Goal: Information Seeking & Learning: Understand process/instructions

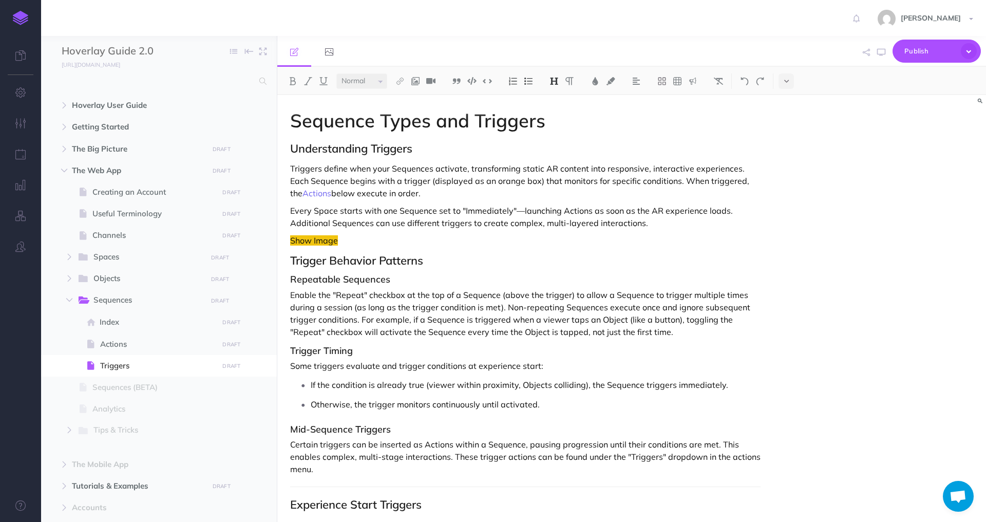
select select "null"
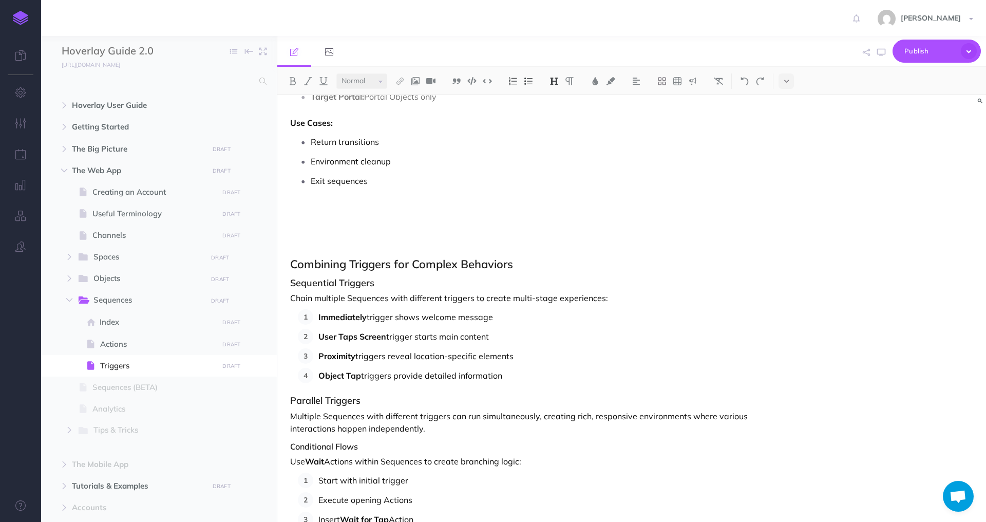
scroll to position [3483, 0]
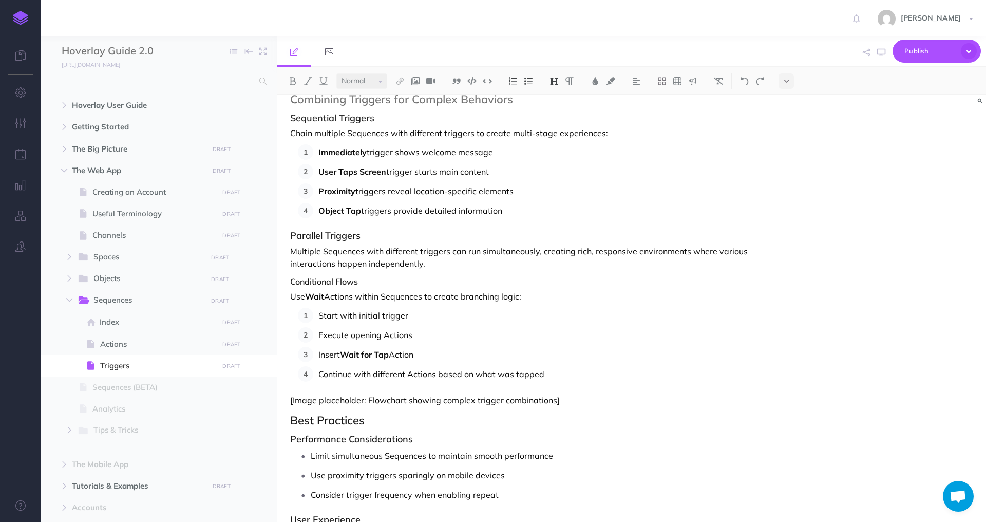
click at [320, 297] on strong "Wait" at bounding box center [314, 296] width 19 height 10
drag, startPoint x: 364, startPoint y: 297, endPoint x: 311, endPoint y: 297, distance: 53.4
click at [311, 297] on p "Use Trigger Actions within Sequences to create branching logic:" at bounding box center [525, 296] width 470 height 12
click at [365, 297] on p "Use Trigger Actions within Sequences to create branching logic:" at bounding box center [525, 296] width 470 height 12
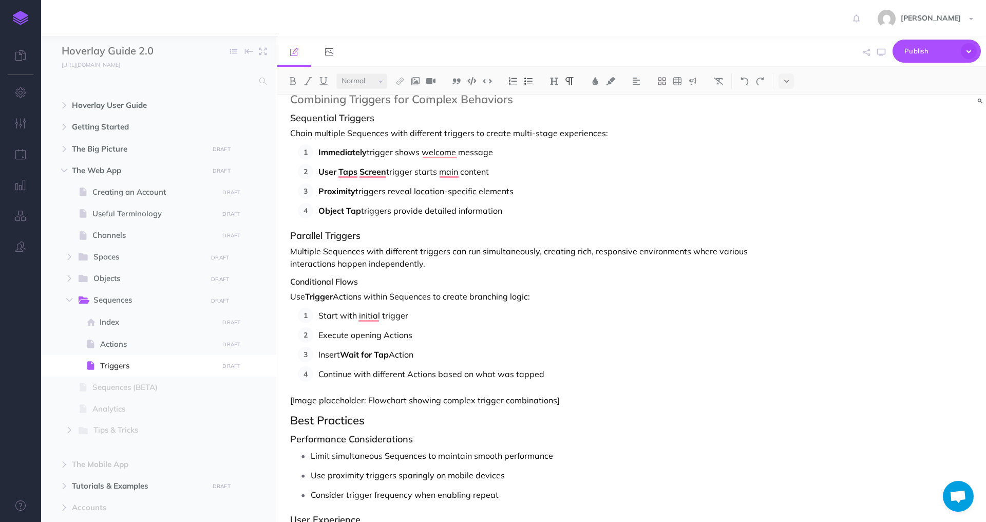
click at [352, 296] on p "Use Trigger Actions within Sequences to create branching logic:" at bounding box center [525, 296] width 470 height 12
click at [287, 78] on button at bounding box center [292, 80] width 15 height 15
click at [361, 291] on strong "Actions" at bounding box center [349, 296] width 29 height 10
drag, startPoint x: 366, startPoint y: 296, endPoint x: 308, endPoint y: 296, distance: 58.5
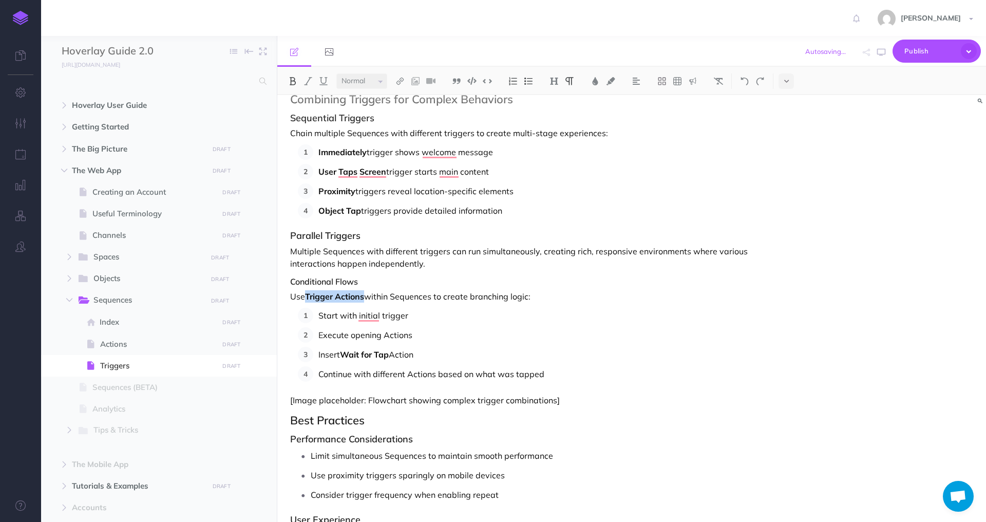
click at [308, 296] on p "Use Trigger Actions within Sequences to create branching logic:" at bounding box center [525, 296] width 470 height 12
click at [403, 82] on img at bounding box center [399, 81] width 9 height 8
click at [404, 111] on icon at bounding box center [400, 114] width 8 height 7
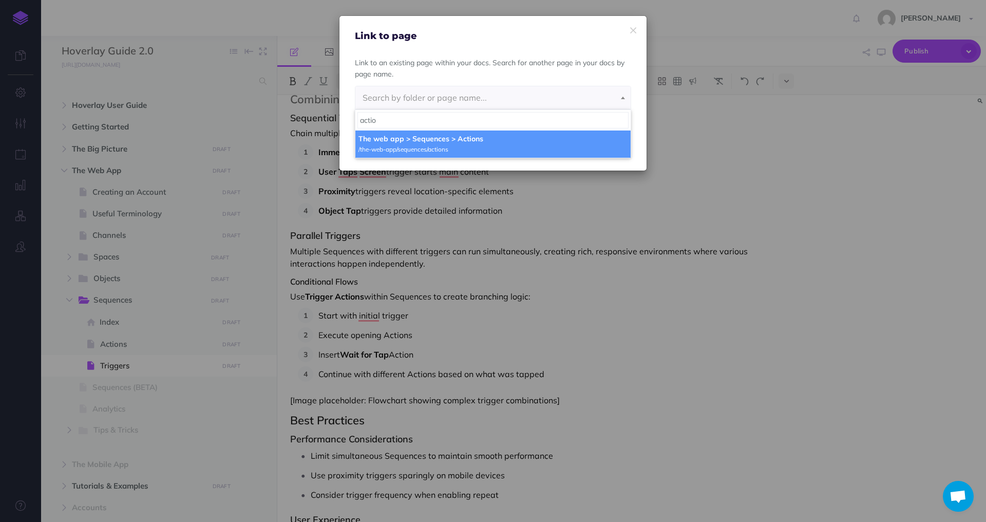
type input "action"
select select "LS0-NLYV-RWF-DN6"
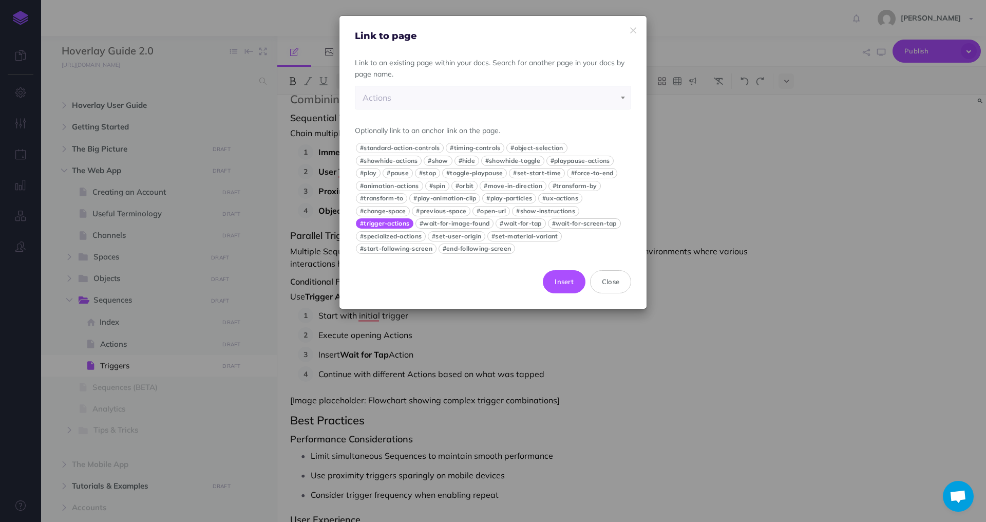
click at [388, 224] on button "#trigger-actions" at bounding box center [385, 223] width 58 height 10
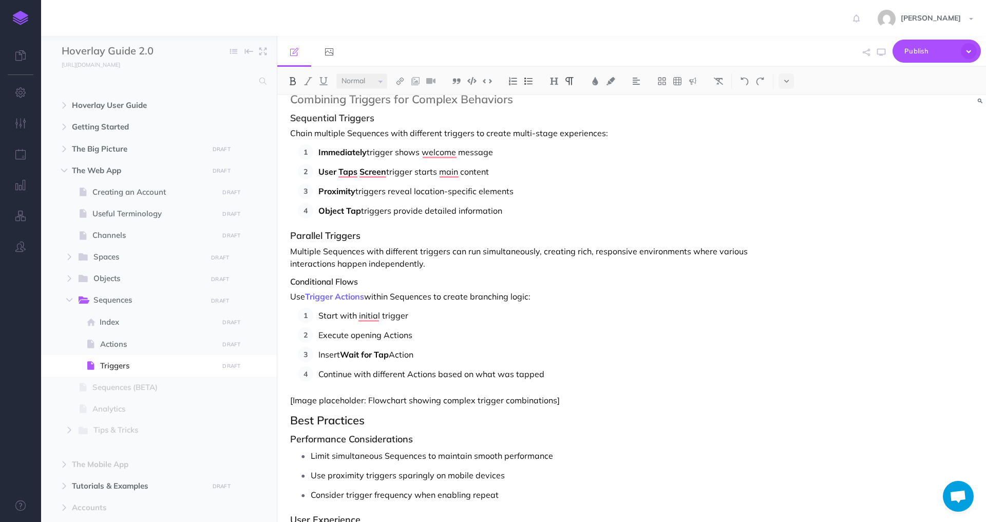
click at [425, 314] on p "Start with initial trigger" at bounding box center [539, 315] width 442 height 15
click at [420, 316] on p "Start with initial trigger" at bounding box center [539, 315] width 442 height 15
drag, startPoint x: 307, startPoint y: 296, endPoint x: 366, endPoint y: 297, distance: 58.6
click at [366, 298] on p "Use Trigger Actions within Sequences to create branching logic:" at bounding box center [525, 296] width 470 height 12
click at [396, 79] on img at bounding box center [399, 81] width 9 height 8
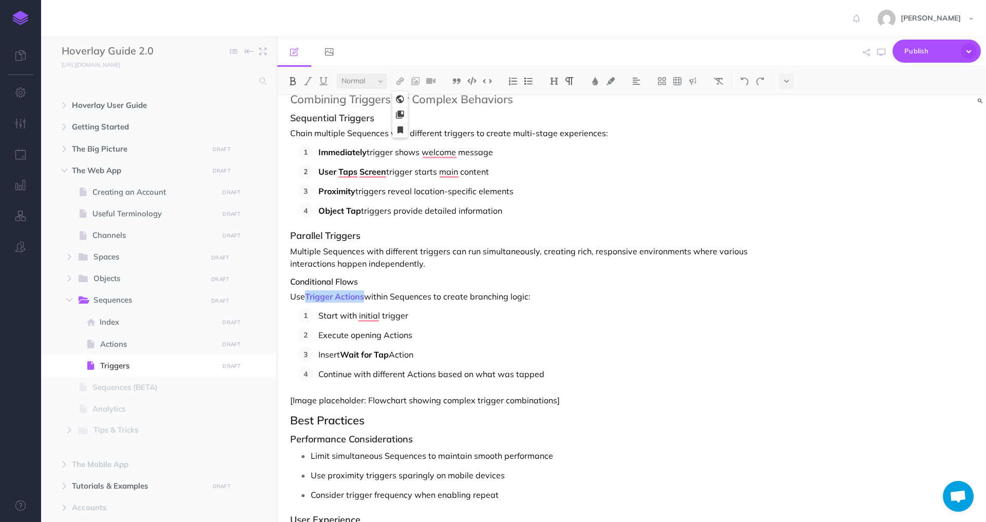
click at [403, 115] on icon at bounding box center [400, 114] width 8 height 7
select select "LS0-NLYV-RWF-DN6"
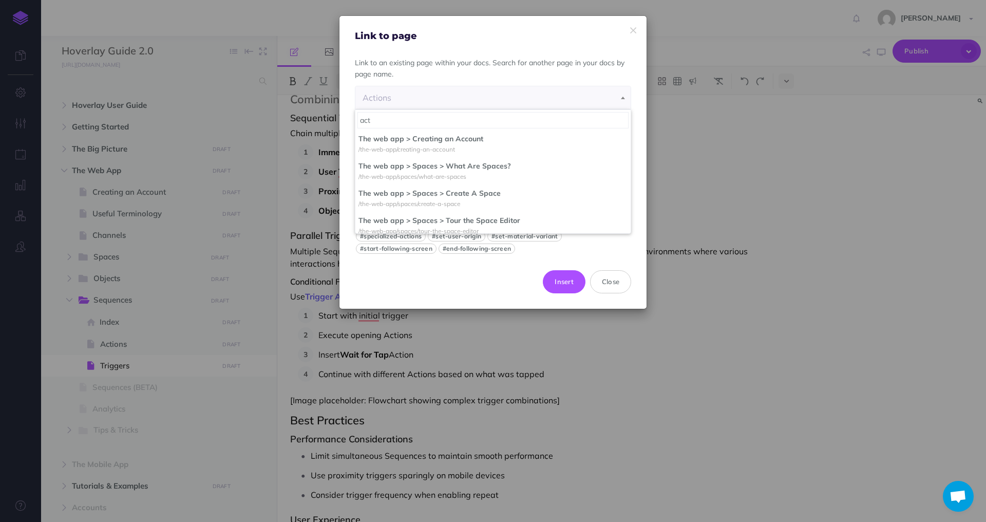
scroll to position [0, 0]
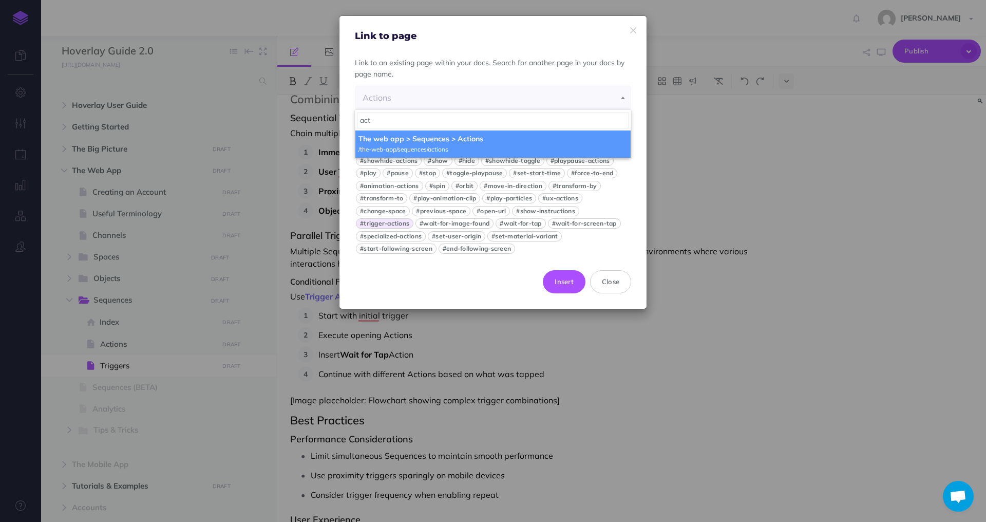
type input "act"
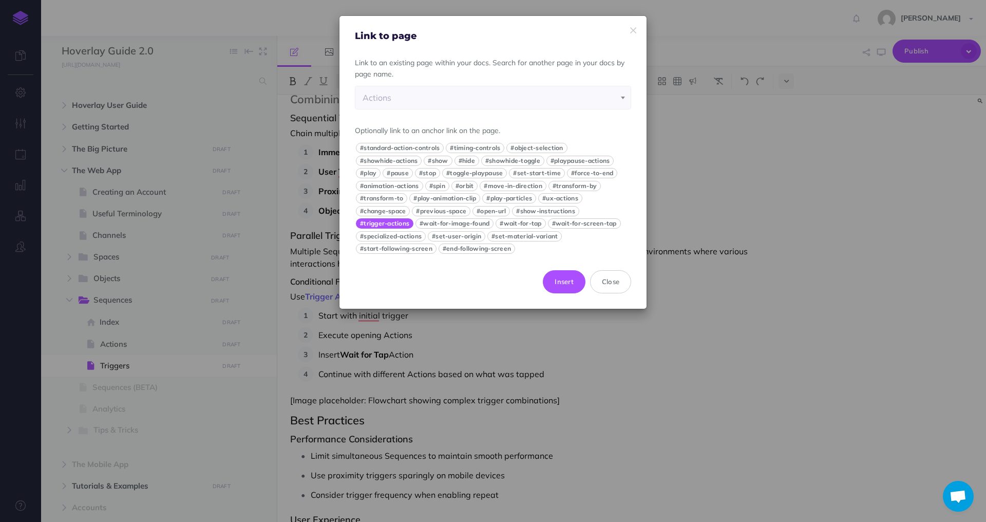
click at [395, 221] on button "#trigger-actions" at bounding box center [385, 223] width 58 height 10
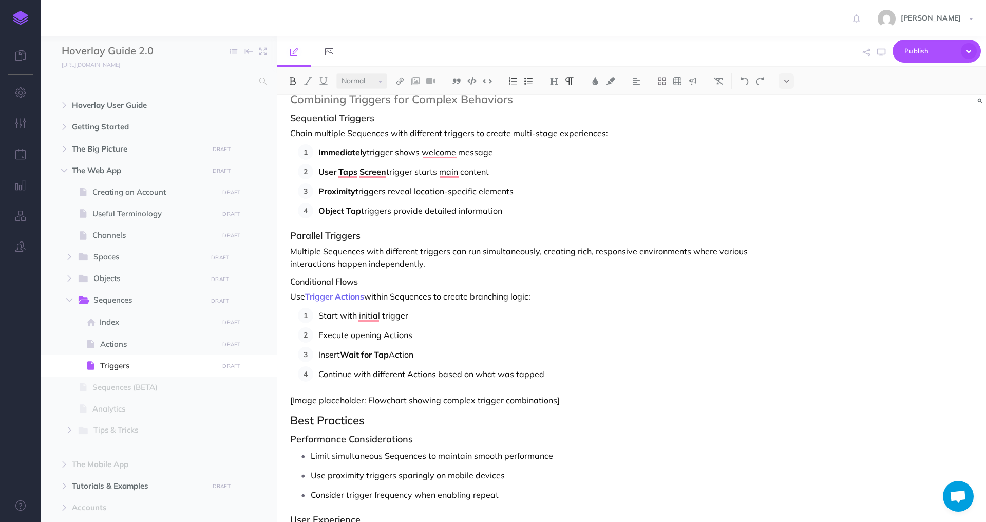
click at [405, 309] on p "Start with initial trigger" at bounding box center [539, 315] width 442 height 15
click at [568, 300] on p "Use Trigger Actions within Sequences to create branching logic:" at bounding box center [525, 296] width 470 height 12
click at [437, 309] on p "Start with initial trigger" at bounding box center [539, 315] width 442 height 15
click at [345, 354] on strong "Wait for Tap" at bounding box center [364, 354] width 49 height 10
click at [466, 355] on p "Insert Trigger Actions (i.e. Wait for Tap Action" at bounding box center [539, 354] width 442 height 15
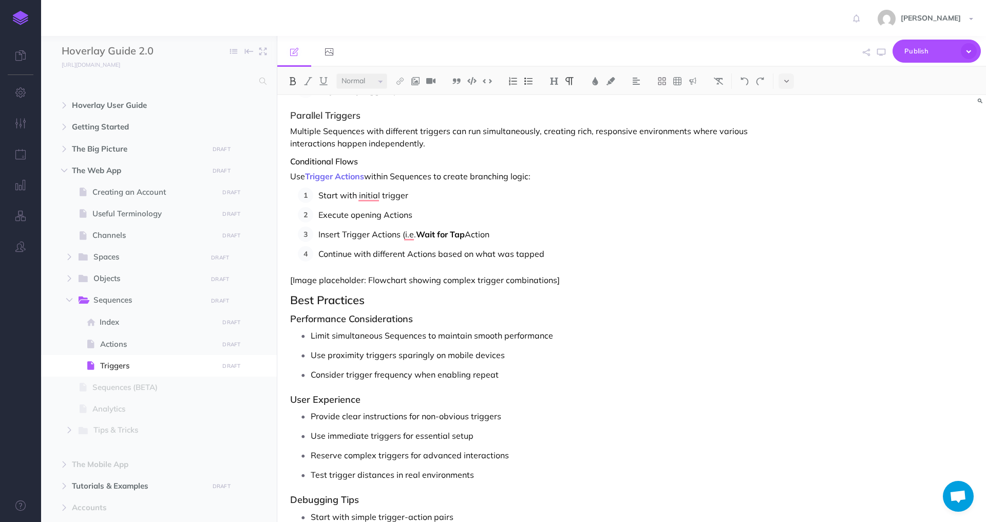
click at [452, 232] on strong "Wait for Tap" at bounding box center [440, 234] width 49 height 10
click at [492, 237] on strong "Wait for Object Tap" at bounding box center [454, 234] width 77 height 10
click at [416, 234] on strong "Wait for Object Tap" at bounding box center [454, 234] width 77 height 10
click at [572, 233] on strong "Wait for Object Tap" at bounding box center [535, 234] width 77 height 10
click at [584, 236] on strong "Wait for Object Tap, and Wait for Image Found" at bounding box center [588, 234] width 183 height 10
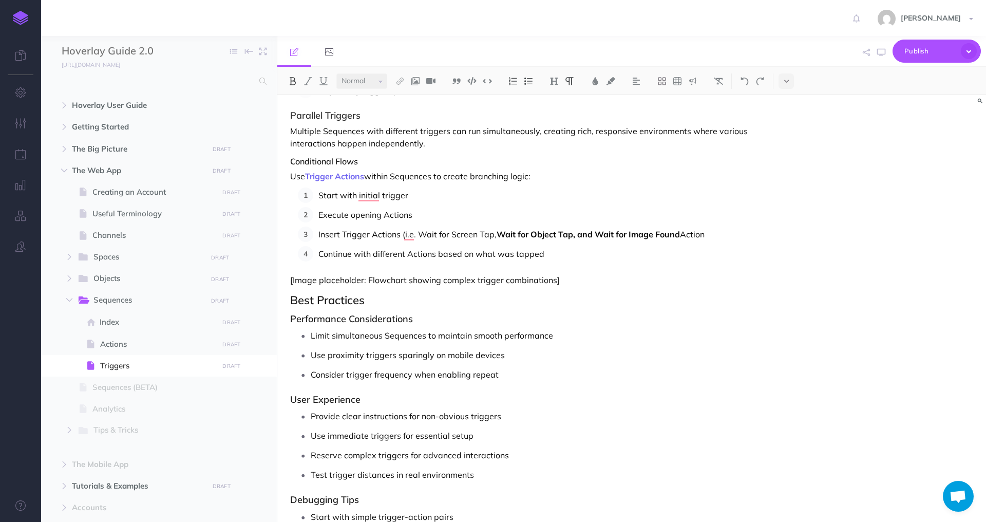
click at [584, 236] on strong "Wait for Object Tap, and Wait for Image Found" at bounding box center [588, 234] width 183 height 10
click at [288, 82] on img at bounding box center [292, 81] width 9 height 8
drag, startPoint x: 493, startPoint y: 236, endPoint x: 420, endPoint y: 236, distance: 73.9
click at [419, 236] on p "Insert Trigger Actions (i.e. Wait for Screen Tap, Wait for Object Tap, and Wait…" at bounding box center [539, 233] width 442 height 15
click at [292, 74] on button at bounding box center [292, 80] width 15 height 15
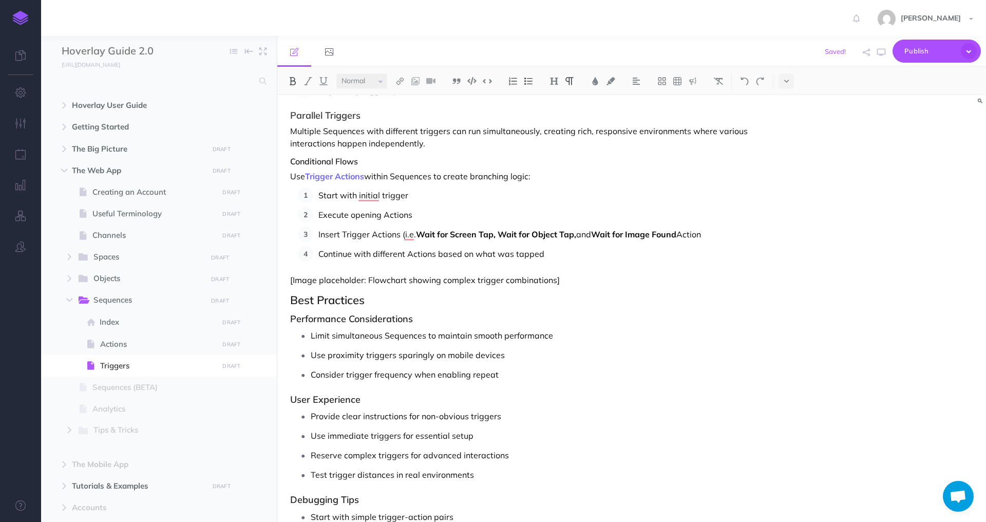
drag, startPoint x: 681, startPoint y: 236, endPoint x: 681, endPoint y: 261, distance: 25.7
click at [681, 258] on ol "Start with initial trigger Execute opening Actions Insert Trigger Actions (i.e.…" at bounding box center [529, 224] width 463 height 74
click at [698, 236] on p "Insert Trigger Actions (i.e. Wait for Screen Tap, Wait for Object Tap, and Wait…" at bounding box center [539, 233] width 442 height 15
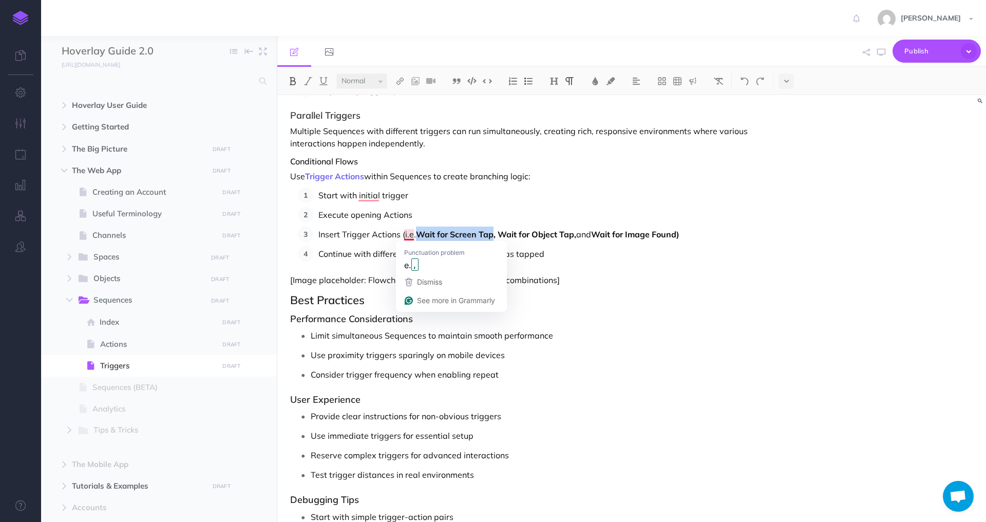
drag, startPoint x: 494, startPoint y: 235, endPoint x: 418, endPoint y: 235, distance: 76.5
click at [418, 235] on strong "Wait for Screen Tap," at bounding box center [456, 234] width 80 height 10
click at [401, 81] on img at bounding box center [399, 81] width 9 height 8
click at [400, 116] on icon at bounding box center [400, 114] width 8 height 7
select select "LS0-NLYV-RWF-DN6"
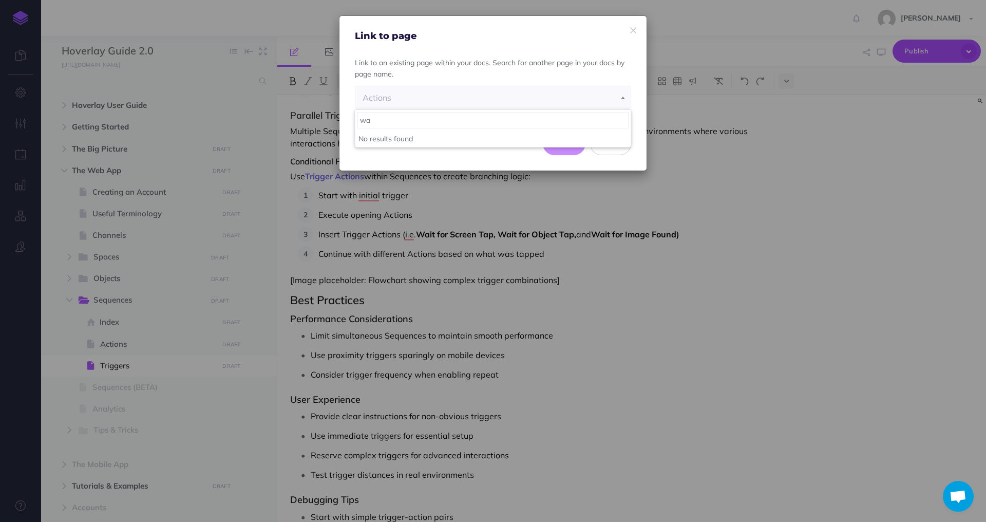
type input "w"
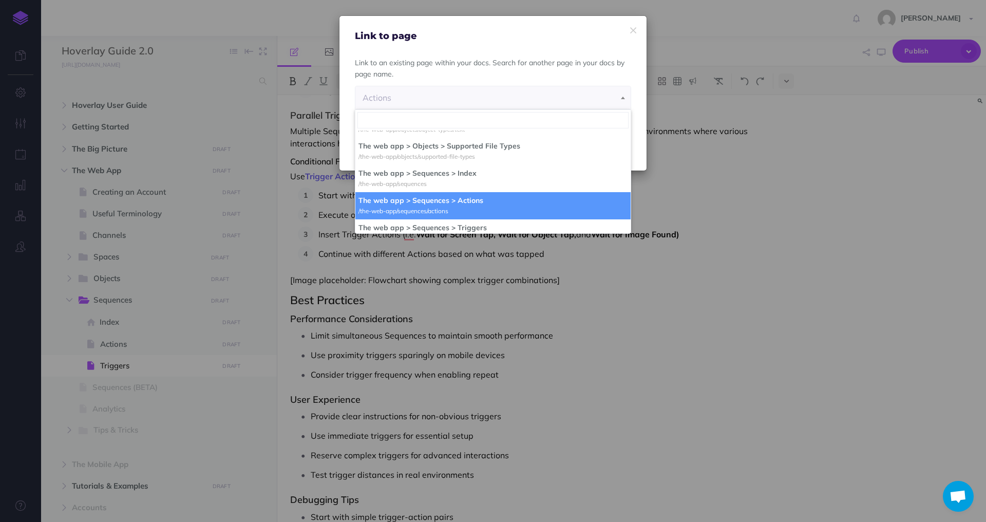
scroll to position [889, 0]
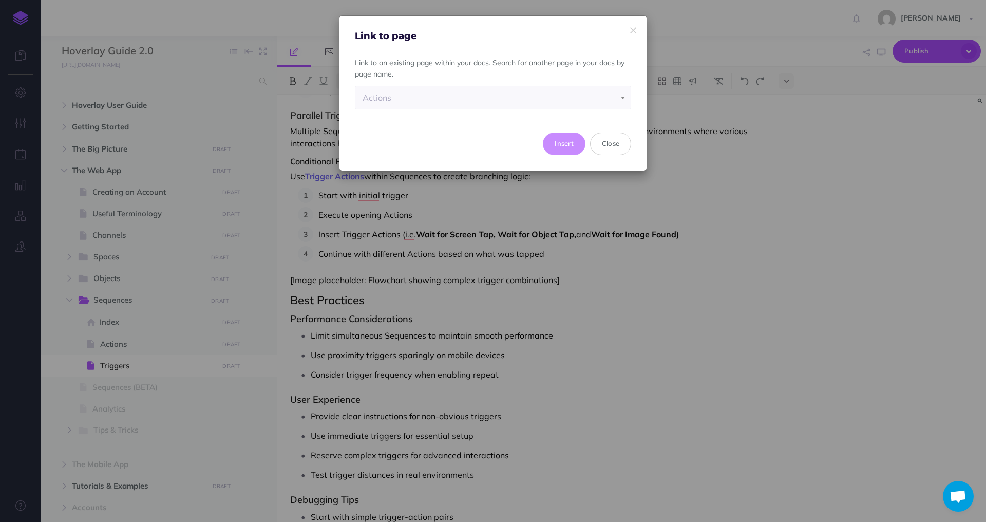
click at [429, 100] on div "Actions" at bounding box center [493, 97] width 261 height 23
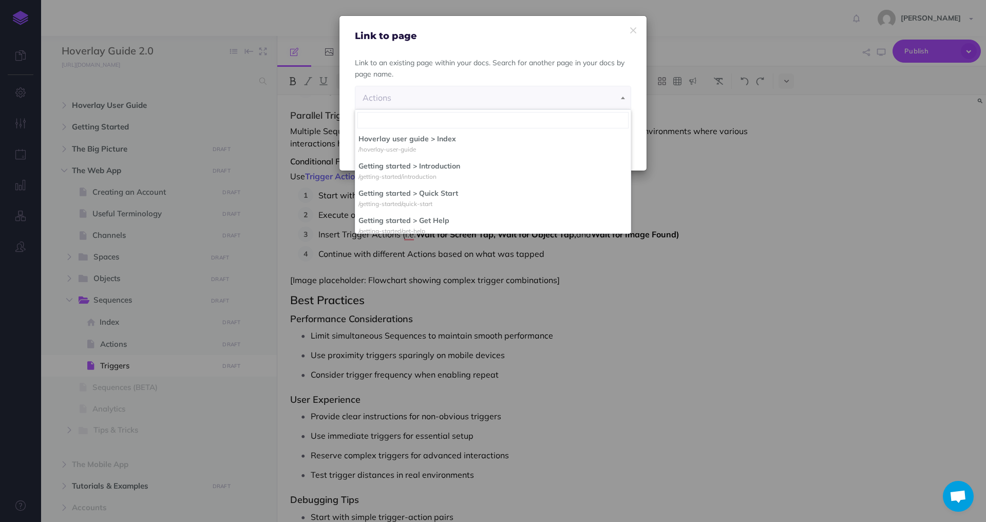
scroll to position [917, 0]
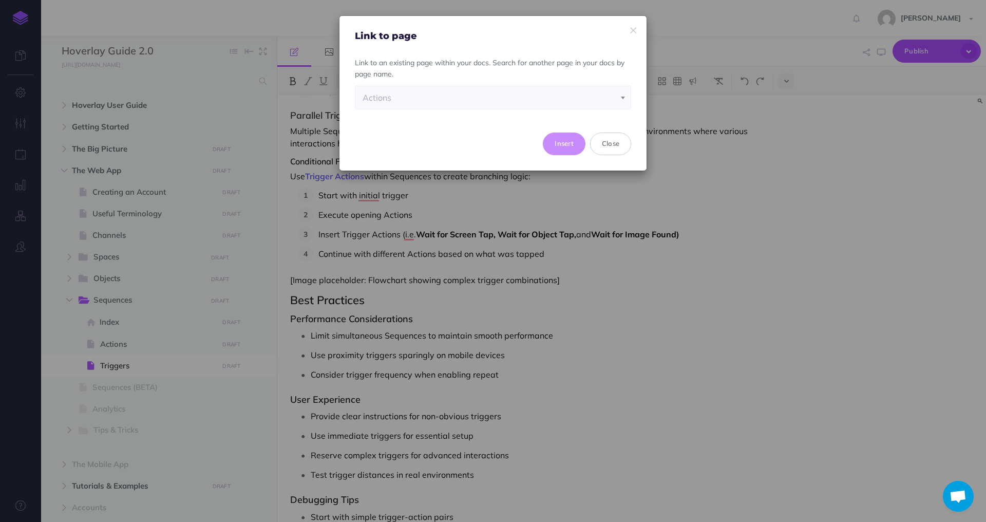
click at [410, 101] on div "Actions" at bounding box center [493, 97] width 261 height 23
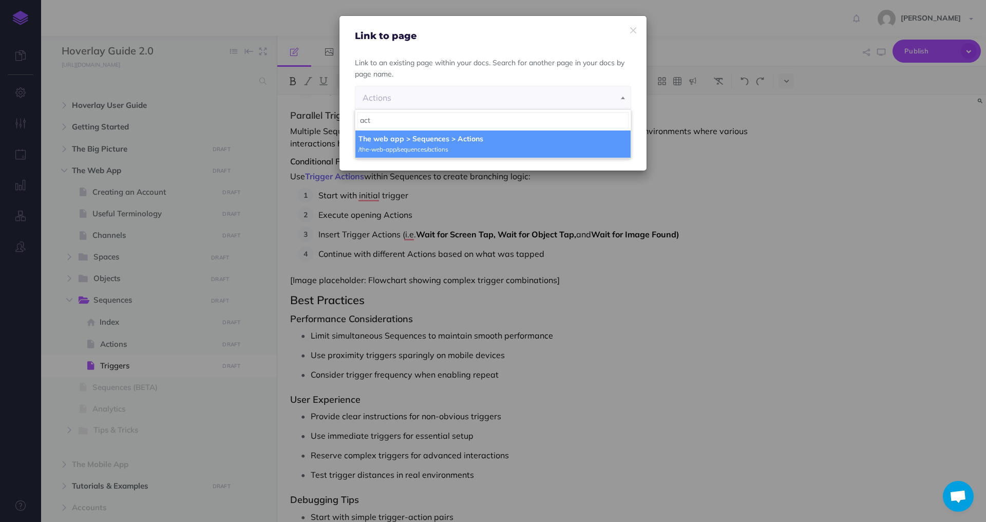
scroll to position [0, 0]
type input "act"
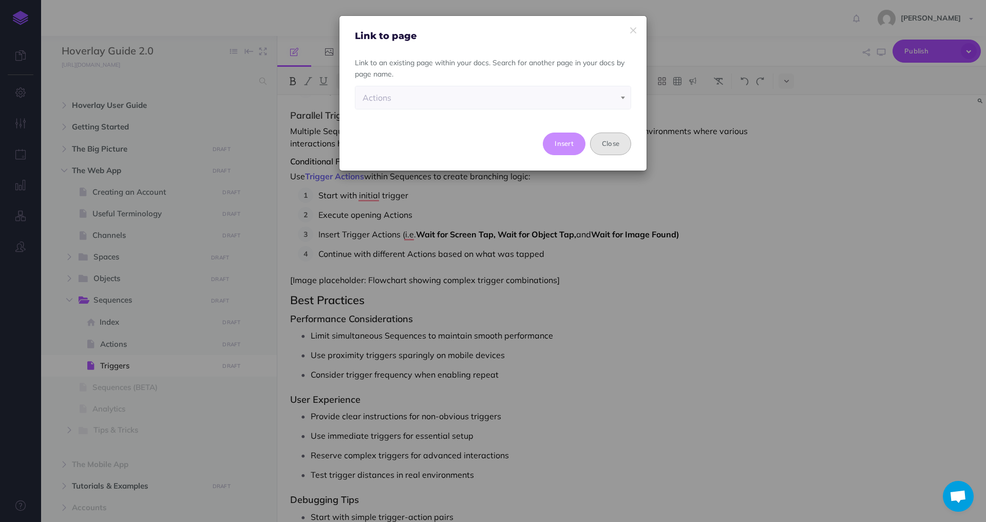
click at [601, 143] on button "Close" at bounding box center [610, 143] width 41 height 23
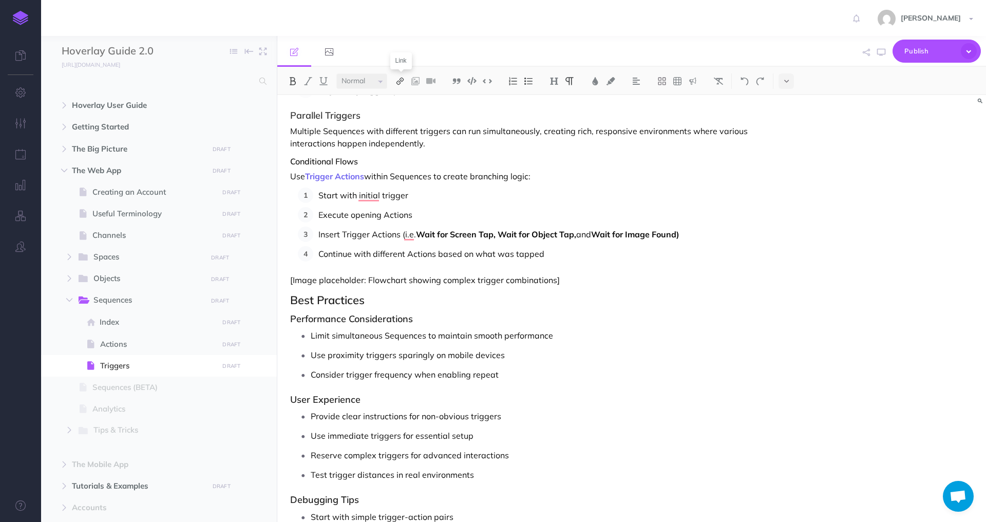
click at [404, 82] on img at bounding box center [399, 81] width 9 height 8
click at [398, 118] on icon at bounding box center [400, 114] width 8 height 7
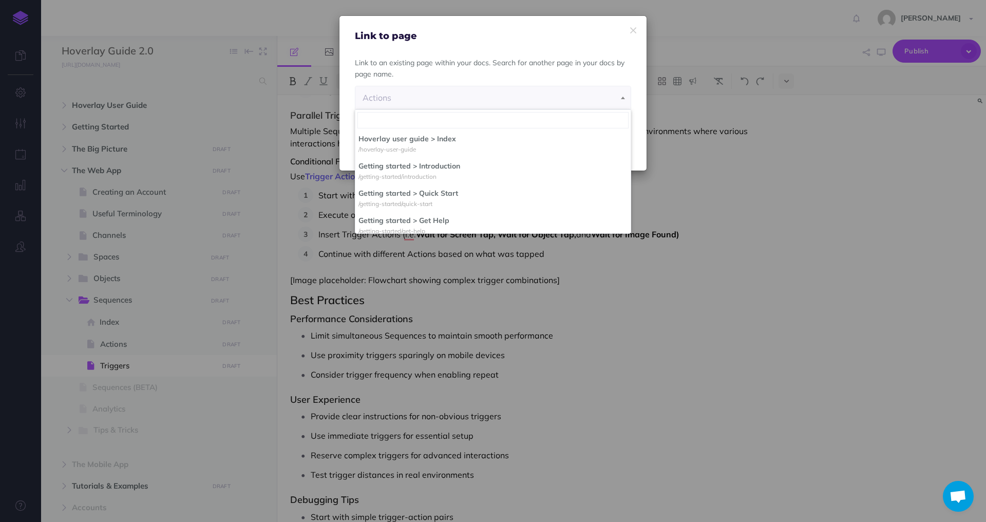
scroll to position [889, 0]
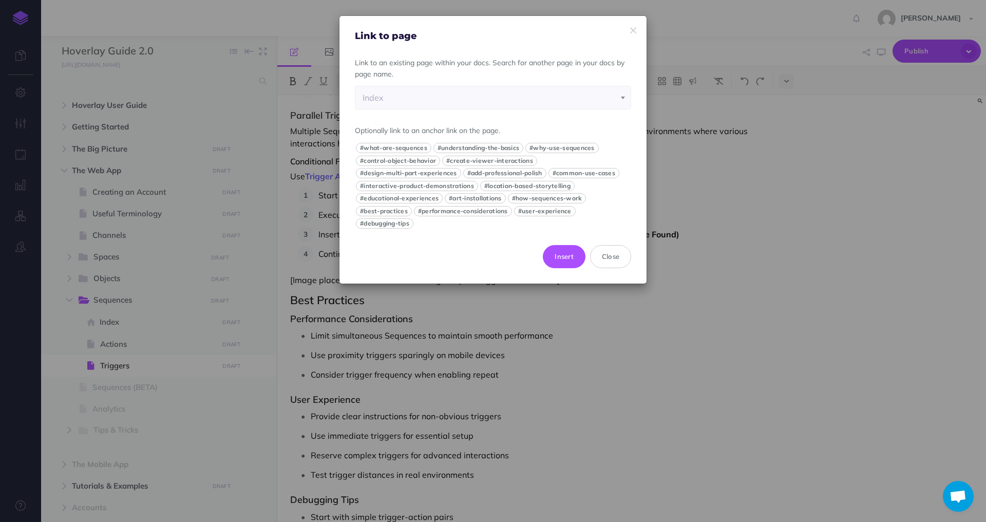
click at [423, 100] on div "Index" at bounding box center [493, 97] width 261 height 23
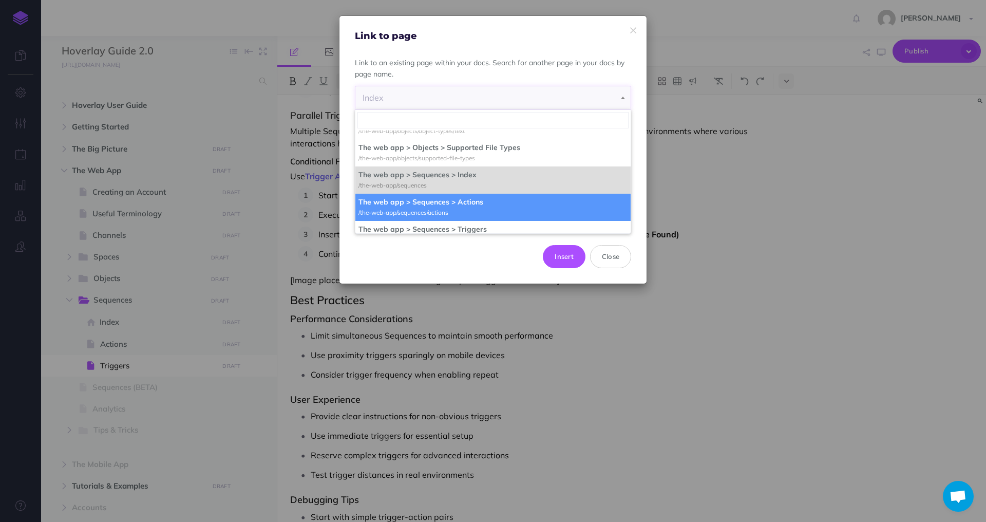
select select "LS0-NLYV-RWF-DN6"
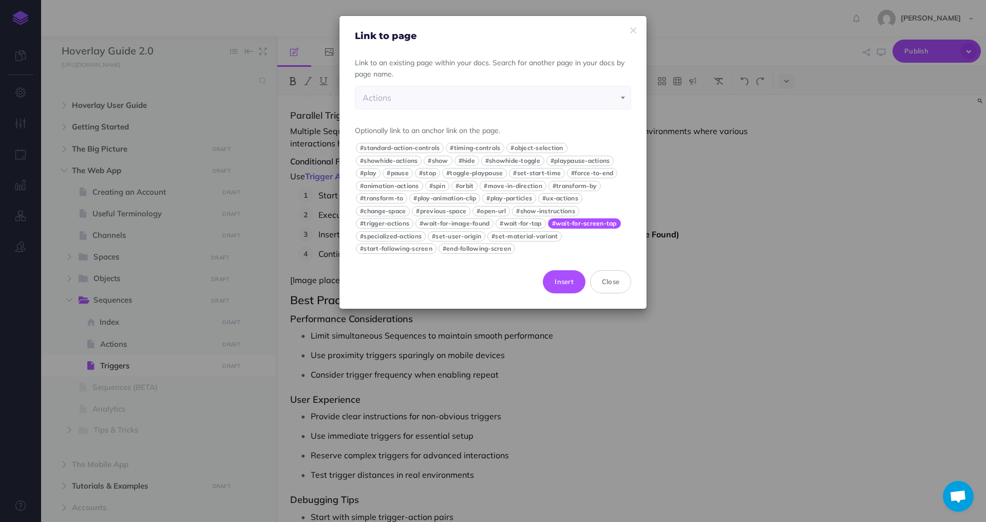
click at [567, 224] on button "#wait-for-screen-tap" at bounding box center [584, 223] width 73 height 10
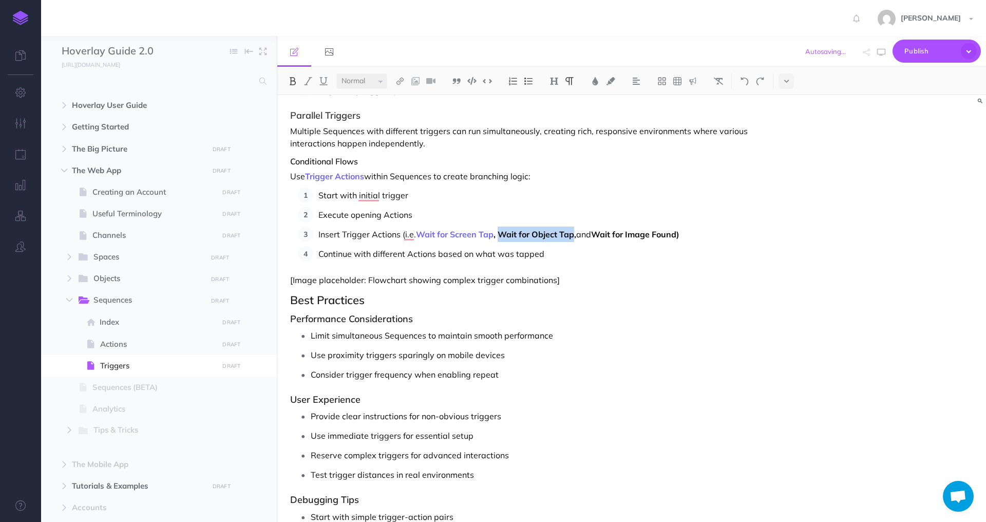
drag, startPoint x: 499, startPoint y: 236, endPoint x: 575, endPoint y: 237, distance: 76.5
click at [575, 237] on strong "Wait for Object Tap," at bounding box center [537, 234] width 79 height 10
click at [399, 74] on button at bounding box center [399, 80] width 15 height 15
click at [403, 118] on icon at bounding box center [400, 114] width 8 height 7
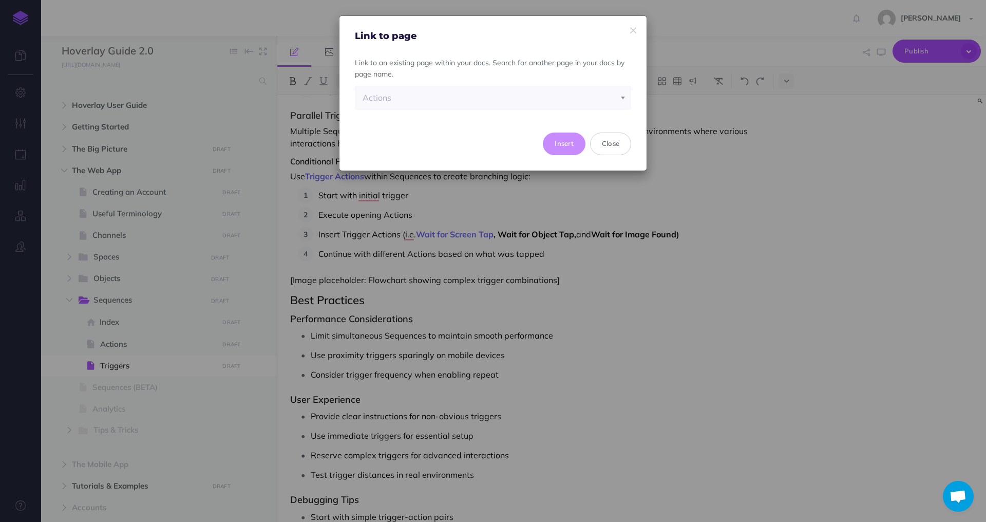
click at [446, 97] on div "Actions" at bounding box center [493, 97] width 261 height 23
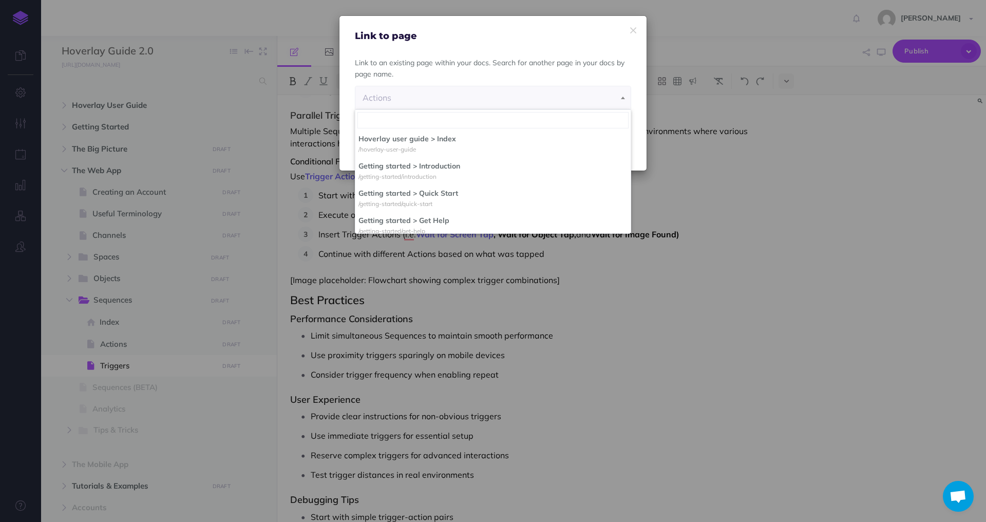
scroll to position [917, 0]
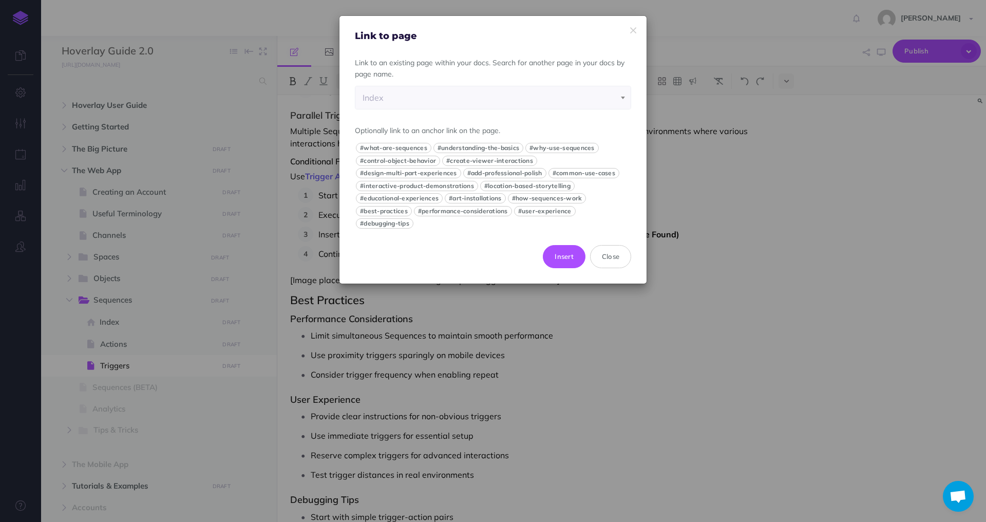
click at [435, 116] on div "Link to an existing page within your docs. Search for another page in your docs…" at bounding box center [493, 143] width 276 height 173
click at [435, 103] on div "Index" at bounding box center [493, 97] width 261 height 23
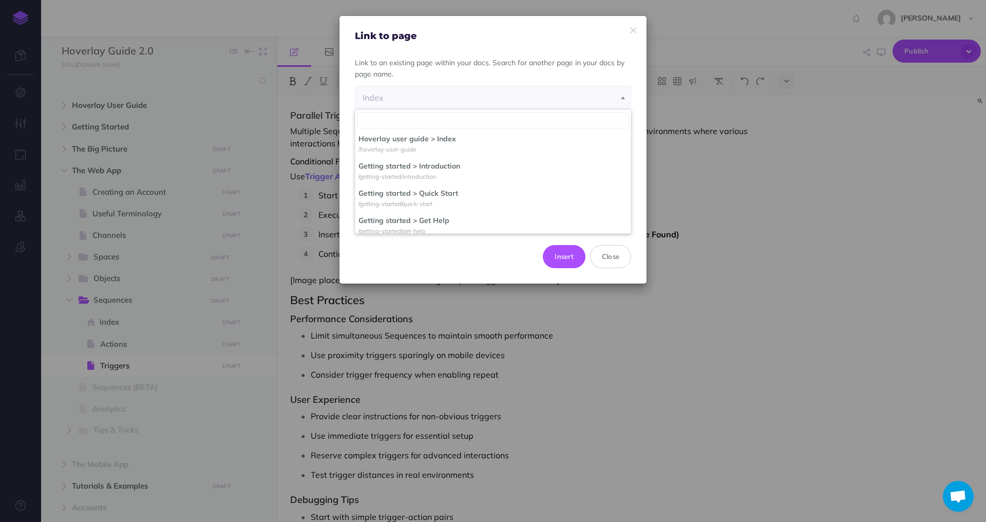
scroll to position [889, 0]
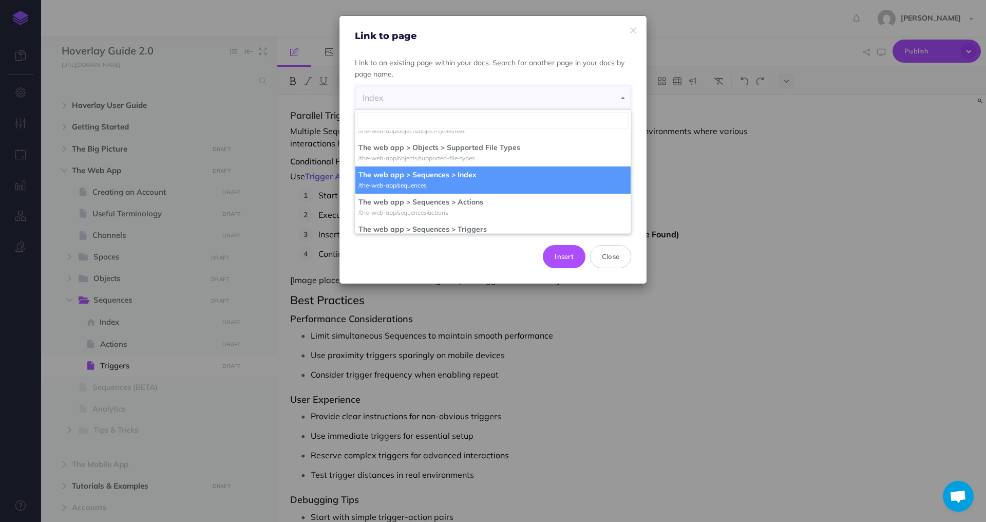
select select "LS0-NLYV-RWF-DN6"
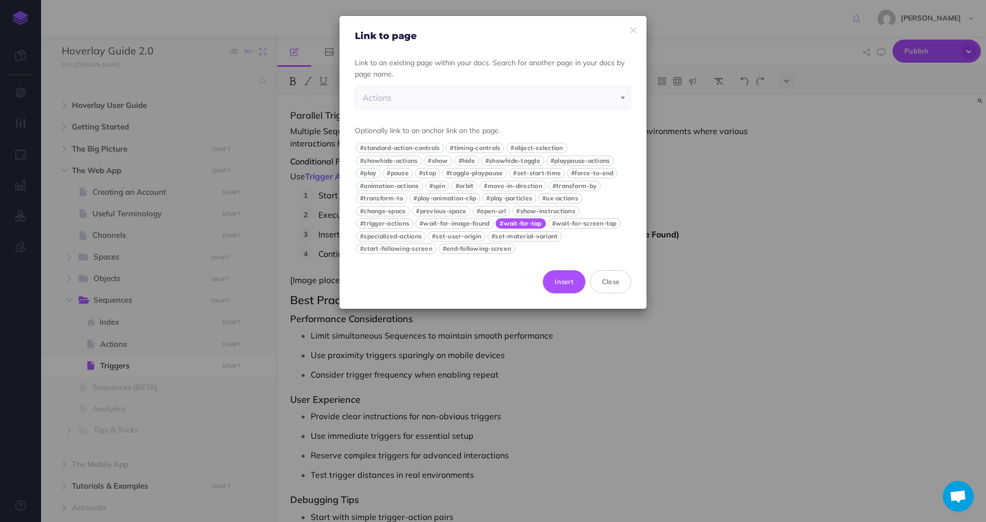
click at [508, 222] on button "#wait-for-tap" at bounding box center [521, 223] width 50 height 10
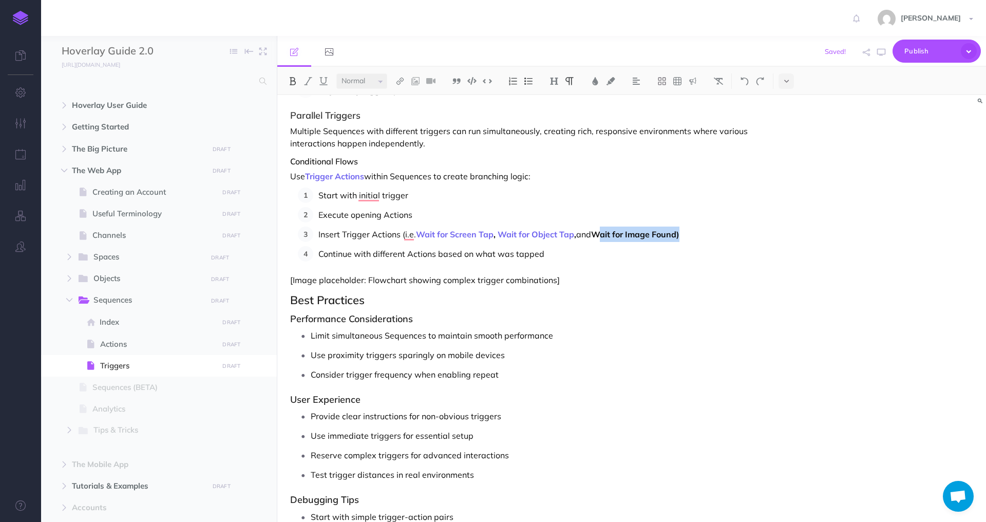
drag, startPoint x: 598, startPoint y: 234, endPoint x: 681, endPoint y: 236, distance: 83.7
click at [679, 236] on strong "Wait for Image Found)" at bounding box center [635, 234] width 88 height 10
click at [402, 80] on img at bounding box center [399, 81] width 9 height 8
click at [398, 116] on icon at bounding box center [400, 114] width 8 height 7
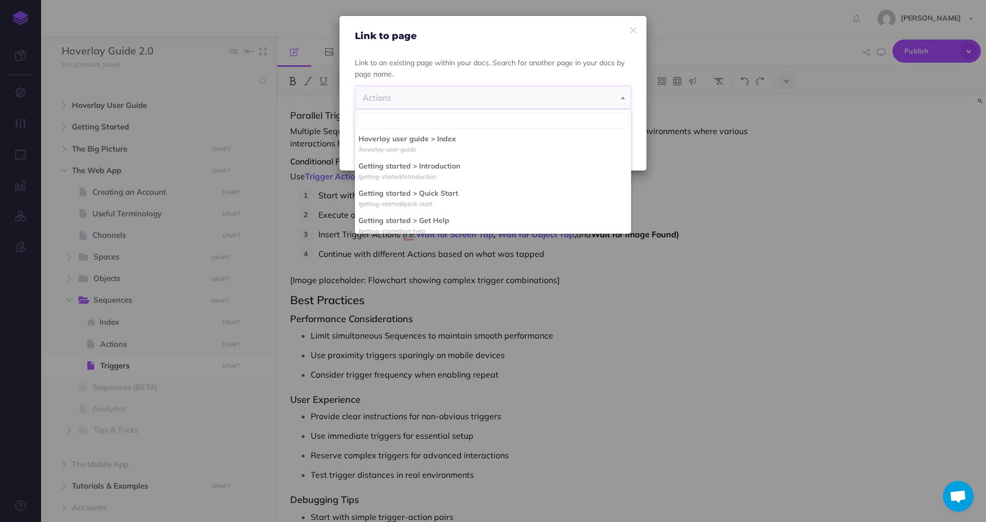
click at [430, 87] on div "Actions" at bounding box center [493, 97] width 261 height 23
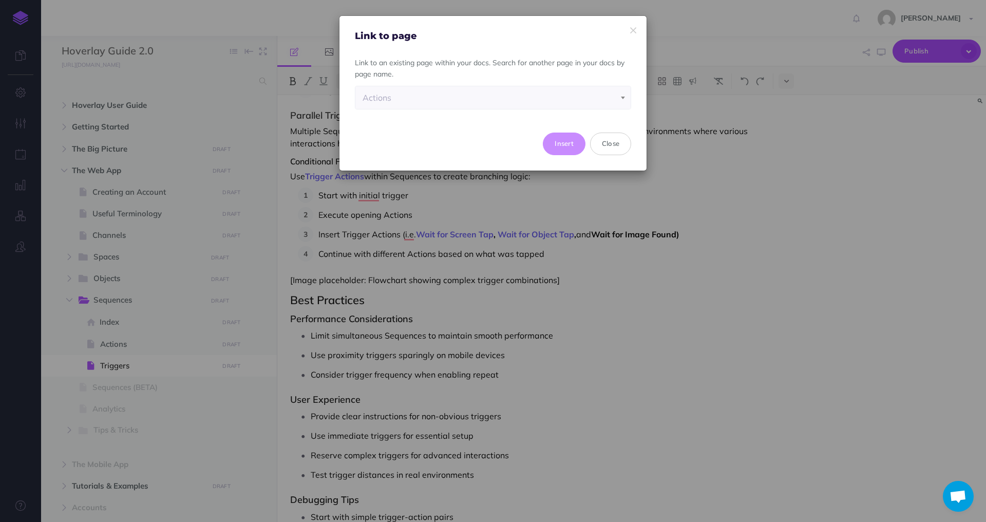
click at [430, 87] on div "Actions" at bounding box center [493, 97] width 261 height 23
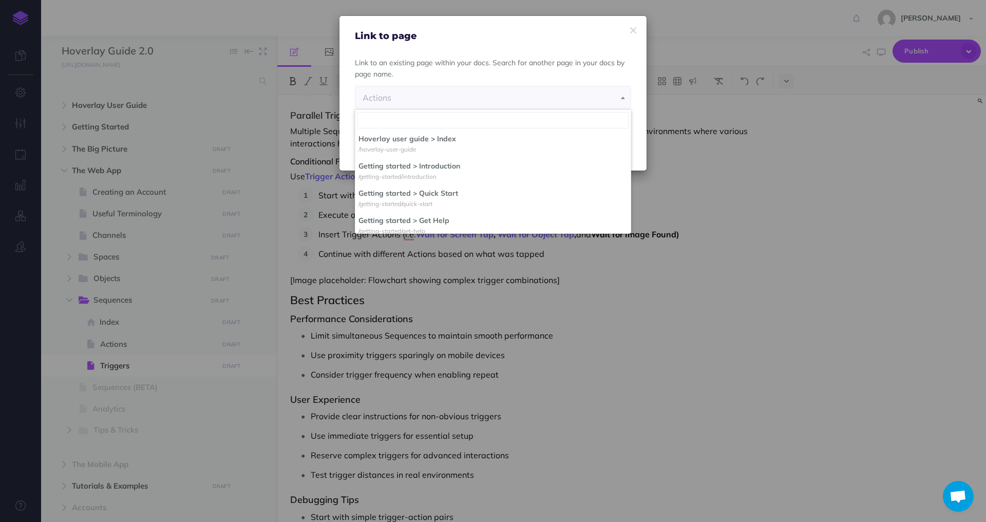
scroll to position [863, 0]
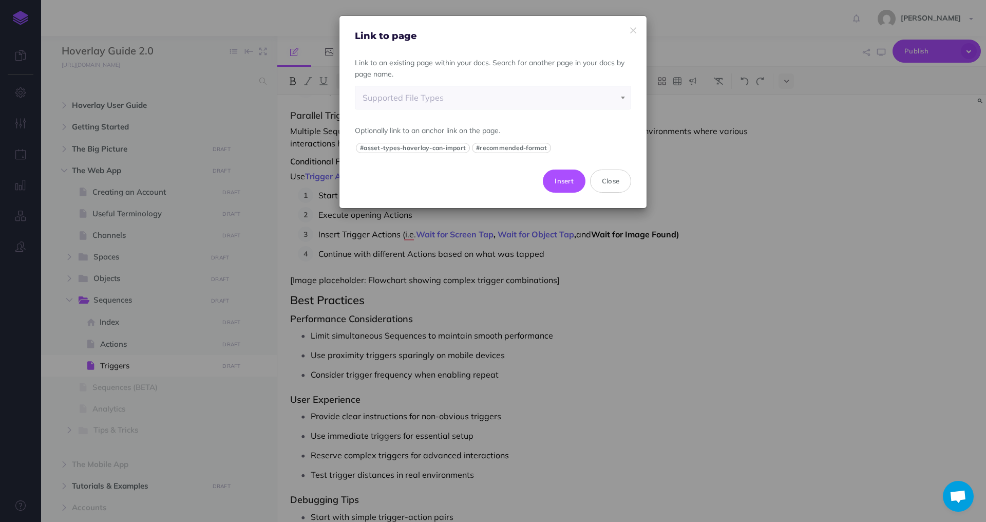
click at [440, 99] on div "Supported File Types" at bounding box center [493, 97] width 261 height 23
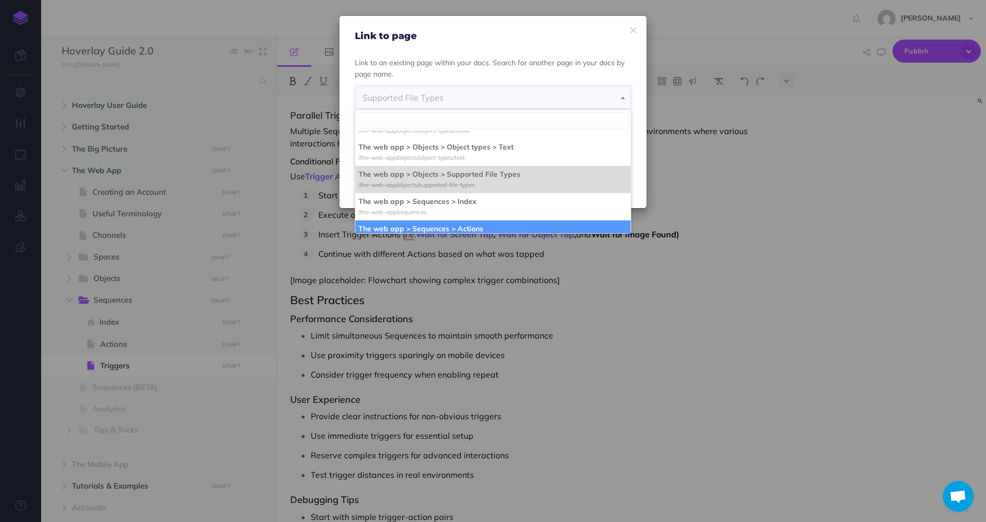
select select "LS0-NLYV-RWF-DN6"
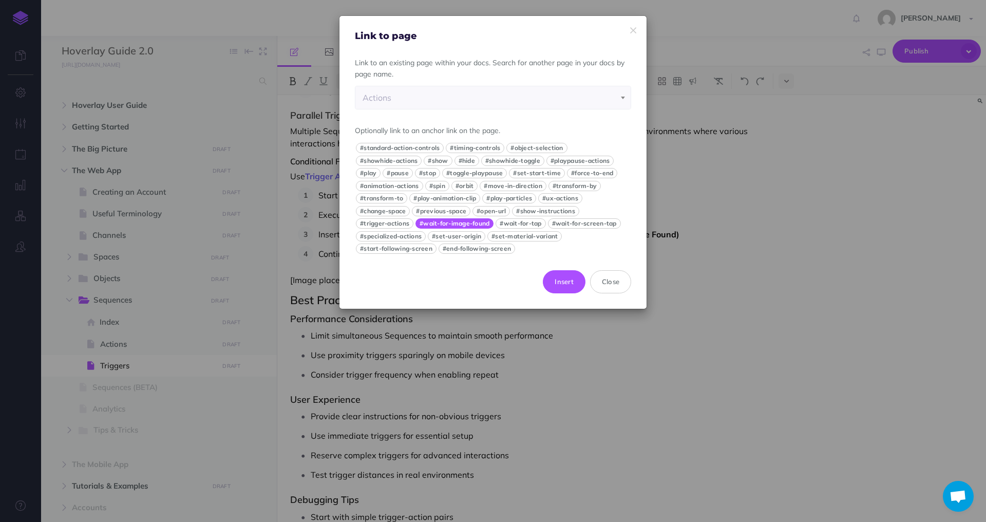
click at [464, 221] on button "#wait-for-image-found" at bounding box center [454, 223] width 78 height 10
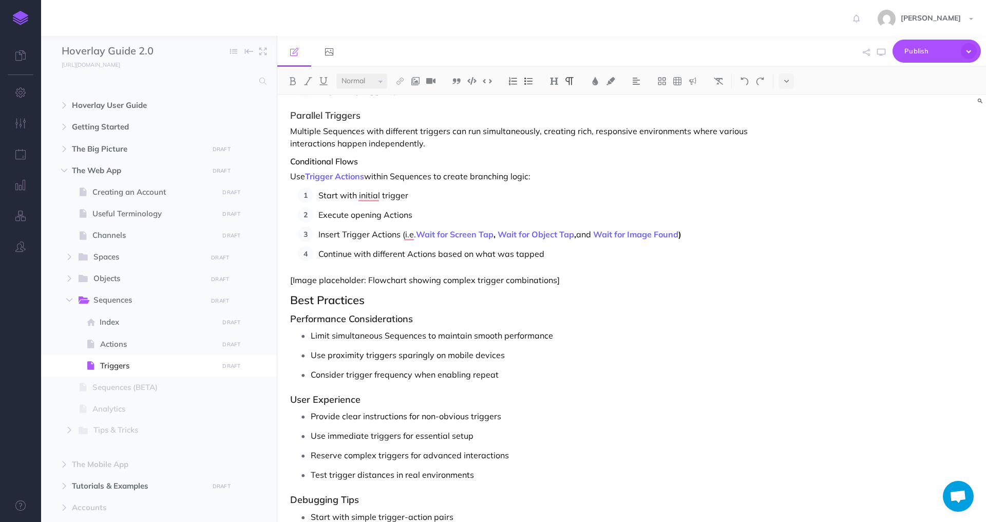
drag, startPoint x: 366, startPoint y: 176, endPoint x: 307, endPoint y: 177, distance: 58.6
click at [307, 177] on p "Use Trigger Actions within Sequences to create branching logic:" at bounding box center [525, 176] width 470 height 12
drag, startPoint x: 366, startPoint y: 176, endPoint x: 307, endPoint y: 176, distance: 59.1
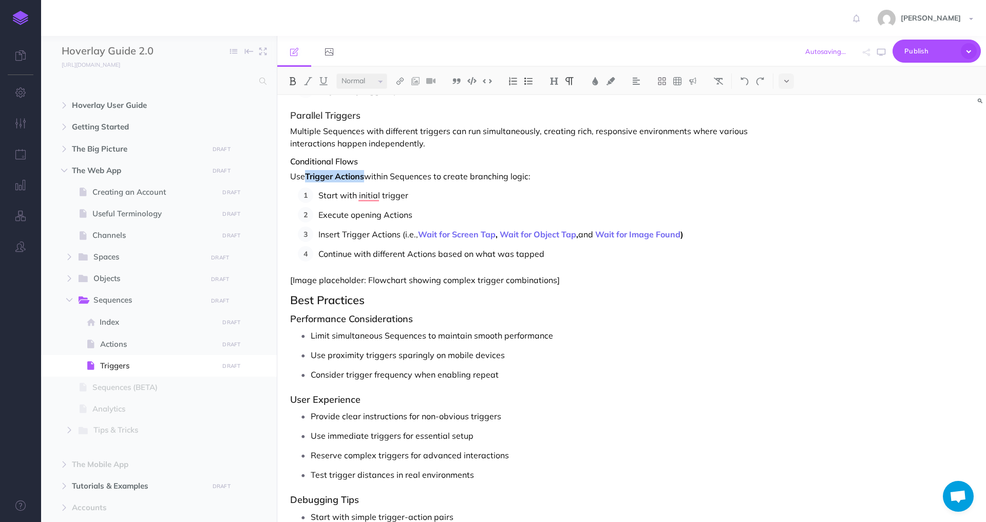
click at [307, 176] on strong "Trigger Actions" at bounding box center [334, 176] width 59 height 10
click at [401, 80] on img at bounding box center [399, 81] width 9 height 8
click at [404, 118] on icon at bounding box center [400, 114] width 8 height 7
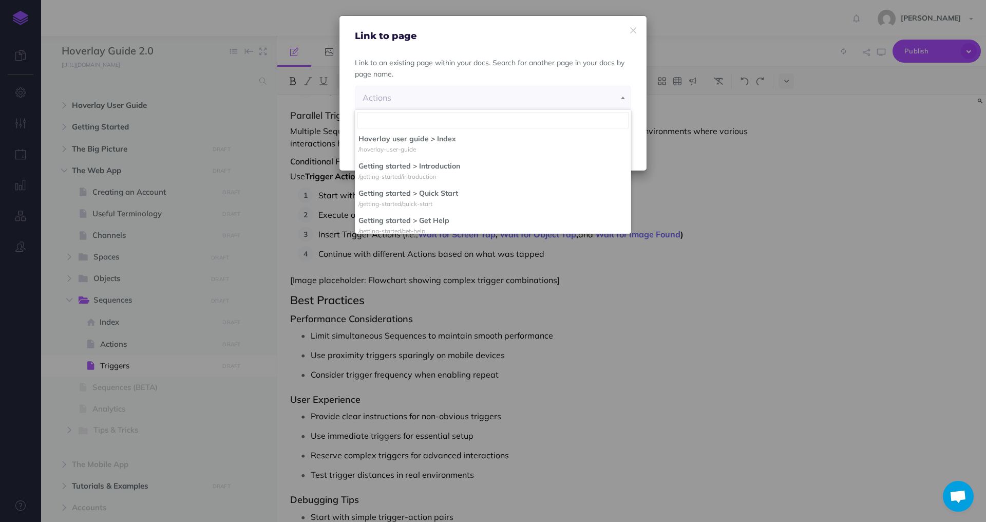
scroll to position [889, 0]
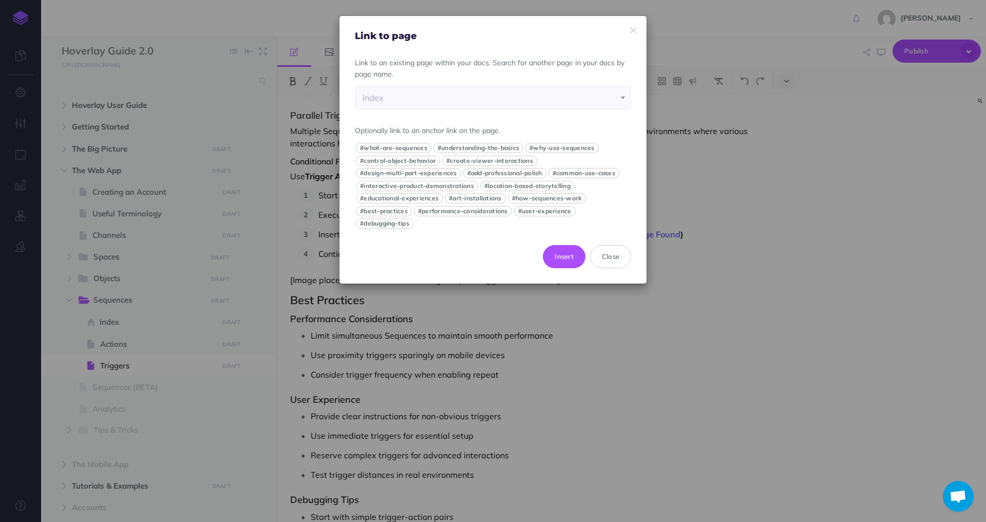
click at [433, 98] on div "Index" at bounding box center [493, 97] width 261 height 23
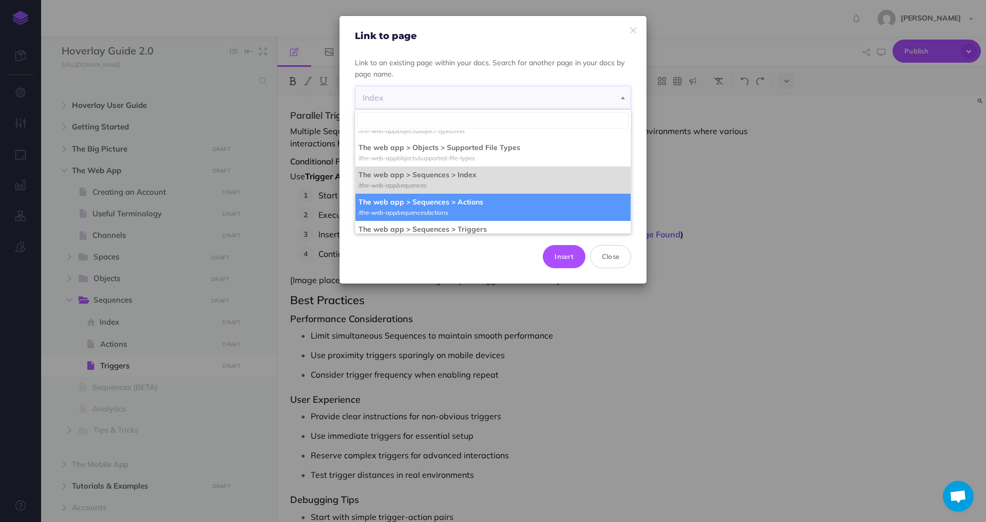
select select "LS0-NLYV-RWF-DN6"
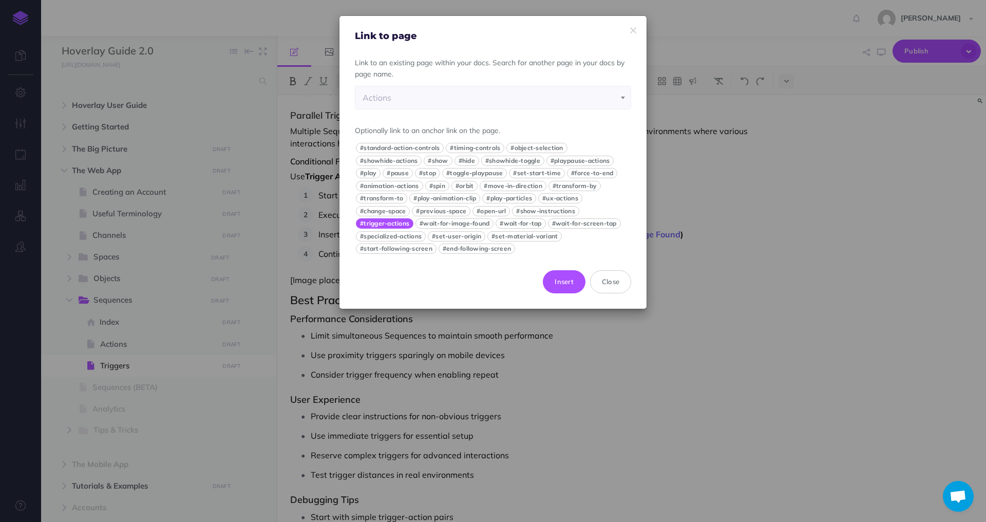
click at [398, 220] on button "#trigger-actions" at bounding box center [385, 223] width 58 height 10
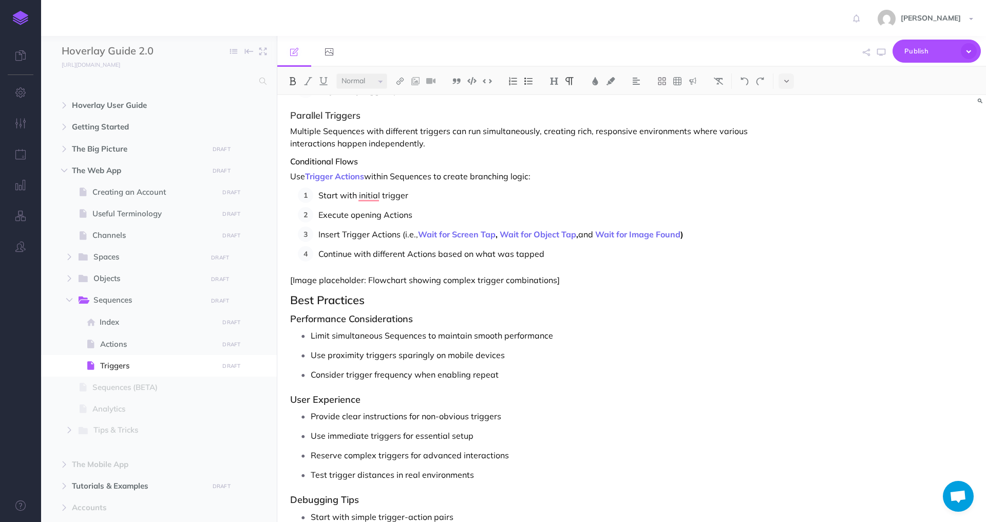
click at [448, 192] on p "Start with initial trigger" at bounding box center [539, 194] width 442 height 15
click at [497, 179] on p "Use Trigger Actions within Sequences to create branching logic:" at bounding box center [525, 176] width 470 height 12
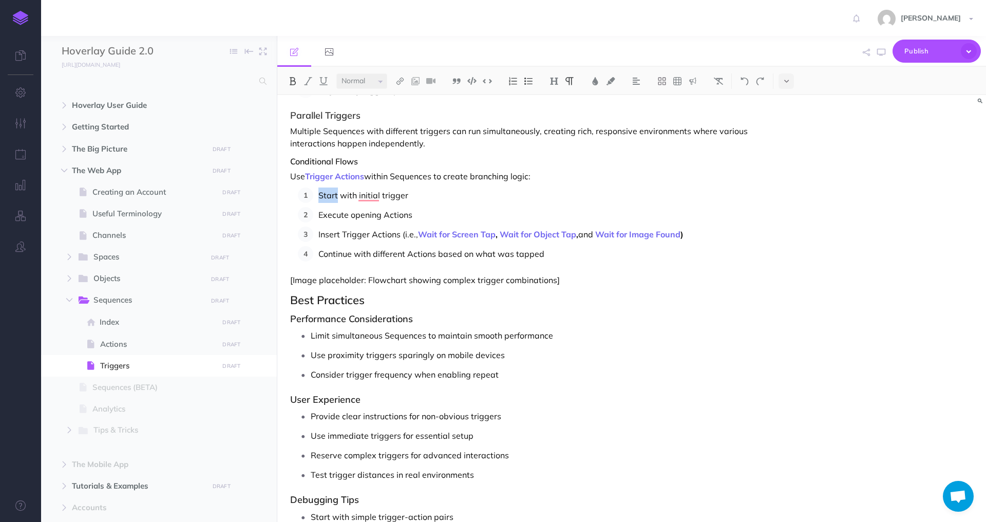
click at [497, 179] on p "Use Trigger Actions within Sequences to create branching logic:" at bounding box center [525, 176] width 470 height 12
click at [497, 174] on p "Use Trigger Actions within Sequences to create branching logic:" at bounding box center [525, 176] width 470 height 12
click at [547, 172] on p "Use Trigger Actions within Sequences to create branching logic:" at bounding box center [525, 176] width 470 height 12
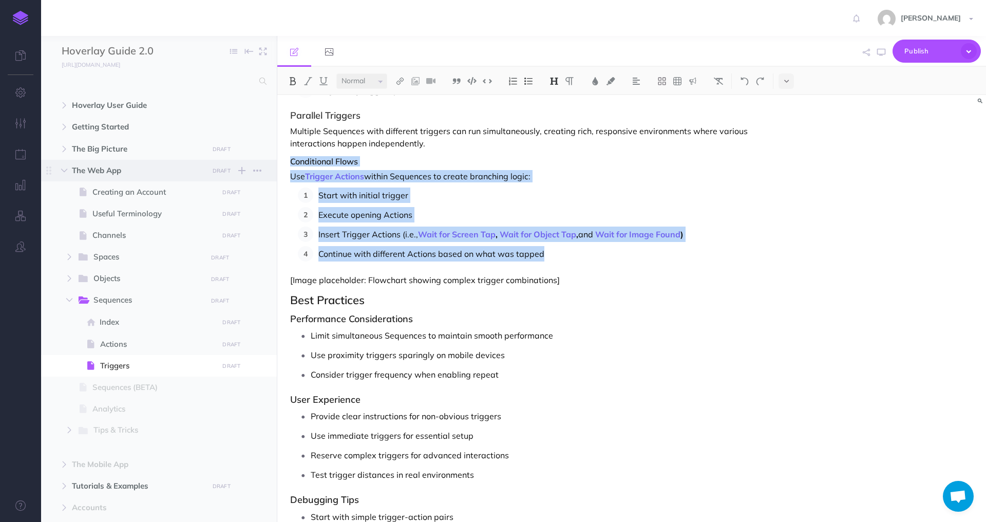
drag, startPoint x: 556, startPoint y: 256, endPoint x: 253, endPoint y: 161, distance: 316.9
click at [253, 162] on div "Hoverlay Guide 2.0 Collapse all Expand all Expand to root folders [URL][DOMAIN_…" at bounding box center [513, 279] width 945 height 486
copy div "Conditional Flows Use Trigger Actions within Sequences to create branching logi…"
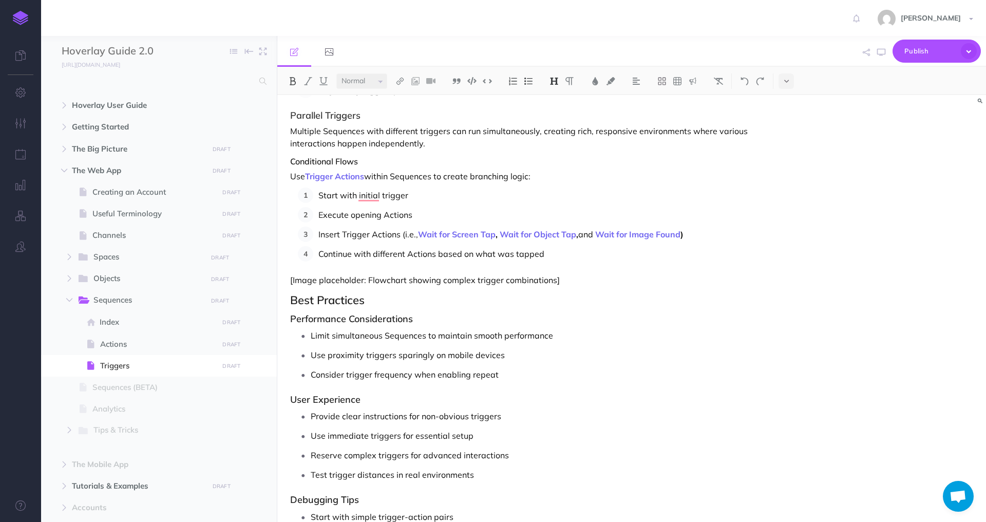
click at [556, 258] on p "Continue with different Actions based on what was tapped" at bounding box center [539, 253] width 442 height 15
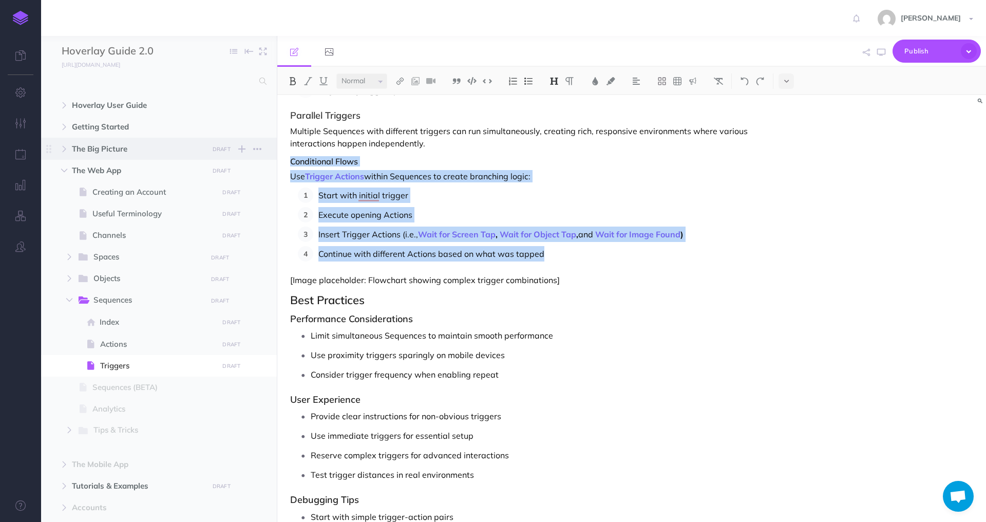
drag, startPoint x: 551, startPoint y: 254, endPoint x: 254, endPoint y: 158, distance: 312.4
click at [254, 157] on div "Hoverlay Guide 2.0 Collapse all Expand all Expand to root folders [URL][DOMAIN_…" at bounding box center [513, 279] width 945 height 486
copy div "Conditional Flows Use Trigger Actions within Sequences to create branching logi…"
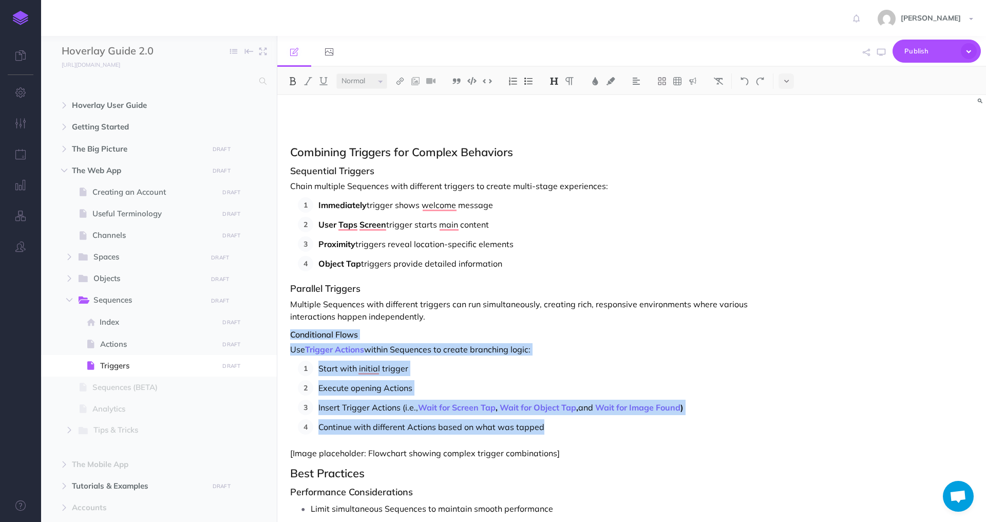
scroll to position [3321, 0]
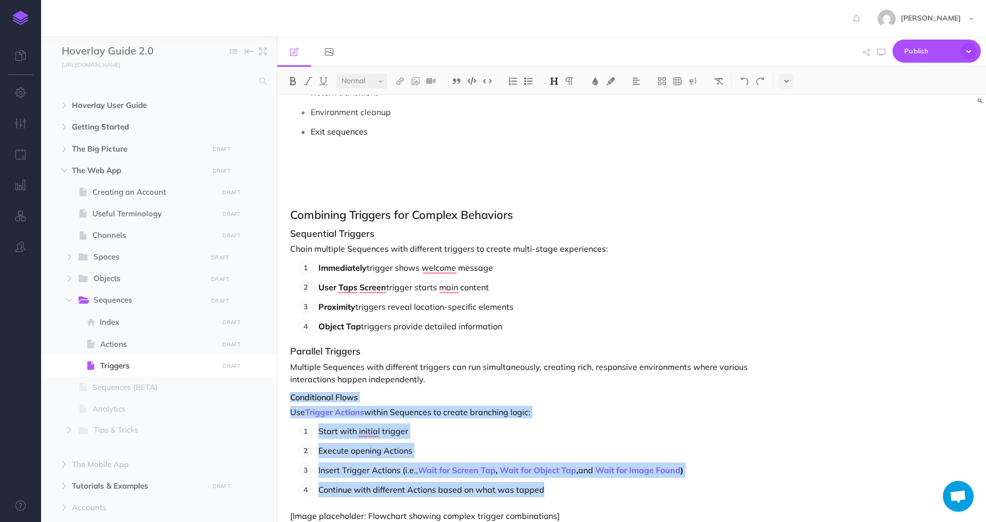
copy div "Conditional Flows Use Trigger Actions within Sequences to create branching logi…"
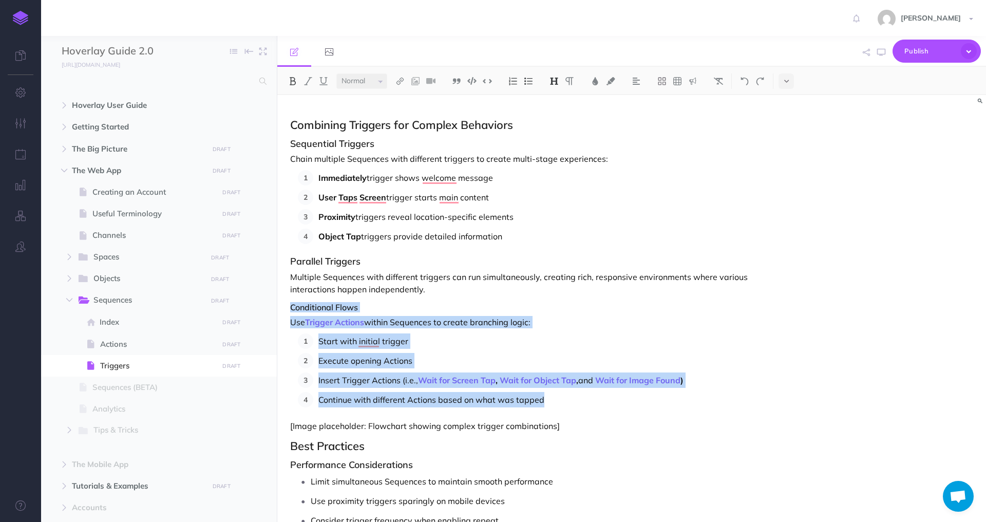
scroll to position [3459, 0]
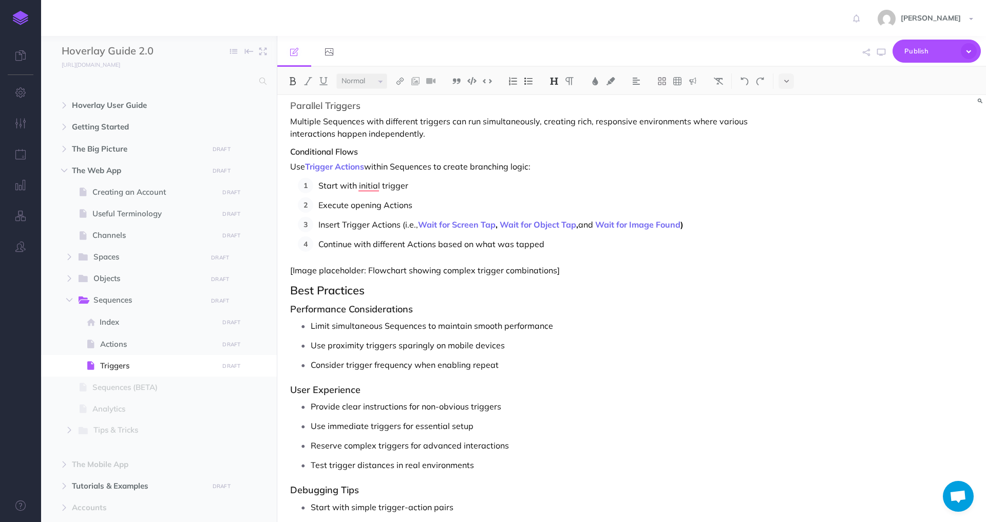
click at [578, 245] on p "Continue with different Actions based on what was tapped" at bounding box center [539, 243] width 442 height 15
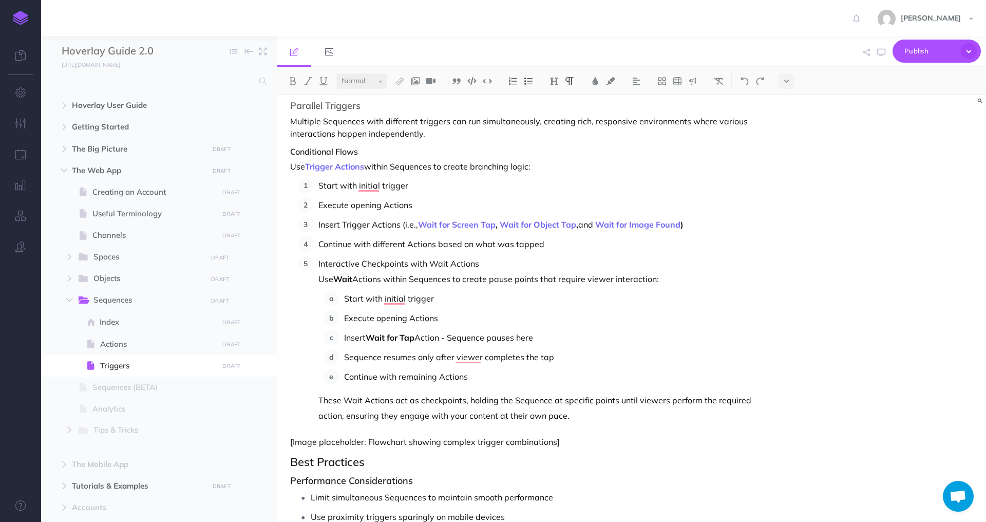
click at [316, 262] on li "Interactive Checkpoints with Wait Actions Use Wait Actions within Sequences to …" at bounding box center [536, 339] width 447 height 167
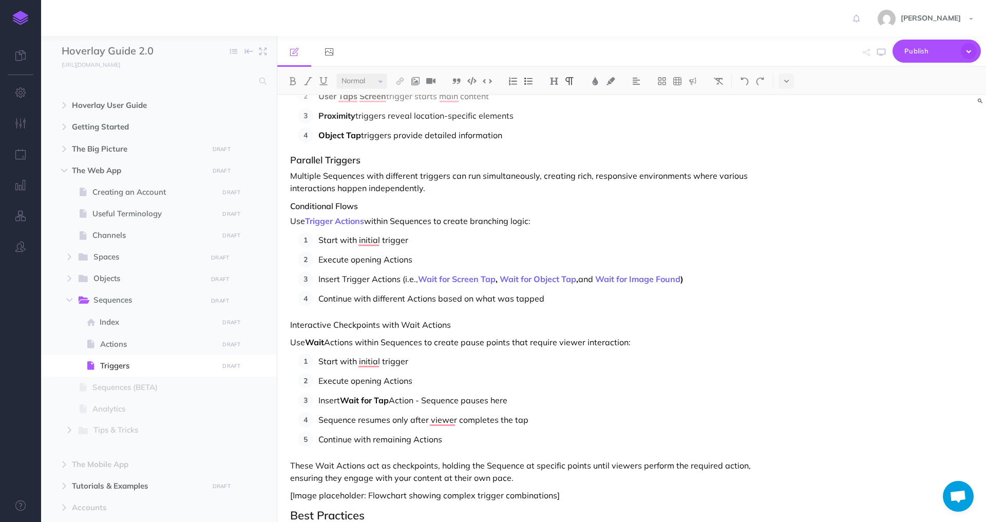
scroll to position [3552, 0]
drag, startPoint x: 429, startPoint y: 344, endPoint x: 672, endPoint y: 341, distance: 243.4
click at [672, 341] on p "Use Wait Actions within Sequences to create pause points that require viewer in…" at bounding box center [525, 342] width 470 height 12
drag, startPoint x: 639, startPoint y: 338, endPoint x: 428, endPoint y: 345, distance: 211.6
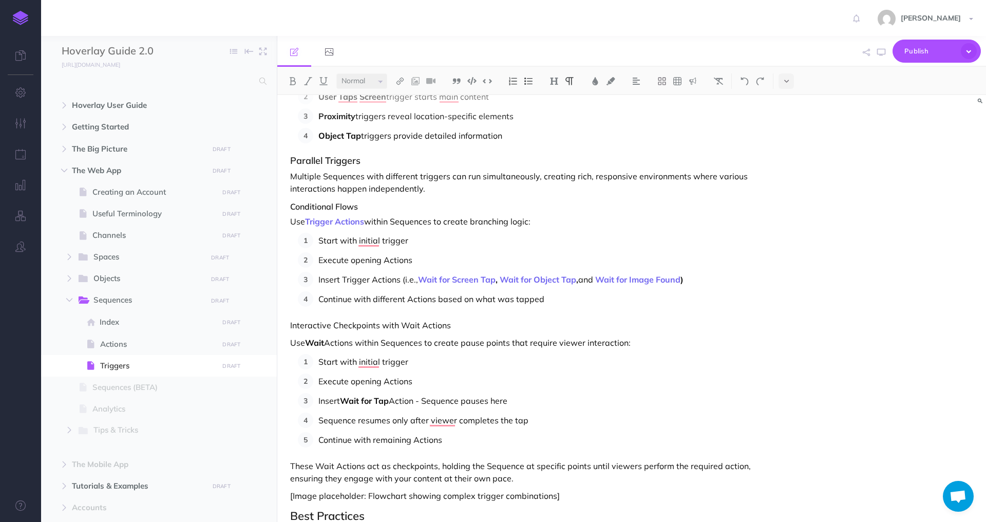
click at [428, 345] on p "Use Wait Actions within Sequences to create pause points that require viewer in…" at bounding box center [525, 342] width 470 height 12
copy p "to create pause points that require viewer interaction:"
drag, startPoint x: 535, startPoint y: 221, endPoint x: 439, endPoint y: 223, distance: 96.0
click at [439, 223] on p "Use Trigger Actions within Sequences to create branching logic:" at bounding box center [525, 221] width 470 height 12
click at [440, 224] on p "Use Trigger Actions within Sequences tto create pause points that require viewe…" at bounding box center [525, 221] width 470 height 12
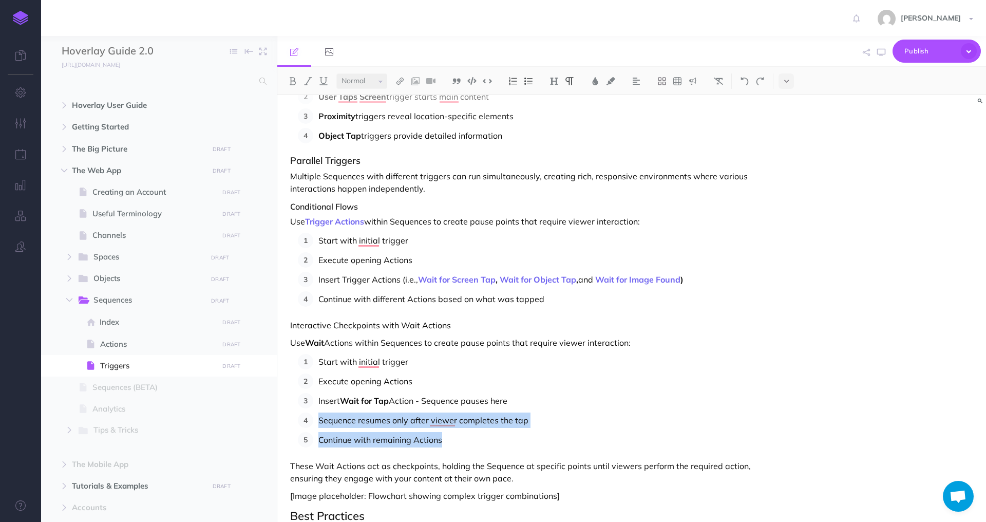
drag, startPoint x: 464, startPoint y: 441, endPoint x: 274, endPoint y: 420, distance: 191.7
click at [274, 420] on body "Toggle Navigation Hunter Wenglikowski Settings Account Settings Teams Create Te…" at bounding box center [493, 261] width 986 height 522
copy ol "Sequence resumes only after viewer completes the tap Continue with remaining Ac…"
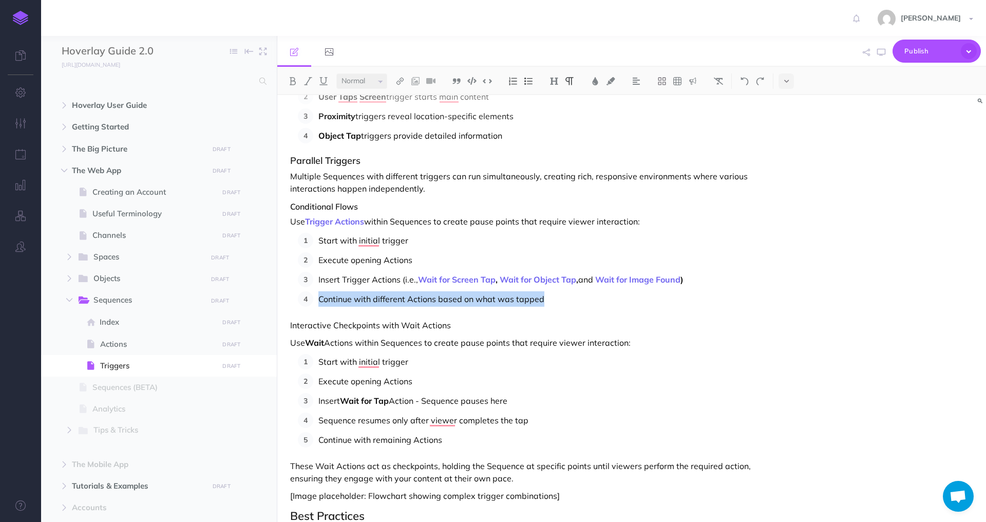
drag, startPoint x: 560, startPoint y: 298, endPoint x: 300, endPoint y: 301, distance: 259.8
click at [313, 301] on li "Continue with different Actions based on what was tapped" at bounding box center [536, 298] width 447 height 15
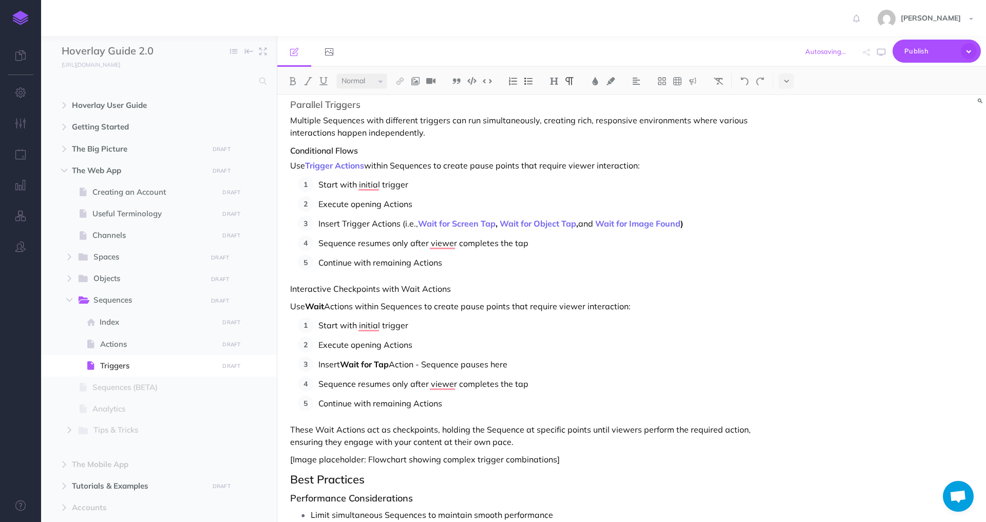
scroll to position [3625, 0]
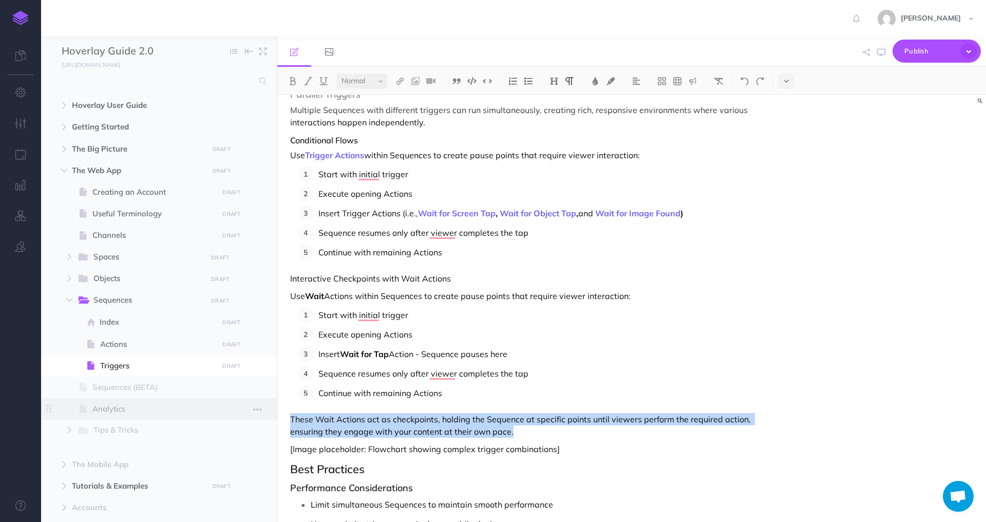
drag, startPoint x: 523, startPoint y: 433, endPoint x: 198, endPoint y: 409, distance: 326.0
click at [198, 409] on div "Hoverlay Guide 2.0 Collapse all Expand all Expand to root folders http://docs.h…" at bounding box center [513, 279] width 945 height 486
copy p "These Wait Actions act as checkpoints, holding the Sequence at specific points …"
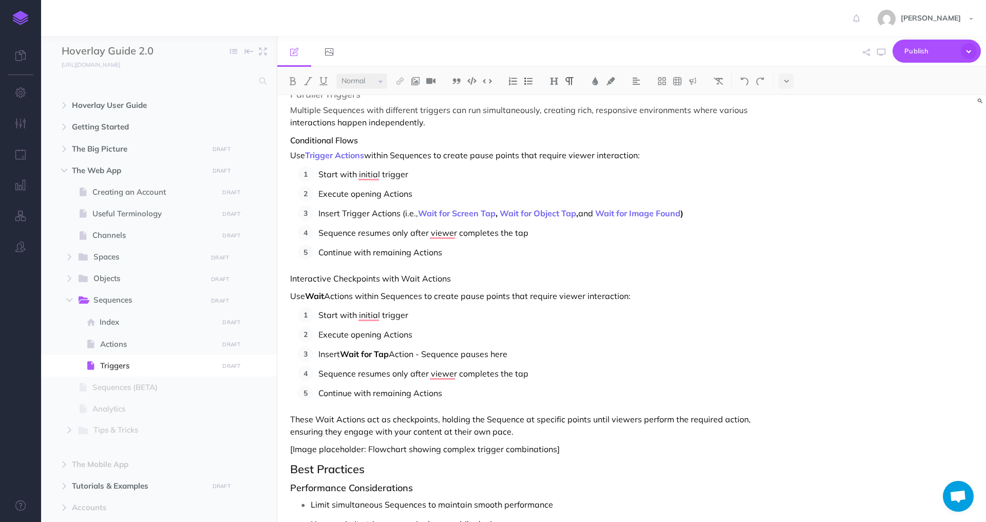
click at [462, 253] on p "Continue with remaining Actions" at bounding box center [539, 251] width 442 height 15
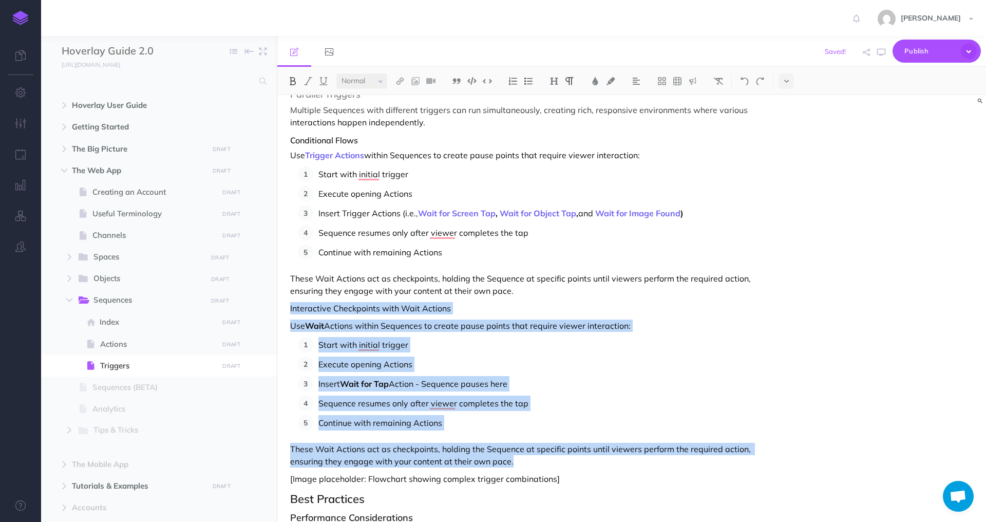
drag, startPoint x: 290, startPoint y: 307, endPoint x: 553, endPoint y: 462, distance: 305.0
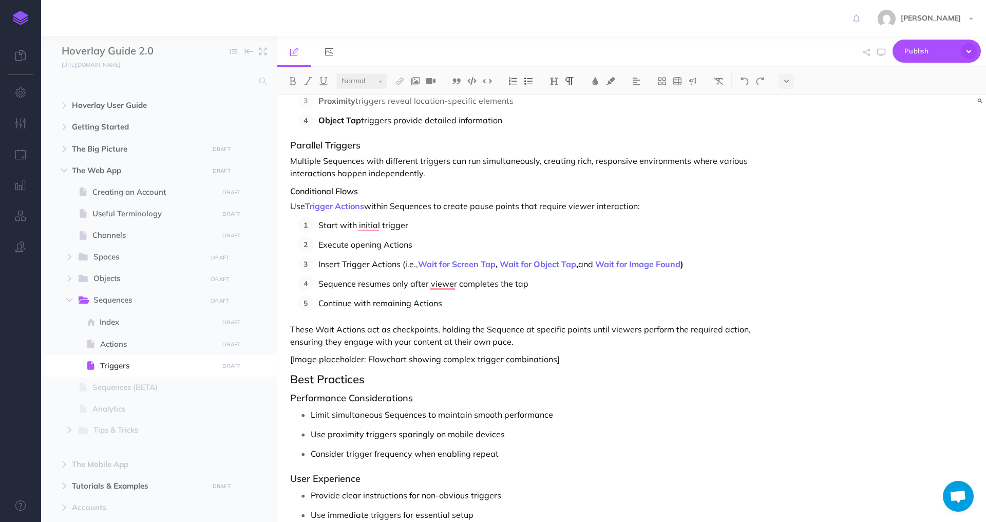
scroll to position [3570, 0]
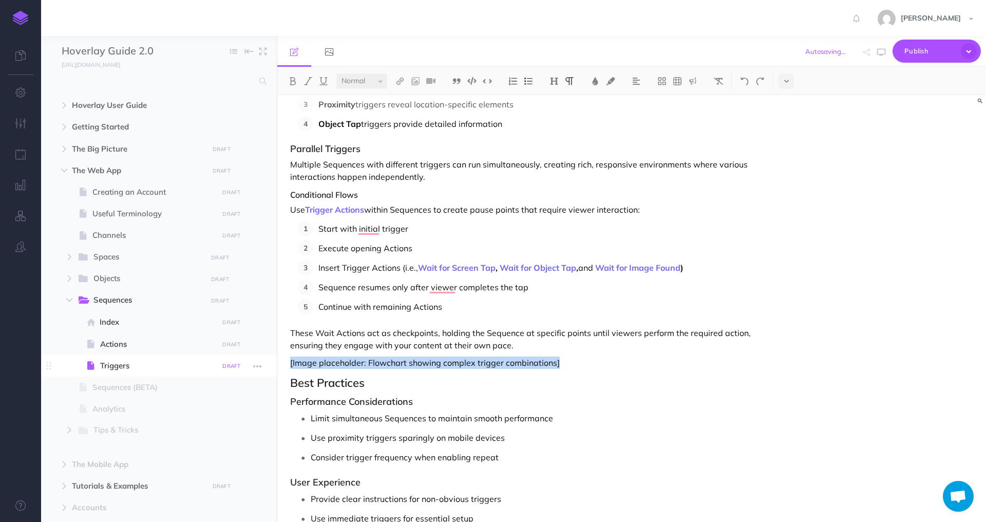
drag, startPoint x: 573, startPoint y: 368, endPoint x: 244, endPoint y: 368, distance: 329.1
click at [244, 368] on div "Hoverlay Guide 2.0 Collapse all Expand all Expand to root folders http://docs.h…" at bounding box center [513, 279] width 945 height 486
click at [618, 80] on button at bounding box center [610, 80] width 15 height 15
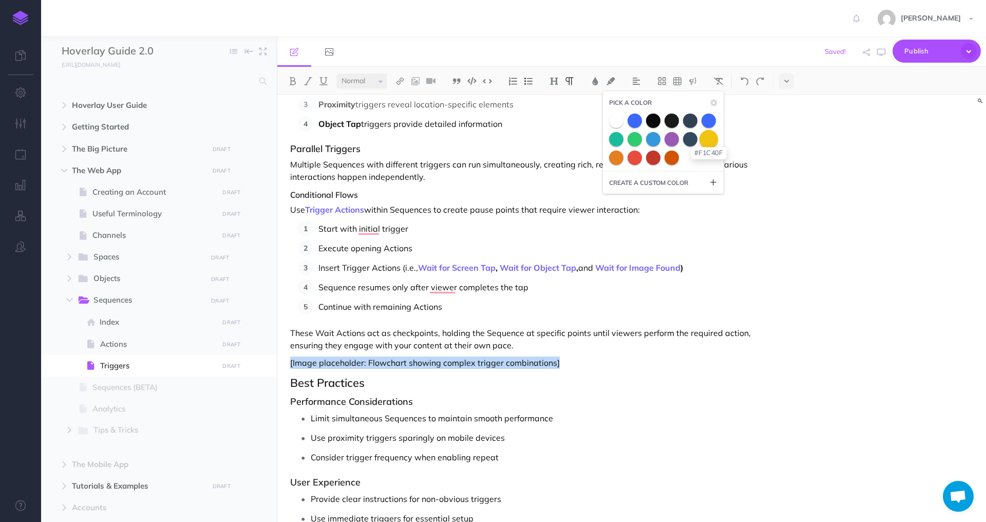
click at [709, 140] on span at bounding box center [708, 138] width 18 height 18
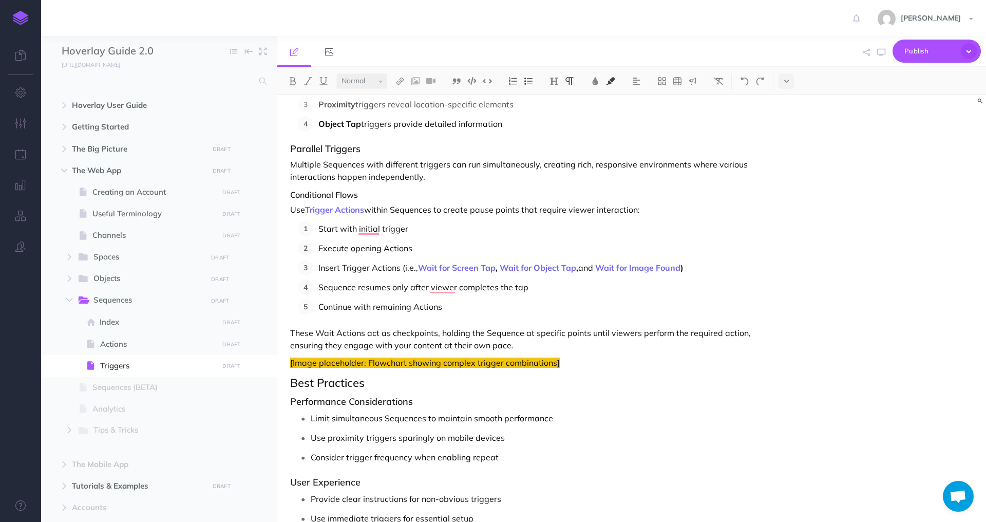
click at [599, 329] on p "These Wait Actions act as checkpoints, holding the Sequence at specific points …" at bounding box center [525, 339] width 470 height 25
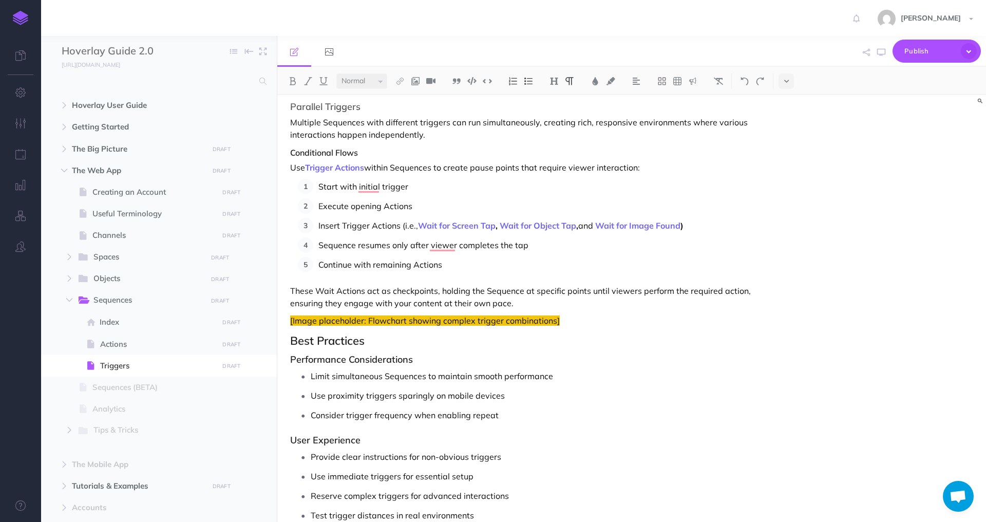
scroll to position [3619, 0]
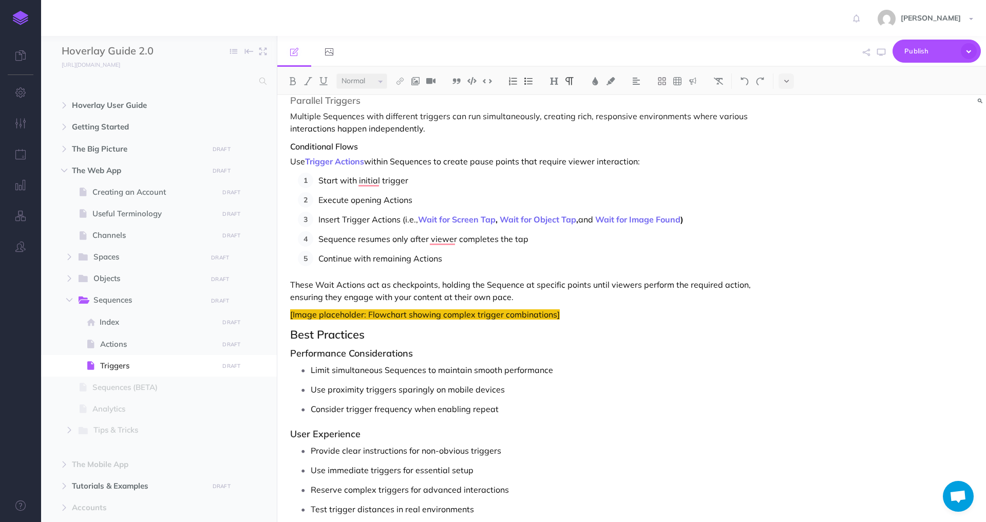
click at [546, 294] on p "These Wait Actions act as checkpoints, holding the Sequence at specific points …" at bounding box center [525, 290] width 470 height 25
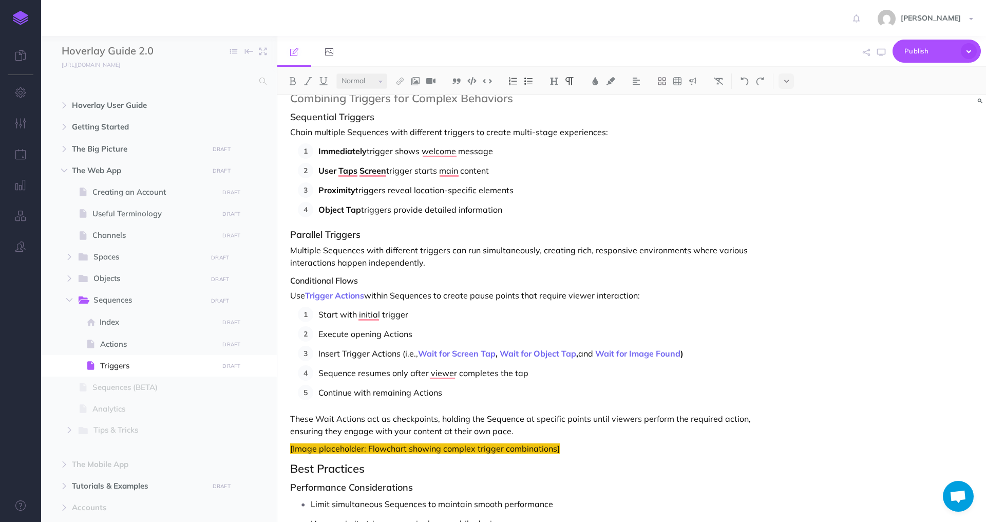
scroll to position [3466, 0]
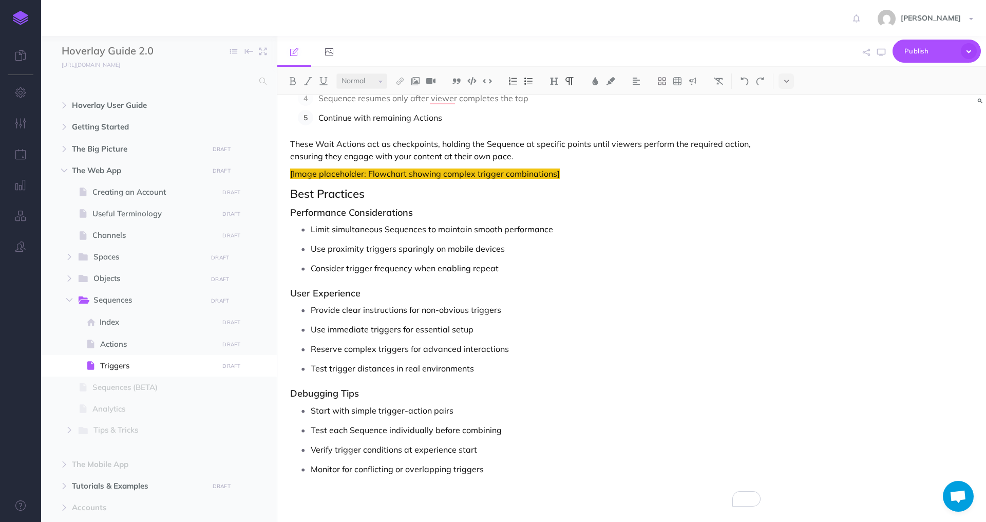
click at [573, 230] on p "Limit simultaneous Sequences to maintain smooth performance" at bounding box center [536, 228] width 450 height 15
click at [548, 313] on p "Provide clear instructions for non-obvious triggers" at bounding box center [536, 309] width 450 height 15
click at [526, 334] on p "Use immediate triggers for essential setup" at bounding box center [536, 328] width 450 height 15
click at [519, 349] on p "Reserve complex triggers for advanced interactions" at bounding box center [536, 348] width 450 height 15
click at [495, 367] on p "Test trigger distances in real environments" at bounding box center [536, 367] width 450 height 15
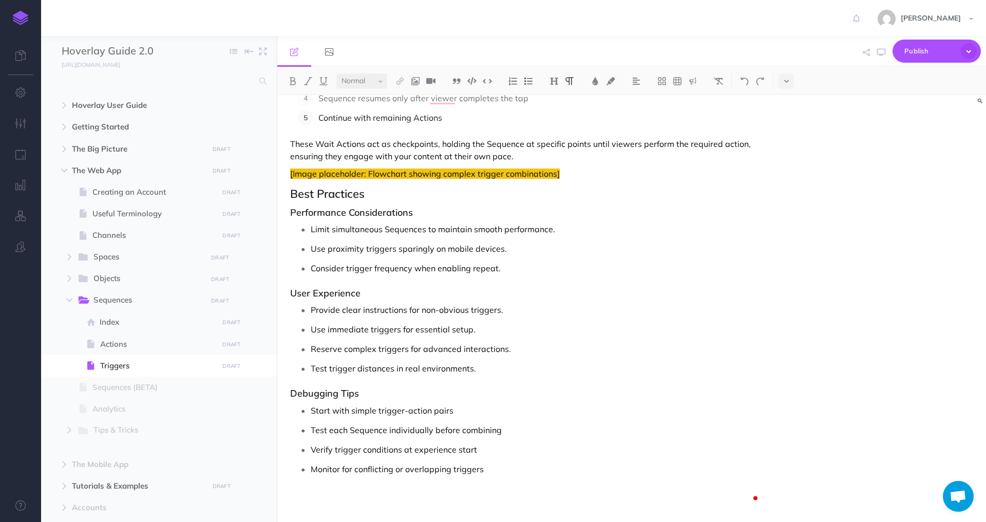
click at [490, 413] on p "Start with simple trigger-action pairs" at bounding box center [536, 410] width 450 height 15
click at [515, 432] on p "Test each Sequence individually before combining" at bounding box center [536, 429] width 450 height 15
click at [489, 446] on p "Verify trigger conditions at experience start" at bounding box center [536, 449] width 450 height 15
click at [485, 475] on p "Monitor for conflicting or overlapping triggers" at bounding box center [536, 468] width 450 height 15
click at [483, 371] on p "Test trigger distances in real environments." at bounding box center [536, 367] width 450 height 15
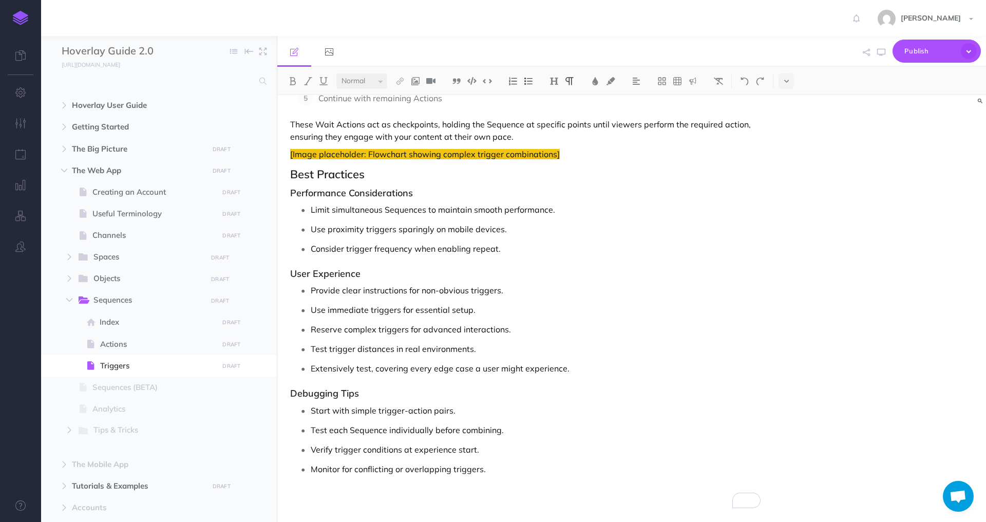
scroll to position [3779, 0]
click at [450, 372] on p "Extensively test, covering every edge case a user might experience." at bounding box center [536, 367] width 450 height 15
click at [458, 363] on p "Extensively test, covering every edge-case a user might experience." at bounding box center [536, 367] width 450 height 15
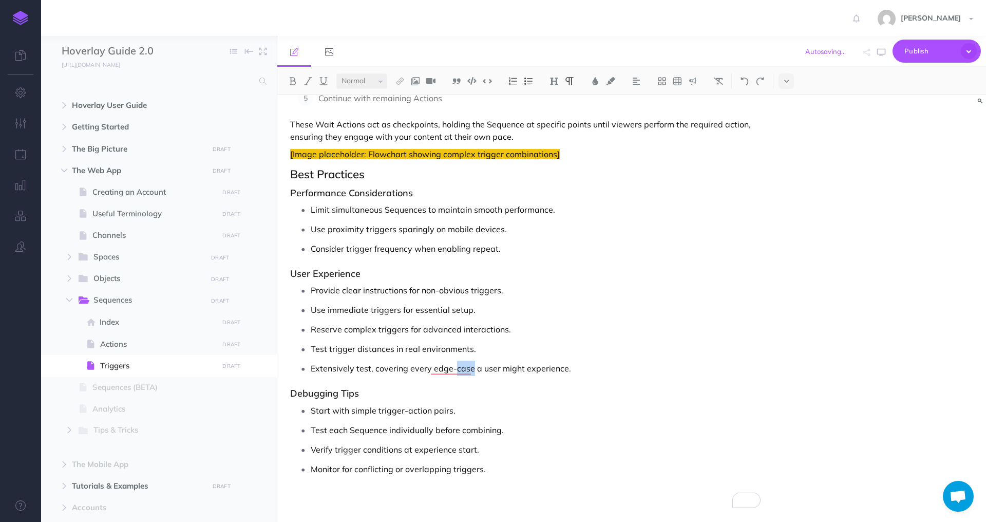
click at [458, 363] on p "Extensively test, covering every edge-case a user might experience." at bounding box center [536, 367] width 450 height 15
click at [458, 366] on p "Extensively test, covering every edge-case a user might experience." at bounding box center [536, 367] width 450 height 15
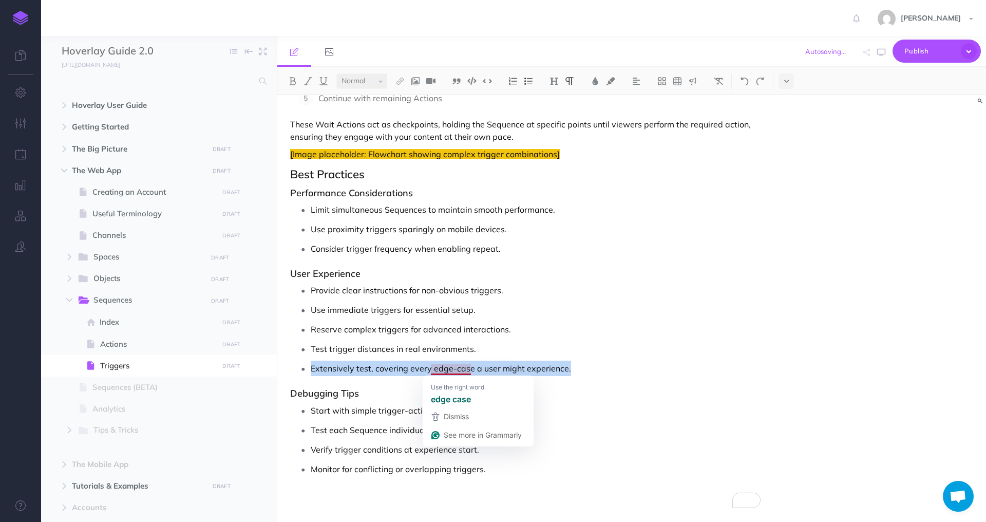
click at [458, 366] on p "Extensively test, covering every edge-case a user might experience." at bounding box center [536, 367] width 450 height 15
click at [462, 366] on p "Extensively test, covering every edge-case a user might experience." at bounding box center [536, 367] width 450 height 15
drag, startPoint x: 470, startPoint y: 369, endPoint x: 433, endPoint y: 370, distance: 37.5
click at [433, 370] on p "Extensively test, covering every edge-case a user might experience." at bounding box center [536, 367] width 450 height 15
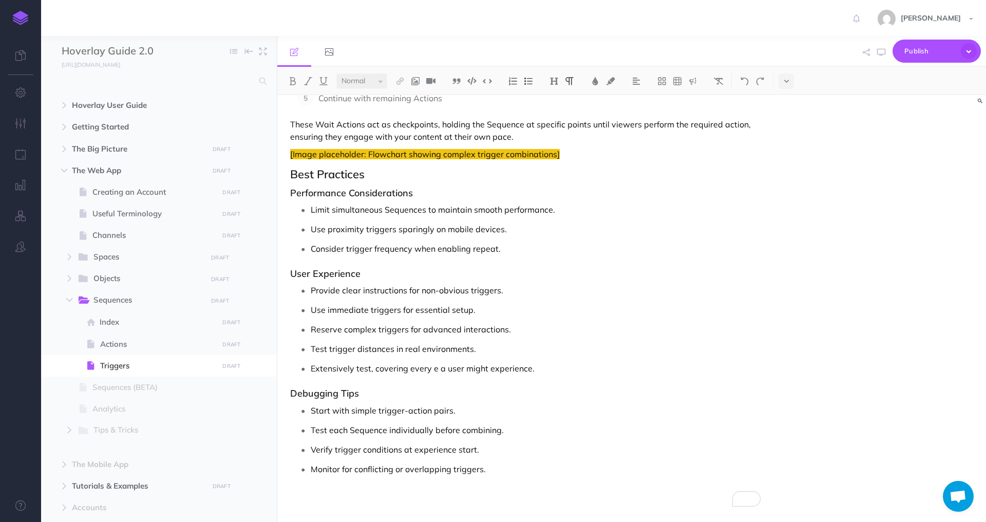
scroll to position [3780, 0]
click at [503, 426] on p "Test each Sequence individually before combining." at bounding box center [536, 429] width 450 height 15
click at [538, 390] on h3 "Debugging Tips" at bounding box center [525, 393] width 470 height 10
click at [538, 420] on ul "Start with simple trigger-action pairs. Test each Sequence individually before …" at bounding box center [527, 440] width 465 height 74
click at [542, 429] on p "Test each Sequence individually before combining." at bounding box center [536, 429] width 450 height 15
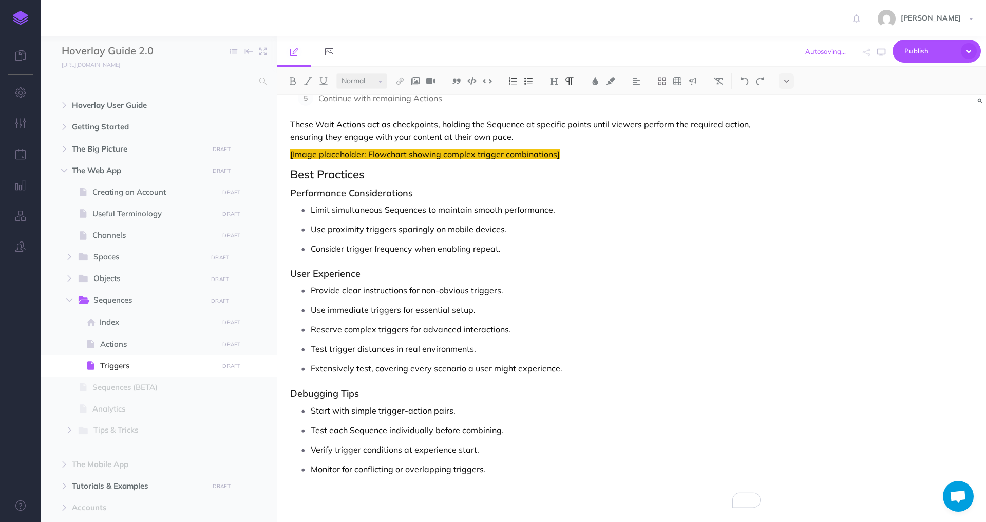
scroll to position [3777, 0]
click at [542, 418] on ul "Start with simple trigger-action pairs. Test each Sequence individually before …" at bounding box center [527, 440] width 465 height 74
click at [492, 403] on p "Start with simple trigger-action pairs." at bounding box center [536, 410] width 450 height 15
drag, startPoint x: 559, startPoint y: 369, endPoint x: 295, endPoint y: 369, distance: 263.4
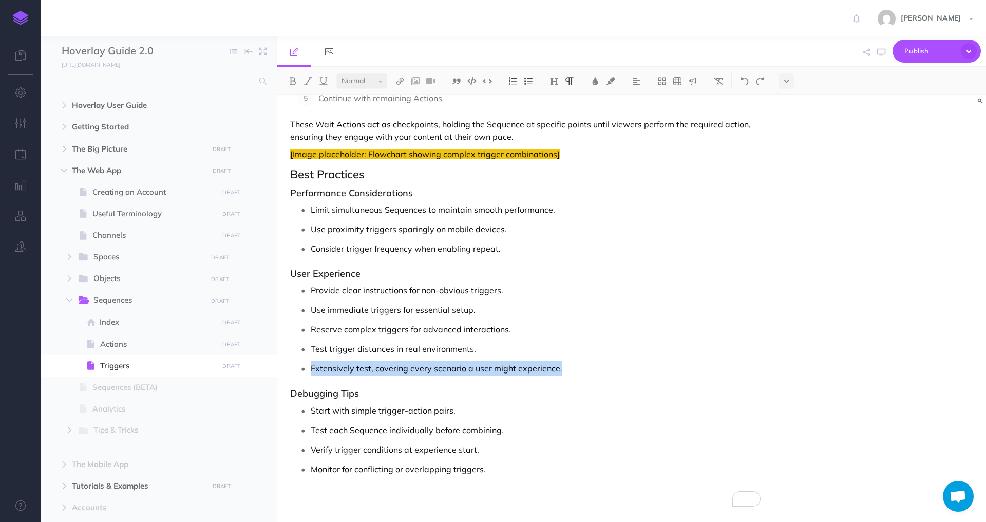
click at [311, 369] on li "Extensively test, covering every scenario a user might experience." at bounding box center [536, 367] width 450 height 15
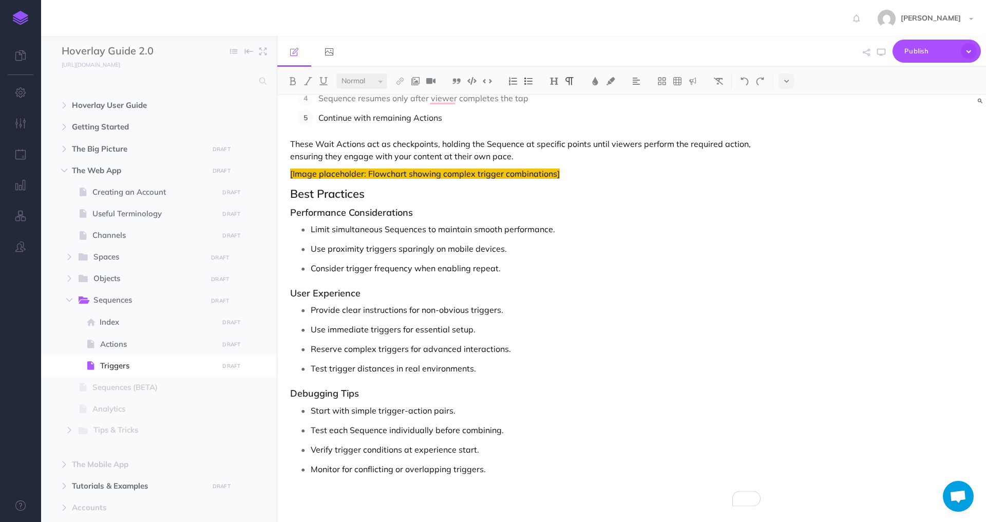
click at [498, 468] on p "Monitor for conflicting or overlapping triggers." at bounding box center [536, 468] width 450 height 15
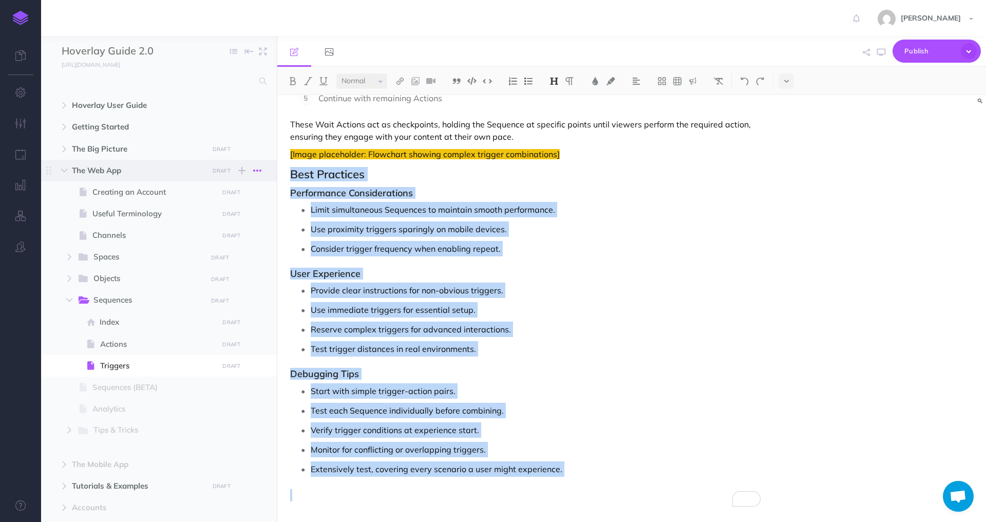
drag, startPoint x: 589, startPoint y: 477, endPoint x: 264, endPoint y: 169, distance: 447.1
click at [264, 169] on div "Hoverlay Guide 2.0 Collapse all Expand all Expand to root folders http://docs.h…" at bounding box center [513, 279] width 945 height 486
copy div "Best Practices Performance Considerations Limit simultaneous Sequences to maint…"
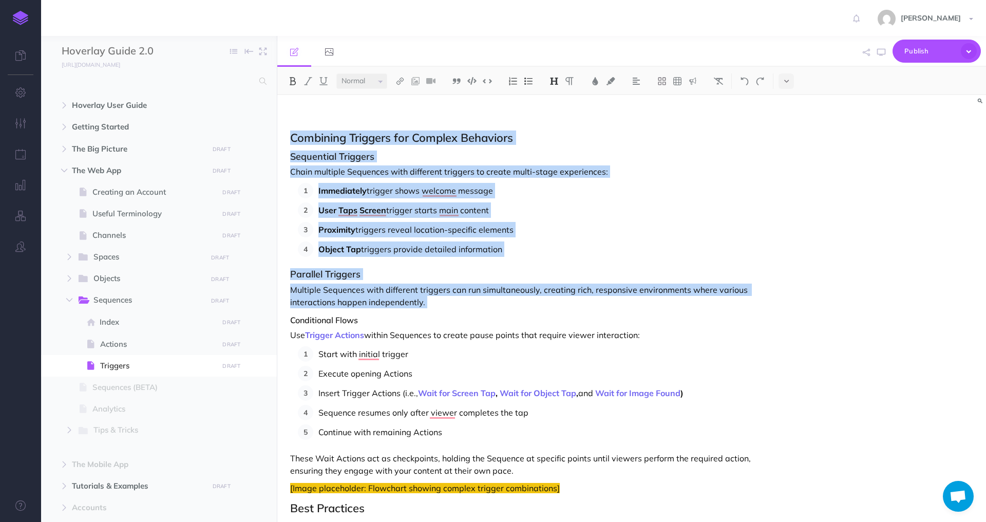
drag, startPoint x: 290, startPoint y: 136, endPoint x: 445, endPoint y: 312, distance: 235.0
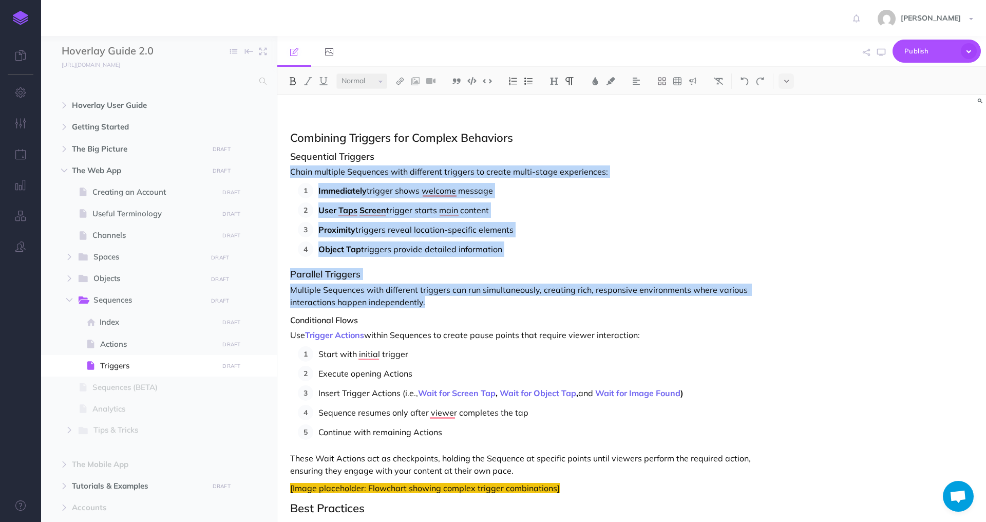
drag, startPoint x: 463, startPoint y: 302, endPoint x: 279, endPoint y: 162, distance: 231.3
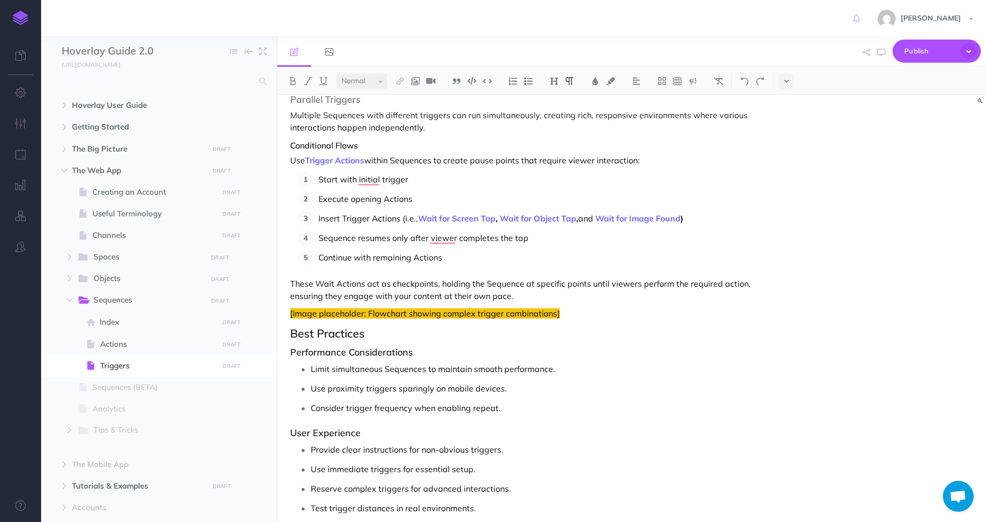
scroll to position [3651, 0]
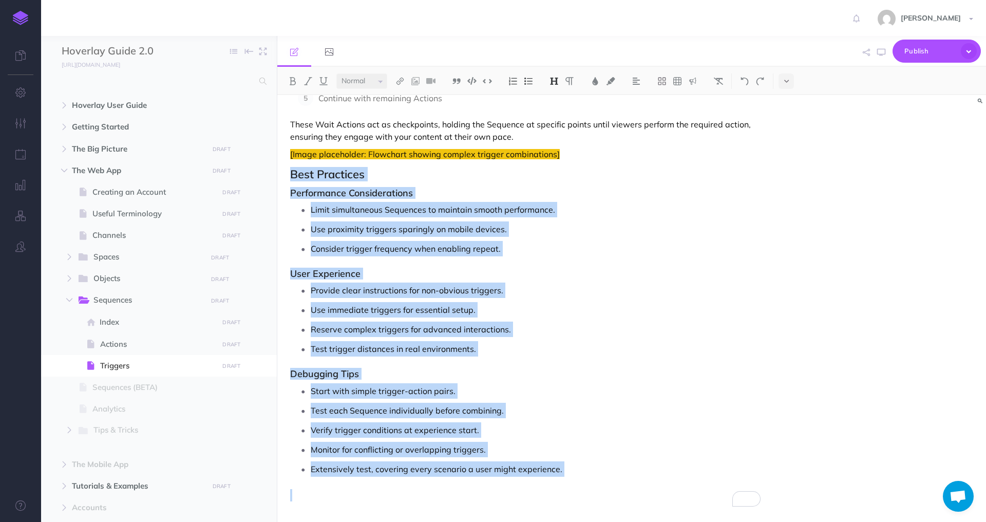
drag, startPoint x: 294, startPoint y: 187, endPoint x: 586, endPoint y: 486, distance: 418.7
copy div "Best Practices Performance Considerations Limit simultaneous Sequences to maint…"
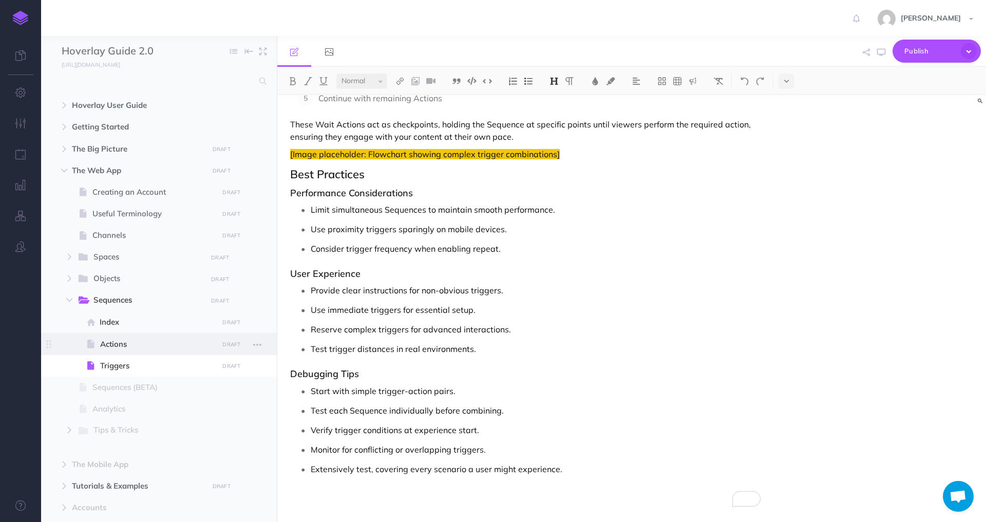
click at [115, 338] on span "Actions" at bounding box center [157, 344] width 115 height 12
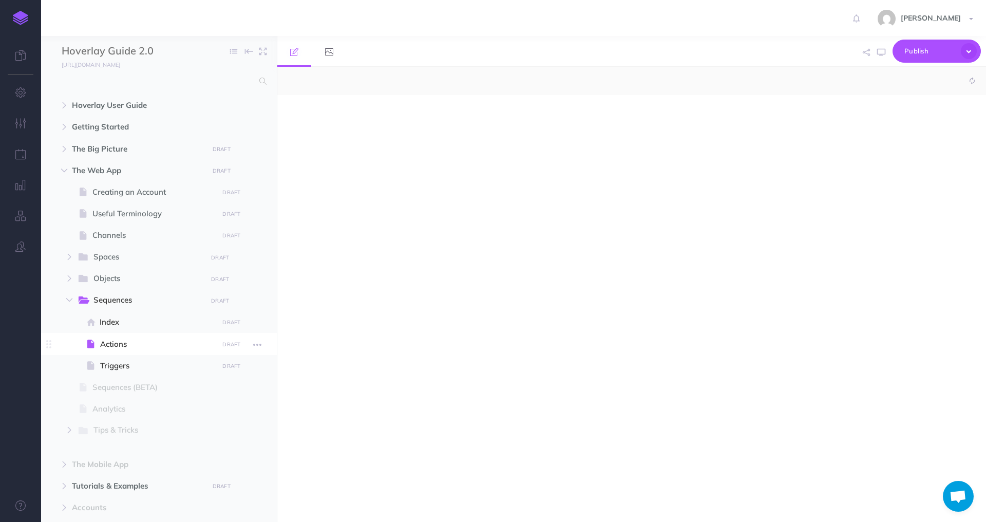
click at [115, 334] on span at bounding box center [159, 344] width 236 height 22
click at [115, 328] on span at bounding box center [159, 322] width 236 height 22
select select "null"
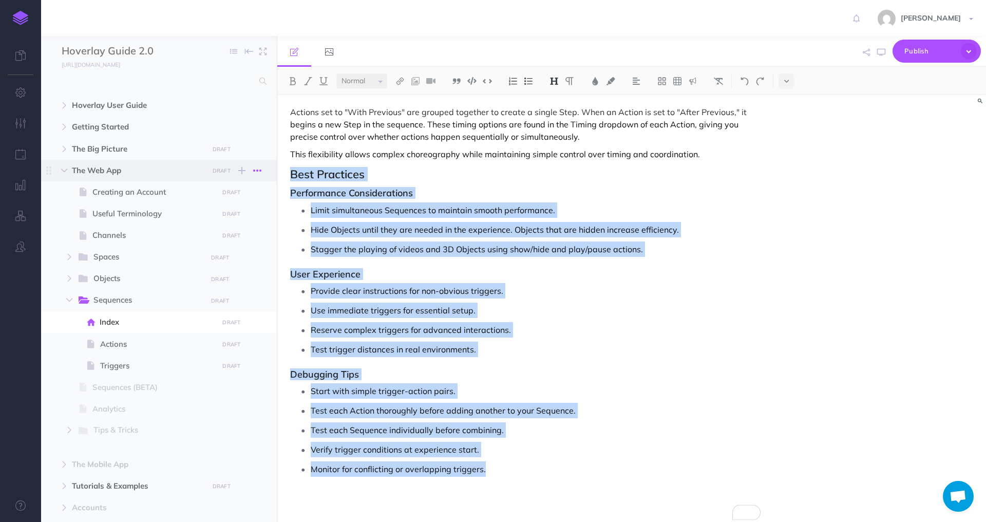
scroll to position [1368, 0]
drag, startPoint x: 491, startPoint y: 475, endPoint x: 256, endPoint y: 173, distance: 383.1
click at [256, 173] on div "Hoverlay Guide 2.0 Collapse all Expand all Expand to root folders http://docs.h…" at bounding box center [513, 279] width 945 height 486
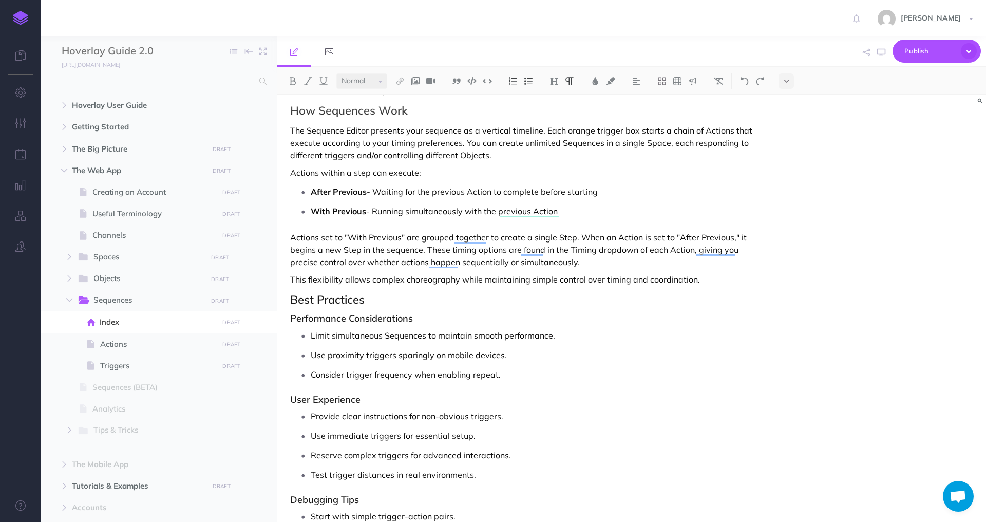
scroll to position [1235, 0]
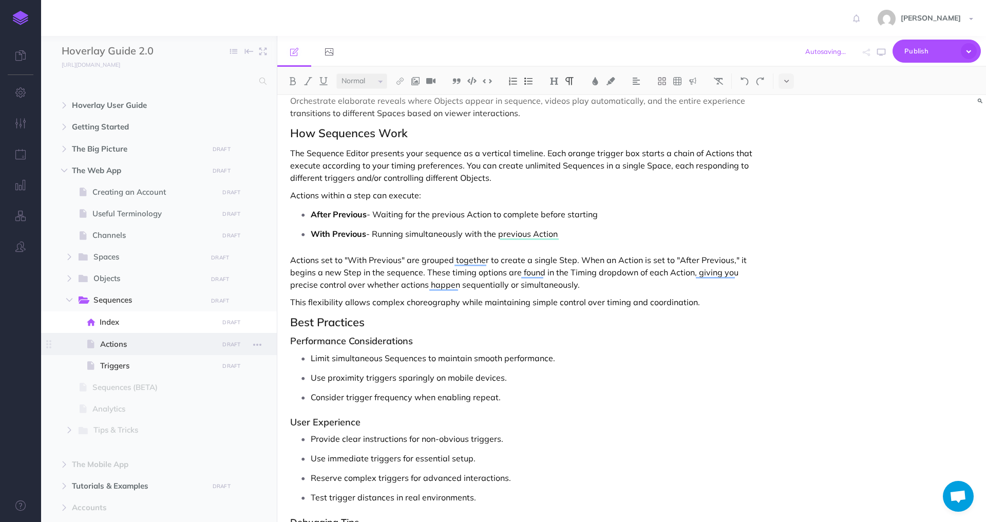
click at [111, 342] on span "Actions" at bounding box center [157, 344] width 115 height 12
click at [123, 355] on span at bounding box center [159, 366] width 236 height 22
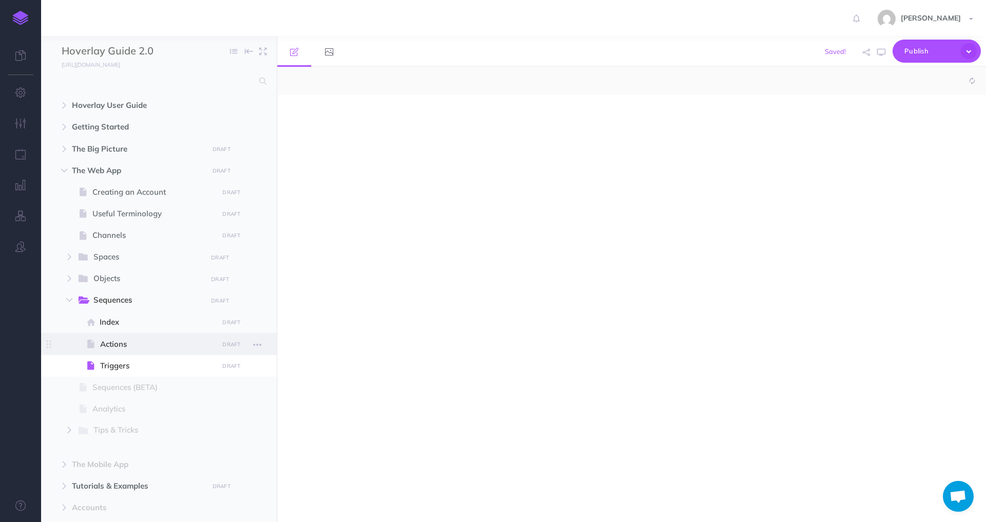
click at [123, 336] on span at bounding box center [159, 344] width 236 height 22
select select "null"
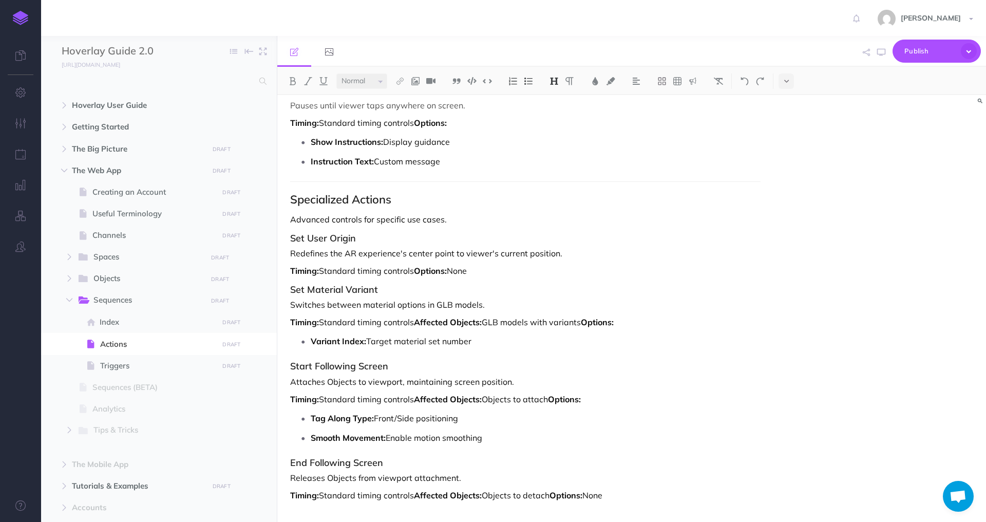
click at [656, 499] on p "Timing: Standard timing controls Affected Objects: Objects to detach Options: N…" at bounding box center [525, 495] width 470 height 12
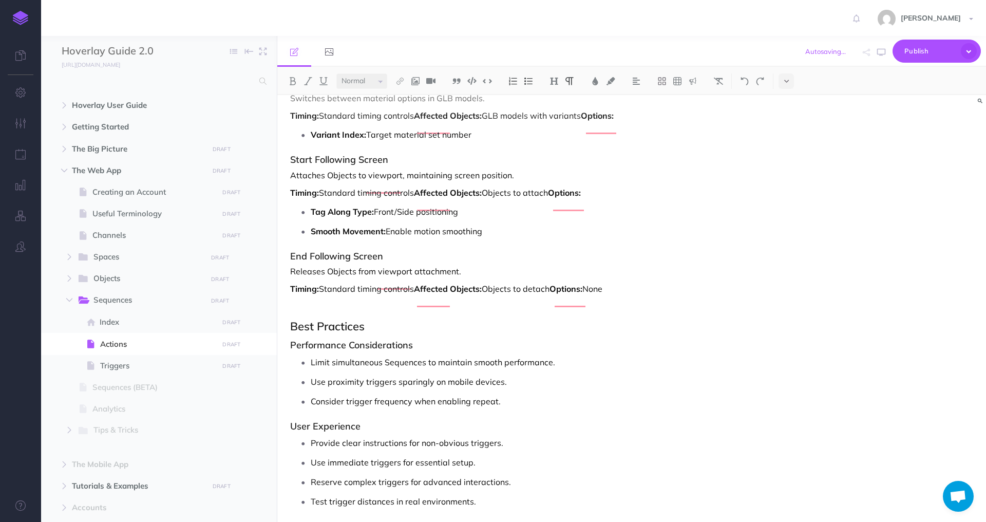
click at [343, 312] on p "To enrich screen reader interactions, please activate Accessibility in Grammarl…" at bounding box center [525, 306] width 470 height 12
click at [785, 80] on icon at bounding box center [786, 81] width 5 height 7
click at [787, 115] on img at bounding box center [786, 114] width 9 height 8
click at [501, 368] on p "Limit simultaneous Sequences to maintain smooth performance." at bounding box center [536, 359] width 450 height 15
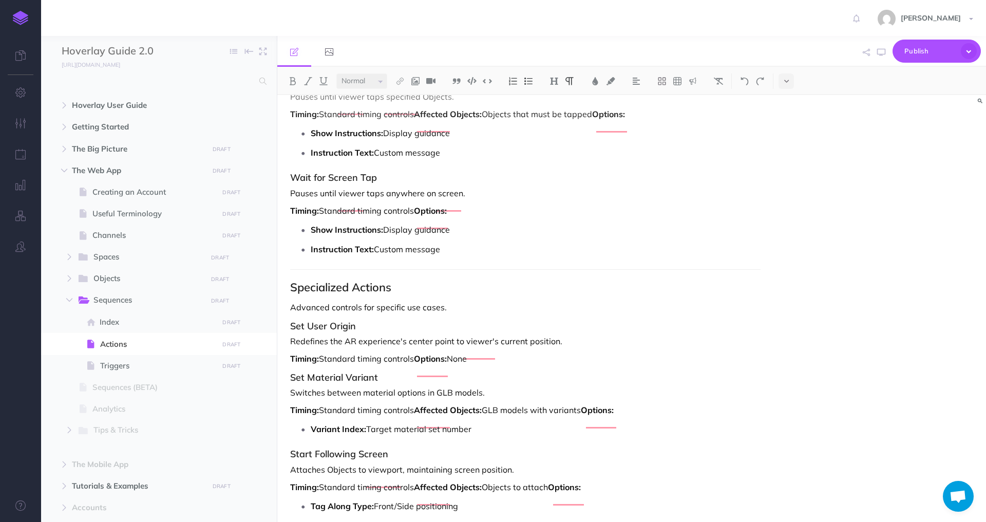
click at [786, 75] on button at bounding box center [785, 80] width 15 height 15
click at [791, 116] on img at bounding box center [786, 114] width 9 height 8
click at [445, 257] on p "Instruction Text: Custom message" at bounding box center [536, 248] width 450 height 15
click at [791, 81] on button at bounding box center [785, 80] width 15 height 15
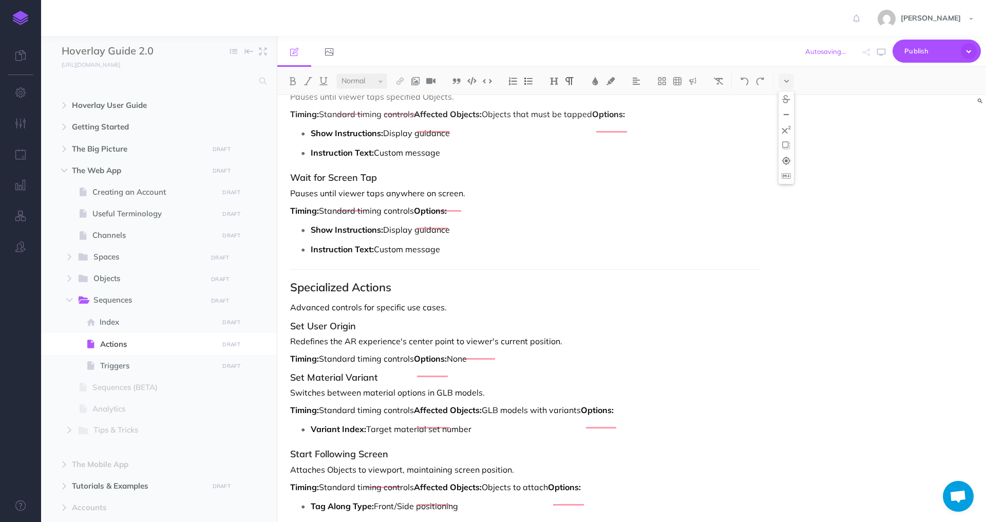
click at [789, 111] on img at bounding box center [786, 114] width 9 height 8
drag, startPoint x: 298, startPoint y: 282, endPoint x: 294, endPoint y: 275, distance: 8.0
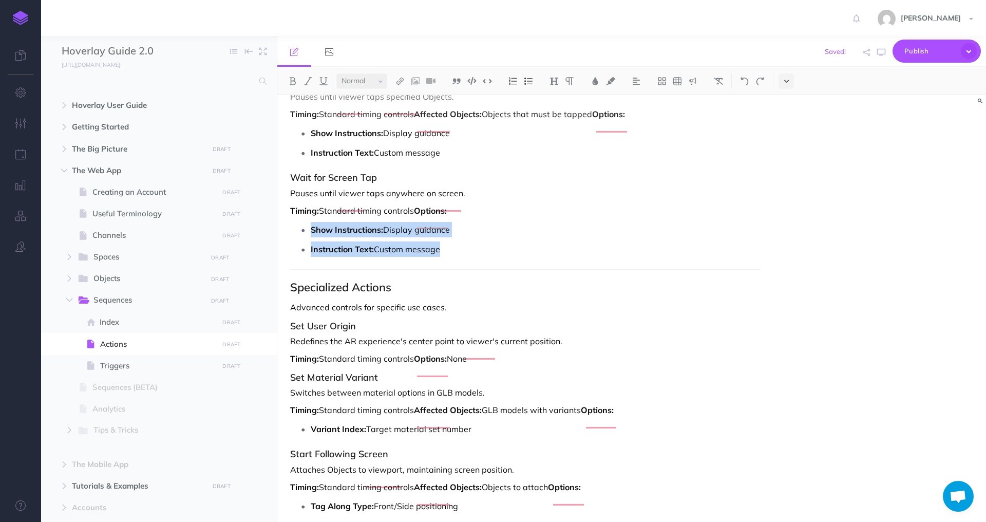
click at [793, 78] on button at bounding box center [785, 80] width 15 height 15
click at [788, 116] on img at bounding box center [786, 114] width 9 height 8
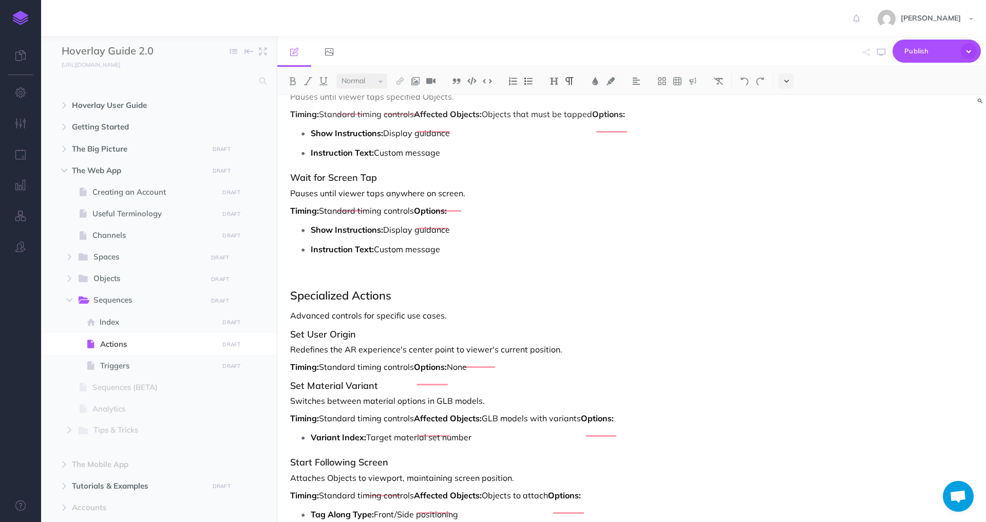
click at [788, 86] on button at bounding box center [785, 80] width 15 height 15
click at [788, 114] on img at bounding box center [786, 114] width 9 height 8
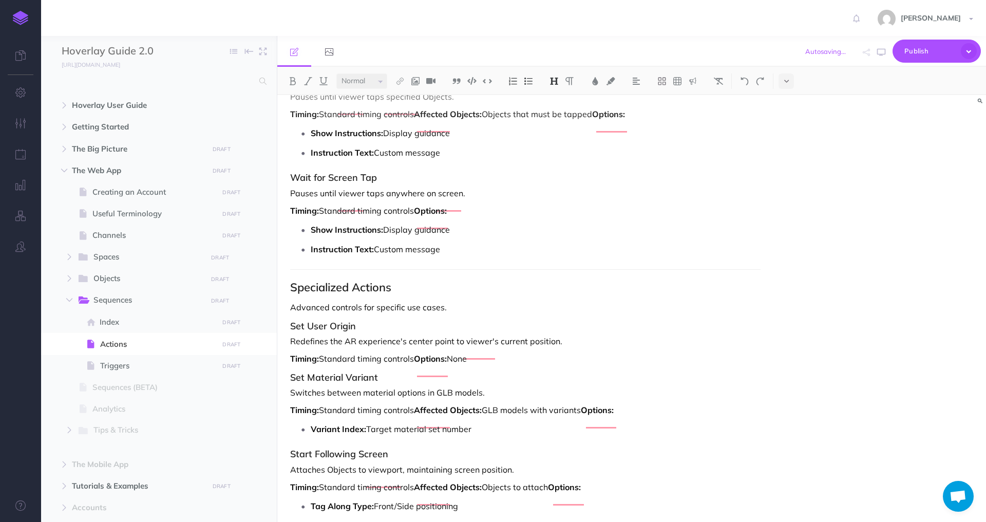
click at [447, 257] on p "Instruction Text: Custom message" at bounding box center [536, 248] width 450 height 15
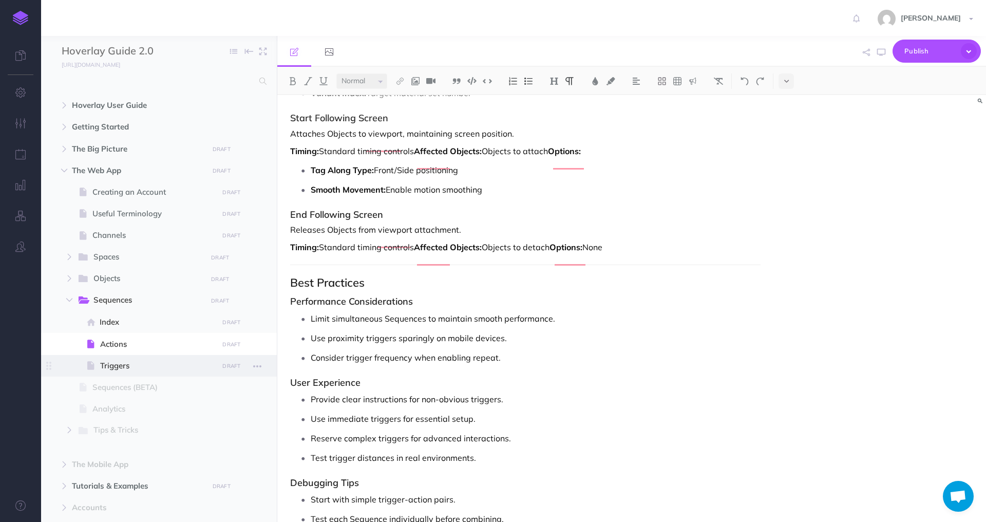
click at [151, 367] on span "Triggers" at bounding box center [157, 365] width 115 height 12
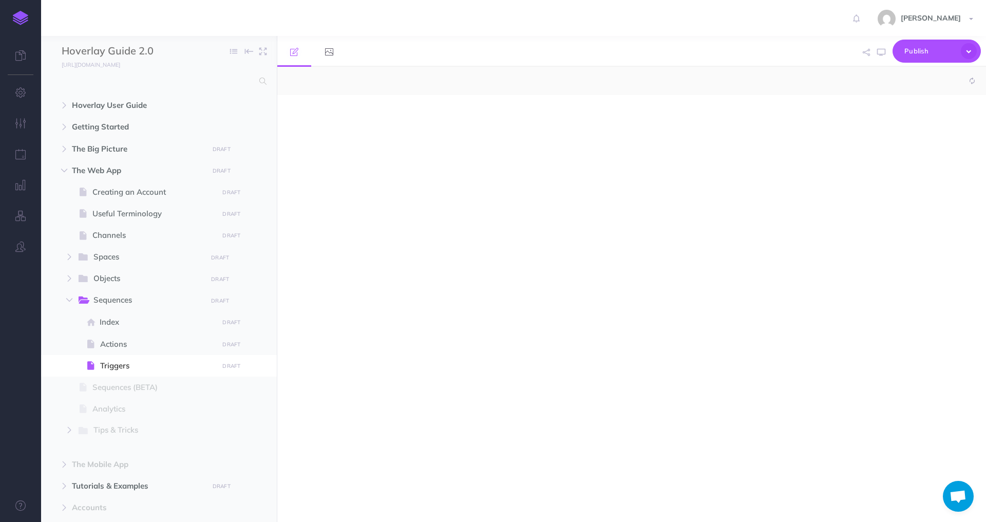
select select "null"
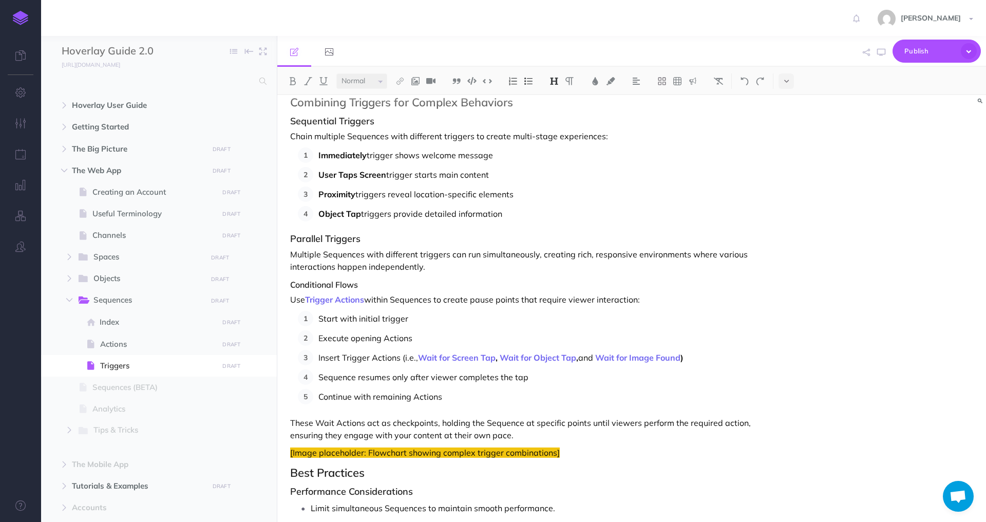
scroll to position [3478, 0]
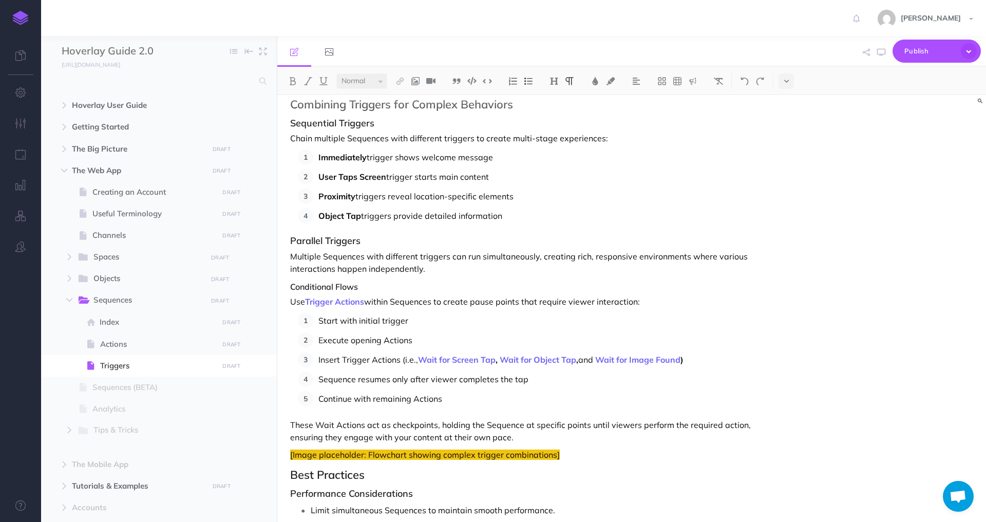
click at [456, 396] on p "Continue with remaining Actions" at bounding box center [539, 398] width 442 height 15
click at [454, 264] on p "Multiple Sequences with different triggers can run simultaneously, creating ric…" at bounding box center [525, 262] width 470 height 25
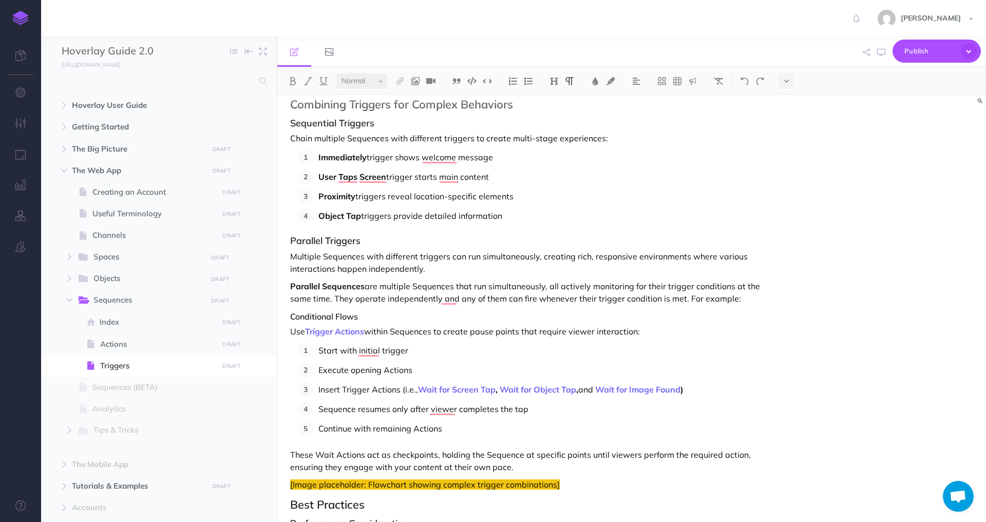
click at [523, 213] on p "Object Tap triggers provide detailed information" at bounding box center [539, 215] width 442 height 15
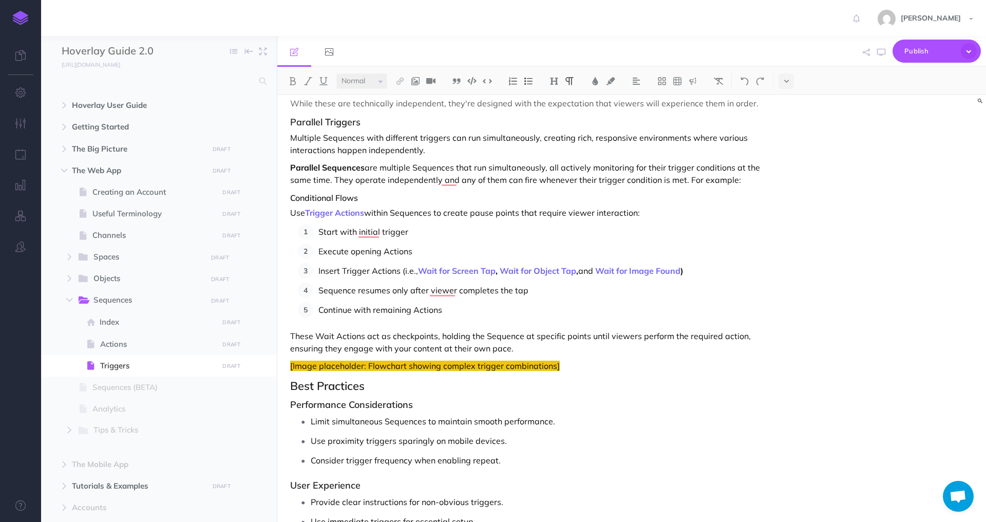
scroll to position [3412, 0]
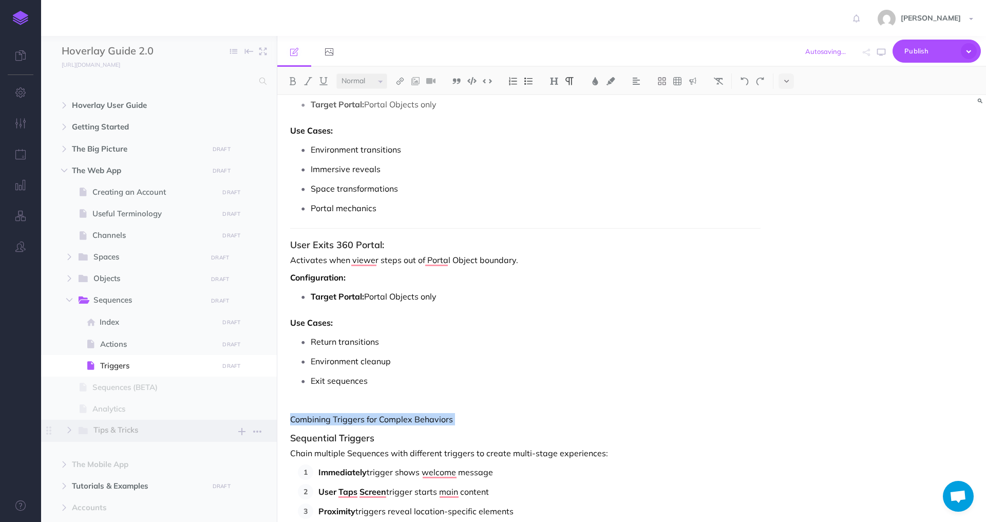
drag, startPoint x: 479, startPoint y: 427, endPoint x: 270, endPoint y: 421, distance: 209.6
click at [269, 421] on div "Hoverlay Guide 2.0 Collapse all Expand all Expand to root folders http://docs.h…" at bounding box center [513, 279] width 945 height 486
click at [557, 79] on img at bounding box center [553, 81] width 9 height 8
click at [550, 118] on button "H2" at bounding box center [553, 114] width 15 height 15
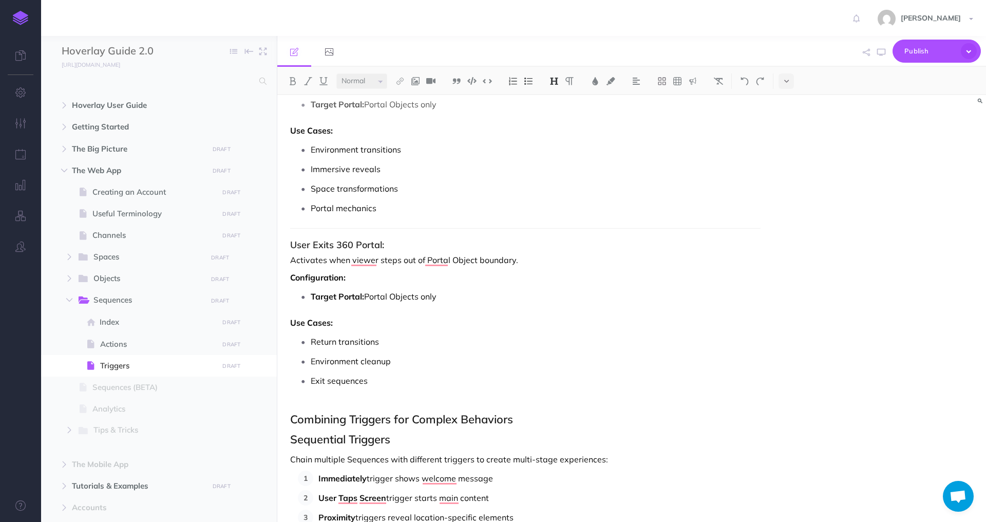
click at [320, 402] on h2 "Combining Triggers for Complex Behaviors" at bounding box center [525, 413] width 470 height 25
click at [403, 442] on h2 "Sequential Triggers" at bounding box center [525, 439] width 470 height 12
click at [554, 80] on img at bounding box center [553, 81] width 9 height 8
click at [554, 127] on button "H3" at bounding box center [553, 129] width 15 height 15
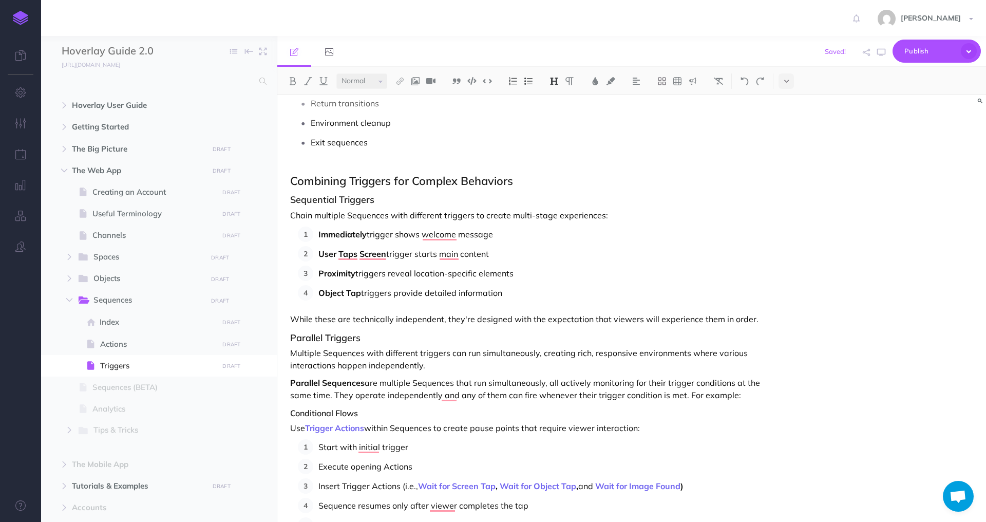
click at [365, 414] on h4 "Conditional Flows" at bounding box center [525, 413] width 470 height 9
click at [556, 75] on button at bounding box center [553, 80] width 15 height 15
click at [465, 168] on h2 "Combining Triggers for Complex Behaviors" at bounding box center [525, 174] width 470 height 25
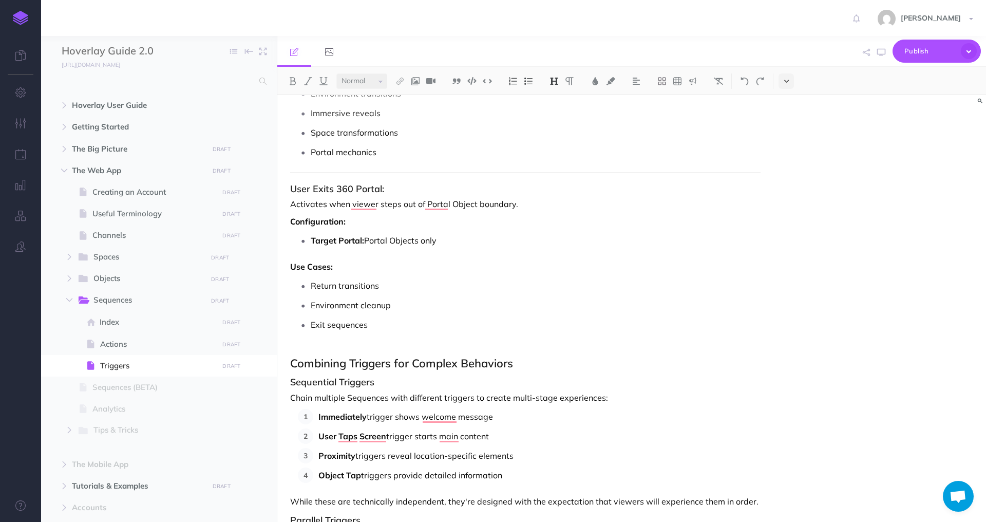
click at [783, 82] on button at bounding box center [785, 80] width 15 height 15
click at [786, 113] on img at bounding box center [786, 114] width 9 height 8
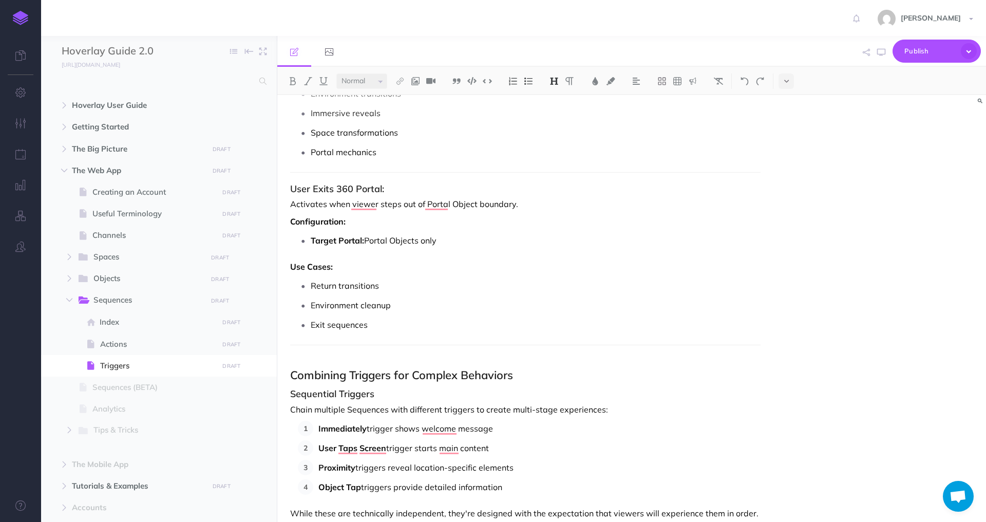
click at [543, 310] on p "Environment cleanup" at bounding box center [536, 304] width 450 height 15
click at [428, 360] on h2 "Combining Triggers for Complex Behaviors" at bounding box center [525, 368] width 470 height 25
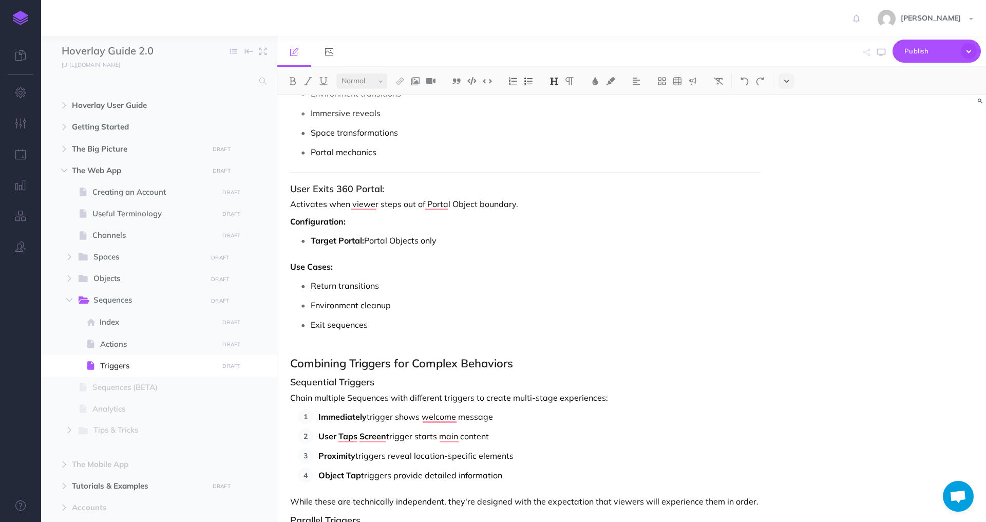
click at [787, 78] on icon at bounding box center [786, 81] width 5 height 7
click at [786, 113] on img at bounding box center [786, 114] width 9 height 8
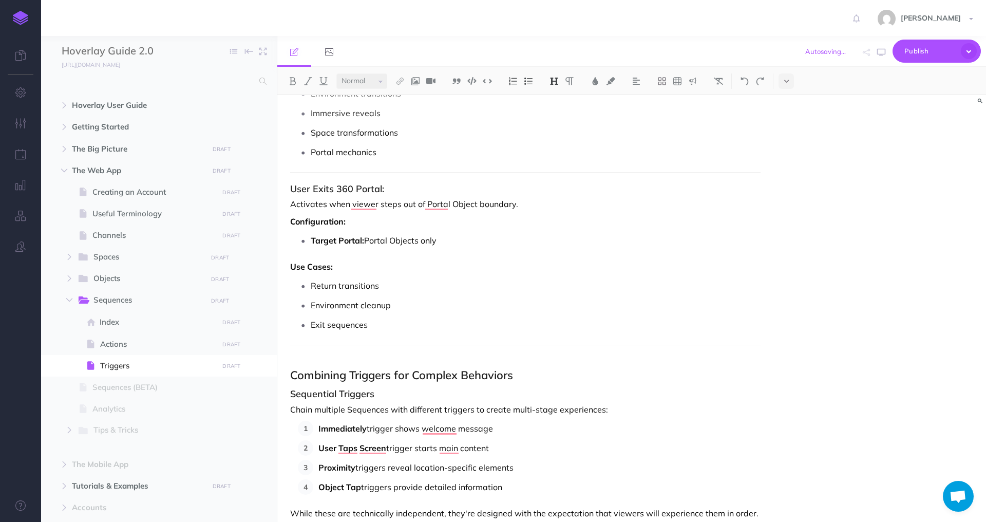
click at [564, 233] on p "Target Portal: Portal Objects only" at bounding box center [536, 240] width 450 height 15
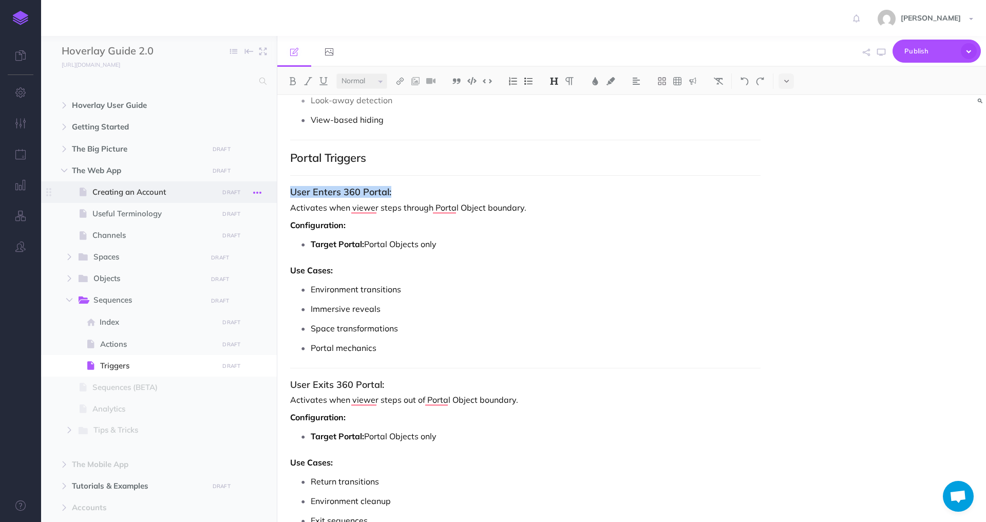
drag, startPoint x: 407, startPoint y: 193, endPoint x: 256, endPoint y: 193, distance: 151.0
click at [256, 193] on div "Hoverlay Guide 2.0 Collapse all Expand all Expand to root folders http://docs.h…" at bounding box center [513, 279] width 945 height 486
drag, startPoint x: 393, startPoint y: 164, endPoint x: 276, endPoint y: 160, distance: 117.1
click at [276, 160] on div "Hoverlay Guide 2.0 Collapse all Expand all Expand to root folders http://docs.h…" at bounding box center [513, 279] width 945 height 486
click at [371, 160] on h2 "Portal Triggers" at bounding box center [525, 157] width 470 height 12
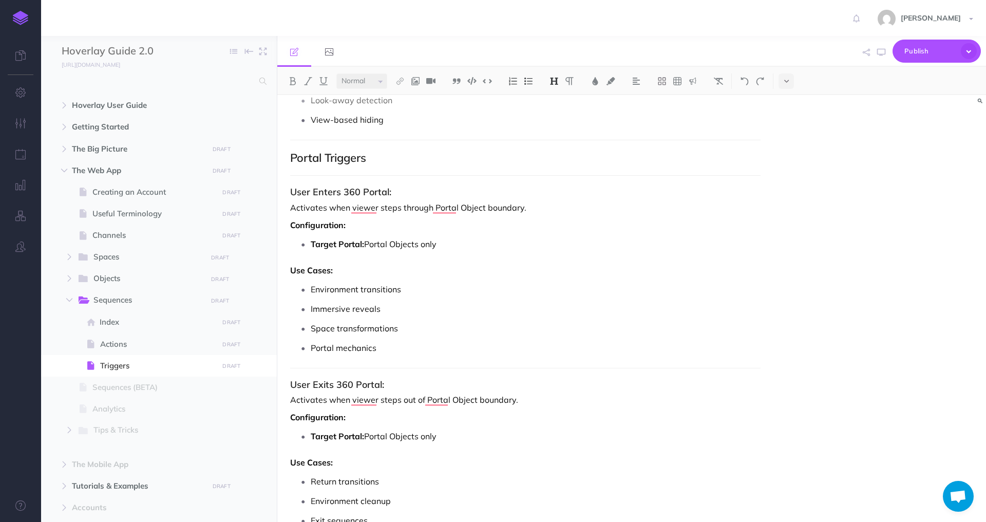
click at [558, 81] on img at bounding box center [553, 81] width 9 height 8
drag, startPoint x: 406, startPoint y: 192, endPoint x: 224, endPoint y: 192, distance: 182.3
click at [223, 192] on div "Hoverlay Guide 2.0 Collapse all Expand all Expand to root folders http://docs.h…" at bounding box center [513, 279] width 945 height 486
click at [308, 80] on img at bounding box center [307, 81] width 9 height 8
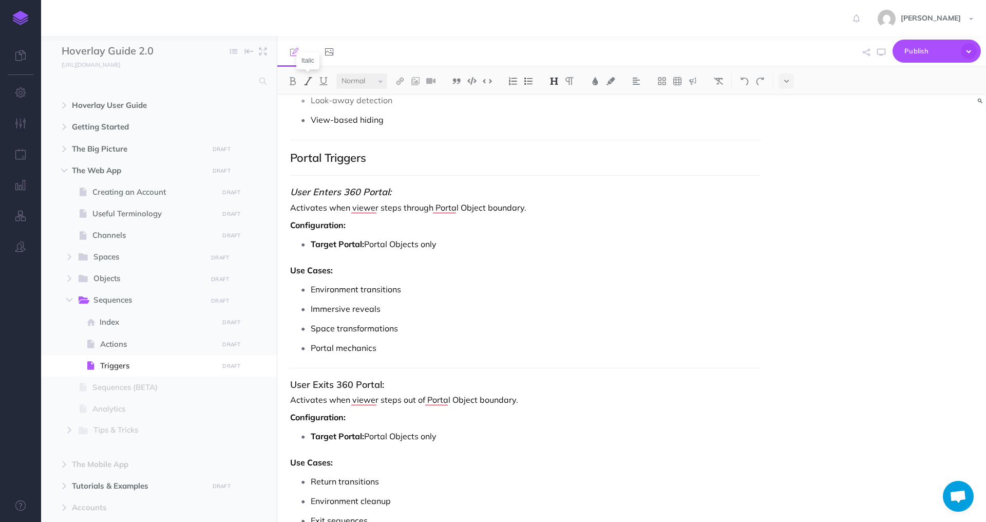
click at [308, 80] on img at bounding box center [307, 81] width 9 height 8
click at [317, 80] on button at bounding box center [323, 80] width 15 height 15
click at [453, 250] on p "Target Portal: Portal Objects only" at bounding box center [536, 243] width 450 height 15
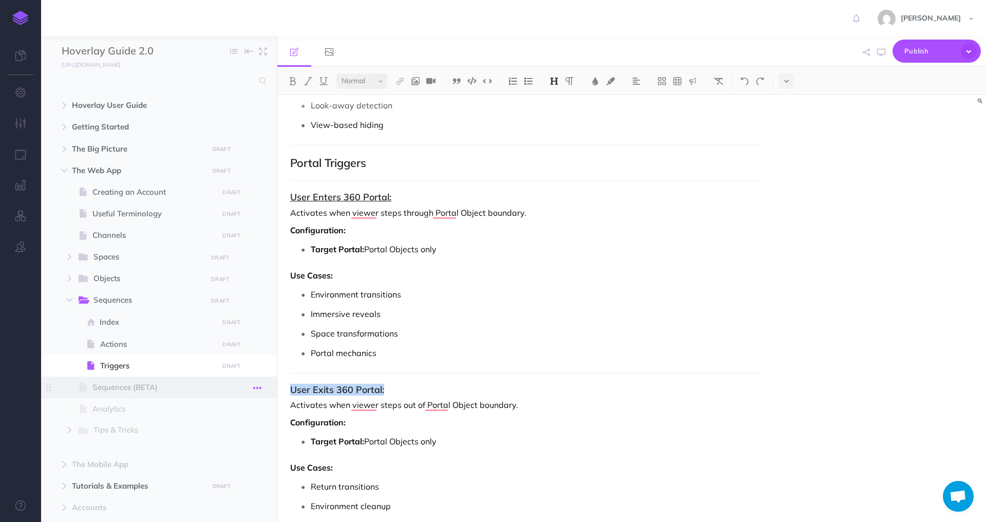
drag, startPoint x: 401, startPoint y: 392, endPoint x: 255, endPoint y: 392, distance: 145.8
click at [255, 392] on div "Hoverlay Guide 2.0 Collapse all Expand all Expand to root folders http://docs.h…" at bounding box center [513, 279] width 945 height 486
drag, startPoint x: 323, startPoint y: 87, endPoint x: 336, endPoint y: 111, distance: 27.3
click at [323, 87] on button at bounding box center [323, 80] width 15 height 15
click at [417, 252] on p "Target Portal: Portal Objects only" at bounding box center [536, 248] width 450 height 15
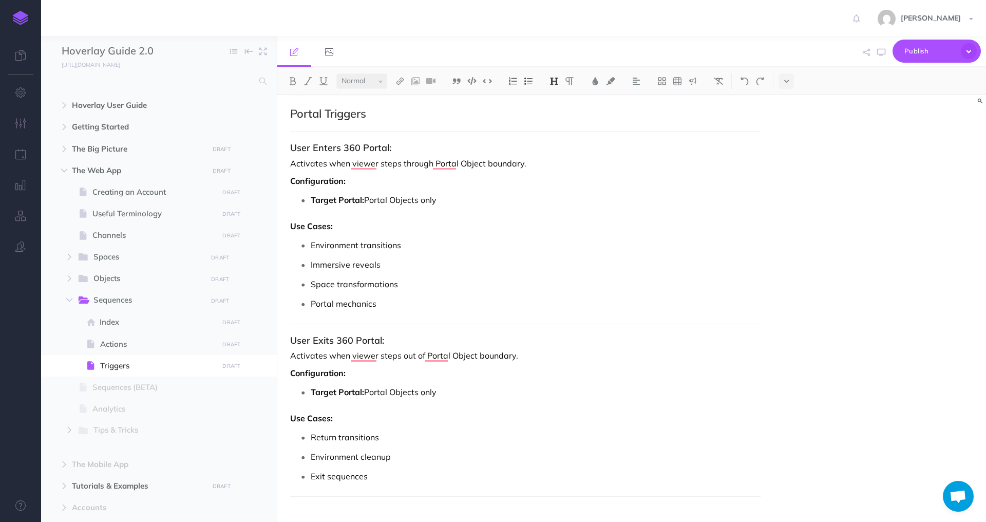
click at [555, 469] on p "Exit sequences" at bounding box center [536, 475] width 450 height 15
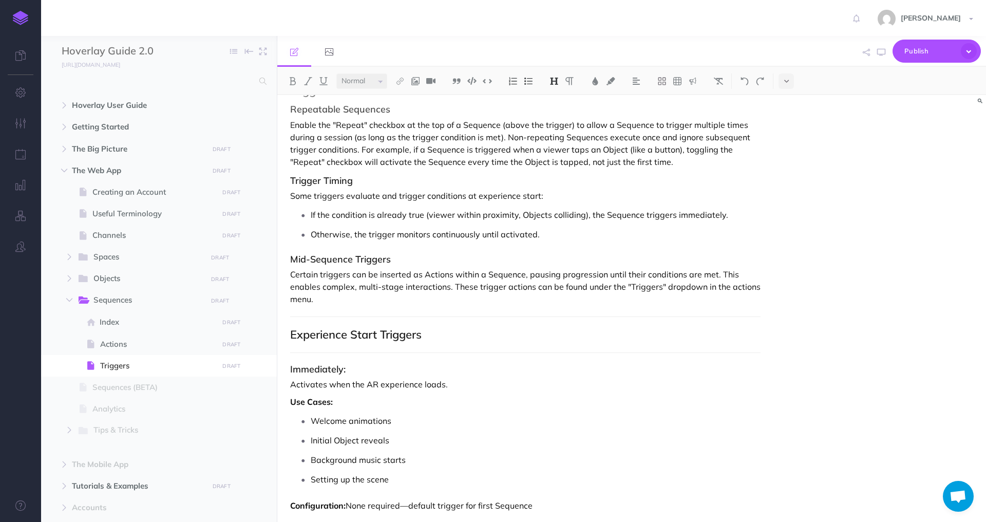
click at [452, 257] on h3 "Mid-Sequence Triggers" at bounding box center [525, 259] width 470 height 10
drag, startPoint x: 486, startPoint y: 259, endPoint x: 393, endPoint y: 258, distance: 92.9
click at [394, 258] on h3 "Mid-Sequence Triggers (Trigger Actions)" at bounding box center [525, 259] width 470 height 10
click at [393, 258] on h3 "Mid-Sequence Triggers (Trigger Actions)" at bounding box center [525, 259] width 470 height 10
drag, startPoint x: 394, startPoint y: 259, endPoint x: 460, endPoint y: 259, distance: 65.7
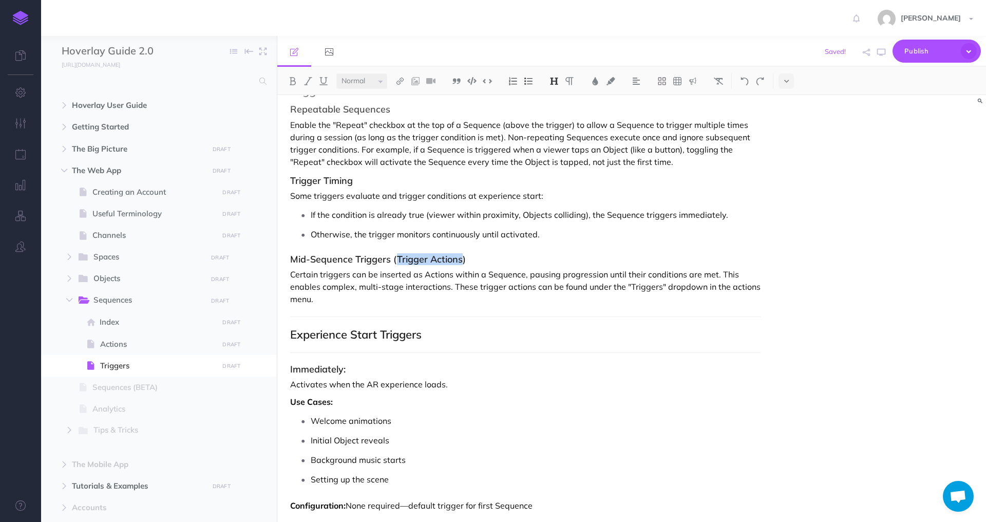
click at [460, 259] on h3 "Mid-Sequence Triggers (Trigger Actions)" at bounding box center [525, 259] width 470 height 10
click at [398, 81] on img at bounding box center [399, 81] width 9 height 8
click at [398, 111] on icon at bounding box center [400, 114] width 8 height 7
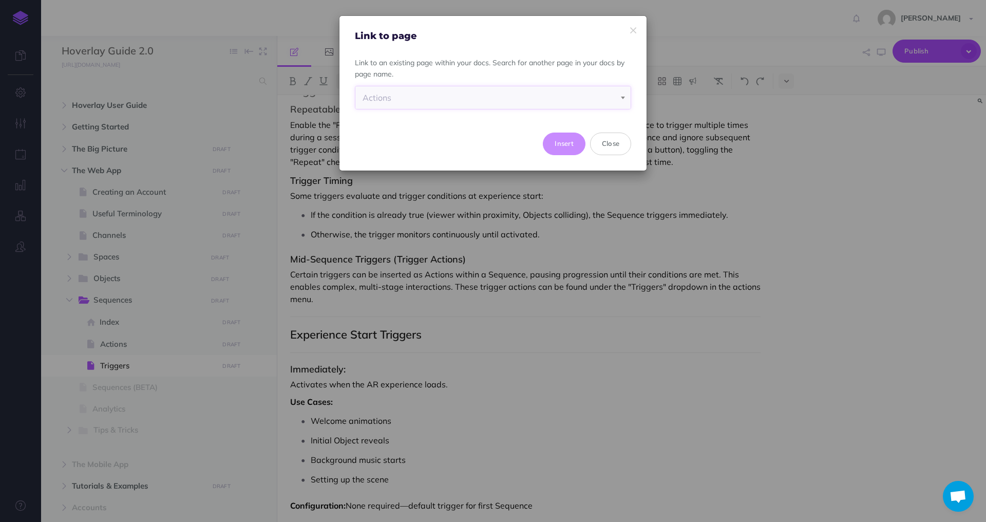
click at [412, 97] on div "Actions" at bounding box center [493, 97] width 261 height 23
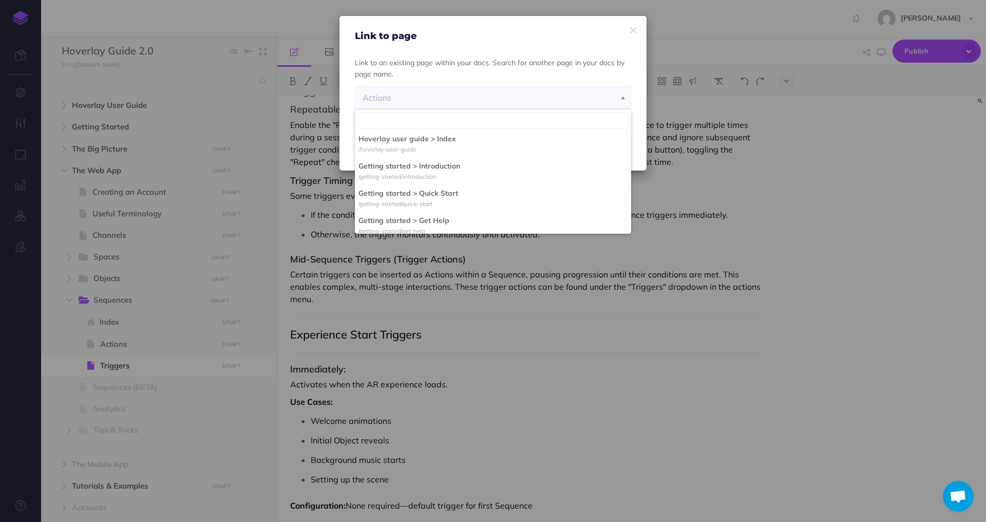
click at [419, 90] on div "Actions" at bounding box center [493, 97] width 261 height 23
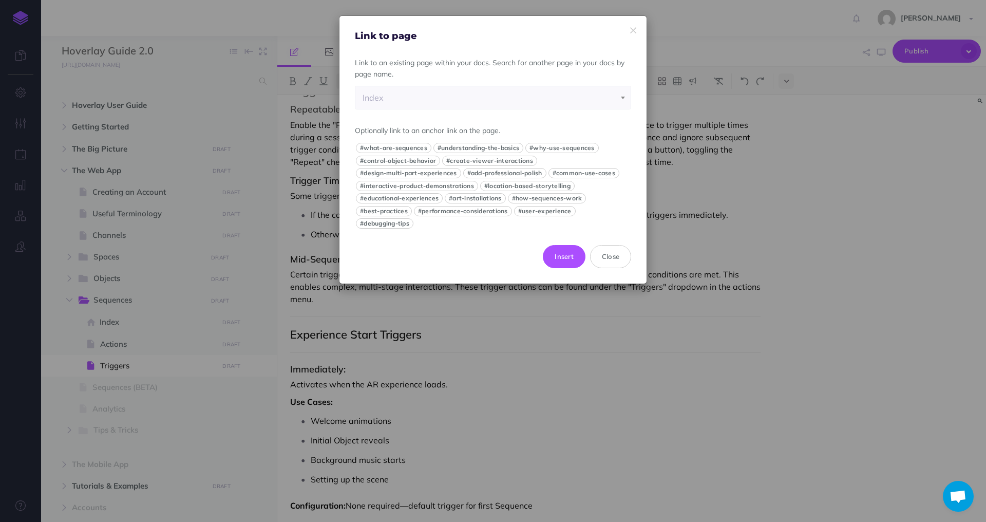
click at [416, 102] on div "Index" at bounding box center [493, 97] width 261 height 23
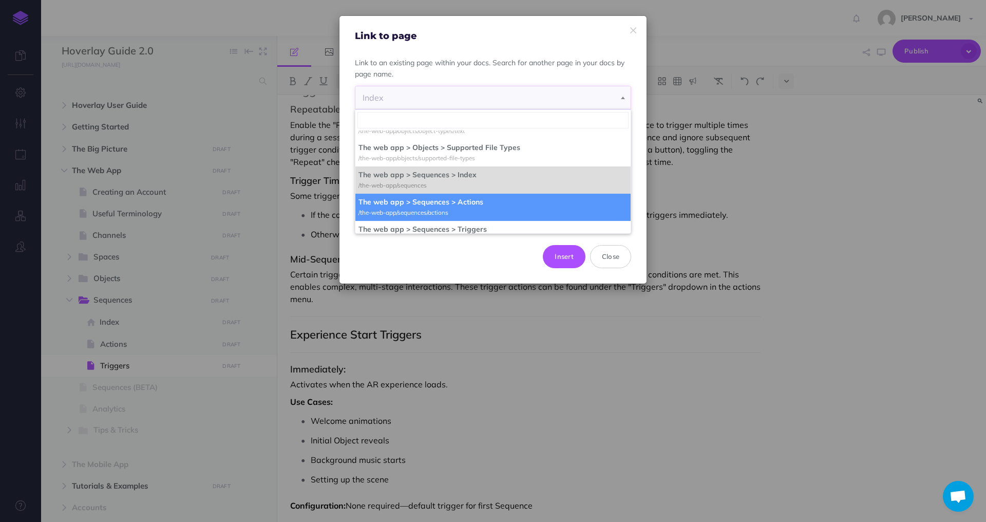
select select "LS0-NLYV-RWF-DN6"
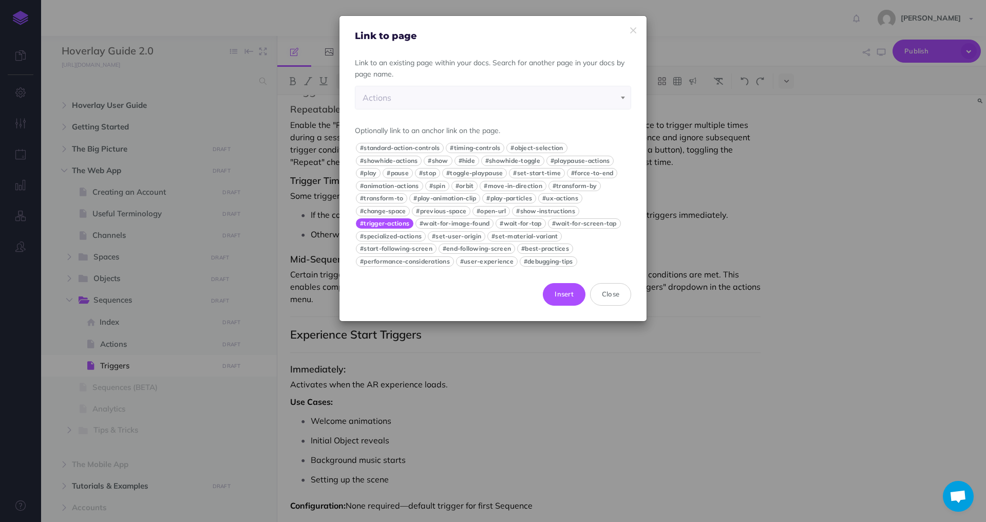
click at [399, 224] on button "#trigger-actions" at bounding box center [385, 223] width 58 height 10
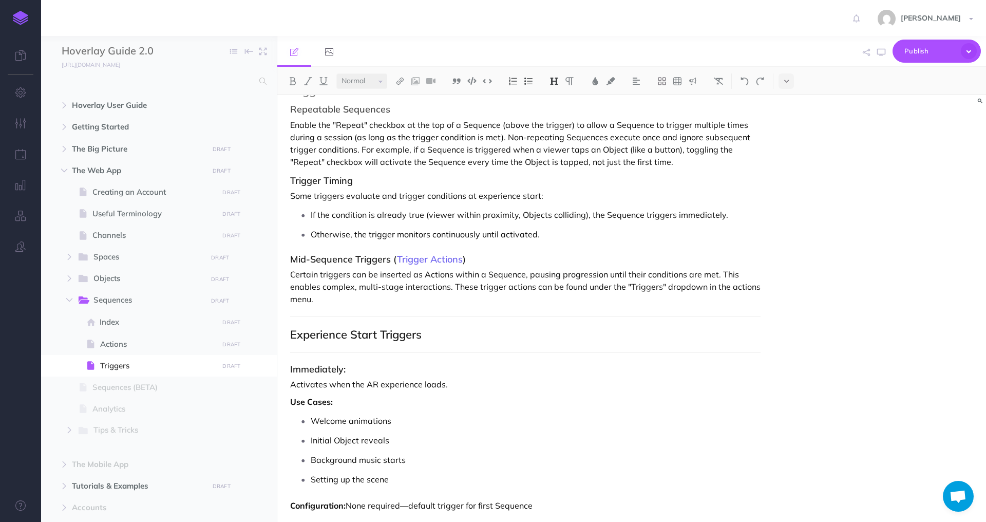
click at [489, 279] on p "Certain triggers can be inserted as Actions within a Sequence, pausing progress…" at bounding box center [525, 286] width 470 height 37
click at [407, 301] on p "Certain triggers can be inserted as Actions within a Sequence, pausing progress…" at bounding box center [525, 286] width 470 height 37
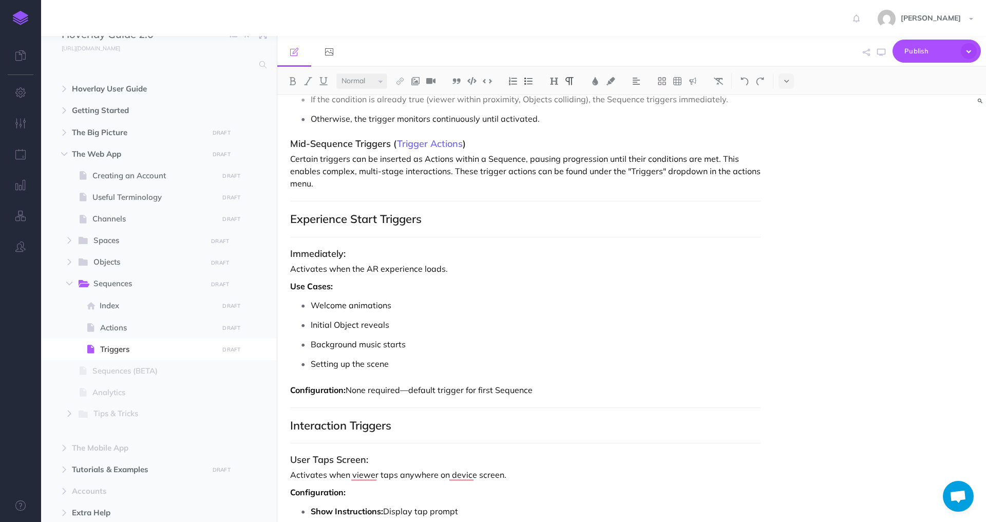
scroll to position [291, 0]
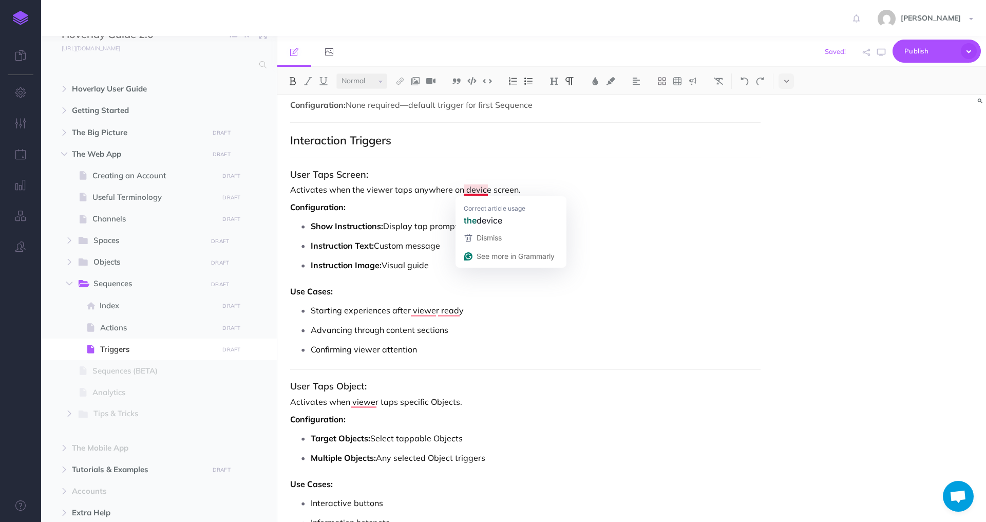
click at [476, 189] on p "Activates when the viewer taps anywhere on device screen." at bounding box center [525, 189] width 470 height 12
click at [466, 346] on p "Confirming viewer attention" at bounding box center [536, 348] width 450 height 15
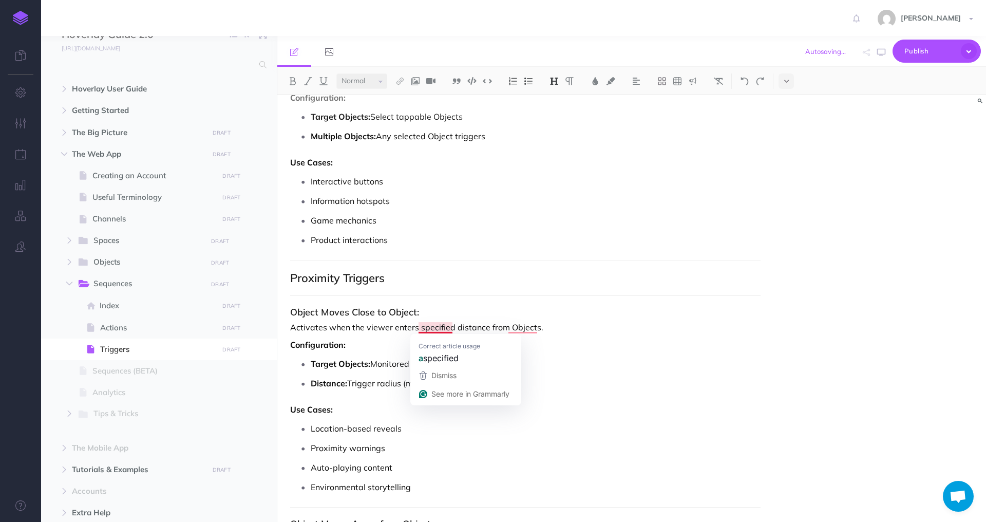
click at [460, 307] on h3 "Object Moves Close to Object:" at bounding box center [525, 312] width 470 height 10
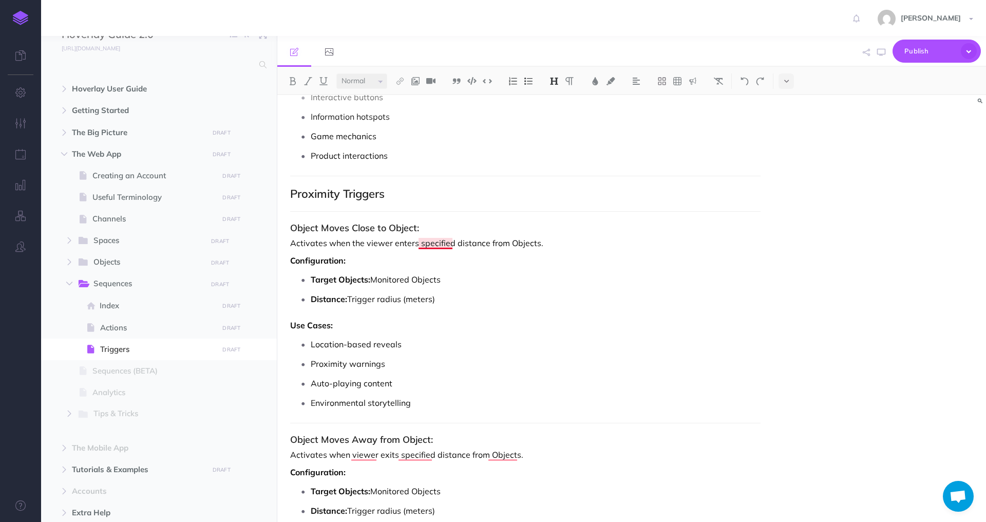
click at [437, 243] on p "Activates when the viewer enters specified distance from Objects." at bounding box center [525, 243] width 470 height 12
click at [521, 241] on p "Activates when the viewer is within a specified distance from Objects." at bounding box center [525, 243] width 470 height 12
click at [548, 241] on p "Activates when the viewer is within a specified distance from Objects." at bounding box center [525, 243] width 470 height 12
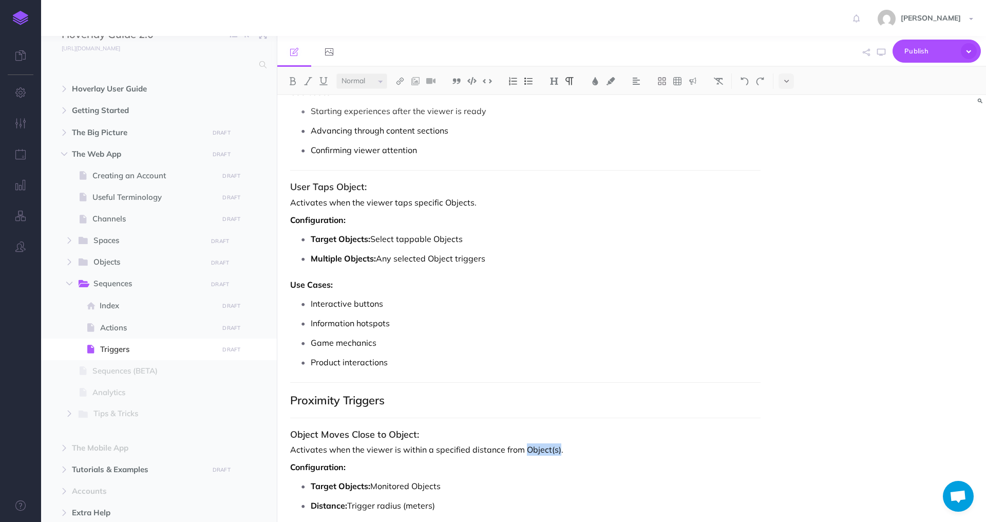
drag, startPoint x: 557, startPoint y: 450, endPoint x: 526, endPoint y: 449, distance: 30.8
click at [526, 449] on p "Activates when the viewer is within a specified distance from Object(s)." at bounding box center [525, 449] width 470 height 12
copy p "Object(s)"
click at [446, 259] on p "Multiple Objects: Any selected Object triggers" at bounding box center [536, 258] width 450 height 15
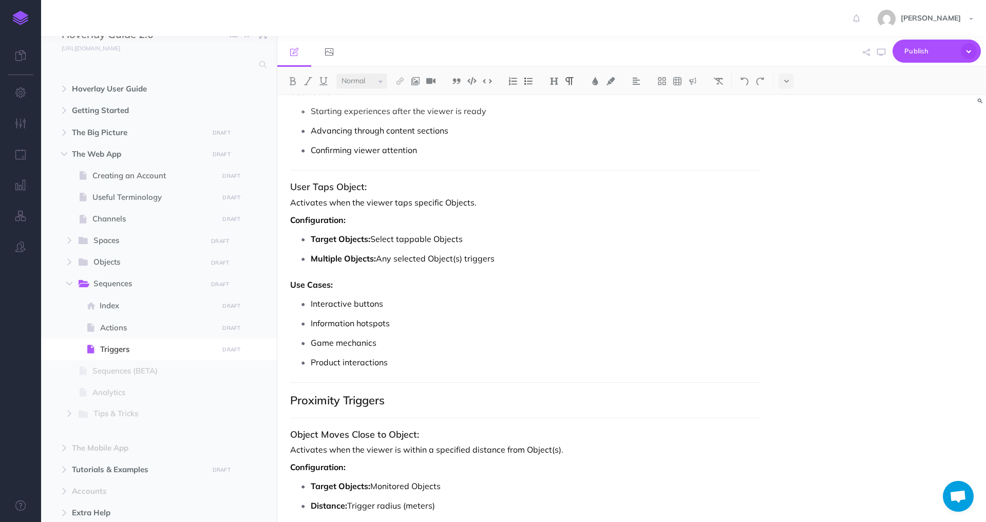
click at [449, 236] on p "Target Objects: Select tappable Objects" at bounding box center [536, 238] width 450 height 15
click at [451, 239] on p "Target Objects: Select tappable Objects" at bounding box center [536, 238] width 450 height 15
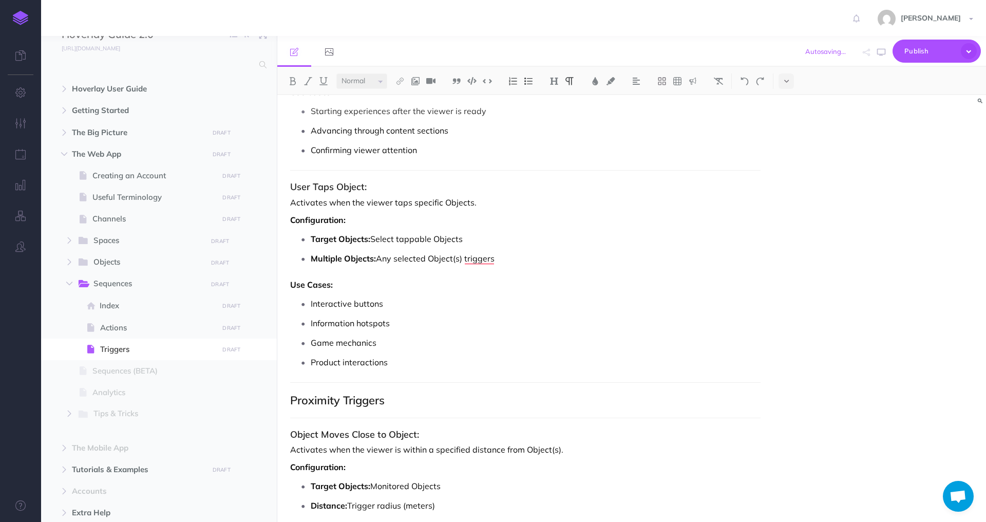
click at [451, 239] on p "Target Objects: Select tappable Objects" at bounding box center [536, 238] width 450 height 15
click at [456, 205] on p "Activates when the viewer taps specific Objects." at bounding box center [525, 202] width 470 height 12
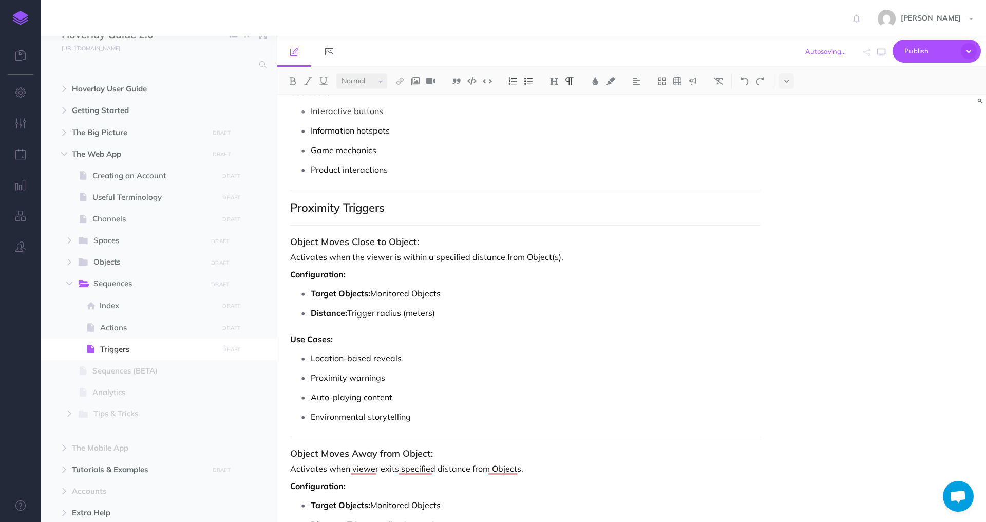
click at [432, 292] on p "Target Objects: Monitored Objects" at bounding box center [536, 292] width 450 height 15
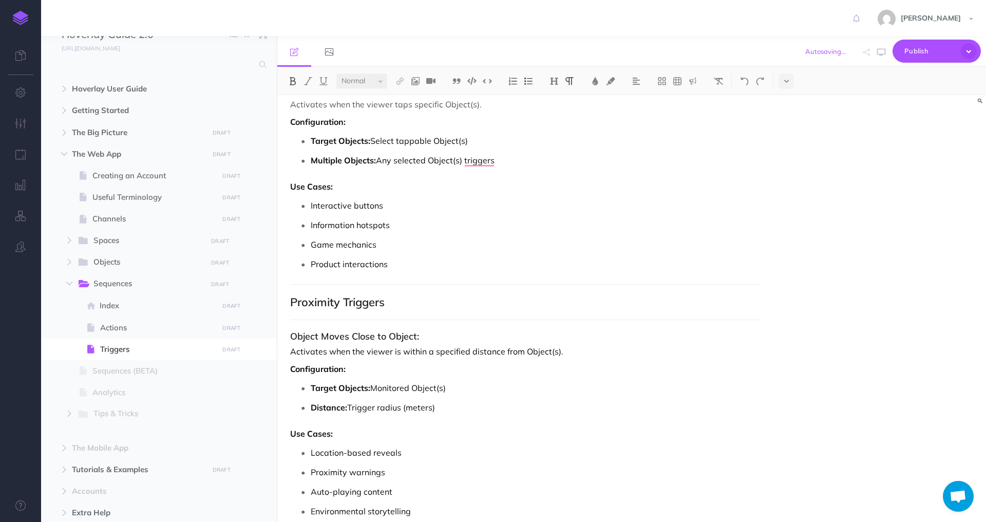
click at [358, 391] on strong "Target Objects:" at bounding box center [341, 388] width 60 height 10
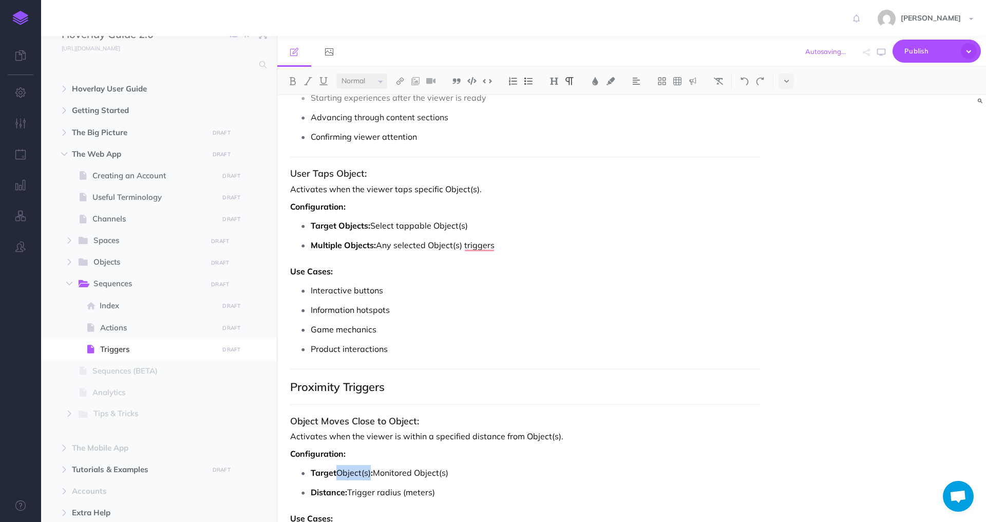
drag, startPoint x: 371, startPoint y: 472, endPoint x: 339, endPoint y: 472, distance: 31.8
click at [339, 472] on p "Target Object(s) : Monitored Object(s)" at bounding box center [536, 472] width 450 height 15
click at [291, 72] on div "Small Normal Large H1 H2 H3 H4" at bounding box center [631, 81] width 709 height 28
click at [287, 74] on button at bounding box center [292, 80] width 15 height 15
click at [357, 203] on p "Configuration:" at bounding box center [525, 206] width 470 height 12
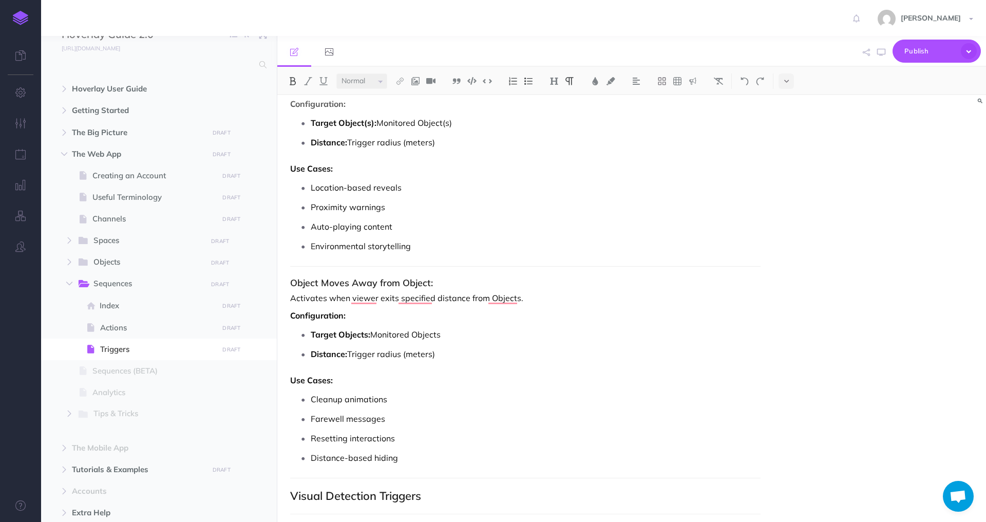
click at [412, 281] on h3 "Object Moves Away from Object:" at bounding box center [525, 283] width 470 height 10
click at [433, 296] on p "Activates when the viewer exits specified distance from Objects." at bounding box center [525, 298] width 470 height 12
click at [466, 296] on p "Activates when the viewer exits specified distance from Objects." at bounding box center [525, 298] width 470 height 12
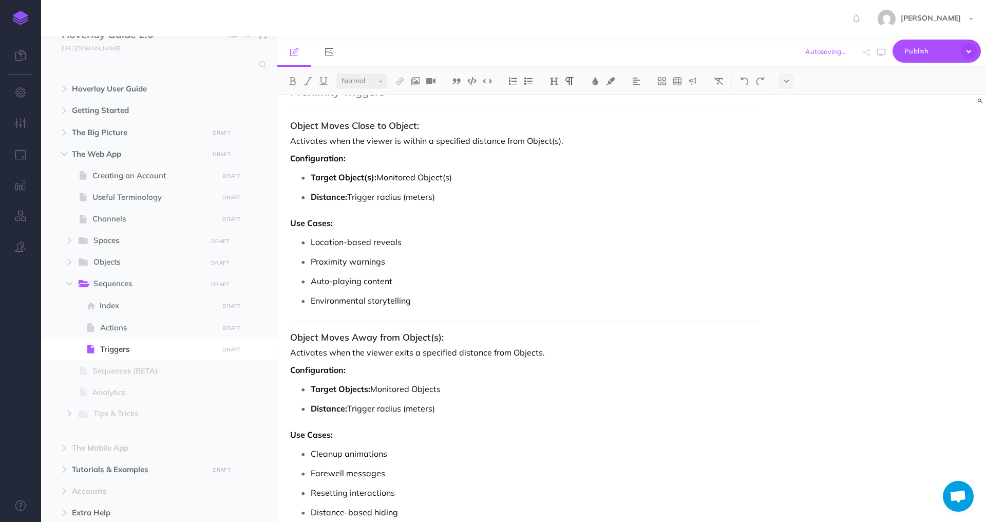
click at [403, 351] on p "Activates when the viewer exits a specified distance from Objects." at bounding box center [525, 352] width 470 height 12
click at [494, 354] on p "Activates when the viewer moves a specified distance from Objects." at bounding box center [525, 352] width 470 height 12
click at [472, 390] on p "Target Objects: Monitored Objects" at bounding box center [536, 388] width 450 height 15
click at [430, 388] on p "Target Objects: Monitored Objects" at bounding box center [536, 388] width 450 height 15
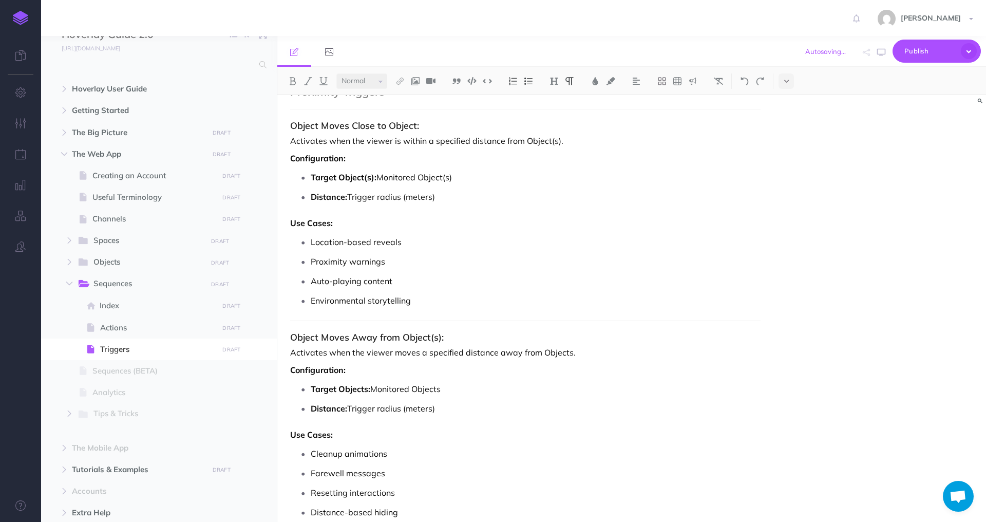
click at [430, 388] on p "Target Objects: Monitored Objects" at bounding box center [536, 388] width 450 height 15
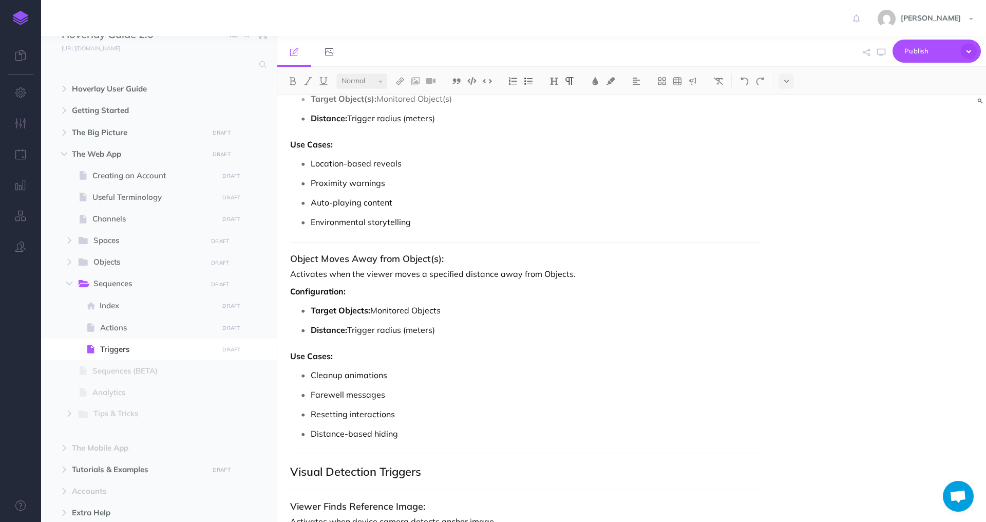
click at [557, 276] on p "Activates when the viewer moves a specified distance away from Objects." at bounding box center [525, 274] width 470 height 12
click at [309, 254] on h3 "Object Moves Away from Object(s):" at bounding box center [525, 259] width 470 height 10
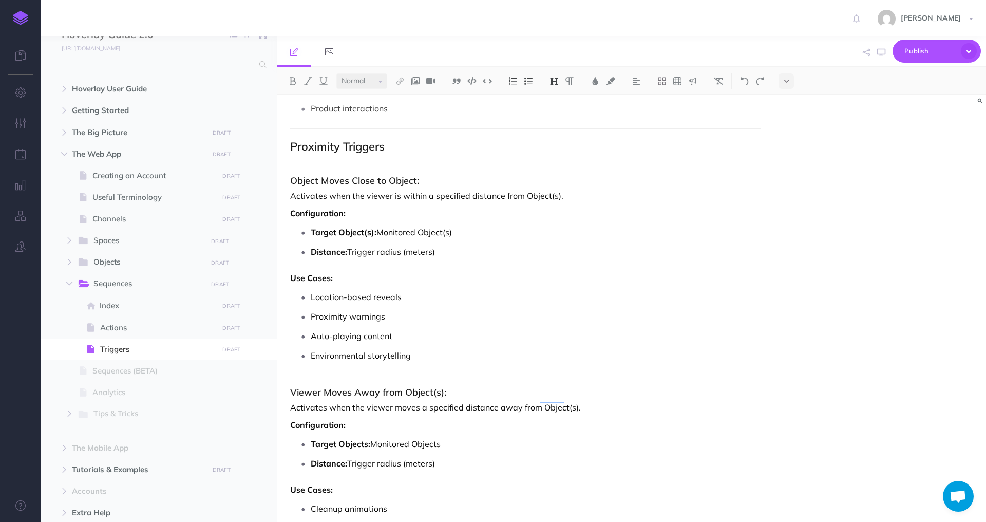
scroll to position [1002, 0]
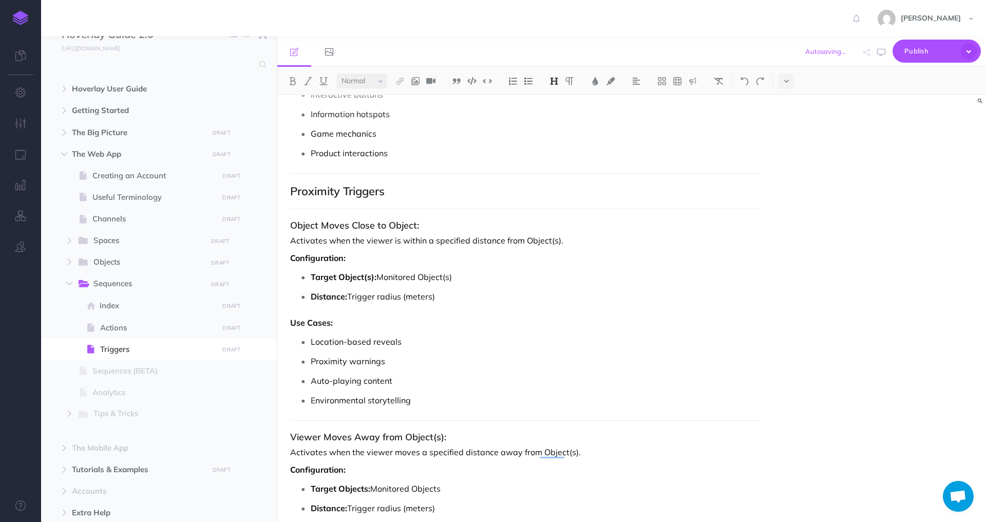
click at [311, 226] on h3 "Object Moves Close to Object:" at bounding box center [525, 225] width 470 height 10
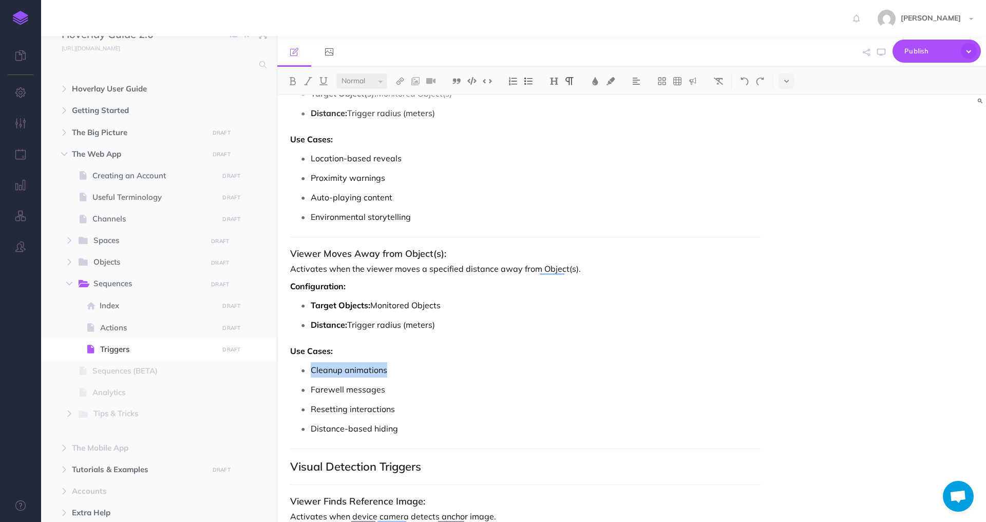
drag, startPoint x: 401, startPoint y: 372, endPoint x: 303, endPoint y: 372, distance: 97.6
click at [311, 372] on li "Cleanup animations" at bounding box center [536, 369] width 450 height 15
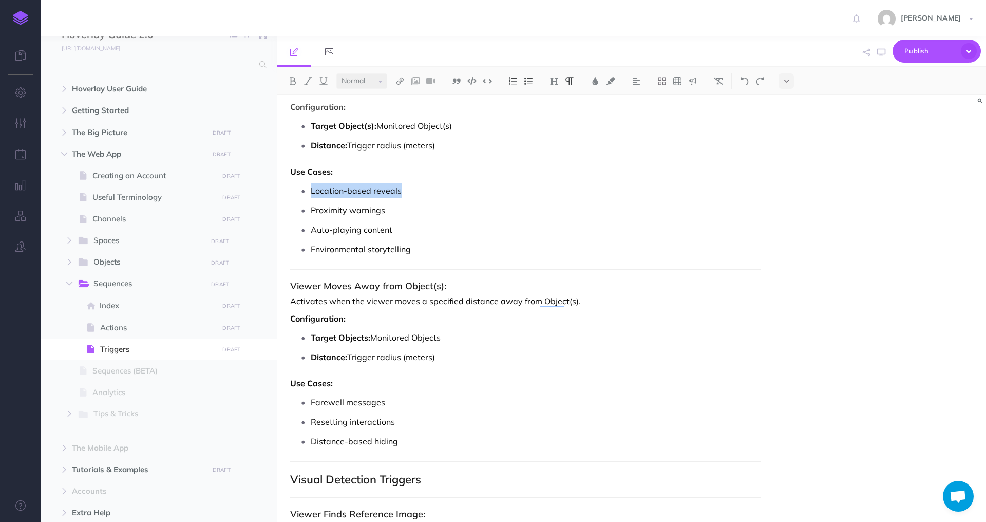
drag, startPoint x: 412, startPoint y: 192, endPoint x: 310, endPoint y: 194, distance: 102.7
click at [311, 194] on li "Location-based reveals" at bounding box center [536, 190] width 450 height 15
click at [396, 197] on p "Location-based reveals" at bounding box center [536, 190] width 450 height 15
click at [404, 223] on p "Auto-playing content" at bounding box center [536, 229] width 450 height 15
click at [437, 250] on p "Environmental storytelling" at bounding box center [536, 248] width 450 height 15
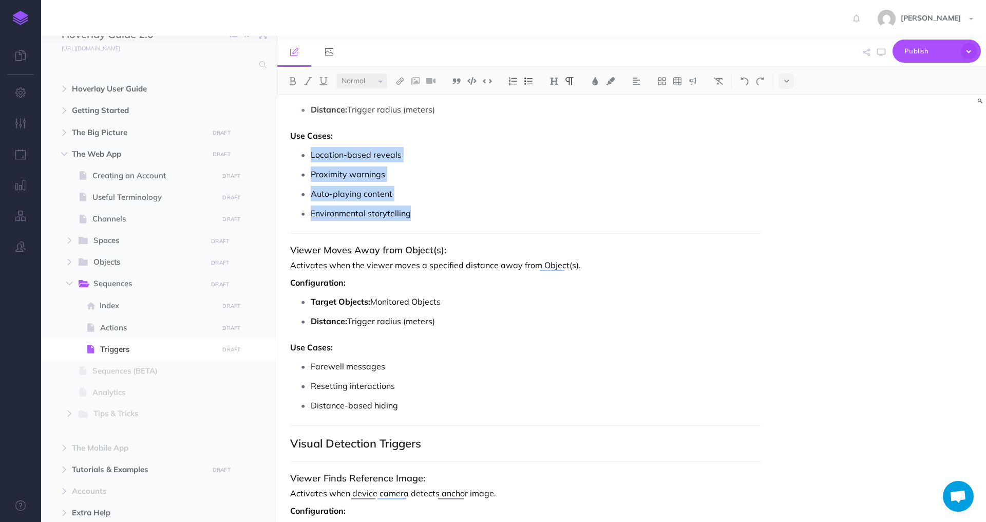
drag, startPoint x: 417, startPoint y: 216, endPoint x: 275, endPoint y: 157, distance: 154.5
click at [275, 157] on body "Toggle Navigation Hunter Wenglikowski Settings Account Settings Teams Create Te…" at bounding box center [493, 261] width 986 height 522
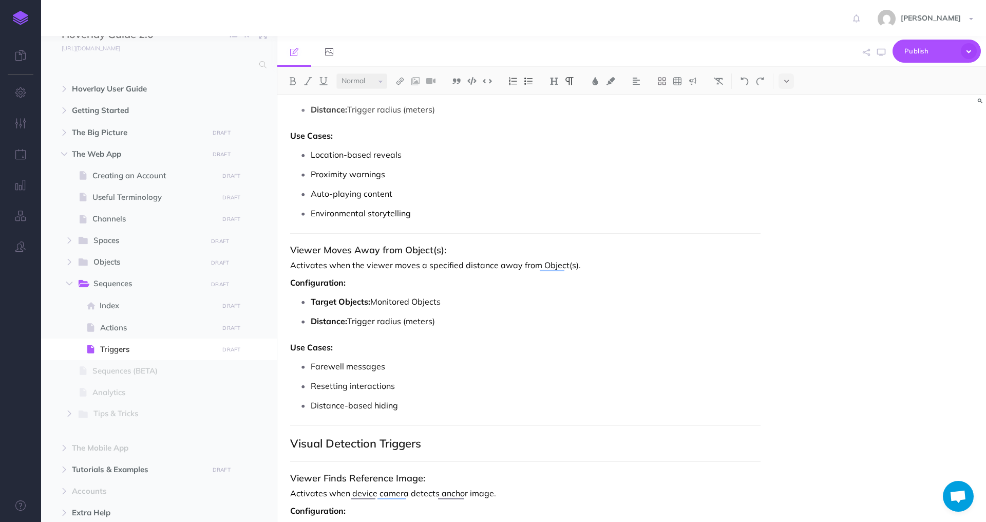
click at [423, 343] on p "Use Cases:" at bounding box center [525, 347] width 470 height 12
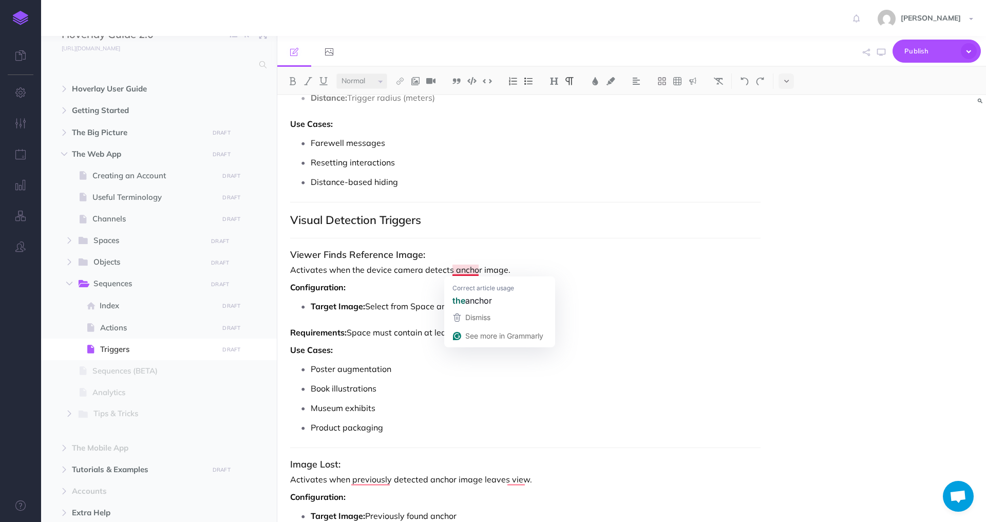
click at [454, 272] on p "Activates when the device camera detects anchor image." at bounding box center [525, 269] width 470 height 12
click at [389, 271] on p "Activates when the device camera detects an anchor image." at bounding box center [525, 269] width 470 height 12
click at [445, 287] on p "Configuration:" at bounding box center [525, 287] width 470 height 12
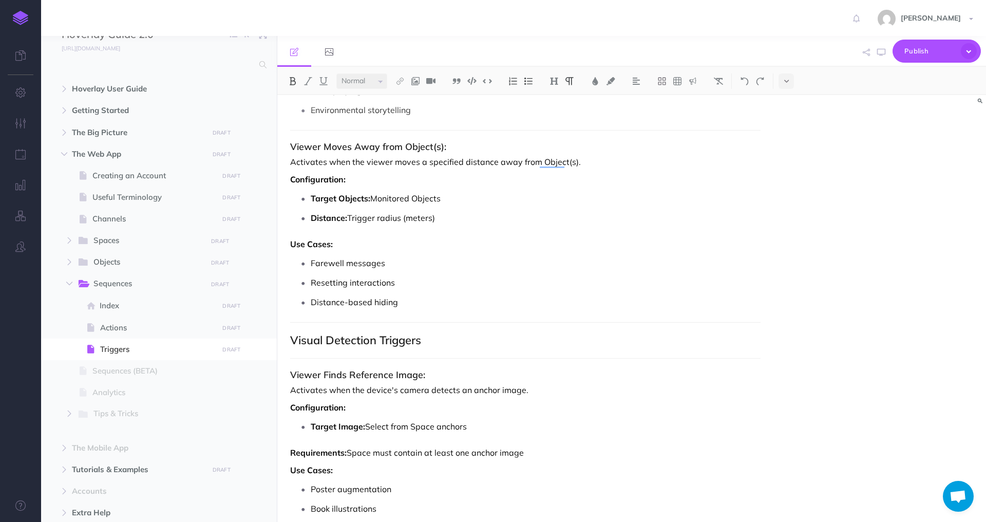
click at [425, 196] on p "Target Objects: Monitored Objects" at bounding box center [536, 198] width 450 height 15
click at [353, 197] on strong "Target Objects:" at bounding box center [341, 198] width 60 height 10
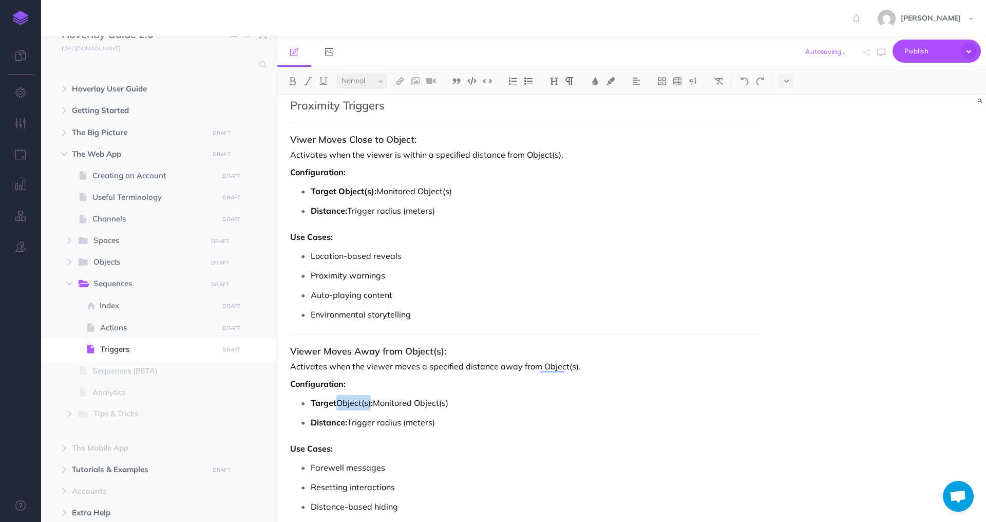
drag, startPoint x: 371, startPoint y: 403, endPoint x: 340, endPoint y: 403, distance: 31.3
click at [340, 403] on p "Target Object(s) : Monitored Object(s)" at bounding box center [536, 402] width 450 height 15
click at [292, 75] on button at bounding box center [292, 80] width 15 height 15
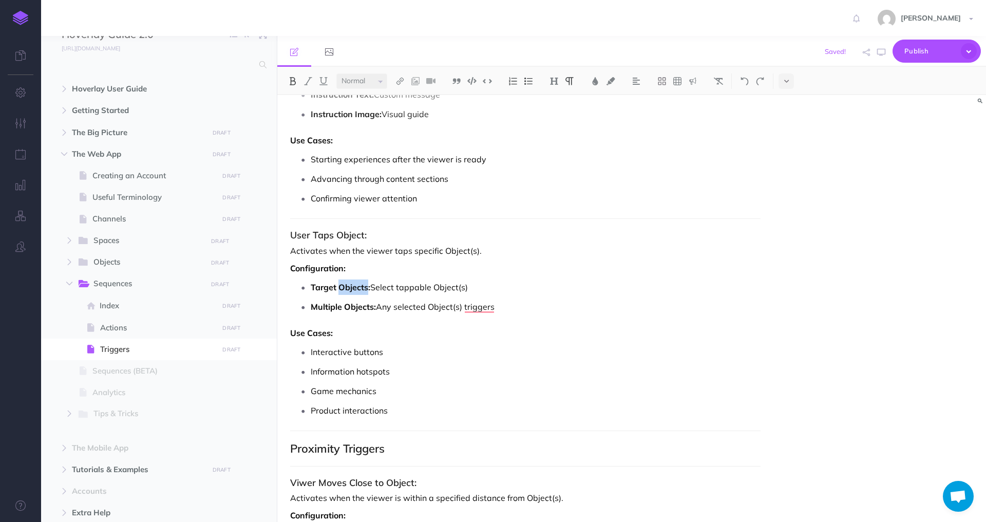
drag, startPoint x: 367, startPoint y: 288, endPoint x: 339, endPoint y: 286, distance: 27.8
click at [339, 286] on strong "Target Objects:" at bounding box center [341, 287] width 60 height 10
click at [338, 285] on strong "Target Objects:" at bounding box center [341, 287] width 60 height 10
click at [339, 286] on strong "Target Objects:" at bounding box center [341, 287] width 60 height 10
click at [352, 286] on strong "Target Objects:" at bounding box center [341, 287] width 60 height 10
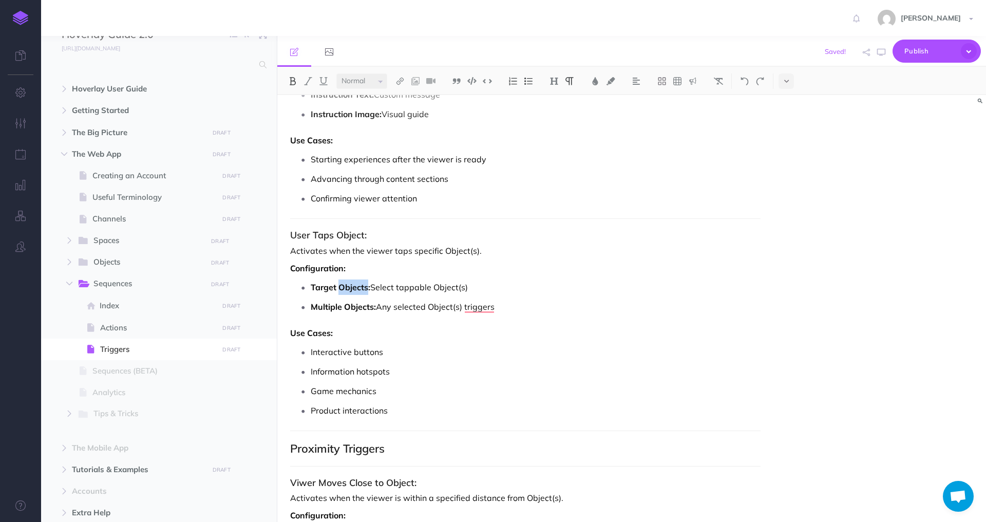
click at [352, 286] on strong "Target Objects:" at bounding box center [341, 287] width 60 height 10
click at [356, 306] on strong "Multiple Objects:" at bounding box center [343, 306] width 65 height 10
click at [356, 307] on strong "Multiple Objects:" at bounding box center [343, 306] width 65 height 10
click at [370, 306] on p "Multiple Object(s) : Any selected Object(s) triggers" at bounding box center [536, 306] width 450 height 15
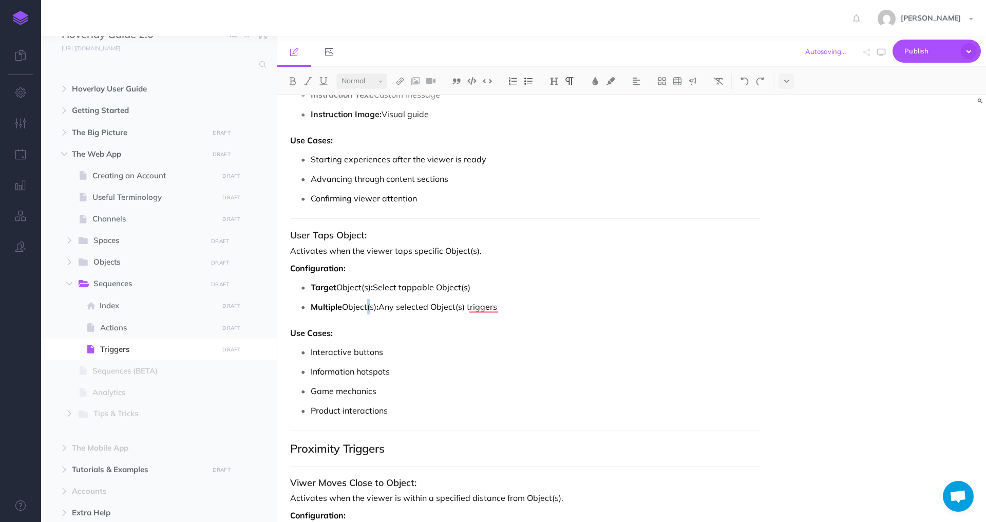
click at [373, 306] on p "Multiple Object(s) : Any selected Object(s) triggers" at bounding box center [536, 306] width 450 height 15
click at [375, 306] on p "Multiple Object(s) : Any selected Object(s) triggers" at bounding box center [536, 306] width 450 height 15
click at [378, 306] on strong ":" at bounding box center [377, 306] width 2 height 10
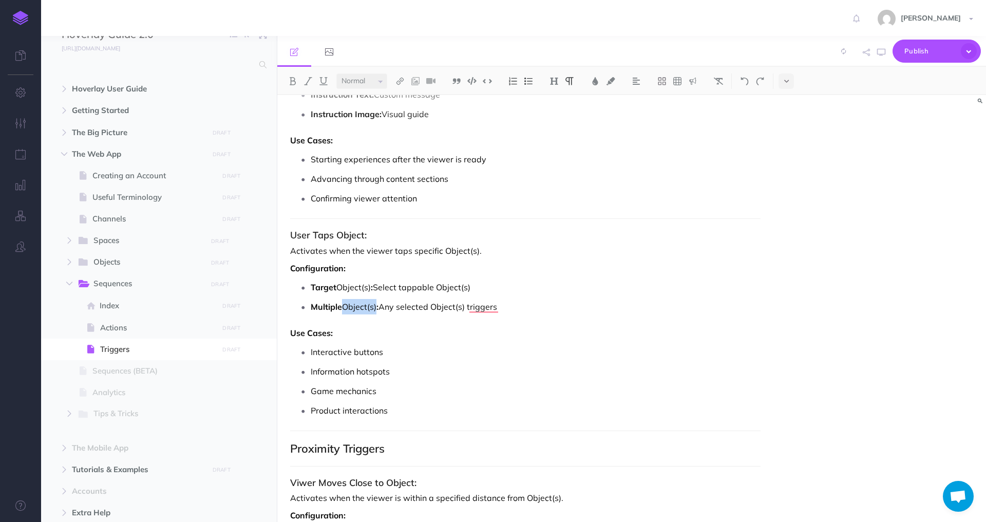
drag, startPoint x: 378, startPoint y: 307, endPoint x: 343, endPoint y: 307, distance: 34.9
click at [343, 307] on p "Multiple Object(s) : Any selected Object(s) triggers" at bounding box center [536, 306] width 450 height 15
click at [298, 76] on button at bounding box center [292, 80] width 15 height 15
drag, startPoint x: 373, startPoint y: 286, endPoint x: 339, endPoint y: 283, distance: 34.0
click at [339, 283] on p "Target Object(s) : Select tappable Object(s)" at bounding box center [536, 286] width 450 height 15
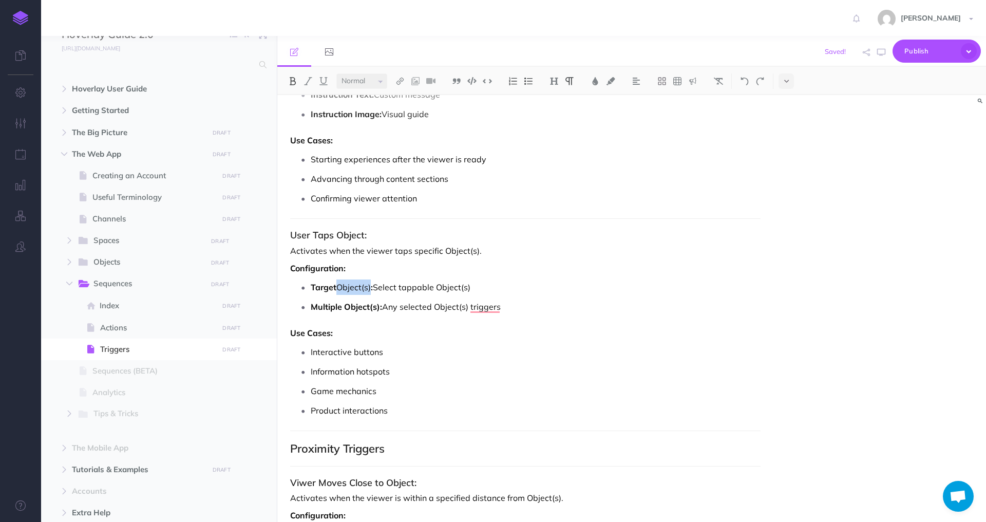
click at [291, 75] on button at bounding box center [292, 80] width 15 height 15
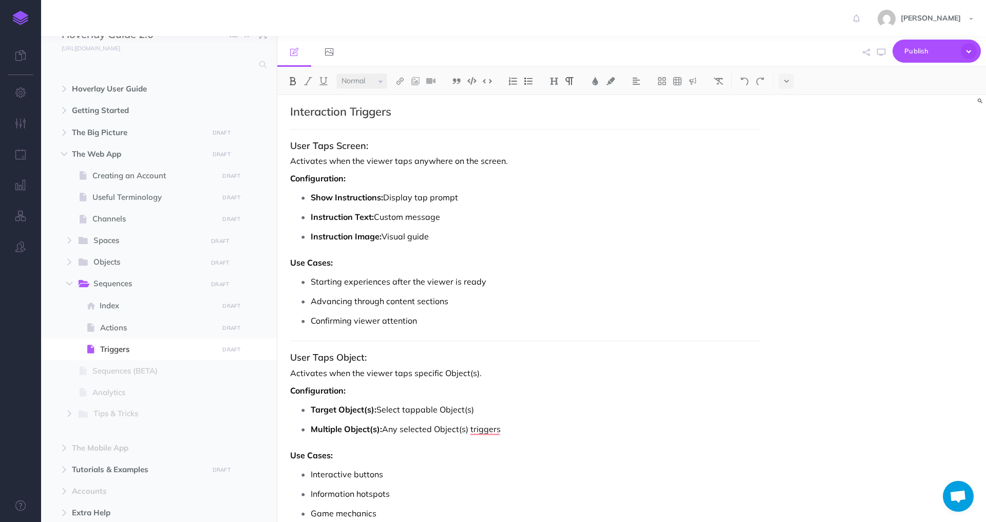
click at [373, 260] on p "Use Cases:" at bounding box center [525, 262] width 470 height 12
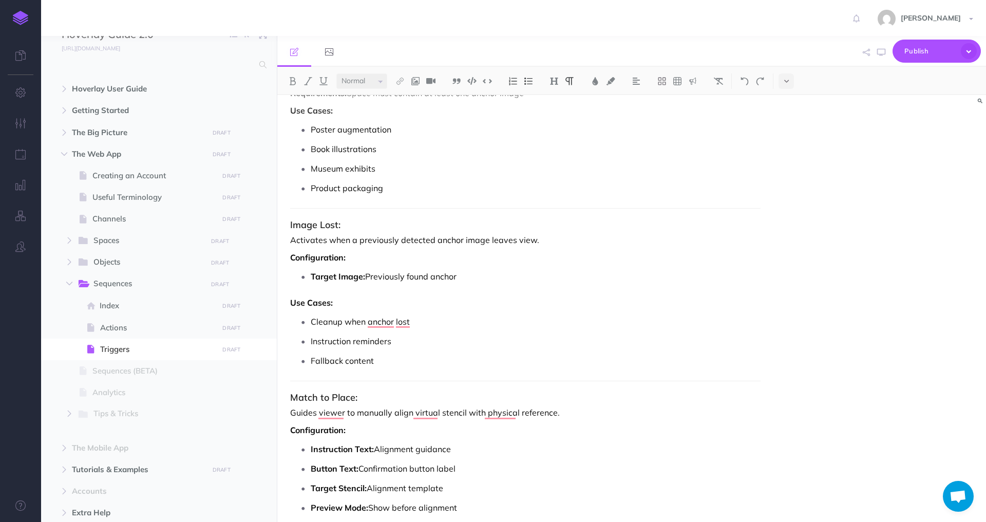
click at [516, 239] on p "Activates when a previously detected anchor image leaves view." at bounding box center [525, 240] width 470 height 12
click at [517, 239] on p "Activates when a previously detected anchor image leaves view." at bounding box center [525, 240] width 470 height 12
click at [517, 240] on p "Activates when a previously detected anchor image leaves view." at bounding box center [525, 240] width 470 height 12
click at [511, 240] on p "Activates when a previously detected anchor image leaves view." at bounding box center [525, 240] width 470 height 12
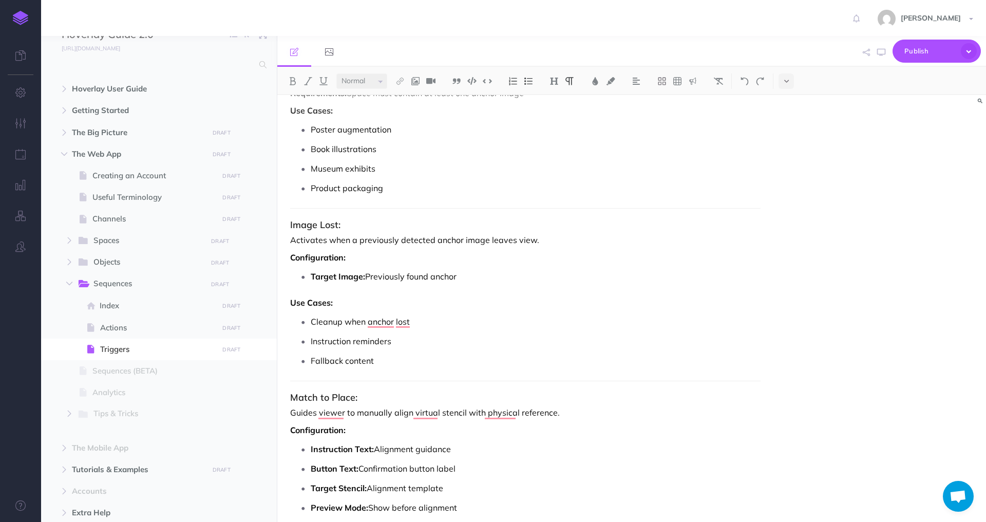
click at [532, 241] on p "Activates when a previously detected anchor image leaves view." at bounding box center [525, 240] width 470 height 12
click at [535, 271] on p "Target Image: Previously found anchor" at bounding box center [536, 276] width 450 height 15
click at [424, 320] on p "Cleanup when anchor lost" at bounding box center [536, 321] width 450 height 15
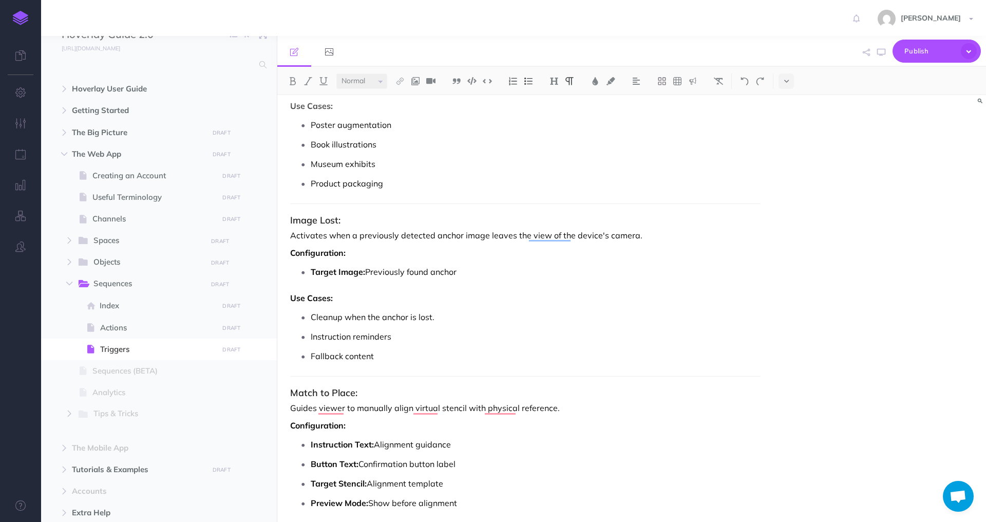
click at [440, 319] on p "Cleanup when the anchor is lost." at bounding box center [536, 316] width 450 height 15
click at [391, 354] on p "Fallback content" at bounding box center [536, 355] width 450 height 15
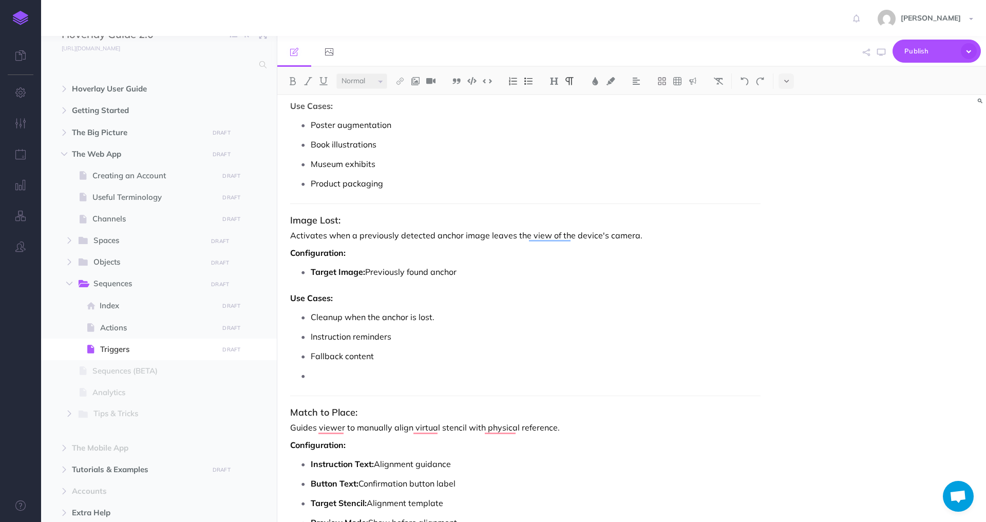
click at [471, 315] on p "Cleanup when the anchor is lost." at bounding box center [536, 316] width 450 height 15
click at [441, 373] on p "To enrich screen reader interactions, please activate Accessibility in Grammarl…" at bounding box center [536, 375] width 450 height 15
click at [405, 379] on p "To enrich screen reader interactions, please activate Accessibility in Grammarl…" at bounding box center [536, 375] width 450 height 15
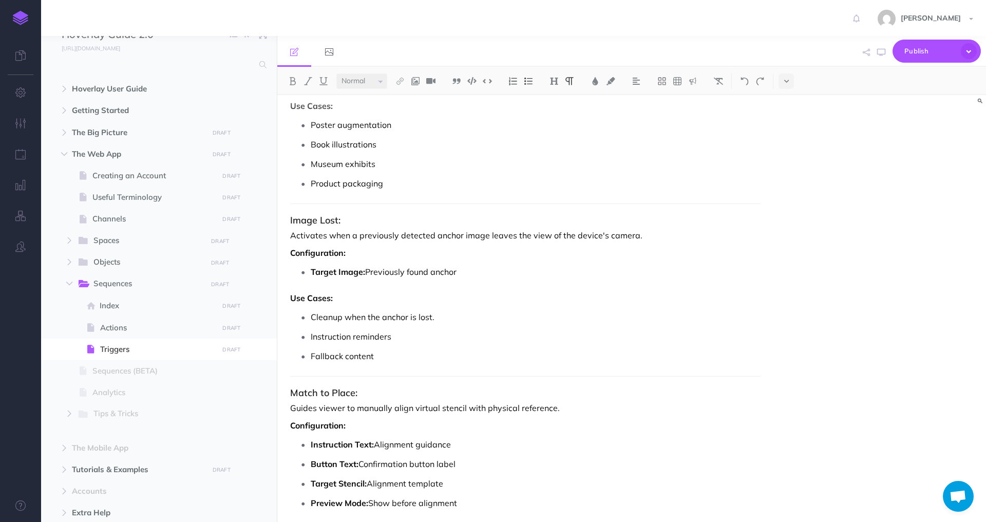
click at [405, 345] on ul "Cleanup when the anchor is lost. Instruction reminders Fallback content" at bounding box center [527, 336] width 465 height 54
click at [405, 335] on p "Instruction reminders" at bounding box center [536, 336] width 450 height 15
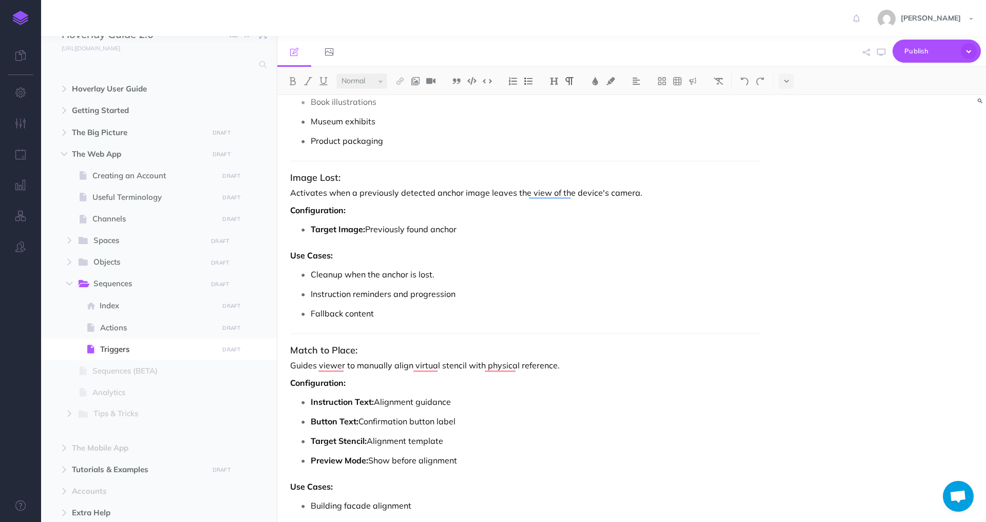
scroll to position [1718, 0]
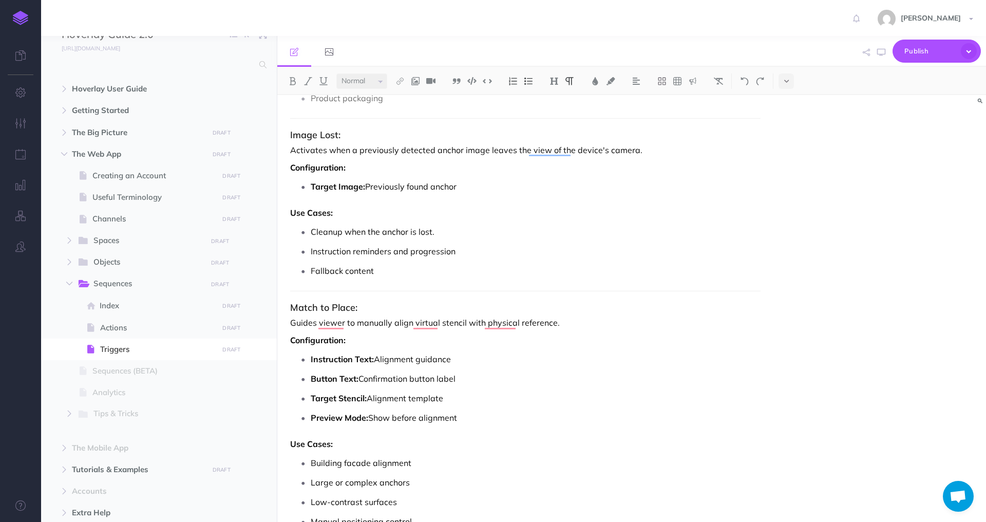
click at [460, 232] on p "Cleanup when the anchor is lost." at bounding box center [536, 231] width 450 height 15
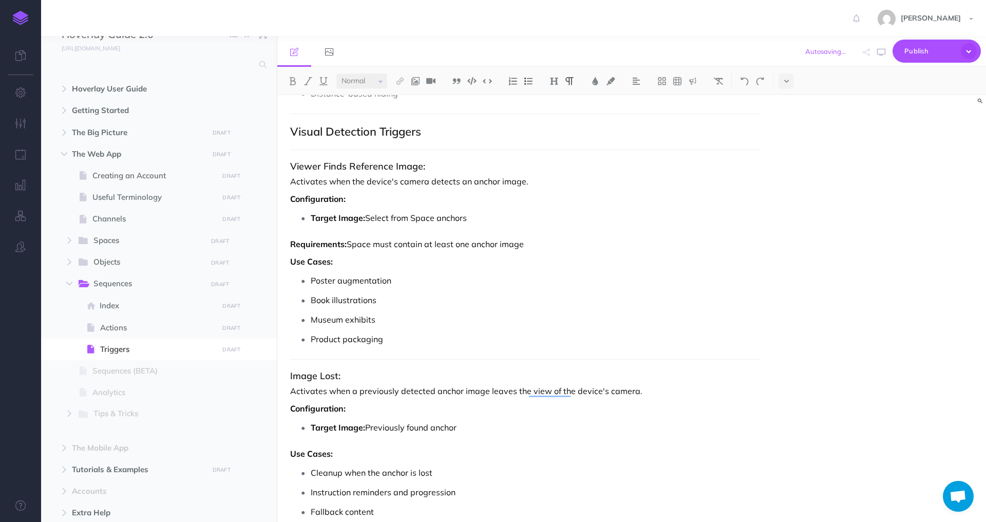
scroll to position [1449, 0]
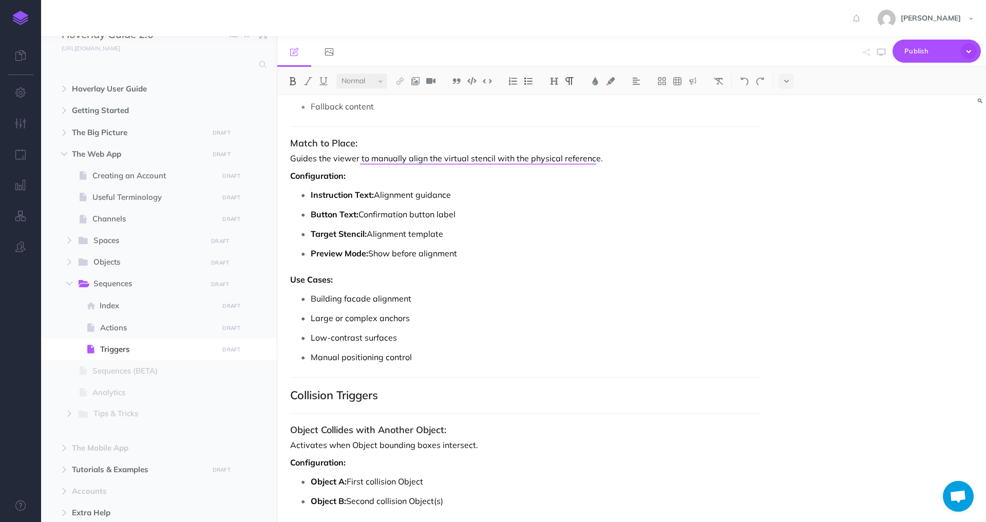
click at [530, 179] on p "Configuration:" at bounding box center [525, 175] width 470 height 12
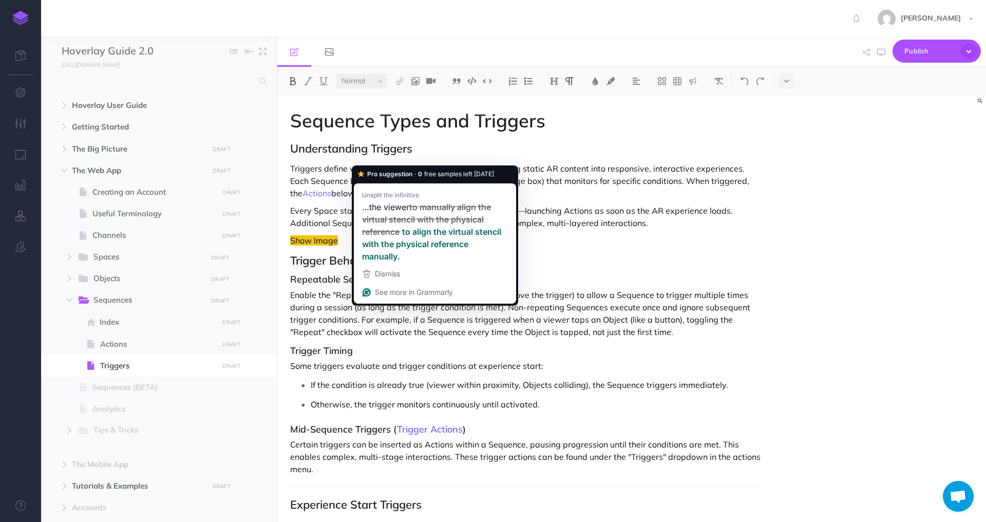
select select "null"
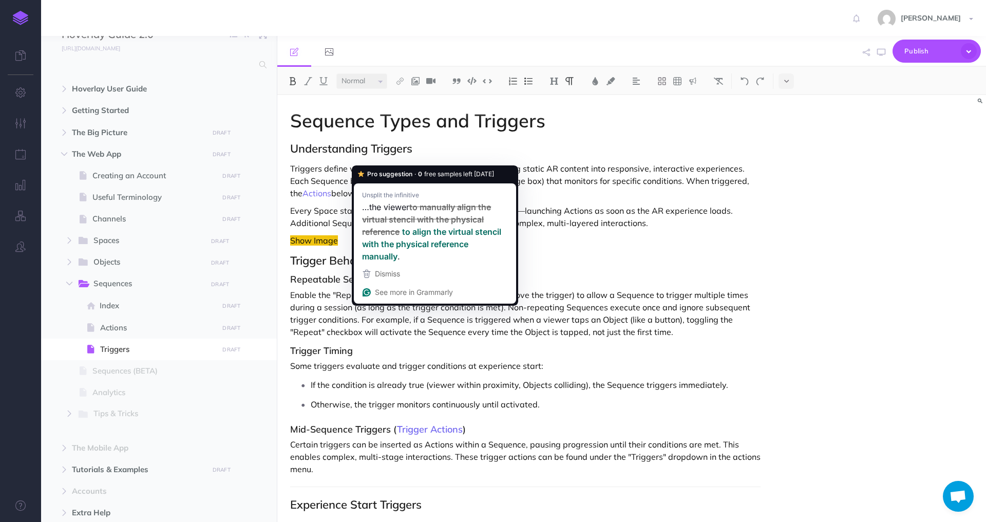
scroll to position [1882, 0]
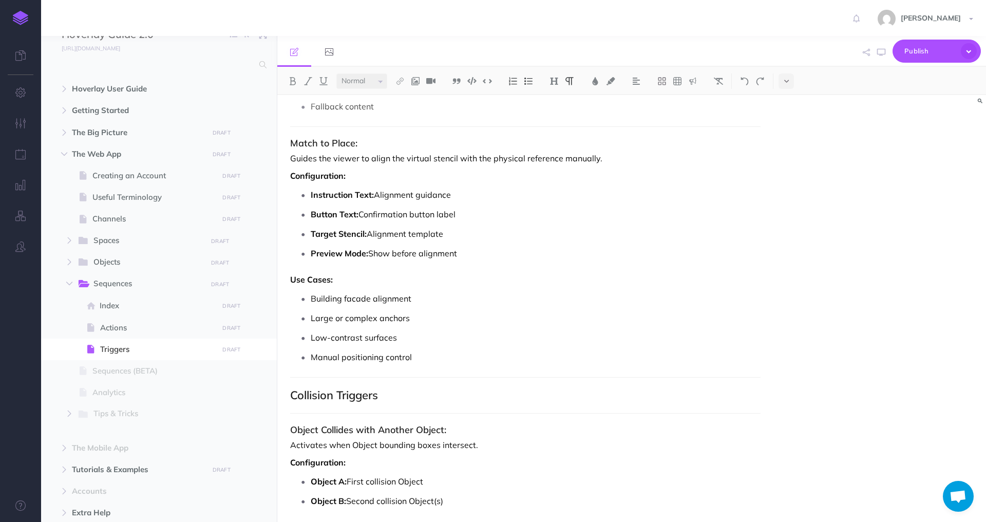
click at [296, 158] on p "Guides the viewer to align the virtual stencil with the physical reference manu…" at bounding box center [525, 158] width 470 height 12
click at [475, 195] on p "Instruction Text: Alignment guidance" at bounding box center [536, 194] width 450 height 15
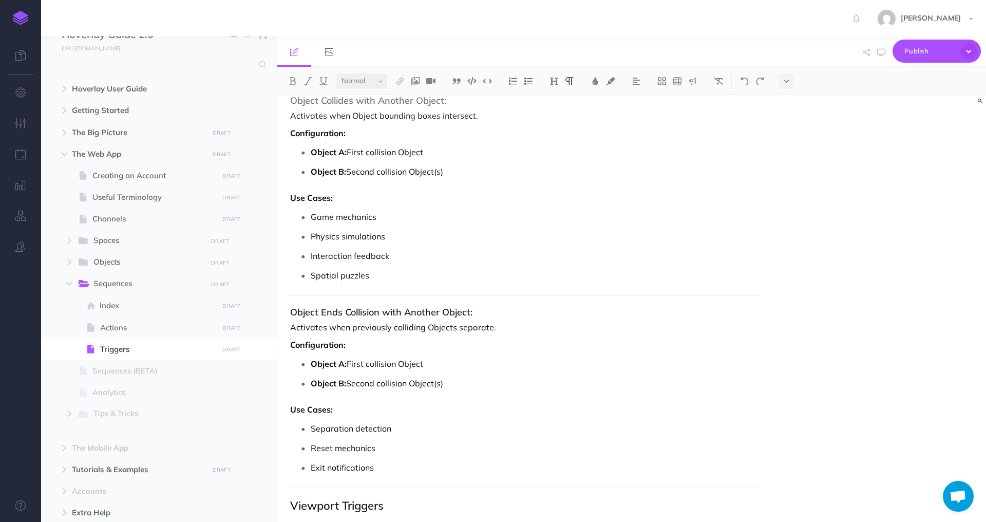
scroll to position [0, 0]
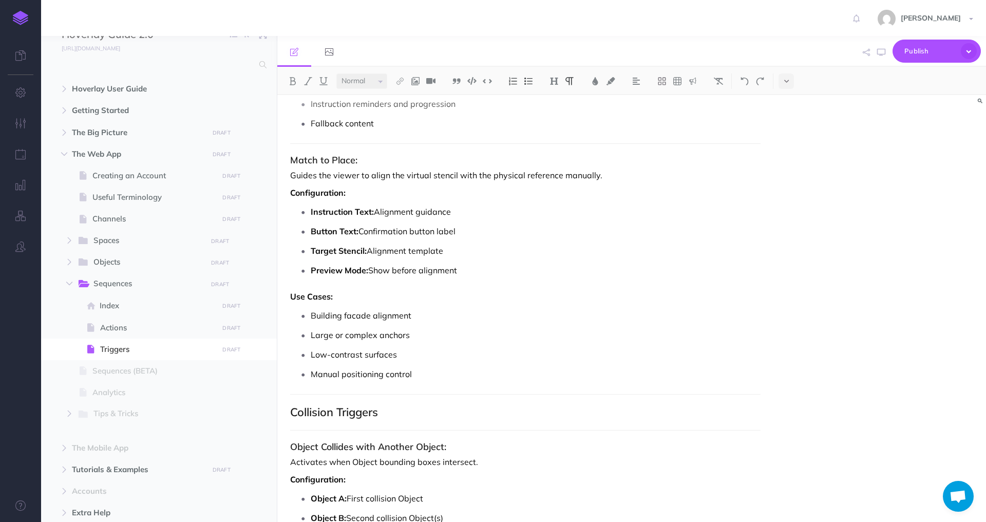
click at [443, 377] on p "Manual positioning control" at bounding box center [536, 373] width 450 height 15
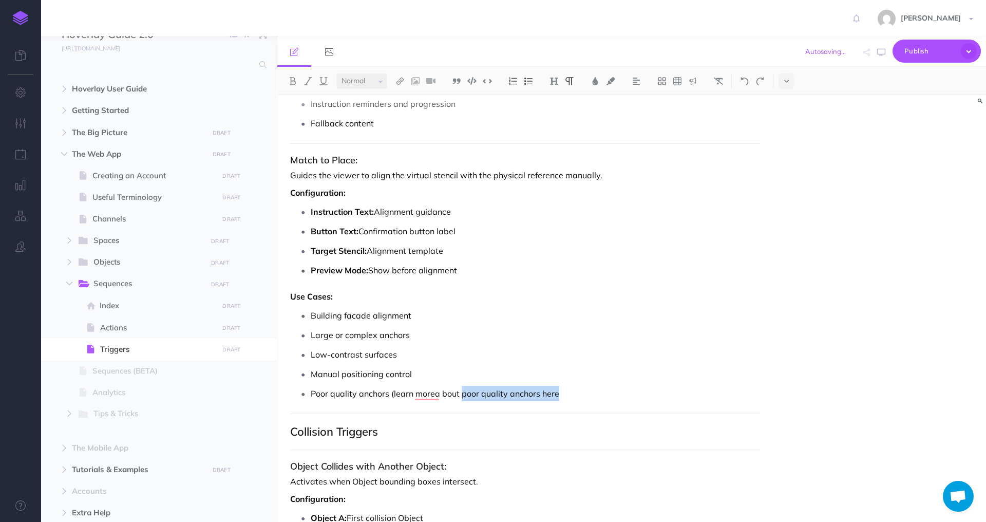
drag, startPoint x: 572, startPoint y: 393, endPoint x: 461, endPoint y: 394, distance: 110.9
click at [461, 394] on p "Poor quality anchors (learn morea bout poor quality anchors here" at bounding box center [536, 393] width 450 height 15
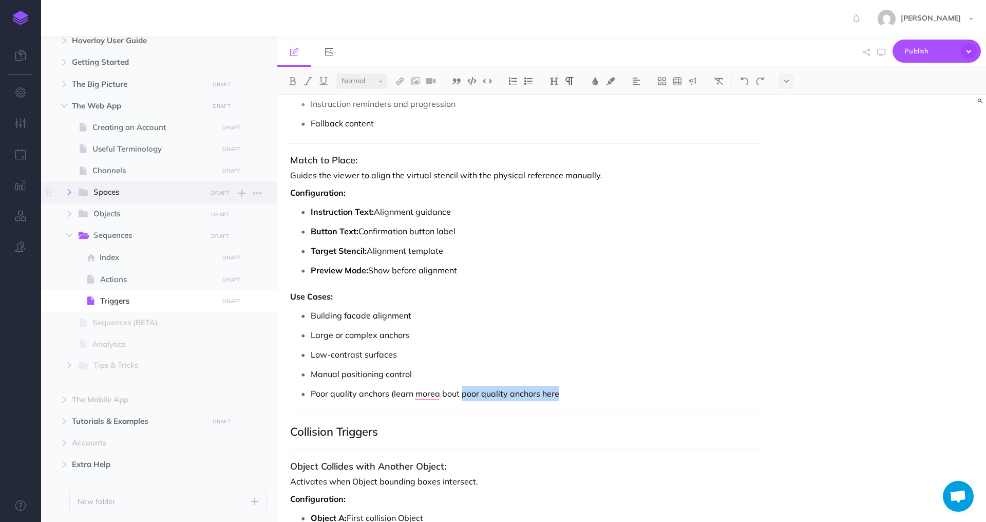
click at [70, 191] on icon "button" at bounding box center [69, 192] width 6 height 6
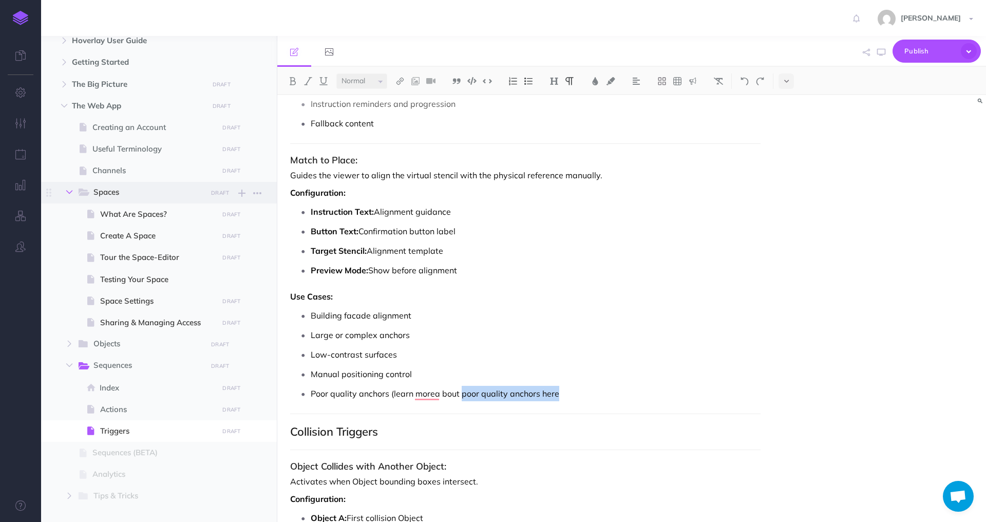
click at [70, 191] on icon "button" at bounding box center [69, 192] width 6 height 6
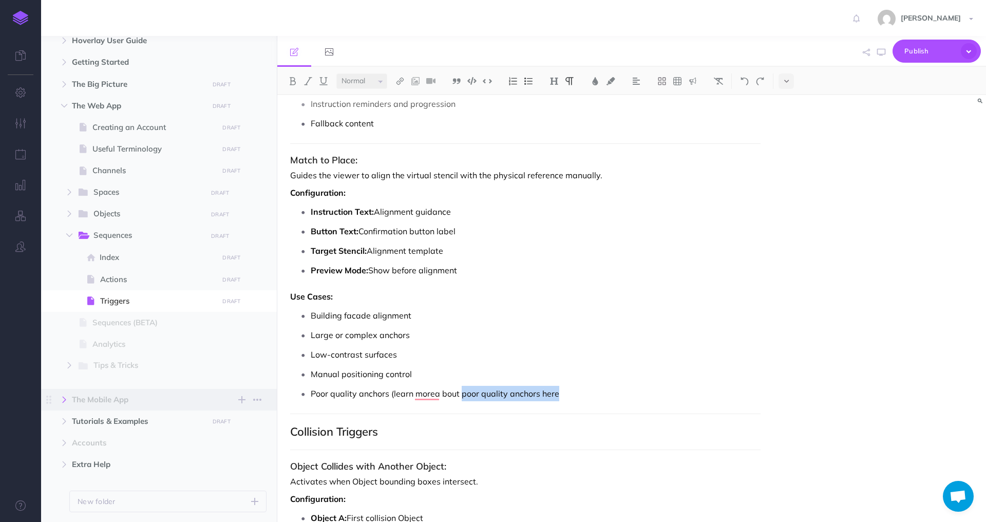
click at [61, 399] on button "button" at bounding box center [64, 399] width 18 height 12
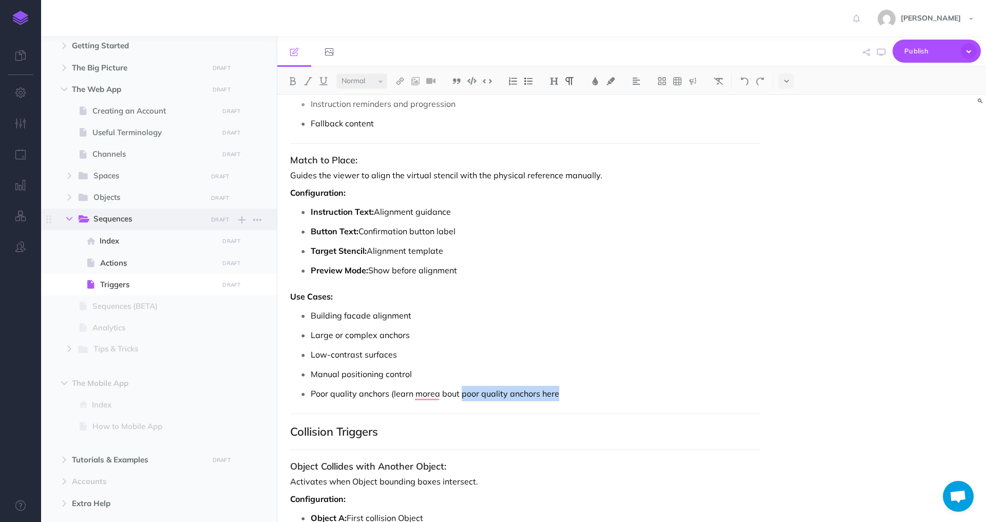
scroll to position [82, 0]
click at [68, 62] on button "button" at bounding box center [64, 67] width 18 height 12
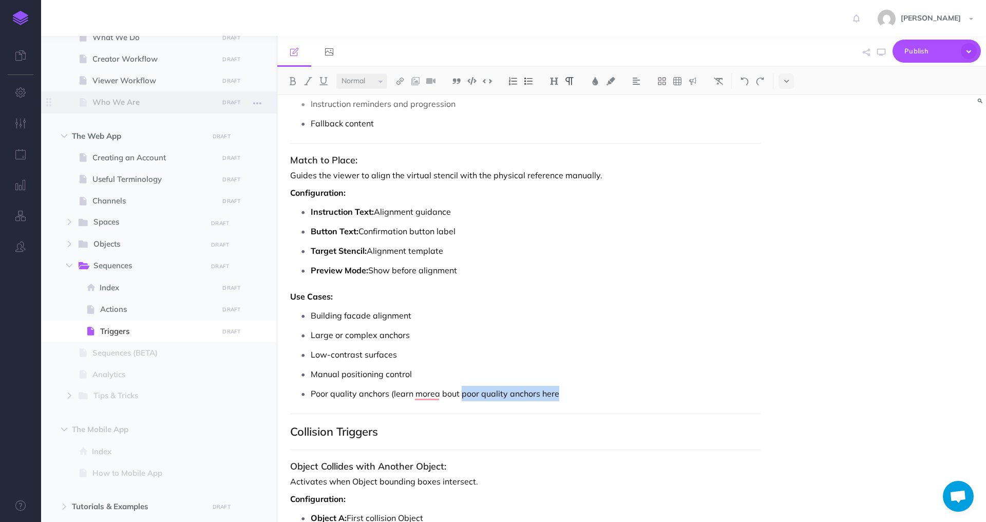
scroll to position [156, 0]
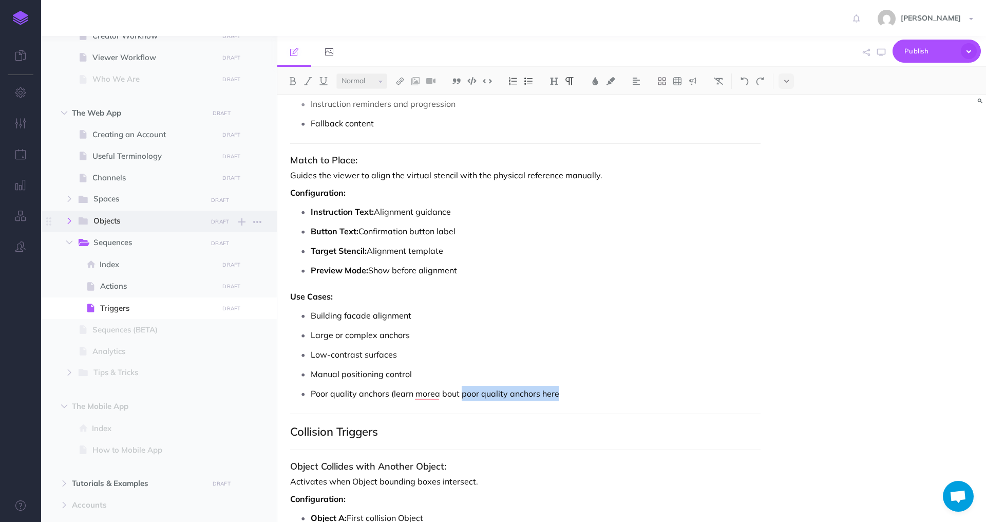
click at [73, 222] on button "button" at bounding box center [69, 221] width 18 height 12
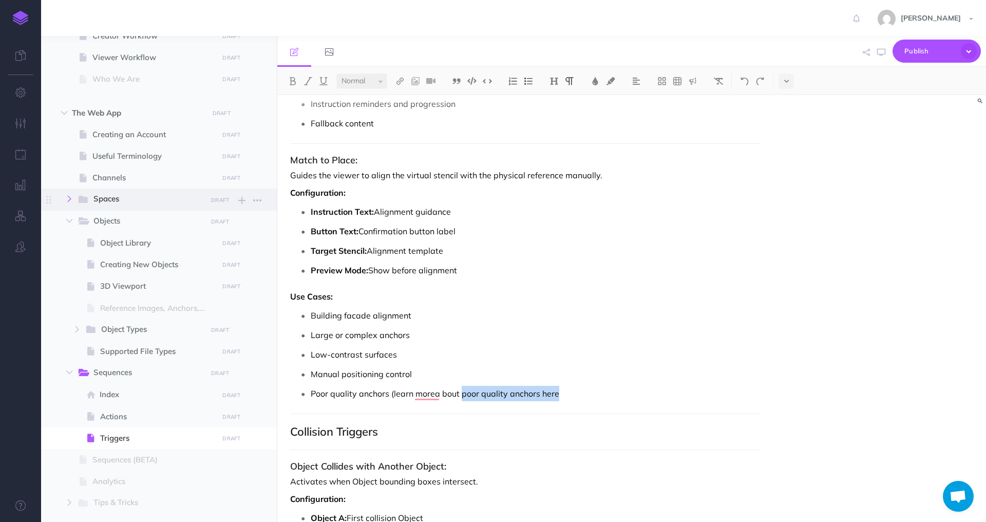
click at [72, 197] on icon "button" at bounding box center [69, 199] width 6 height 6
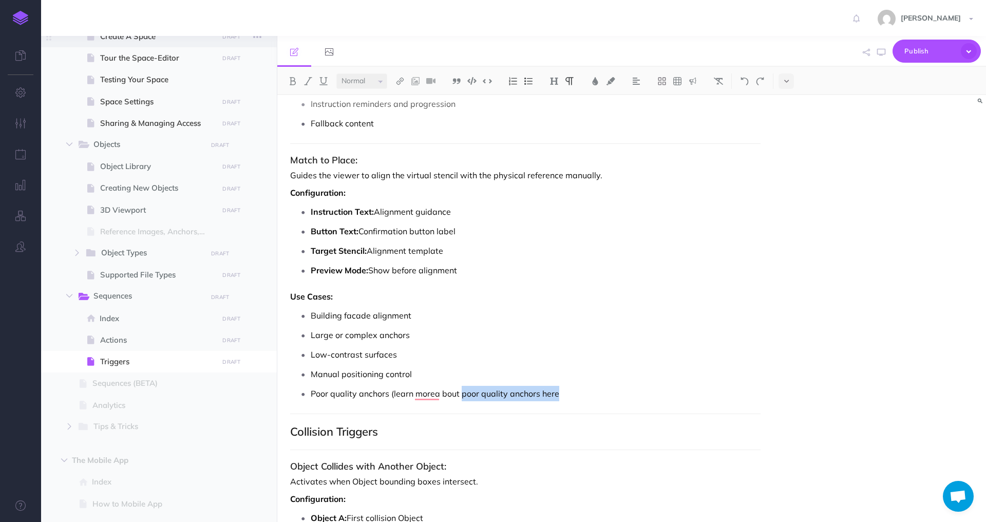
scroll to position [381, 0]
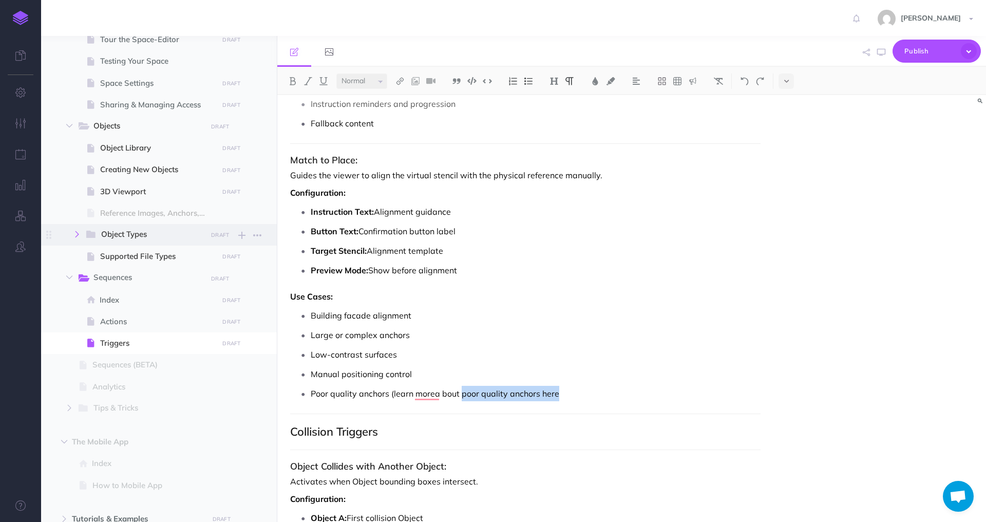
click at [78, 236] on icon "button" at bounding box center [77, 234] width 6 height 6
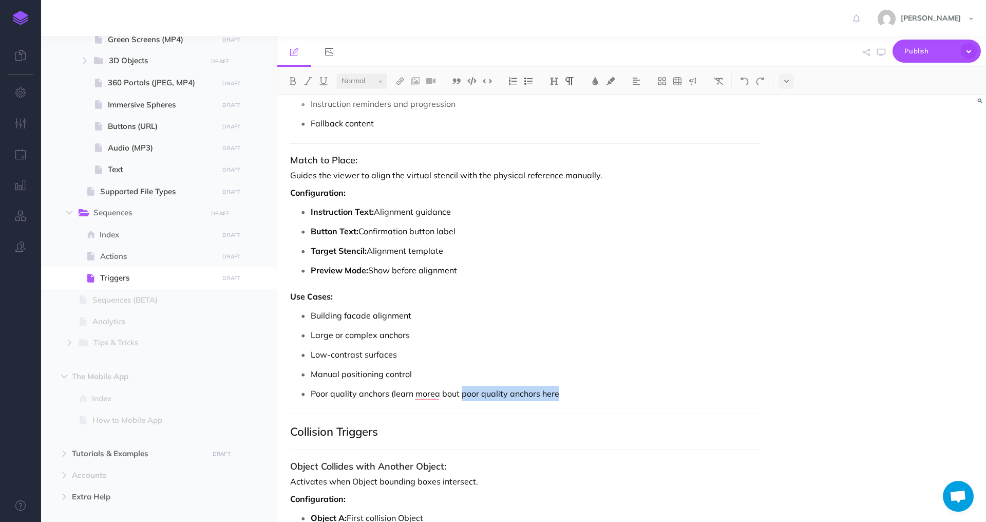
scroll to position [663, 0]
click at [66, 339] on button "button" at bounding box center [69, 342] width 18 height 12
click at [70, 340] on icon "button" at bounding box center [69, 342] width 6 height 6
click at [69, 339] on icon "button" at bounding box center [69, 342] width 6 height 6
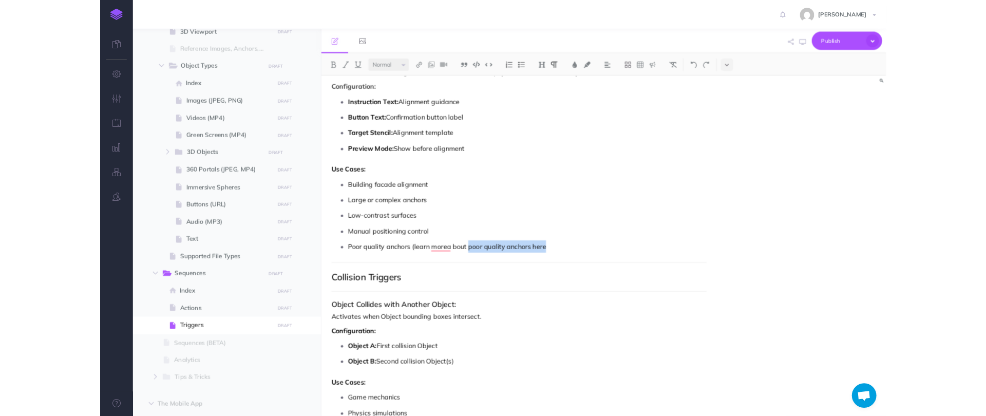
scroll to position [1951, 0]
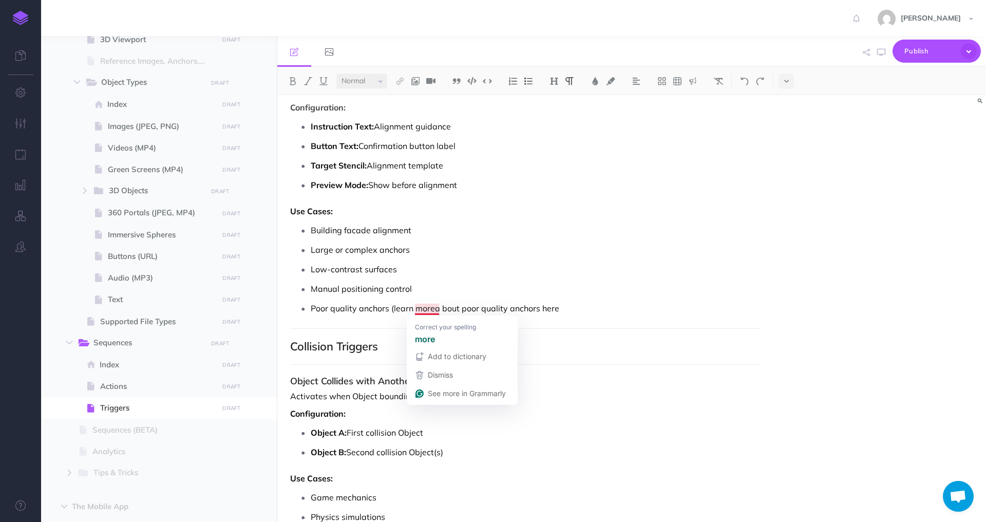
click at [433, 308] on p "Poor quality anchors (learn morea bout poor quality anchors here" at bounding box center [536, 307] width 450 height 15
click at [444, 309] on p "Poor quality anchors (learn more a bout poor quality anchors here" at bounding box center [536, 307] width 450 height 15
click at [565, 308] on p "Poor quality anchors (learn more about poor quality anchors here" at bounding box center [536, 307] width 450 height 15
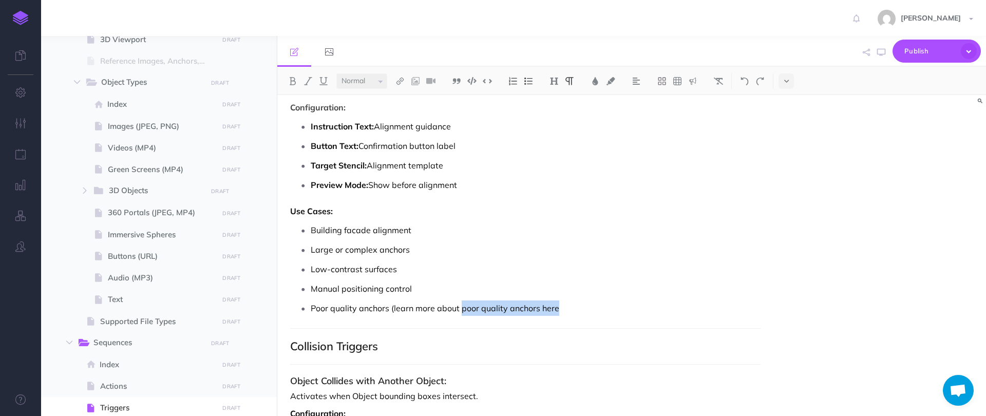
drag, startPoint x: 568, startPoint y: 309, endPoint x: 462, endPoint y: 308, distance: 106.3
click at [462, 307] on p "Poor quality anchors (learn more about poor quality anchors here" at bounding box center [536, 307] width 450 height 15
click at [462, 311] on p "Poor quality anchors (learn more about poor quality anchors here" at bounding box center [536, 307] width 450 height 15
click at [467, 311] on p "Poor quality anchors (learn more about poor quality anchors here" at bounding box center [536, 307] width 450 height 15
click at [468, 307] on p "Poor quality anchors (learn more about poor quality anchors here" at bounding box center [536, 307] width 450 height 15
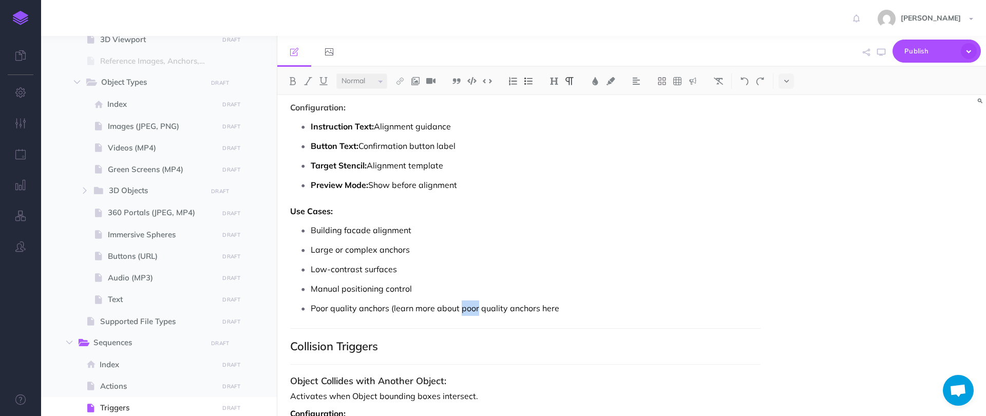
click at [468, 307] on p "Poor quality anchors (learn more about poor quality anchors here" at bounding box center [536, 307] width 450 height 15
drag, startPoint x: 435, startPoint y: 309, endPoint x: 462, endPoint y: 311, distance: 27.3
click at [445, 311] on p "Poor quality anchors (learn more about what makes a good anchor here) quality a…" at bounding box center [536, 307] width 450 height 15
click at [566, 312] on p "Poor quality anchors (learn more about what makes a good anchor here) quality a…" at bounding box center [536, 307] width 450 height 15
drag, startPoint x: 583, startPoint y: 309, endPoint x: 521, endPoint y: 306, distance: 61.7
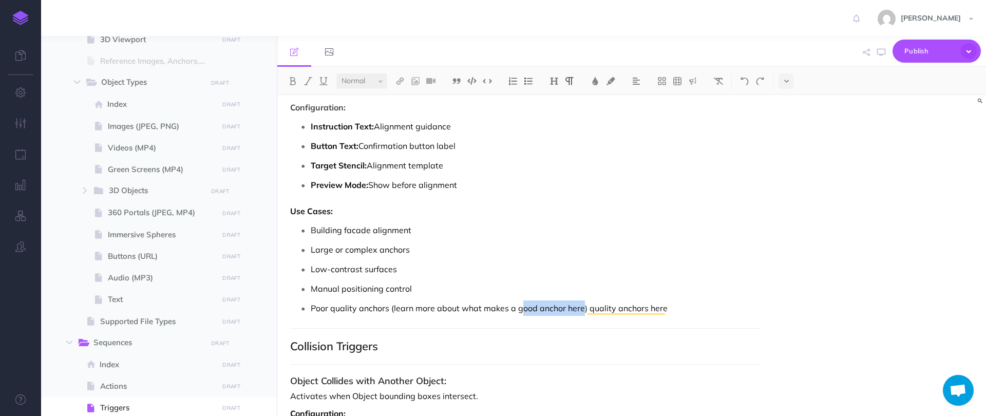
click at [521, 306] on p "Poor quality anchors (learn more about what makes a good anchor here) quality a…" at bounding box center [536, 307] width 450 height 15
click at [513, 309] on p "Poor quality anchors (learn more about what makes a good anchor here) quality a…" at bounding box center [536, 307] width 450 height 15
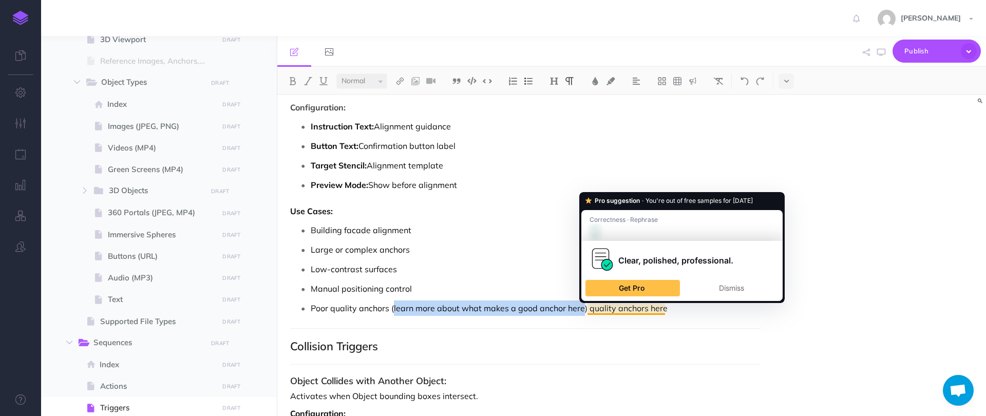
drag, startPoint x: 393, startPoint y: 309, endPoint x: 582, endPoint y: 312, distance: 189.0
click at [582, 312] on p "Poor quality anchors (learn more about what makes a good anchor here) quality a…" at bounding box center [536, 307] width 450 height 15
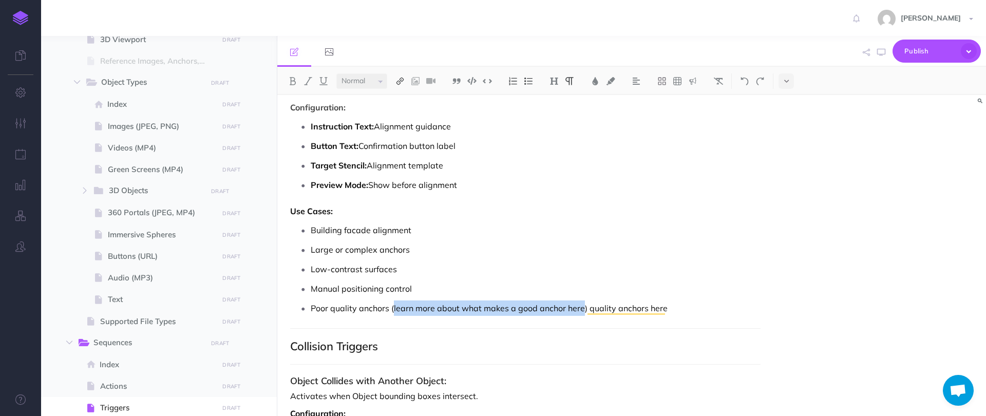
click at [395, 81] on button at bounding box center [399, 80] width 15 height 15
click at [401, 102] on icon at bounding box center [400, 99] width 8 height 7
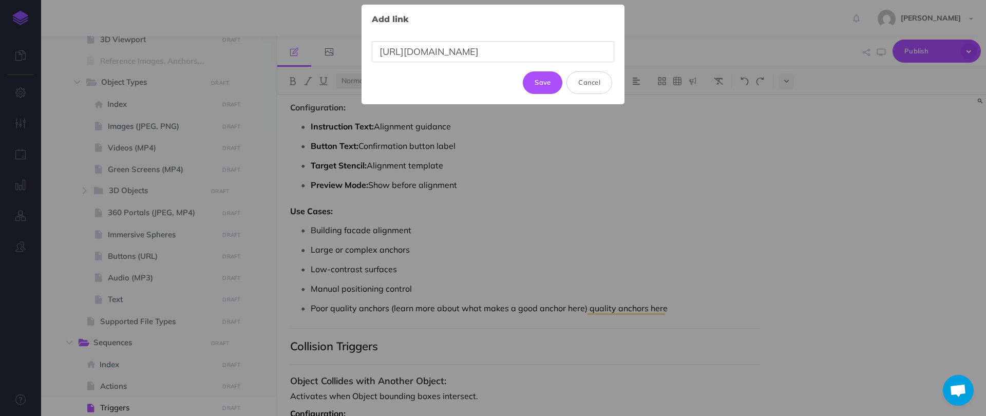
scroll to position [0, 98]
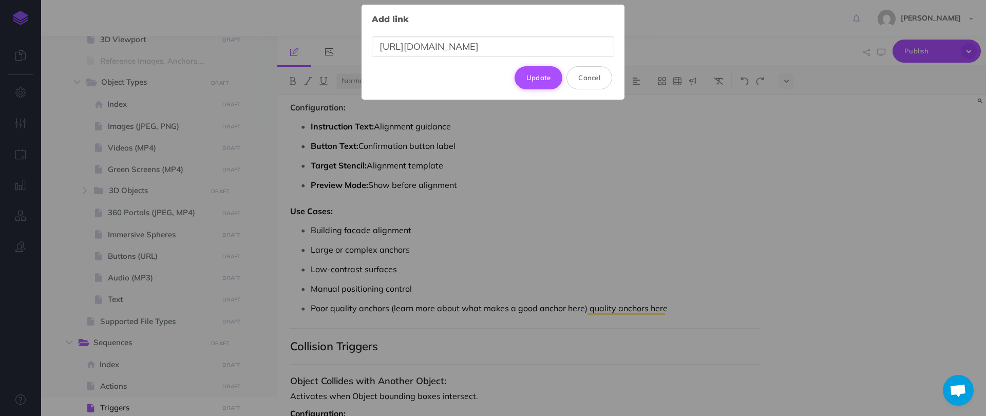
type input "https://developers.google.com/ar/develop/augmented-images#best_practices"
click at [551, 79] on button "Update" at bounding box center [539, 77] width 48 height 23
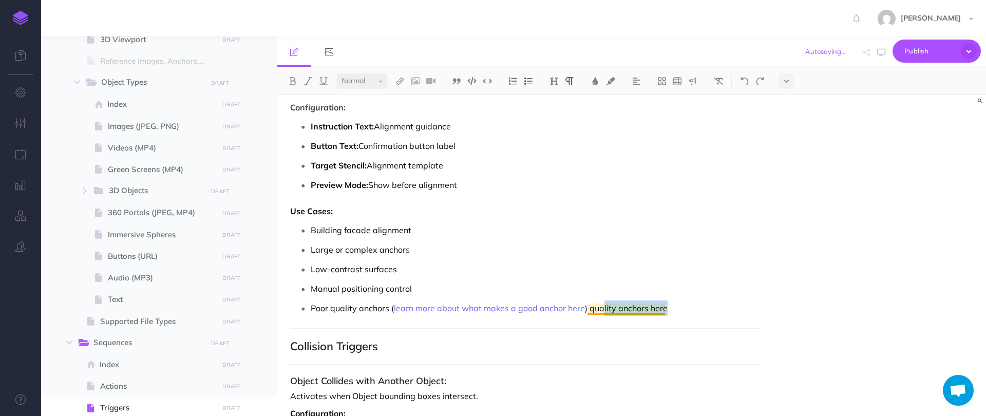
drag, startPoint x: 670, startPoint y: 315, endPoint x: 599, endPoint y: 310, distance: 71.0
click at [599, 310] on p "Poor quality anchors ( learn more about what makes a good anchor here ) quality…" at bounding box center [536, 307] width 450 height 15
click at [341, 306] on p "Poor quality anchors ( learn more about what makes a good anchor here )" at bounding box center [536, 307] width 450 height 15
click at [443, 286] on p "Manual positioning control" at bounding box center [536, 288] width 450 height 15
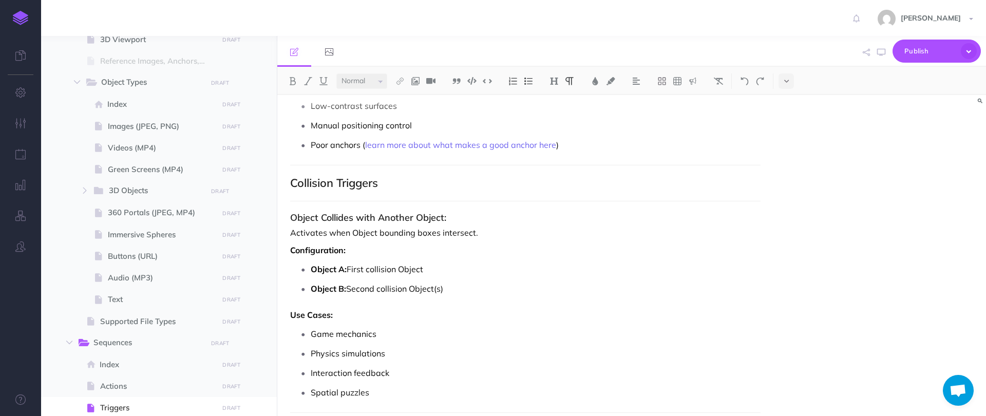
scroll to position [1959, 0]
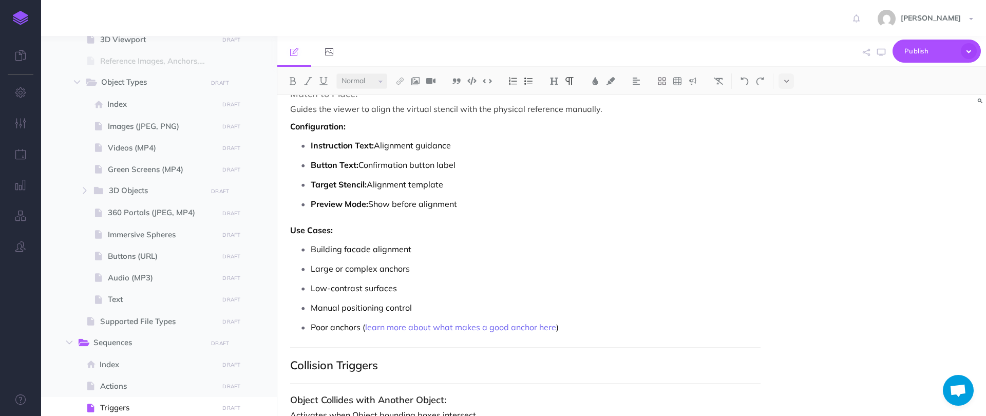
click at [314, 330] on p "Poor anchors ( learn more about what makes a good anchor here )" at bounding box center [536, 326] width 450 height 15
click at [386, 363] on h2 "Collision Triggers" at bounding box center [525, 365] width 470 height 12
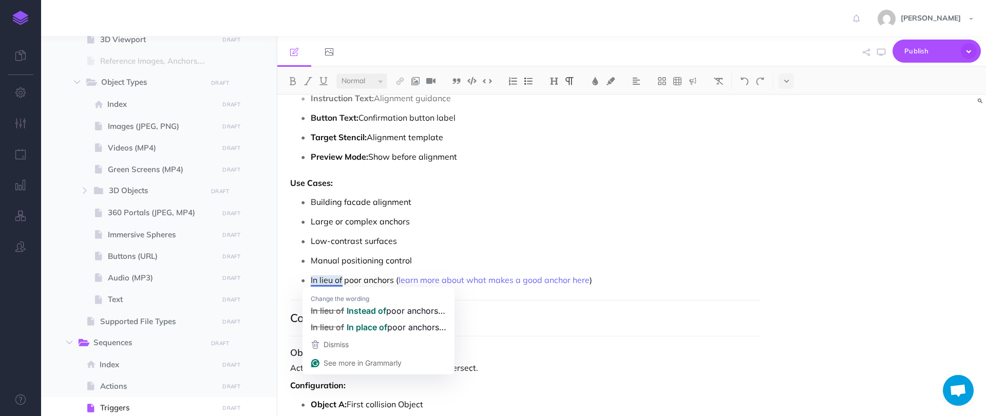
click at [368, 265] on p "Manual positioning control" at bounding box center [536, 260] width 450 height 15
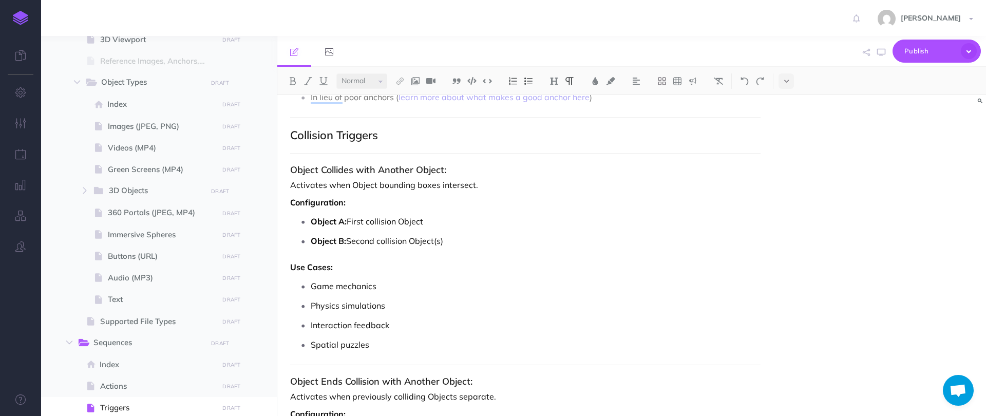
click at [311, 170] on h3 "Object Collides with Another Object:" at bounding box center [525, 170] width 470 height 10
click at [376, 186] on p "Activates when Object bounding boxes intersect." at bounding box center [525, 185] width 470 height 12
drag, startPoint x: 385, startPoint y: 185, endPoint x: 352, endPoint y: 186, distance: 32.9
click at [352, 186] on p "Activates when Object(s) bounding boxes intersect." at bounding box center [525, 185] width 470 height 12
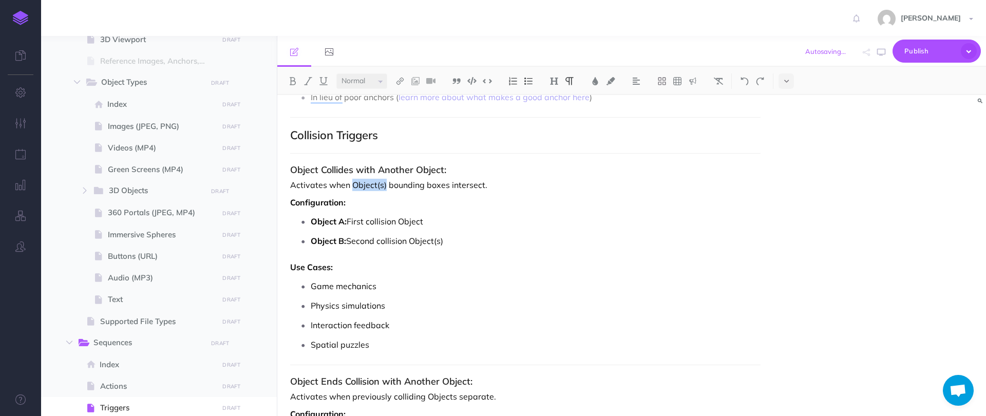
copy p "Object(s)"
click at [308, 172] on h3 "Object Collides with Another Object:" at bounding box center [525, 170] width 470 height 10
click at [439, 169] on h3 "Object Collides with Another Object:" at bounding box center [525, 170] width 470 height 10
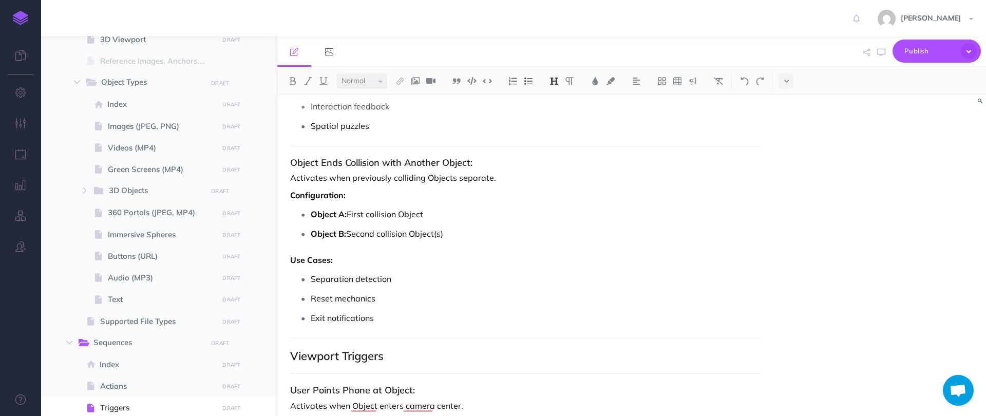
click at [455, 165] on h3 "Object Ends Collision with Another Object:" at bounding box center [525, 163] width 470 height 10
click at [444, 183] on p "Activates when previously colliding Objects separate." at bounding box center [525, 178] width 470 height 12
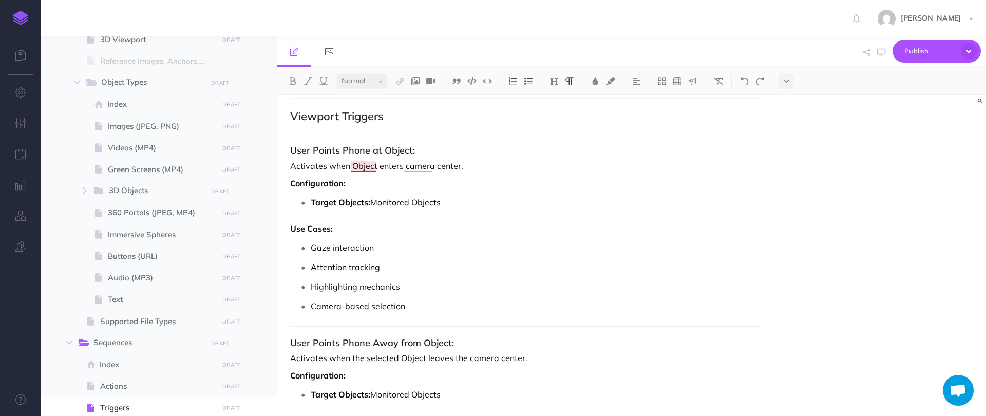
click at [359, 166] on p "Activates when Object enters camera center." at bounding box center [525, 166] width 470 height 12
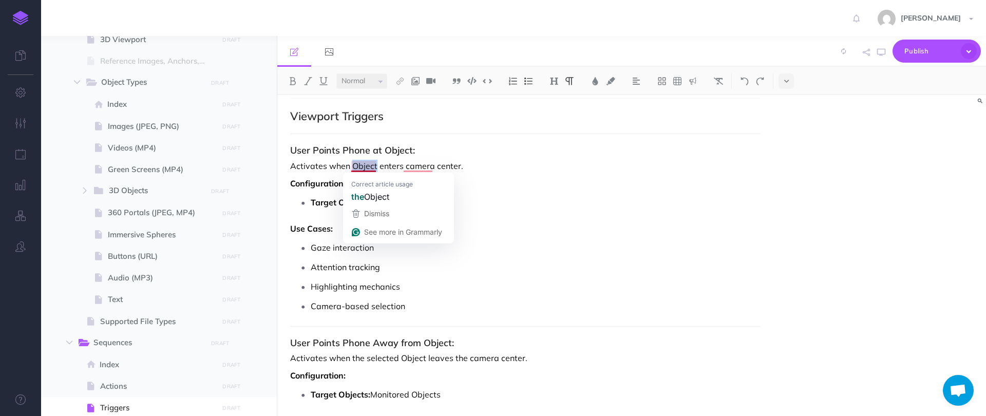
click at [359, 166] on p "Activates when Object enters camera center." at bounding box center [525, 166] width 470 height 12
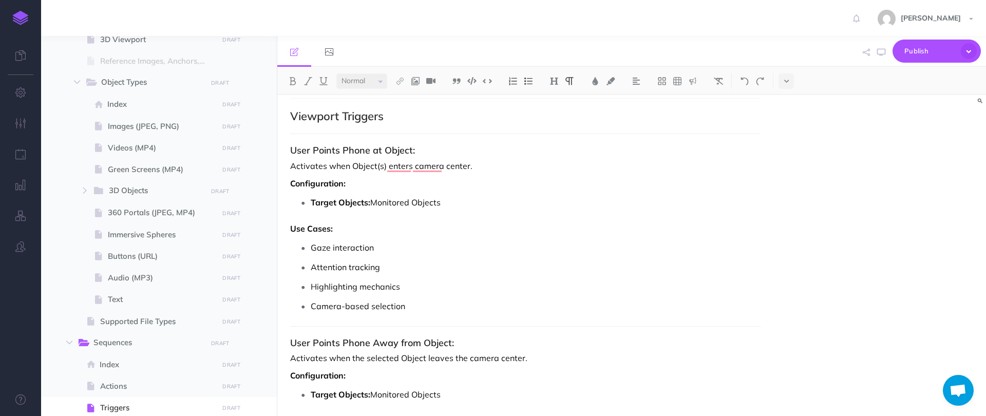
click at [353, 166] on p "Activates when Object(s) enters camera center." at bounding box center [525, 166] width 470 height 12
click at [425, 167] on p "Activates when theObject(s) entethe rs camera center." at bounding box center [525, 166] width 470 height 12
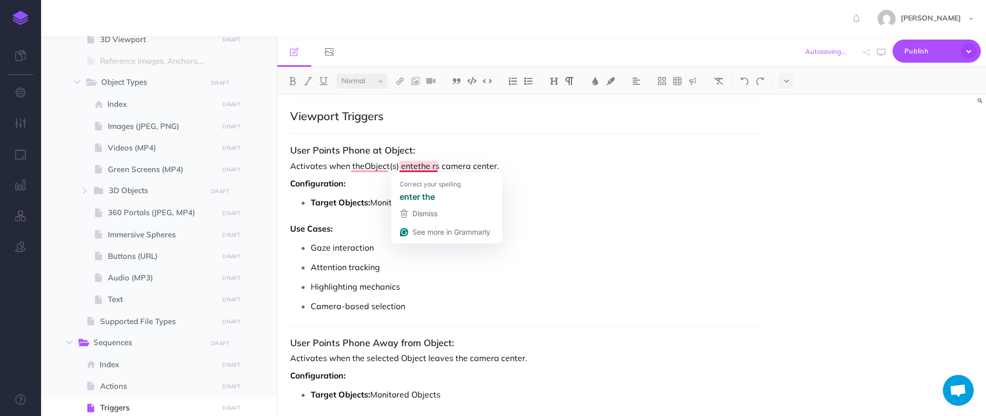
click at [428, 166] on p "Activates when theObject(s) entethe rs camera center." at bounding box center [525, 166] width 470 height 12
drag, startPoint x: 493, startPoint y: 166, endPoint x: 399, endPoint y: 166, distance: 94.0
click at [399, 166] on p "Activates when theObject(s) entethe rs camera center." at bounding box center [525, 166] width 470 height 12
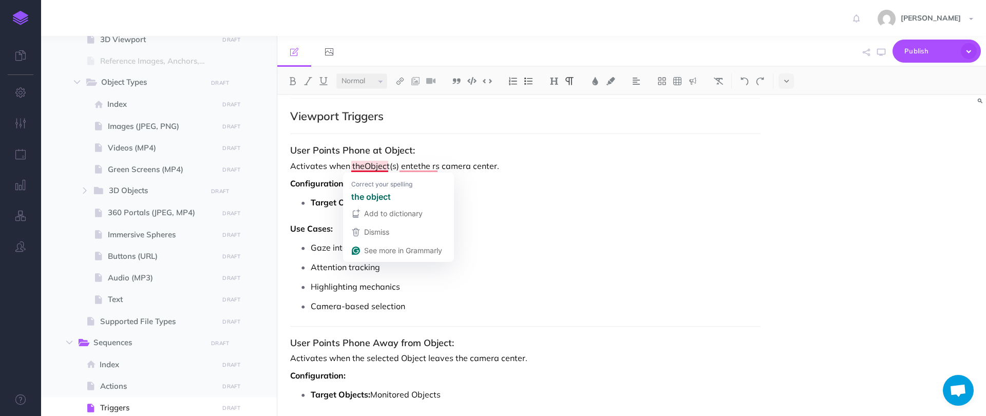
click at [362, 166] on p "Activates when theObject(s) entethe rs camera center." at bounding box center [525, 166] width 470 height 12
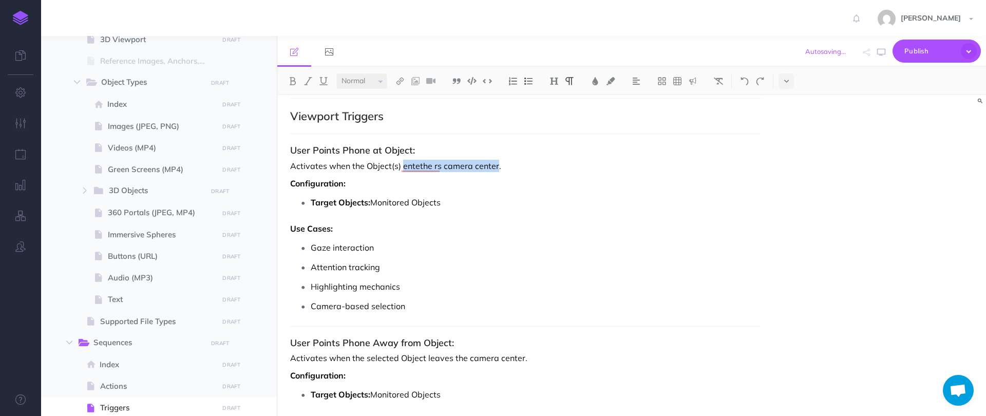
drag, startPoint x: 403, startPoint y: 167, endPoint x: 496, endPoint y: 167, distance: 92.9
click at [496, 167] on p "Activates when the Object(s) entethe rs camera center." at bounding box center [525, 166] width 470 height 12
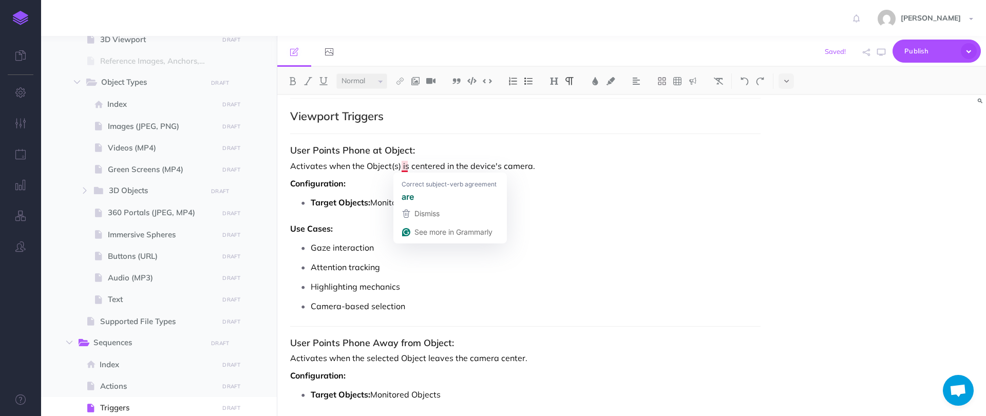
click at [387, 146] on h3 "User Points Phone at Object:" at bounding box center [525, 150] width 470 height 10
click at [388, 146] on h3 "User Points Phone at Object:" at bounding box center [525, 150] width 470 height 10
click at [392, 148] on h3 "User Points Phone at Object:" at bounding box center [525, 150] width 470 height 10
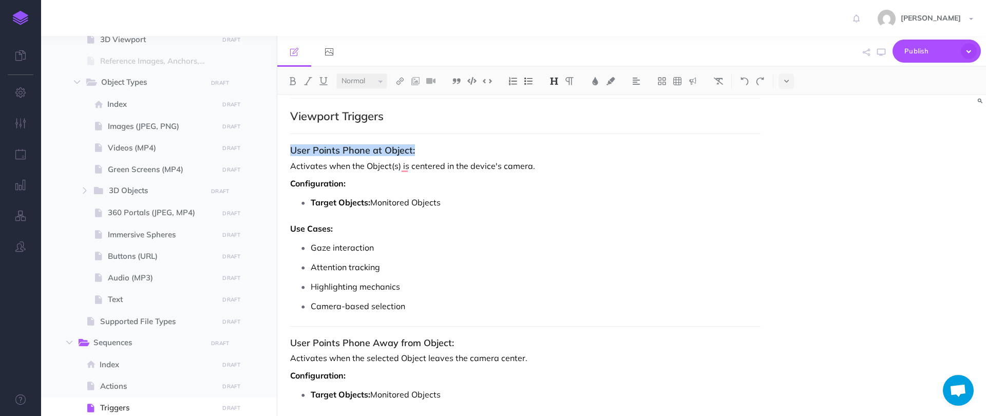
click at [392, 148] on h3 "User Points Phone at Object:" at bounding box center [525, 150] width 470 height 10
click at [405, 151] on h3 "User Points Phone at Object:" at bounding box center [525, 150] width 470 height 10
click at [411, 185] on p "Configuration:" at bounding box center [525, 183] width 470 height 12
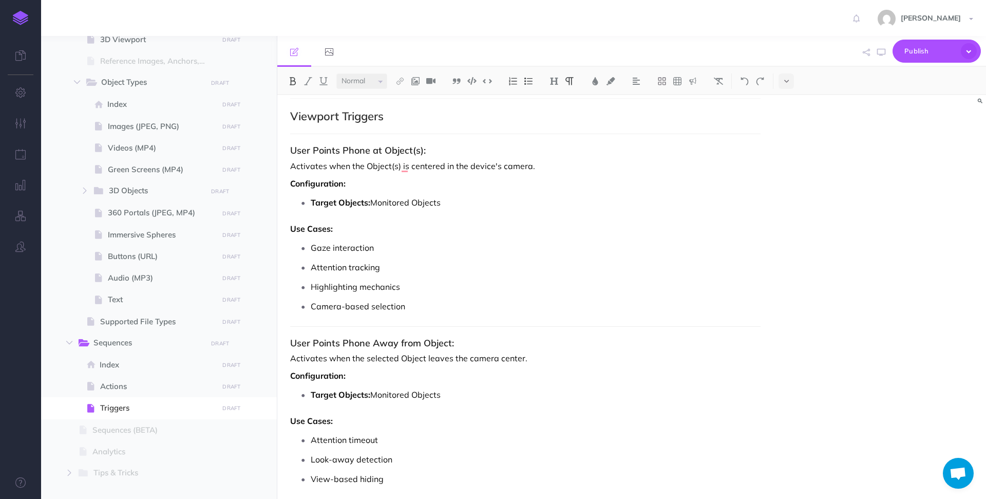
click at [359, 206] on strong "Target Objects:" at bounding box center [341, 202] width 60 height 10
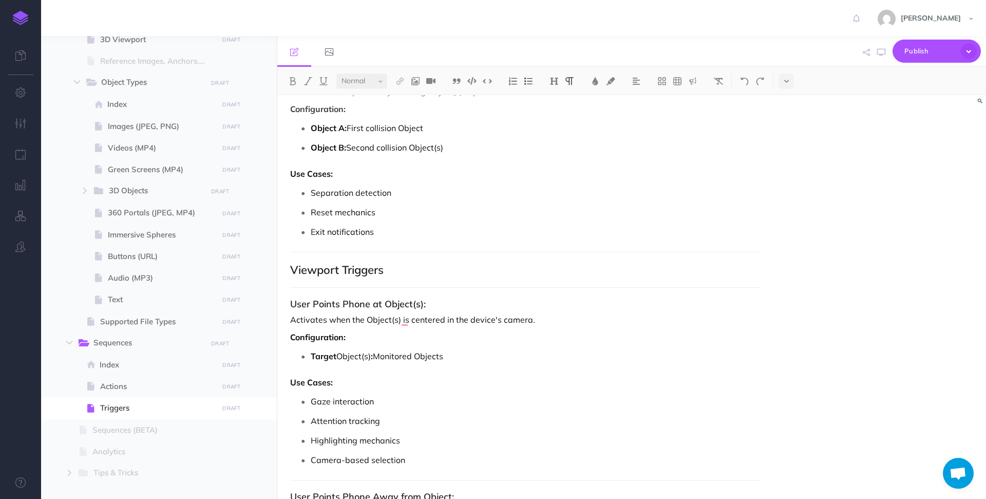
scroll to position [2444, 0]
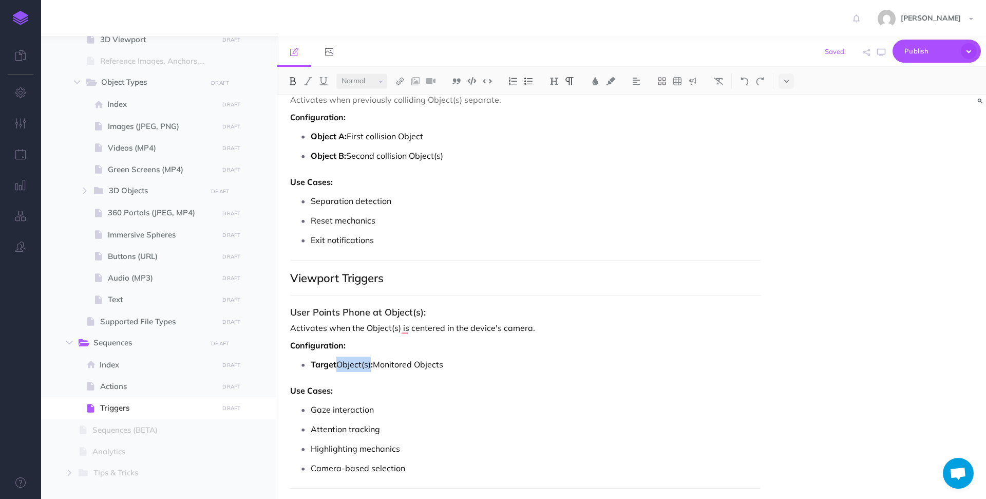
drag, startPoint x: 372, startPoint y: 366, endPoint x: 337, endPoint y: 365, distance: 34.9
click at [337, 365] on p "Target Object(s) : Monitored Objects" at bounding box center [536, 363] width 450 height 15
click at [292, 80] on img at bounding box center [292, 81] width 9 height 8
drag, startPoint x: 346, startPoint y: 346, endPoint x: 272, endPoint y: 346, distance: 74.5
click at [272, 346] on div "Hoverlay Guide 2.0 Collapse all Expand all Expand to root folders http://docs.h…" at bounding box center [513, 267] width 945 height 463
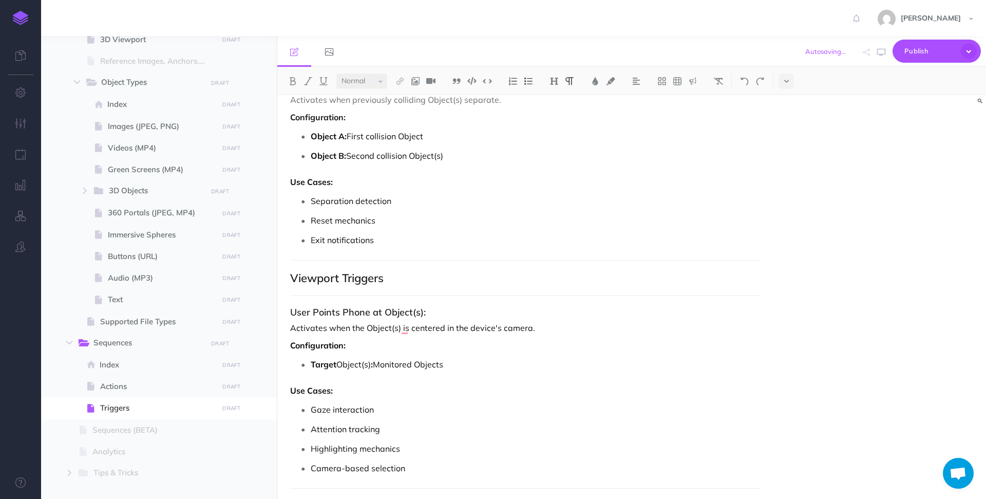
click at [446, 235] on p "Exit notifications" at bounding box center [536, 239] width 450 height 15
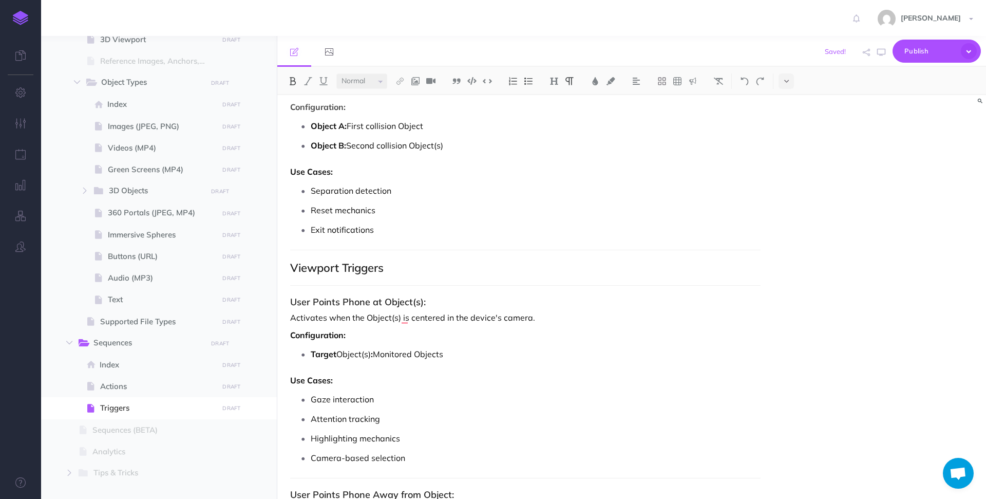
click at [342, 338] on strong "Configuration:" at bounding box center [317, 335] width 55 height 10
click at [334, 338] on strong "Configuration:" at bounding box center [317, 335] width 55 height 10
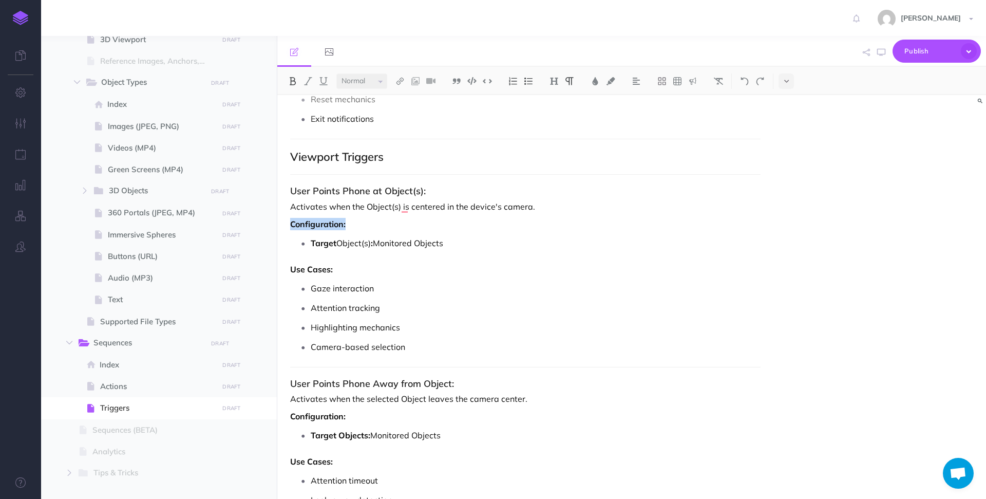
drag, startPoint x: 352, startPoint y: 226, endPoint x: 292, endPoint y: 226, distance: 60.1
click at [292, 226] on p "Configuration:" at bounding box center [525, 224] width 470 height 12
click at [410, 293] on p "Gaze interaction" at bounding box center [536, 287] width 450 height 15
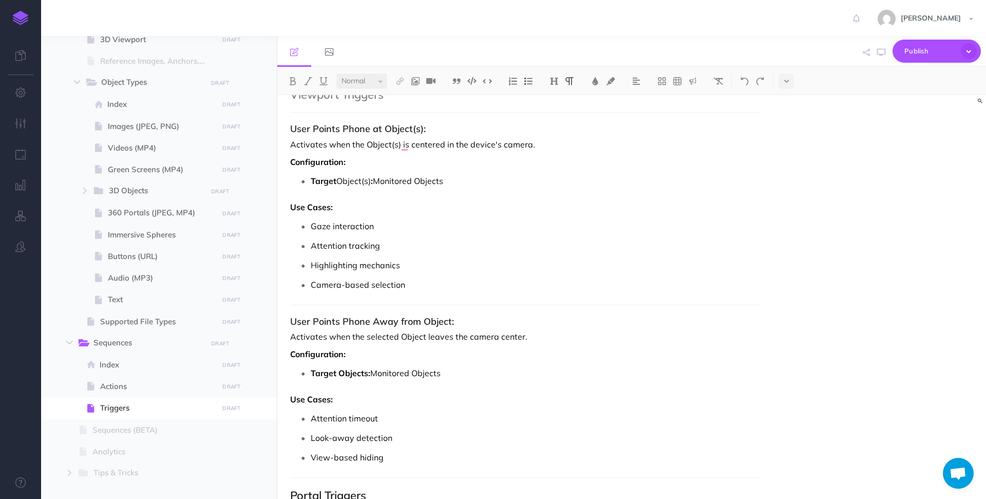
click at [541, 185] on p "Target Object(s) : Monitored Objects" at bounding box center [536, 180] width 450 height 15
click at [449, 145] on p "Activates when the Object(s) is centered in the device's camera." at bounding box center [525, 144] width 470 height 12
click at [489, 246] on p "Attention tracking" at bounding box center [536, 245] width 450 height 15
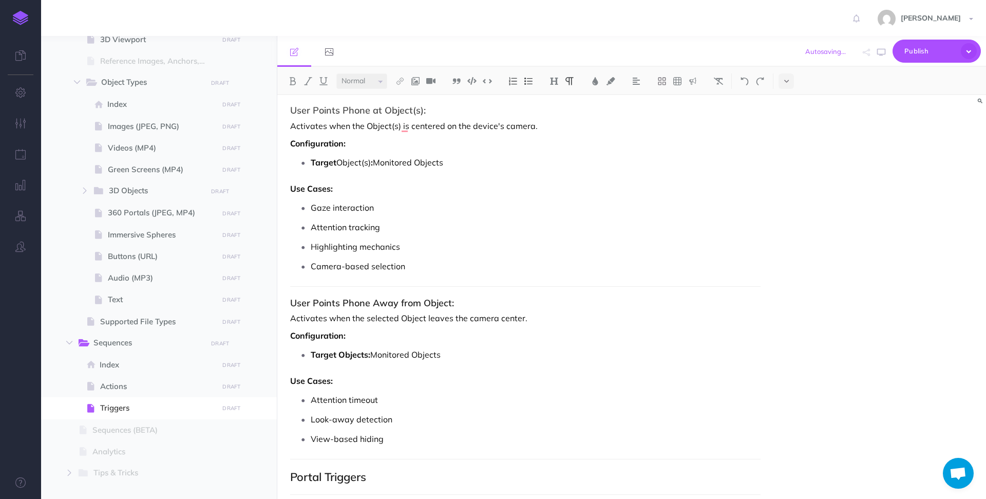
click at [443, 300] on h3 "User Points Phone Away from Object:" at bounding box center [525, 303] width 470 height 10
click at [443, 301] on h3 "User Points Phone Away from Object:" at bounding box center [525, 303] width 470 height 10
click at [410, 125] on p "Activates when the Object(s) is centered on the device's camera." at bounding box center [525, 126] width 470 height 12
click at [483, 321] on p "Activates when the selected Object leaves the camera center." at bounding box center [525, 318] width 470 height 12
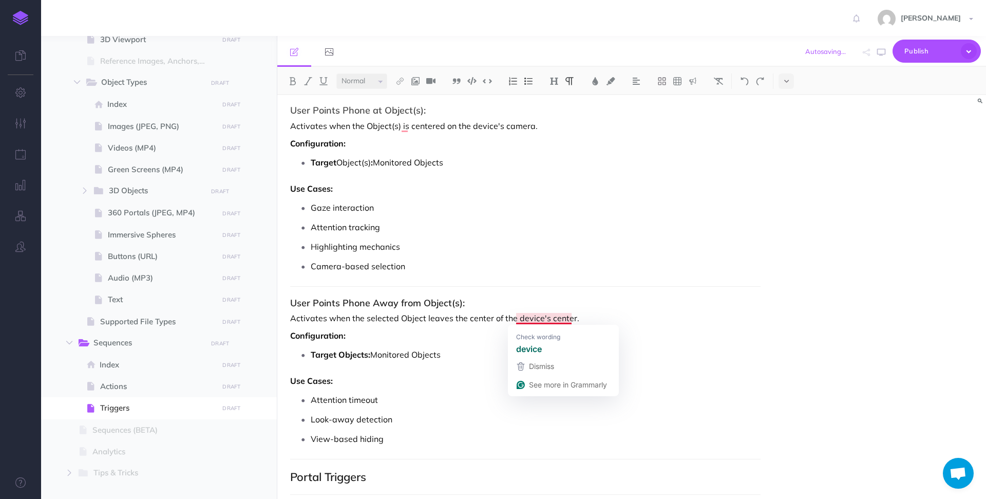
click at [561, 319] on p "Activates when the selected Object leaves the center of the device's center." at bounding box center [525, 318] width 470 height 12
click at [615, 317] on p "Activates when the selected Object leaves the center of the device's camera." at bounding box center [525, 318] width 470 height 12
click at [415, 319] on p "Activates when the selected Object leaves the center of the device's camera." at bounding box center [525, 318] width 470 height 12
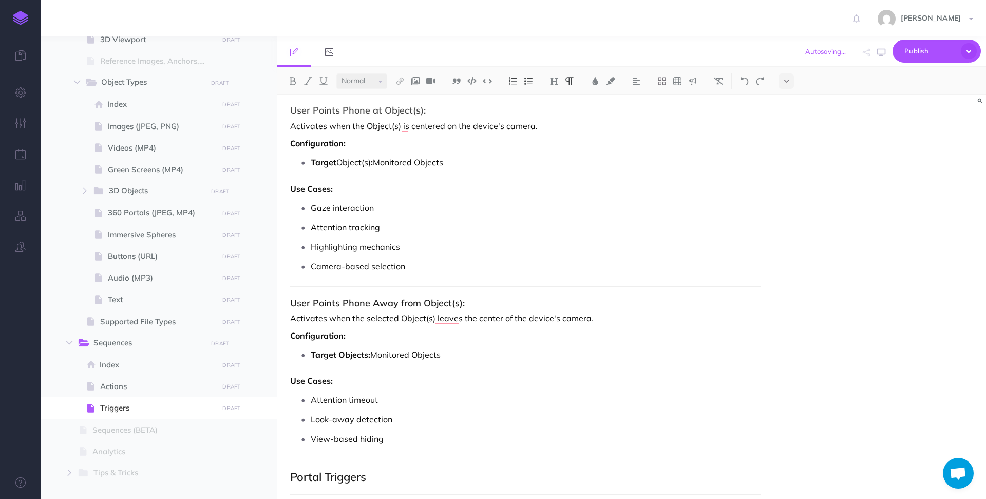
click at [425, 352] on p "Target Objects: Monitored Objects" at bounding box center [536, 354] width 450 height 15
click at [351, 357] on strong "Target Objects:" at bounding box center [341, 354] width 60 height 10
drag, startPoint x: 372, startPoint y: 355, endPoint x: 338, endPoint y: 355, distance: 34.4
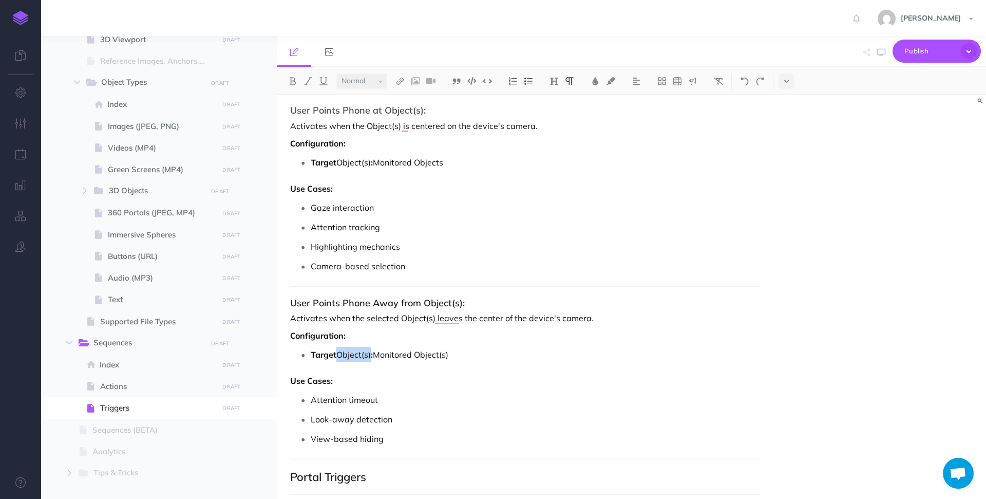
click at [338, 355] on p "Target Object(s) : Monitored Object(s)" at bounding box center [536, 354] width 450 height 15
click at [293, 79] on img at bounding box center [292, 81] width 9 height 8
click at [388, 330] on p "Configuration:" at bounding box center [525, 335] width 470 height 12
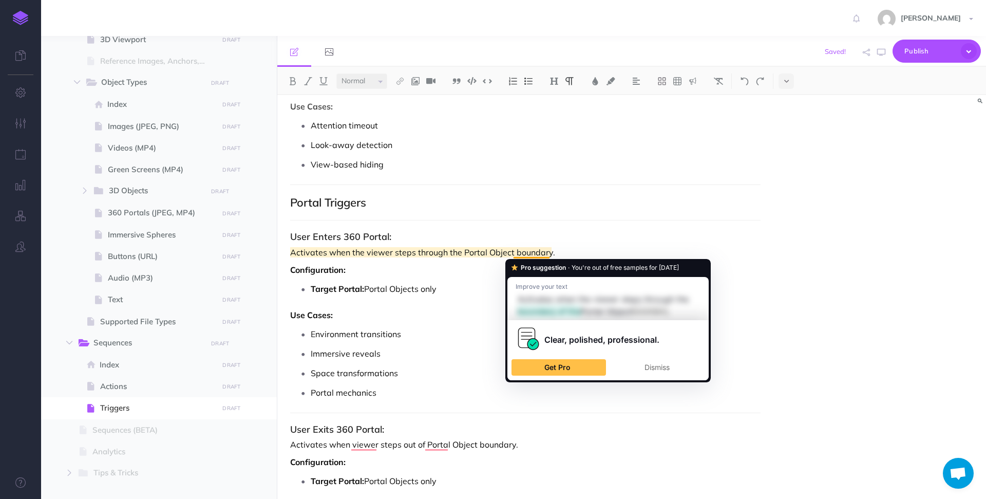
click at [570, 250] on p "Activates when the viewer steps through the Portal Object boundary." at bounding box center [525, 252] width 470 height 12
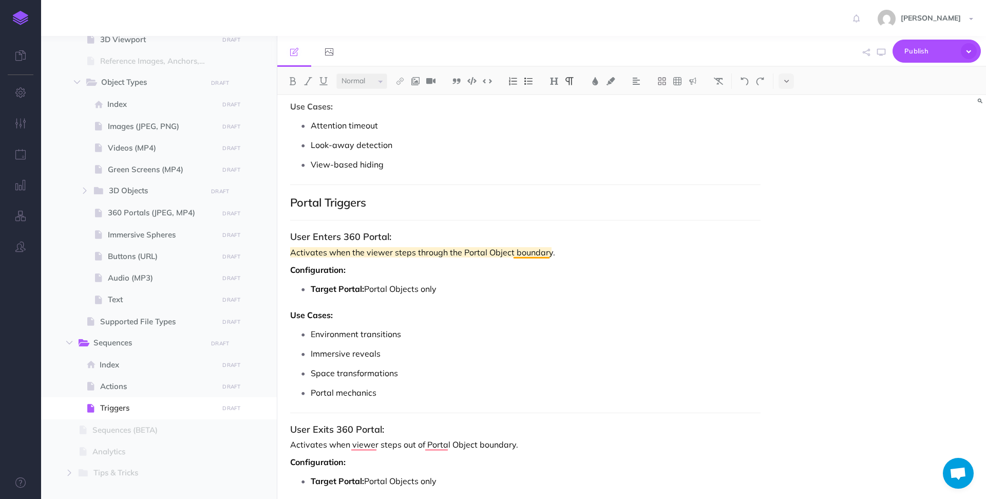
click at [530, 253] on p "Activates when the viewer steps through the Portal Object boundary." at bounding box center [525, 252] width 470 height 12
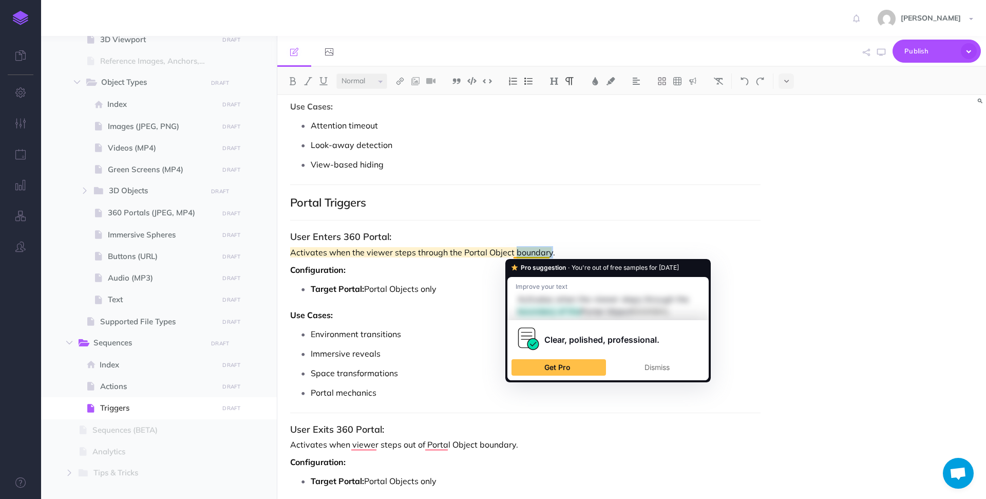
click at [530, 253] on p "Activates when the viewer steps through the Portal Object boundary." at bounding box center [525, 252] width 470 height 12
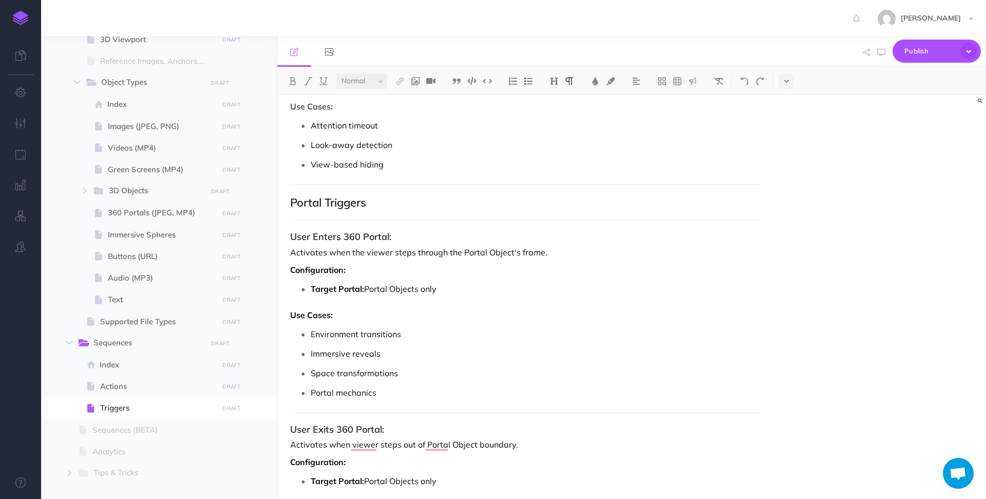
click at [641, 326] on p "Environment transitions" at bounding box center [536, 333] width 450 height 15
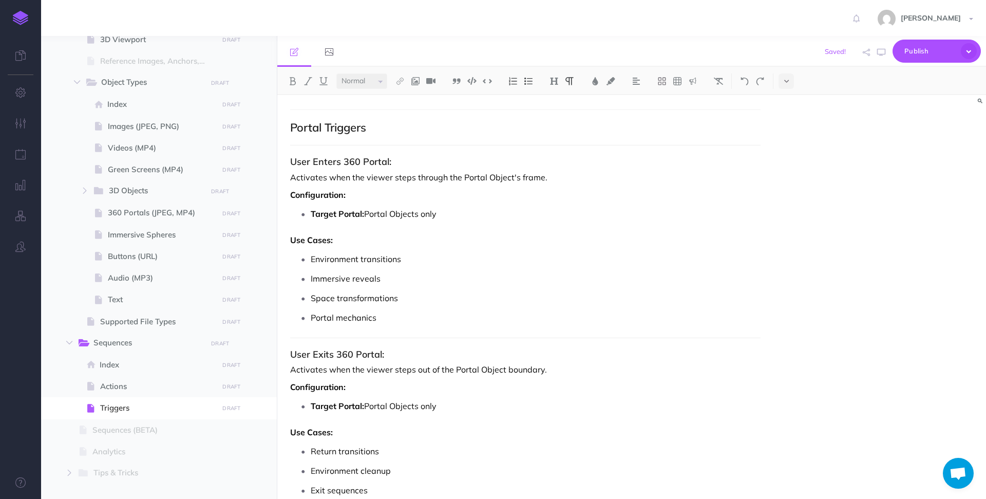
click at [524, 365] on p "Activates when the viewer steps out of the Portal Object boundary." at bounding box center [525, 369] width 470 height 12
click at [546, 365] on p "Activates when the viewer steps out of the Portal Object frame." at bounding box center [525, 369] width 470 height 12
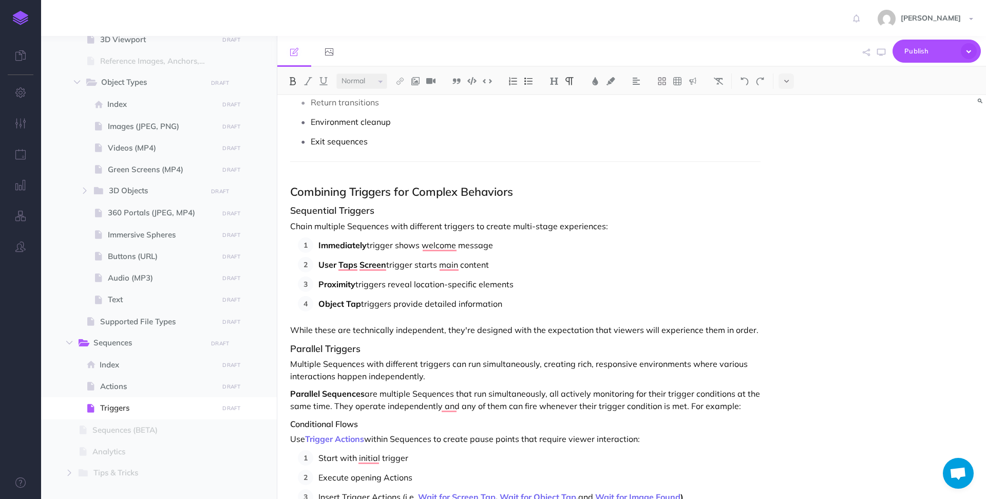
click at [534, 275] on ol "Immediately trigger shows welcome message User Taps Screen trigger starts main …" at bounding box center [529, 274] width 463 height 74
click at [320, 266] on strong "User Taps Screen" at bounding box center [352, 264] width 68 height 10
click at [390, 266] on p ""User Taps Screen trigger starts main content" at bounding box center [539, 264] width 442 height 15
click at [480, 263] on p ""User Taps Screen" trigger starts main content" at bounding box center [539, 264] width 442 height 15
click at [317, 246] on li "Immediately trigger shows welcome message" at bounding box center [536, 244] width 447 height 15
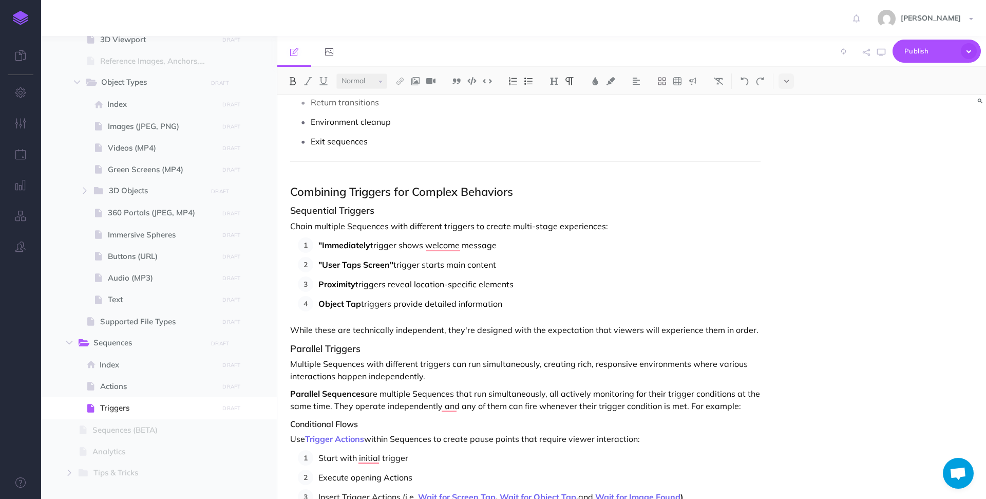
click at [369, 246] on strong ""Immediately" at bounding box center [344, 245] width 52 height 10
click at [319, 285] on strong "Proximity" at bounding box center [336, 284] width 37 height 10
click at [358, 285] on strong ""Proximity" at bounding box center [338, 284] width 41 height 10
click at [318, 307] on strong "Object Tap" at bounding box center [339, 303] width 43 height 10
click at [363, 305] on strong ""Object Tap" at bounding box center [341, 303] width 46 height 10
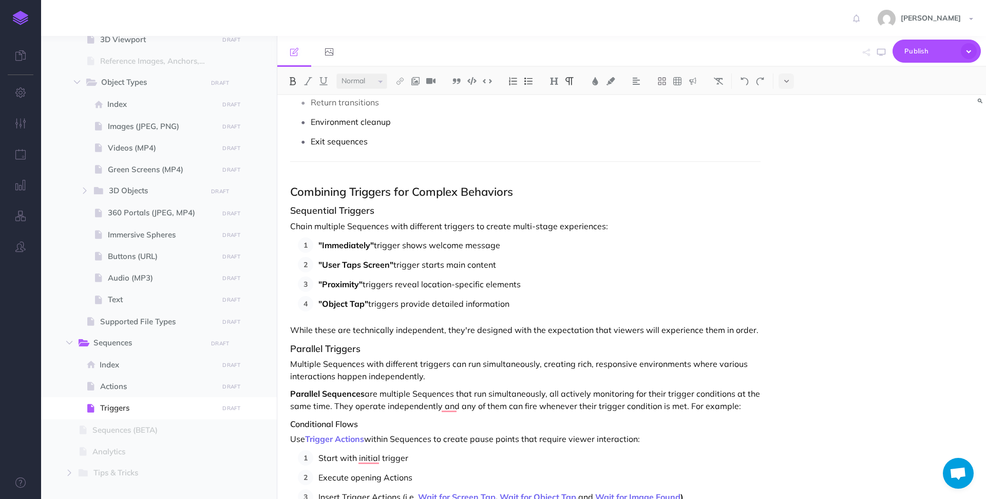
drag, startPoint x: 424, startPoint y: 322, endPoint x: 424, endPoint y: 342, distance: 20.5
click at [435, 370] on p "Multiple Sequences with different triggers can run simultaneously, creating ric…" at bounding box center [525, 369] width 470 height 25
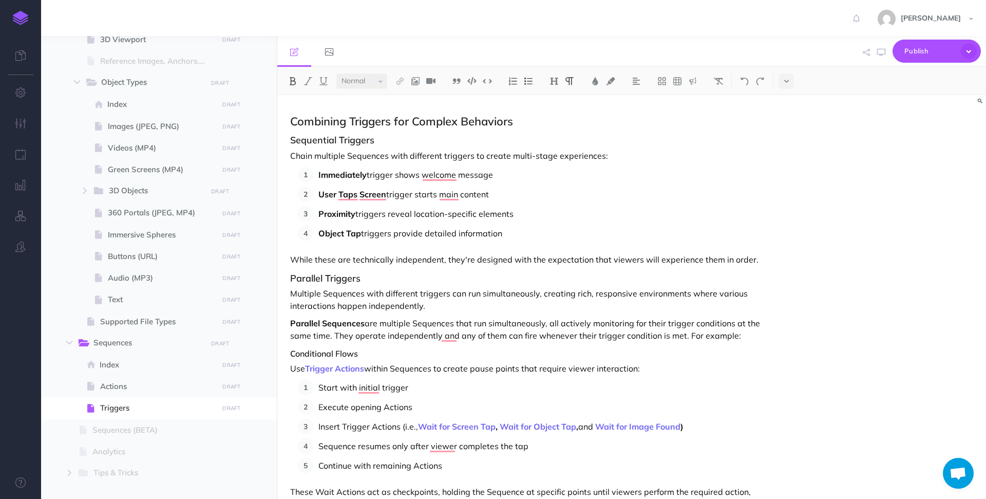
click at [325, 258] on p "While these are technically independent, they're designed with the expectation …" at bounding box center [525, 259] width 470 height 12
click at [324, 258] on p "While these are technically independent, they're designed with the expectation …" at bounding box center [525, 259] width 470 height 12
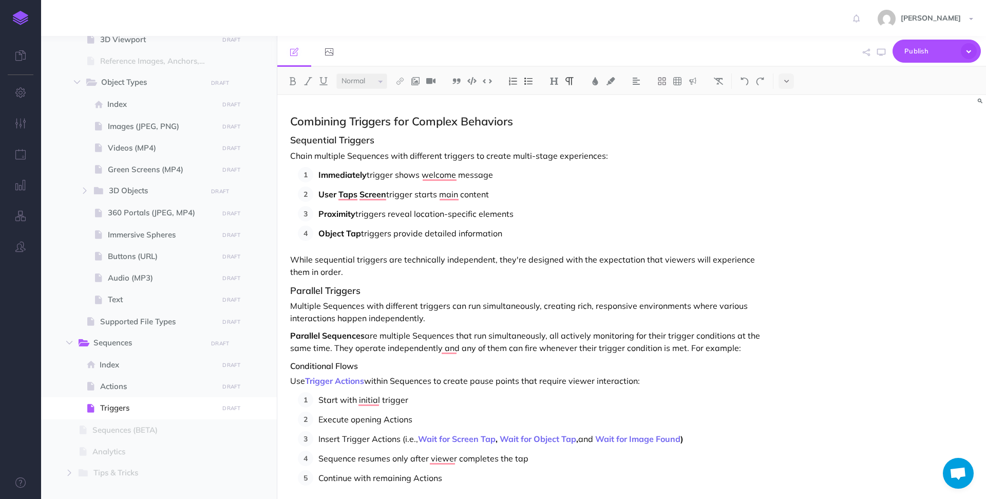
click at [374, 277] on p "While sequential triggers are technically independent, they're designed with th…" at bounding box center [525, 265] width 470 height 25
drag, startPoint x: 753, startPoint y: 347, endPoint x: 689, endPoint y: 347, distance: 64.2
click at [689, 347] on p "Parallel Sequences are multiple Sequences that run simultaneously, all actively…" at bounding box center [525, 341] width 470 height 25
click at [423, 398] on p "Start with initial trigger" at bounding box center [539, 399] width 442 height 15
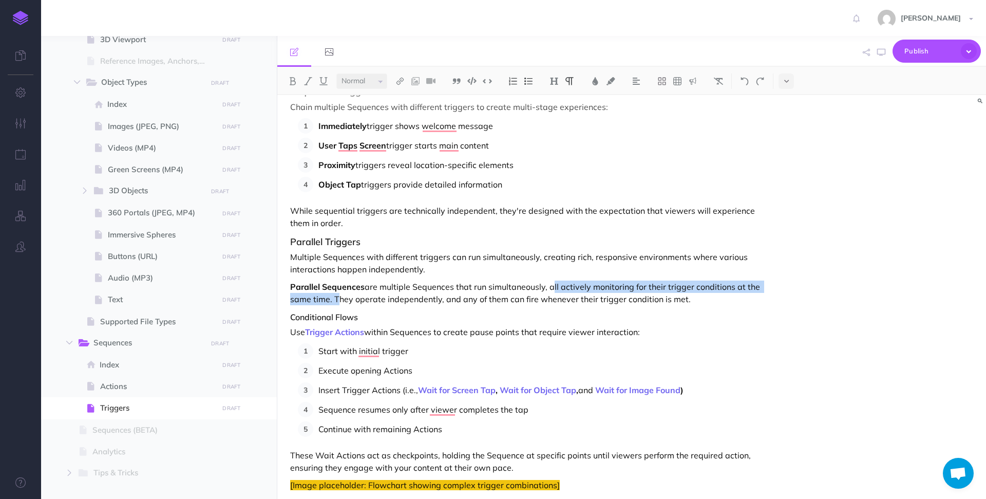
drag, startPoint x: 549, startPoint y: 288, endPoint x: 333, endPoint y: 302, distance: 217.2
click at [333, 302] on p "Parallel Sequences are multiple Sequences that run simultaneously, all actively…" at bounding box center [525, 292] width 470 height 25
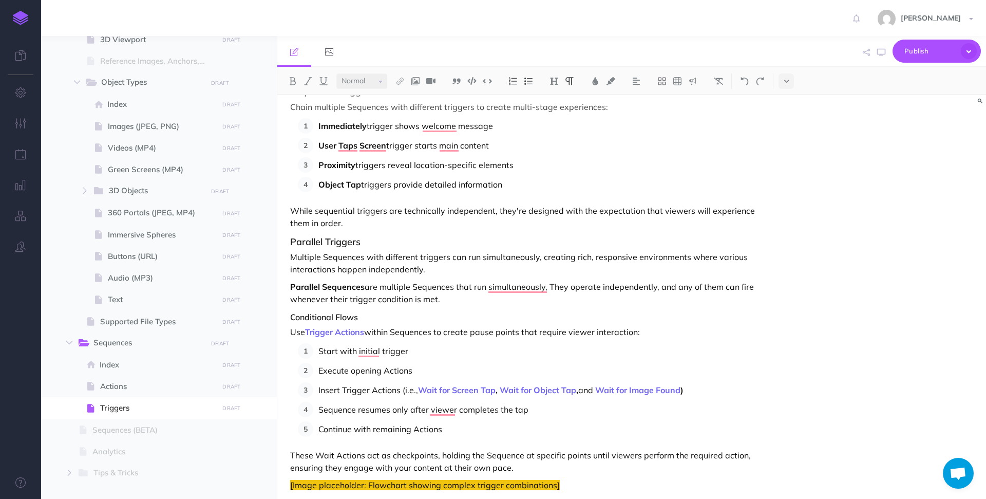
click at [428, 265] on p "Multiple Sequences with different triggers can run simultaneously, creating ric…" at bounding box center [525, 263] width 470 height 25
drag, startPoint x: 455, startPoint y: 299, endPoint x: 551, endPoint y: 283, distance: 97.3
click at [551, 283] on p "Parallel Sequences are multiple Sequences that run simultaneously, They operate…" at bounding box center [525, 292] width 470 height 25
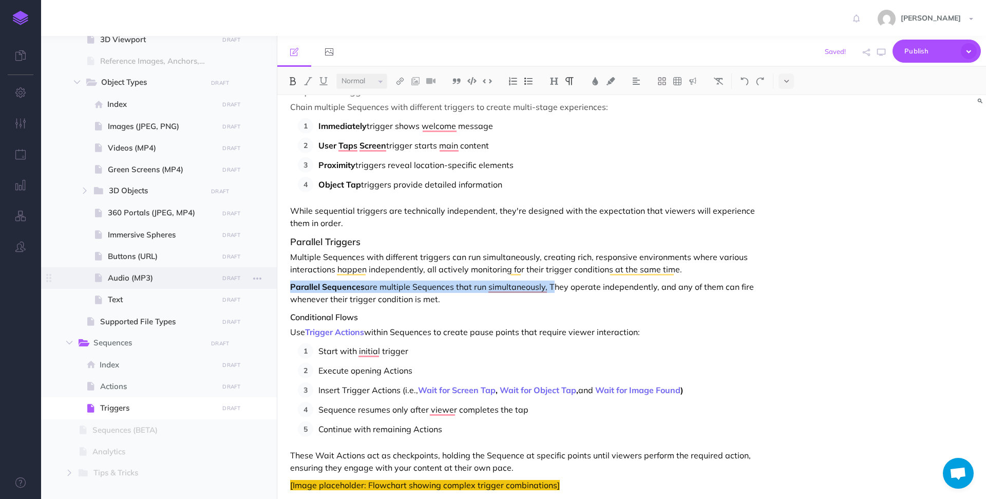
drag, startPoint x: 548, startPoint y: 288, endPoint x: 259, endPoint y: 288, distance: 289.6
click at [259, 288] on div "Hoverlay Guide 2.0 Collapse all Expand all Expand to root folders http://docs.h…" at bounding box center [513, 267] width 945 height 463
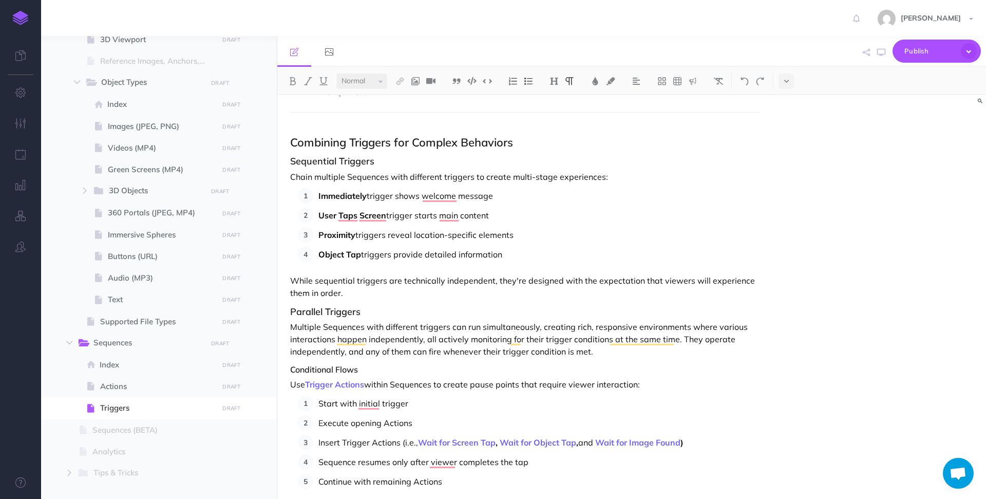
scroll to position [3466, 0]
click at [278, 375] on body "Toggle Navigation [PERSON_NAME] Settings Account Settings Teams Create Team Hov…" at bounding box center [493, 249] width 986 height 499
click at [553, 83] on img at bounding box center [553, 81] width 9 height 8
click at [559, 127] on button "H3" at bounding box center [553, 129] width 15 height 15
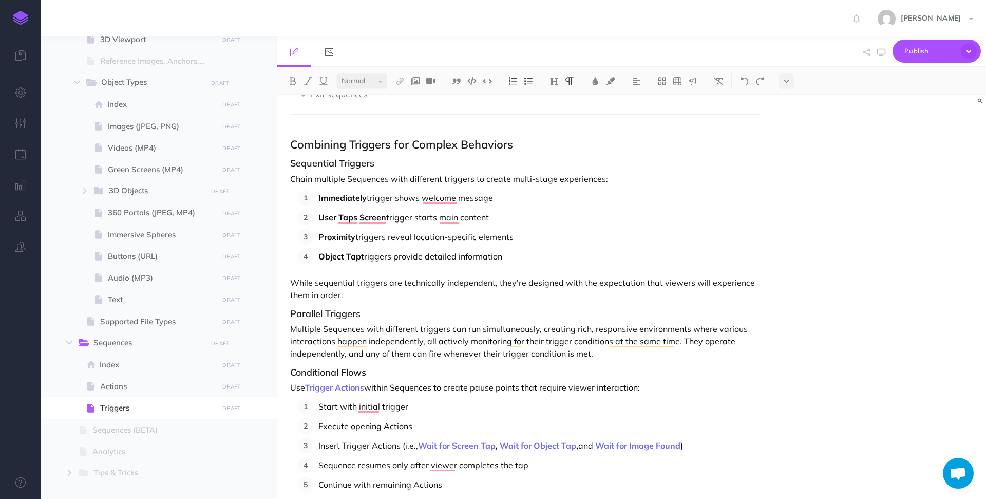
click at [566, 300] on p "While sequential triggers are technically independent, they're designed with th…" at bounding box center [525, 288] width 470 height 25
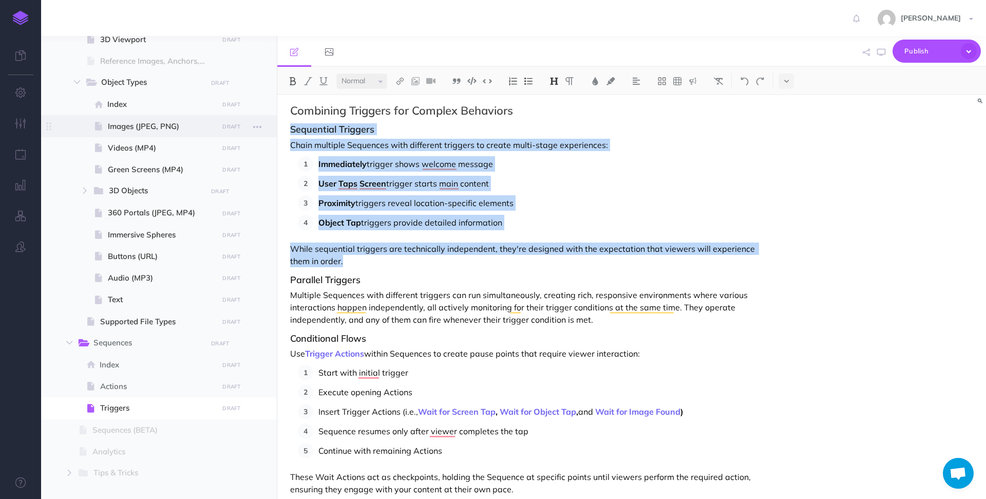
click at [276, 131] on body "Toggle Navigation [PERSON_NAME] Settings Account Settings Teams Create Team Hov…" at bounding box center [493, 249] width 986 height 499
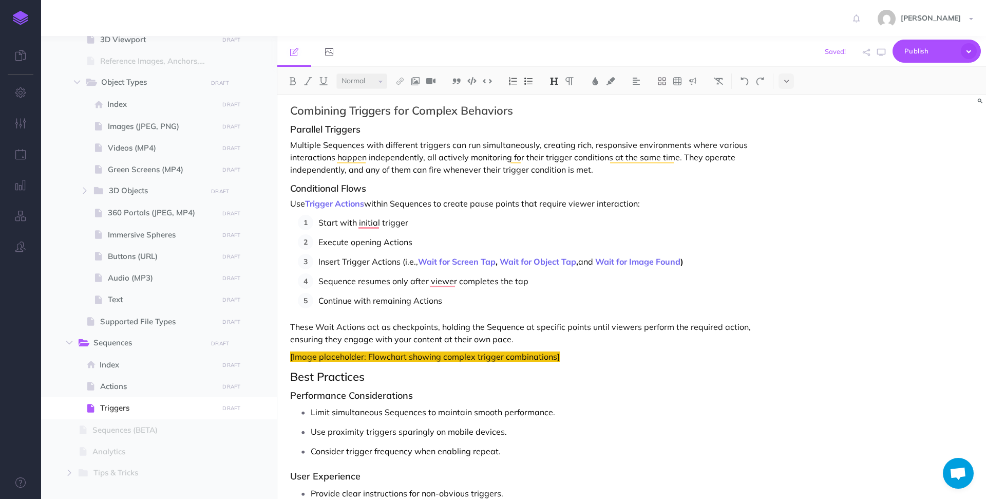
click at [627, 173] on p "Multiple Sequences with different triggers can run simultaneously, creating ric…" at bounding box center [525, 157] width 470 height 37
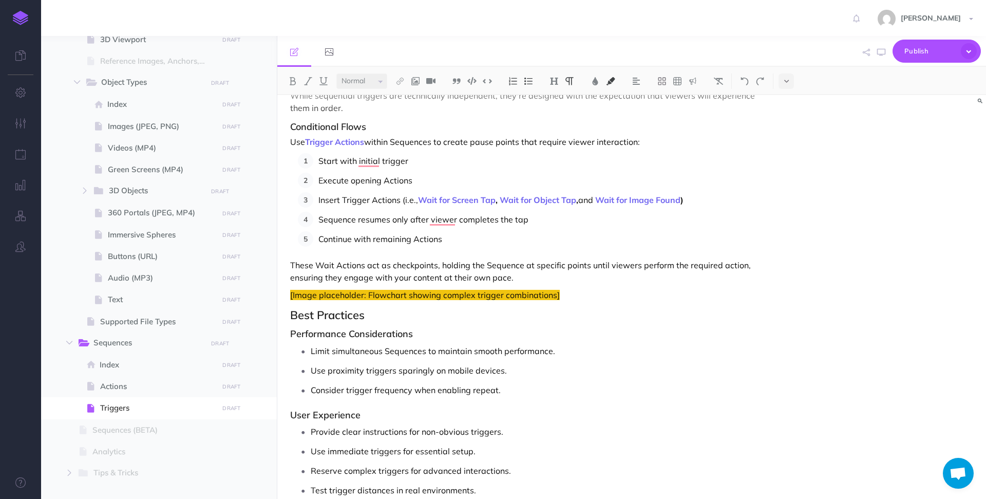
click at [565, 298] on p "[Image placeholder: Flowchart showing complex trigger combinations]" at bounding box center [525, 295] width 470 height 12
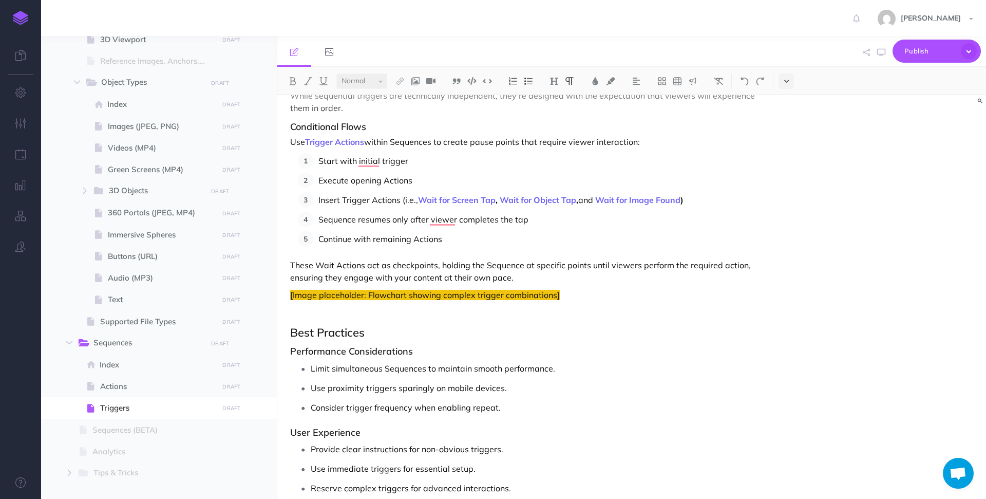
click at [783, 79] on button at bounding box center [785, 80] width 15 height 15
click at [787, 111] on img at bounding box center [786, 114] width 9 height 8
click at [603, 282] on p "These Wait Actions act as checkpoints, holding the Sequence at specific points …" at bounding box center [525, 271] width 470 height 25
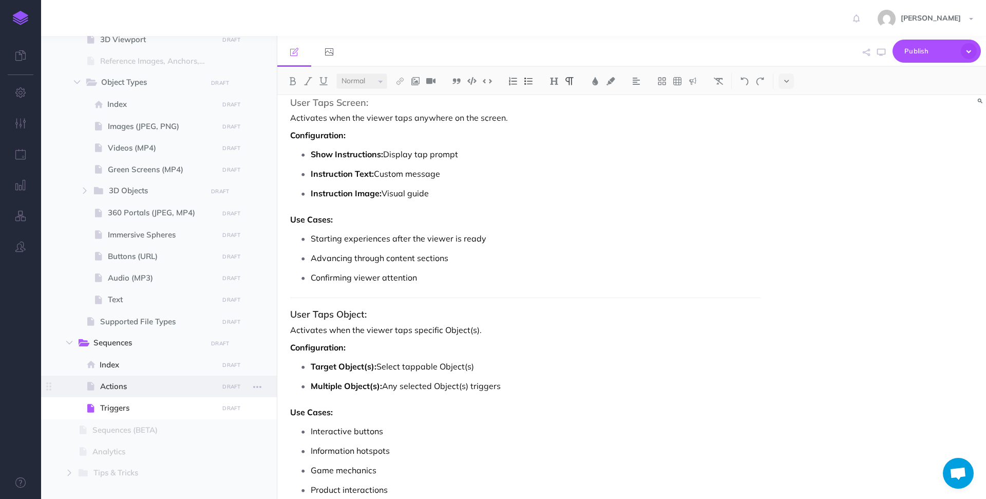
click at [137, 376] on span at bounding box center [159, 386] width 236 height 22
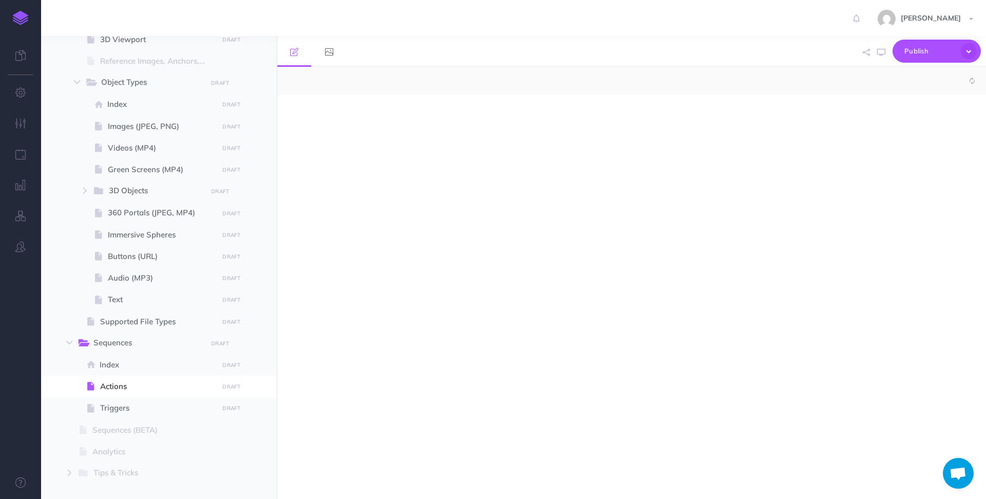
select select "null"
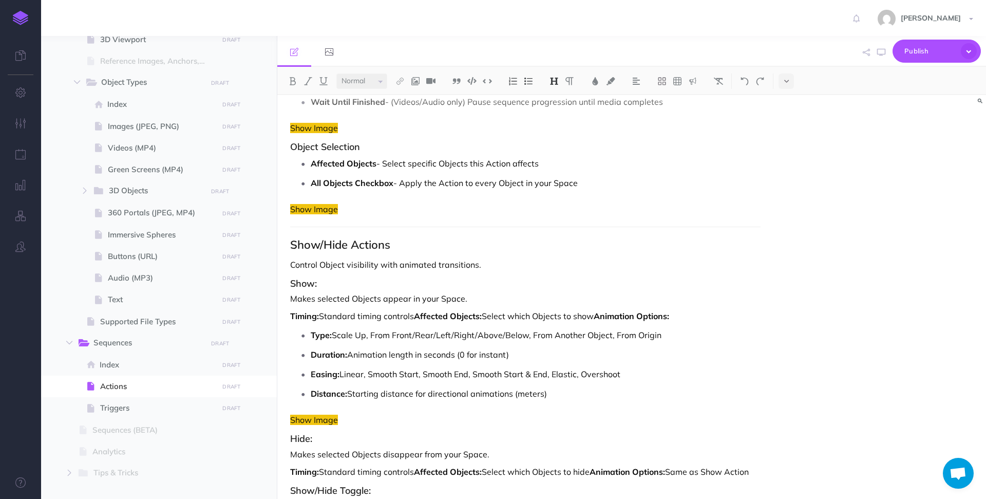
click at [436, 242] on h2 "Show/Hide Actions" at bounding box center [525, 244] width 470 height 12
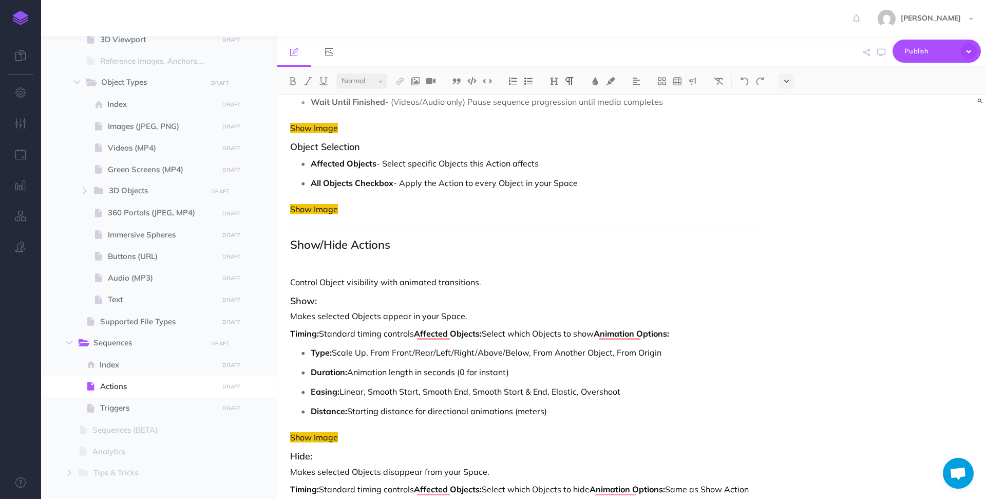
click at [790, 79] on button at bounding box center [785, 80] width 15 height 15
click at [789, 113] on img at bounding box center [786, 114] width 9 height 8
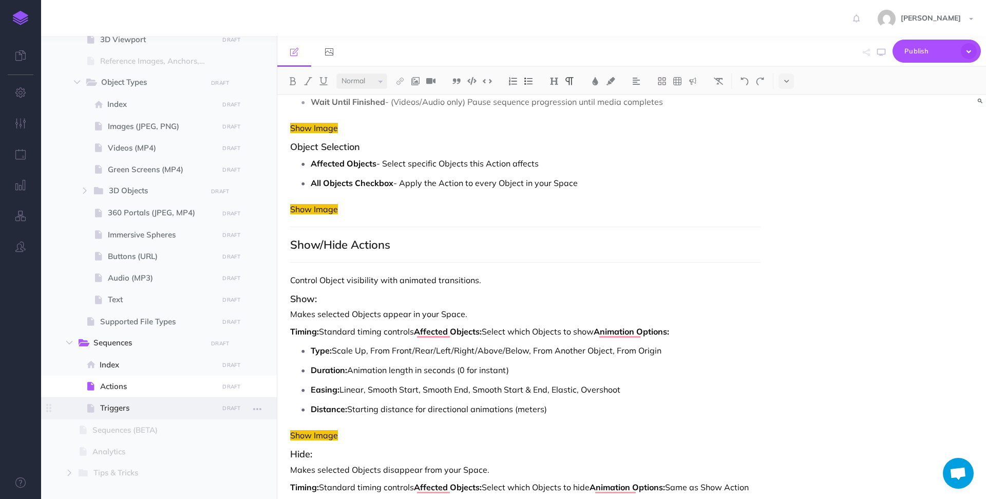
click at [112, 407] on span "Triggers" at bounding box center [157, 408] width 115 height 12
click at [113, 404] on span "Triggers" at bounding box center [157, 408] width 115 height 12
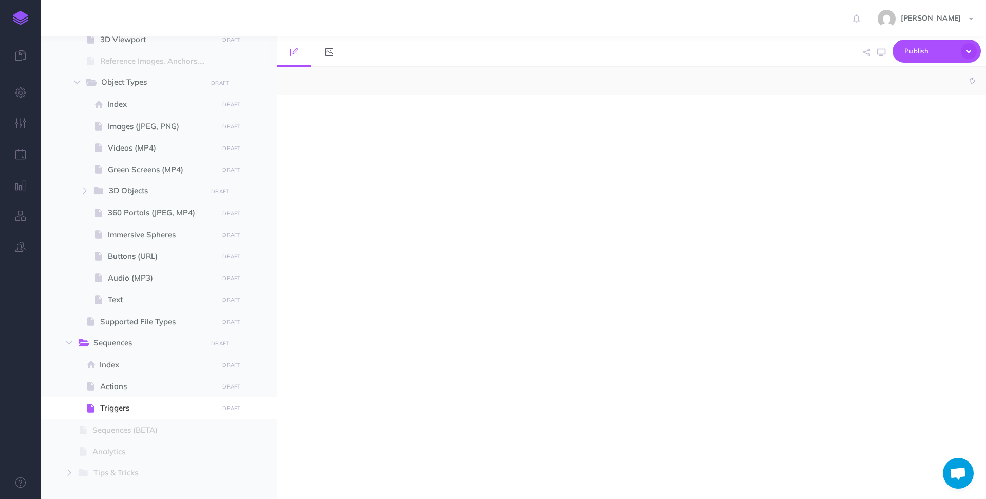
select select "null"
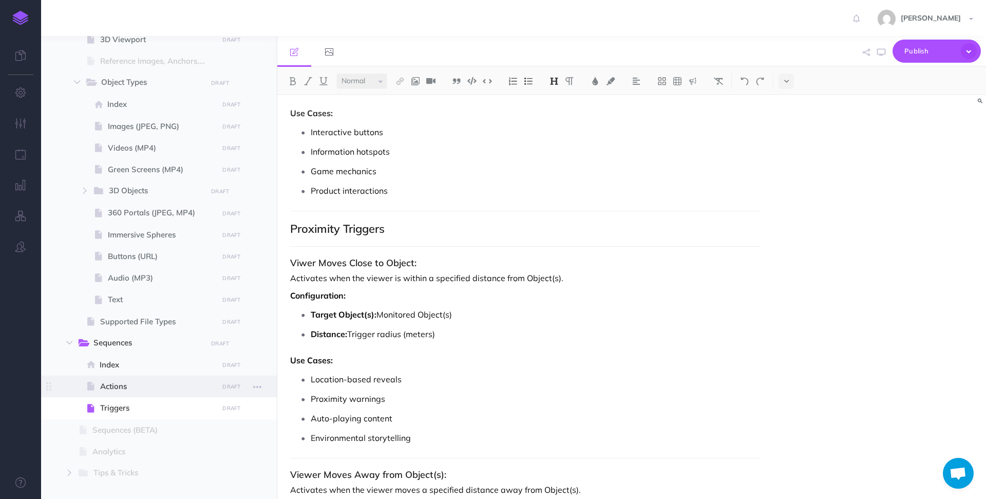
click at [121, 383] on span "Actions" at bounding box center [157, 386] width 115 height 12
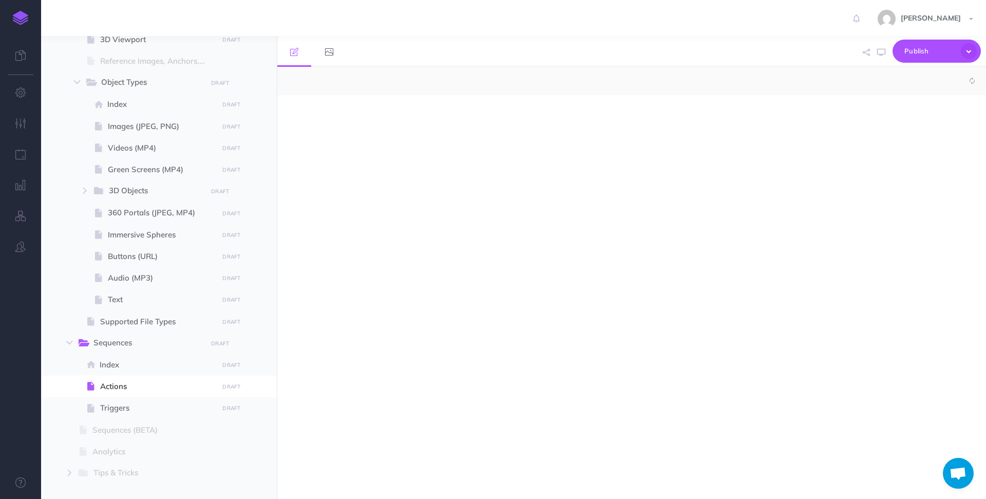
select select "null"
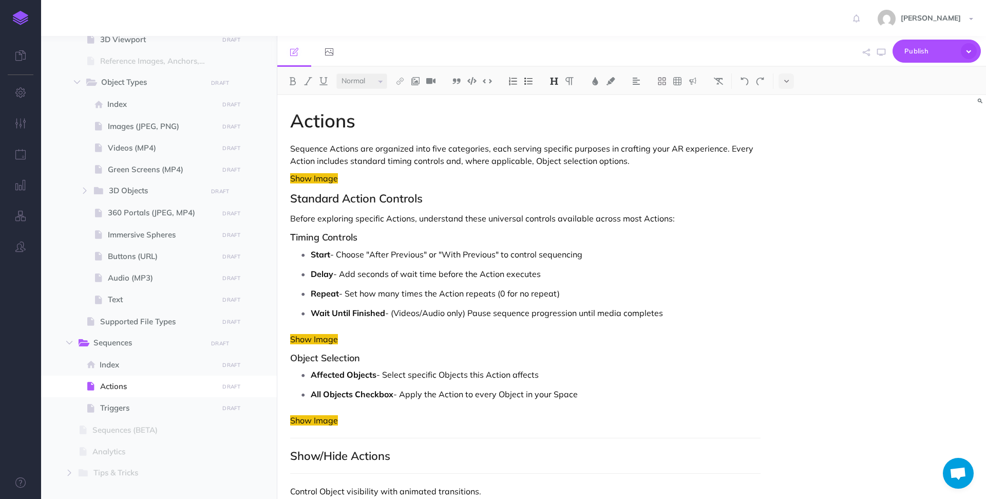
click at [387, 125] on h1 "Actions" at bounding box center [525, 120] width 470 height 21
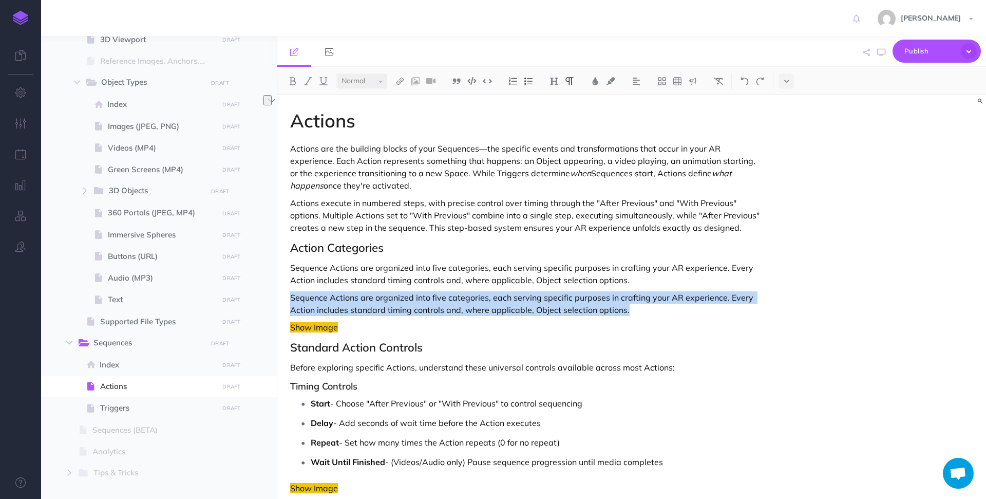
drag, startPoint x: 638, startPoint y: 311, endPoint x: 281, endPoint y: 302, distance: 356.5
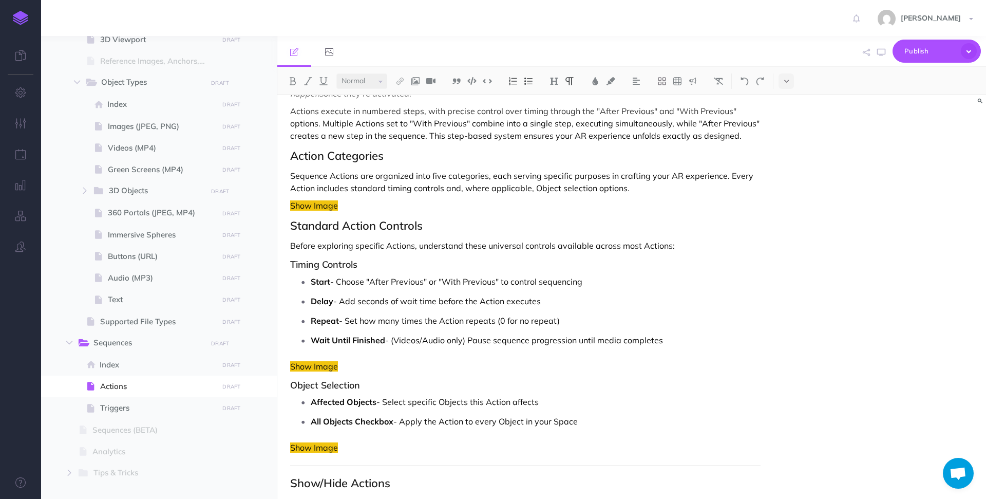
scroll to position [87, 0]
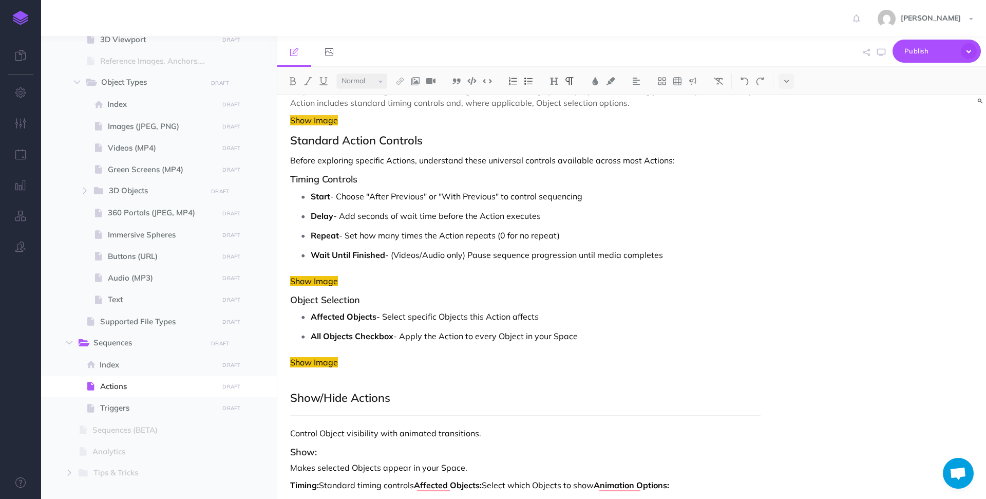
click at [397, 364] on p "Show Image" at bounding box center [525, 362] width 470 height 12
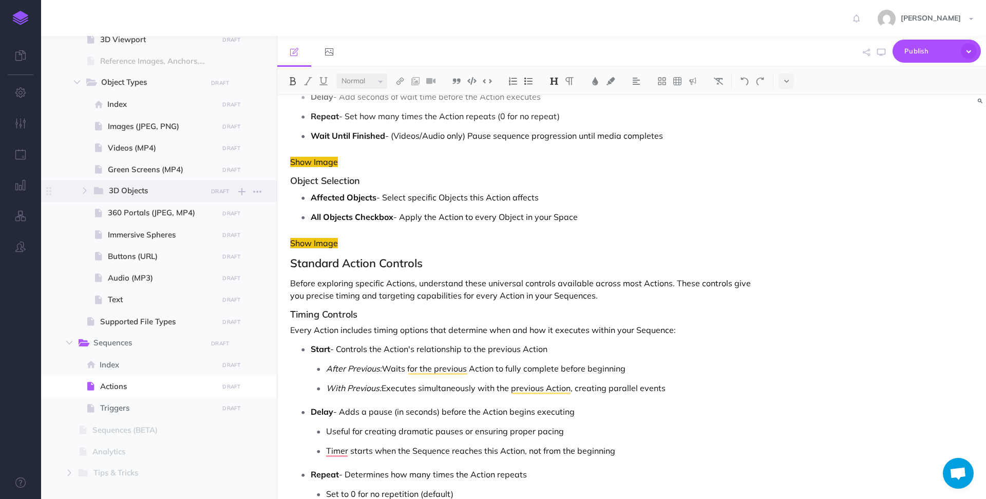
drag, startPoint x: 595, startPoint y: 218, endPoint x: 248, endPoint y: 198, distance: 347.7
click at [248, 198] on div "Hoverlay Guide 2.0 Collapse all Expand all Expand to root folders http://docs.h…" at bounding box center [513, 267] width 945 height 463
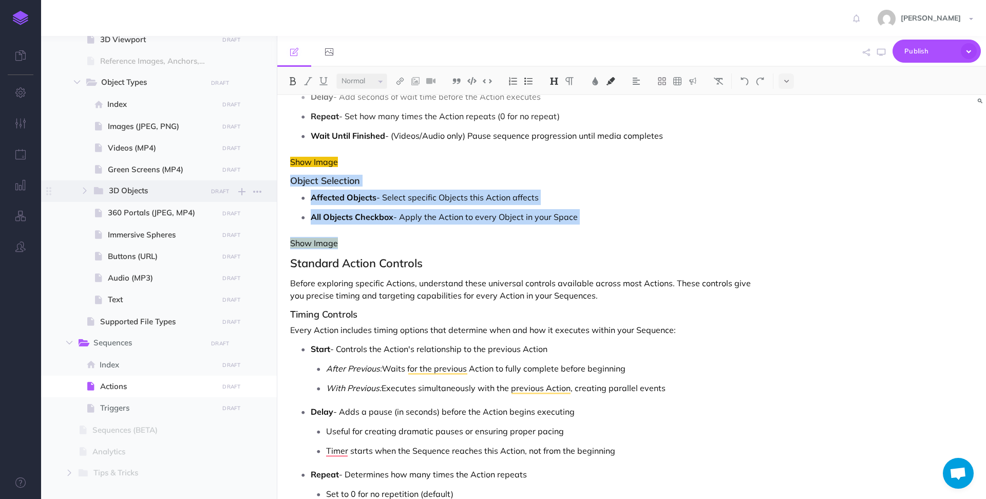
drag, startPoint x: 367, startPoint y: 248, endPoint x: 265, endPoint y: 180, distance: 122.5
click at [265, 180] on div "Hoverlay Guide 2.0 Collapse all Expand all Expand to root folders http://docs.h…" at bounding box center [513, 267] width 945 height 463
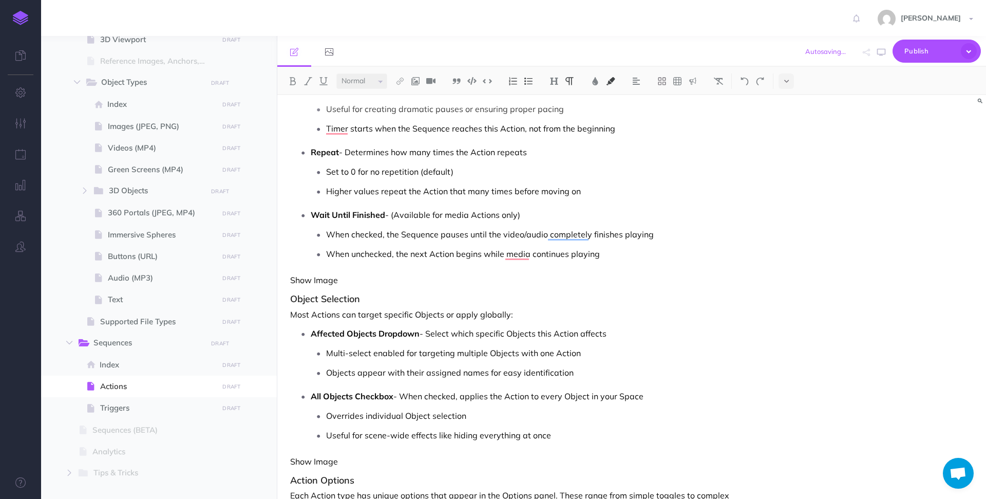
click at [357, 282] on p "Show Image" at bounding box center [525, 280] width 470 height 12
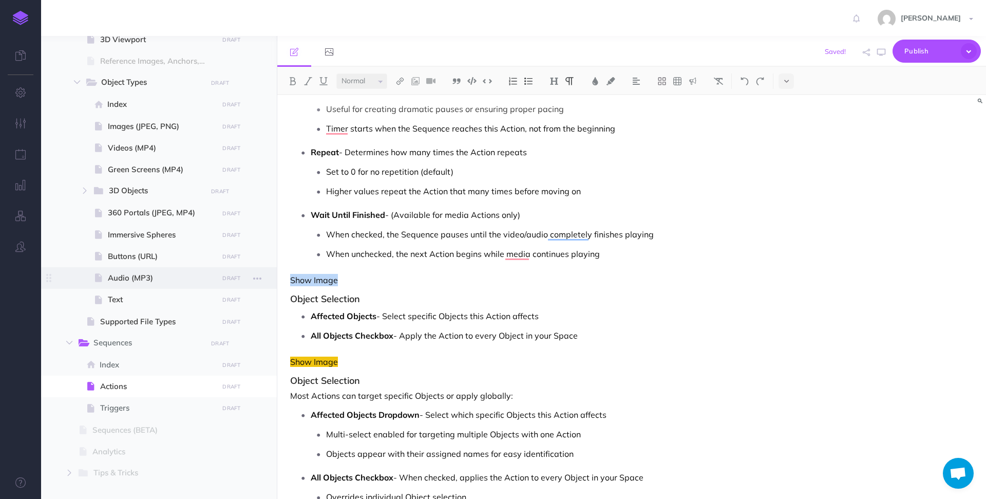
drag, startPoint x: 355, startPoint y: 283, endPoint x: 266, endPoint y: 276, distance: 89.1
click at [258, 283] on div "Hoverlay Guide 2.0 Collapse all Expand all Expand to root folders http://docs.h…" at bounding box center [513, 267] width 945 height 463
click at [611, 79] on img at bounding box center [610, 81] width 9 height 8
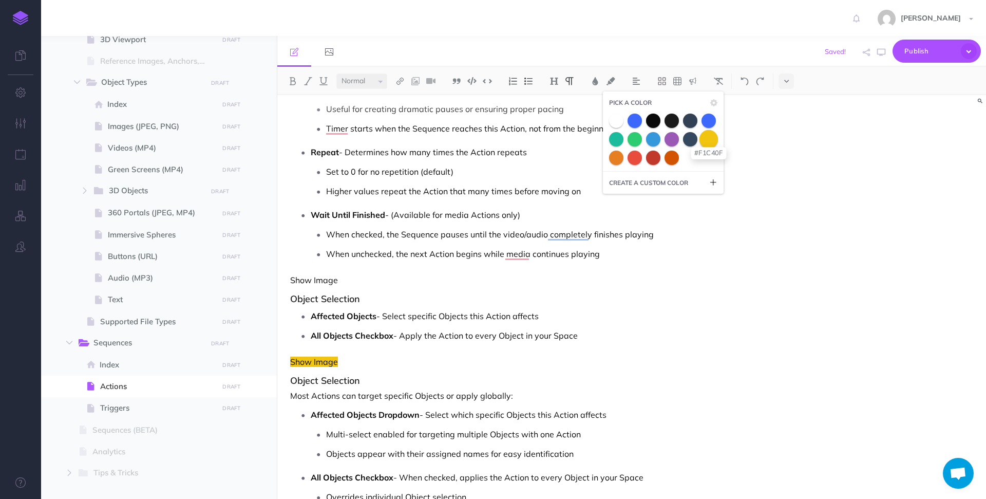
click at [707, 139] on span at bounding box center [708, 138] width 18 height 18
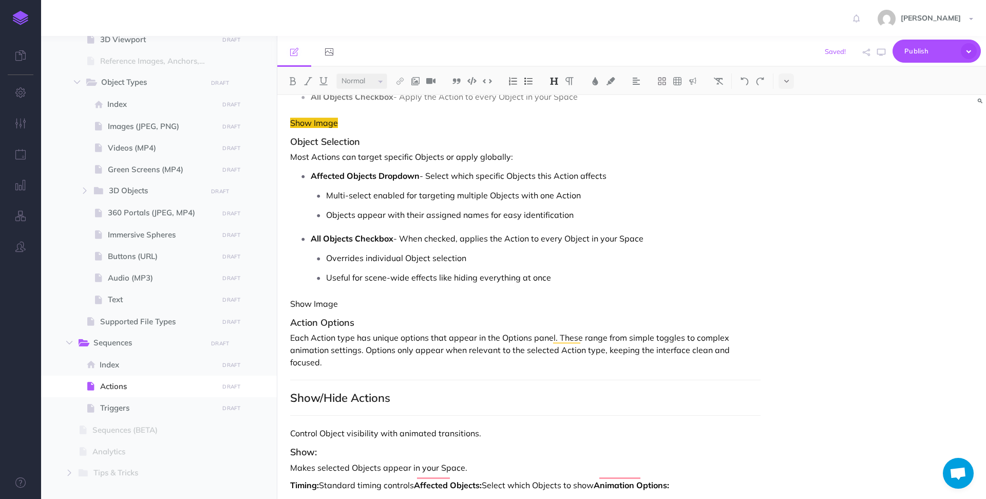
drag, startPoint x: 354, startPoint y: 310, endPoint x: 294, endPoint y: 310, distance: 59.6
drag, startPoint x: 363, startPoint y: 308, endPoint x: 281, endPoint y: 307, distance: 81.7
click at [610, 75] on button at bounding box center [610, 80] width 15 height 15
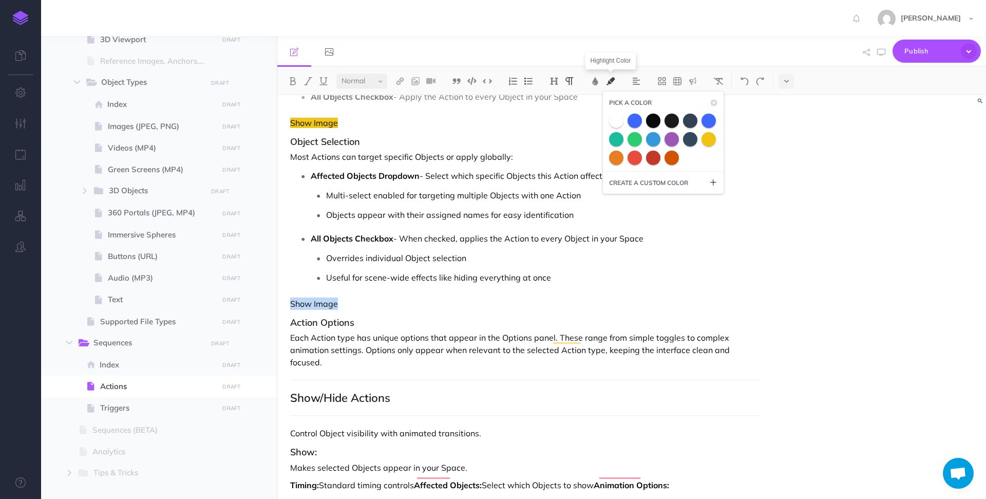
click at [610, 76] on button at bounding box center [610, 80] width 15 height 15
click at [712, 141] on span at bounding box center [708, 138] width 18 height 18
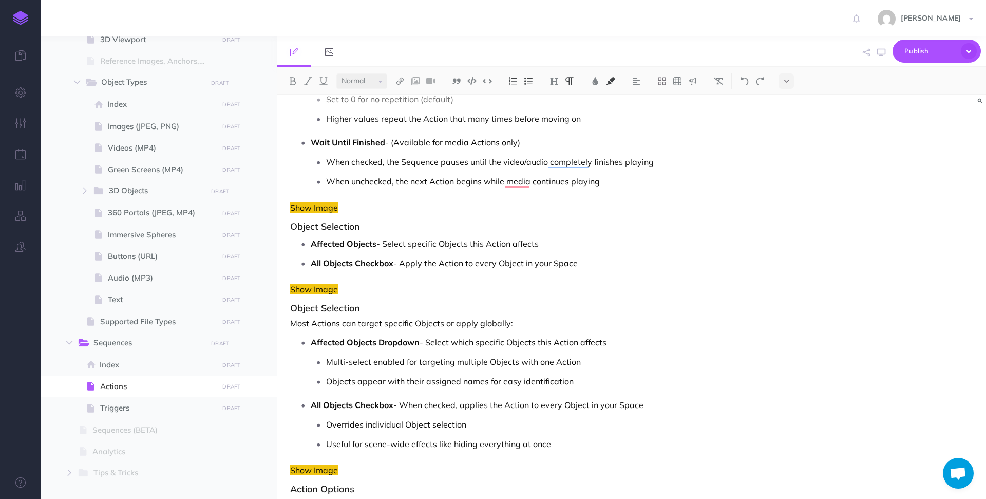
scroll to position [597, 0]
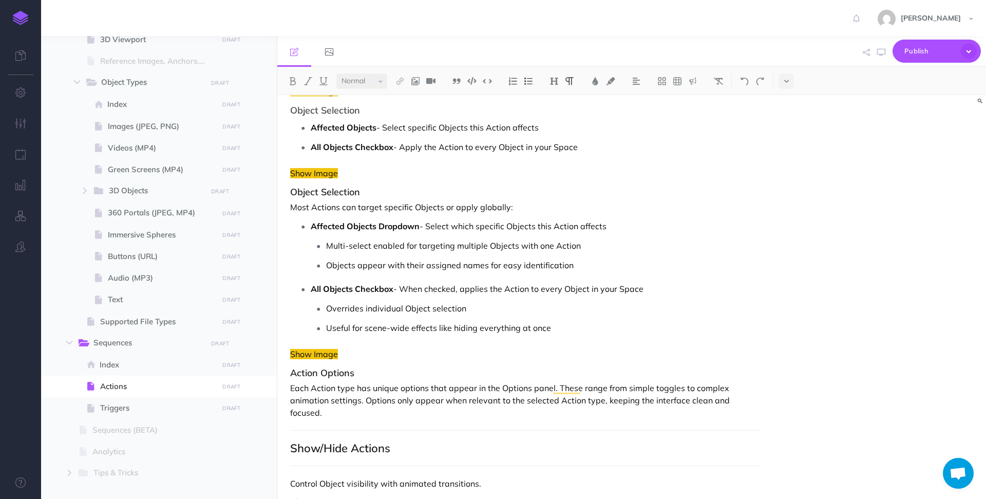
click at [507, 208] on p "Most Actions can target specific Objects or apply globally:" at bounding box center [525, 207] width 470 height 12
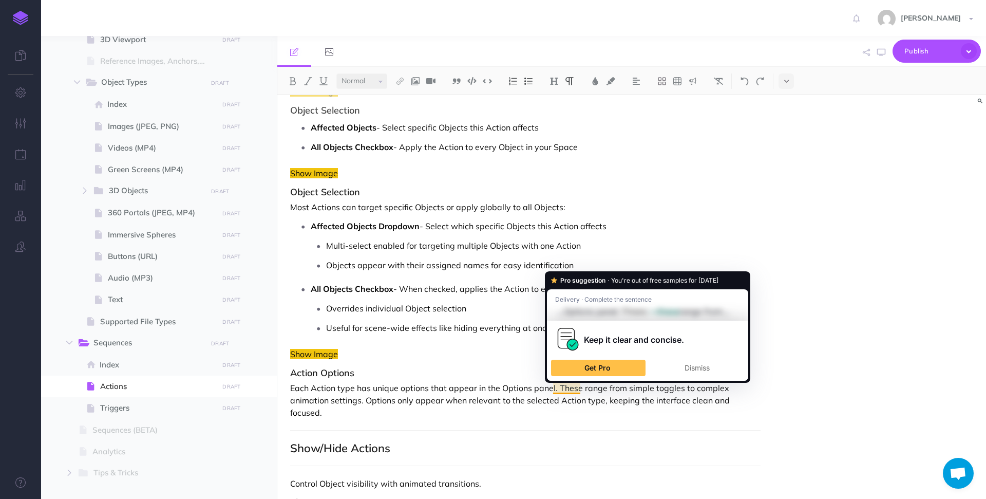
click at [513, 382] on p "Each Action type has unique options that appear in the Options panel. These ran…" at bounding box center [525, 400] width 470 height 37
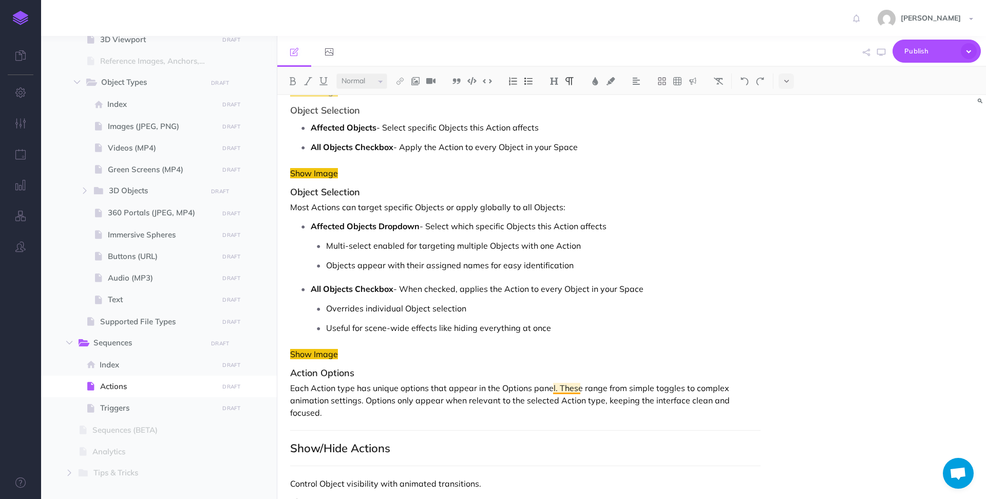
click at [566, 387] on p "Each Action type has unique options that appear in the Options panel. These ran…" at bounding box center [525, 400] width 470 height 37
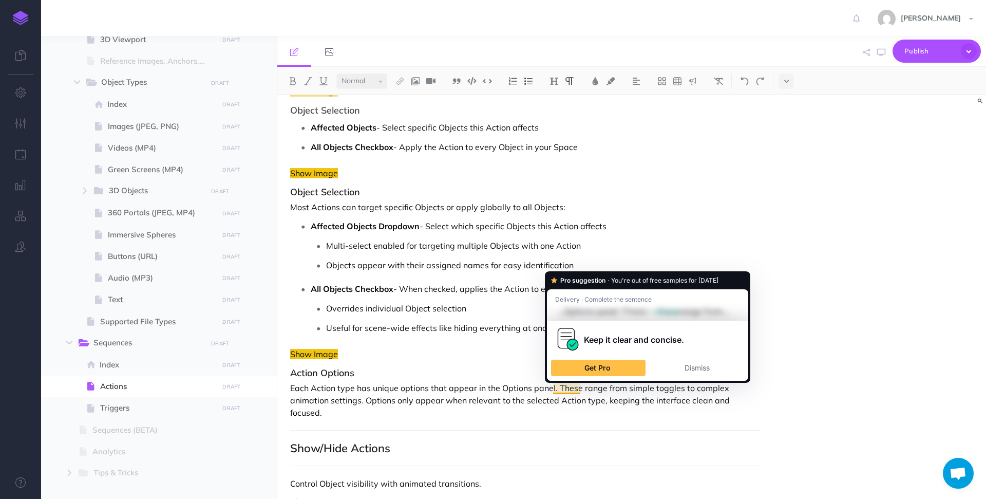
click at [555, 389] on p "Each Action type has unique options that appear in the Options panel. These ran…" at bounding box center [525, 400] width 470 height 37
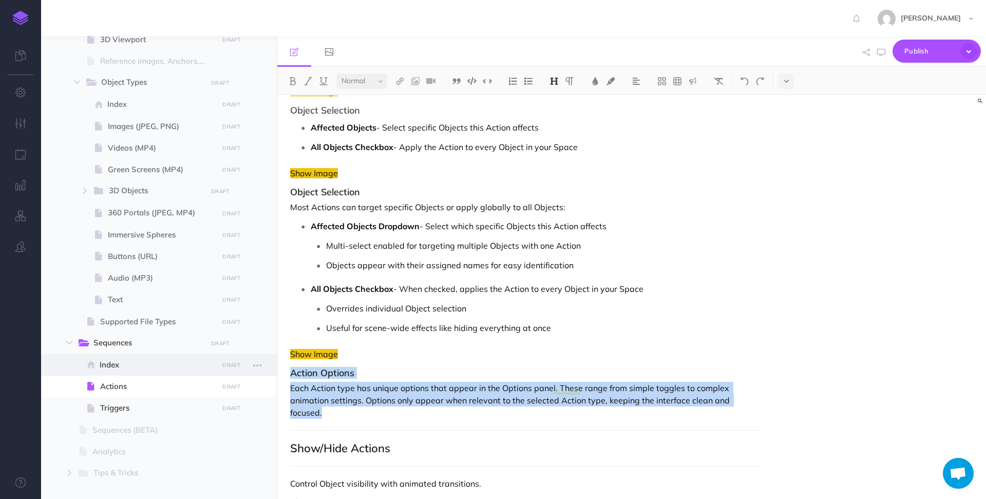
drag, startPoint x: 765, startPoint y: 398, endPoint x: 183, endPoint y: 372, distance: 581.8
click at [184, 372] on div "Hoverlay Guide 2.0 Collapse all Expand all Expand to root folders http://docs.h…" at bounding box center [513, 267] width 945 height 463
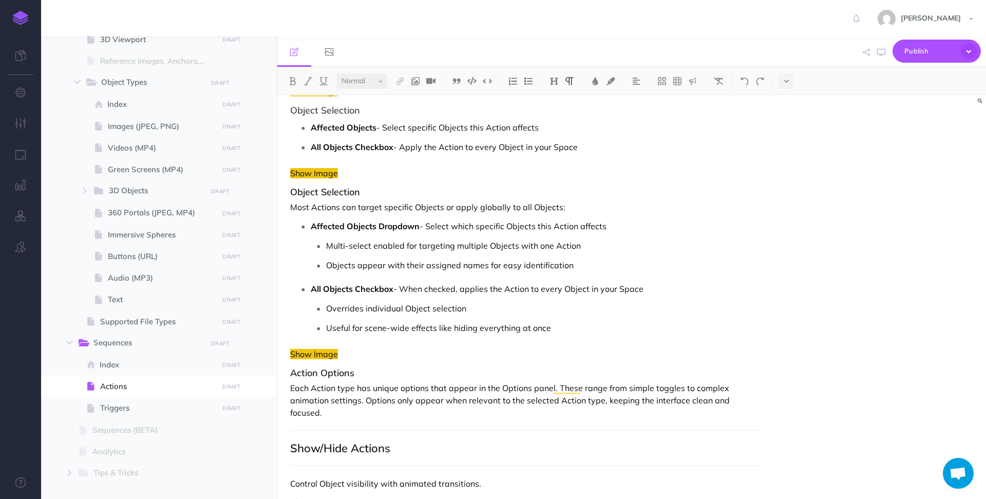
click at [502, 374] on h3 "Action Options" at bounding box center [525, 373] width 470 height 10
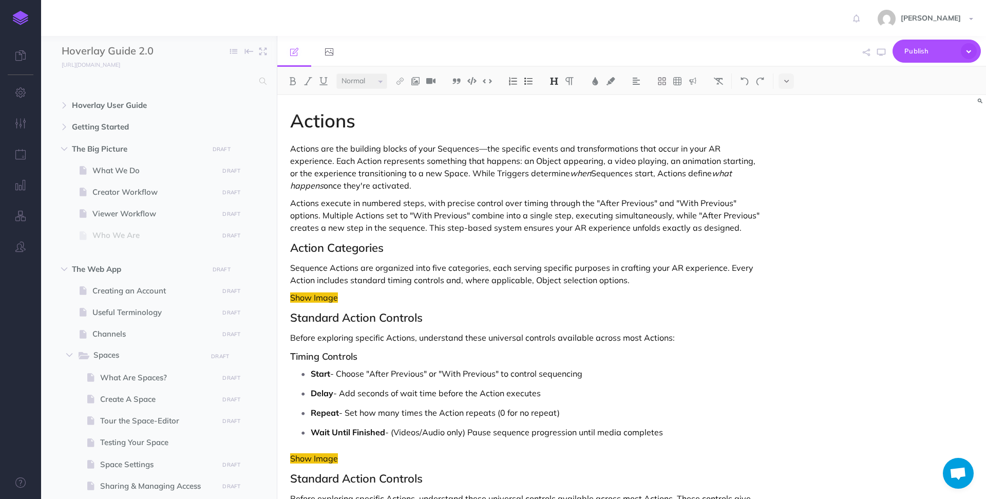
select select "null"
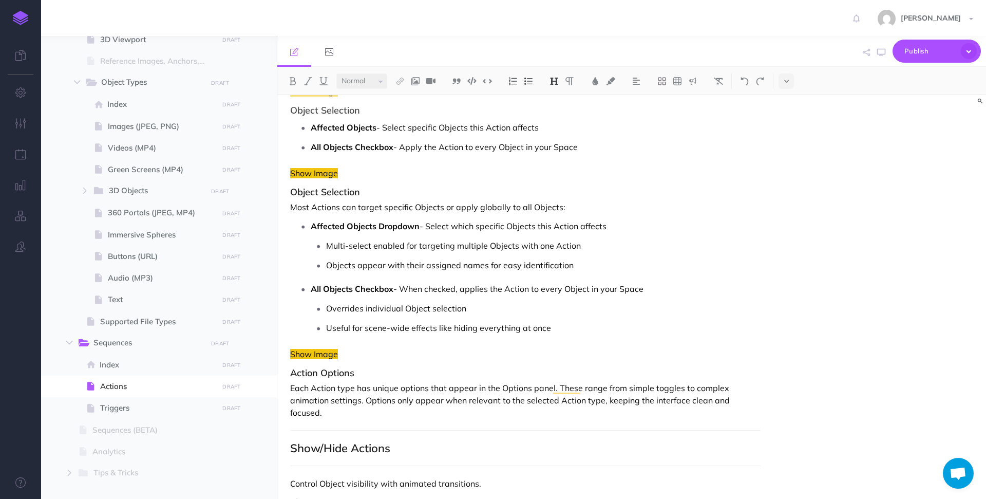
click at [546, 224] on p "Affected Objects Dropdown - Select which specific Objects this Action affects" at bounding box center [536, 225] width 450 height 15
click at [598, 240] on p "Multi-select enabled for targeting multiple Objects with one Action" at bounding box center [543, 245] width 434 height 15
click at [594, 245] on p "Multi-select enabled for targeting multiple Objects with one Action" at bounding box center [543, 245] width 434 height 15
drag, startPoint x: 327, startPoint y: 248, endPoint x: 403, endPoint y: 248, distance: 75.5
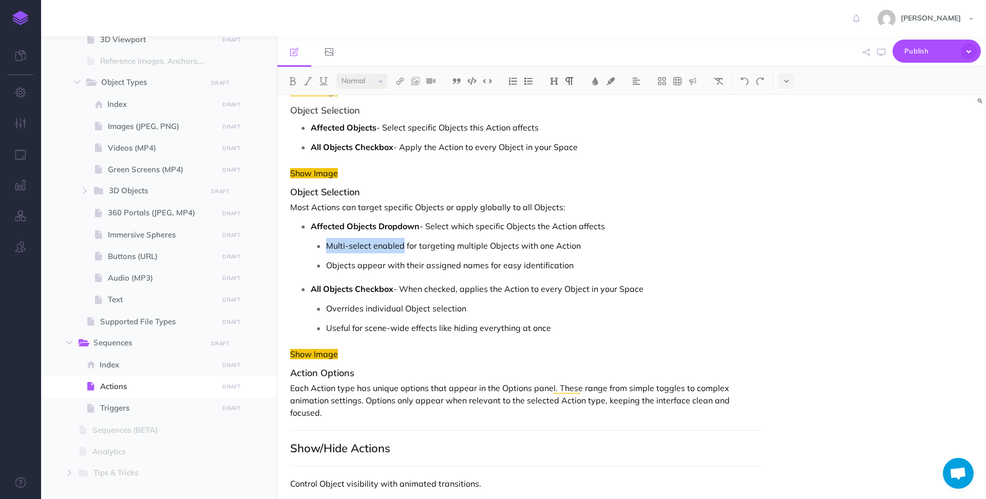
click at [403, 248] on p "Multi-select enabled for targeting multiple Objects with one Action" at bounding box center [543, 245] width 434 height 15
drag, startPoint x: 468, startPoint y: 246, endPoint x: 662, endPoint y: 248, distance: 193.6
click at [663, 249] on p "Select multiple Objects for one Action for targeting multiple Objects with one …" at bounding box center [543, 245] width 434 height 15
drag, startPoint x: 662, startPoint y: 248, endPoint x: 447, endPoint y: 246, distance: 214.6
click at [447, 246] on p "Select multiple Objects for one Action for targeting multiple Objects with one …" at bounding box center [543, 245] width 434 height 15
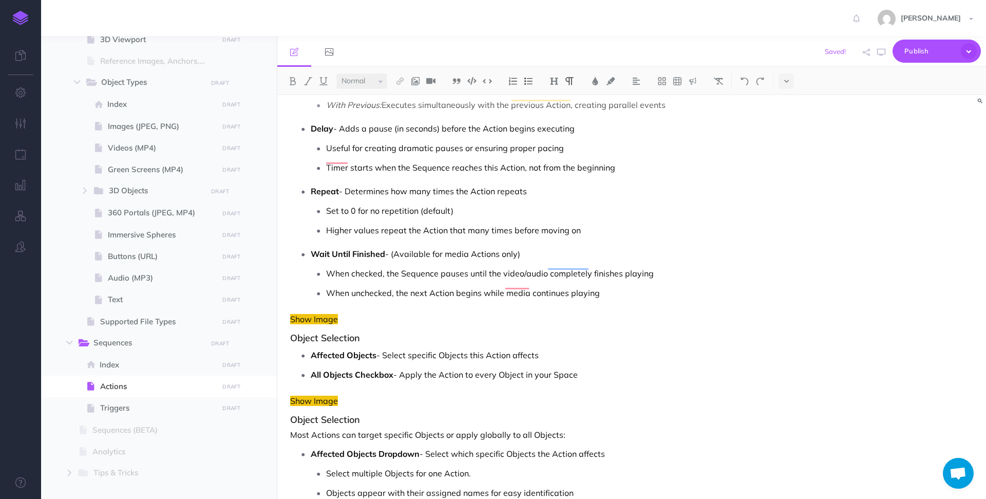
scroll to position [0, 0]
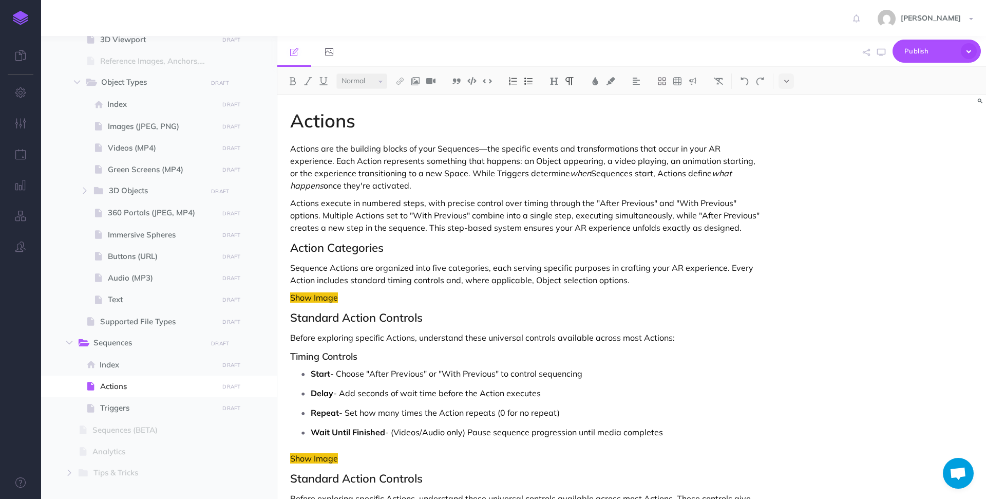
click at [757, 160] on p "Actions are the building blocks of your Sequences—the specific events and trans…" at bounding box center [525, 166] width 470 height 49
click at [455, 174] on p "Actions are the building blocks of your Sequences—the specific events and trans…" at bounding box center [525, 166] width 470 height 49
click at [493, 181] on p "Actions are the building blocks of your Sequences—the specific events and trans…" at bounding box center [525, 166] width 470 height 49
click at [521, 178] on p "Actions are the building blocks of your Sequences—the specific events and trans…" at bounding box center [525, 166] width 470 height 49
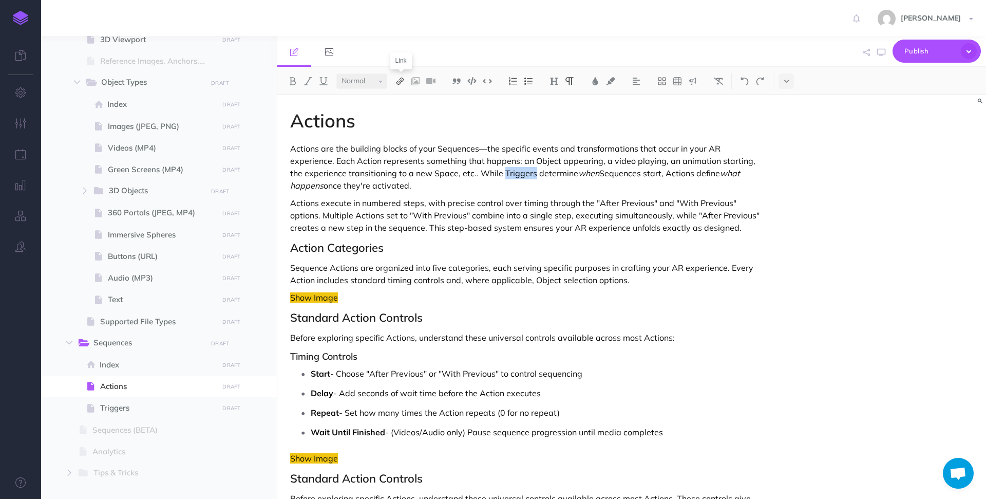
click at [401, 81] on img at bounding box center [399, 81] width 9 height 8
click at [401, 111] on icon at bounding box center [400, 114] width 8 height 7
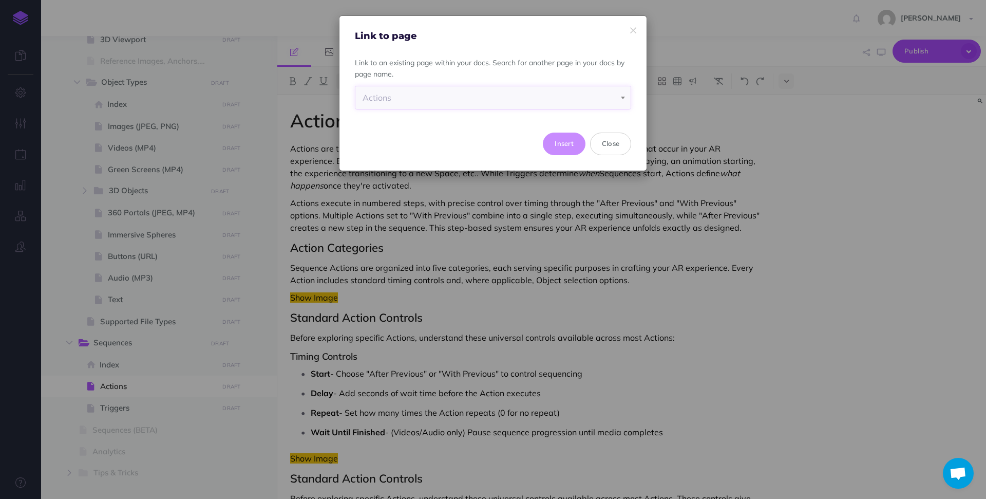
click at [407, 99] on div "Actions" at bounding box center [493, 97] width 261 height 23
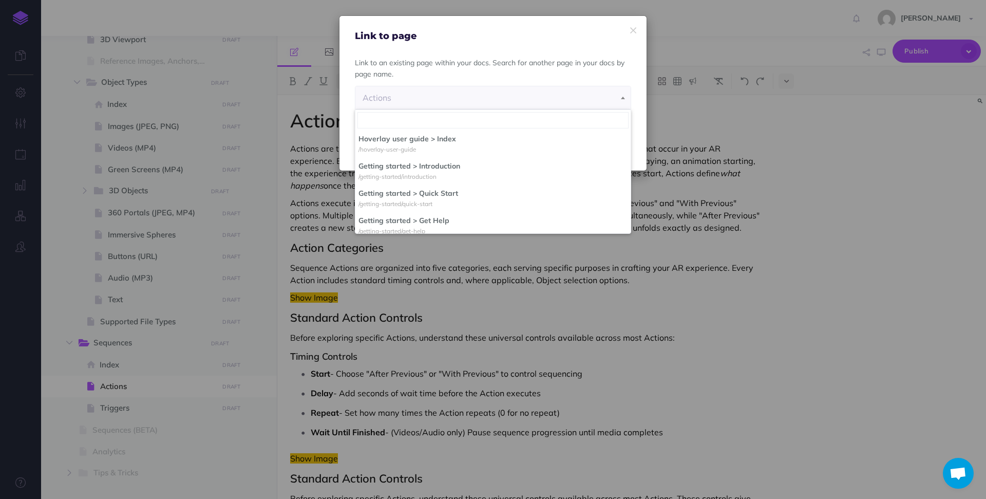
click at [407, 101] on div "Actions" at bounding box center [493, 97] width 261 height 23
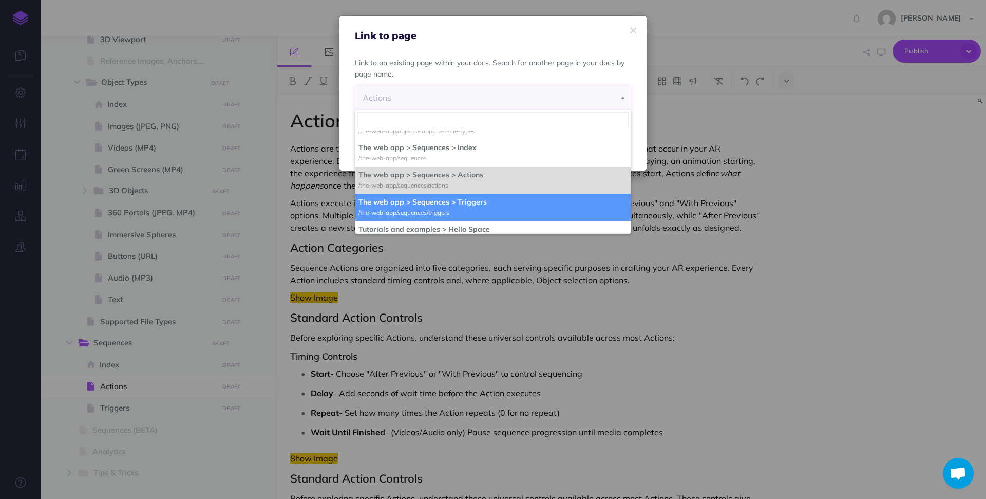
select select "N6W-UW2X-Z9C-QWE"
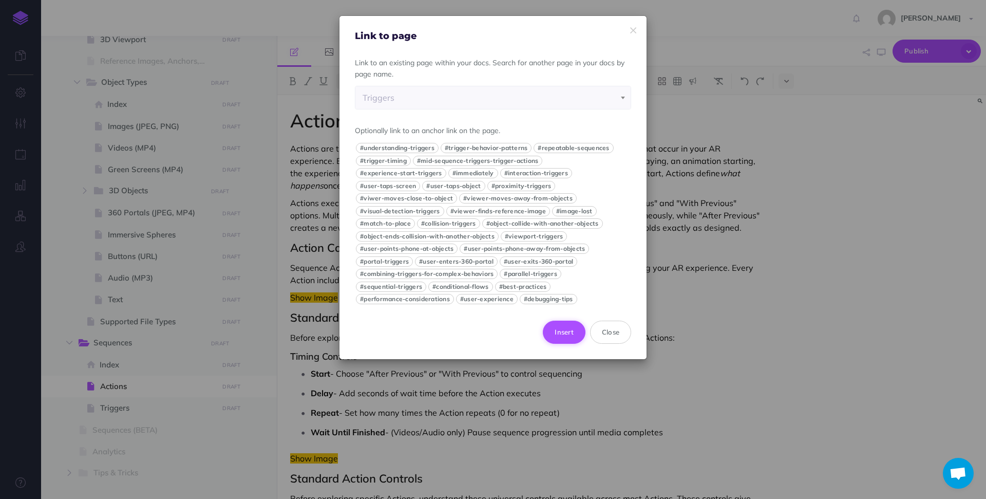
click at [570, 324] on button "Insert" at bounding box center [564, 331] width 43 height 23
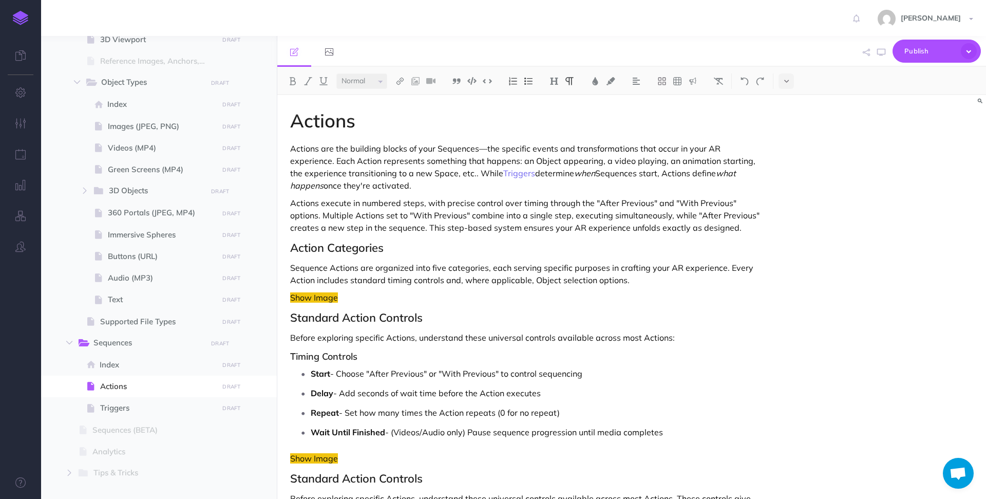
click at [445, 147] on p "Actions are the building blocks of your Sequences—the specific events and trans…" at bounding box center [525, 166] width 470 height 49
click at [398, 80] on img at bounding box center [399, 81] width 9 height 8
click at [404, 116] on icon at bounding box center [400, 114] width 8 height 7
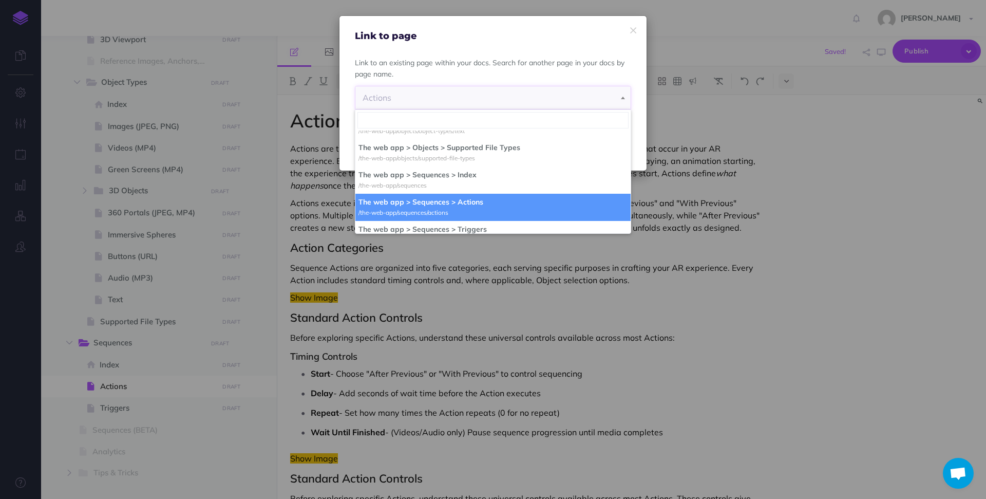
click at [412, 106] on div "Actions" at bounding box center [493, 97] width 261 height 23
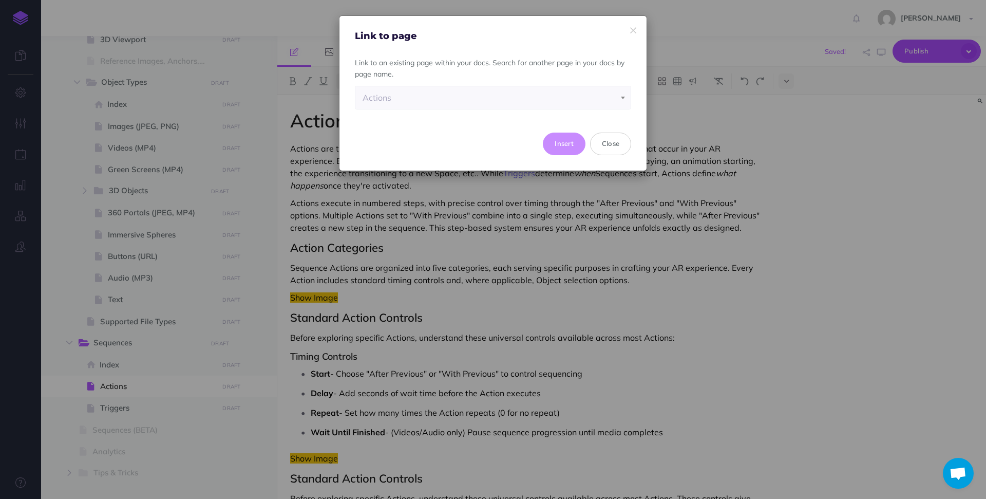
click at [411, 101] on div "Actions" at bounding box center [493, 97] width 261 height 23
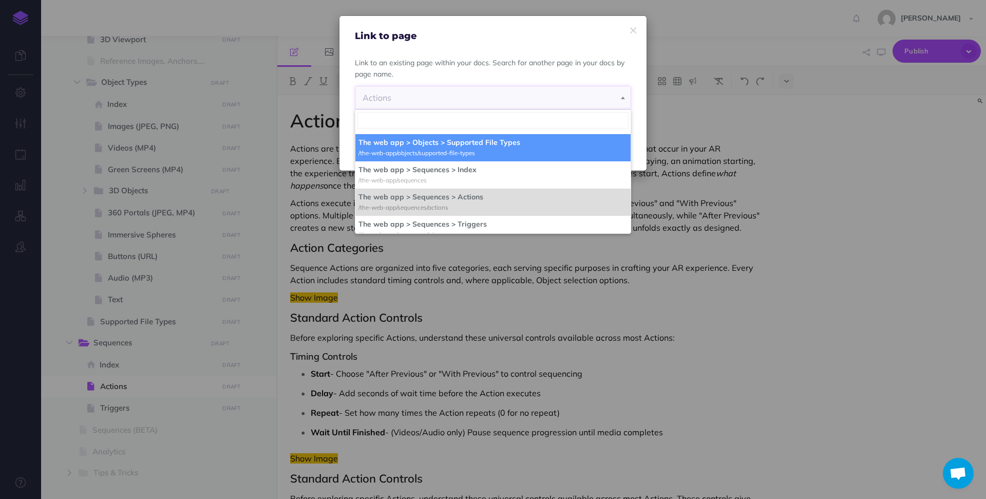
select select "1BM-PJHA-370-1V6"
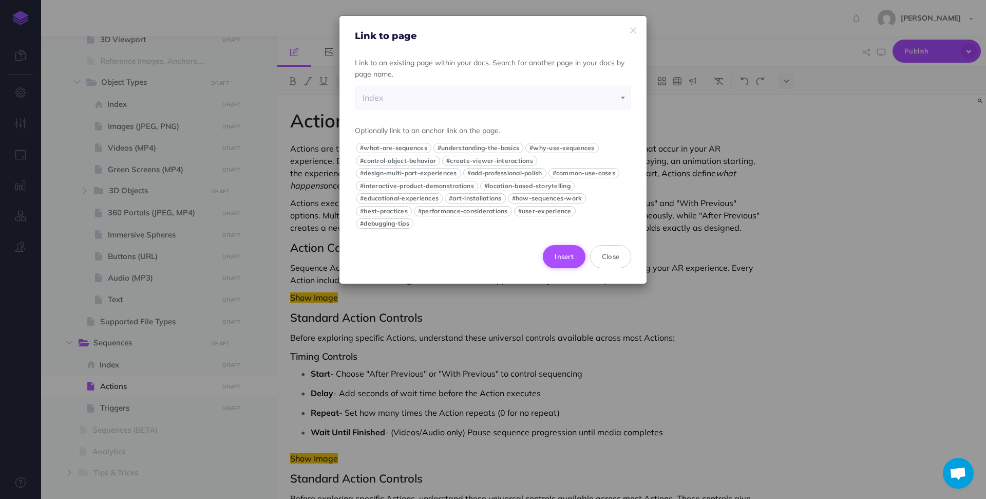
click at [565, 252] on button "Insert" at bounding box center [564, 256] width 43 height 23
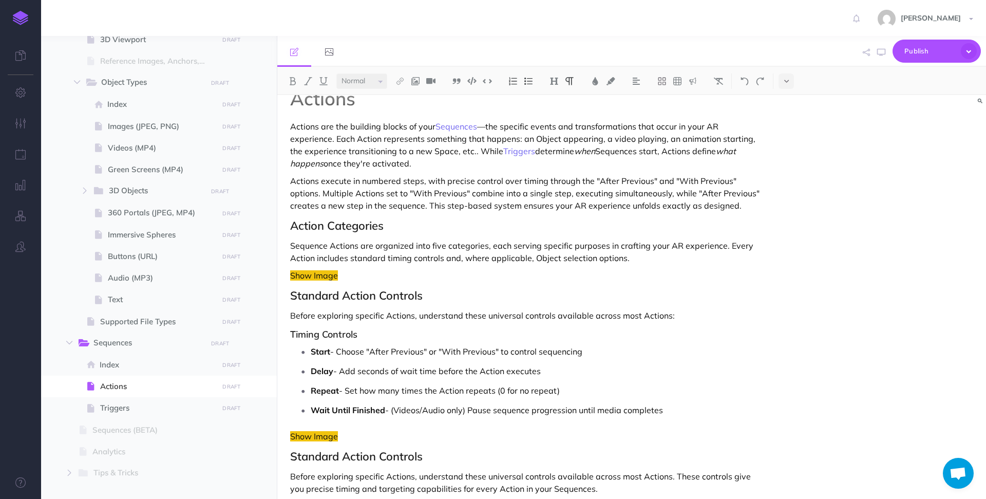
click at [352, 180] on p "Actions execute in numbered steps, with precise control over timing through the…" at bounding box center [525, 193] width 470 height 37
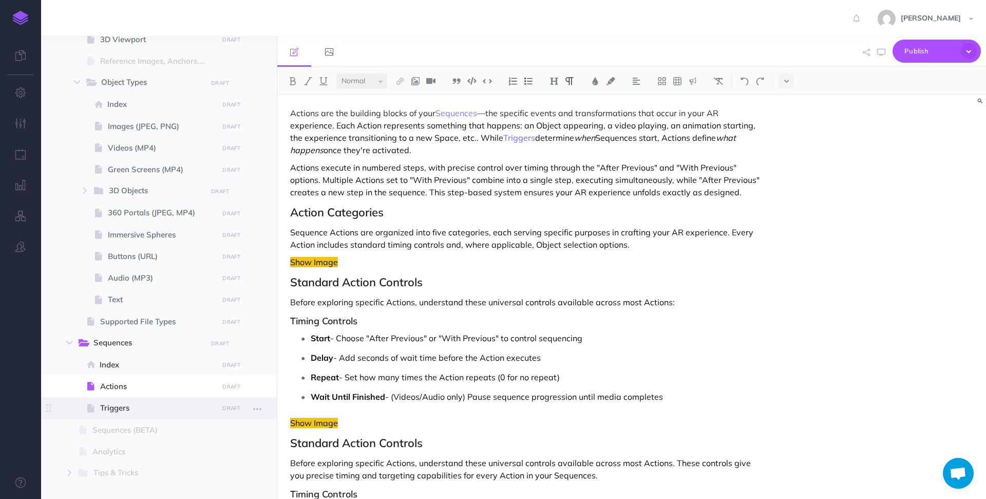
click at [130, 407] on span "Triggers" at bounding box center [157, 408] width 115 height 12
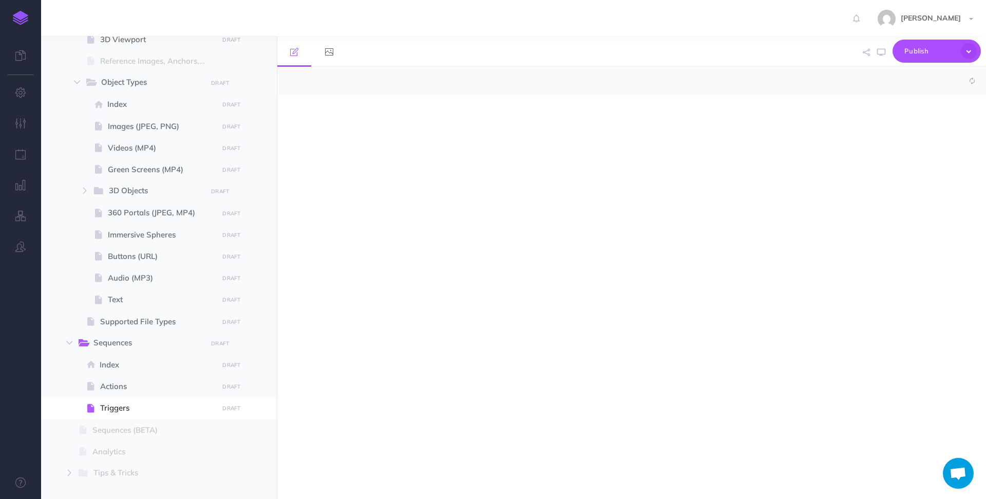
select select "null"
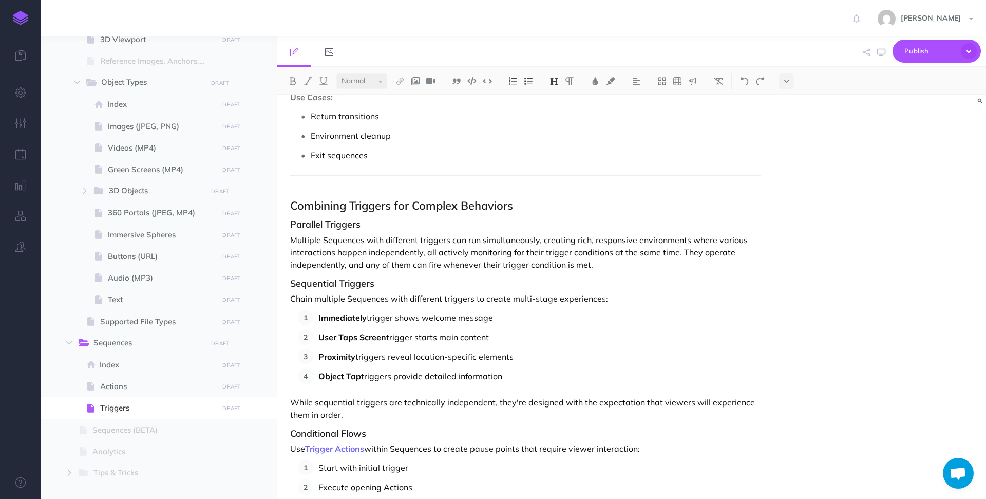
scroll to position [3346, 0]
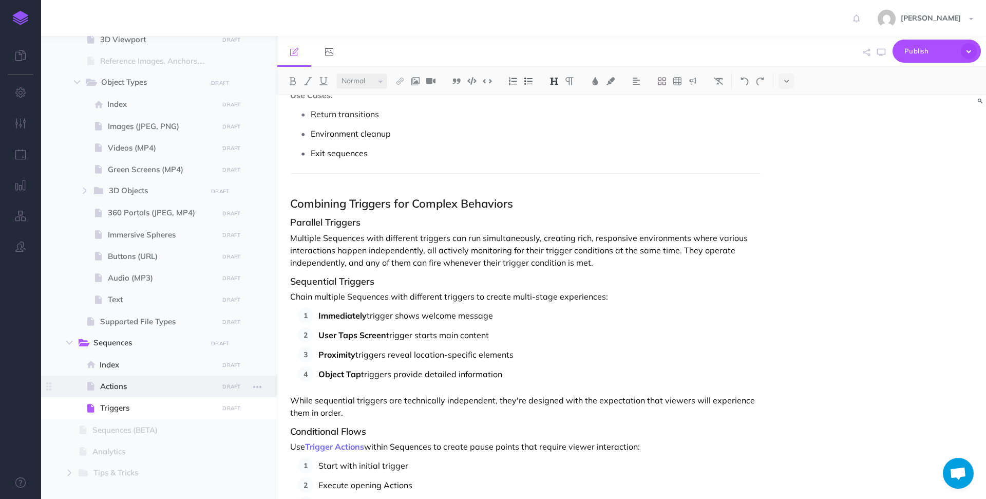
click at [121, 378] on span at bounding box center [159, 386] width 236 height 22
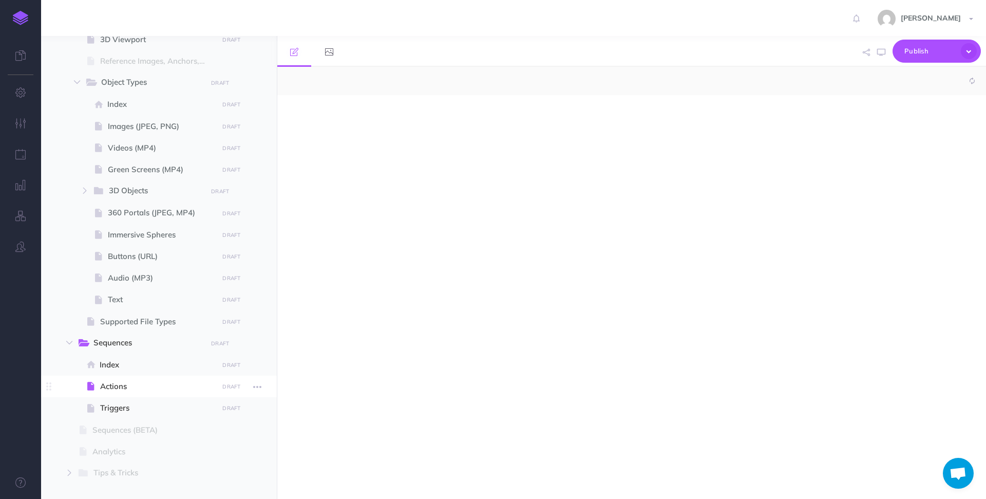
select select "null"
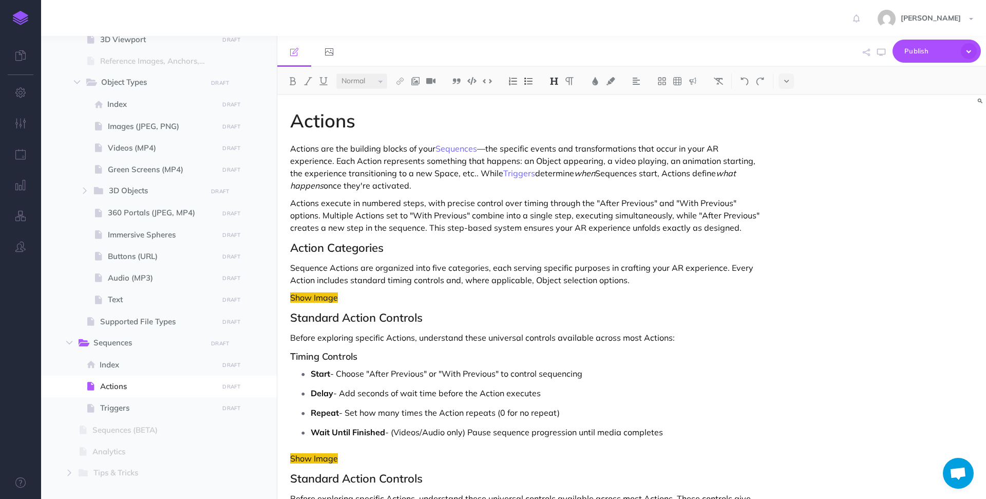
click at [308, 206] on p "Actions execute in numbered steps, with precise control over timing through the…" at bounding box center [525, 215] width 470 height 37
click at [334, 206] on p "Actions execute in numbered steps, with precise control over timing through the…" at bounding box center [525, 215] width 470 height 37
click at [360, 206] on p "Actions execute in numbered steps, with precise control over timing through the…" at bounding box center [525, 215] width 470 height 37
click at [354, 206] on p "Actions execute in numbered steps, with precise control over timing through the…" at bounding box center [525, 215] width 470 height 37
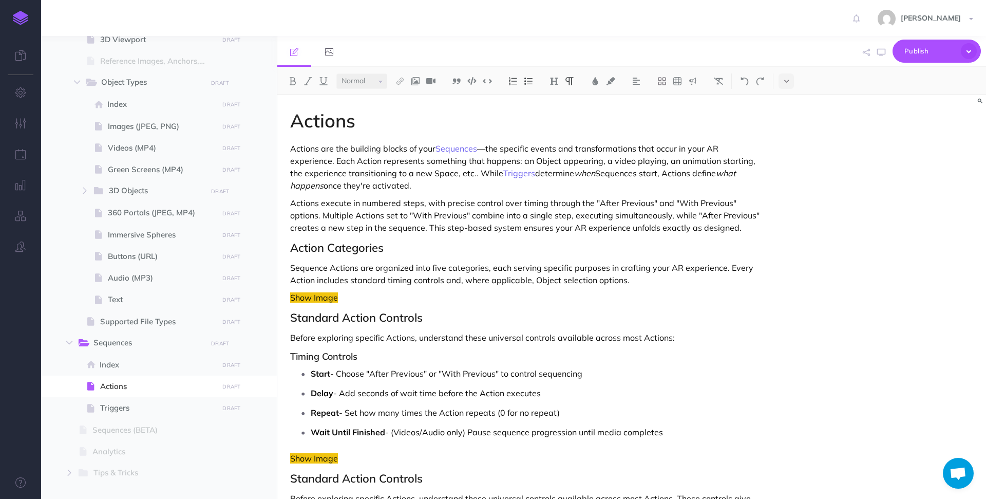
click at [353, 206] on p "Actions execute in numbered steps, with precise control over timing through the…" at bounding box center [525, 215] width 470 height 37
click at [349, 201] on p "Actions execute in numbered steps, with precise control over timing through the…" at bounding box center [525, 215] width 470 height 37
click at [400, 202] on p "Actions execute in numbered steps, with precise control over timing through the…" at bounding box center [525, 215] width 470 height 37
click at [341, 203] on p "Actions execute in numbered steps, with precise control over timing through the…" at bounding box center [525, 215] width 470 height 37
click at [353, 203] on p "Actions execute in numbered steps, with precise control over timing through the…" at bounding box center [525, 215] width 470 height 37
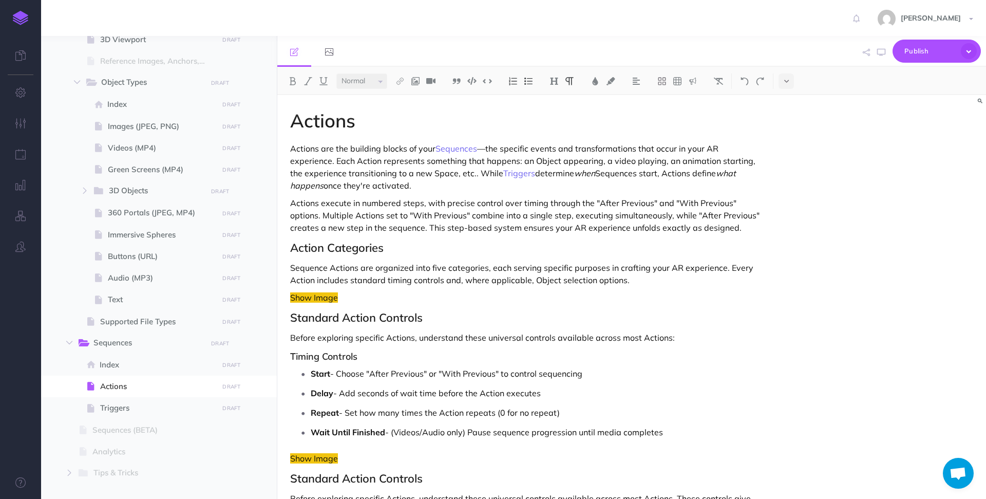
click at [366, 200] on p "Actions execute in numbered steps, with precise control over timing through the…" at bounding box center [525, 215] width 470 height 37
click at [362, 201] on p "Actions execute in numbered steps, with precise control over timing through the…" at bounding box center [525, 215] width 470 height 37
click at [349, 203] on p "Actions execute in numbered steps, with precise control over timing through the…" at bounding box center [525, 215] width 470 height 37
click at [372, 203] on p "Actions execute in numbered steps, with precise control over timing through the…" at bounding box center [525, 215] width 470 height 37
click at [420, 205] on p "Actions execute in numbered steps, with precise control over timing through the…" at bounding box center [525, 215] width 470 height 37
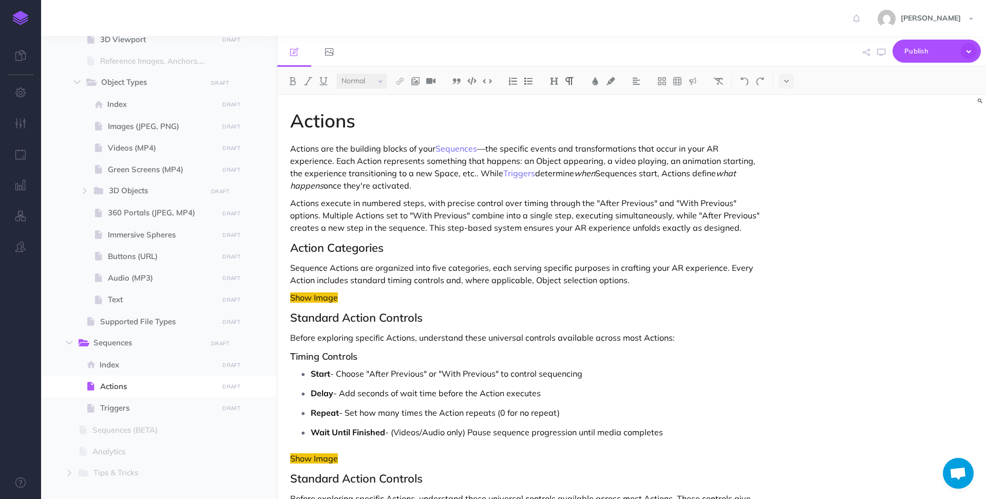
click at [737, 229] on p "Actions execute in numbered steps, with precise control over timing through the…" at bounding box center [525, 215] width 470 height 37
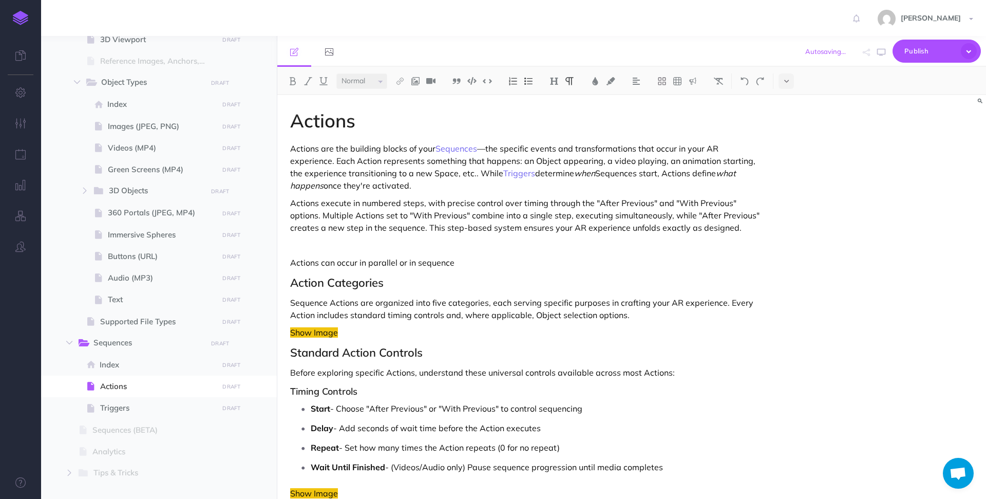
click at [358, 264] on p "Actions can occur in parallel or in sequence" at bounding box center [525, 262] width 470 height 12
click at [654, 202] on p "Actions execute in numbered steps, with precise control over timing through the…" at bounding box center [525, 215] width 470 height 37
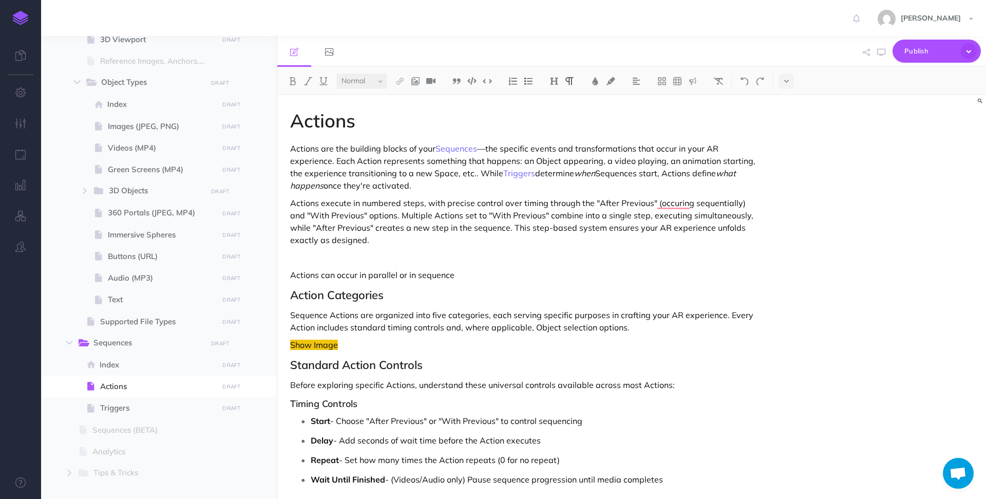
click at [348, 214] on p "Actions execute in numbered steps, with precise control over timing through the…" at bounding box center [525, 221] width 470 height 49
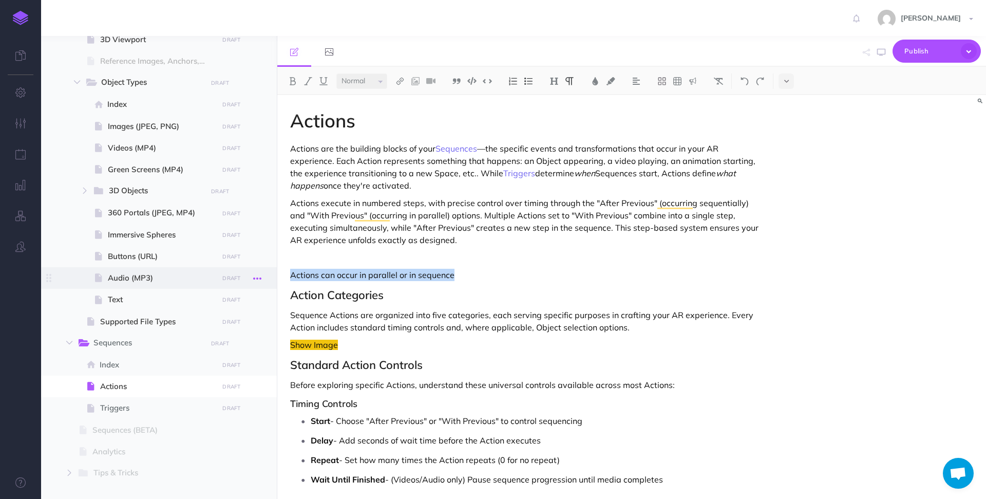
drag, startPoint x: 469, startPoint y: 274, endPoint x: 265, endPoint y: 274, distance: 203.9
click at [265, 274] on div "Hoverlay Guide 2.0 Collapse all Expand all Expand to root folders http://docs.h…" at bounding box center [513, 267] width 945 height 463
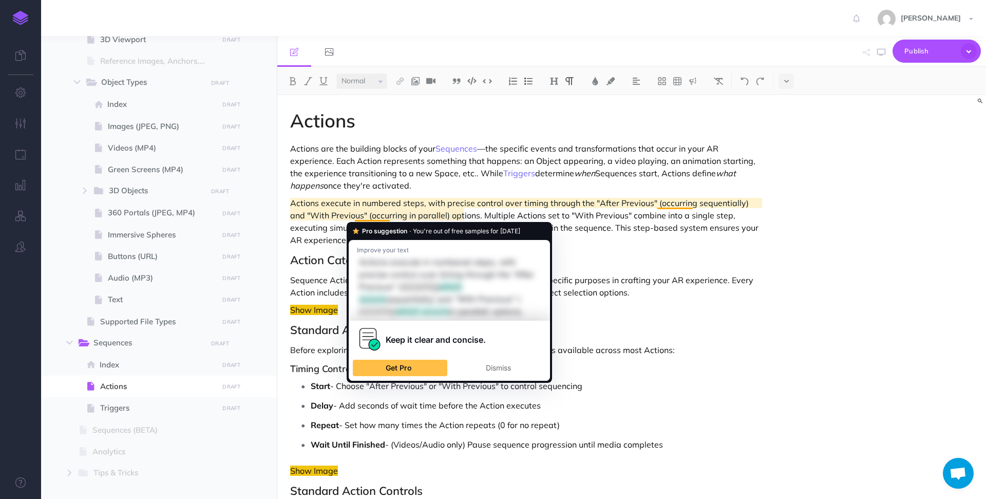
click at [722, 243] on p "Actions execute in numbered steps, with precise control over timing through the…" at bounding box center [525, 221] width 470 height 49
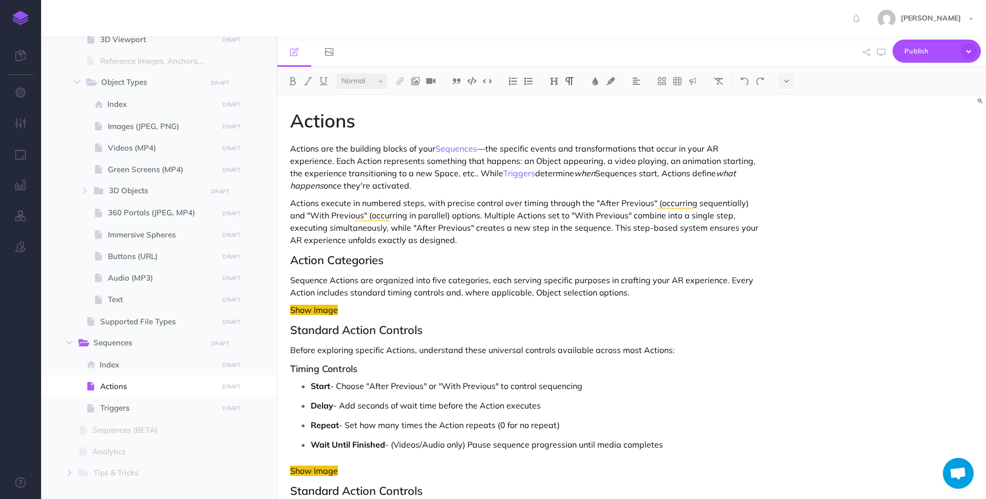
click at [346, 229] on p "Actions execute in numbered steps, with precise control over timing through the…" at bounding box center [525, 221] width 470 height 49
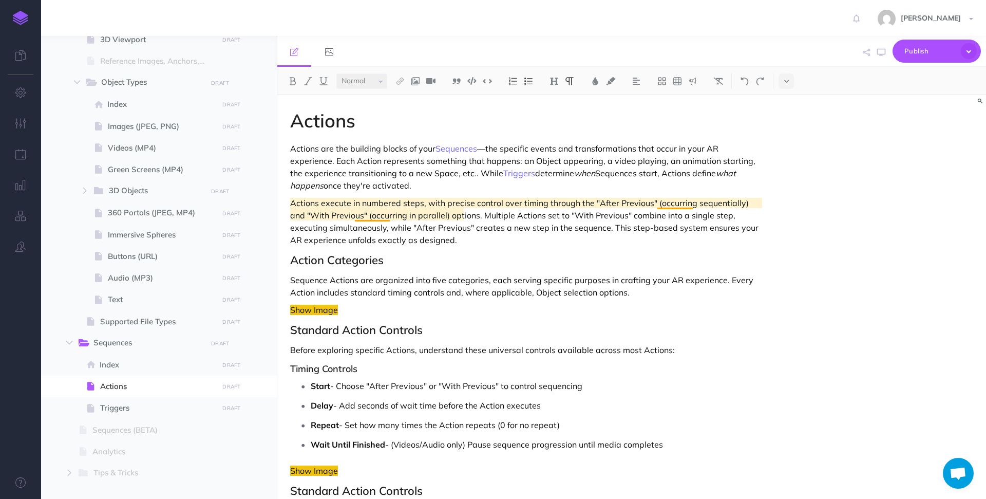
click at [374, 216] on p "Actions execute in numbered steps, with precise control over timing through the…" at bounding box center [525, 221] width 470 height 49
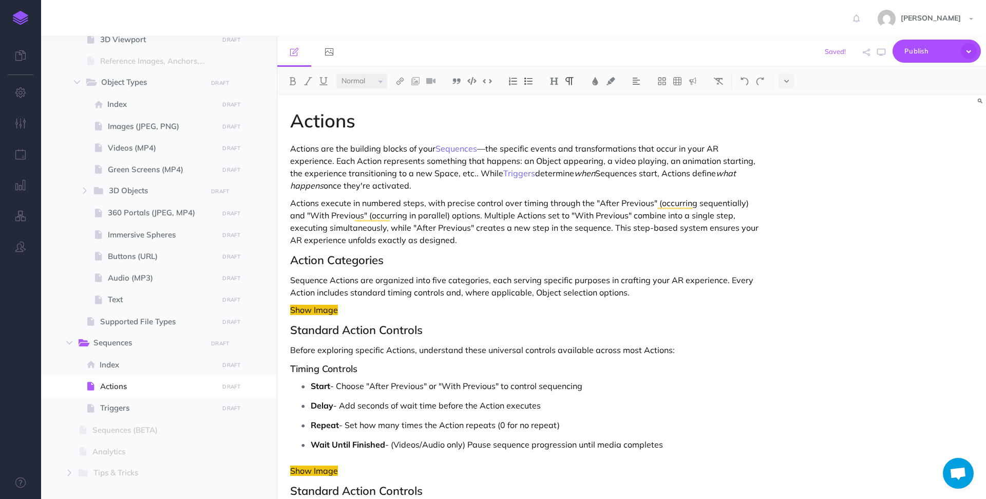
click at [504, 220] on p "Actions execute in numbered steps, with precise control over timing through the…" at bounding box center [525, 221] width 470 height 49
click at [347, 229] on p "Actions execute in numbered steps, with precise control over timing through the…" at bounding box center [525, 221] width 470 height 49
click at [630, 226] on p "Actions execute in numbered steps, with precise control over timing through the…" at bounding box center [525, 221] width 470 height 49
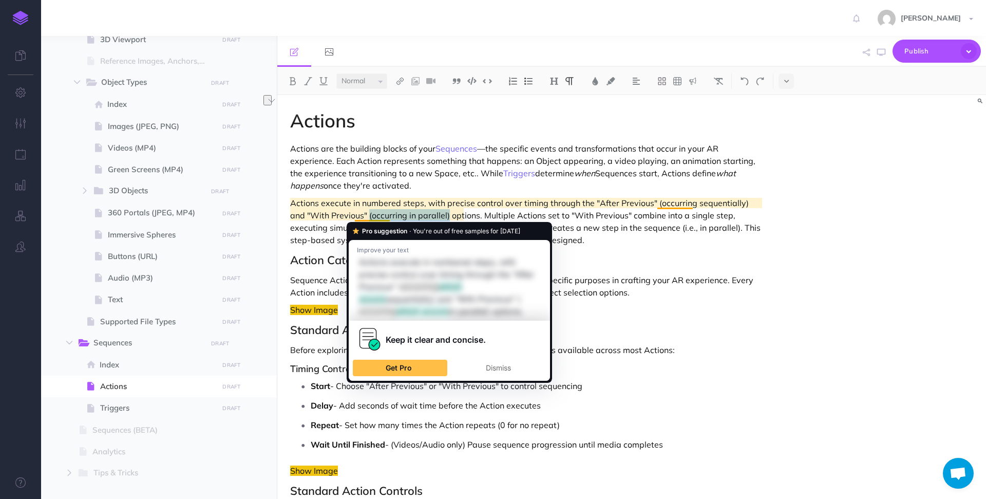
drag, startPoint x: 432, startPoint y: 216, endPoint x: 353, endPoint y: 216, distance: 79.6
click at [353, 216] on p "Actions execute in numbered steps, with precise control over timing through the…" at bounding box center [525, 221] width 470 height 49
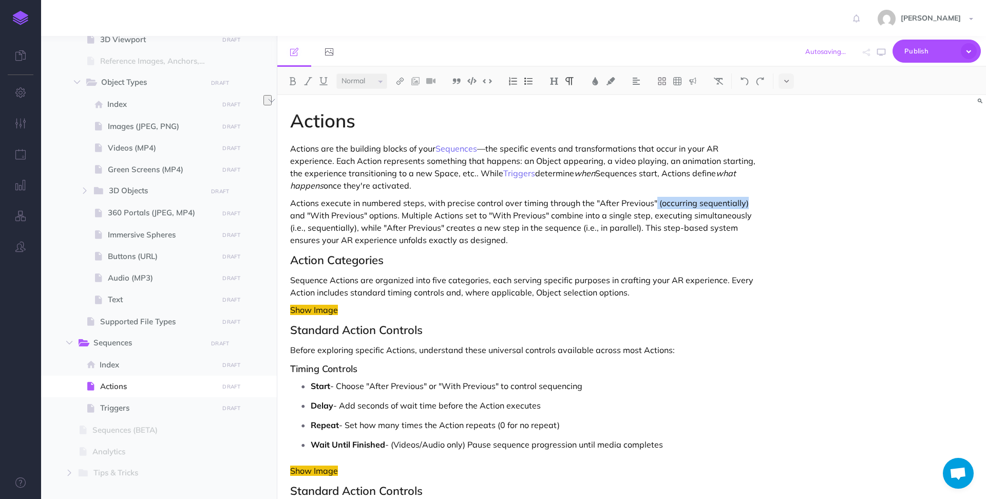
drag, startPoint x: 744, startPoint y: 203, endPoint x: 652, endPoint y: 203, distance: 91.9
click at [652, 203] on p "Actions execute in numbered steps, with precise control over timing through the…" at bounding box center [525, 221] width 470 height 49
click at [579, 245] on p "Actions execute in numbered steps, with precise control over timing through the…" at bounding box center [525, 221] width 470 height 49
click at [122, 366] on span "Index" at bounding box center [158, 364] width 116 height 12
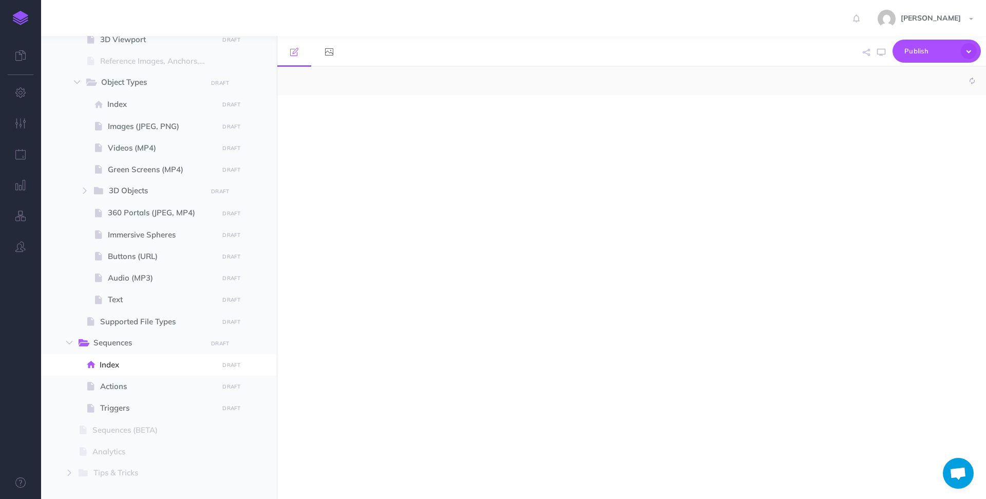
select select "null"
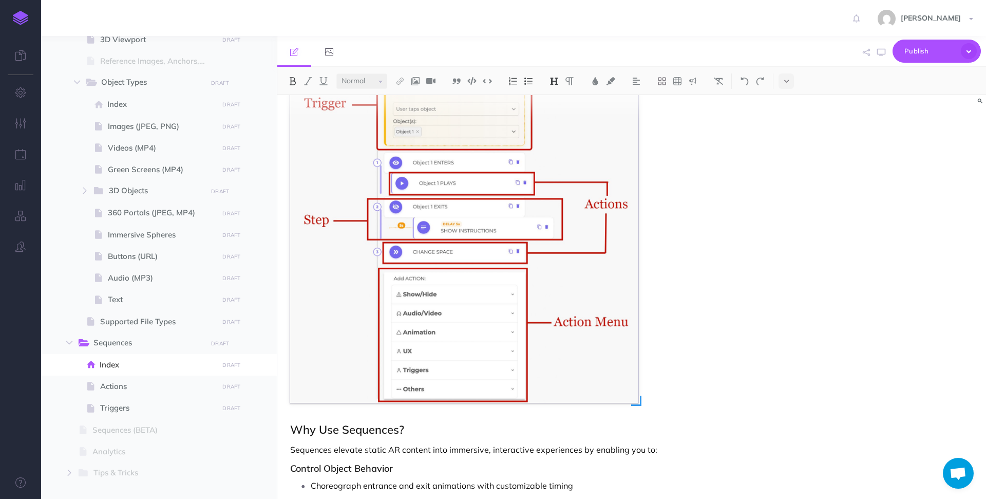
scroll to position [380, 0]
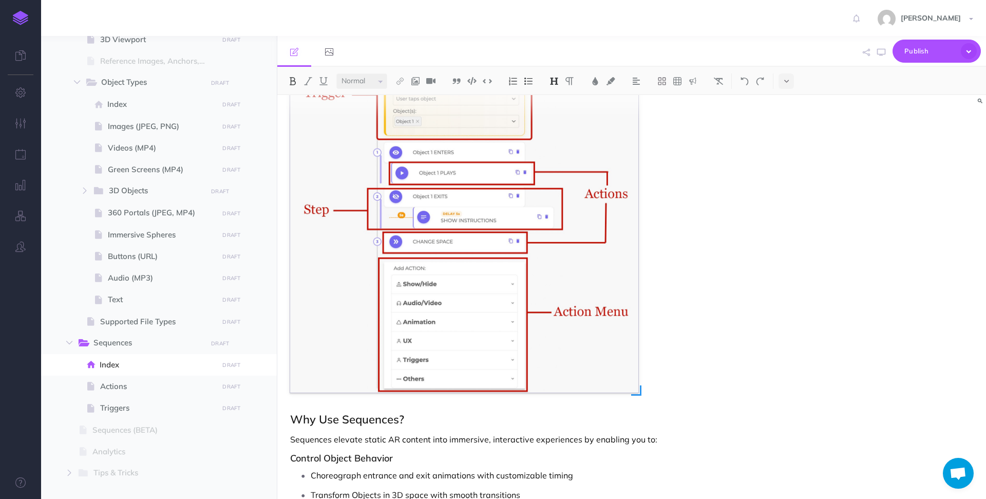
click at [482, 252] on img at bounding box center [464, 220] width 348 height 344
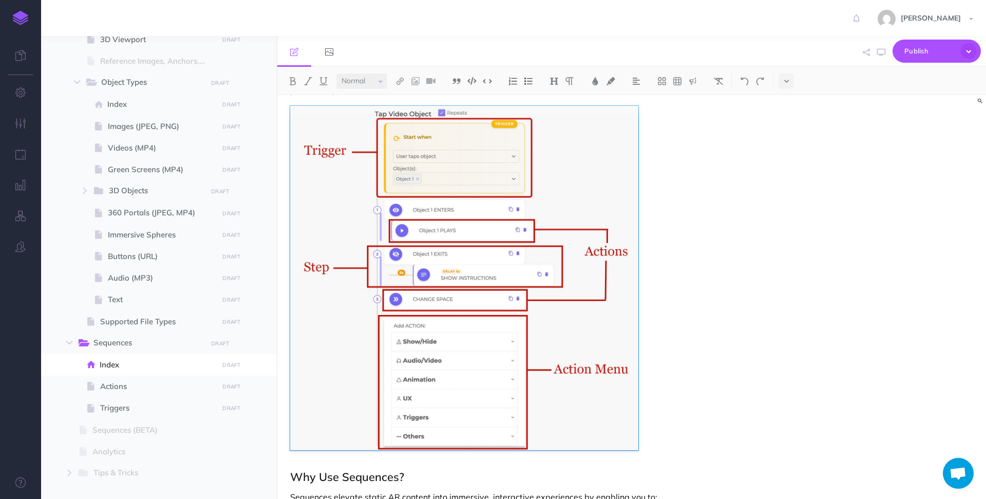
scroll to position [323, 0]
click at [131, 383] on span "Actions" at bounding box center [157, 386] width 115 height 12
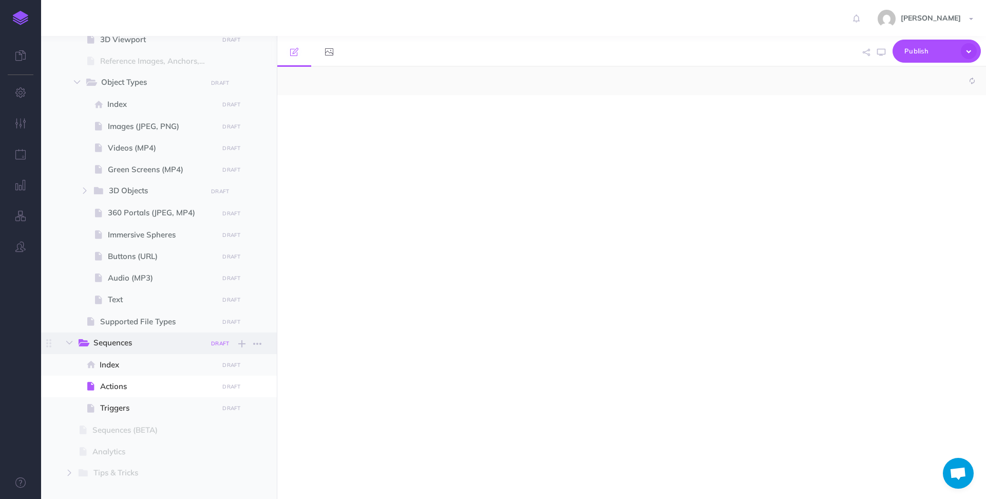
select select "null"
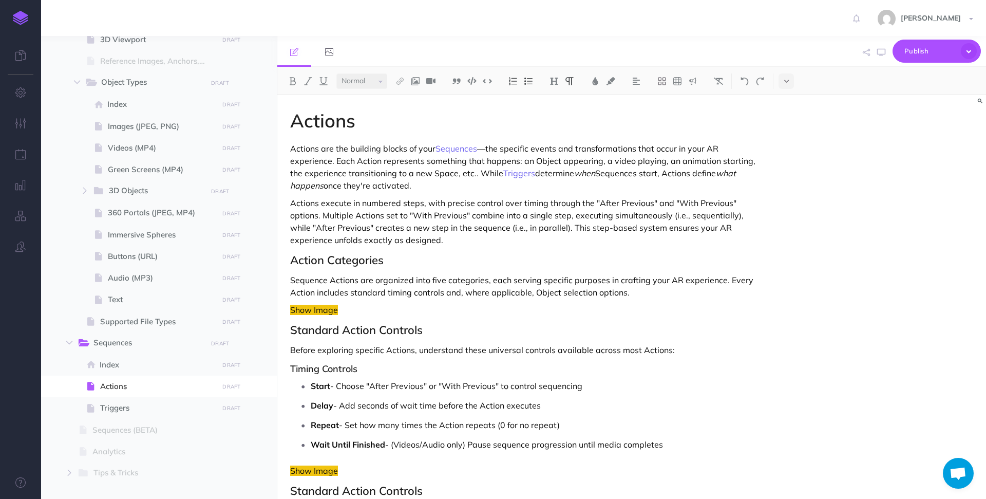
click at [543, 240] on p "Actions execute in numbered steps, with precise control over timing through the…" at bounding box center [525, 221] width 470 height 49
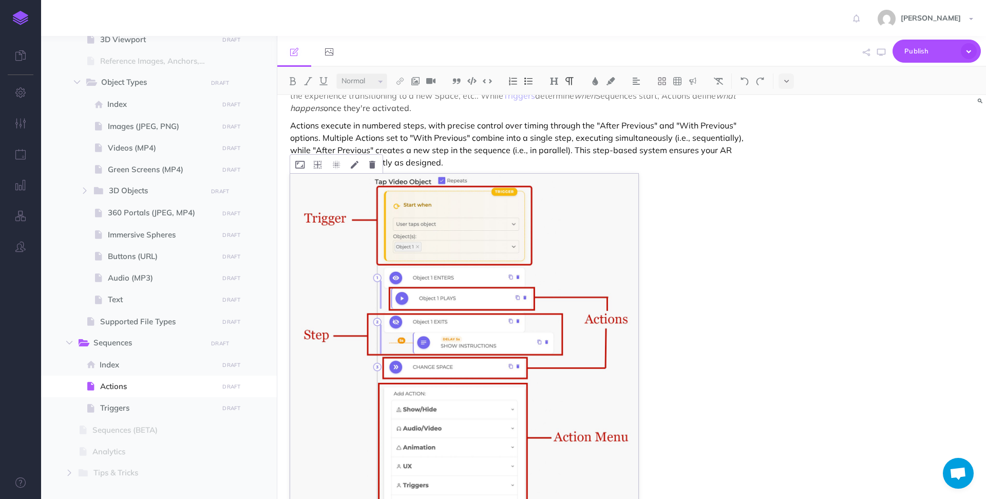
scroll to position [85, 0]
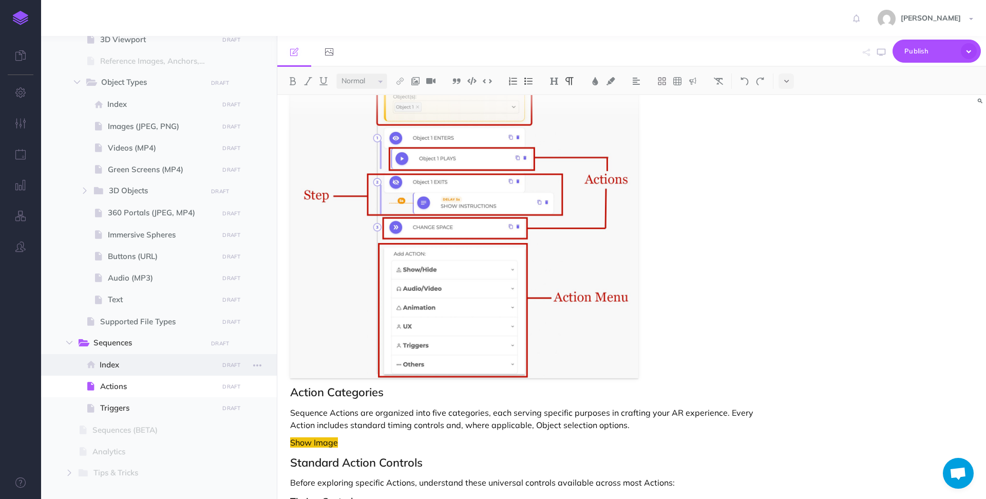
click at [124, 367] on span "Index" at bounding box center [158, 364] width 116 height 12
click at [110, 364] on span "Index" at bounding box center [158, 364] width 116 height 12
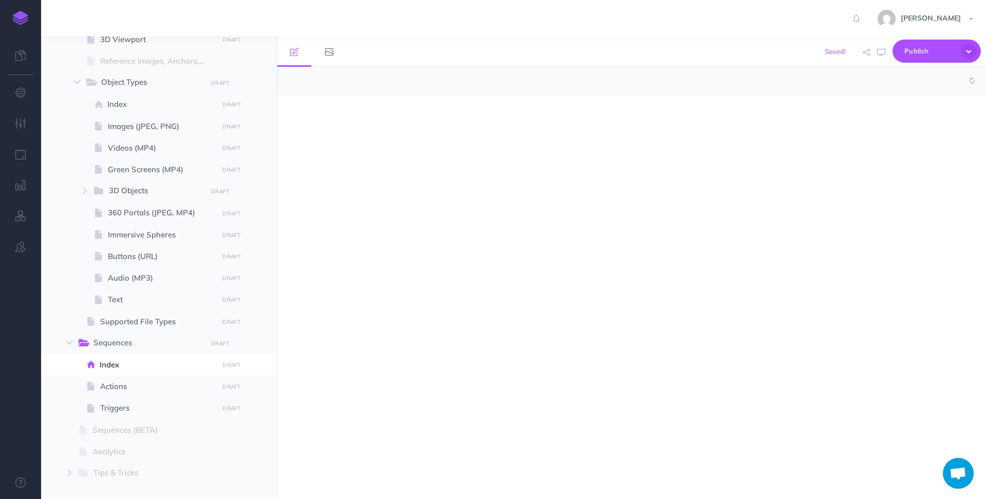
select select "null"
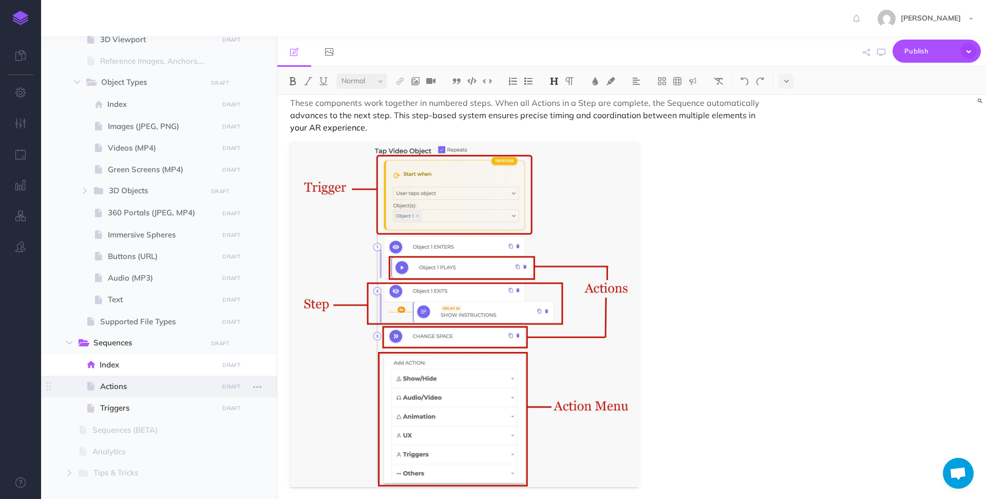
click at [112, 385] on span "Actions" at bounding box center [157, 386] width 115 height 12
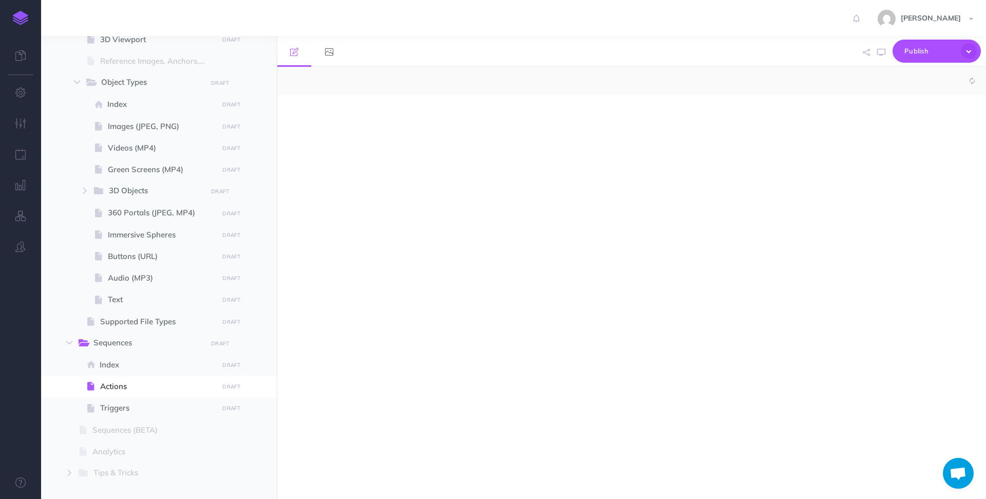
select select "null"
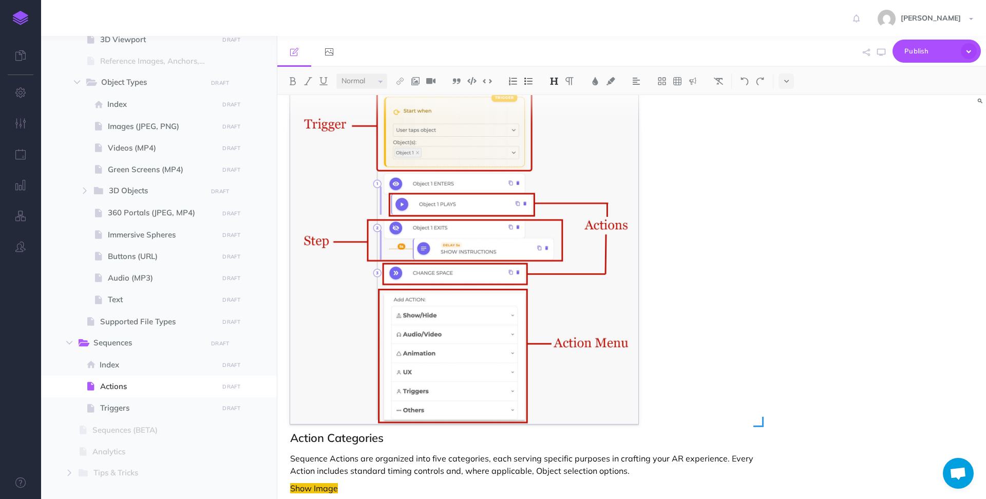
click at [439, 349] on img at bounding box center [464, 252] width 348 height 344
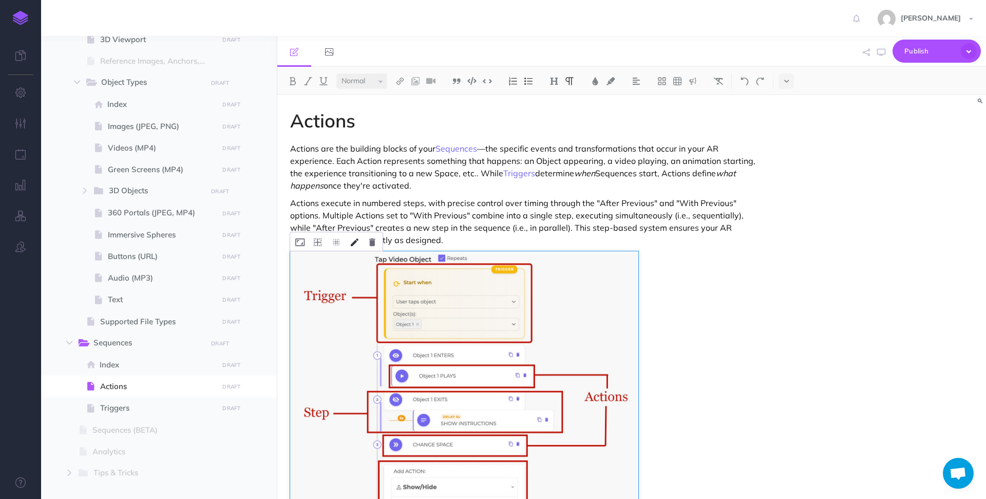
click at [355, 245] on icon "To enrich screen reader interactions, please activate Accessibility in Grammarl…" at bounding box center [355, 242] width 8 height 8
click at [329, 279] on input "To enrich screen reader interactions, please activate Accessibility in Grammarl…" at bounding box center [346, 281] width 91 height 15
type input "S"
click at [346, 313] on input "To enrich screen reader interactions, please activate Accessibility in Grammarl…" at bounding box center [346, 319] width 91 height 15
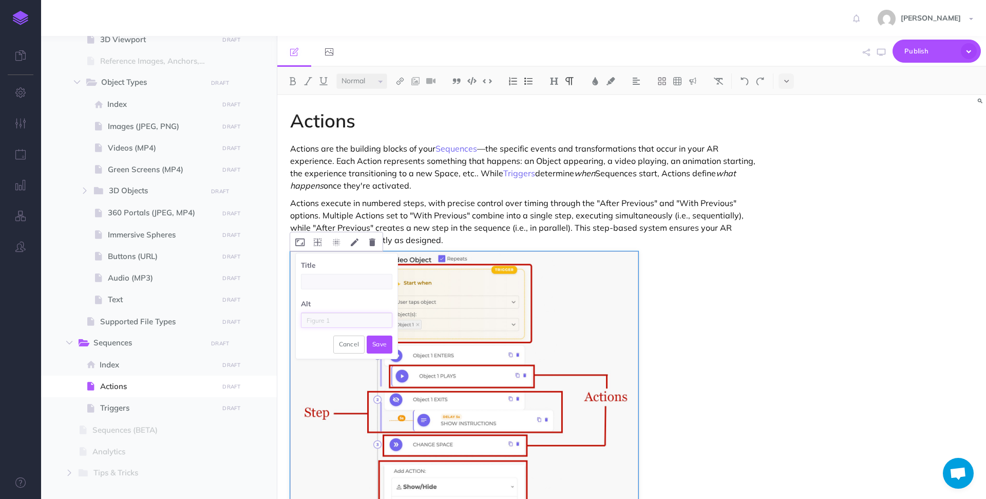
click at [346, 313] on input "To enrich screen reader interactions, please activate Accessibility in Grammarl…" at bounding box center [346, 319] width 91 height 15
type input "Simple example of Sequence"
click at [373, 341] on button "Save" at bounding box center [380, 343] width 26 height 17
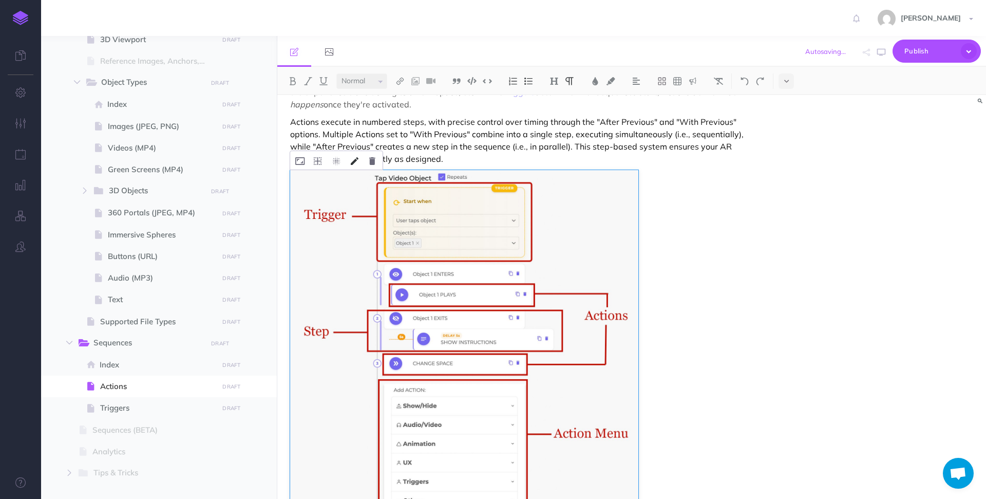
click at [349, 160] on button "To enrich screen reader interactions, please activate Accessibility in Grammarl…" at bounding box center [355, 160] width 18 height 18
click at [359, 242] on input "Simple example of Sequence" at bounding box center [346, 238] width 91 height 15
click at [359, 202] on input "To enrich screen reader interactions, please activate Accessibility in Grammarl…" at bounding box center [346, 200] width 91 height 15
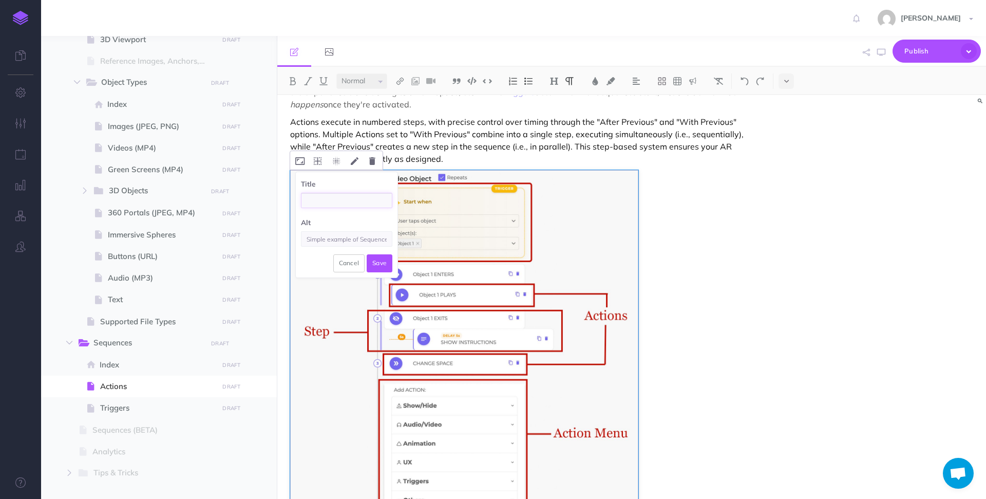
click at [341, 201] on input "To enrich screen reader interactions, please activate Accessibility in Grammarl…" at bounding box center [346, 200] width 91 height 15
type input "Simple example of a Sequence"
click at [382, 263] on button "Save" at bounding box center [380, 262] width 26 height 17
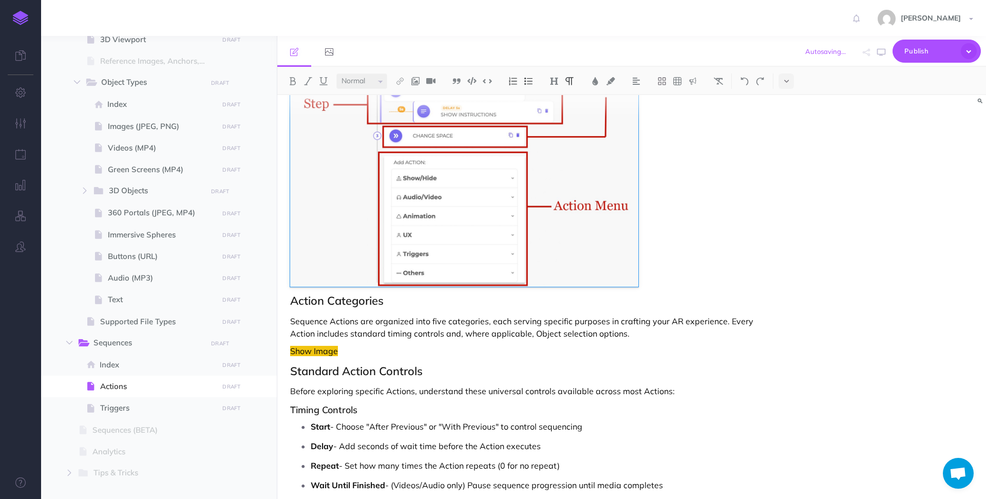
click at [595, 335] on p "Sequence Actions are organized into five categories, each serving specific purp…" at bounding box center [525, 327] width 470 height 25
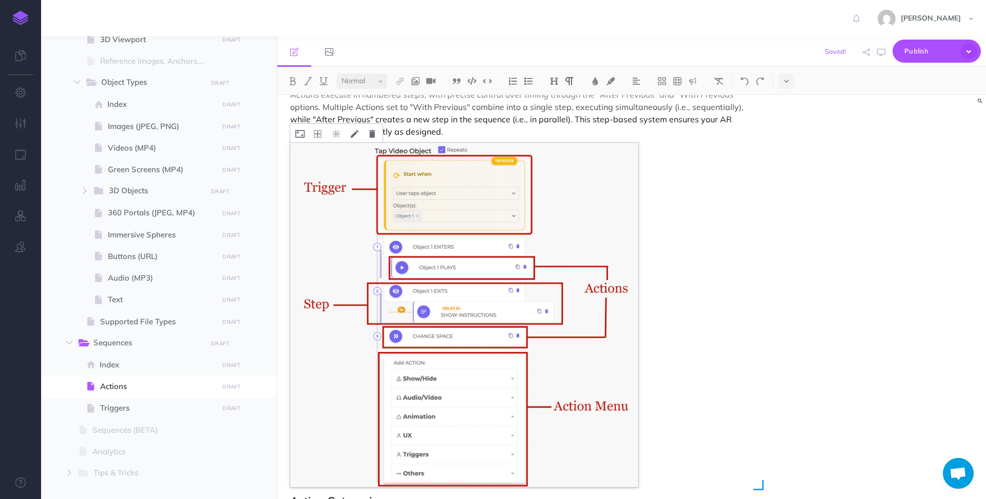
click at [406, 180] on img "To enrich screen reader interactions, please activate Accessibility in Grammarl…" at bounding box center [464, 315] width 348 height 344
click at [354, 132] on p "Actions execute in numbered steps, with precise control over timing through the…" at bounding box center [525, 112] width 470 height 49
click at [354, 151] on img "To enrich screen reader interactions, please activate Accessibility in Grammarl…" at bounding box center [464, 315] width 348 height 344
click at [354, 128] on button "To enrich screen reader interactions, please activate Accessibility in Grammarl…" at bounding box center [355, 133] width 18 height 18
click at [349, 214] on input "Simple example of Sequence" at bounding box center [346, 211] width 91 height 15
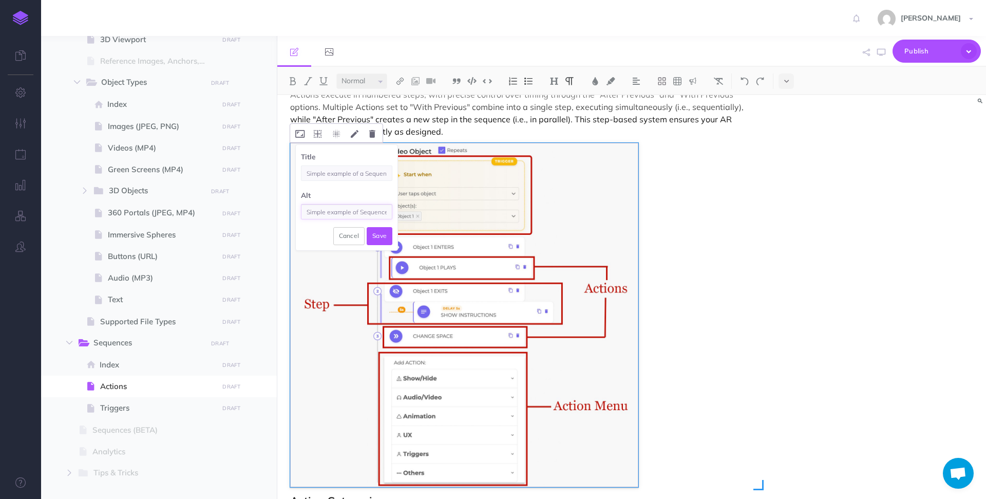
click at [349, 214] on input "Simple example of Sequence" at bounding box center [346, 211] width 91 height 15
click at [385, 236] on button "Save" at bounding box center [380, 235] width 26 height 17
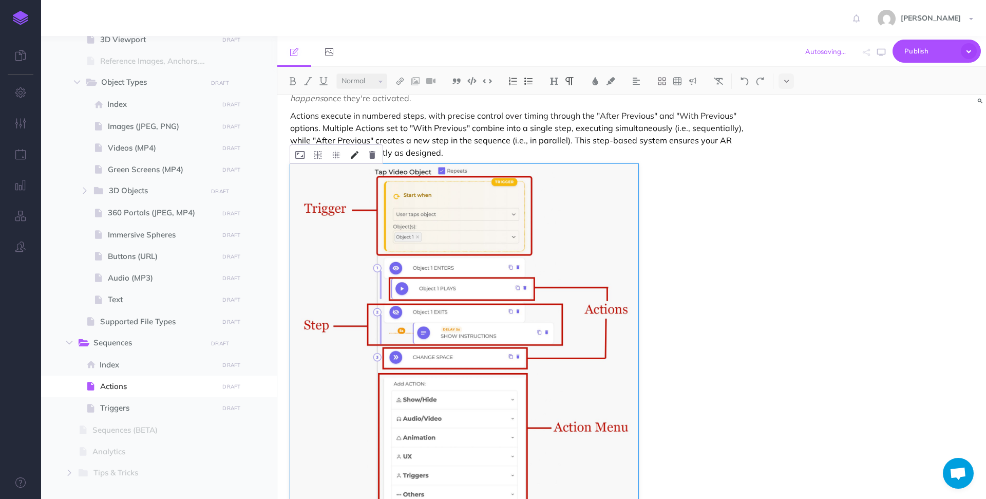
click at [355, 156] on icon "To enrich screen reader interactions, please activate Accessibility in Grammarl…" at bounding box center [355, 155] width 8 height 8
click at [316, 154] on icon "To enrich screen reader interactions, please activate Accessibility in Grammarl…" at bounding box center [318, 155] width 8 height 8
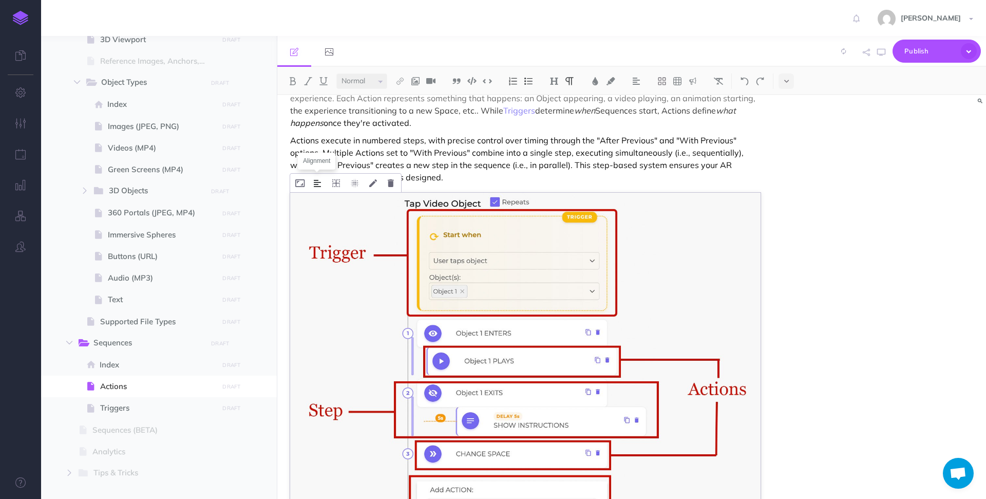
click at [318, 181] on img "To enrich screen reader interactions, please activate Accessibility in Grammarl…" at bounding box center [317, 183] width 7 height 8
click at [335, 181] on icon "To enrich screen reader interactions, please activate Accessibility in Grammarl…" at bounding box center [336, 183] width 8 height 8
click at [321, 181] on button "To enrich screen reader interactions, please activate Accessibility in Grammarl…" at bounding box center [317, 183] width 17 height 18
click at [336, 182] on icon "To enrich screen reader interactions, please activate Accessibility in Grammarl…" at bounding box center [336, 183] width 8 height 8
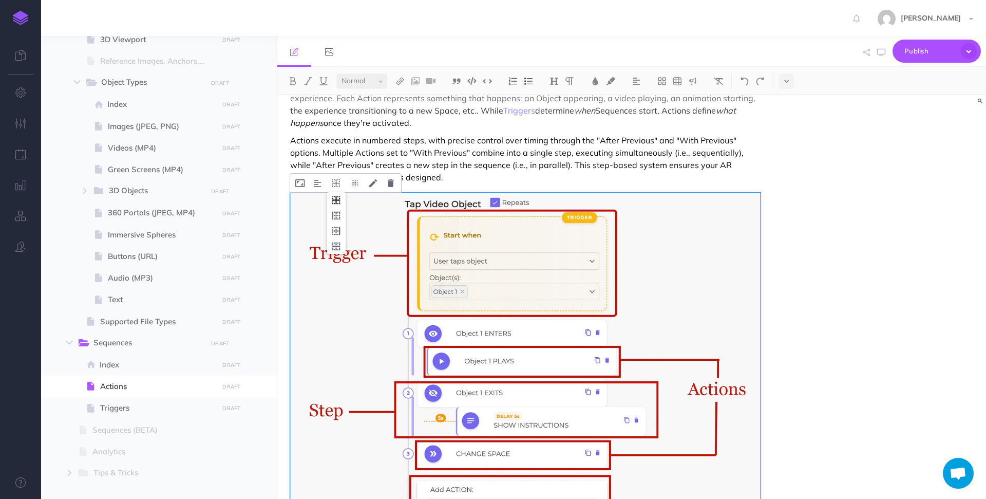
click at [338, 194] on icon "To enrich screen reader interactions, please activate Accessibility in Grammarl…" at bounding box center [336, 200] width 18 height 16
click at [337, 179] on icon "To enrich screen reader interactions, please activate Accessibility in Grammarl…" at bounding box center [336, 183] width 8 height 8
click at [336, 211] on icon "To enrich screen reader interactions, please activate Accessibility in Grammarl…" at bounding box center [336, 215] width 18 height 16
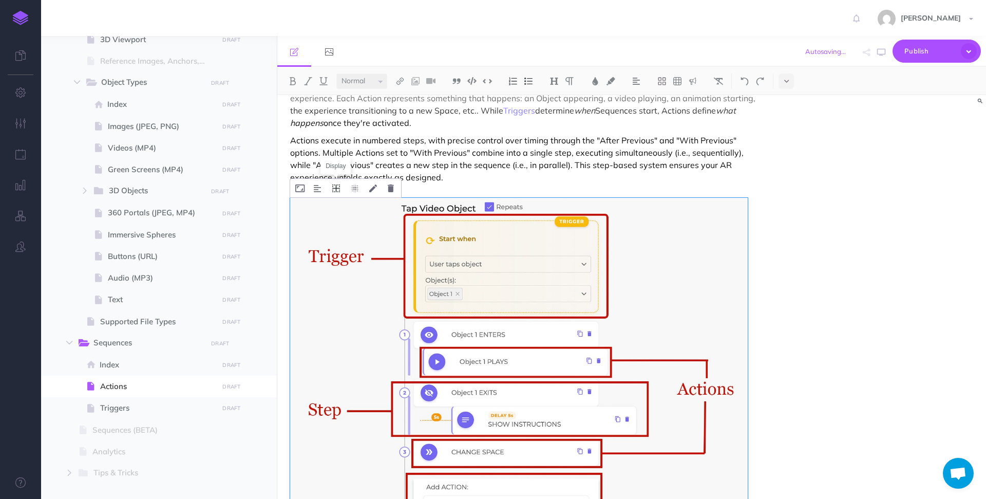
click at [338, 189] on icon "To enrich screen reader interactions, please activate Accessibility in Grammarl…" at bounding box center [336, 188] width 8 height 8
click at [338, 205] on icon "To enrich screen reader interactions, please activate Accessibility in Grammarl…" at bounding box center [336, 205] width 18 height 16
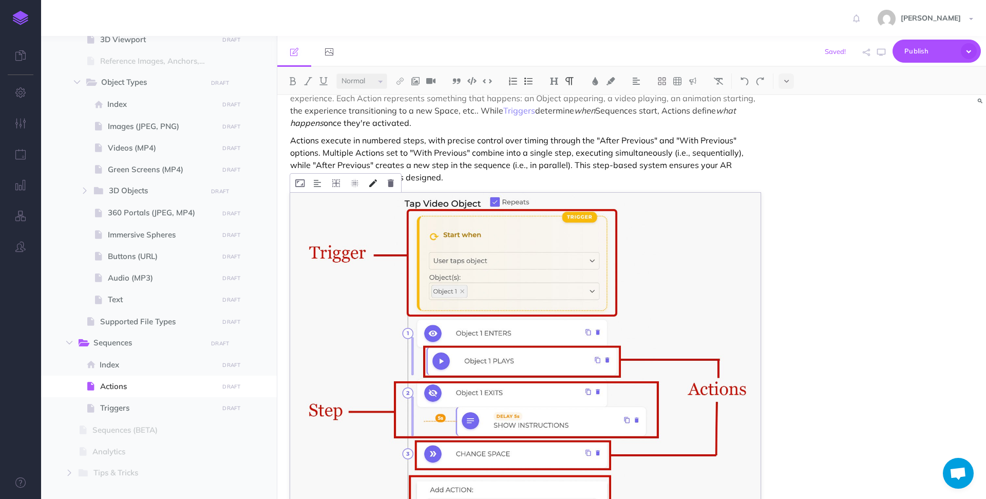
click at [367, 182] on button "To enrich screen reader interactions, please activate Accessibility in Grammarl…" at bounding box center [373, 183] width 18 height 18
click at [364, 219] on input "Simple example of a Sequence" at bounding box center [346, 222] width 91 height 15
click at [355, 260] on input "To enrich screen reader interactions, please activate Accessibility in Grammarl…" at bounding box center [346, 261] width 91 height 15
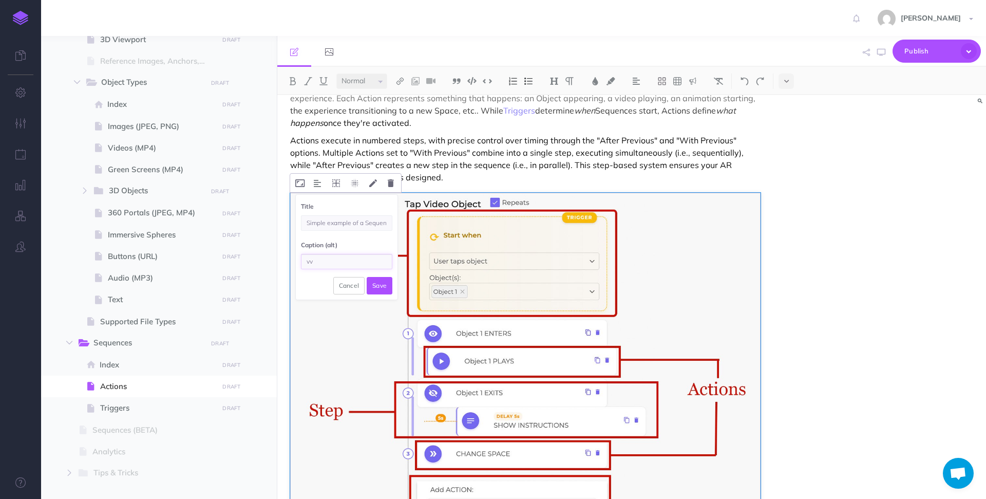
type input "v"
type input "S"
click at [378, 285] on button "Save" at bounding box center [380, 285] width 26 height 17
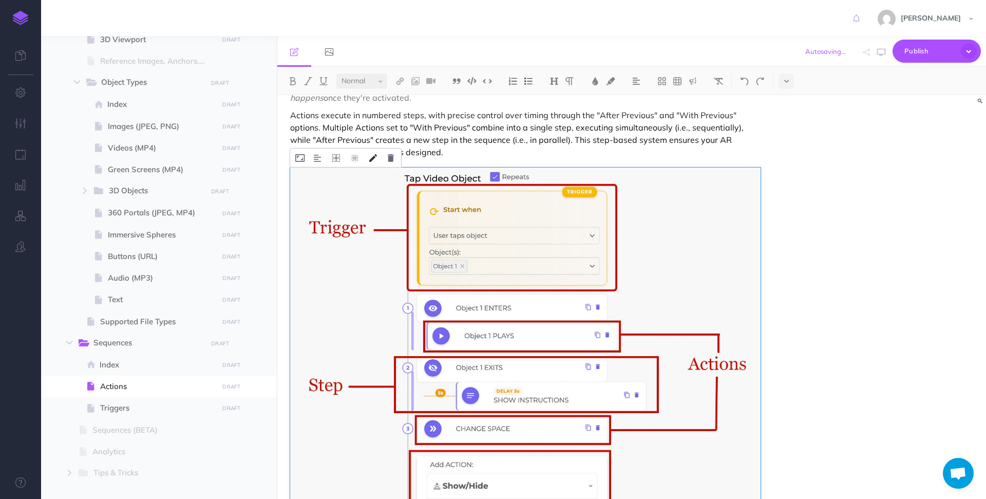
click at [375, 157] on icon "To enrich screen reader interactions, please activate Accessibility in Grammarl…" at bounding box center [373, 158] width 8 height 8
type input "Simple example of a Sequence"
click at [376, 264] on button "Save" at bounding box center [380, 260] width 26 height 17
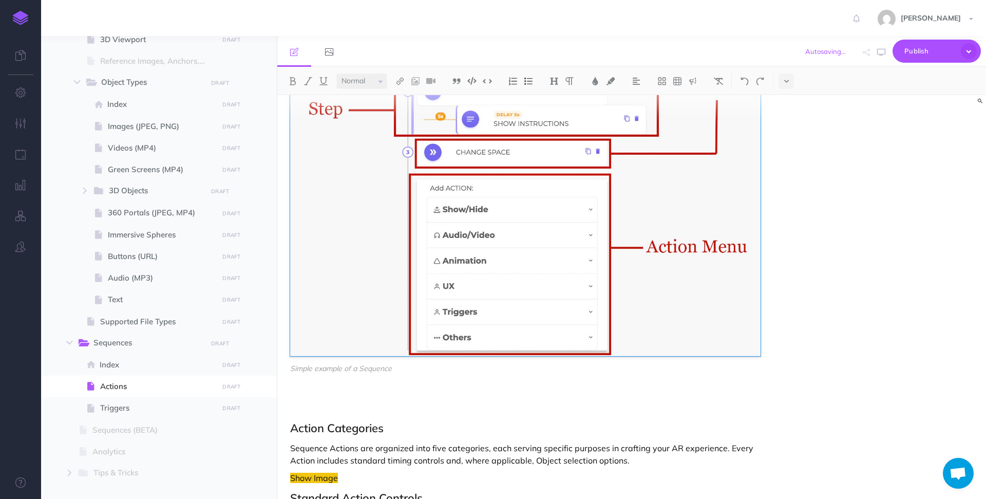
click at [361, 410] on p "To enrich screen reader interactions, please activate Accessibility in Grammarl…" at bounding box center [525, 408] width 470 height 12
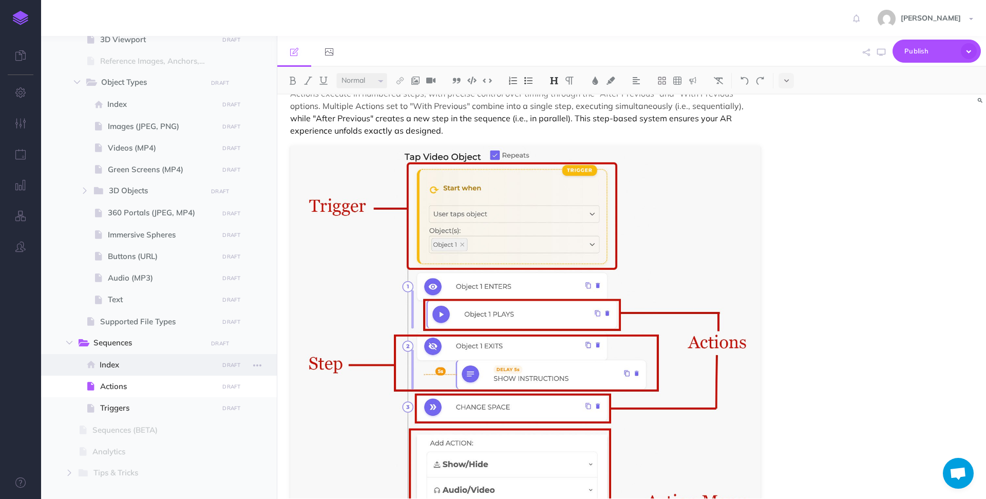
click at [115, 371] on span at bounding box center [159, 365] width 236 height 22
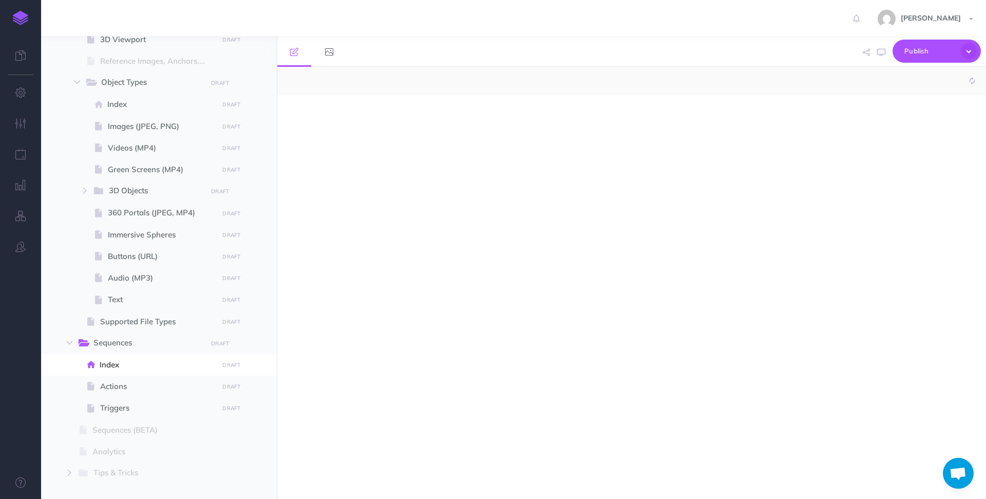
select select "null"
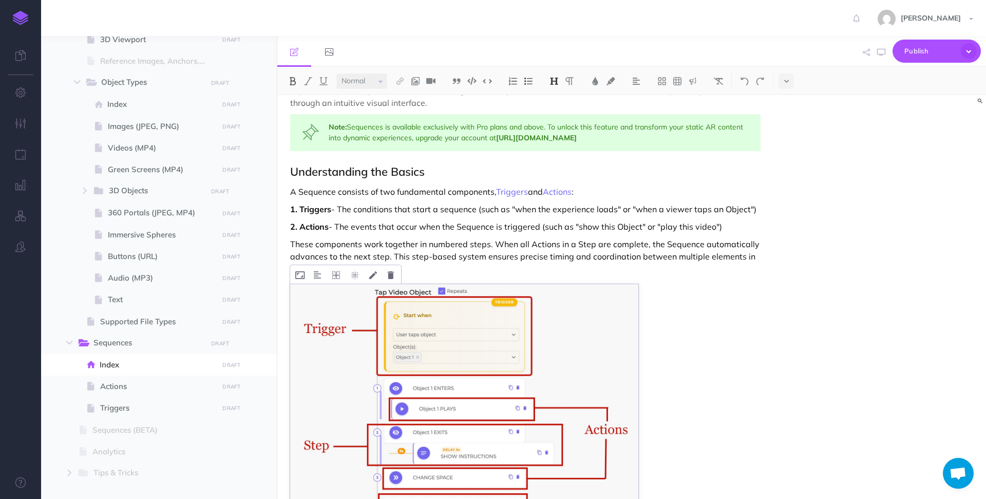
click at [394, 357] on img at bounding box center [464, 456] width 348 height 344
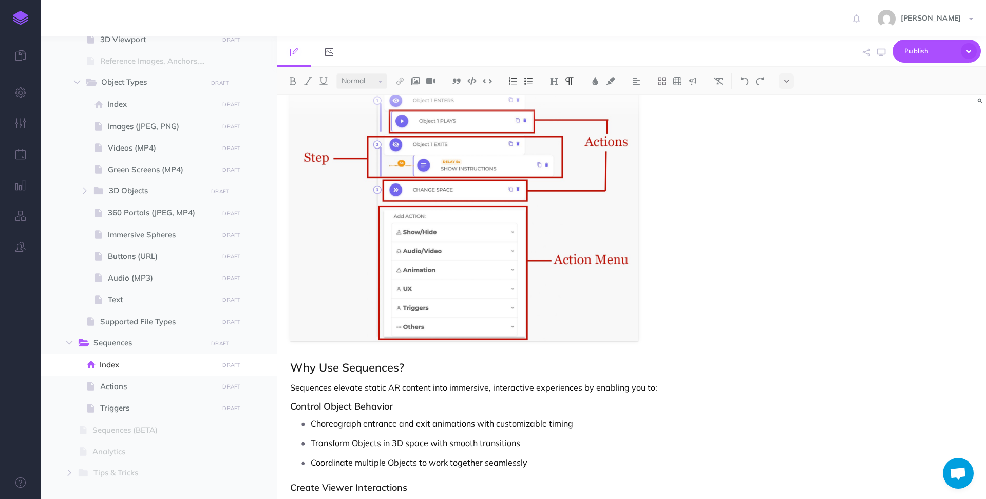
click at [630, 428] on p "Choreograph entrance and exit animations with customizable timing" at bounding box center [536, 422] width 450 height 15
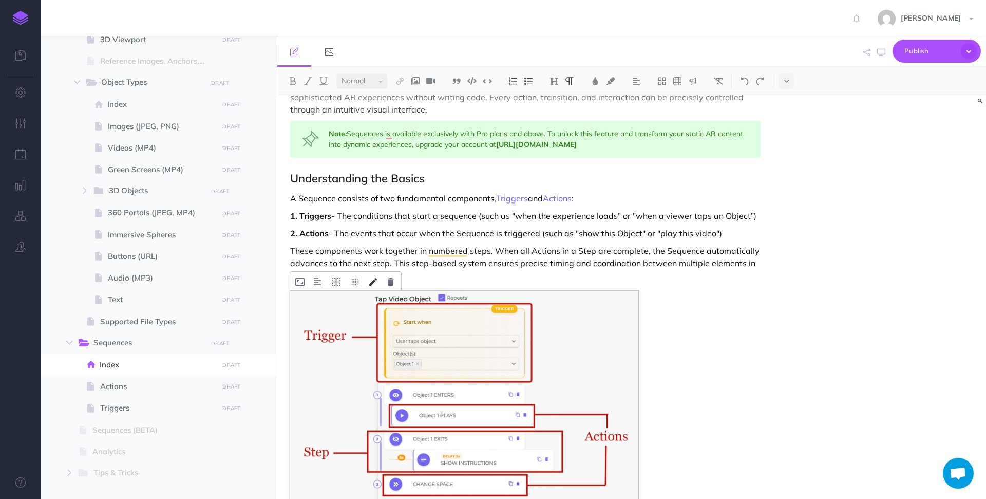
click at [376, 280] on icon "To enrich screen reader interactions, please activate Accessibility in Grammarl…" at bounding box center [373, 282] width 8 height 8
type input "Simple example of a Sequence"
click at [369, 382] on button "Save" at bounding box center [380, 383] width 26 height 17
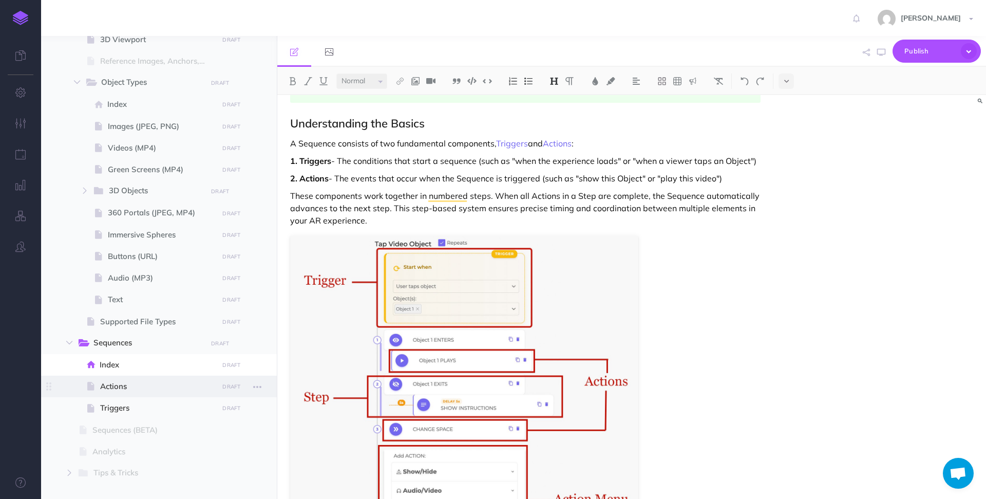
click at [161, 385] on span "Actions" at bounding box center [157, 386] width 115 height 12
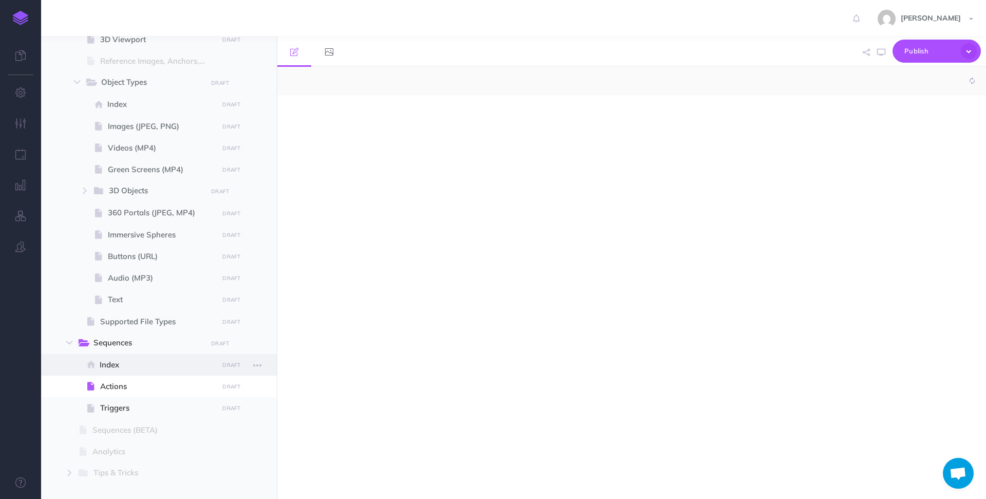
click at [147, 366] on span "Index" at bounding box center [158, 364] width 116 height 12
select select "null"
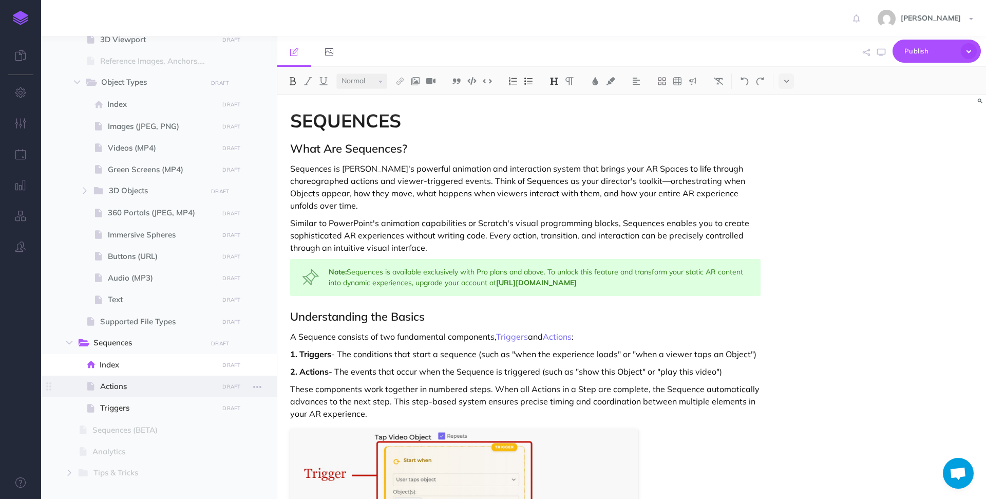
click at [148, 380] on span "Actions" at bounding box center [157, 386] width 115 height 12
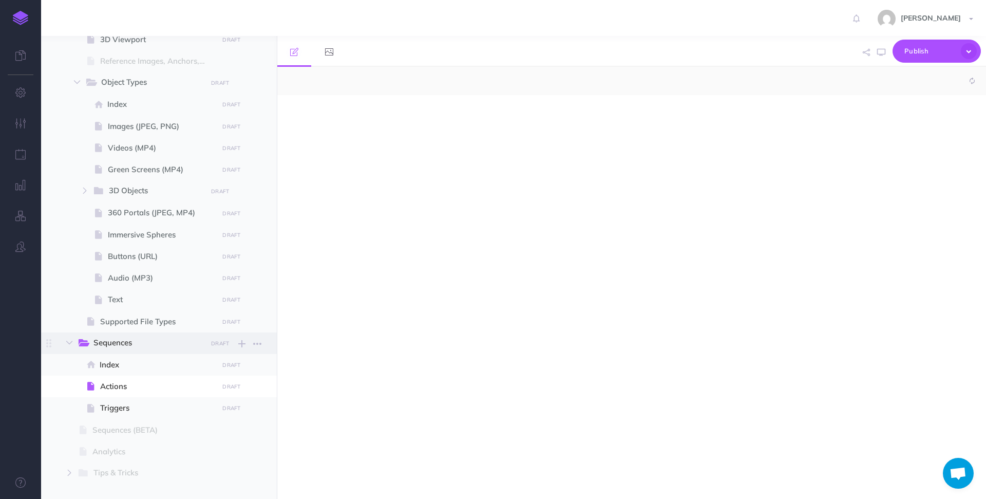
select select "null"
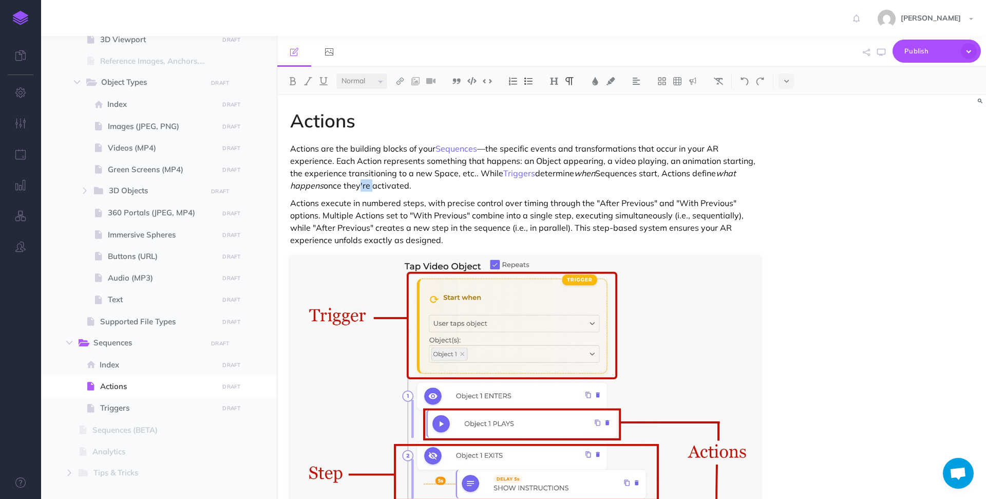
drag, startPoint x: 370, startPoint y: 186, endPoint x: 355, endPoint y: 186, distance: 14.4
click at [355, 186] on p "Actions are the building blocks of your Sequences —the specific events and tran…" at bounding box center [525, 166] width 470 height 49
click at [465, 190] on p "Actions are the building blocks of your Sequences —the specific events and tran…" at bounding box center [525, 166] width 470 height 49
click at [461, 183] on p "Actions are the building blocks of your Sequences —the specific events and tran…" at bounding box center [525, 166] width 470 height 49
click at [434, 242] on p "Actions execute in numbered steps, with precise control over timing through the…" at bounding box center [525, 221] width 470 height 49
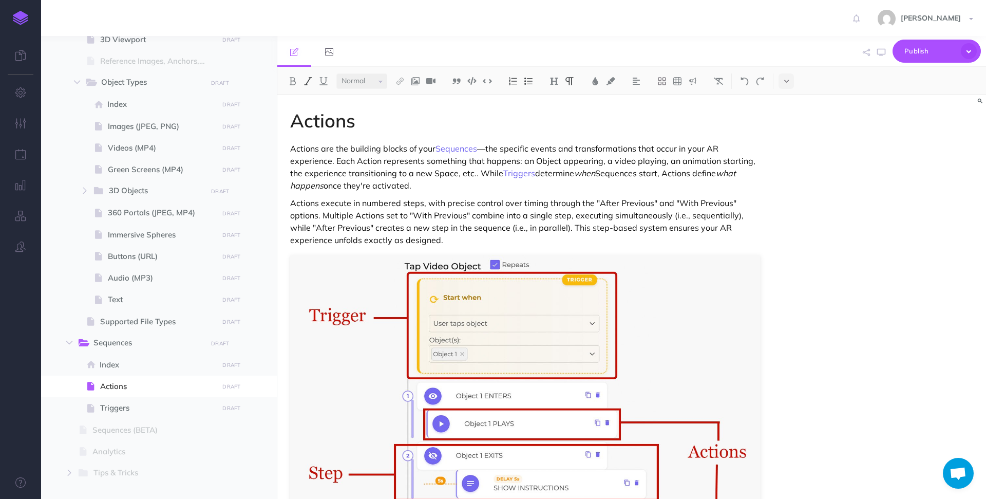
click at [726, 178] on p "Actions are the building blocks of your Sequences —the specific events and tran…" at bounding box center [525, 166] width 470 height 49
click at [319, 84] on img at bounding box center [323, 81] width 9 height 8
click at [314, 189] on em "what happens" at bounding box center [340, 185] width 53 height 10
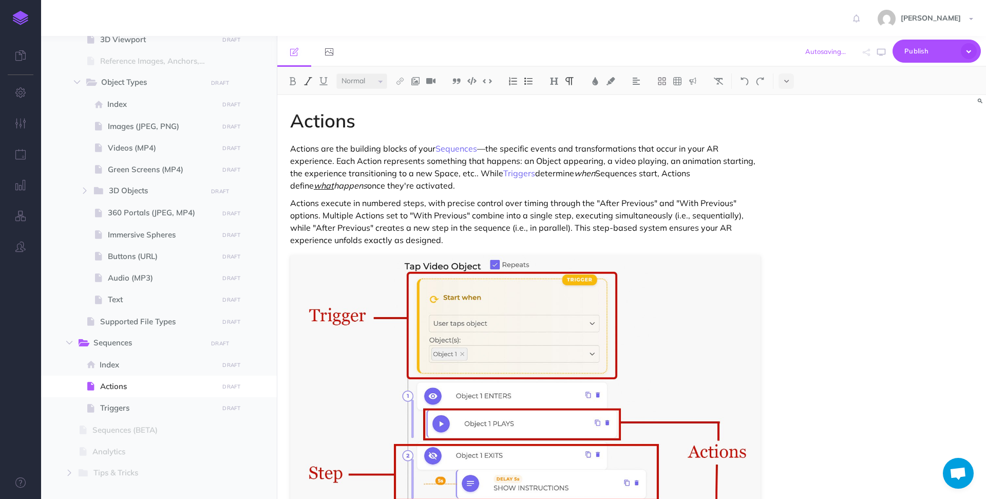
click at [314, 188] on em "what happens" at bounding box center [340, 185] width 53 height 10
click at [323, 81] on img at bounding box center [323, 81] width 9 height 8
click at [580, 174] on em "when" at bounding box center [584, 173] width 21 height 10
click at [326, 81] on img at bounding box center [323, 81] width 9 height 8
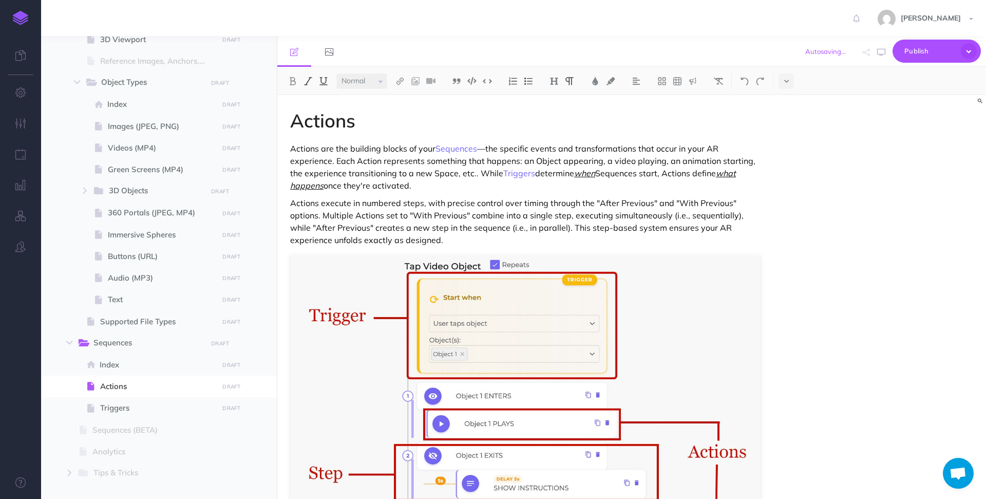
click at [453, 218] on p "Actions execute in numbered steps, with precise control over timing through the…" at bounding box center [525, 221] width 470 height 49
click at [558, 188] on p "Actions are the building blocks of your Sequences —the specific events and tran…" at bounding box center [525, 166] width 470 height 49
click at [547, 204] on p "Actions execute in numbered steps, with precise control over timing through the…" at bounding box center [525, 221] width 470 height 49
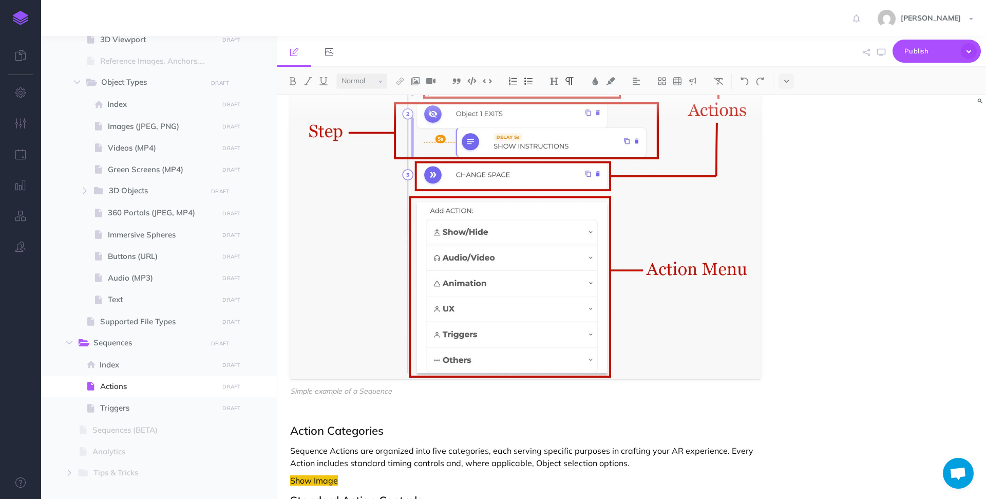
scroll to position [341, 0]
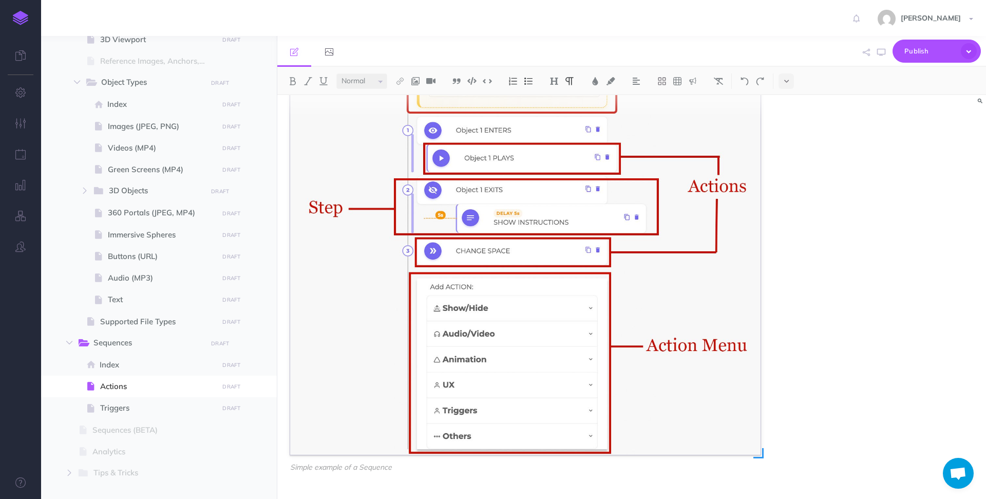
drag, startPoint x: 762, startPoint y: 457, endPoint x: 622, endPoint y: 333, distance: 186.6
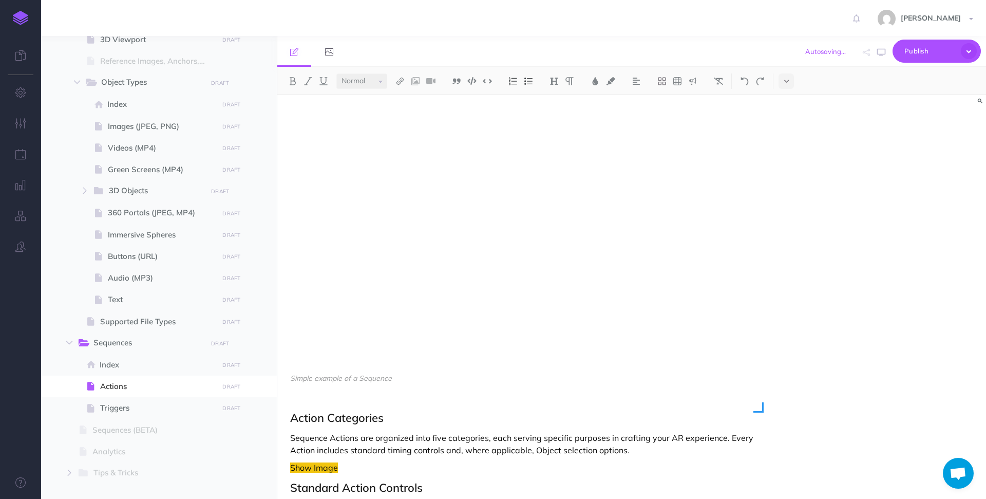
click at [616, 289] on img "To enrich screen reader interactions, please activate Accessibility in Grammarl…" at bounding box center [525, 133] width 470 height 465
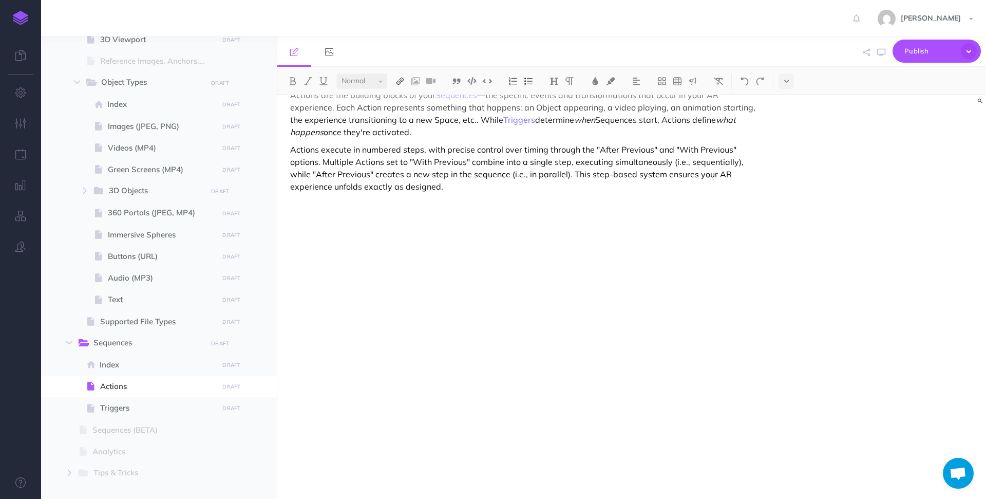
click at [403, 82] on img at bounding box center [399, 81] width 9 height 8
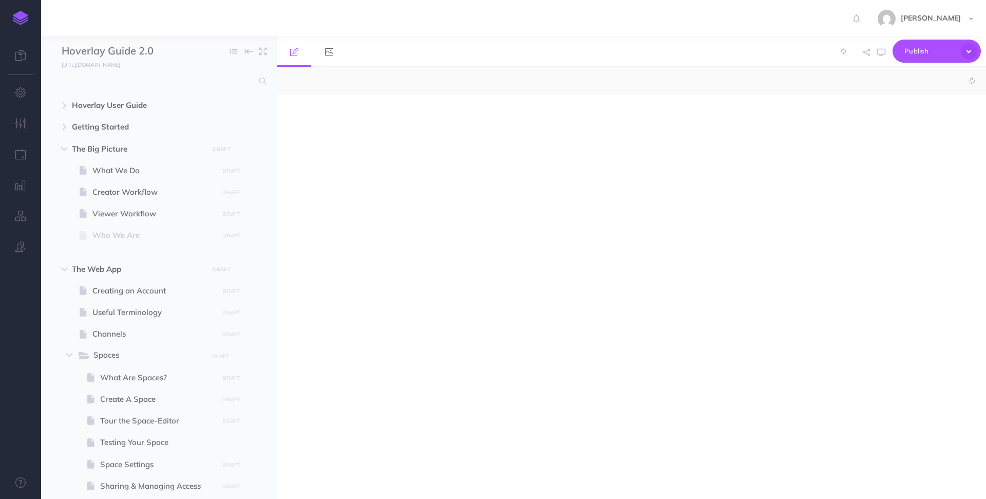
select select "null"
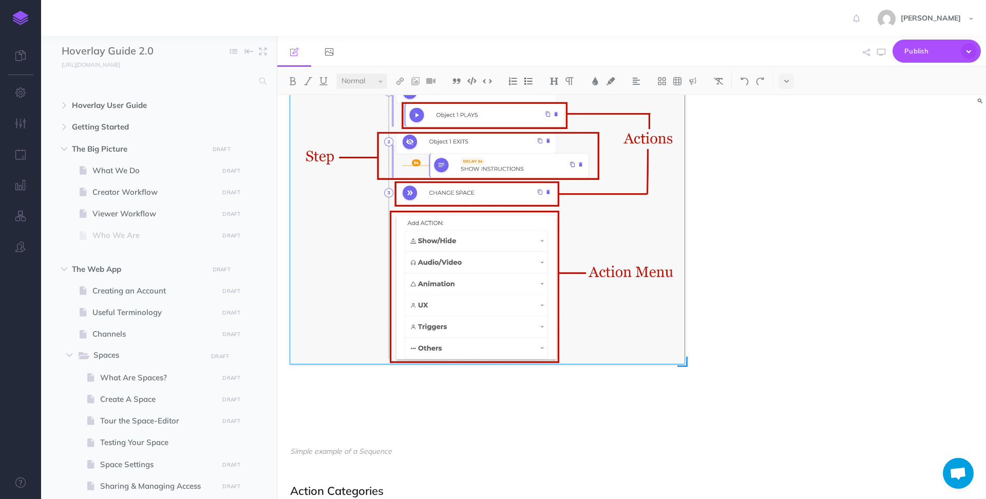
scroll to position [281, 0]
drag, startPoint x: 761, startPoint y: 439, endPoint x: 685, endPoint y: 368, distance: 104.3
click at [685, 368] on div "Simple example of a Sequence" at bounding box center [525, 219] width 470 height 490
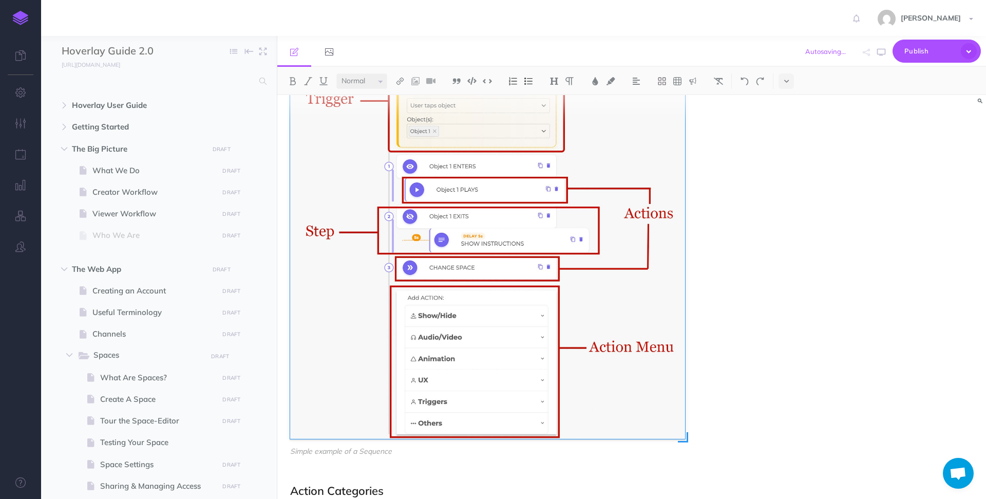
scroll to position [207, 0]
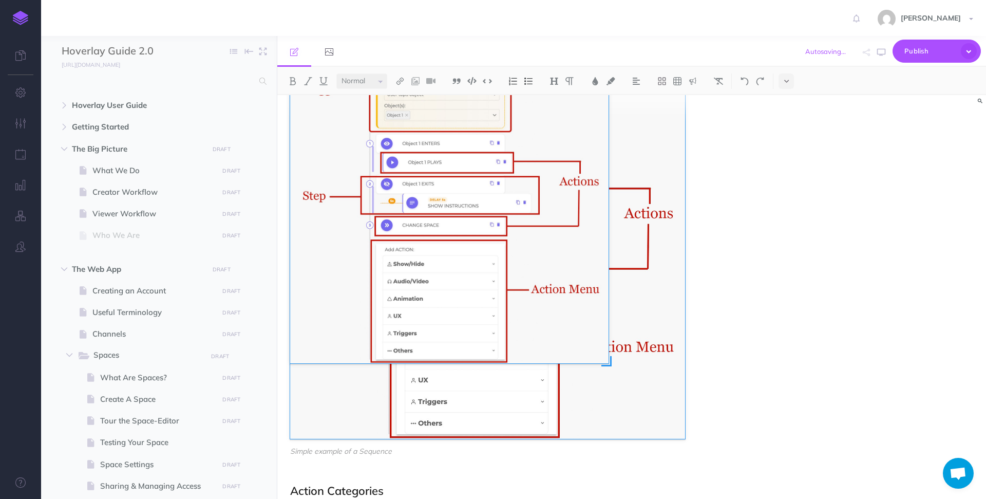
drag, startPoint x: 677, startPoint y: 433, endPoint x: 608, endPoint y: 359, distance: 101.4
click at [608, 359] on span "To enrich screen reader interactions, please activate Accessibility in Grammarl…" at bounding box center [606, 361] width 10 height 10
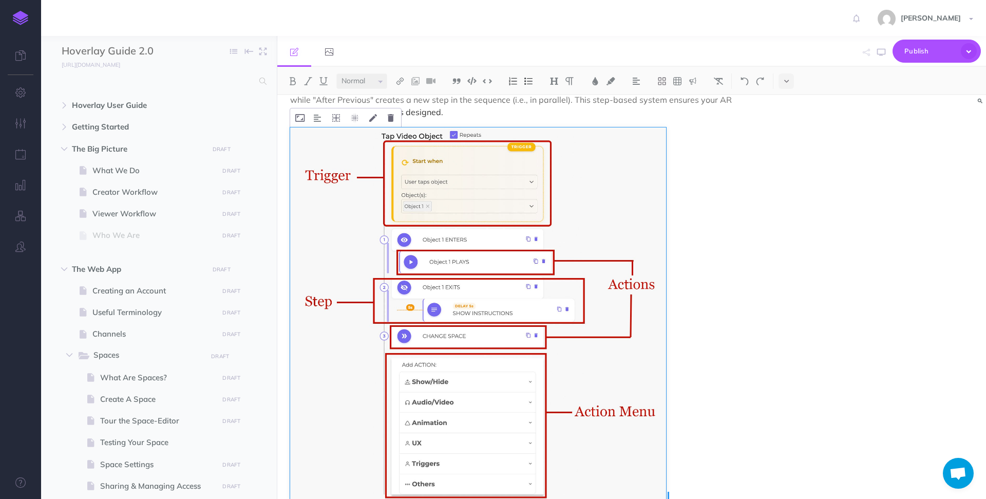
drag, startPoint x: 605, startPoint y: 441, endPoint x: 665, endPoint y: 479, distance: 71.1
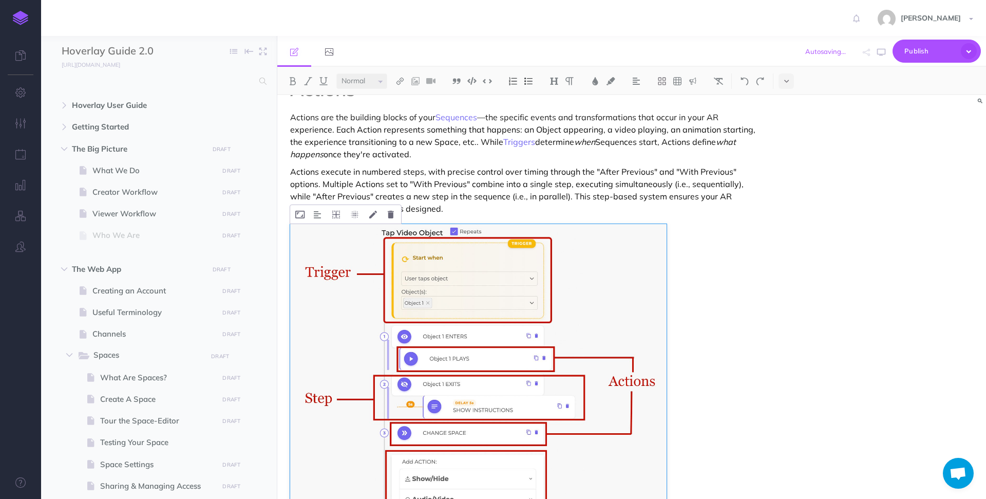
scroll to position [0, 0]
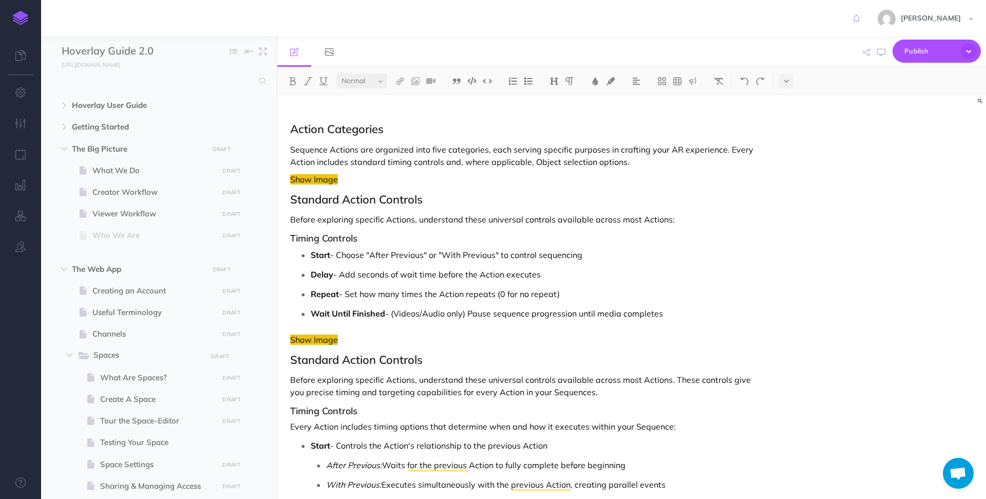
click at [435, 148] on p "Sequence Actions are organized into five categories, each serving specific purp…" at bounding box center [525, 155] width 470 height 25
click at [689, 181] on p "Show Image" at bounding box center [525, 179] width 470 height 12
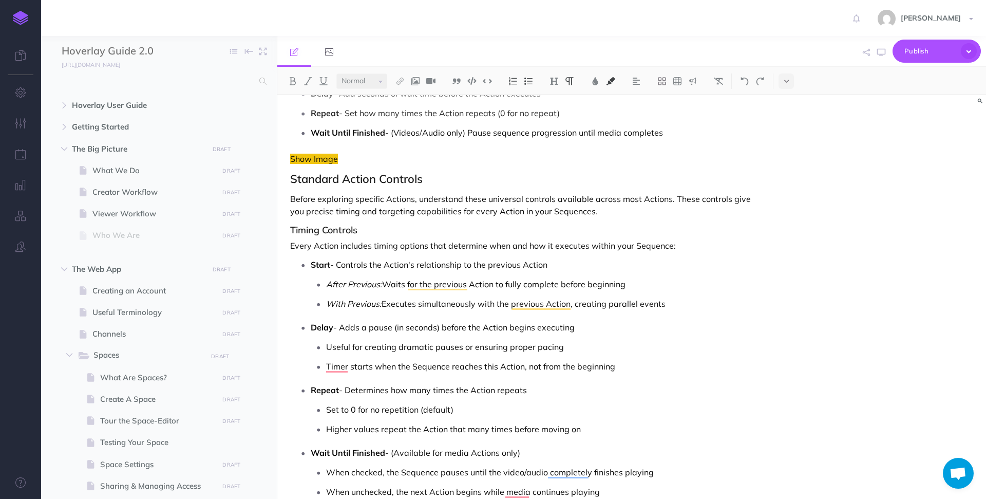
scroll to position [739, 0]
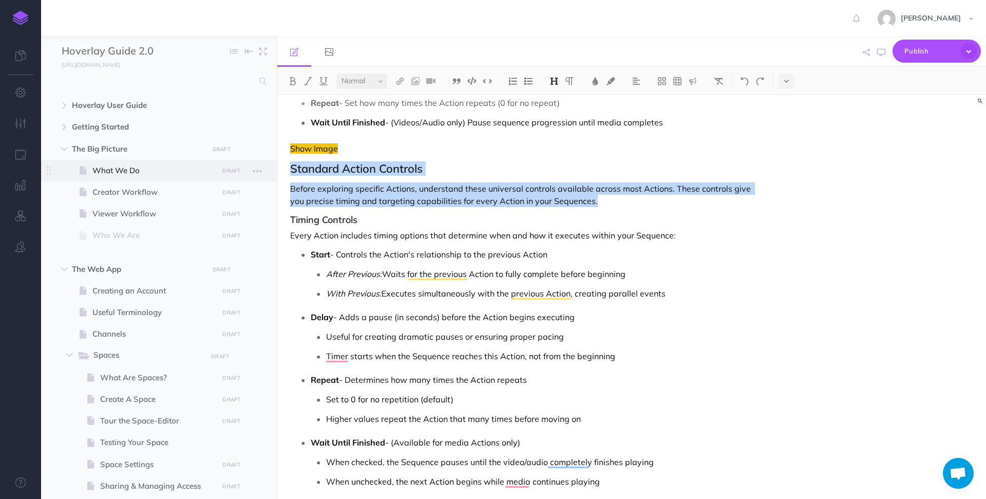
drag, startPoint x: 596, startPoint y: 201, endPoint x: 197, endPoint y: 173, distance: 400.5
click at [197, 172] on div "Hoverlay Guide 2.0 Collapse all Expand all Expand to root folders http://docs.h…" at bounding box center [513, 267] width 945 height 463
click at [452, 182] on p "Before exploring specific Actions, understand these universal controls availabl…" at bounding box center [525, 194] width 470 height 25
drag, startPoint x: 292, startPoint y: 165, endPoint x: 597, endPoint y: 199, distance: 306.4
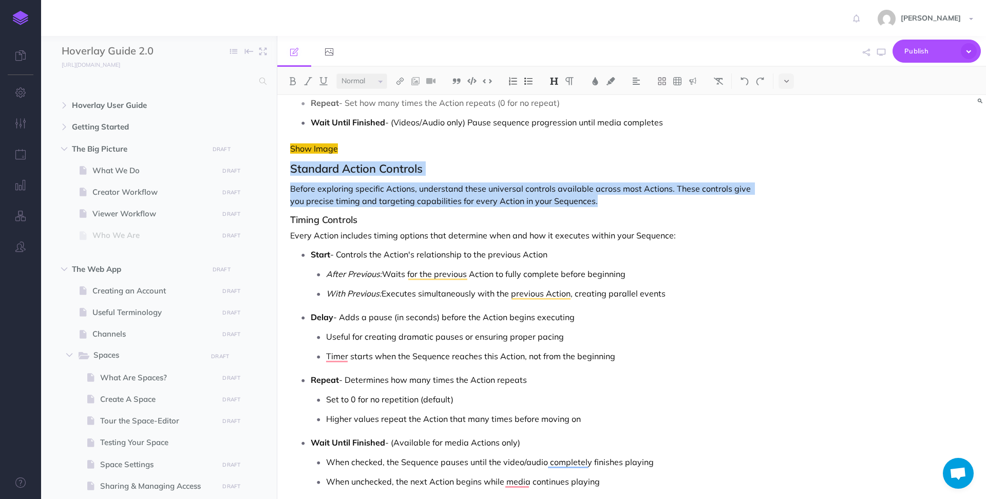
click at [597, 199] on p "Before exploring specific Actions, understand these universal controls availabl…" at bounding box center [525, 194] width 470 height 25
drag, startPoint x: 597, startPoint y: 199, endPoint x: 297, endPoint y: 160, distance: 302.4
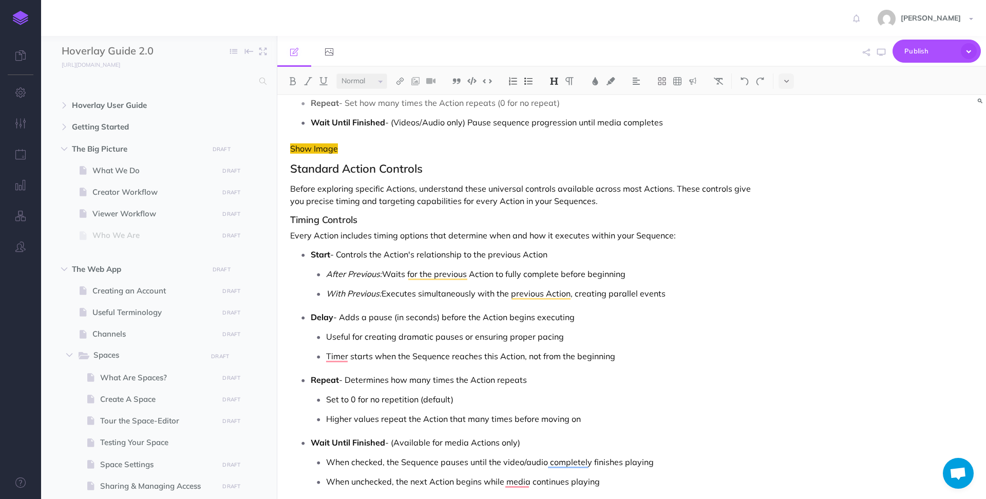
click at [523, 184] on p "Before exploring specific Actions, understand these universal controls availabl…" at bounding box center [525, 194] width 470 height 25
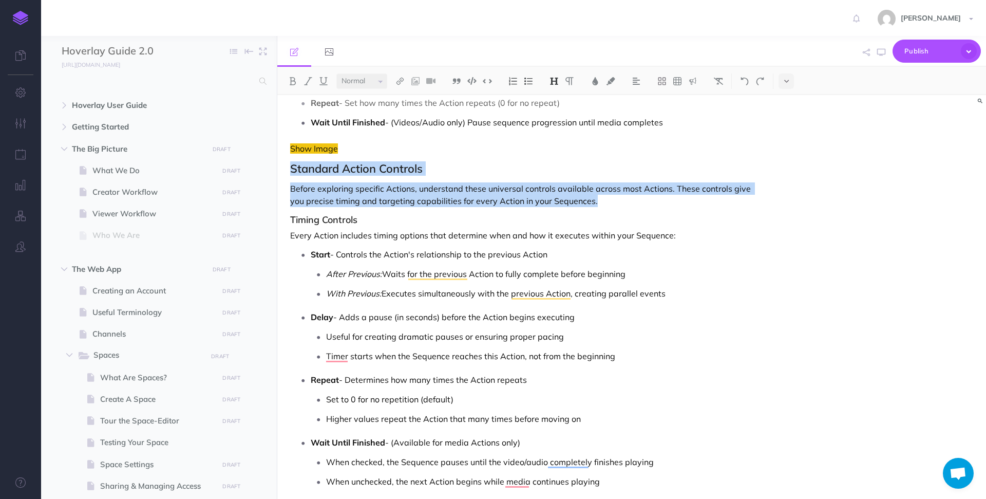
drag, startPoint x: 596, startPoint y: 202, endPoint x: 287, endPoint y: 163, distance: 311.6
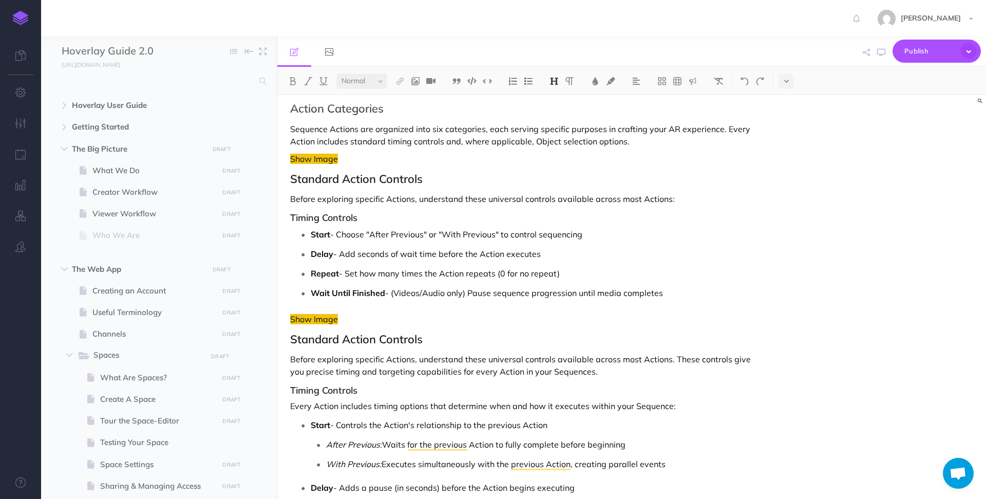
scroll to position [550, 0]
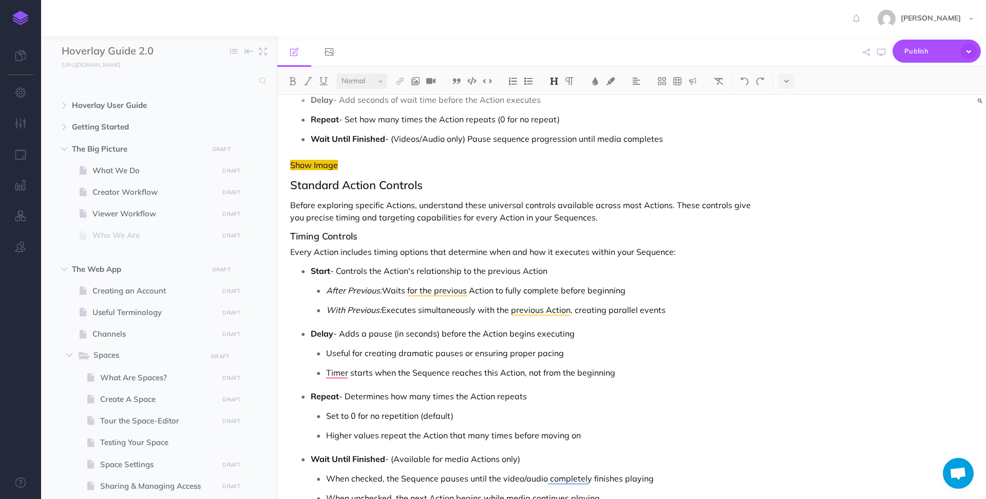
click at [385, 212] on p "Before exploring specific Actions, understand these universal controls availabl…" at bounding box center [525, 211] width 470 height 25
click at [385, 217] on p "Before exploring specific Actions, understand these universal controls availabl…" at bounding box center [525, 211] width 470 height 25
click at [613, 80] on img at bounding box center [610, 81] width 9 height 8
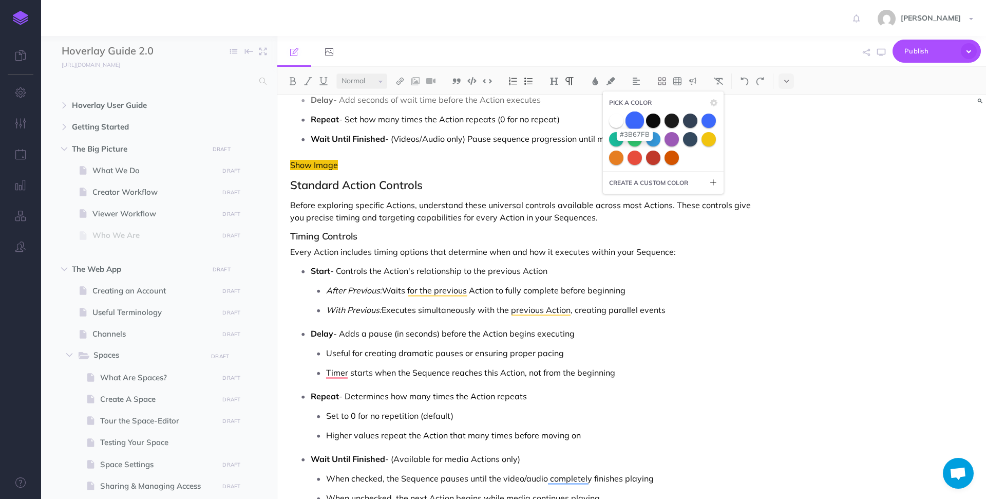
click at [634, 122] on span at bounding box center [634, 120] width 18 height 18
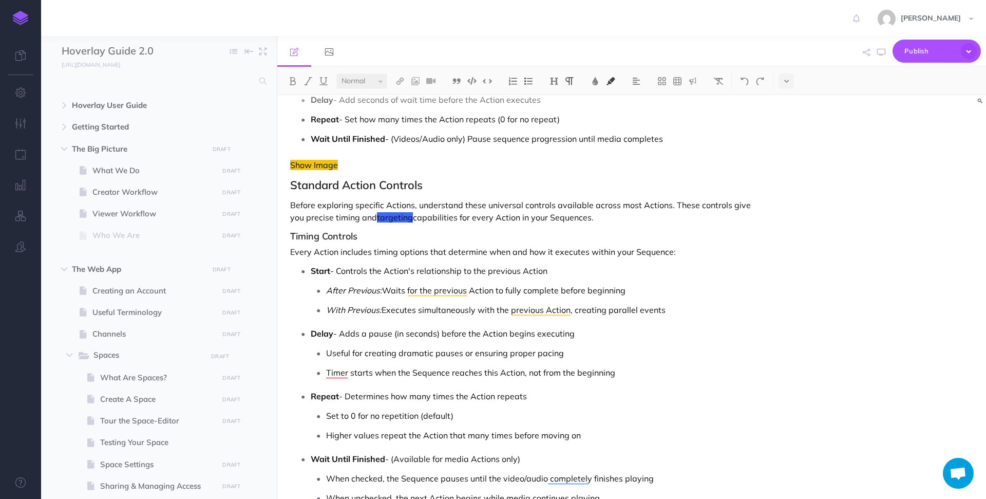
click at [608, 79] on img at bounding box center [610, 81] width 9 height 8
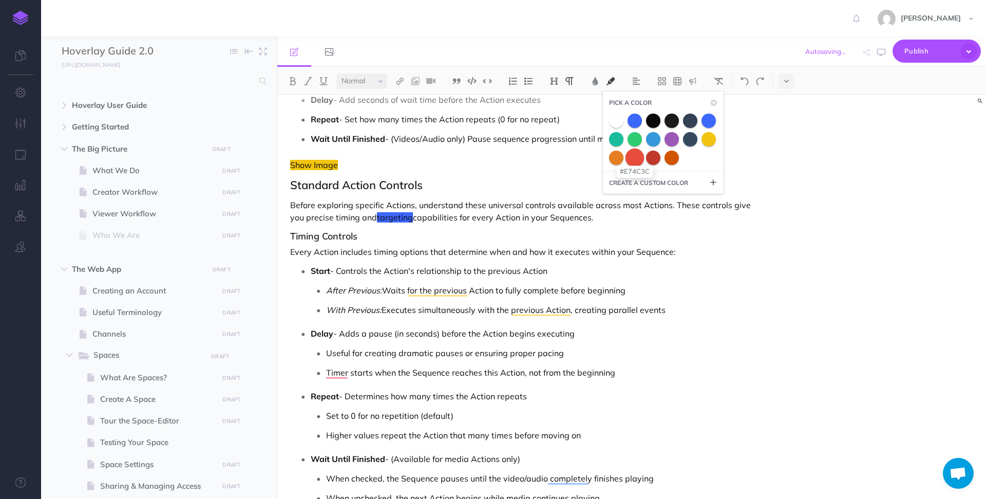
click at [633, 161] on span at bounding box center [634, 157] width 18 height 18
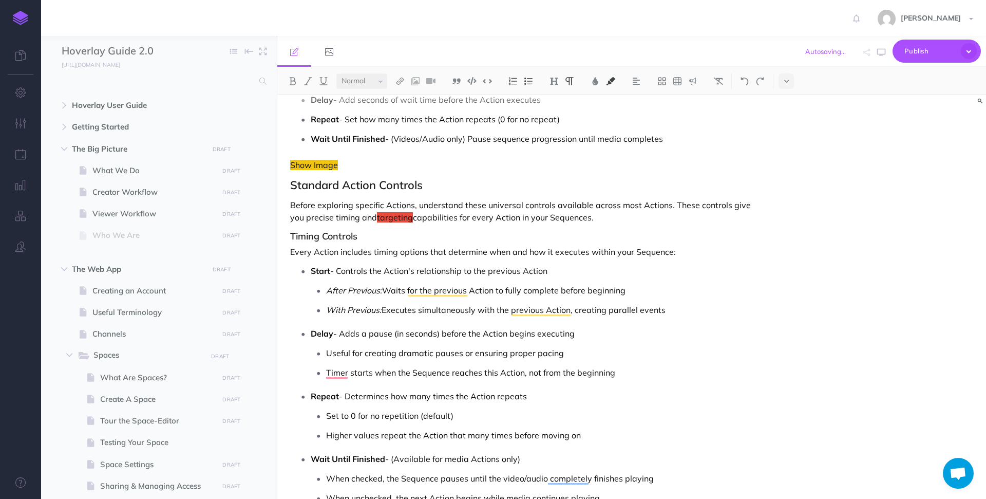
click at [461, 297] on p "After Previous: Waits for the previous Action to fully complete before beginning" at bounding box center [543, 289] width 434 height 15
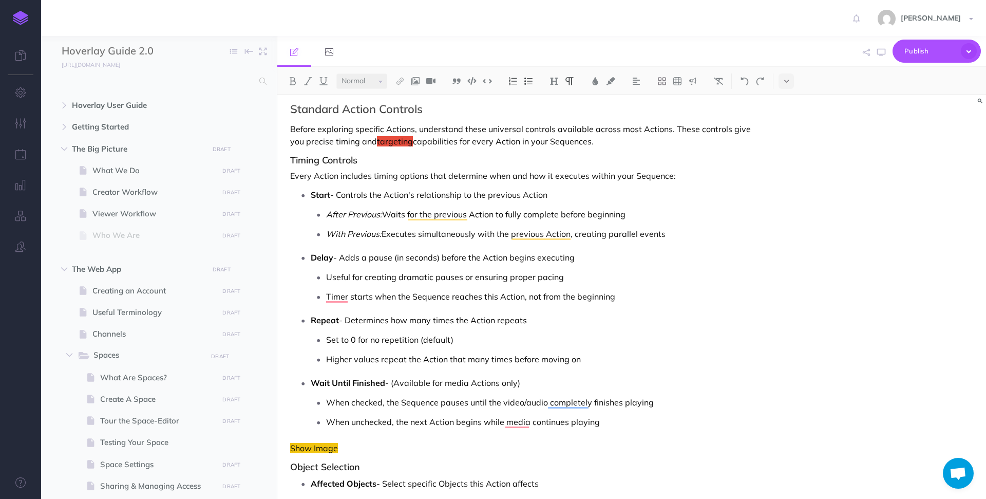
scroll to position [802, 0]
click at [456, 384] on p "Wait Until Finished - (Available for media Actions only)" at bounding box center [536, 380] width 450 height 15
click at [594, 357] on p "Higher values repeat the Action that many times before moving on" at bounding box center [543, 356] width 434 height 15
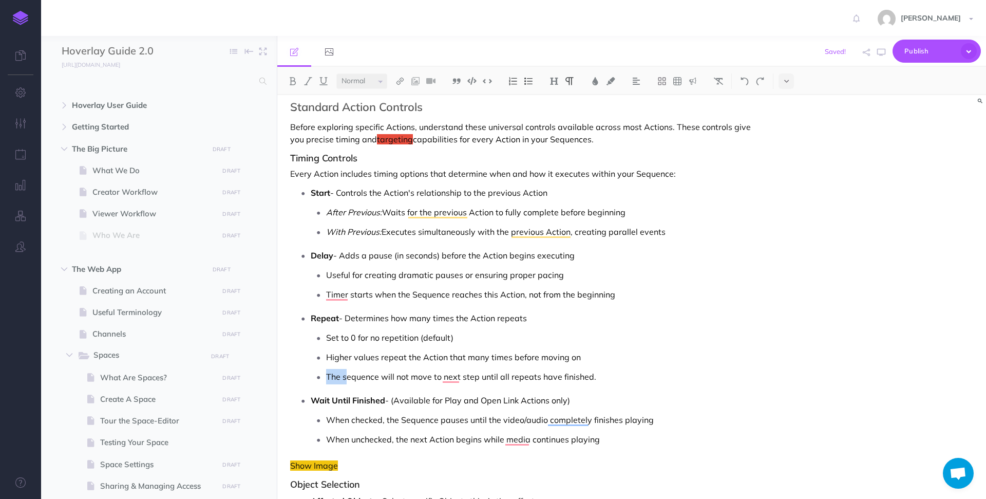
drag, startPoint x: 347, startPoint y: 376, endPoint x: 323, endPoint y: 376, distance: 23.1
click at [326, 376] on li "The sequence will not move to next step until all repeats have finished." at bounding box center [543, 376] width 434 height 15
click at [620, 374] on p "Sequence will not move to the next step until all repeats have finished." at bounding box center [543, 376] width 434 height 15
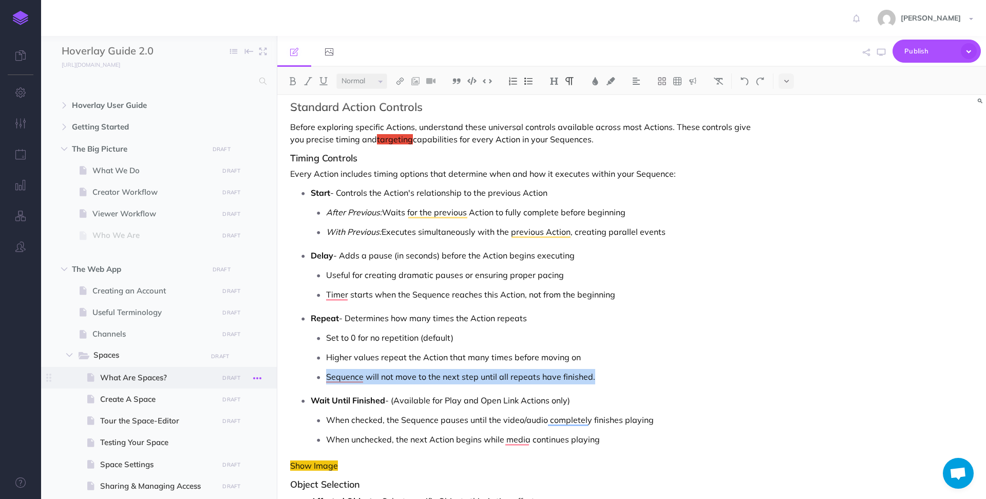
drag, startPoint x: 598, startPoint y: 376, endPoint x: 259, endPoint y: 376, distance: 338.9
click at [257, 376] on div "Hoverlay Guide 2.0 Collapse all Expand all Expand to root folders http://docs.h…" at bounding box center [513, 267] width 945 height 463
copy p "Sequence will not move to the next step until all repeats have finished."
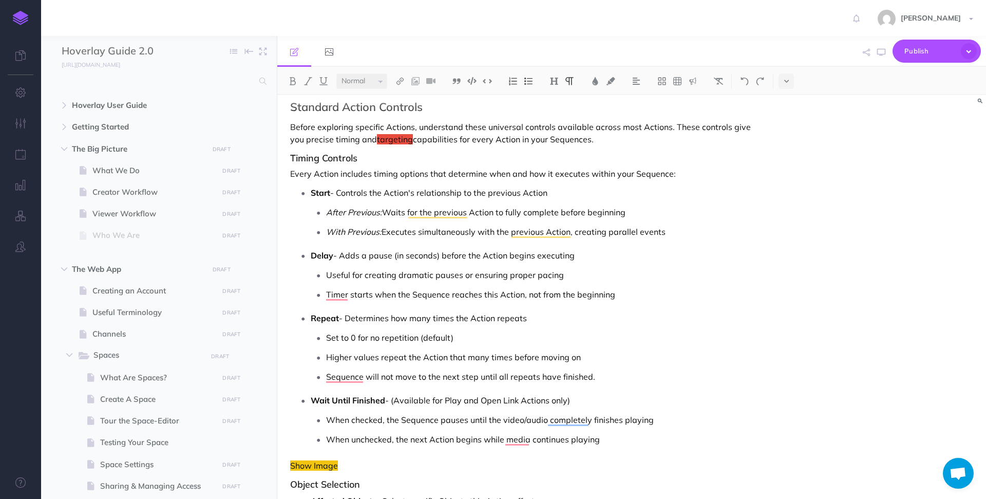
click at [638, 296] on p "Timer starts when the Sequence reaches this Action, not from the beginning" at bounding box center [543, 294] width 434 height 15
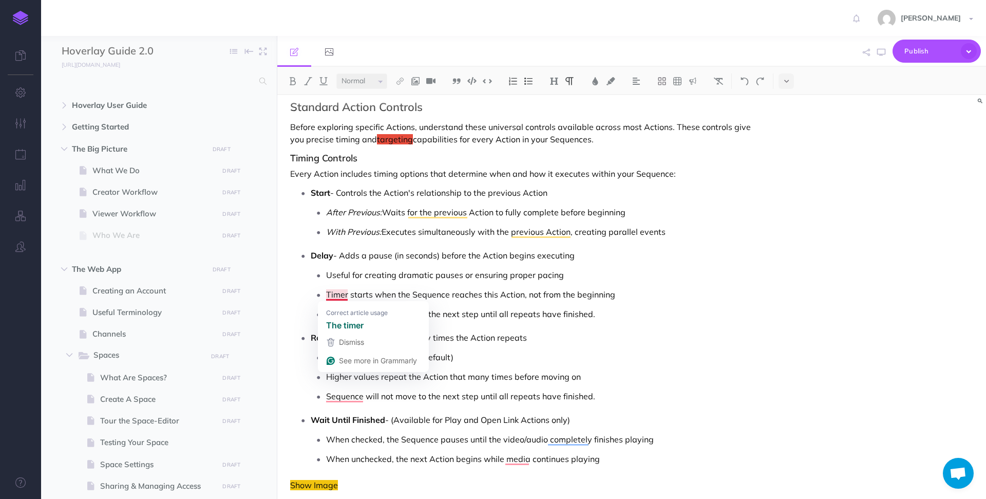
click at [327, 296] on p "Timer starts when the Sequence reaches this Action, not from the beginning" at bounding box center [543, 294] width 434 height 15
click at [576, 286] on ul "Useful for creating dramatic pauses or ensuring proper pacing Delay timer start…" at bounding box center [536, 294] width 450 height 54
click at [576, 278] on p "Useful for creating dramatic pauses or ensuring proper pacing" at bounding box center [543, 274] width 434 height 15
click at [601, 252] on p "Delay - Adds a pause (in seconds) before the Action begins executing" at bounding box center [536, 255] width 450 height 15
click at [583, 275] on p "Useful for creating dramatic pauses or ensuring proper pacing" at bounding box center [543, 274] width 434 height 15
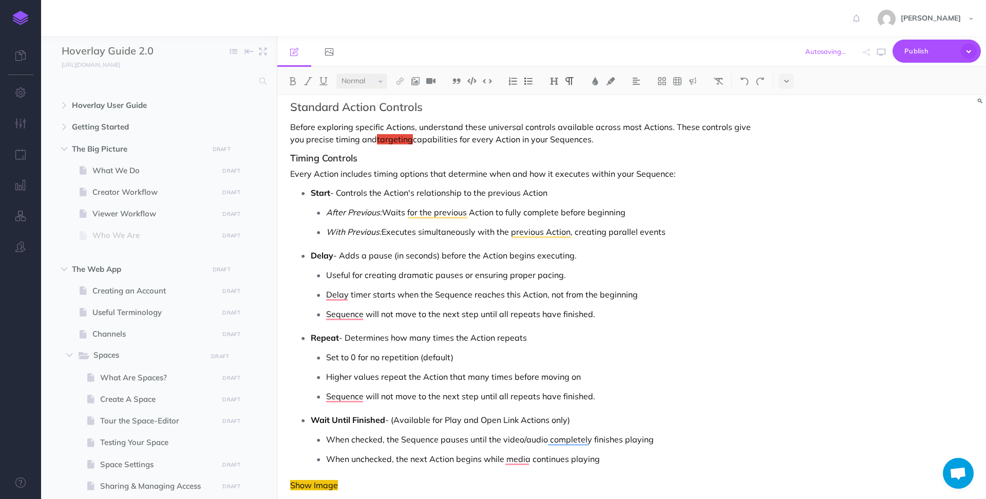
click at [653, 294] on p "Delay timer starts when the Sequence reaches this Action, not from the beginning" at bounding box center [543, 294] width 434 height 15
click at [612, 338] on p "Repeat - Determines how many times the Action repeats" at bounding box center [536, 337] width 450 height 15
click at [585, 358] on p "Set to 0 for no repetition (default)" at bounding box center [543, 356] width 434 height 15
click at [593, 378] on p "Higher values repeat the Action that many times before moving on" at bounding box center [543, 376] width 434 height 15
click at [591, 413] on p "Wait Until Finished - (Available for Play and Open Link Actions only)" at bounding box center [536, 419] width 450 height 15
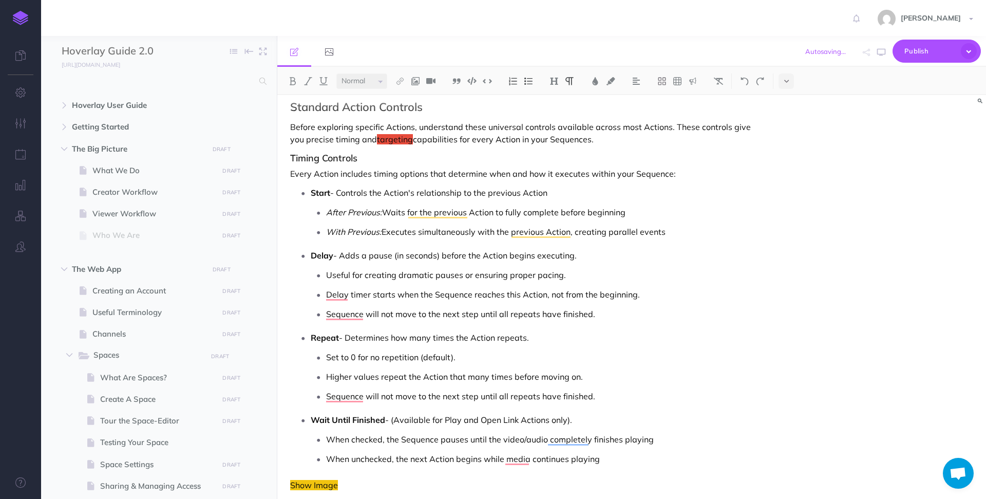
click at [668, 441] on p "When checked, the Sequence pauses until the video/audio completely finishes pla…" at bounding box center [543, 438] width 434 height 15
click at [640, 458] on p "When unchecked, the next Action begins while media continues playing" at bounding box center [543, 458] width 434 height 15
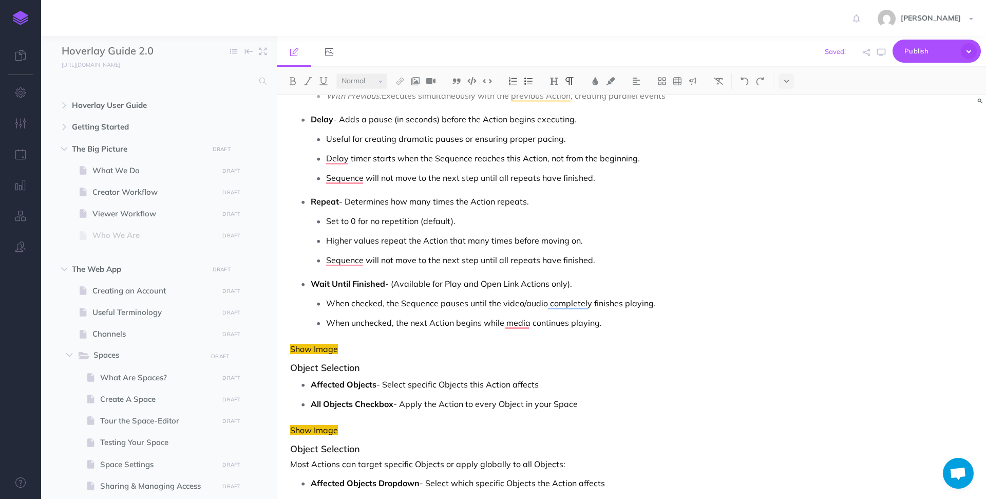
scroll to position [941, 0]
click at [441, 322] on p "When unchecked, the next Action begins while media continues playing." at bounding box center [543, 319] width 434 height 15
click at [464, 259] on p "Sequence will not move to the next step until all repeats have finished." at bounding box center [543, 257] width 434 height 15
click at [440, 321] on p "When unchecked, the next Stpep begins while media continues playing." at bounding box center [543, 319] width 434 height 15
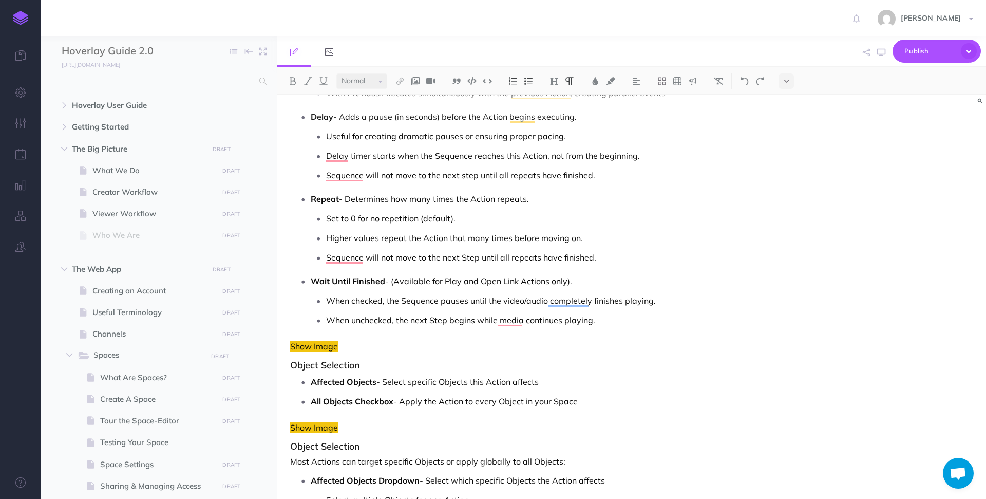
click at [589, 322] on p "When unchecked, the next Step begins while media continues playing." at bounding box center [543, 319] width 434 height 15
click at [649, 323] on p "When unchecked, the next Step begins while media continues playing (as long as …" at bounding box center [543, 319] width 434 height 15
click at [639, 321] on p "When unchecked, the next Step begins while media continues playing (as long as …" at bounding box center [543, 319] width 434 height 15
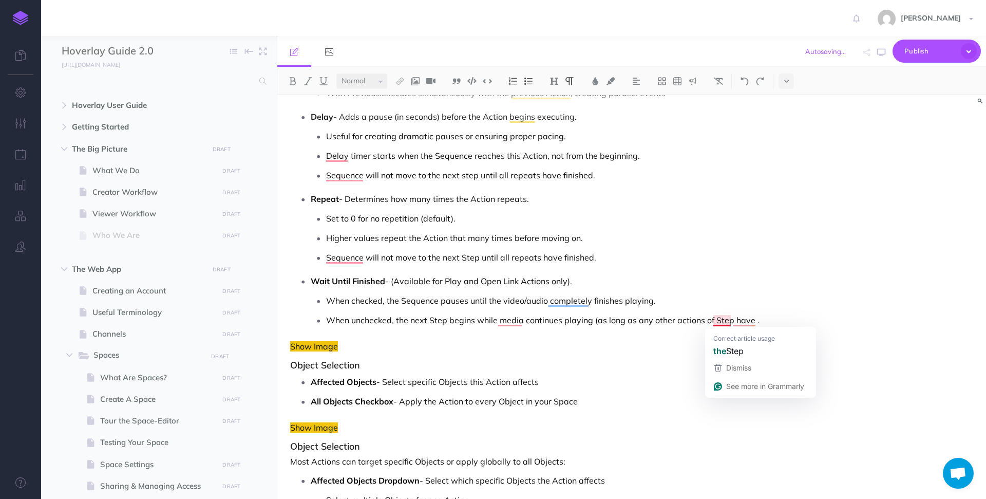
click at [715, 320] on p "When unchecked, the next Step begins while media continues playing (as long as …" at bounding box center [543, 319] width 434 height 15
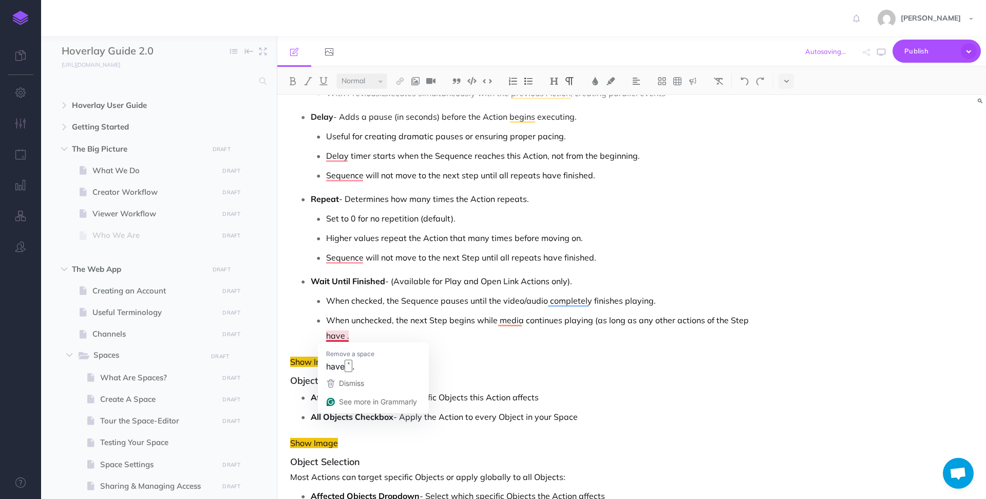
click at [347, 336] on p "When unchecked, the next Step begins while media continues playing (as long as …" at bounding box center [543, 327] width 434 height 31
click at [447, 337] on p "When unchecked, the next Step begins while media continues playing (as long as …" at bounding box center [543, 327] width 434 height 31
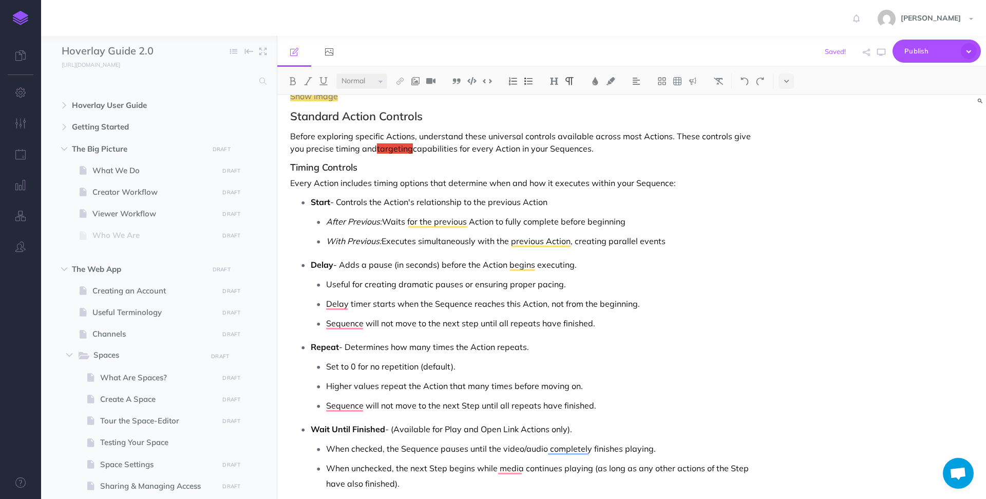
scroll to position [879, 0]
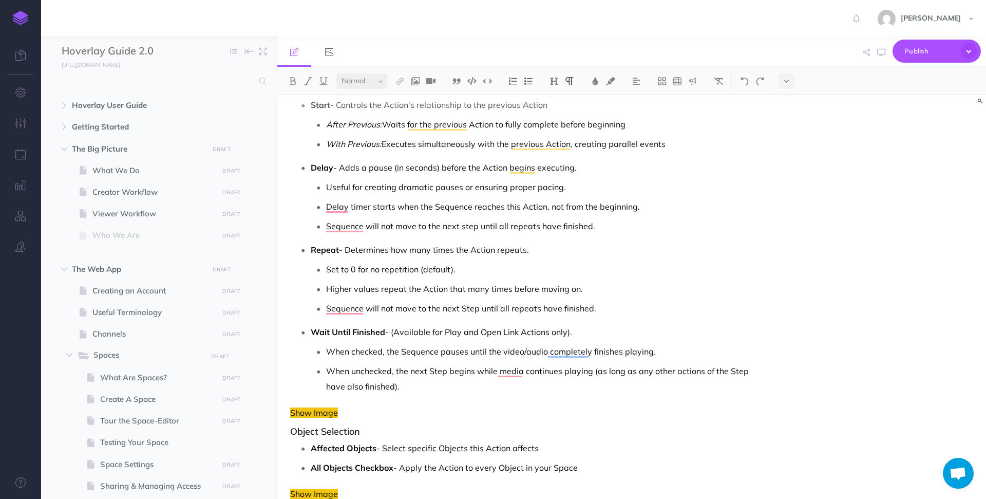
click at [426, 388] on p "When unchecked, the next Step begins while media continues playing (as long as …" at bounding box center [543, 378] width 434 height 31
click at [680, 370] on p "When unchecked, the next Step begins while media continues playing (as long as …" at bounding box center [543, 378] width 434 height 31
click at [526, 371] on p "When unchecked, the next Step begins while the media continues playing (as long…" at bounding box center [543, 378] width 434 height 31
click at [582, 371] on p "When unchecked, the next Step begins while the Object(s) continues playing (as …" at bounding box center [543, 378] width 434 height 31
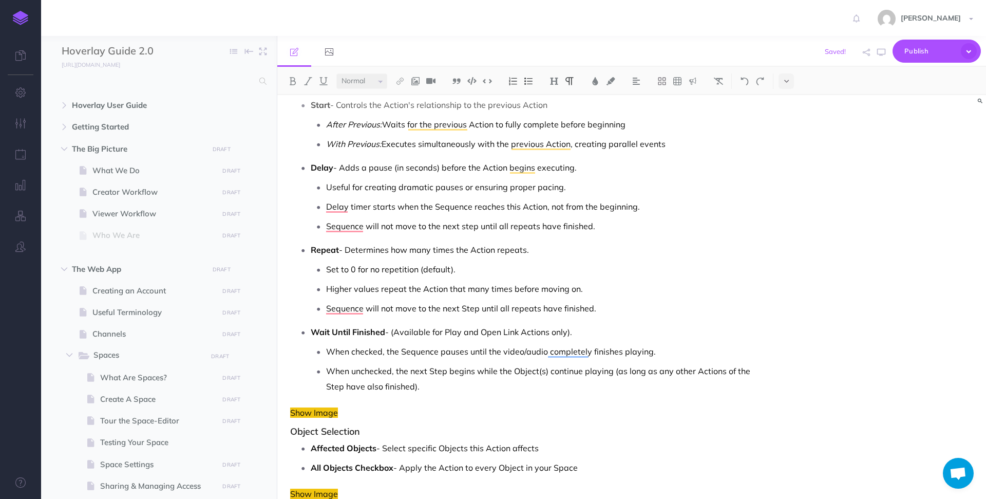
click at [587, 391] on p "When unchecked, the next Step begins while the Object(s) continue playing (as l…" at bounding box center [543, 378] width 434 height 31
click at [607, 371] on p "When unchecked, the next Step begins while the Object(s) continue playing (as l…" at bounding box center [543, 378] width 434 height 31
click at [604, 369] on p "When unchecked, the next Step begins while the Object(s) continue playing (as l…" at bounding box center [543, 378] width 434 height 31
click at [610, 373] on p "When unchecked, the next Step begins while the Object(s) continue playing (as l…" at bounding box center [543, 378] width 434 height 31
click at [583, 374] on p "When unchecked, the next Step begins while the Object(s) continue playing (as l…" at bounding box center [543, 378] width 434 height 31
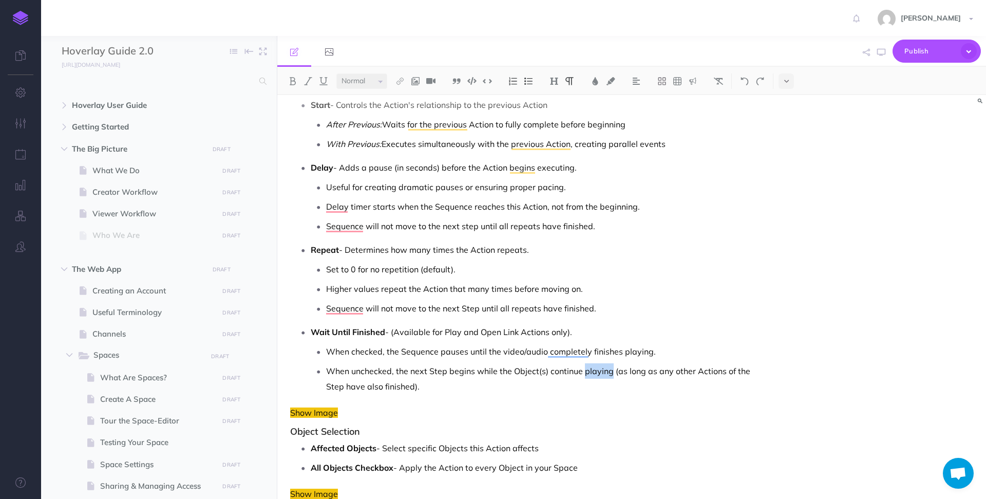
click at [583, 374] on p "When unchecked, the next Step begins while the Object(s) continue playing (as l…" at bounding box center [543, 378] width 434 height 31
click at [575, 390] on p "When unchecked, the next Step begins while the Object(s) continue to play (as l…" at bounding box center [543, 378] width 434 height 31
click at [601, 288] on p "Higher values repeat the Action that many times before moving on." at bounding box center [543, 288] width 434 height 15
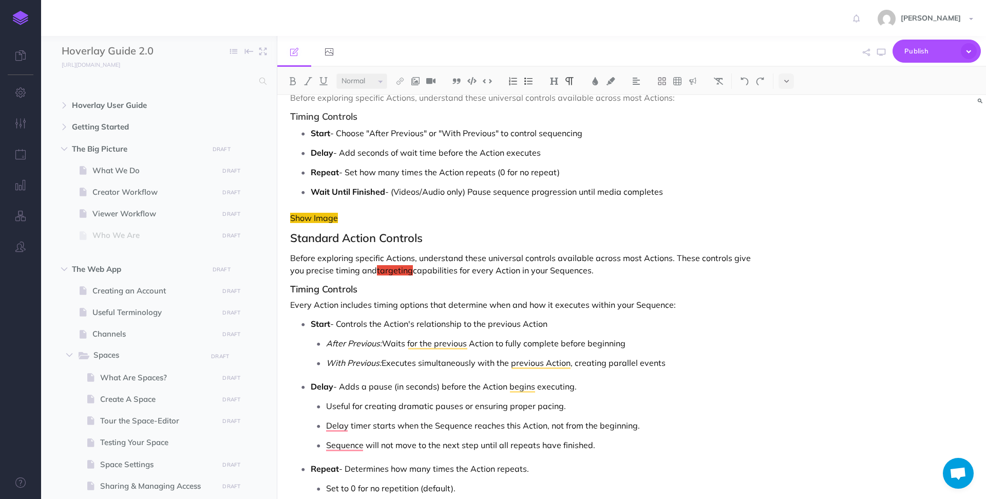
click at [656, 346] on p "After Previous: Waits for the previous Action to fully complete before beginning" at bounding box center [543, 342] width 434 height 15
click at [667, 342] on p "After Previous: Waits for the previous Action to fully complete before beginnin…" at bounding box center [543, 342] width 434 height 15
click at [668, 364] on p "With Previous: Executes simultaneously with the previous Action, creating paral…" at bounding box center [543, 362] width 434 height 15
click at [662, 345] on p "After Previous: Waits for the previous Action to fully complete before beginnin…" at bounding box center [543, 342] width 434 height 15
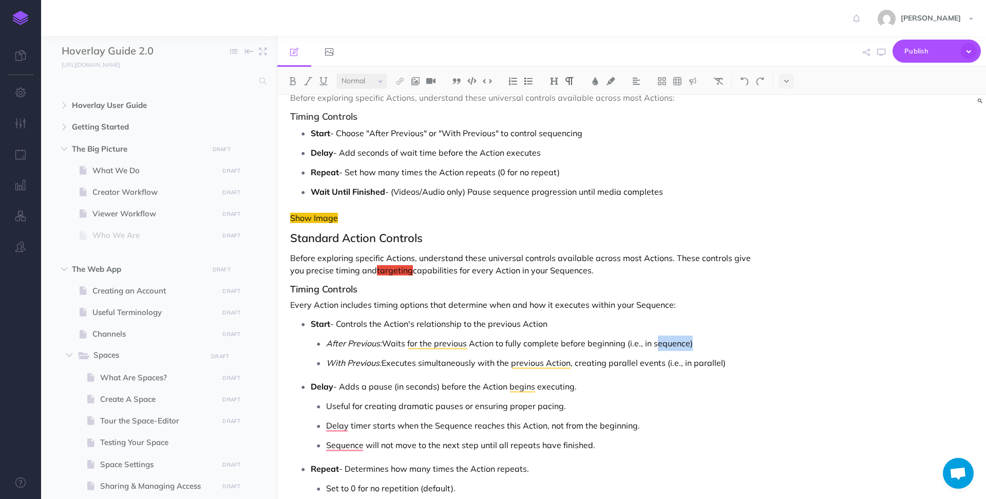
click at [662, 345] on p "After Previous: Waits for the previous Action to fully complete before beginnin…" at bounding box center [543, 342] width 434 height 15
click at [716, 358] on p "With Previous: Executes simultaneously with the previous Action, creating paral…" at bounding box center [543, 362] width 434 height 15
click at [738, 342] on p "After Previous: Waits for the previous Action to fully complete before beginnin…" at bounding box center [543, 342] width 434 height 15
click at [484, 344] on p "After Previous: Waits for the previous Action to fully complete before beginnin…" at bounding box center [543, 342] width 434 height 15
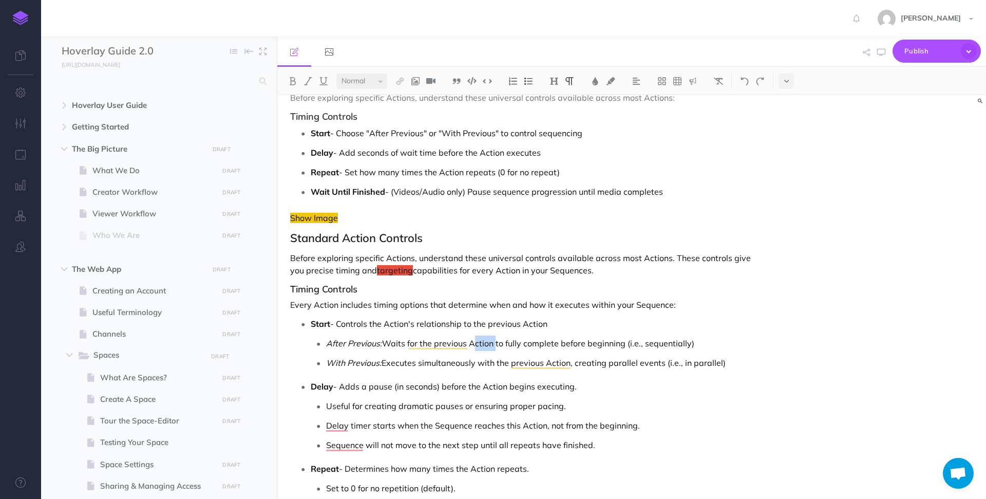
click at [484, 344] on p "After Previous: Waits for the previous Action to fully complete before beginnin…" at bounding box center [543, 342] width 434 height 15
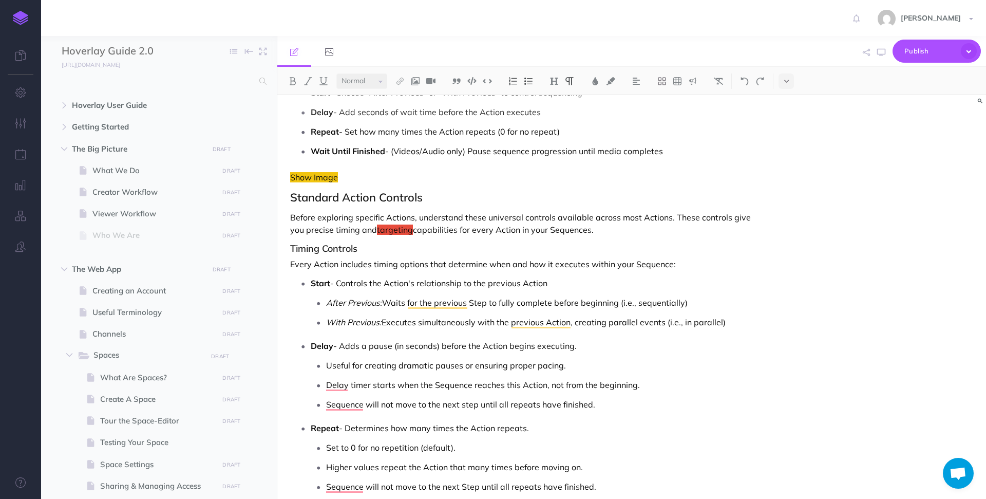
click at [387, 283] on p "Start - Controls the Action's relationship to the previous Action" at bounding box center [536, 282] width 450 height 15
click at [532, 283] on p "Start - Controls the Action's relationship to the previous Action" at bounding box center [536, 282] width 450 height 15
click at [566, 290] on p "Start - Controls the Action's relationship to the previous Action" at bounding box center [536, 282] width 450 height 15
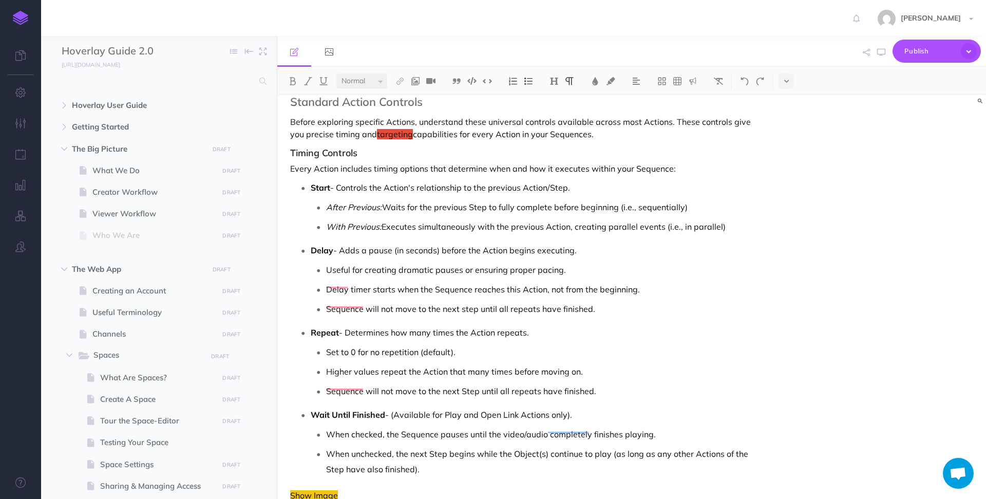
scroll to position [807, 0]
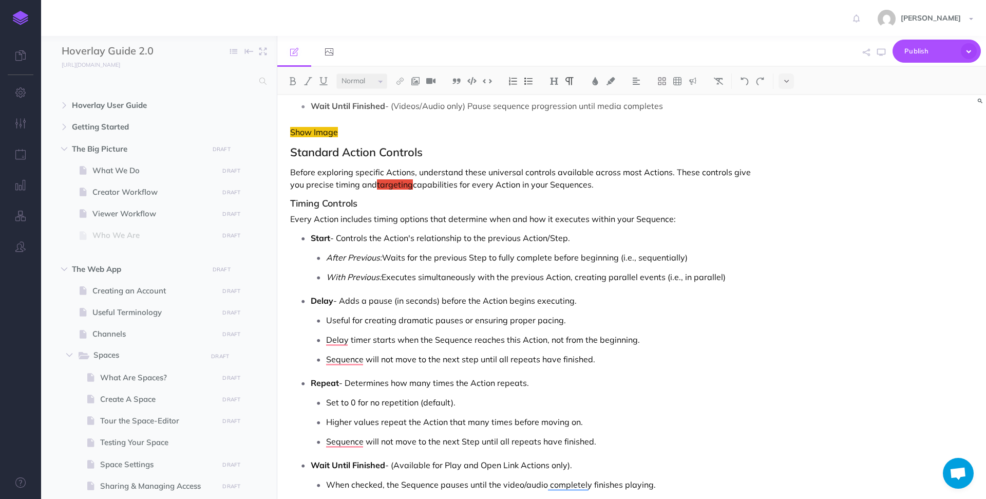
click at [376, 191] on p "Before exploring specific Actions, understand these universal controls availabl…" at bounding box center [525, 178] width 470 height 25
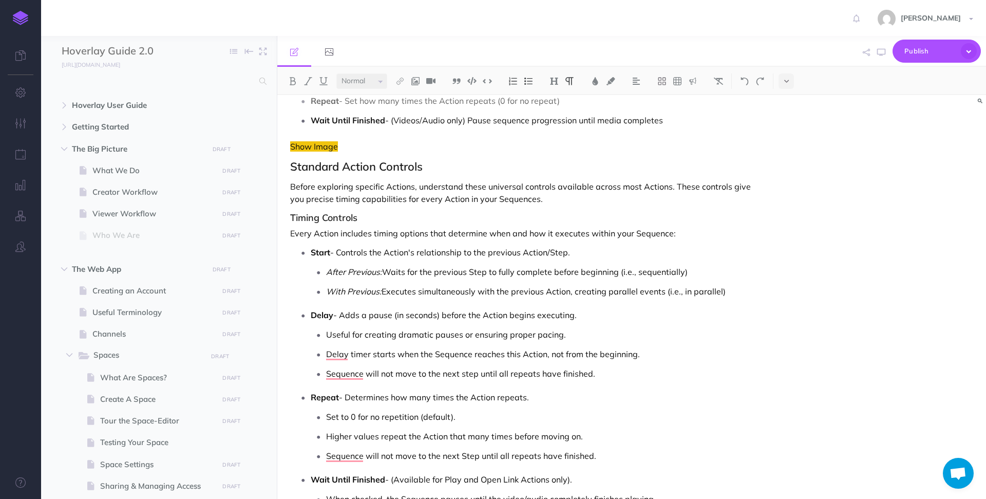
scroll to position [829, 0]
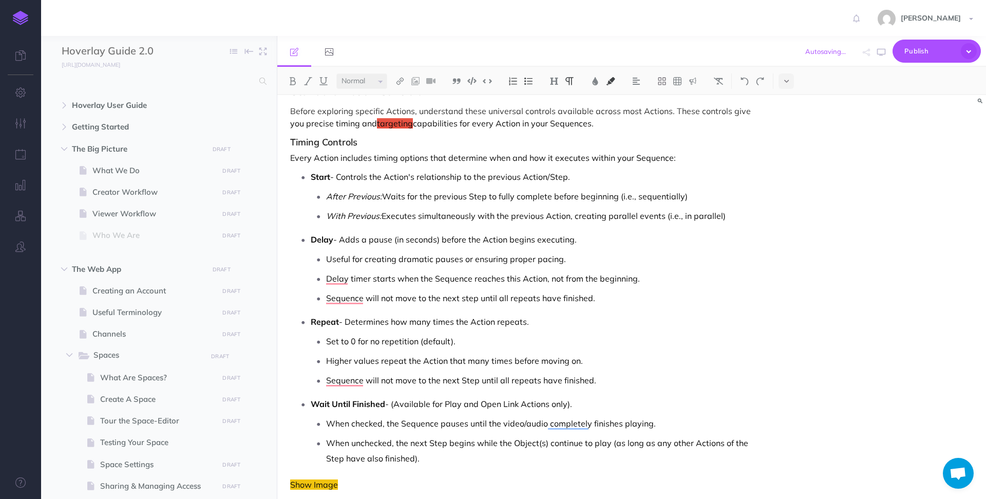
click at [618, 84] on button at bounding box center [610, 80] width 15 height 15
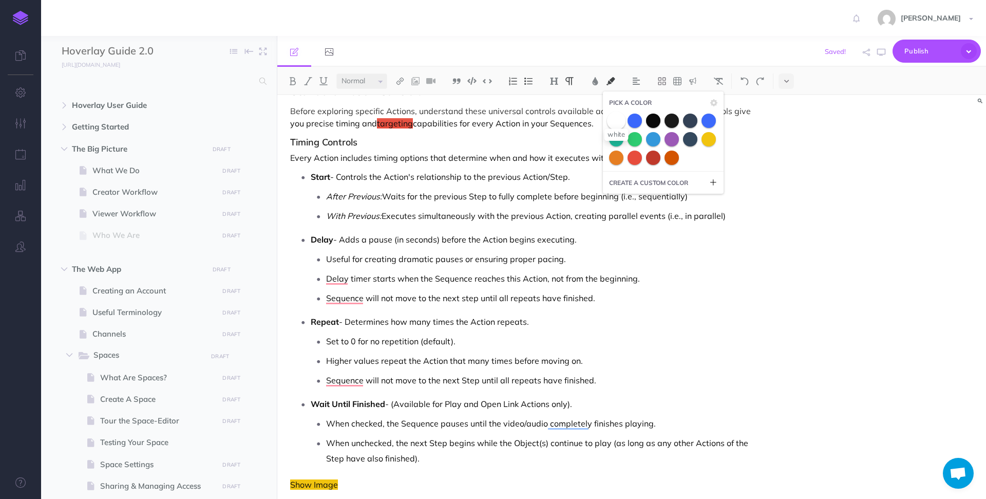
click at [613, 120] on span at bounding box center [616, 120] width 18 height 18
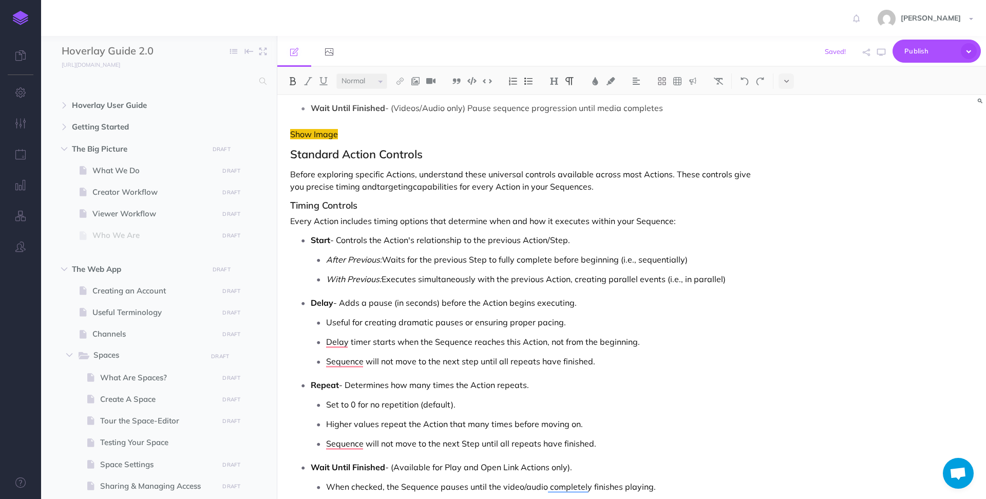
click at [362, 207] on h3 "Timing Controls" at bounding box center [525, 205] width 470 height 10
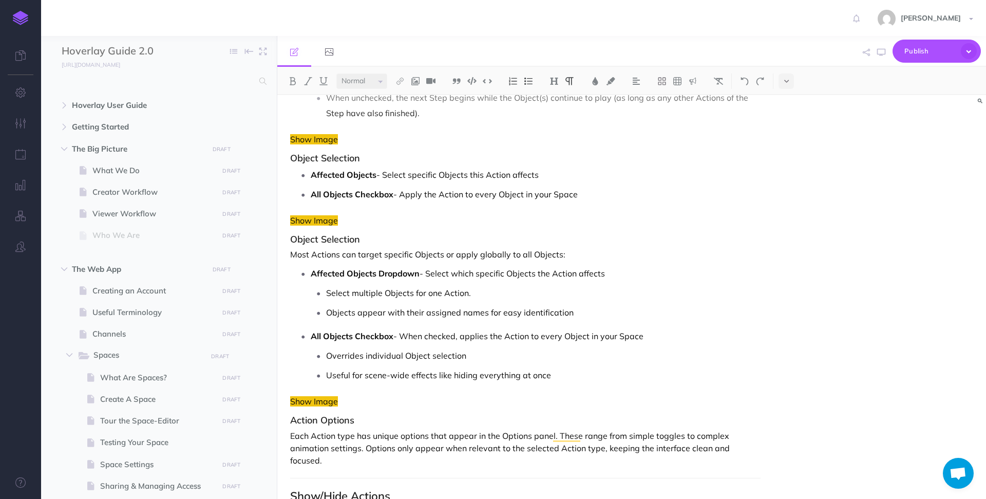
click at [338, 256] on p "Most Actions can target specific Objects or apply globally to all Objects:" at bounding box center [525, 254] width 470 height 12
click at [291, 254] on p "Most Actions can target specific Objects or apply globally to all Objects:" at bounding box center [525, 254] width 470 height 12
click at [490, 239] on h3 "Object Selection" at bounding box center [525, 239] width 470 height 10
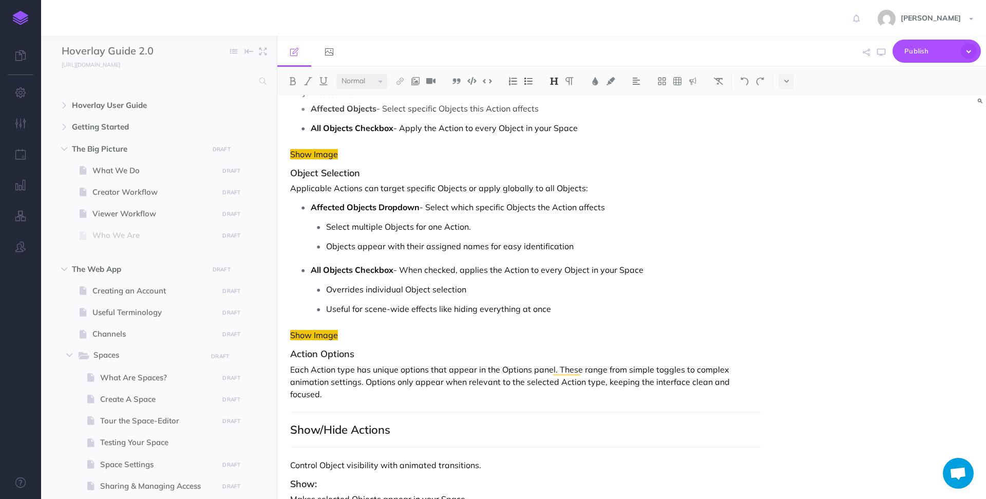
click at [618, 205] on p "Affected Objects Dropdown - Select which specific Objects the Action affects" at bounding box center [536, 206] width 450 height 15
click at [581, 224] on p "Select multiple Objects for one Action." at bounding box center [543, 226] width 434 height 15
click at [584, 254] on ul "Affected Objects Dropdown - Select which specific Objects the Action affects. S…" at bounding box center [527, 257] width 465 height 117
click at [585, 251] on p "Objects appear with their assigned names for easy identification" at bounding box center [543, 245] width 434 height 15
click at [645, 269] on p "All Objects Checkbox - When checked, applies the Action to every Object in your…" at bounding box center [536, 269] width 450 height 15
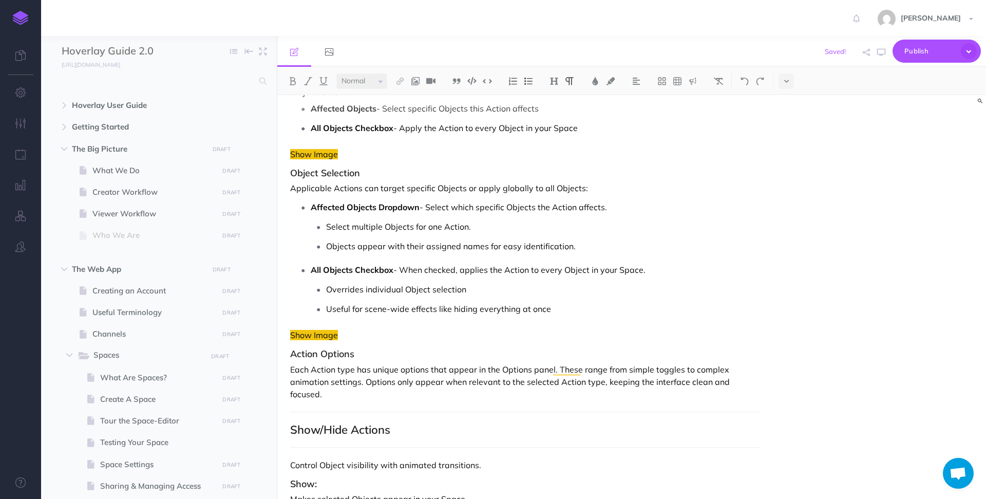
click at [556, 288] on p "Overrides individual Object selection" at bounding box center [543, 288] width 434 height 15
click at [568, 307] on p "Useful for scene-wide effects like hiding everything at once" at bounding box center [543, 308] width 434 height 15
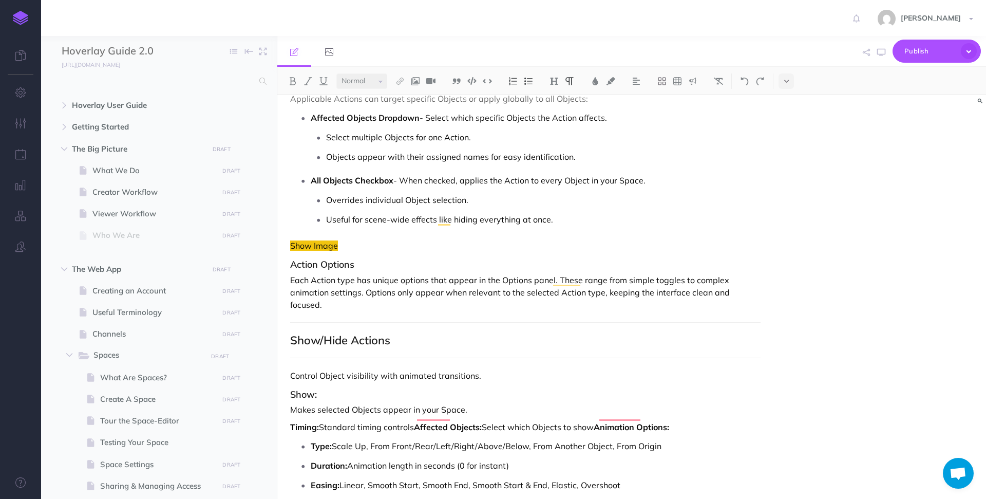
click at [443, 334] on h2 "Show/Hide Actions" at bounding box center [525, 340] width 470 height 12
click at [557, 80] on img at bounding box center [553, 81] width 9 height 8
click at [600, 156] on p "Objects appear with their assigned names for easy identification." at bounding box center [543, 156] width 434 height 15
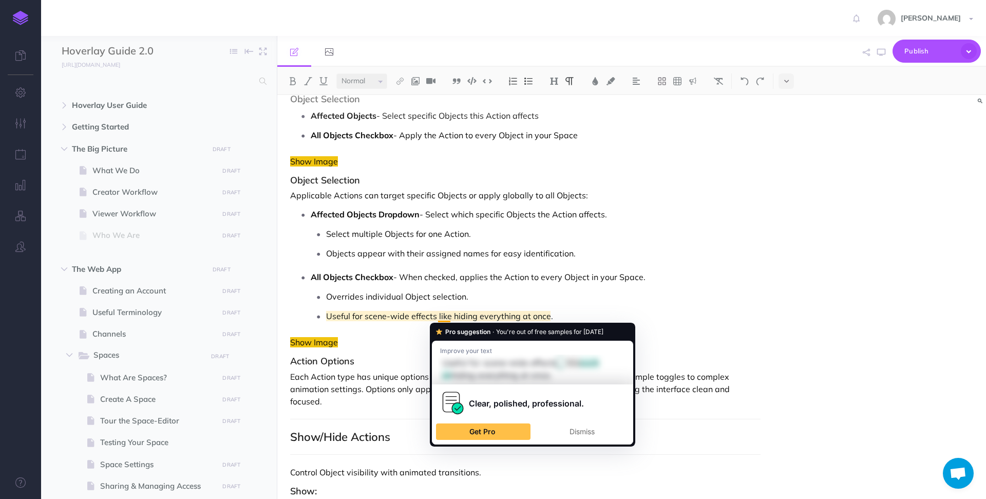
click at [554, 306] on ul "Overrides individual Object selection. Useful for scene-wide effects like hidin…" at bounding box center [536, 306] width 450 height 35
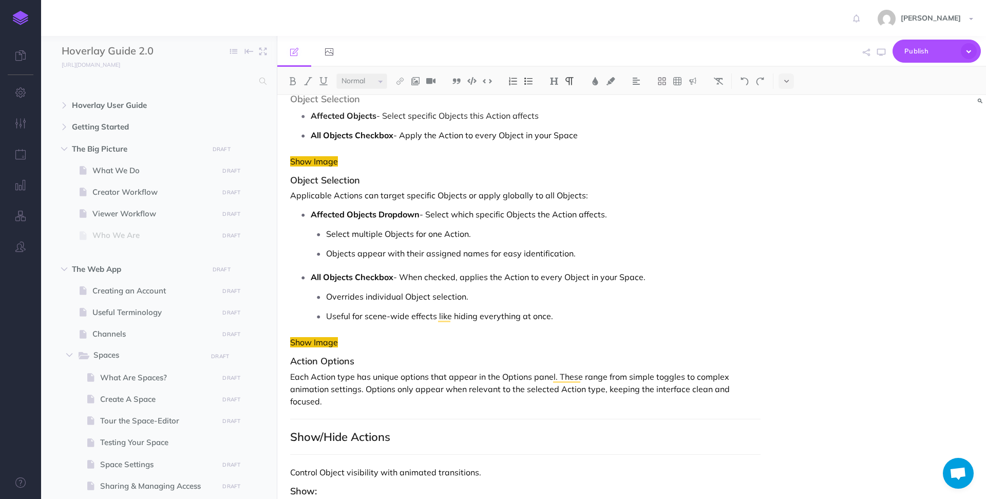
click at [544, 296] on p "Overrides individual Object selection." at bounding box center [543, 296] width 434 height 15
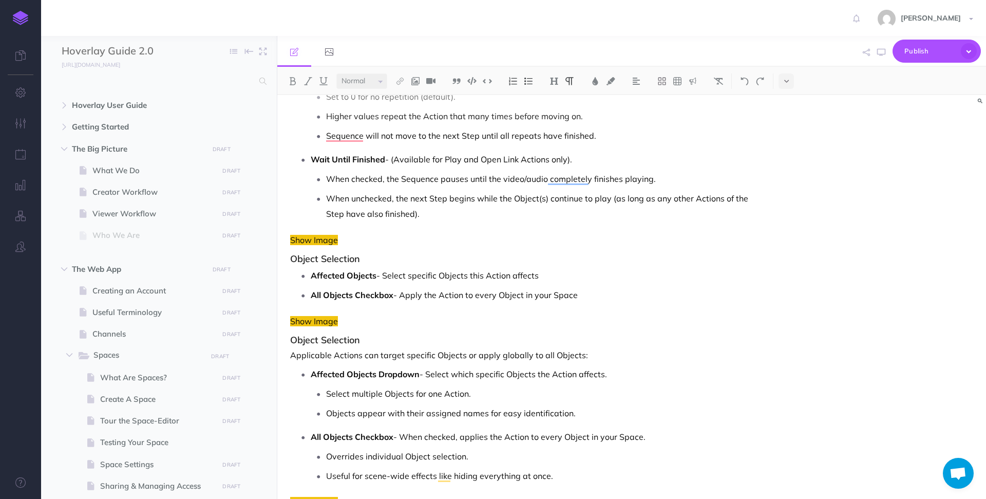
click at [584, 279] on p "Affected Objects - Select specific Objects this Action affects" at bounding box center [536, 275] width 450 height 15
click at [587, 288] on p "All Objects Checkbox - Apply the Action to every Object in your Space" at bounding box center [536, 294] width 450 height 15
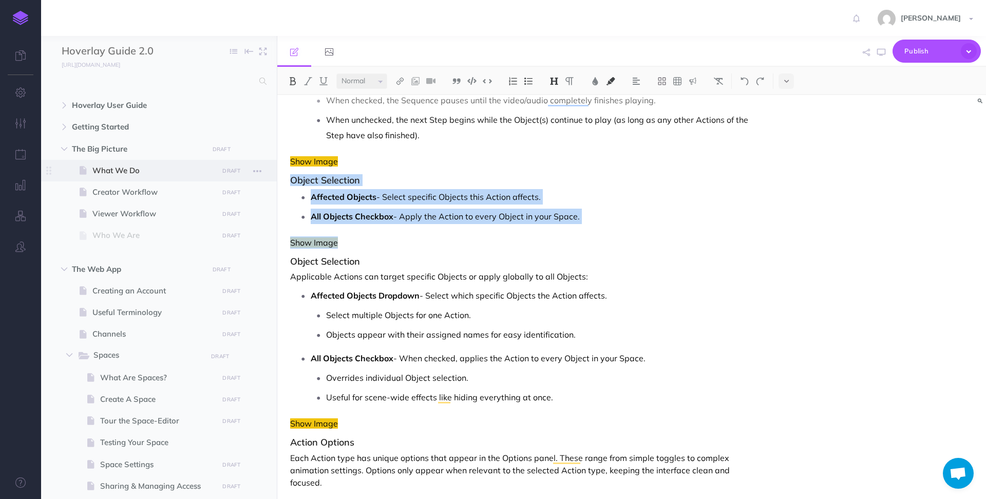
drag, startPoint x: 383, startPoint y: 243, endPoint x: 271, endPoint y: 180, distance: 129.2
click at [271, 180] on div "Hoverlay Guide 2.0 Collapse all Expand all Expand to root folders http://docs.h…" at bounding box center [513, 267] width 945 height 463
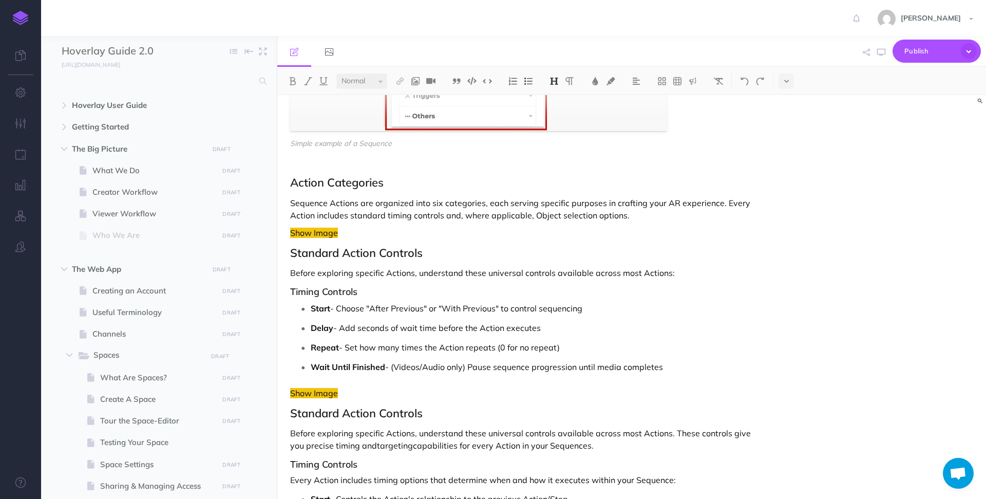
click at [415, 185] on h2 "Action Categories" at bounding box center [525, 182] width 470 height 12
click at [554, 76] on button at bounding box center [553, 80] width 15 height 15
click at [383, 254] on h2 "Standard Action Controls" at bounding box center [525, 252] width 470 height 12
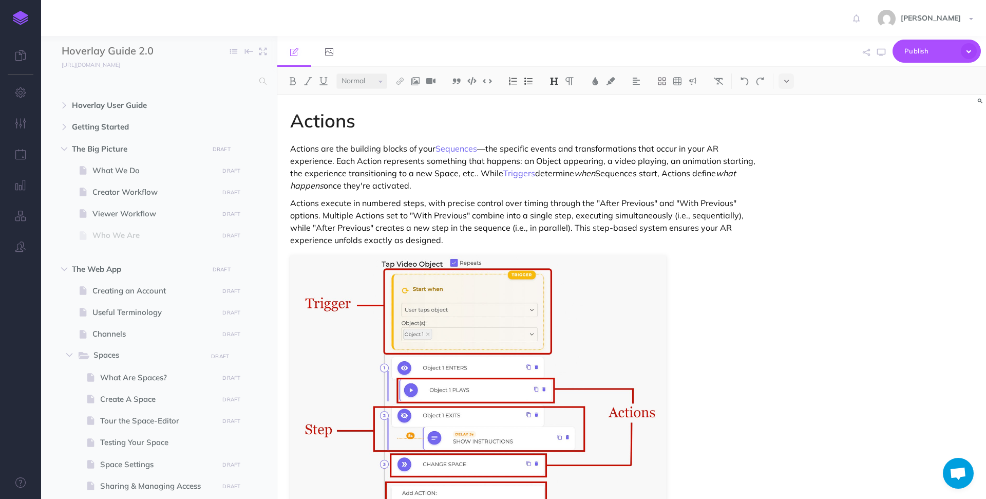
click at [474, 175] on p "Actions are the building blocks of your Sequences —the specific events and tran…" at bounding box center [525, 166] width 470 height 49
click at [517, 234] on p "Actions execute in numbered steps, with precise control over timing through the…" at bounding box center [525, 221] width 470 height 49
click at [509, 199] on p "Actions execute in numbered steps, with precise control over timing through the…" at bounding box center [525, 221] width 470 height 49
click at [395, 159] on p "Actions are the building blocks of your Sequences —the specific events and tran…" at bounding box center [525, 166] width 470 height 49
click at [522, 216] on p "Actions execute in numbered steps, with precise control over timing through the…" at bounding box center [525, 221] width 470 height 49
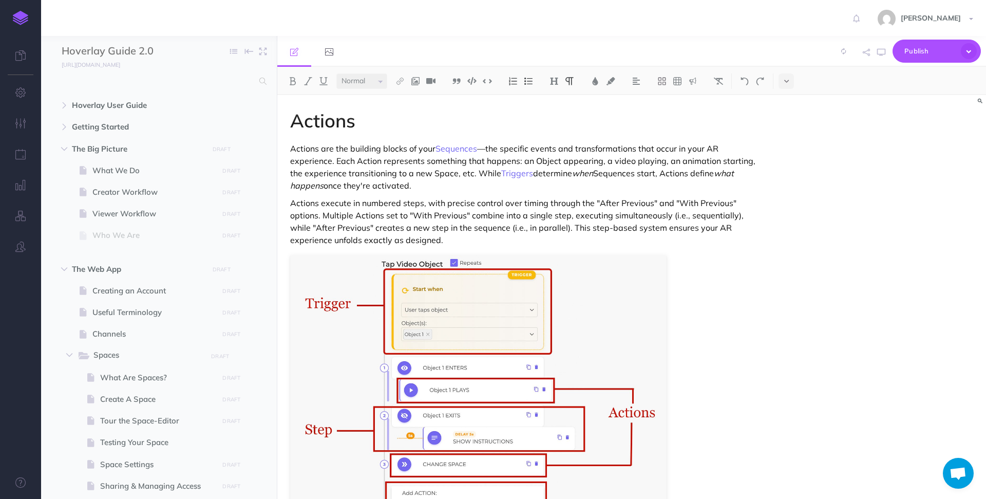
click at [421, 236] on p "Actions execute in numbered steps, with precise control over timing through the…" at bounding box center [525, 221] width 470 height 49
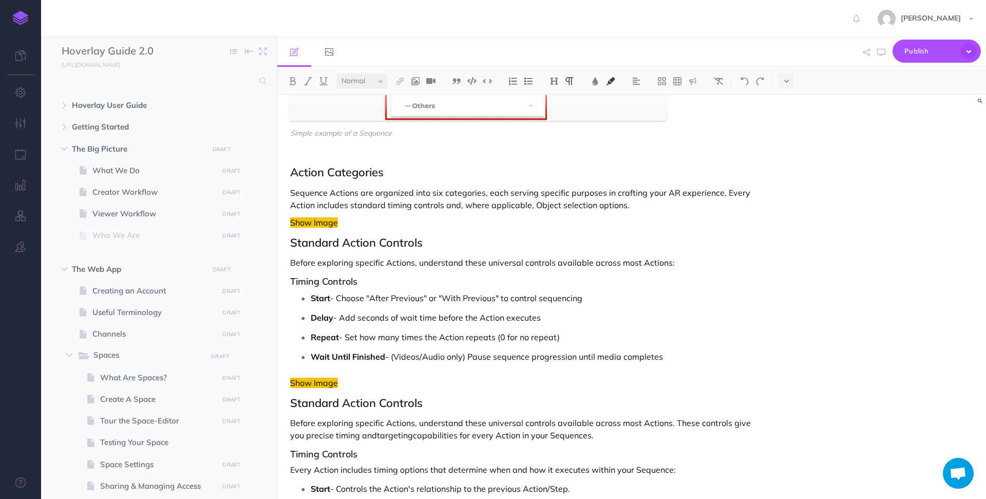
click at [474, 225] on p "Show Image" at bounding box center [525, 222] width 470 height 12
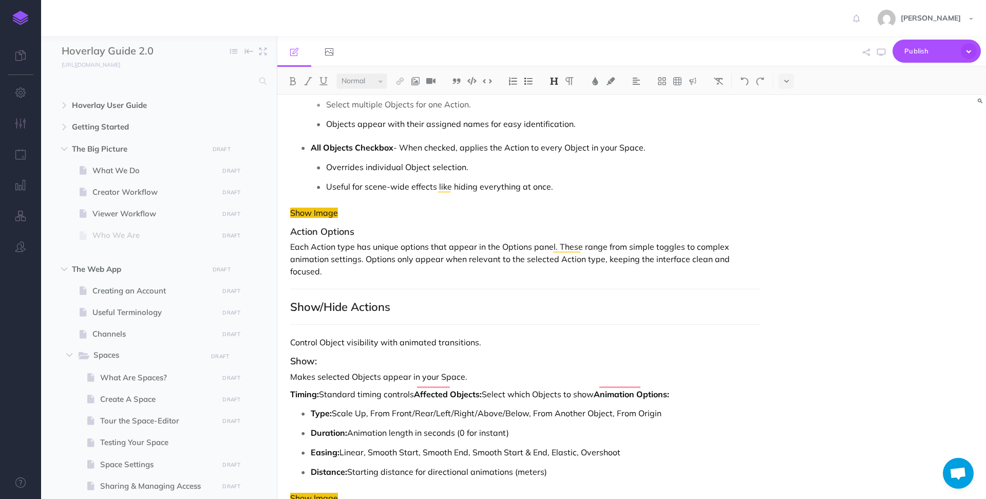
scroll to position [1276, 0]
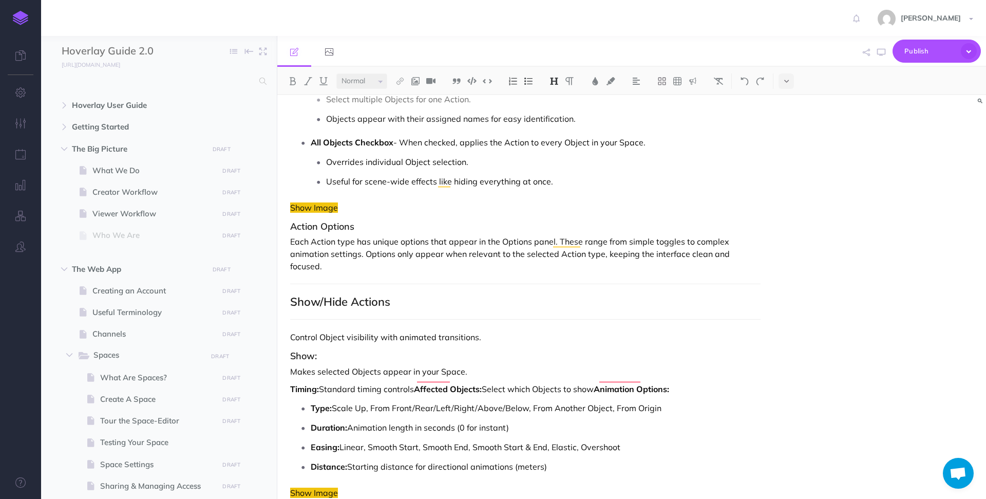
click at [370, 256] on p "Each Action type has unique options that appear in the Options panel. These ran…" at bounding box center [525, 253] width 470 height 37
click at [411, 256] on p "Each Action type has unique options that appear in the Options panel. These ran…" at bounding box center [525, 253] width 470 height 37
click at [480, 254] on p "Each Action type has unique options that appear in the Options panel. These ran…" at bounding box center [525, 253] width 470 height 37
click at [523, 262] on p "Each Action type has unique options that appear in the Options panel. These ran…" at bounding box center [525, 253] width 470 height 37
click at [525, 257] on p "Each Action type has unique options that appear in the Options panel. These ran…" at bounding box center [525, 253] width 470 height 37
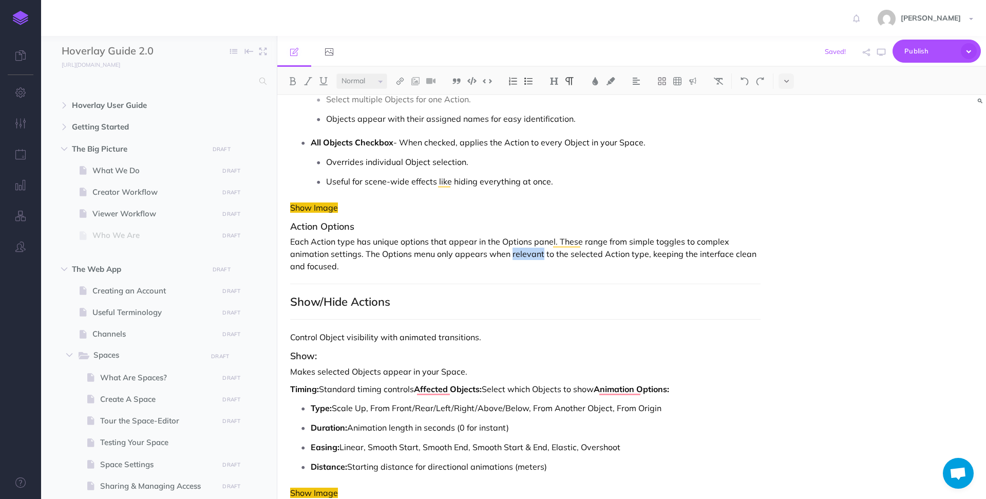
click at [525, 257] on p "Each Action type has unique options that appear in the Options panel. These ran…" at bounding box center [525, 253] width 470 height 37
click at [525, 268] on p "Each Action type has unique options that appear in the Options panel. These ran…" at bounding box center [525, 253] width 470 height 37
drag, startPoint x: 479, startPoint y: 267, endPoint x: 643, endPoint y: 255, distance: 165.3
click at [643, 255] on p "Each Action type has unique options that appear in the Options panel. These ran…" at bounding box center [525, 253] width 470 height 37
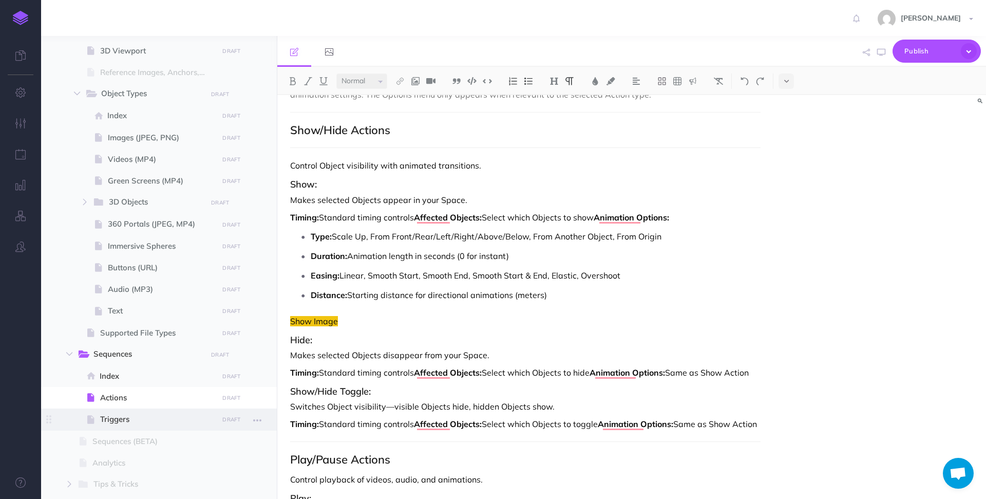
click at [123, 422] on span "Triggers" at bounding box center [157, 419] width 115 height 12
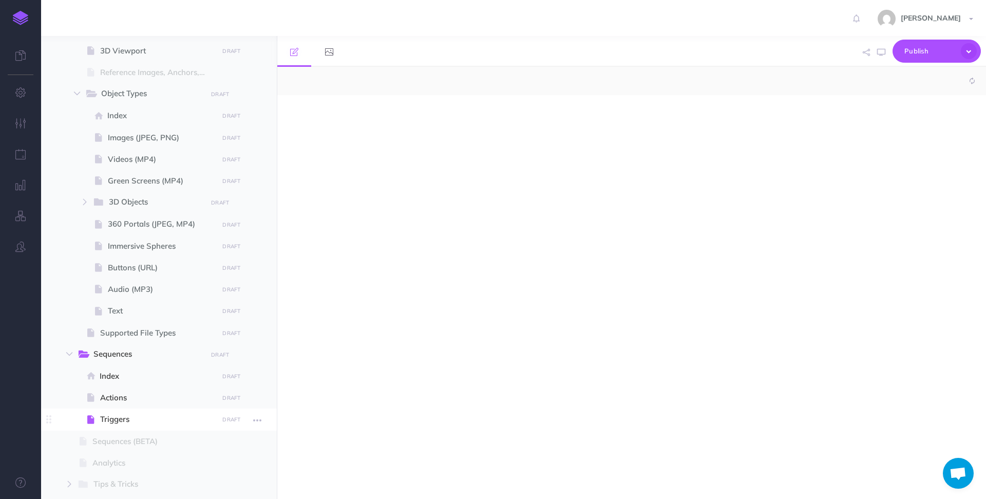
select select "null"
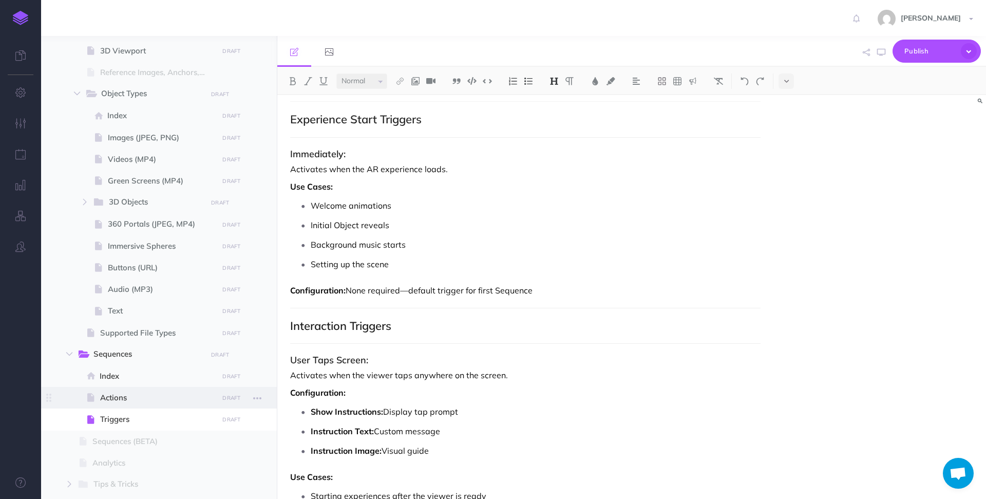
click at [131, 401] on span "Actions" at bounding box center [157, 397] width 115 height 12
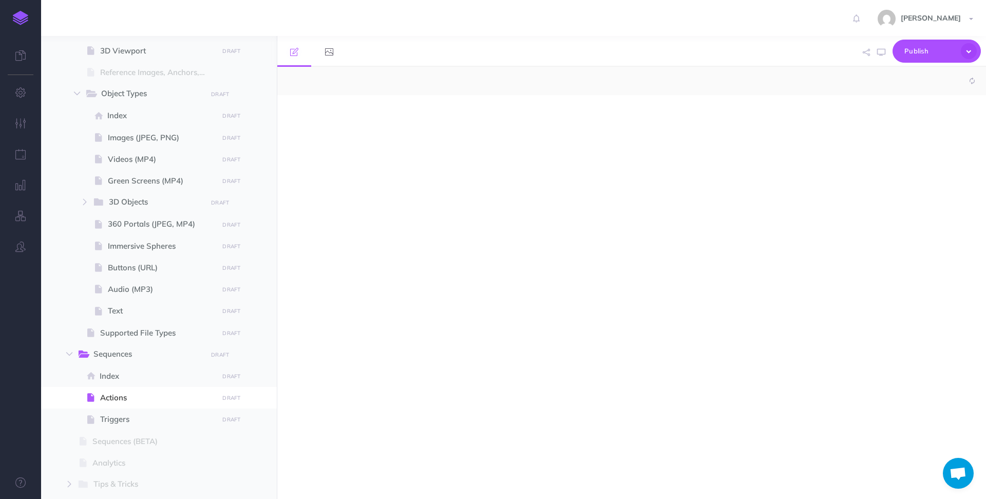
select select "null"
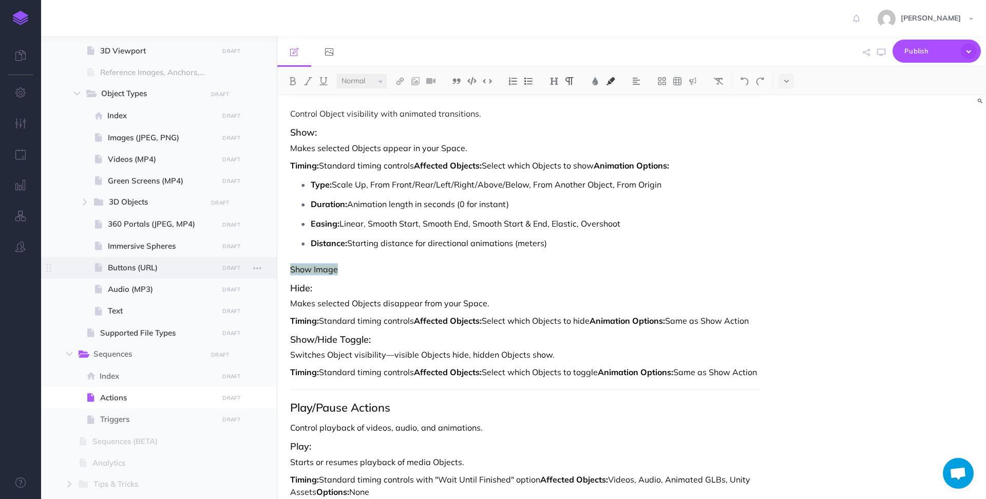
drag, startPoint x: 358, startPoint y: 265, endPoint x: 271, endPoint y: 270, distance: 87.4
click at [271, 270] on div "Hoverlay Guide 2.0 Collapse all Expand all Expand to root folders [URL][DOMAIN_…" at bounding box center [513, 267] width 945 height 463
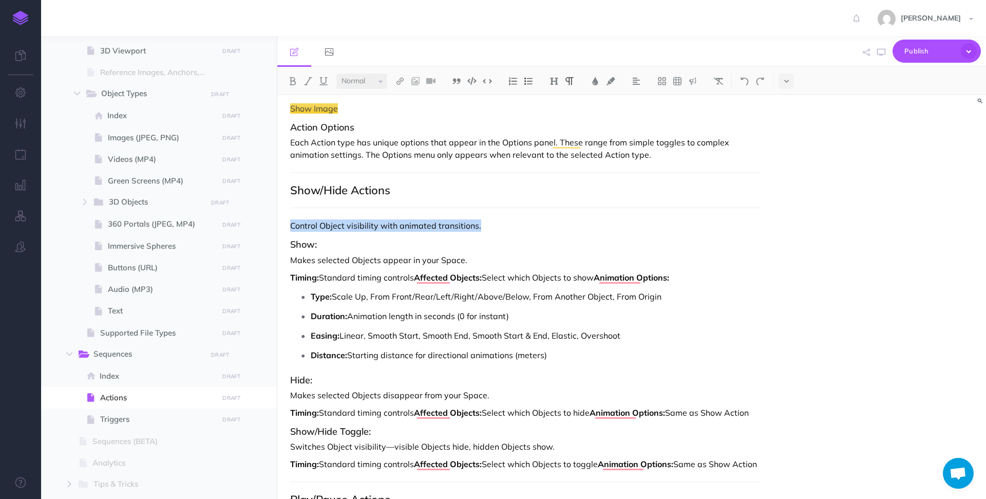
drag, startPoint x: 500, startPoint y: 225, endPoint x: 291, endPoint y: 225, distance: 209.0
click at [291, 225] on p "Control Object visibility with animated transitions." at bounding box center [525, 225] width 470 height 12
click at [508, 229] on p "Control Object visibility with animated transitions." at bounding box center [525, 225] width 470 height 12
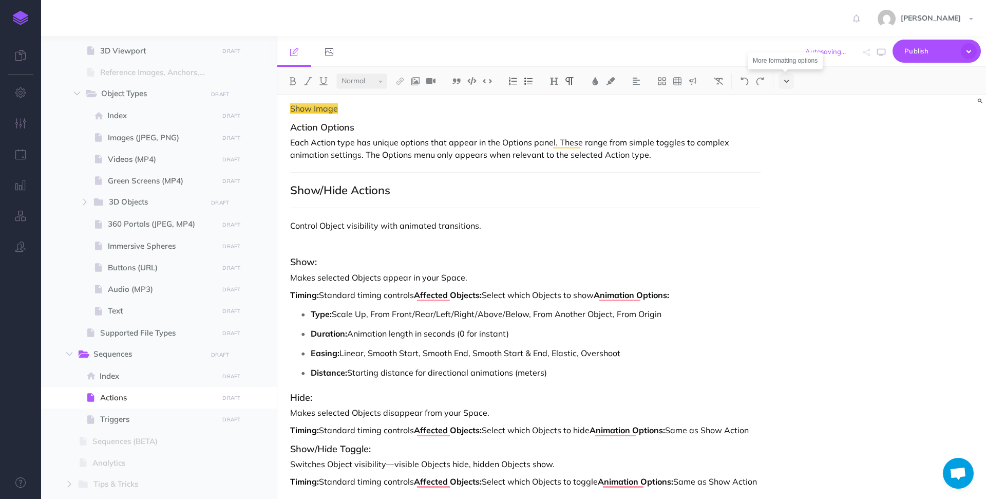
click at [789, 78] on button at bounding box center [785, 80] width 15 height 15
click at [789, 115] on img at bounding box center [786, 114] width 9 height 8
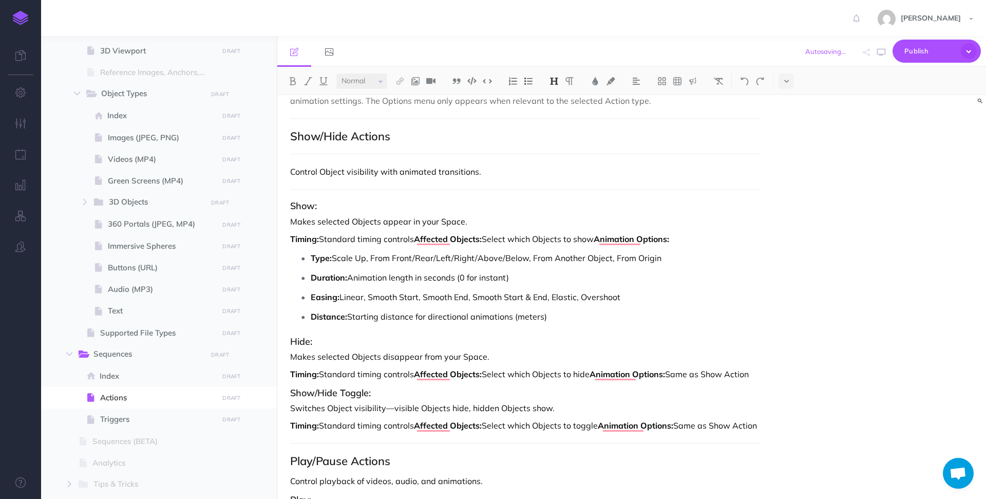
click at [564, 309] on p "Distance: Starting distance for directional animations (meters)" at bounding box center [536, 316] width 450 height 15
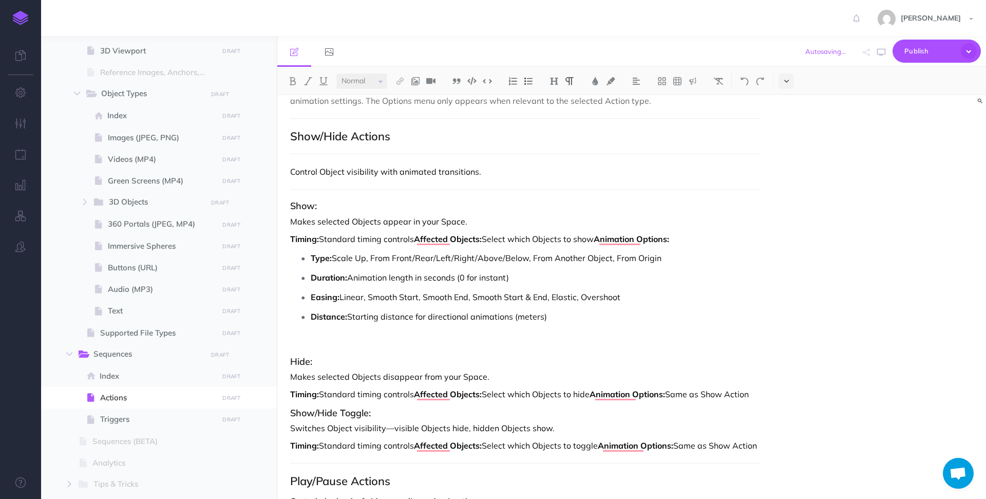
click at [782, 81] on button at bounding box center [785, 80] width 15 height 15
click at [789, 113] on img at bounding box center [786, 114] width 9 height 8
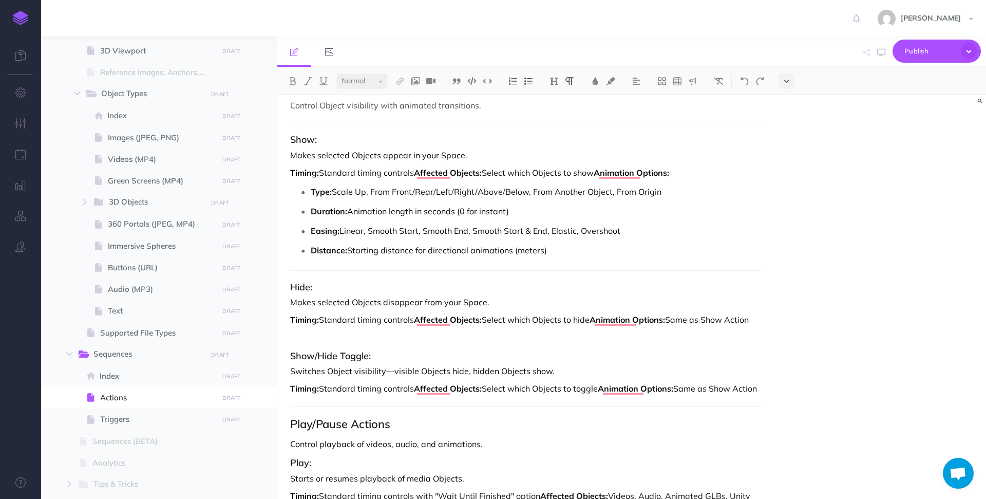
click at [789, 78] on icon at bounding box center [786, 81] width 5 height 7
click at [786, 113] on img at bounding box center [786, 114] width 9 height 8
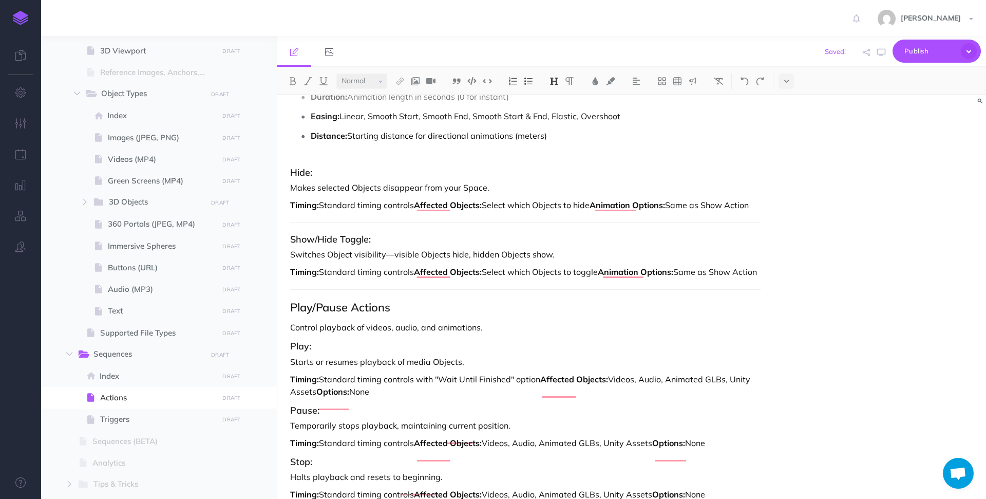
click at [394, 313] on h2 "Play/Pause Actions" at bounding box center [525, 307] width 470 height 12
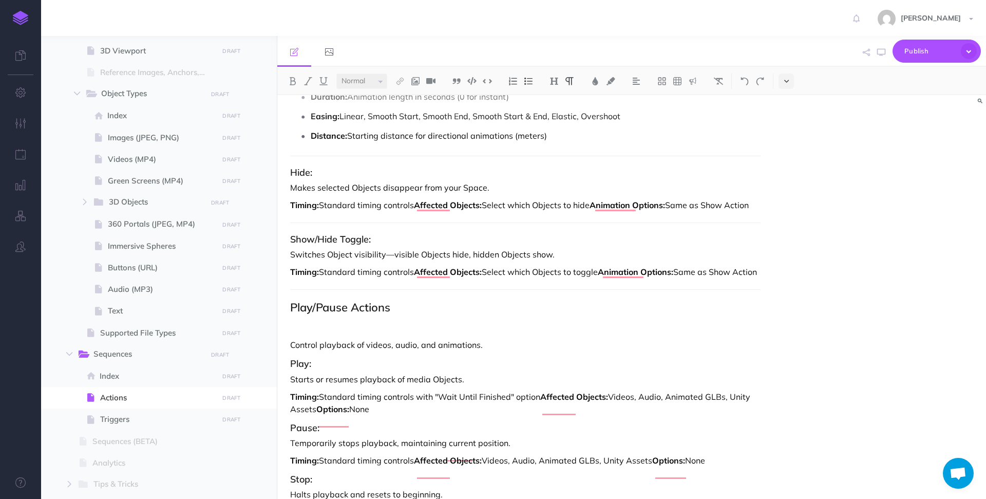
click at [786, 79] on icon at bounding box center [786, 81] width 5 height 7
click at [787, 113] on img at bounding box center [786, 114] width 9 height 8
click at [397, 313] on h2 "Play/Pause Actions" at bounding box center [525, 307] width 470 height 12
click at [560, 74] on button at bounding box center [553, 80] width 15 height 15
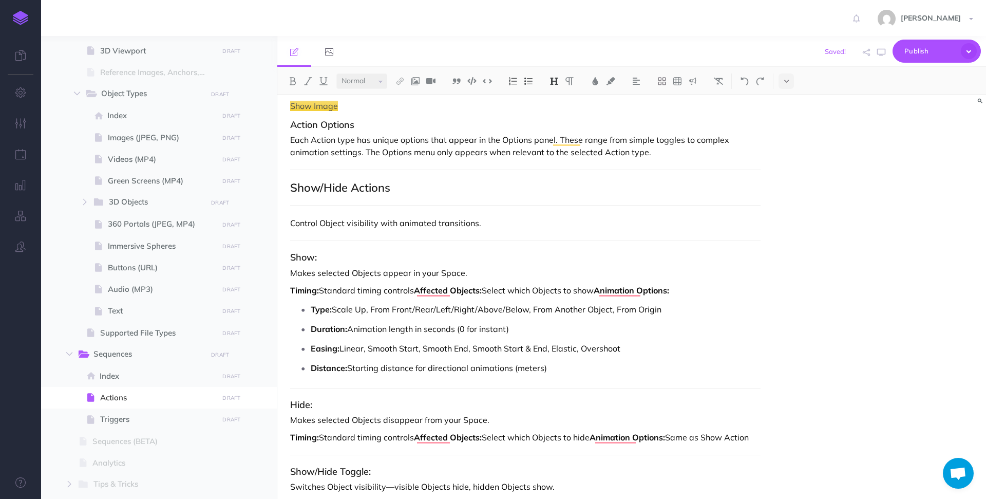
click at [405, 189] on h2 "Show/Hide Actions" at bounding box center [525, 187] width 470 height 12
click at [557, 77] on img at bounding box center [553, 81] width 9 height 8
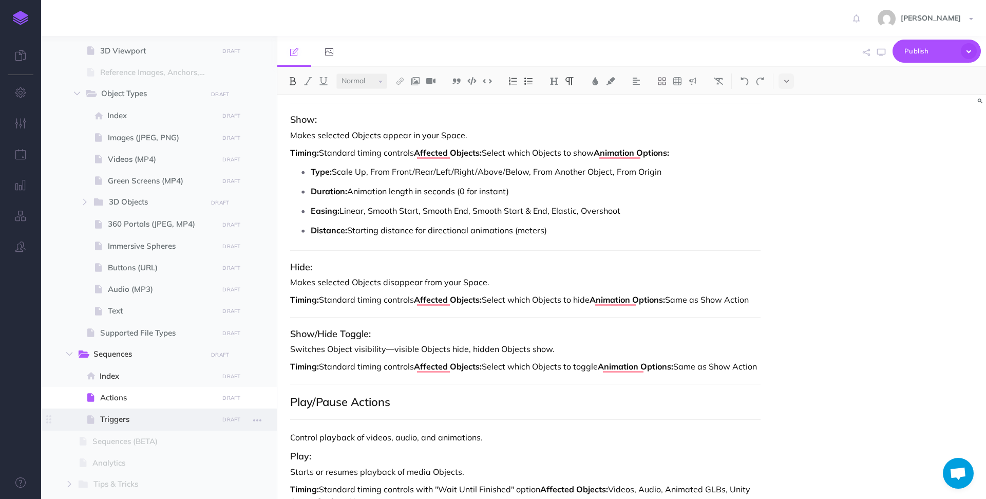
click at [129, 421] on span "Triggers" at bounding box center [157, 419] width 115 height 12
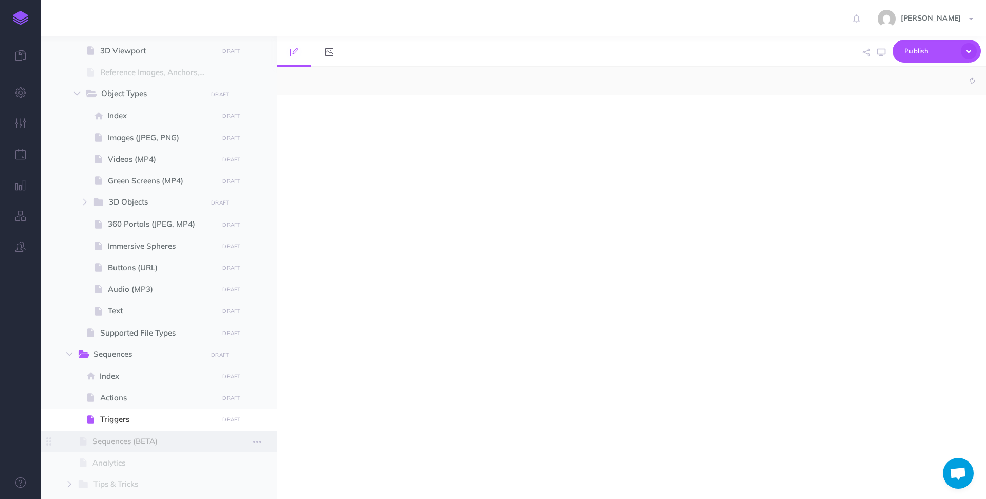
select select "null"
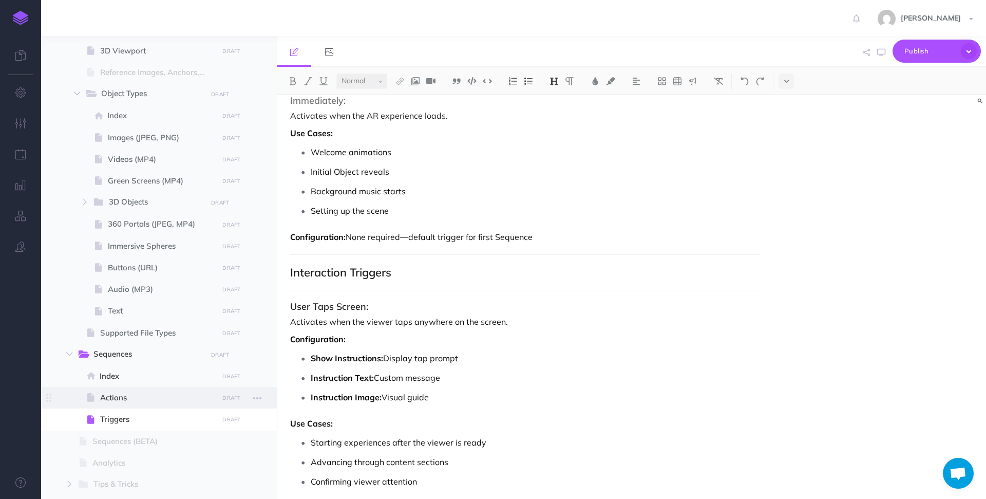
click at [127, 396] on span "Actions" at bounding box center [157, 397] width 115 height 12
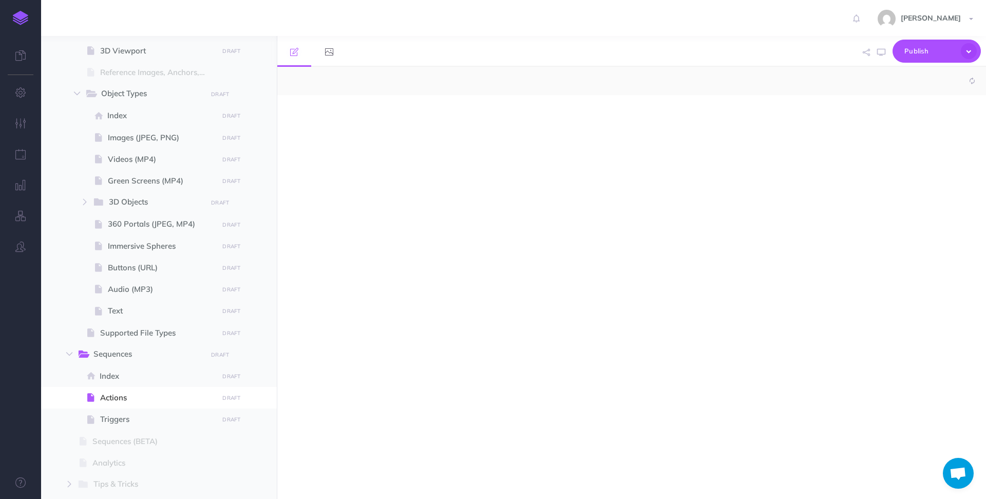
select select "null"
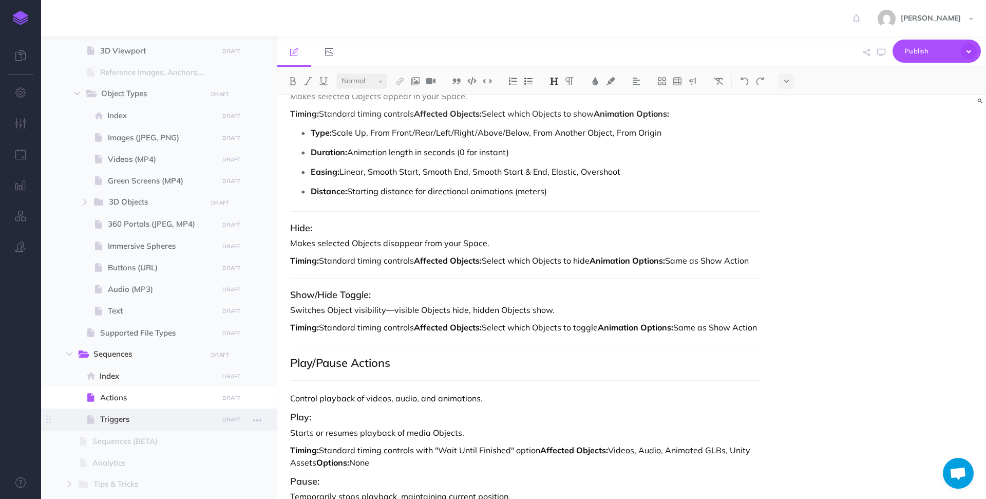
click at [118, 419] on span "Triggers" at bounding box center [157, 419] width 115 height 12
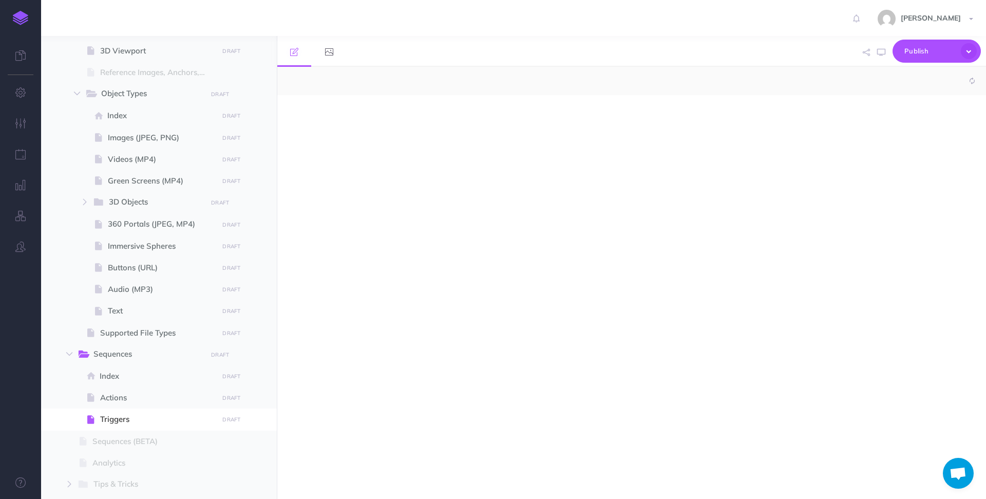
select select "null"
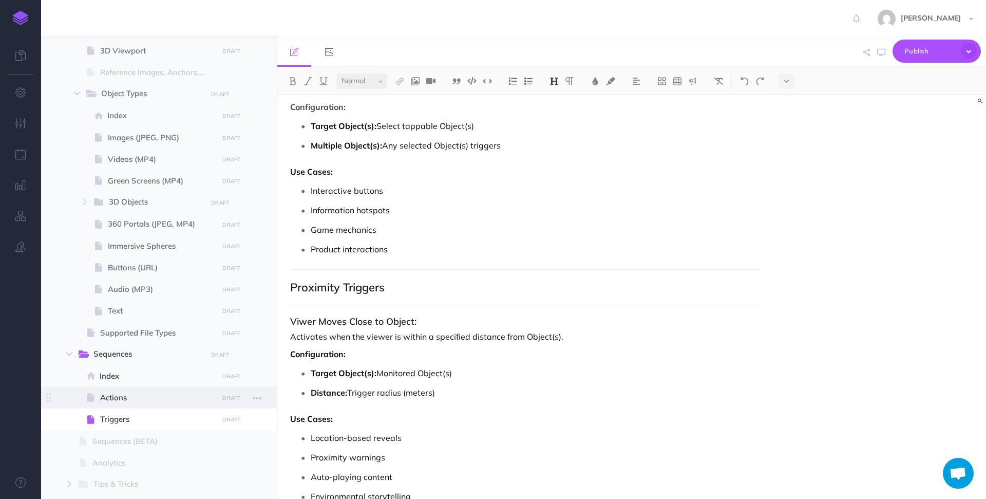
click at [112, 394] on span "Actions" at bounding box center [157, 397] width 115 height 12
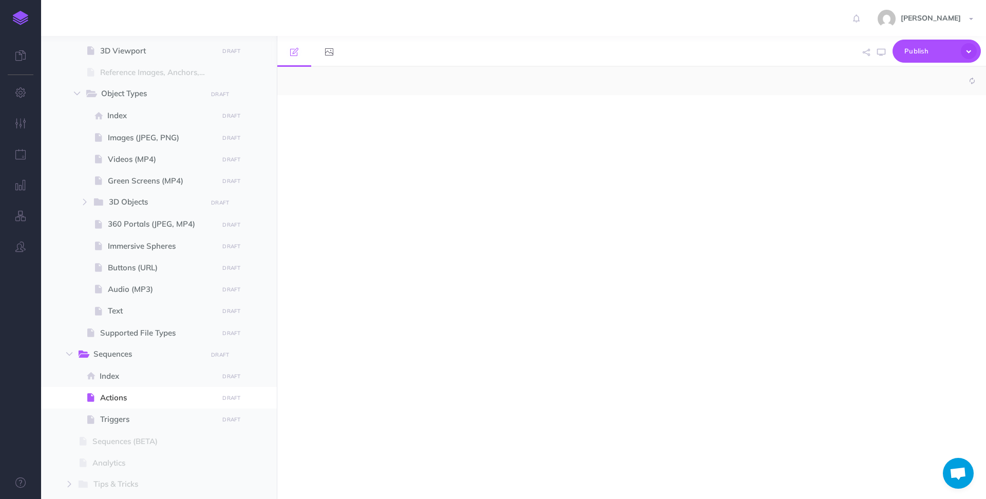
select select "null"
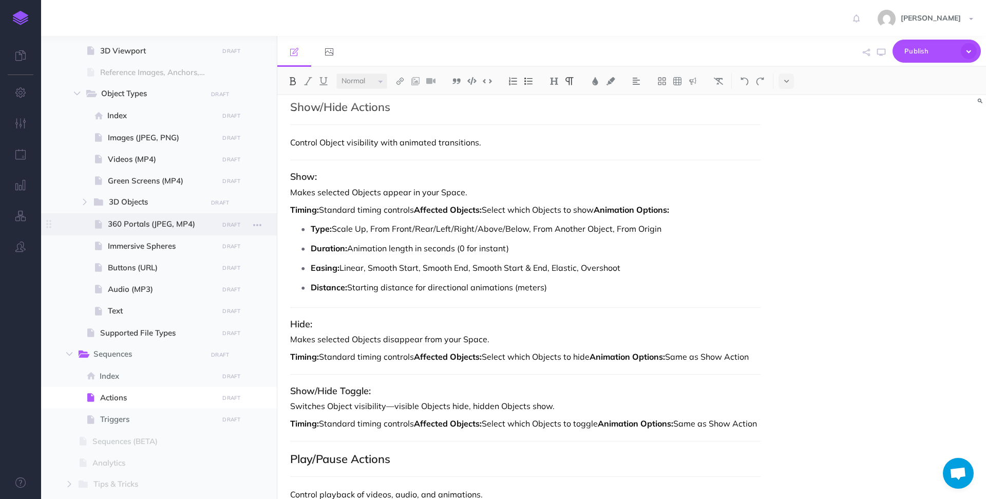
drag, startPoint x: 566, startPoint y: 288, endPoint x: 206, endPoint y: 234, distance: 364.4
click at [206, 234] on div "Hoverlay Guide 2.0 Collapse all Expand all Expand to root folders [URL][DOMAIN_…" at bounding box center [513, 267] width 945 height 463
copy ul "Type: Scale Up, From Front/Rear/Left/Right/Above/Below, From Another Object, Fr…"
drag, startPoint x: 768, startPoint y: 355, endPoint x: 133, endPoint y: 348, distance: 634.7
click at [133, 348] on div "Hoverlay Guide 2.0 Collapse all Expand all Expand to root folders [URL][DOMAIN_…" at bounding box center [513, 267] width 945 height 463
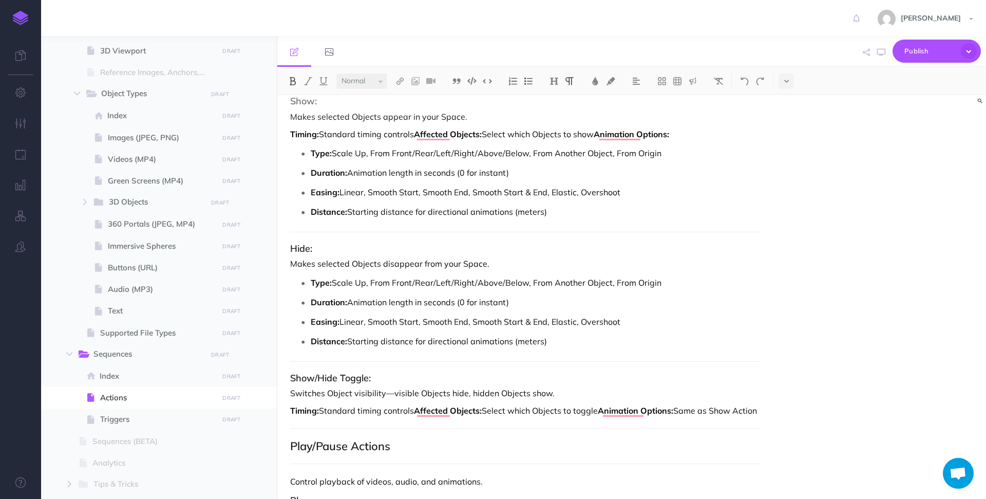
drag, startPoint x: 554, startPoint y: 345, endPoint x: 296, endPoint y: 282, distance: 265.9
click at [295, 282] on ul "Type: Scale Up, From Front/Rear/Left/Right/Above/Below, From Another Object, Fr…" at bounding box center [527, 312] width 465 height 74
copy ul "Type: Scale Up, From Front/Rear/Left/Right/Above/Below, From Another Object, Fr…"
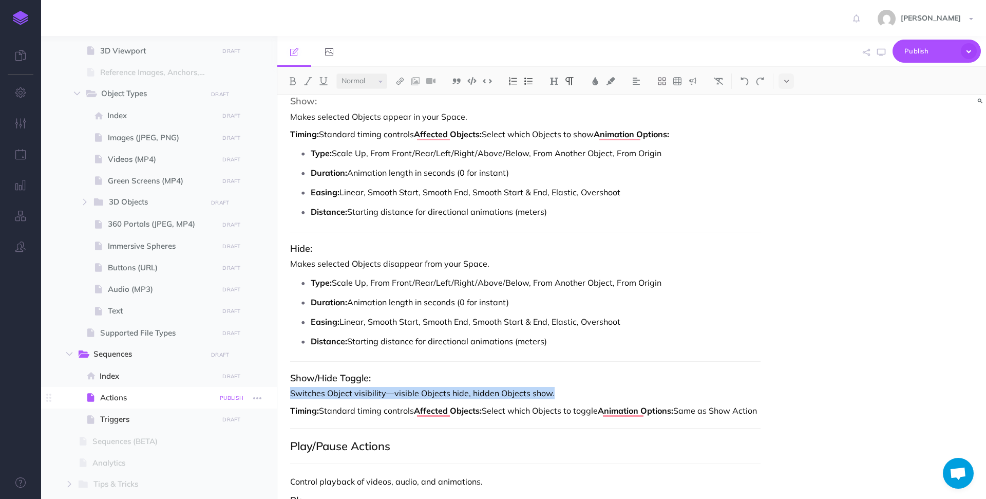
drag, startPoint x: 556, startPoint y: 395, endPoint x: 230, endPoint y: 398, distance: 326.1
click at [230, 398] on div "Hoverlay Guide 2.0 Collapse all Expand all Expand to root folders [URL][DOMAIN_…" at bounding box center [513, 267] width 945 height 463
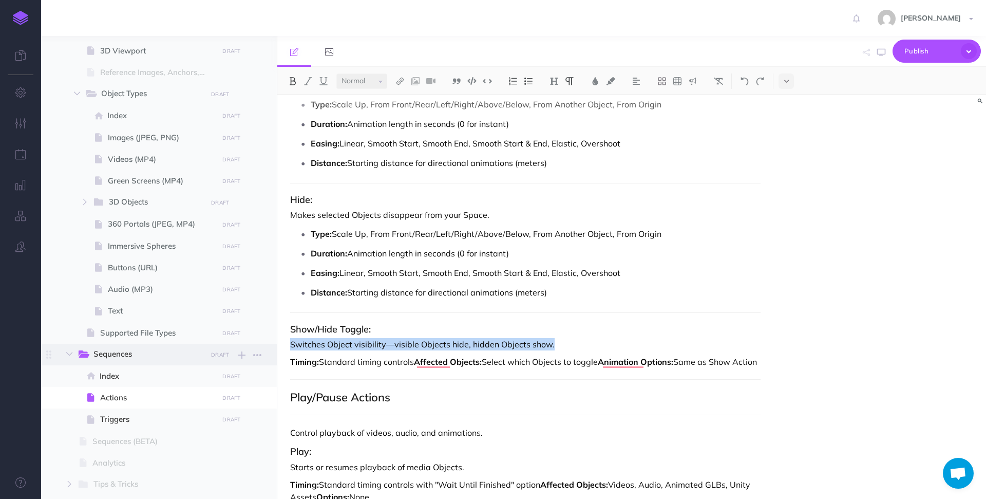
drag, startPoint x: 404, startPoint y: 374, endPoint x: 199, endPoint y: 363, distance: 204.7
click at [199, 363] on div "Hoverlay Guide 2.0 Collapse all Expand all Expand to root folders [URL][DOMAIN_…" at bounding box center [513, 267] width 945 height 463
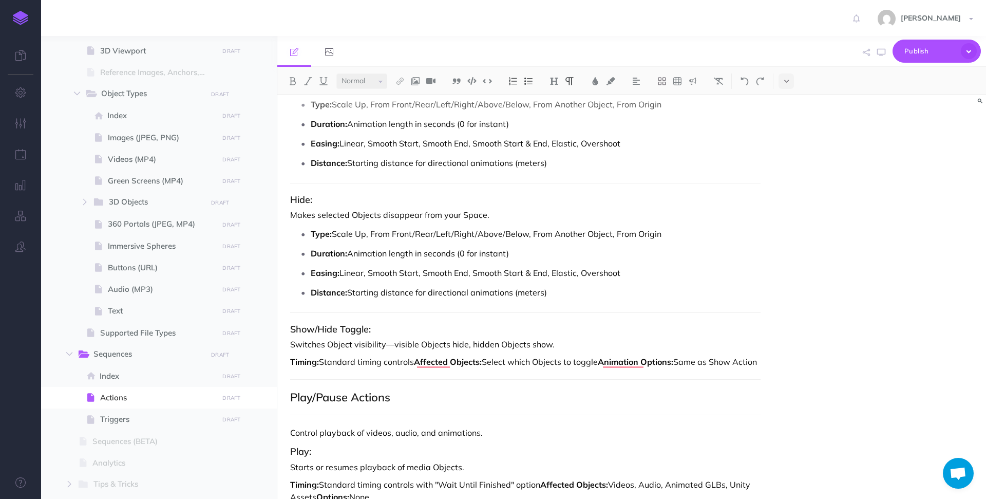
click at [385, 345] on p "Switches Object visibility—visible Objects hide, hidden Objects show." at bounding box center [525, 344] width 470 height 12
click at [670, 344] on p "Switches Object visibility in one Action — visible Objects hide, hidden Objects…" at bounding box center [525, 344] width 470 height 12
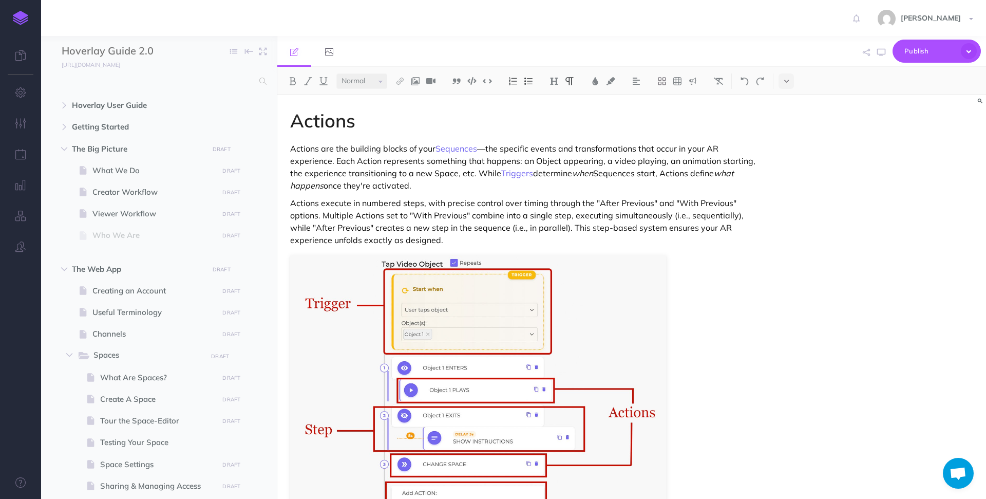
select select "null"
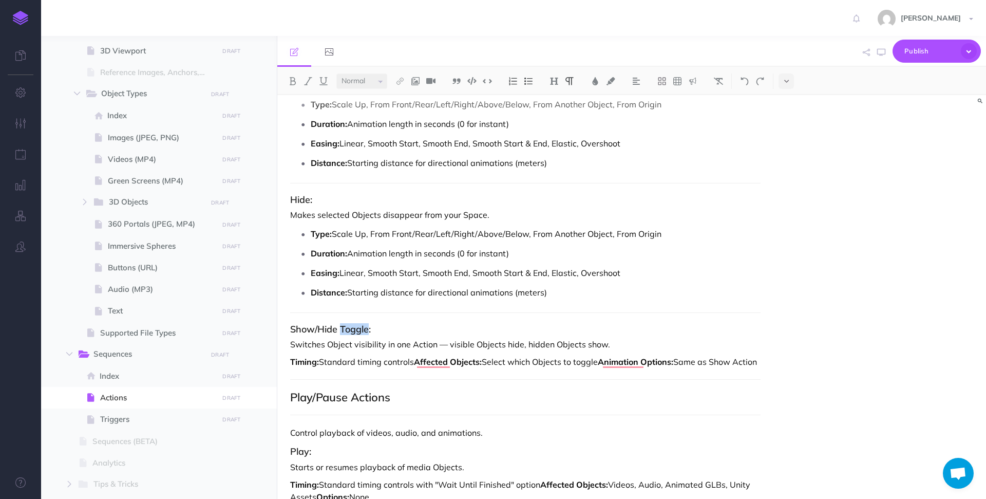
click at [361, 331] on h3 "Show/Hide Toggle:" at bounding box center [525, 329] width 470 height 10
click at [618, 348] on p "Switches Object visibility in one Action — visible Objects hide, hidden Objects…" at bounding box center [525, 344] width 470 height 12
drag, startPoint x: 670, startPoint y: 345, endPoint x: 610, endPoint y: 345, distance: 59.6
click at [610, 345] on p "Switches Object visibility in one Action — visible Objects hide, hidden Objects…" at bounding box center [525, 344] width 470 height 12
drag, startPoint x: 756, startPoint y: 348, endPoint x: 714, endPoint y: 348, distance: 42.1
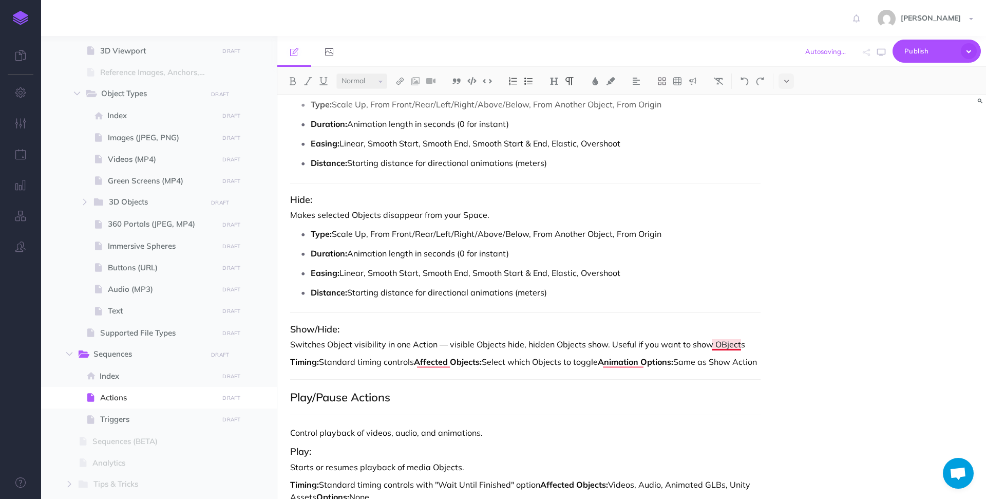
click at [714, 348] on p "Switches Object visibility in one Action — visible Objects hide, hidden Objects…" at bounding box center [525, 344] width 470 height 12
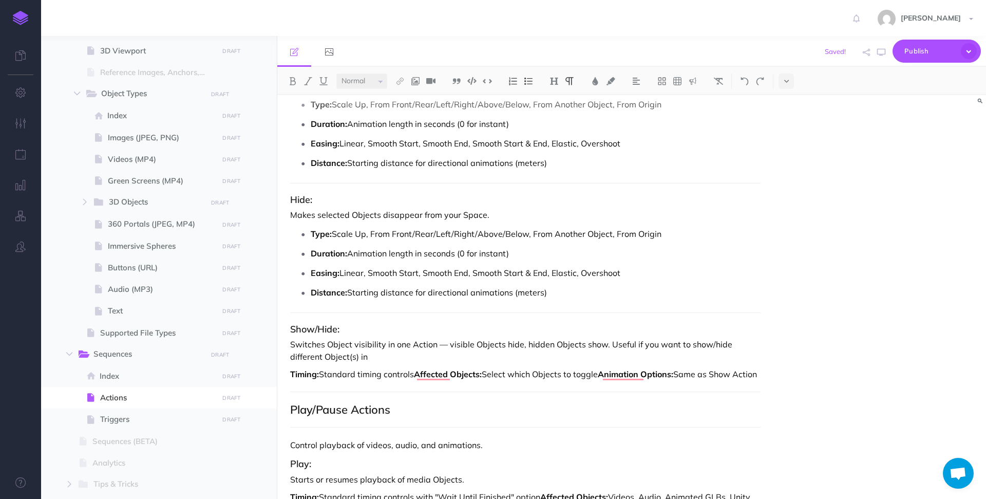
click at [303, 358] on p "Switches Object visibility in one Action — visible Objects hide, hidden Objects…" at bounding box center [525, 350] width 470 height 25
click at [355, 361] on p "Switches Object visibility in one Action — visible Objects hide, hidden Objects…" at bounding box center [525, 350] width 470 height 25
click at [428, 357] on p "Switches Object visibility in one Action — visible Objects hide, hidden Objects…" at bounding box center [525, 350] width 470 height 25
click at [535, 359] on p "Switches Object visibility in one Action — visible Objects hide, hidden Objects…" at bounding box center [525, 350] width 470 height 25
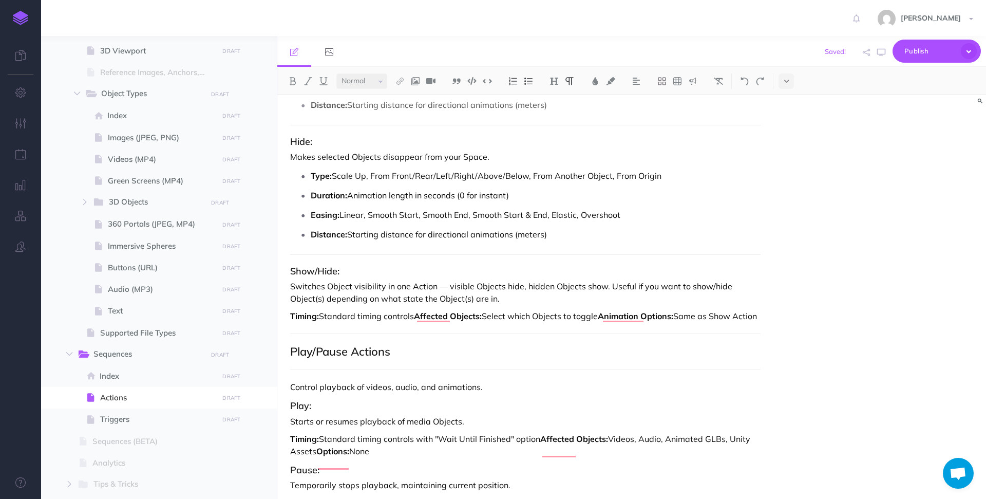
scroll to position [0, 0]
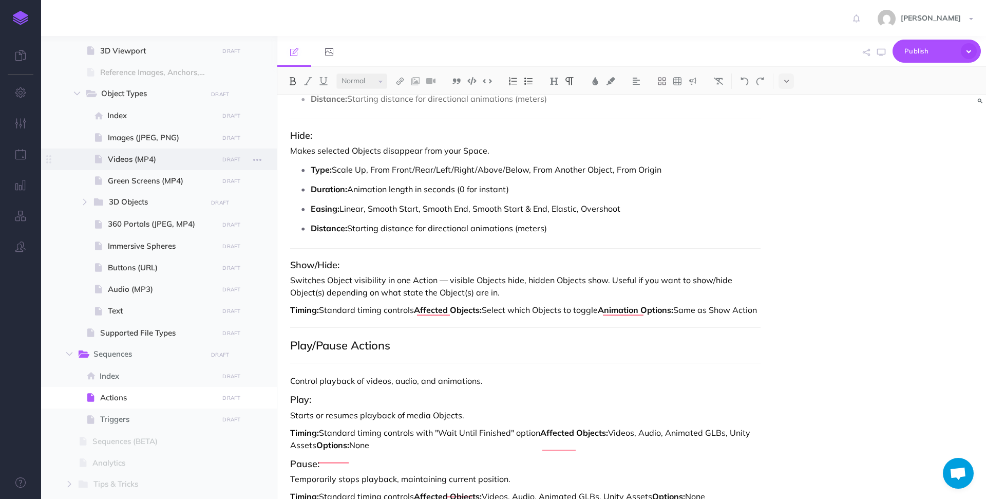
drag, startPoint x: 561, startPoint y: 230, endPoint x: 246, endPoint y: 168, distance: 320.6
click at [246, 168] on div "Hoverlay Guide 2.0 Collapse all Expand all Expand to root folders [URL][DOMAIN_…" at bounding box center [513, 267] width 945 height 463
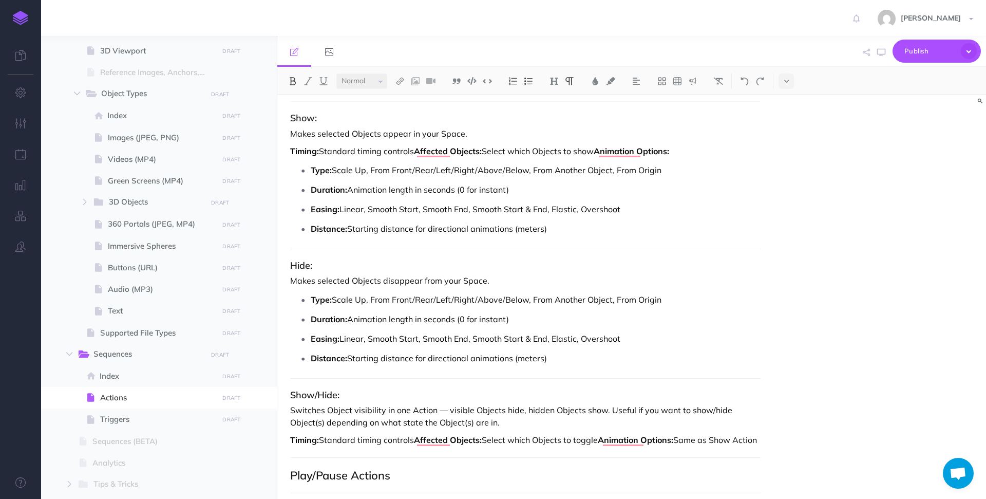
scroll to position [1550, 0]
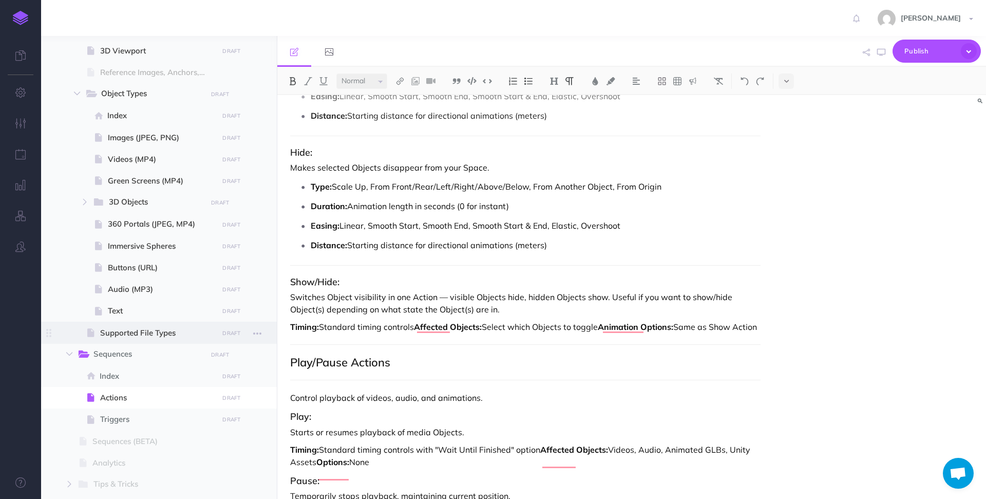
drag, startPoint x: 396, startPoint y: 342, endPoint x: 271, endPoint y: 331, distance: 125.8
click at [271, 331] on div "Hoverlay Guide 2.0 Collapse all Expand all Expand to root folders [URL][DOMAIN_…" at bounding box center [513, 267] width 945 height 463
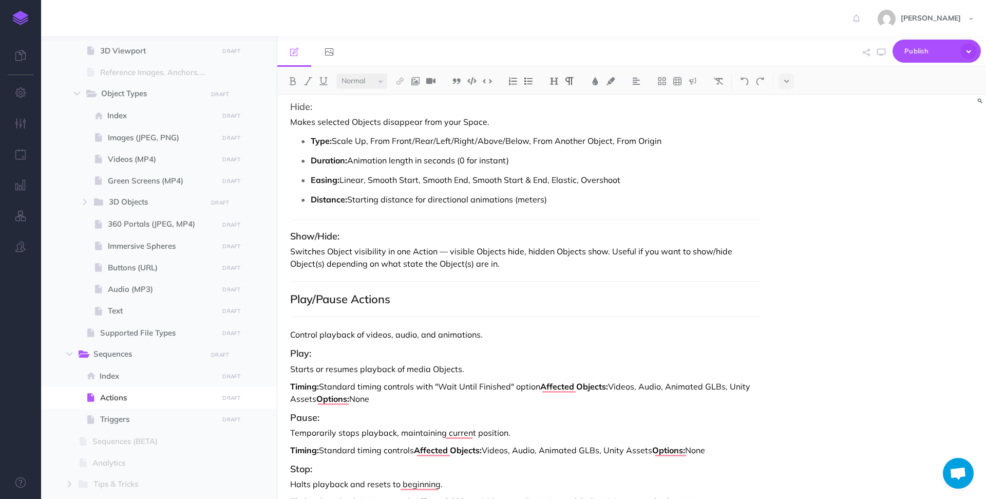
click at [567, 329] on p "Control playback of videos, audio, and animations." at bounding box center [525, 334] width 470 height 12
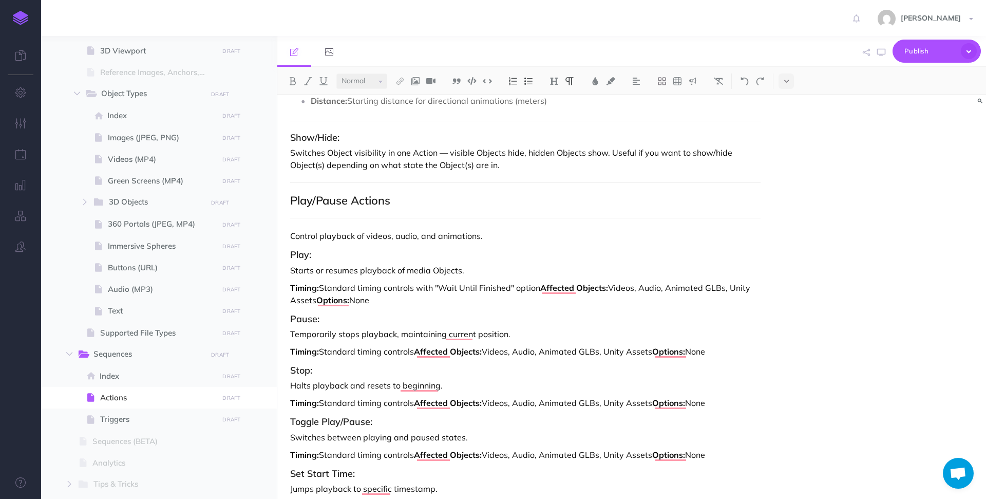
click at [383, 300] on p "Timing: Standard timing controls with "Wait Until Finished" option Affected Obj…" at bounding box center [525, 293] width 470 height 25
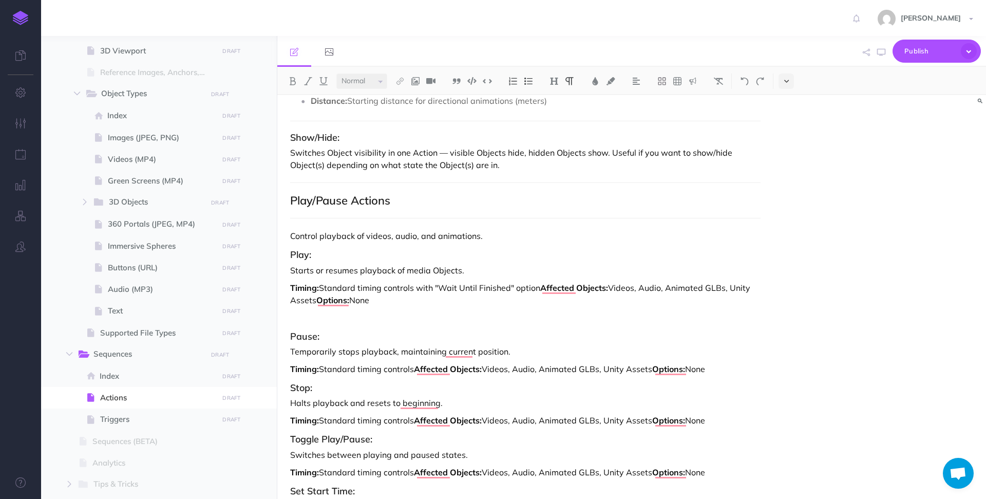
click at [793, 83] on button at bounding box center [785, 80] width 15 height 15
click at [789, 115] on img at bounding box center [786, 114] width 9 height 8
click at [507, 230] on p "Control playback of videos, audio, and animations." at bounding box center [525, 236] width 470 height 12
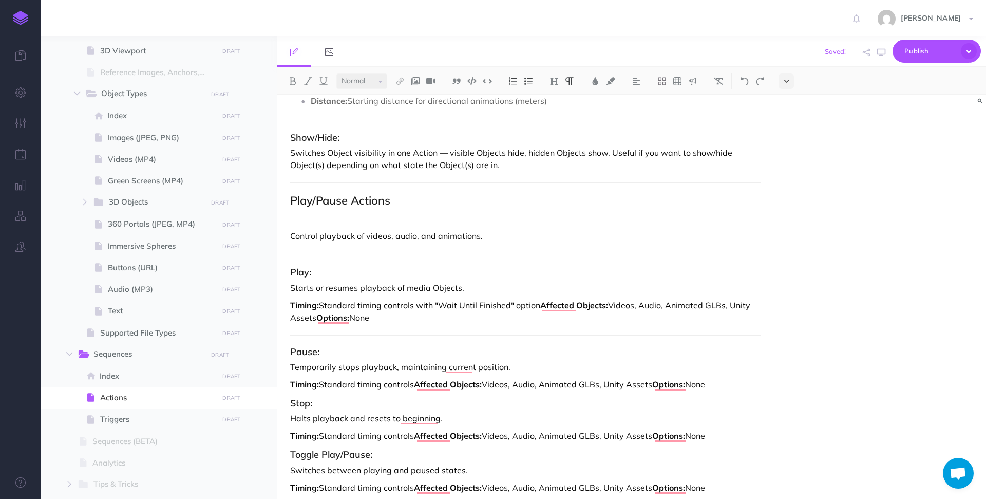
click at [790, 74] on button at bounding box center [785, 80] width 15 height 15
click at [479, 239] on p "Control playback of videos, audio, and animations." at bounding box center [525, 236] width 470 height 12
drag, startPoint x: 499, startPoint y: 236, endPoint x: 232, endPoint y: 236, distance: 267.0
click at [232, 236] on div "Hoverlay Guide 2.0 Collapse all Expand all Expand to root folders [URL][DOMAIN_…" at bounding box center [513, 267] width 945 height 463
copy p "Control playback of videos, audio, and animations."
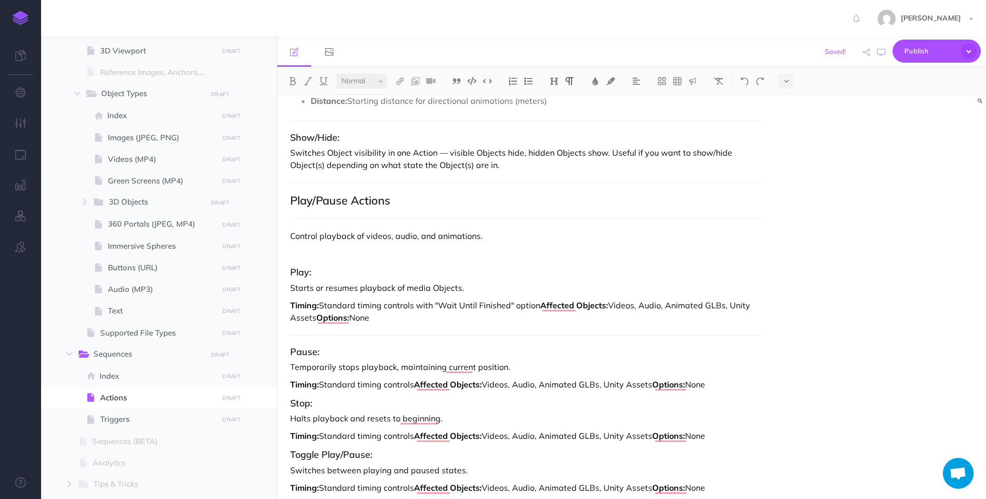
click at [407, 204] on h2 "Play/Pause Actions" at bounding box center [525, 200] width 470 height 12
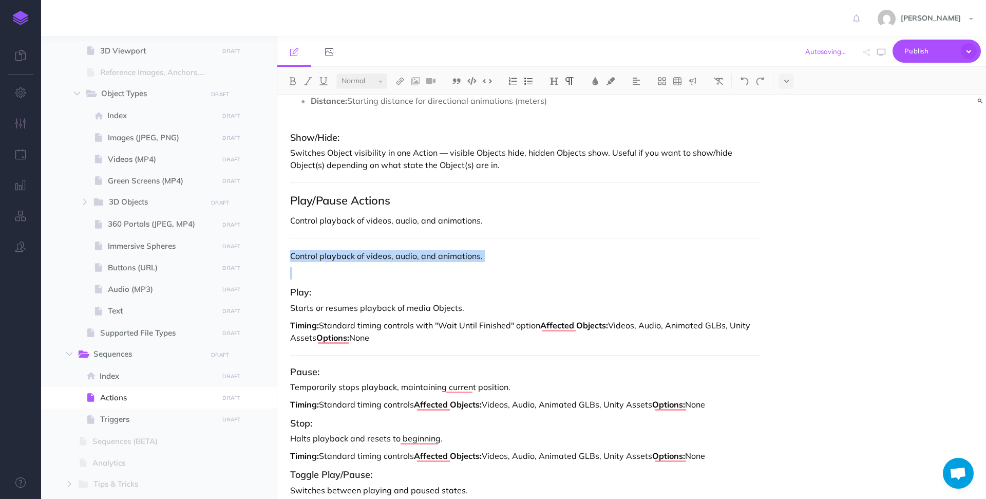
drag, startPoint x: 355, startPoint y: 280, endPoint x: 279, endPoint y: 261, distance: 77.7
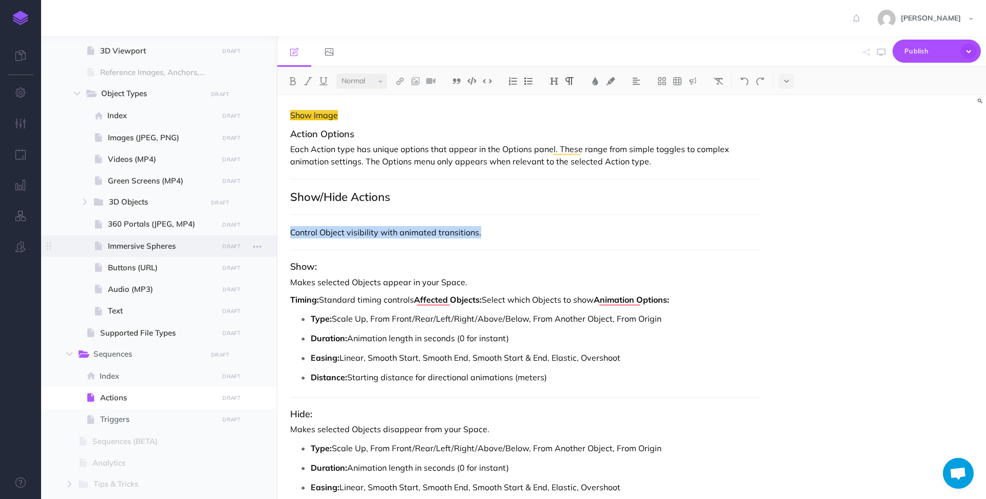
drag, startPoint x: 485, startPoint y: 236, endPoint x: 226, endPoint y: 236, distance: 259.3
click at [226, 236] on div "Hoverlay Guide 2.0 Collapse all Expand all Expand to root folders [URL][DOMAIN_…" at bounding box center [513, 267] width 945 height 463
click at [437, 196] on h2 "Show/Hide Actions" at bounding box center [525, 197] width 470 height 12
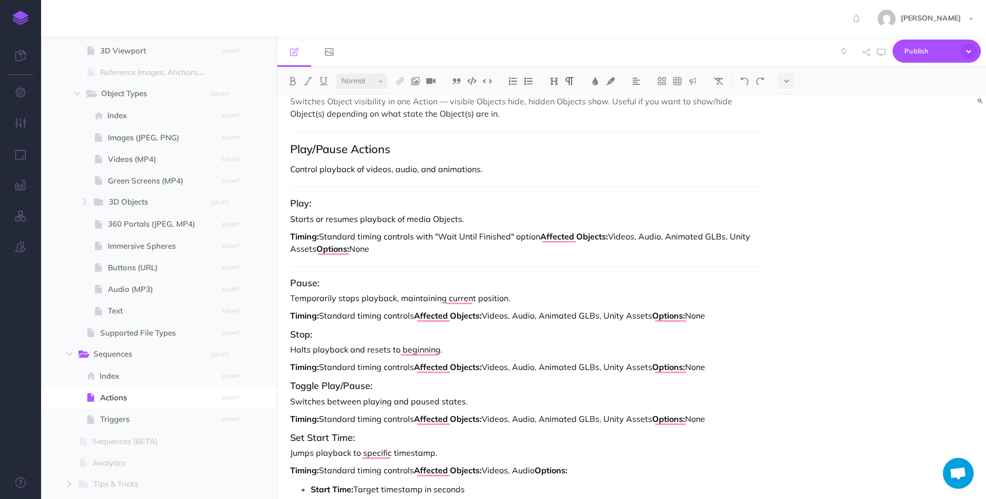
click at [713, 315] on p "Timing: Standard timing controls Affected Objects: Videos, Audio, Animated GLBs…" at bounding box center [525, 315] width 470 height 12
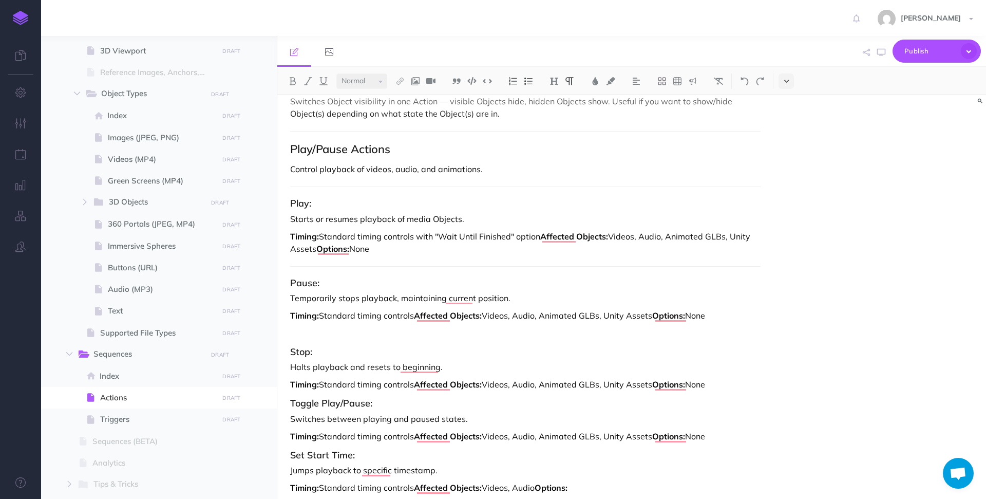
click at [790, 81] on button at bounding box center [785, 80] width 15 height 15
click at [789, 115] on img at bounding box center [786, 114] width 9 height 8
click at [731, 386] on p "Timing: Standard timing controls Affected Objects: Videos, Audio, Animated GLBs…" at bounding box center [525, 382] width 470 height 12
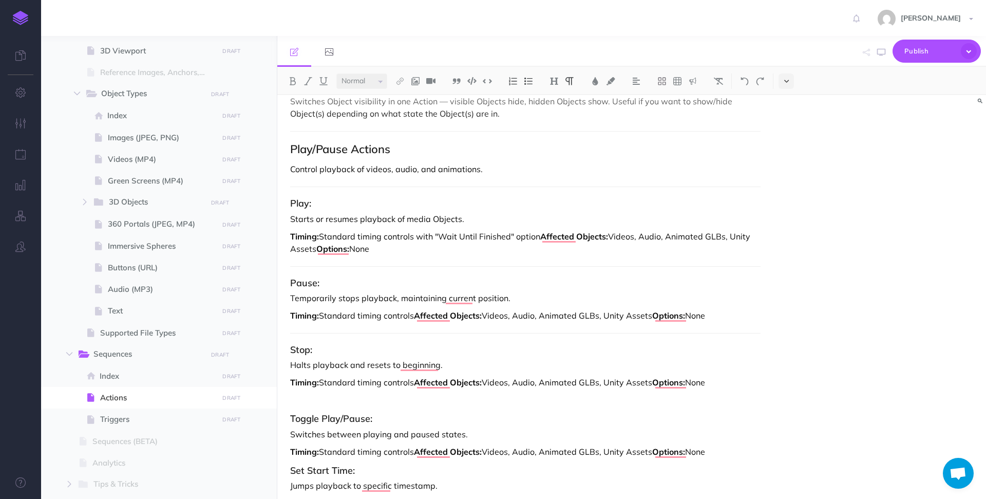
click at [788, 87] on button at bounding box center [785, 80] width 15 height 15
click at [788, 116] on img at bounding box center [786, 114] width 9 height 8
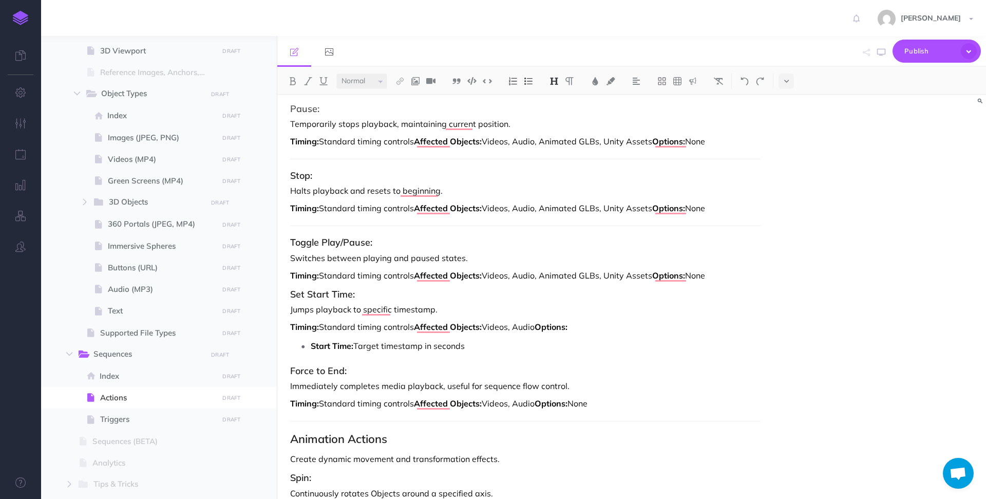
click at [712, 275] on p "Timing: Standard timing controls Affected Objects: Videos, Audio, Animated GLBs…" at bounding box center [525, 275] width 470 height 12
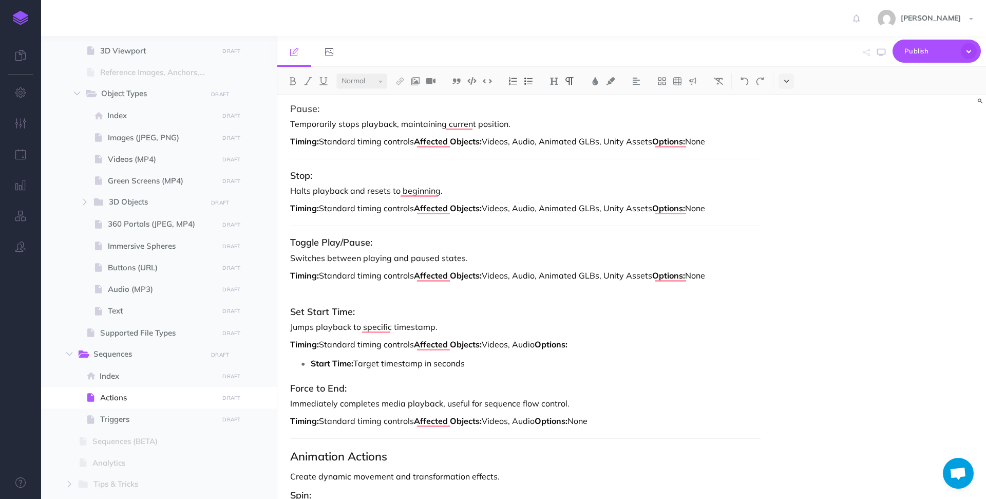
click at [791, 82] on button at bounding box center [785, 80] width 15 height 15
click at [790, 113] on img at bounding box center [786, 114] width 9 height 8
click at [584, 355] on p "Start Time: Target timestamp in seconds" at bounding box center [536, 360] width 450 height 15
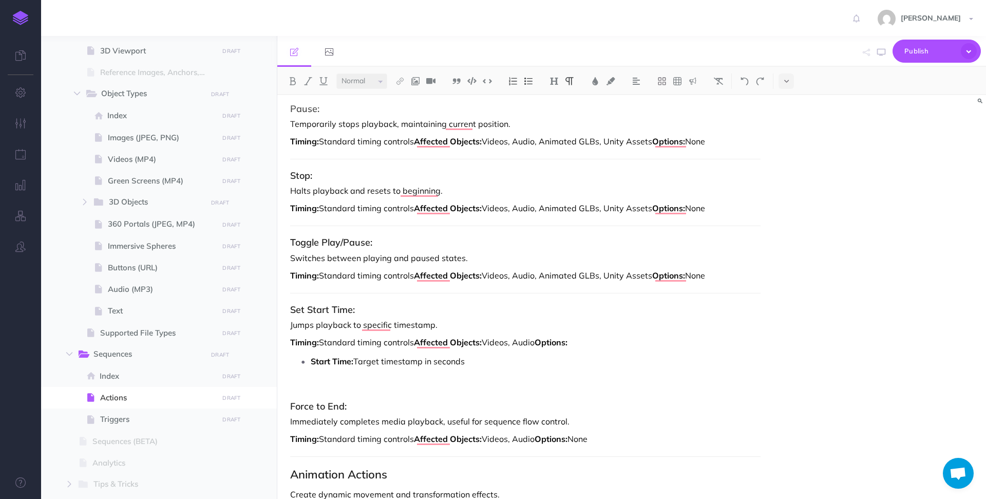
click at [785, 84] on icon at bounding box center [786, 81] width 5 height 7
click at [789, 113] on img at bounding box center [786, 114] width 9 height 8
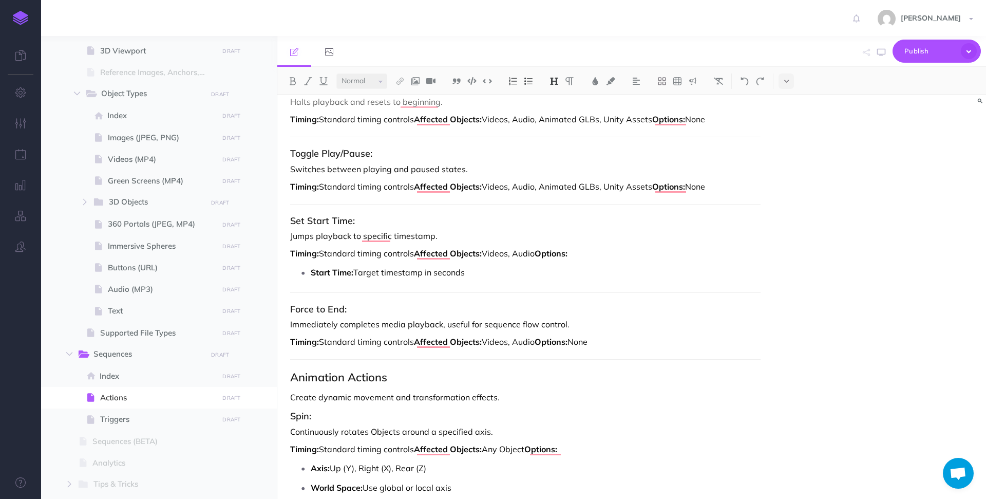
click at [521, 382] on h2 "Animation Actions" at bounding box center [525, 377] width 470 height 12
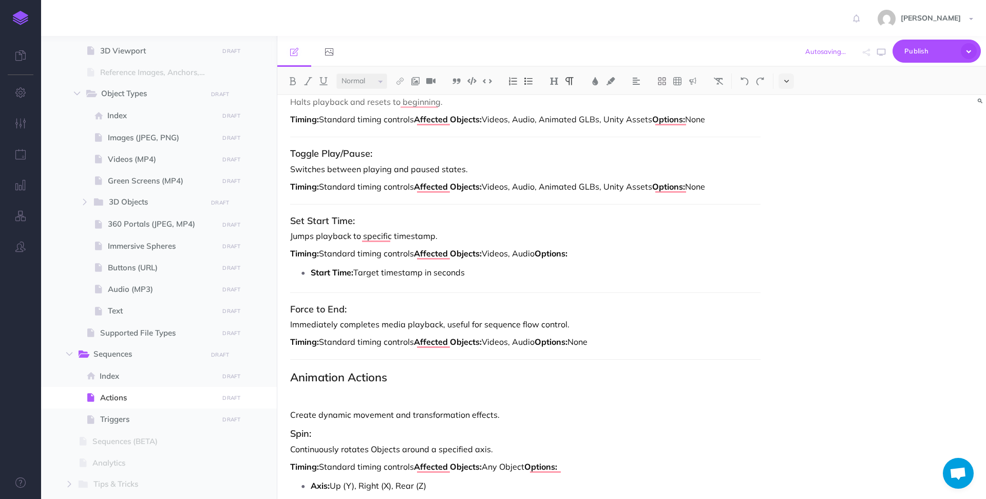
click at [785, 83] on icon at bounding box center [786, 81] width 5 height 7
click at [785, 113] on img at bounding box center [786, 114] width 9 height 8
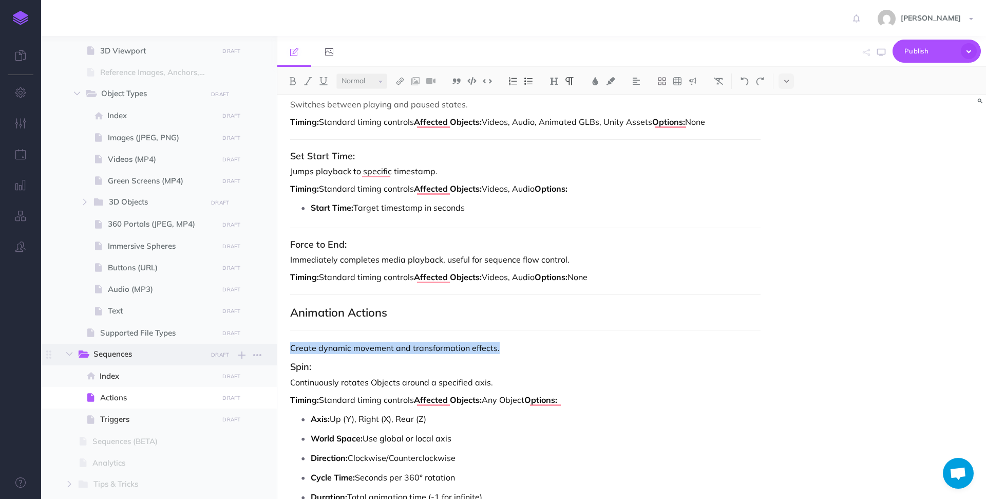
drag, startPoint x: 513, startPoint y: 353, endPoint x: 269, endPoint y: 352, distance: 243.9
click at [269, 352] on div "Hoverlay Guide 2.0 Collapse all Expand all Expand to root folders [URL][DOMAIN_…" at bounding box center [513, 267] width 945 height 463
click at [398, 310] on h2 "Animation Actions" at bounding box center [525, 312] width 470 height 12
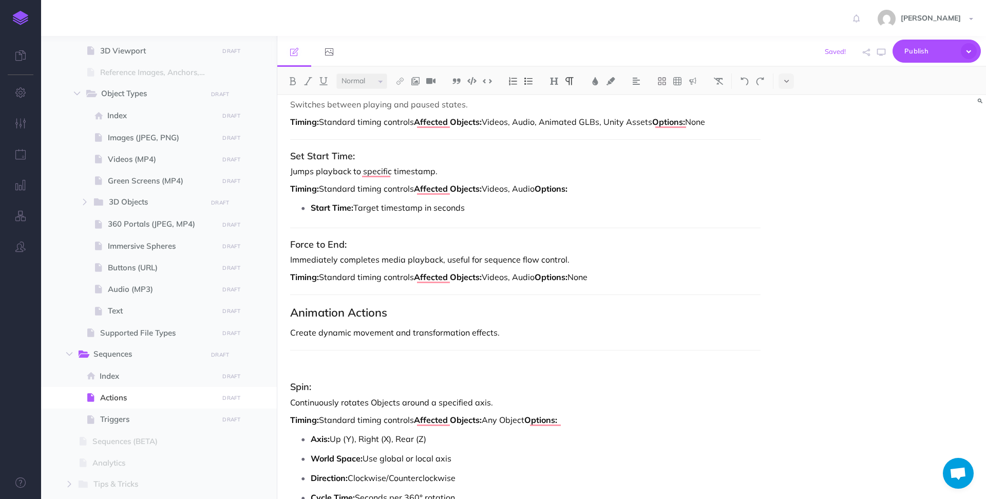
click at [333, 367] on p "To enrich screen reader interactions, please activate Accessibility in Grammarl…" at bounding box center [525, 367] width 470 height 12
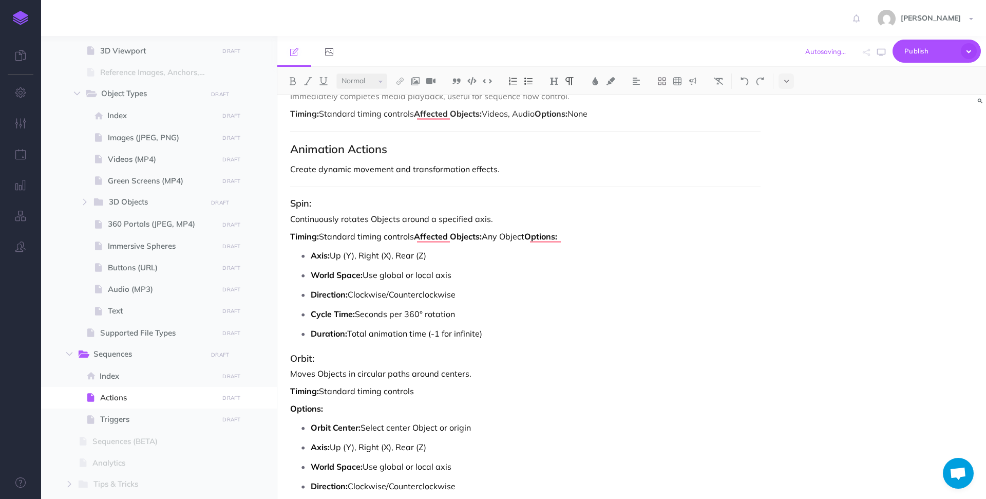
click at [509, 330] on p "Duration: Total animation time (-1 for infinite)" at bounding box center [536, 333] width 450 height 15
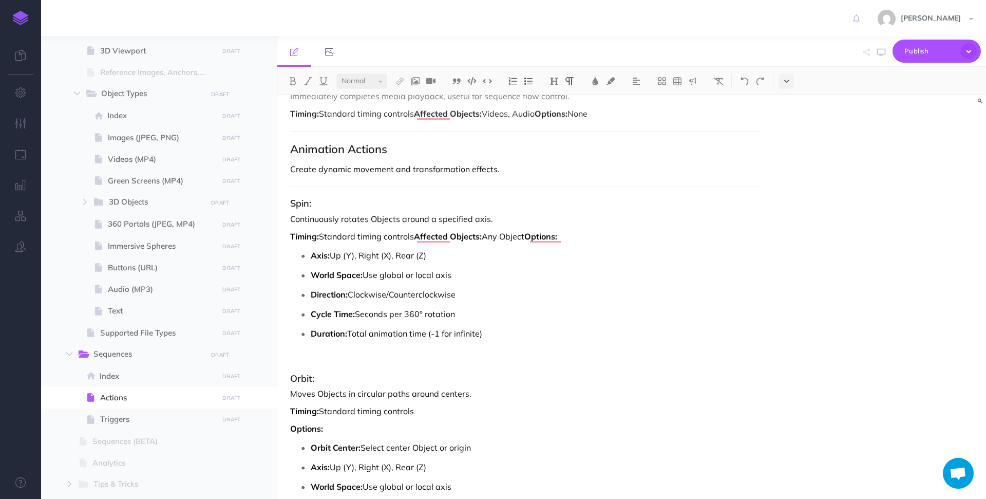
click at [785, 82] on icon at bounding box center [786, 81] width 5 height 7
click at [784, 113] on img at bounding box center [786, 114] width 9 height 8
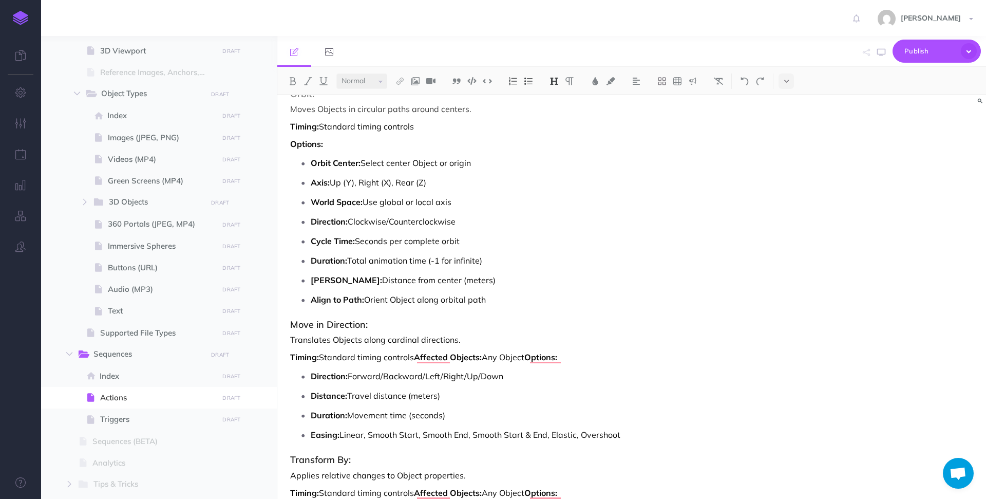
click at [509, 301] on p "Align to Path: Orient Object along orbital path" at bounding box center [536, 299] width 450 height 15
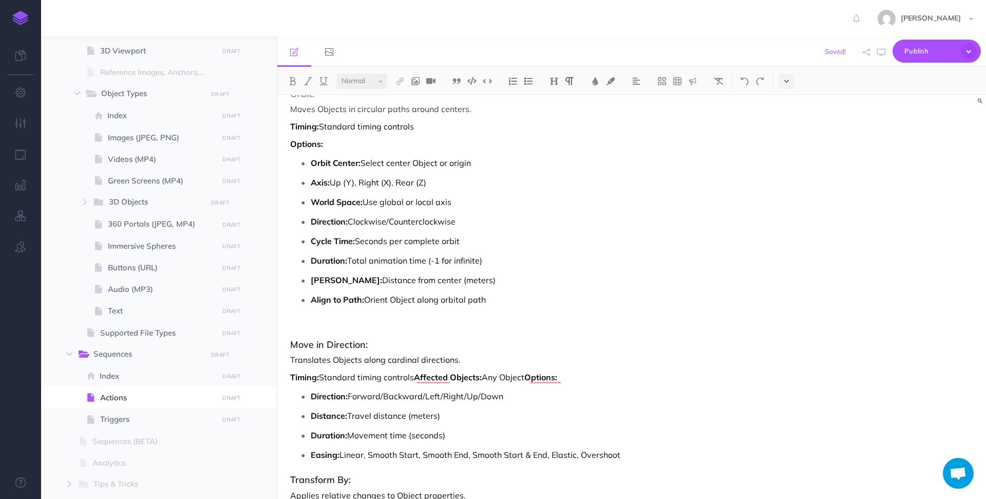
click at [786, 78] on icon at bounding box center [786, 81] width 5 height 7
click at [785, 112] on img at bounding box center [786, 114] width 9 height 8
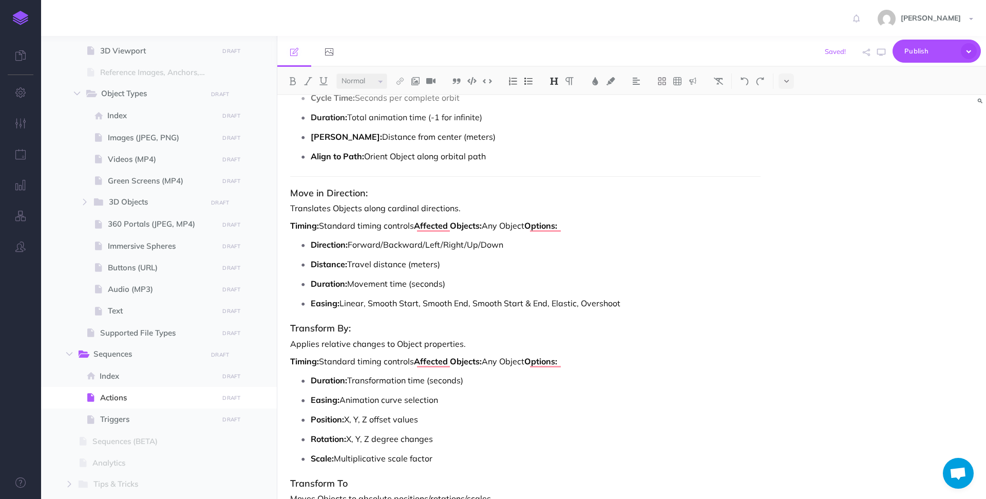
click at [627, 304] on p "Easing: Linear, Smooth Start, Smooth End, Smooth Start & End, Elastic, Overshoot" at bounding box center [536, 302] width 450 height 15
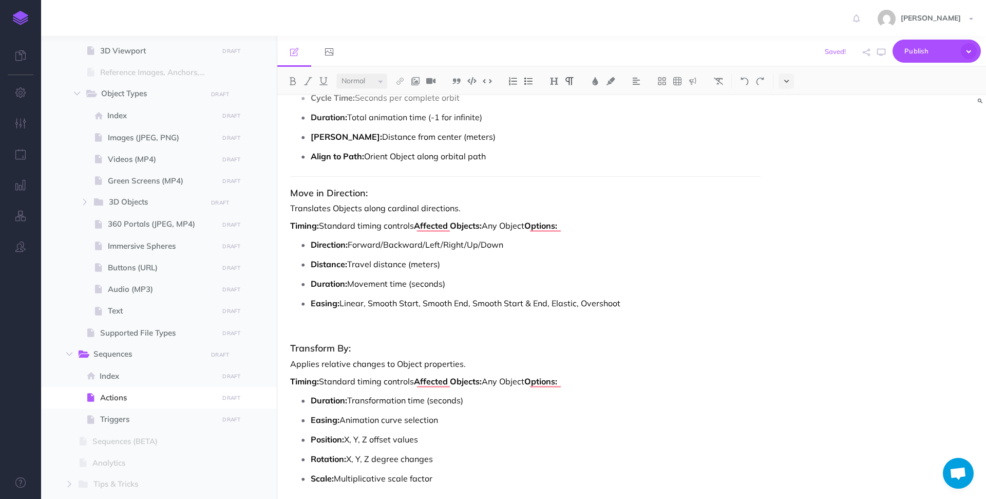
click at [785, 78] on icon at bounding box center [786, 81] width 5 height 7
click at [786, 112] on img at bounding box center [786, 114] width 9 height 8
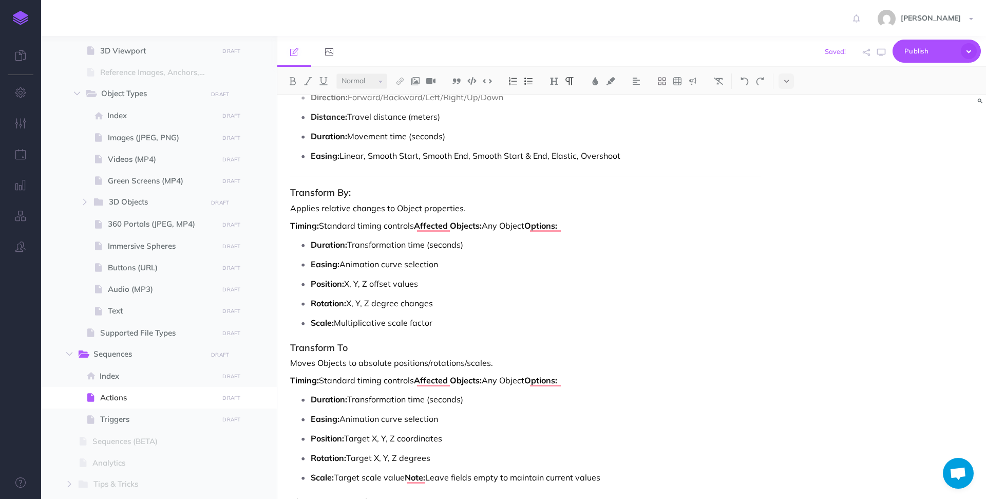
click at [456, 326] on p "Scale: Multiplicative scale factor" at bounding box center [536, 322] width 450 height 15
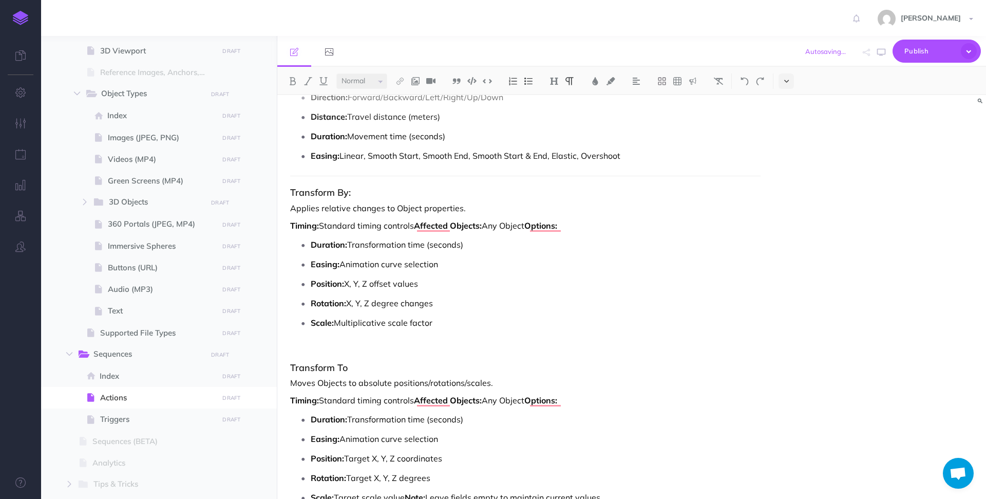
click at [784, 78] on button at bounding box center [785, 80] width 15 height 15
click at [788, 111] on img at bounding box center [786, 114] width 9 height 8
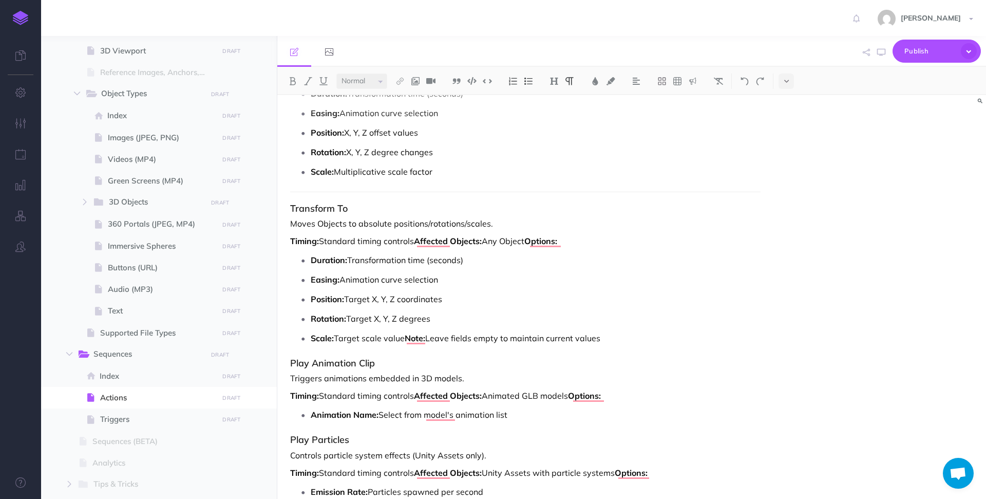
click at [629, 339] on p "Scale: Target scale value Note: Leave fields empty to maintain current values" at bounding box center [536, 337] width 450 height 15
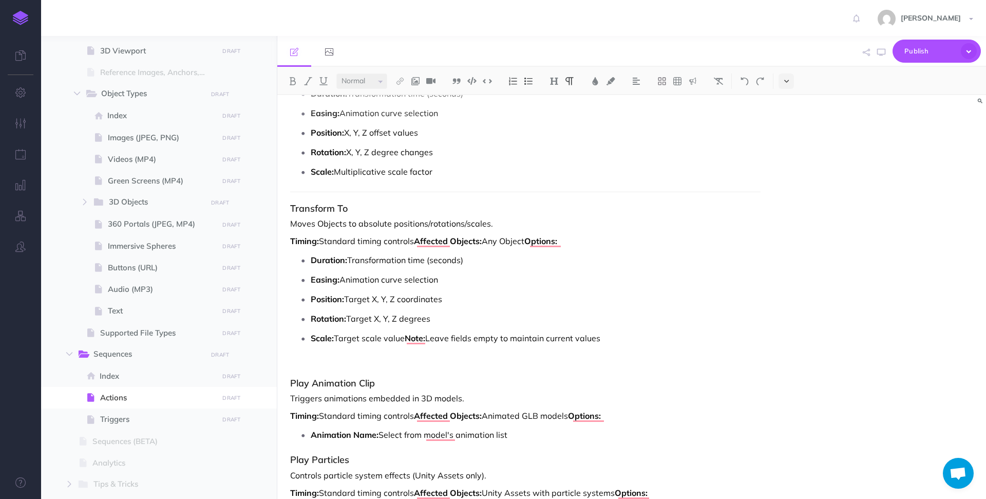
click at [791, 80] on button at bounding box center [785, 80] width 15 height 15
click at [784, 116] on img at bounding box center [786, 114] width 9 height 8
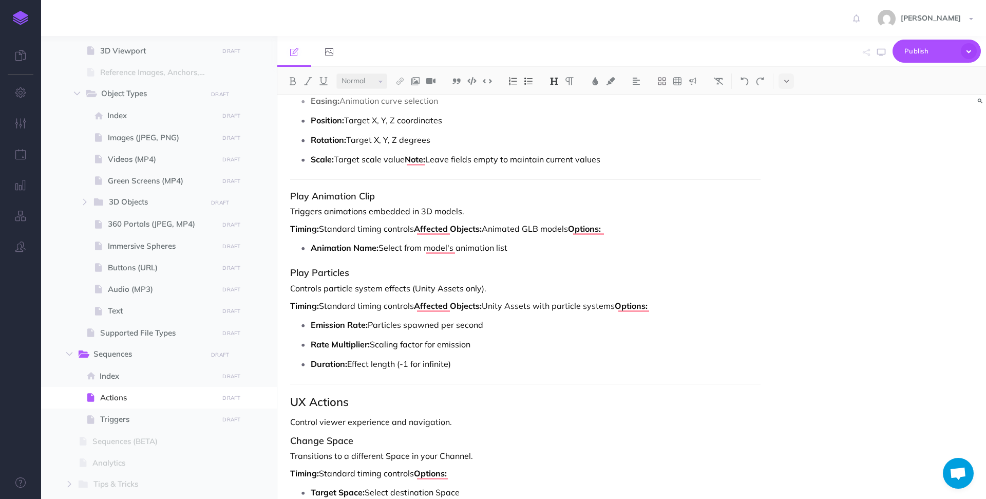
click at [559, 248] on p "Animation Name: Select from model's animation list" at bounding box center [536, 247] width 450 height 15
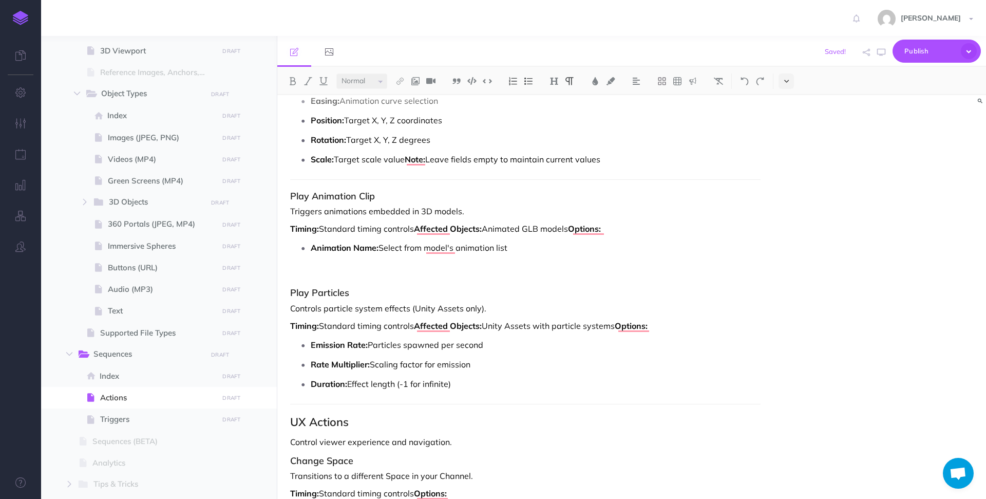
click at [784, 79] on button at bounding box center [785, 80] width 15 height 15
click at [788, 113] on img at bounding box center [786, 114] width 9 height 8
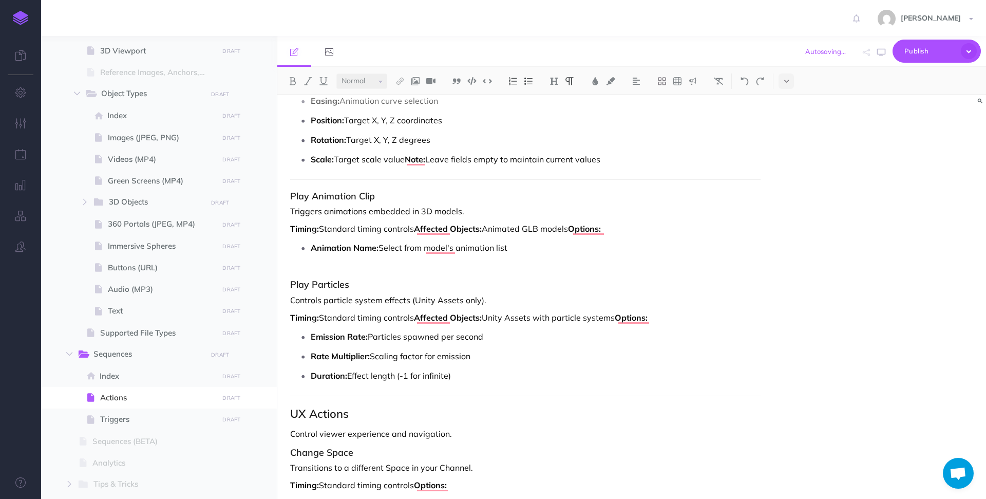
click at [458, 378] on p "Duration: Effect length (-1 for infinite)" at bounding box center [536, 375] width 450 height 15
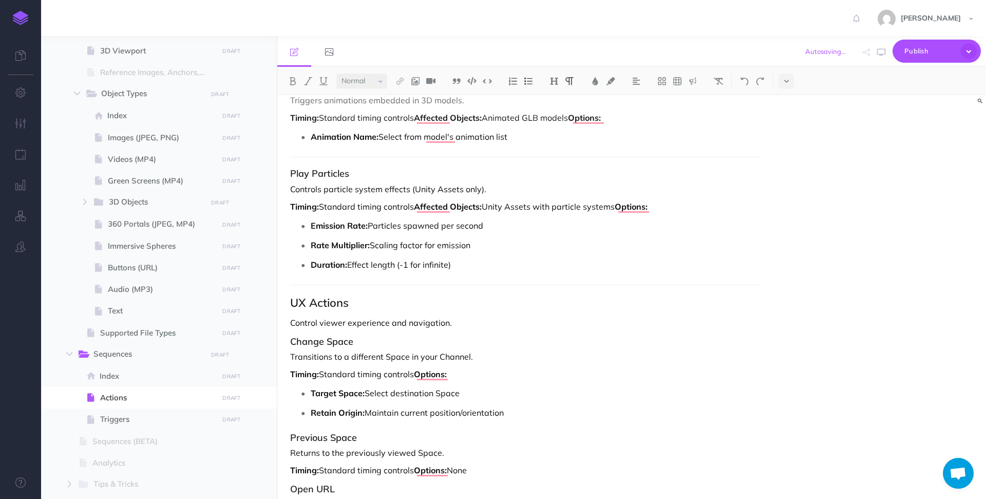
click at [460, 323] on p "Control viewer experience and navigation." at bounding box center [525, 322] width 470 height 12
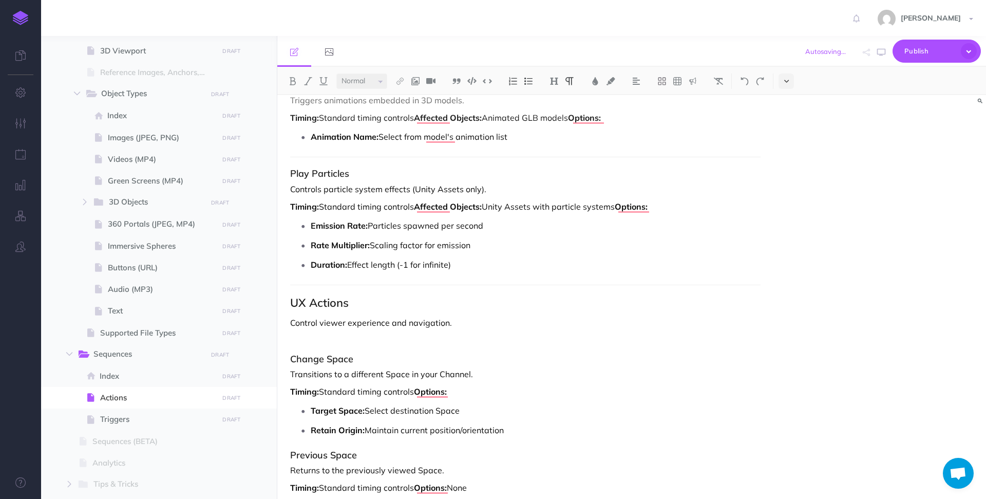
click at [786, 79] on icon at bounding box center [786, 81] width 5 height 7
click at [786, 111] on img at bounding box center [786, 114] width 9 height 8
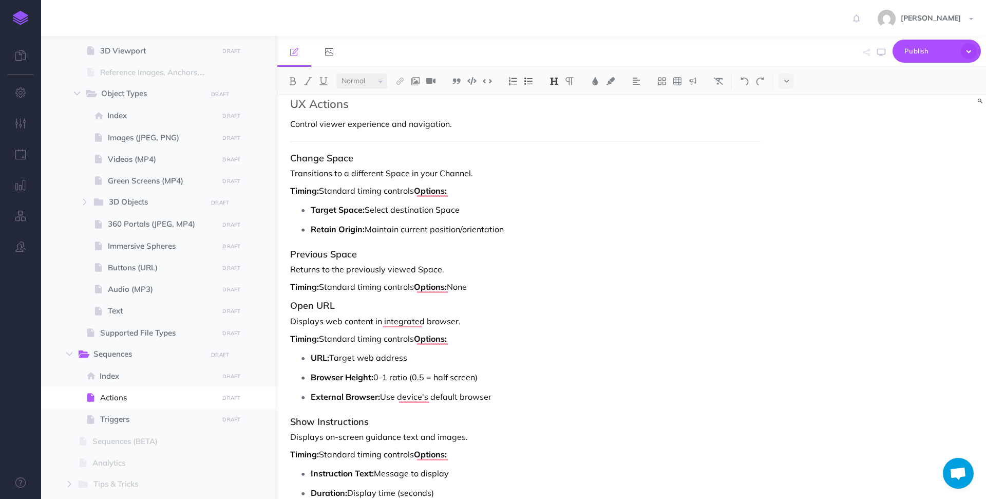
click at [528, 235] on p "Retain Origin: Maintain current position/orientation" at bounding box center [536, 228] width 450 height 15
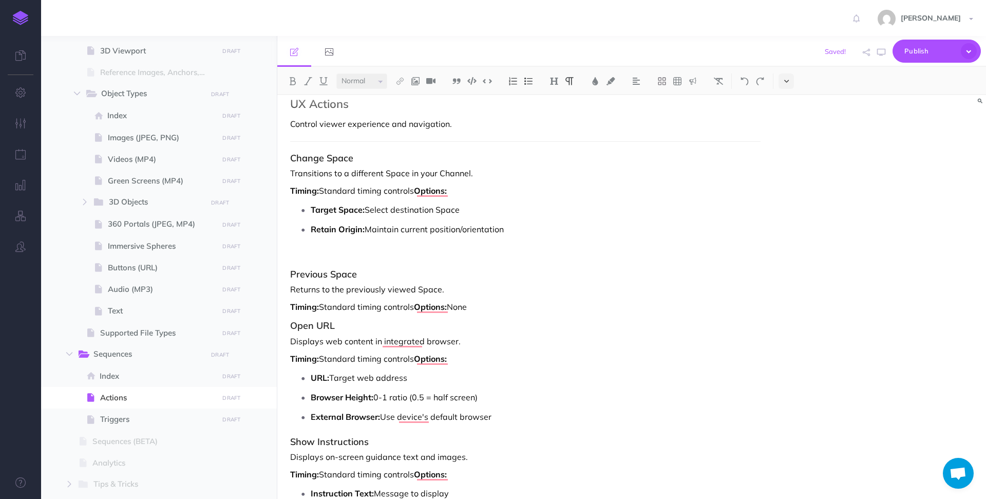
click at [782, 74] on button at bounding box center [785, 80] width 15 height 15
click at [785, 113] on img at bounding box center [786, 114] width 9 height 8
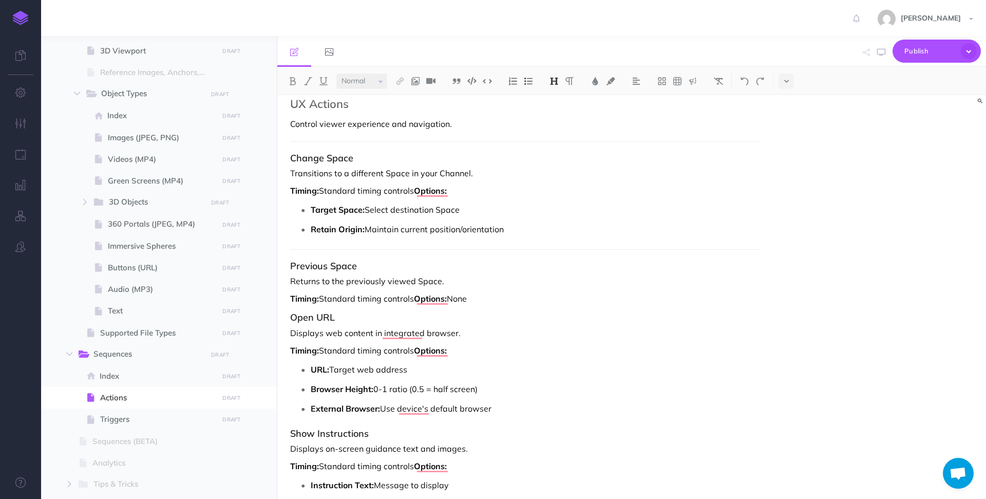
click at [496, 302] on p "Timing: Standard timing controls Options: None" at bounding box center [525, 298] width 470 height 12
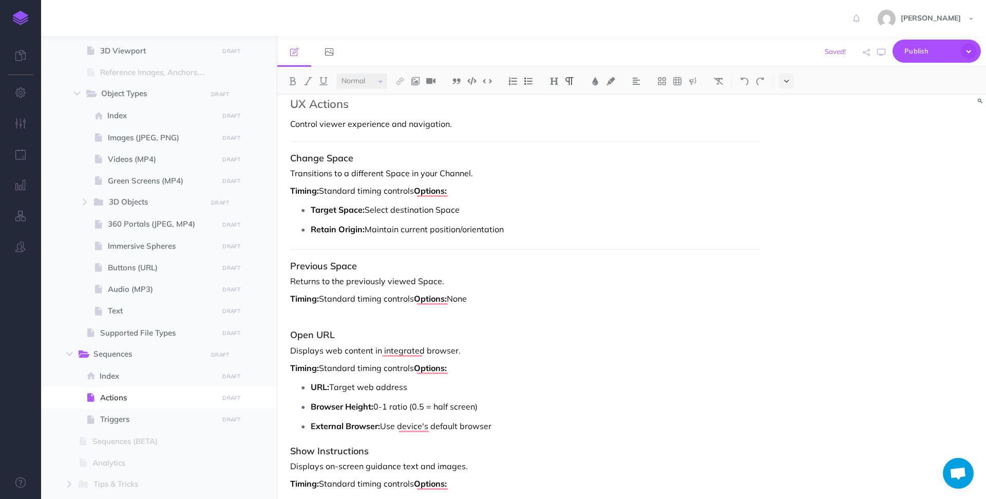
click at [787, 78] on icon at bounding box center [786, 81] width 5 height 7
click at [785, 112] on img at bounding box center [786, 114] width 9 height 8
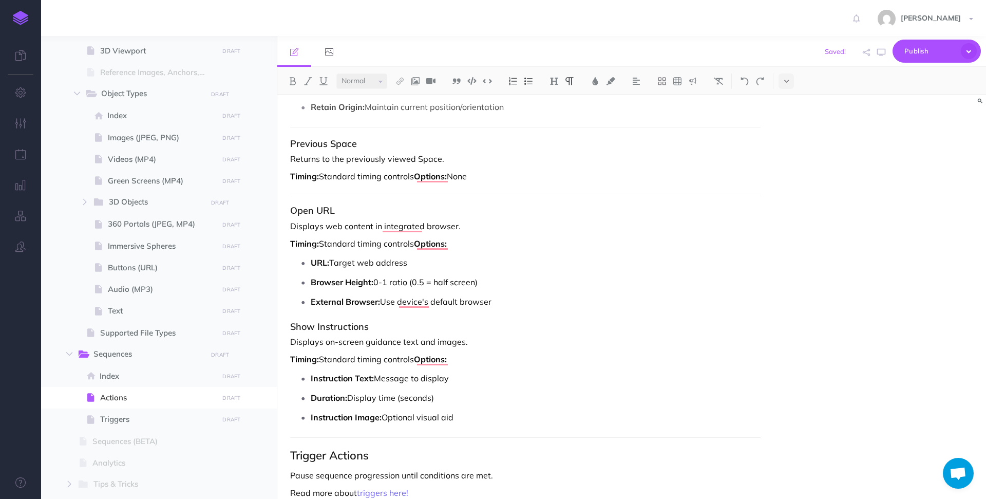
click at [502, 301] on p "External Browser: Use device's default browser" at bounding box center [536, 301] width 450 height 15
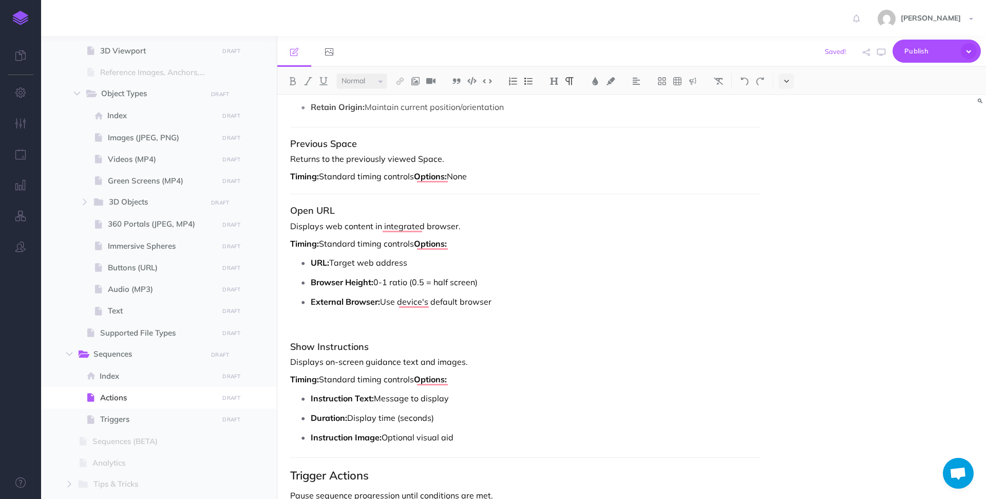
click at [793, 78] on button at bounding box center [785, 80] width 15 height 15
click at [787, 114] on img at bounding box center [786, 114] width 9 height 8
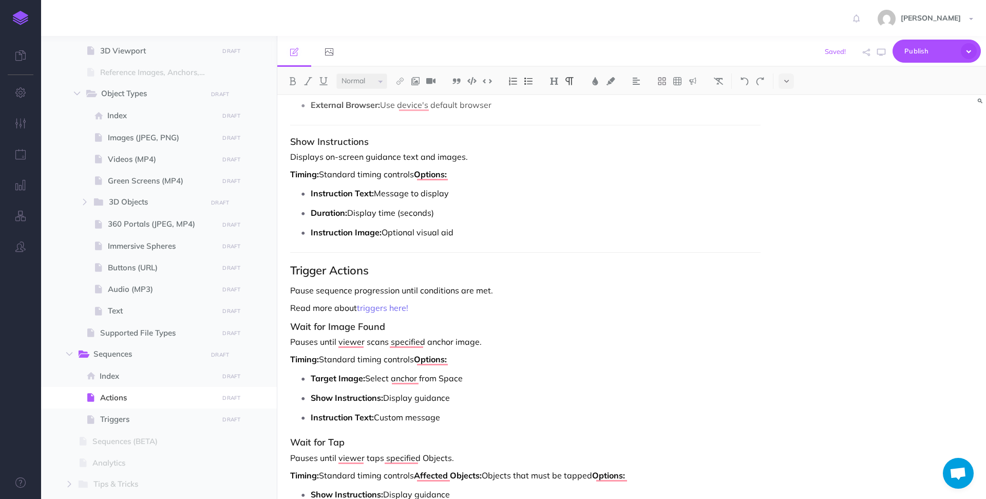
click at [450, 311] on p "Read more about triggers here!" at bounding box center [525, 307] width 470 height 12
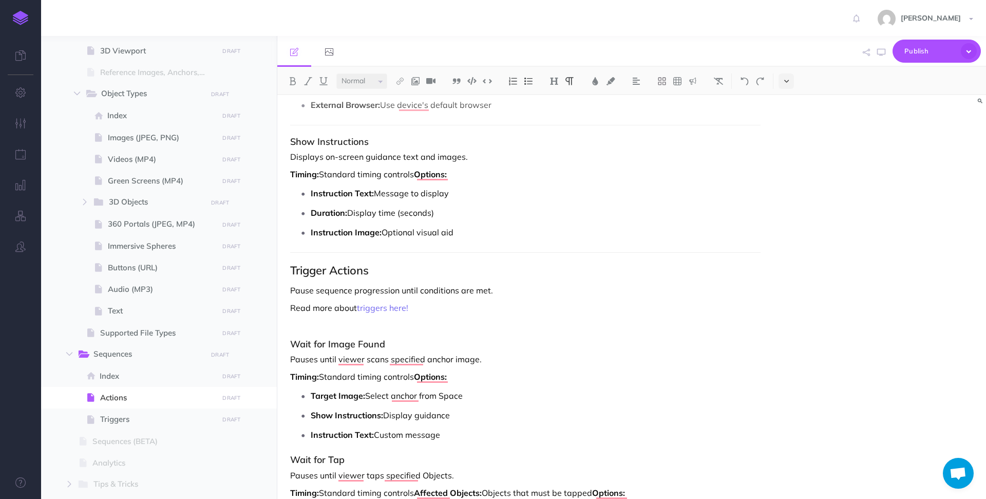
click at [788, 81] on icon at bounding box center [786, 81] width 5 height 7
click at [789, 118] on img at bounding box center [786, 114] width 9 height 8
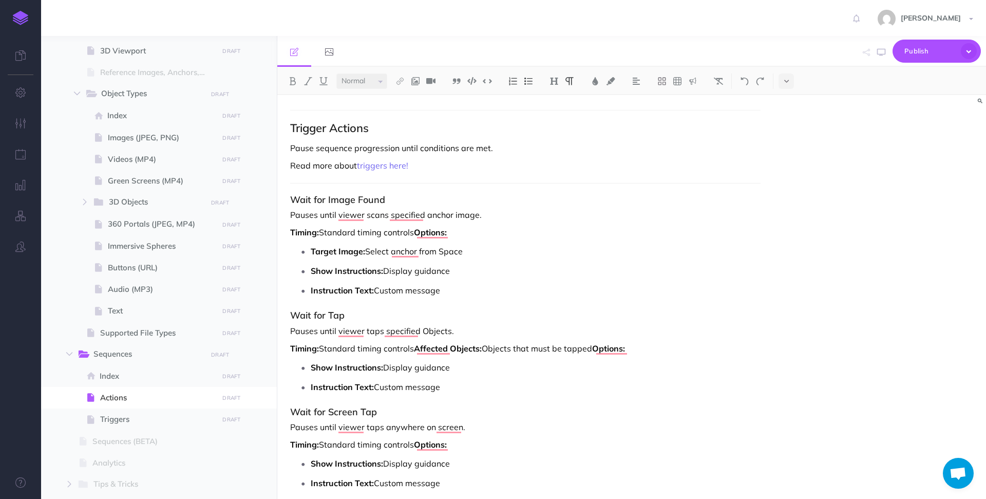
click at [494, 297] on p "Instruction Text: Custom message" at bounding box center [536, 289] width 450 height 15
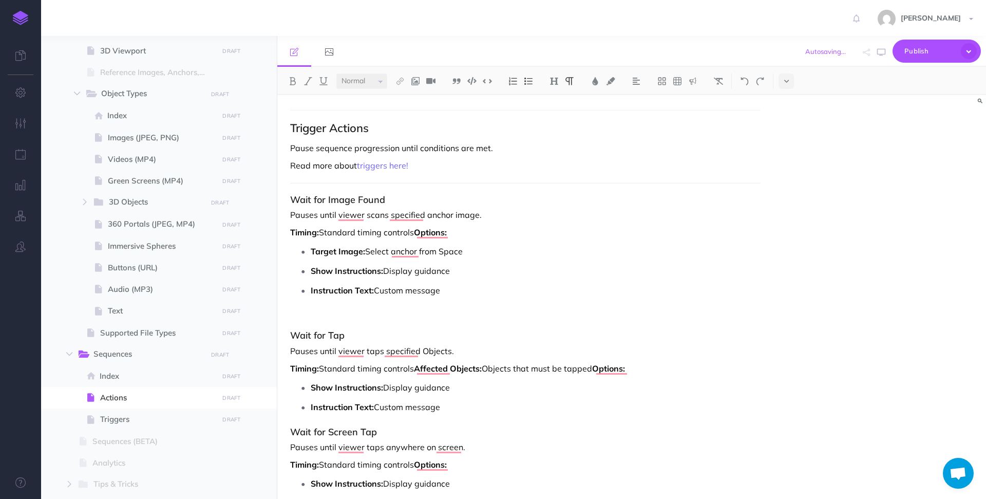
click at [421, 146] on p "Pause sequence progression until conditions are met." at bounding box center [525, 148] width 470 height 12
click at [787, 86] on button at bounding box center [785, 80] width 15 height 15
click at [786, 115] on img at bounding box center [786, 114] width 9 height 8
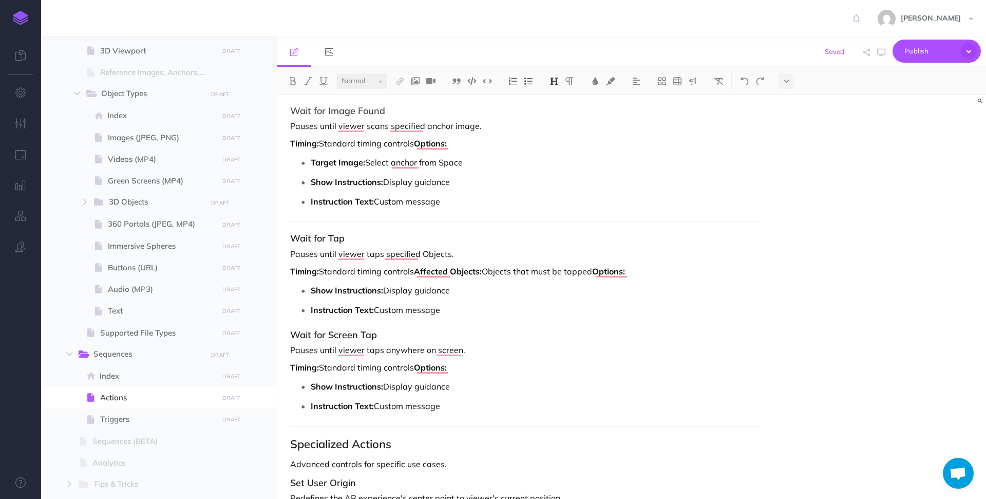
click at [480, 309] on p "Instruction Text: Custom message" at bounding box center [536, 309] width 450 height 15
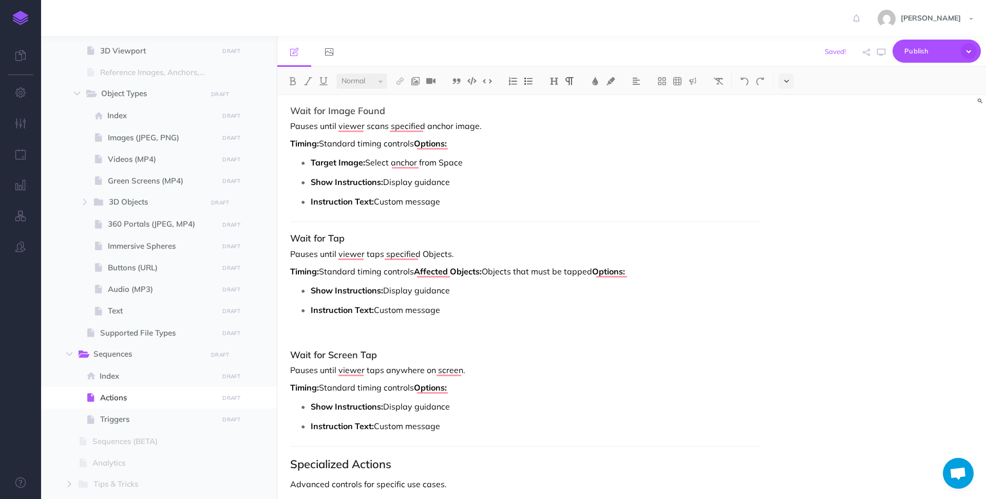
click at [790, 81] on button at bounding box center [785, 80] width 15 height 15
click at [788, 115] on img at bounding box center [786, 114] width 9 height 8
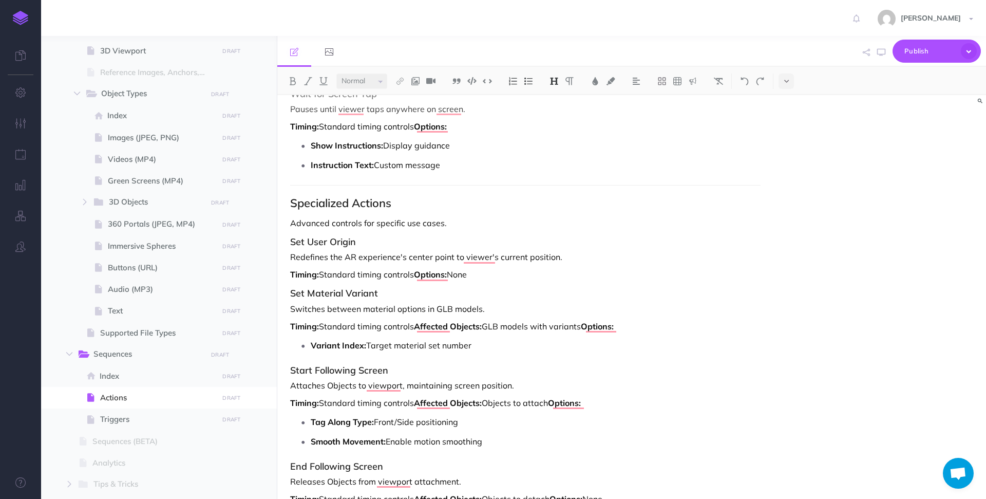
click at [403, 203] on h2 "Specialized Actions" at bounding box center [525, 203] width 470 height 12
click at [458, 221] on p "Advanced controls for specific use cases." at bounding box center [525, 223] width 470 height 12
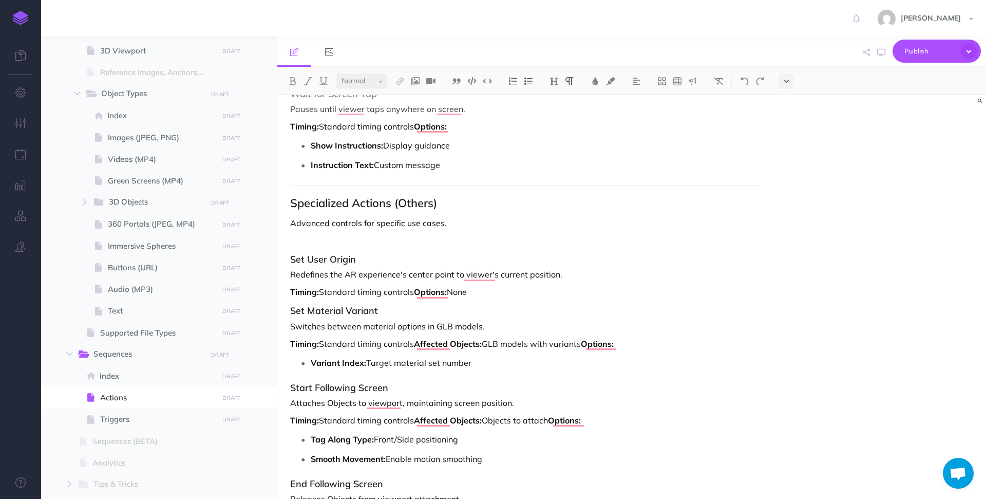
click at [789, 84] on icon at bounding box center [786, 81] width 5 height 7
click at [788, 113] on img at bounding box center [786, 114] width 9 height 8
click at [559, 293] on p "Timing: Standard timing controls Options: None" at bounding box center [525, 289] width 470 height 12
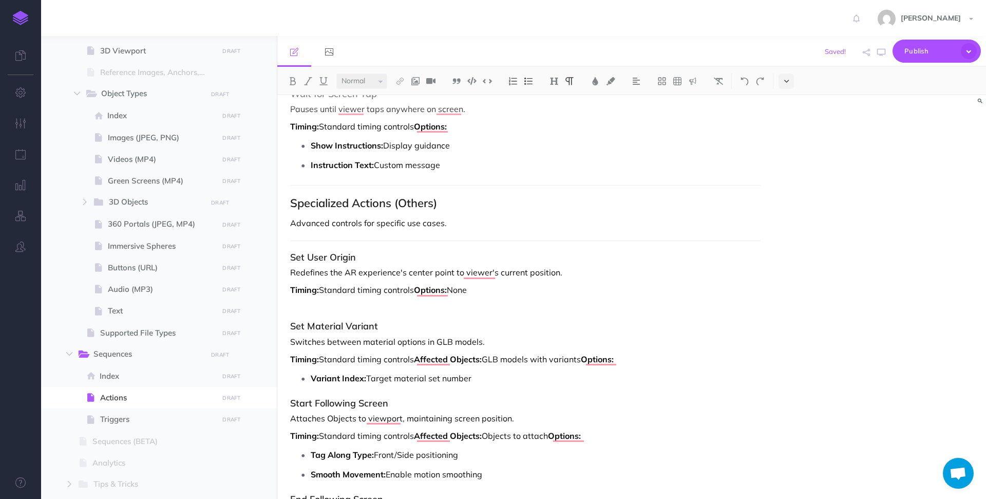
click at [791, 77] on button at bounding box center [785, 80] width 15 height 15
click at [788, 117] on img at bounding box center [786, 114] width 9 height 8
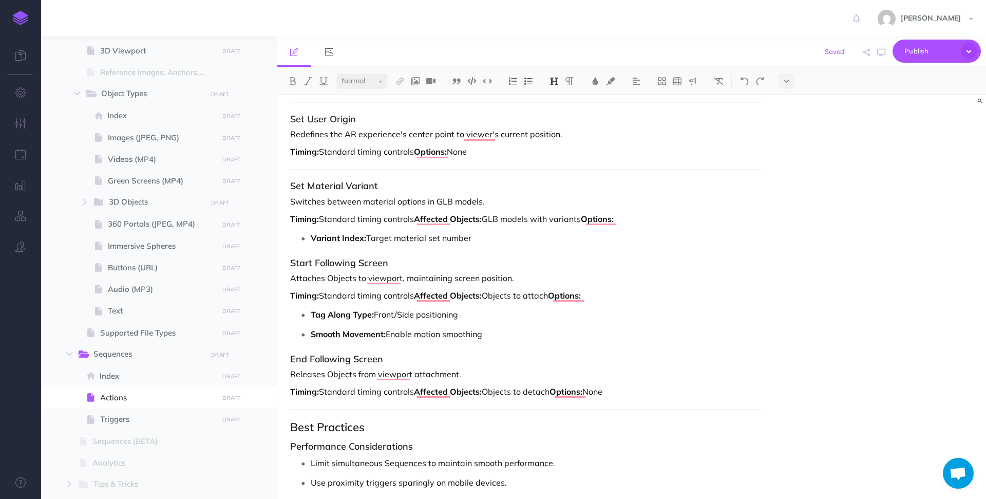
click at [508, 237] on p "Variant Index: Target material set number" at bounding box center [536, 237] width 450 height 15
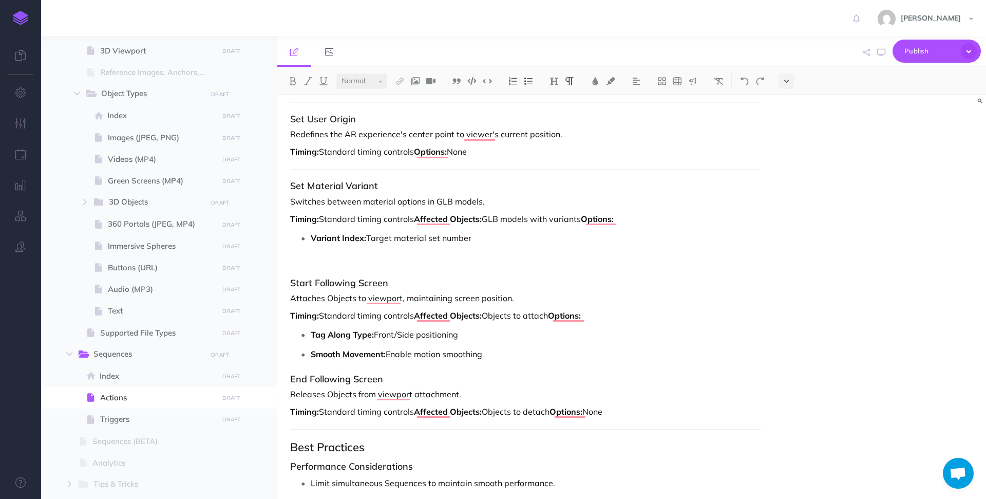
click at [787, 78] on icon at bounding box center [786, 81] width 5 height 7
click at [787, 112] on img at bounding box center [786, 114] width 9 height 8
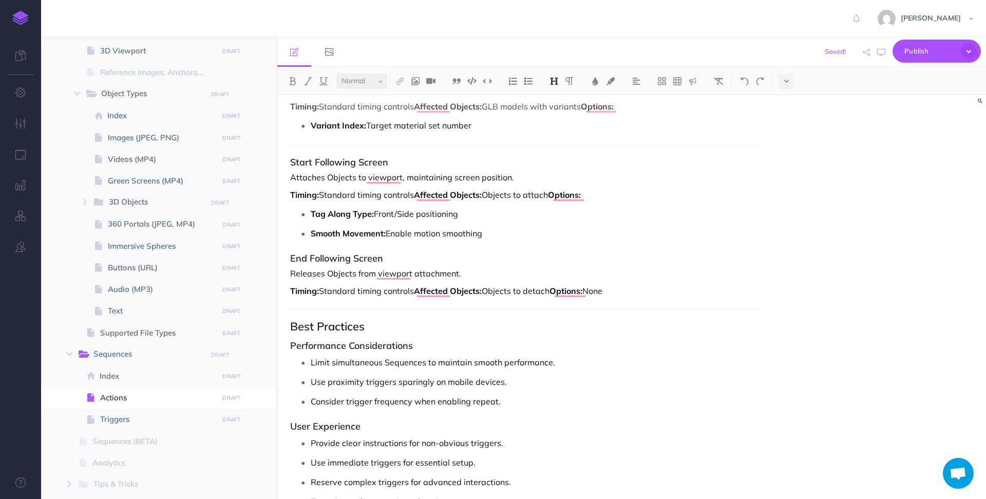
click at [519, 240] on p "Smooth Movement: Enable motion smoothing" at bounding box center [536, 232] width 450 height 15
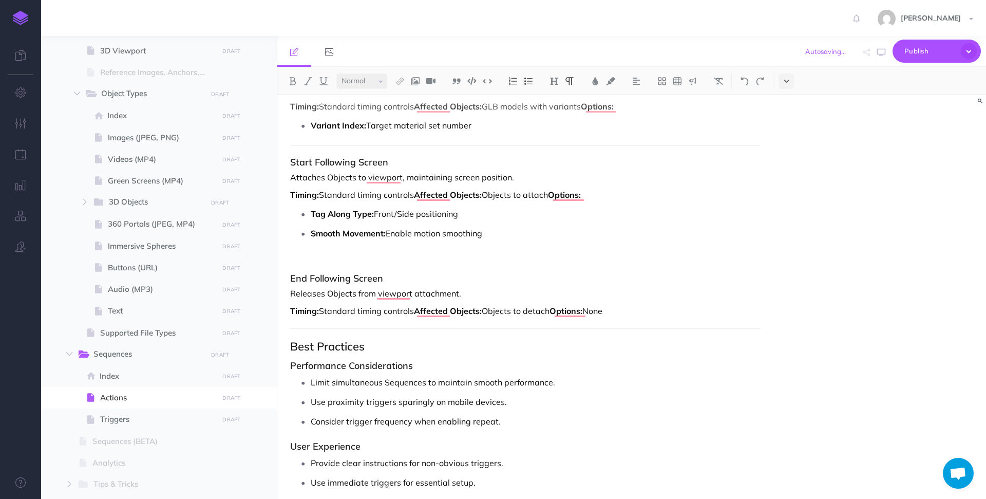
click at [781, 83] on button at bounding box center [785, 80] width 15 height 15
click at [782, 110] on button at bounding box center [785, 114] width 15 height 15
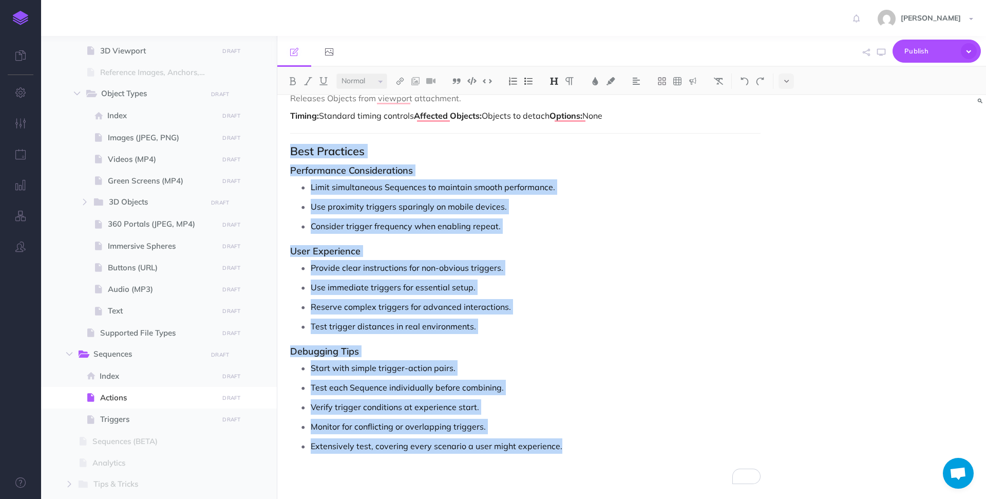
drag, startPoint x: 566, startPoint y: 448, endPoint x: 277, endPoint y: 131, distance: 428.9
click at [277, 131] on div "Hoverlay Guide 2.0 Collapse all Expand all Expand to root folders [URL][DOMAIN_…" at bounding box center [513, 267] width 945 height 463
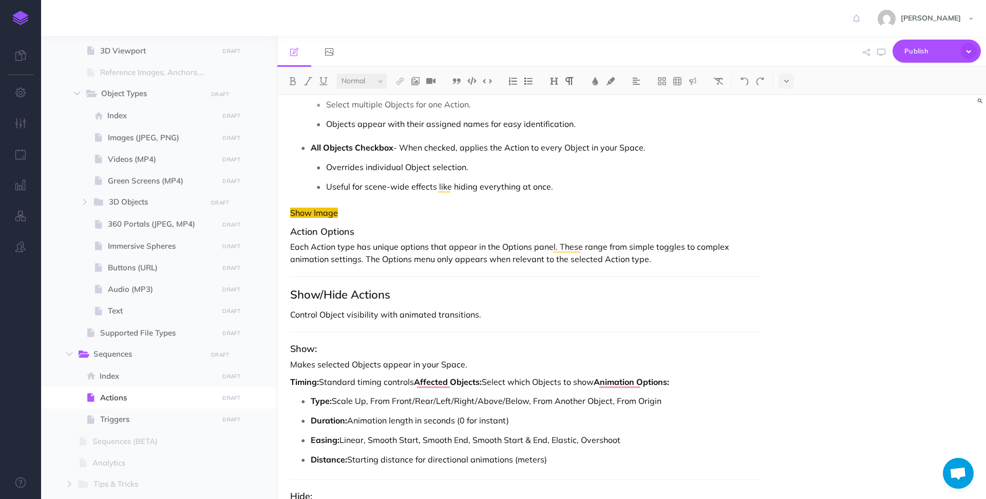
click at [696, 260] on p "Each Action type has unique options that appear in the Options panel. These ran…" at bounding box center [525, 252] width 470 height 25
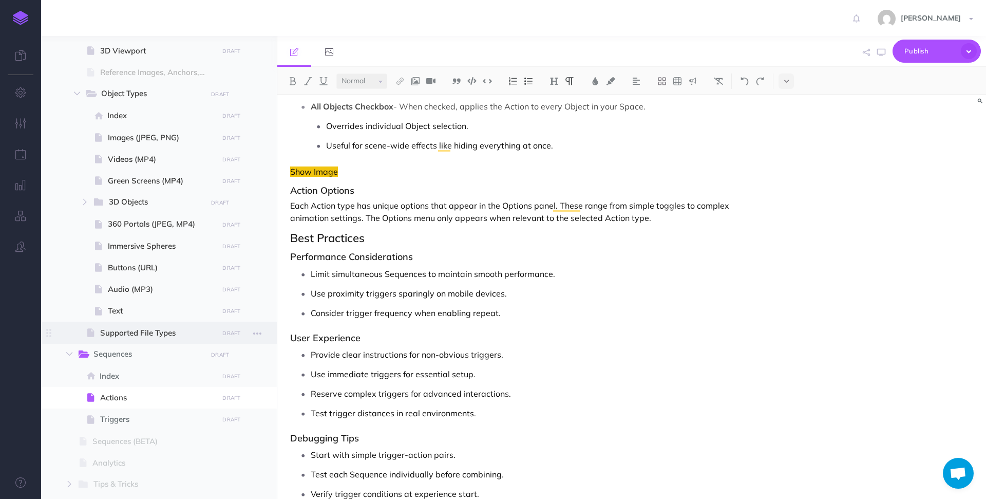
click at [129, 331] on span "Supported File Types" at bounding box center [157, 333] width 115 height 12
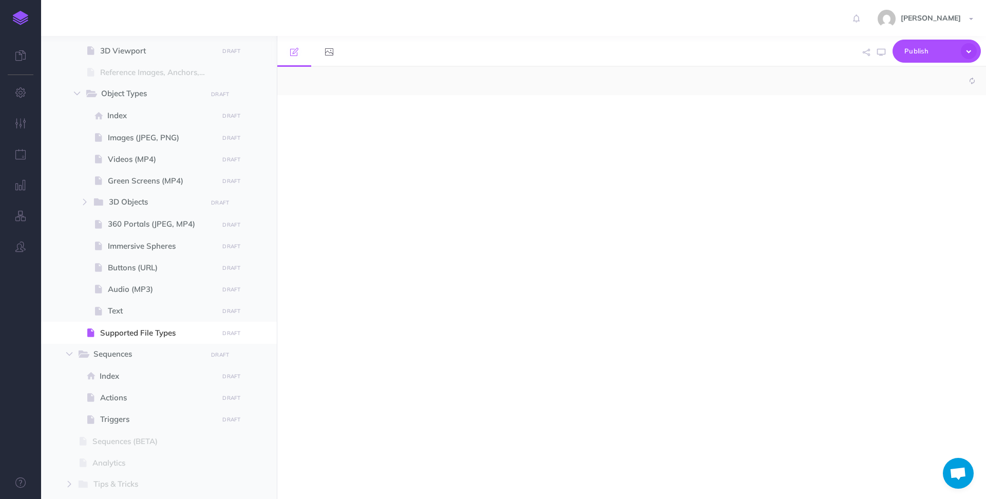
select select "null"
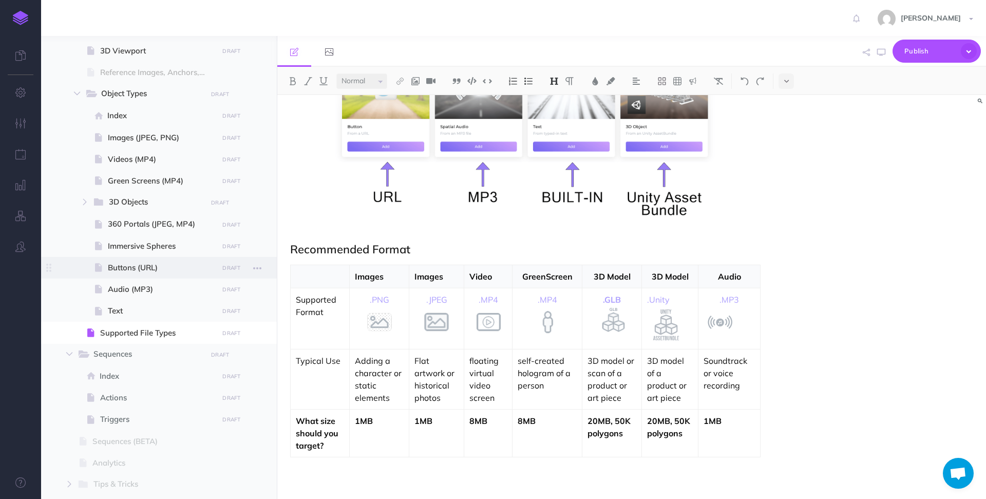
click at [115, 268] on span "Buttons (URL)" at bounding box center [161, 267] width 107 height 12
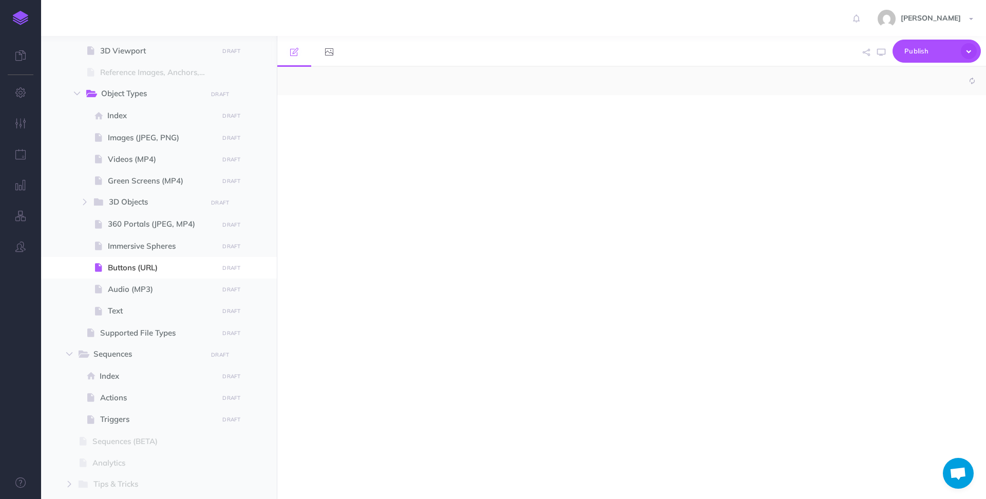
select select "null"
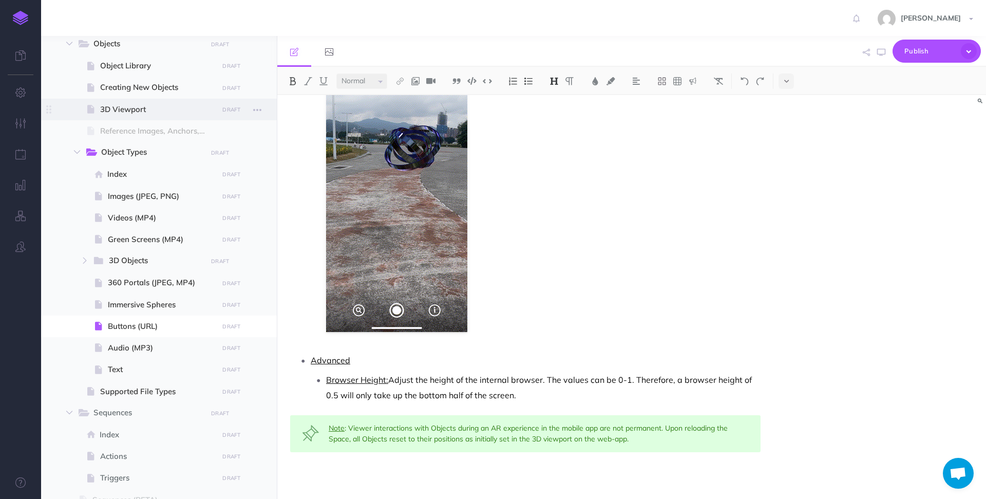
click at [112, 108] on span "3D Viewport" at bounding box center [157, 109] width 115 height 12
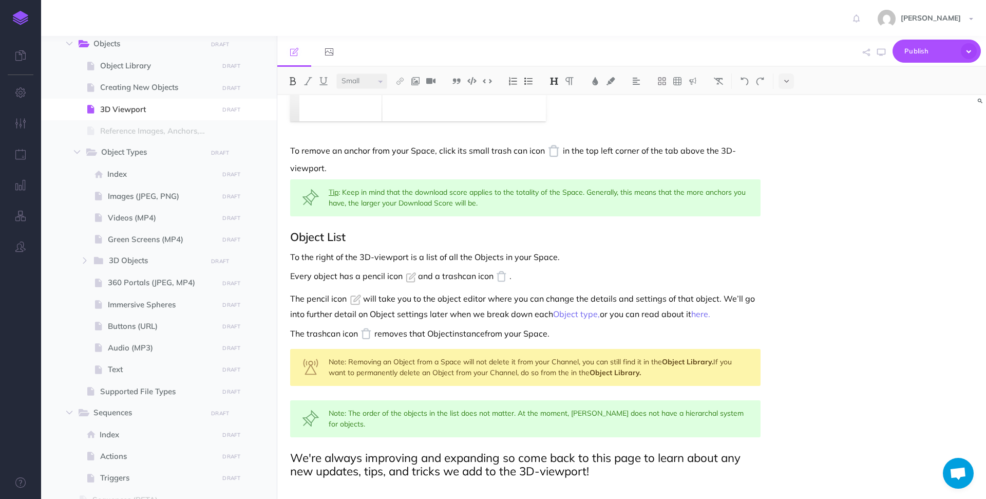
select select "large"
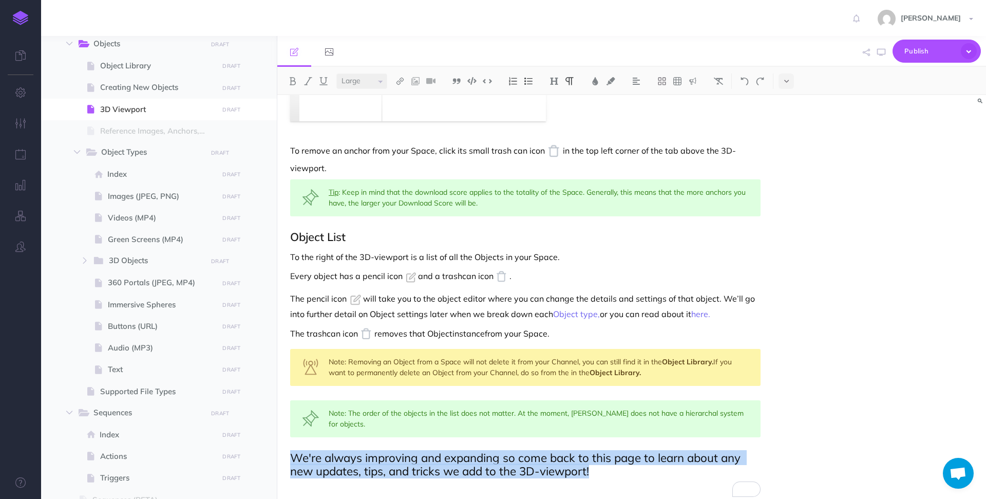
drag, startPoint x: 639, startPoint y: 477, endPoint x: 280, endPoint y: 454, distance: 360.2
copy span "We're always improving and expanding so come back to this page to learn about a…"
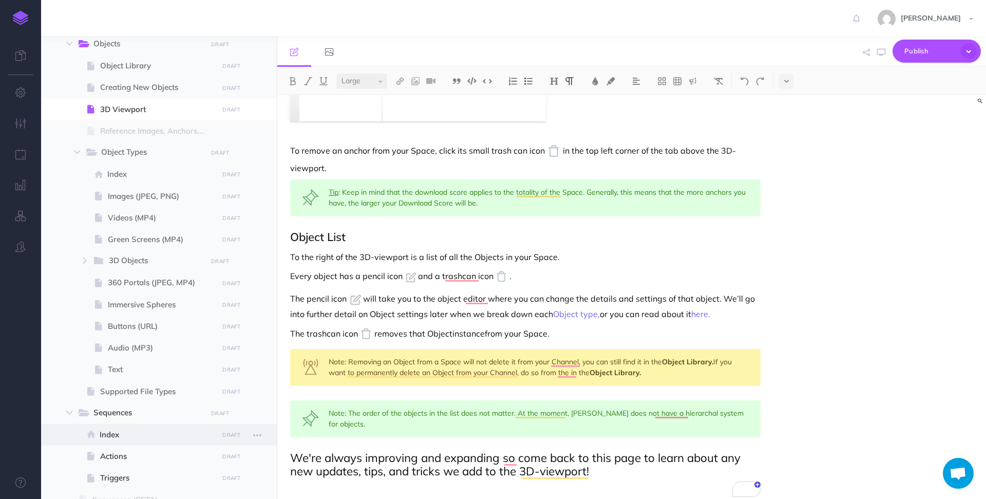
click at [142, 429] on span "Index" at bounding box center [158, 434] width 116 height 12
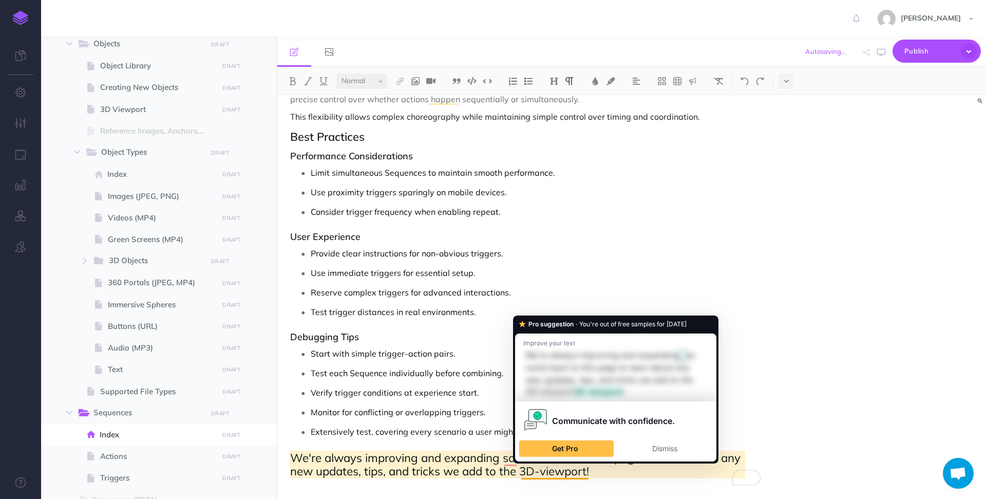
select select "large"
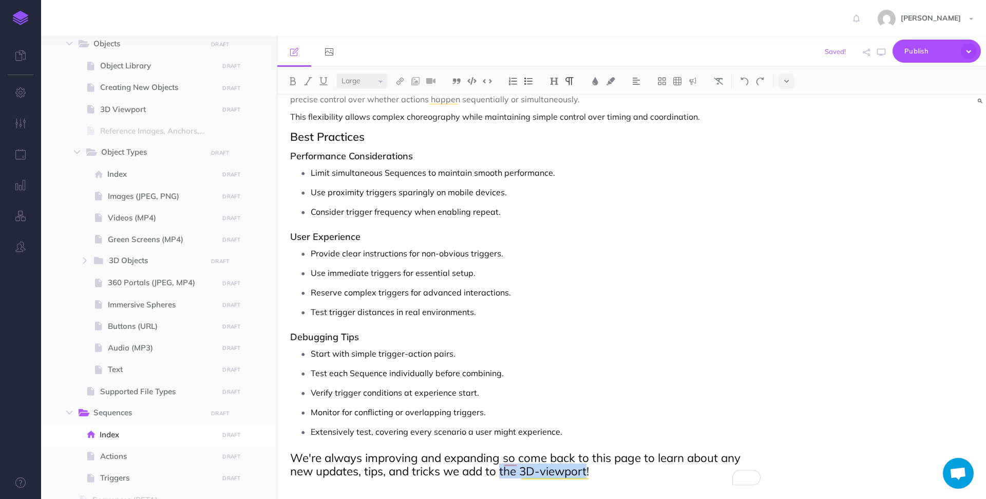
drag, startPoint x: 588, startPoint y: 469, endPoint x: 502, endPoint y: 470, distance: 86.8
click at [502, 470] on span "We're always improving and expanding so come back to this page to learn about a…" at bounding box center [516, 464] width 453 height 28
click at [125, 454] on span "Actions" at bounding box center [157, 456] width 115 height 12
click at [108, 453] on span "Actions" at bounding box center [157, 456] width 115 height 12
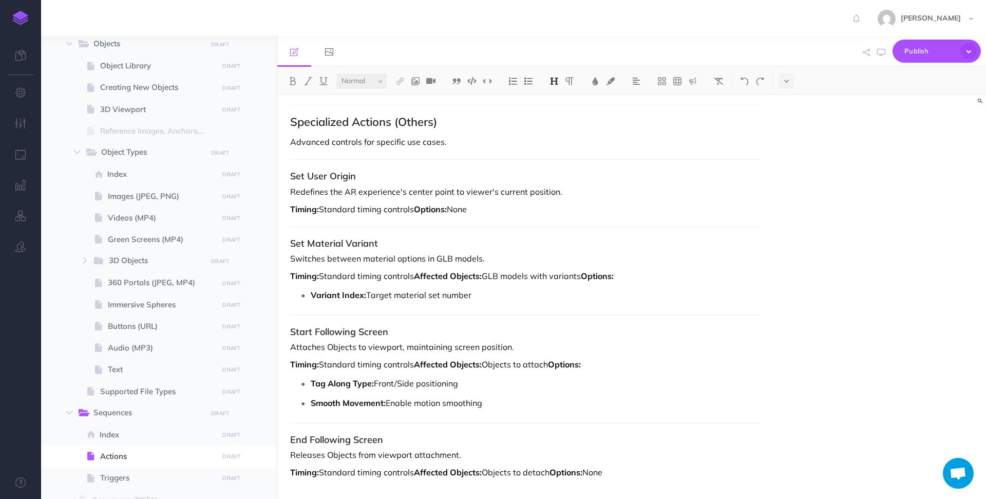
click at [629, 473] on p "Timing: Standard timing controls Affected Objects: Objects to detach Options: N…" at bounding box center [525, 472] width 470 height 12
click at [789, 80] on icon at bounding box center [786, 81] width 5 height 7
click at [789, 115] on img at bounding box center [786, 114] width 9 height 8
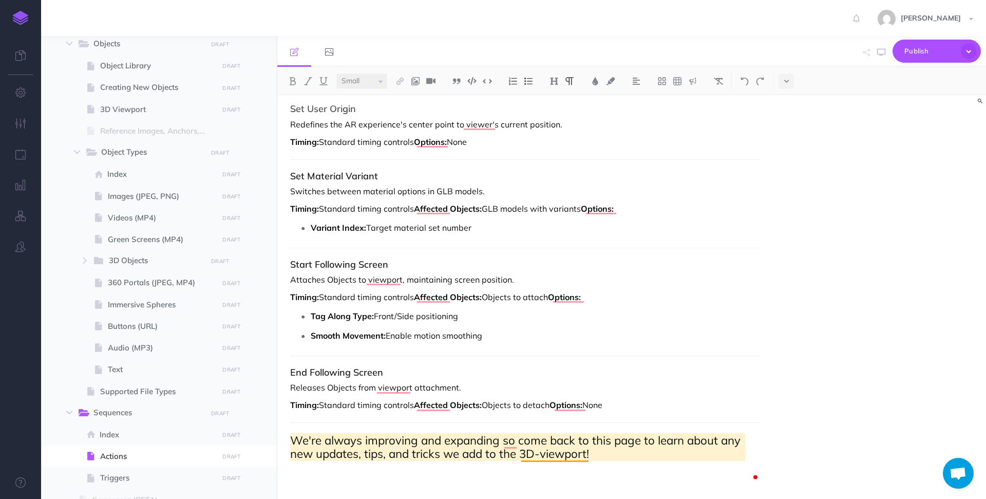
select select "large"
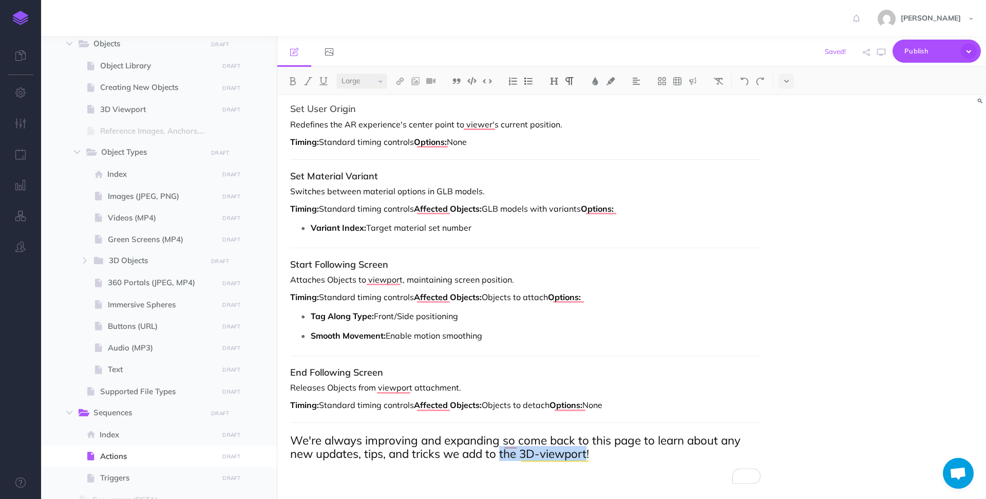
drag, startPoint x: 587, startPoint y: 455, endPoint x: 502, endPoint y: 456, distance: 85.8
click at [502, 456] on span "We're always improving and expanding so come back to this page to learn about a…" at bounding box center [516, 446] width 453 height 28
select select "large"
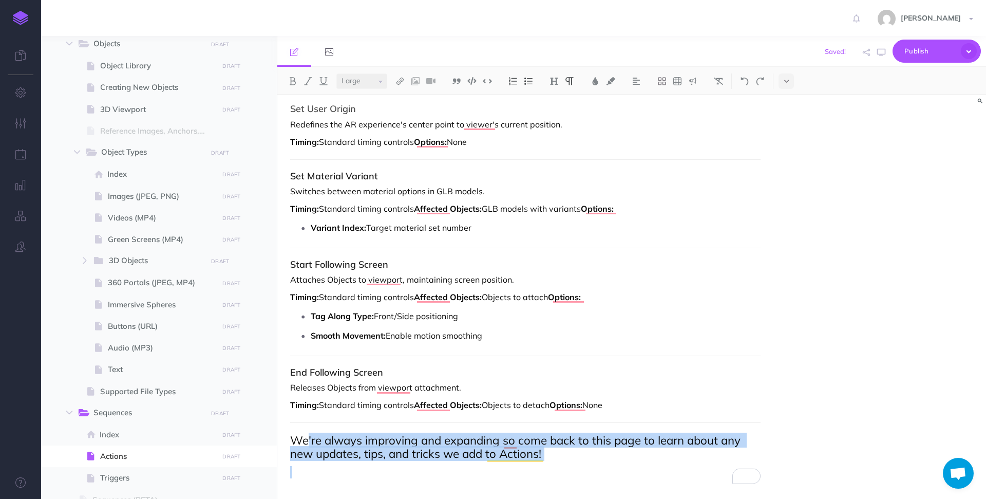
drag, startPoint x: 560, startPoint y: 462, endPoint x: 308, endPoint y: 440, distance: 253.6
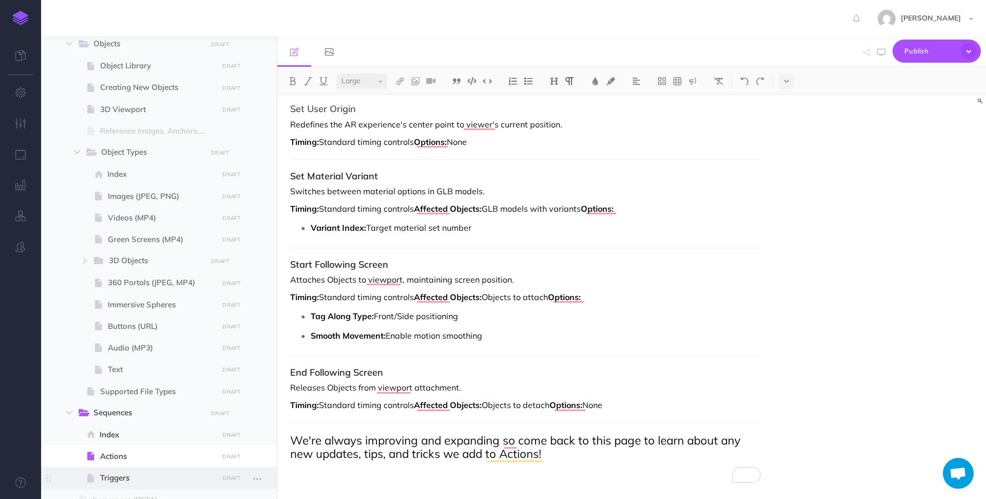
click at [113, 480] on span "Triggers" at bounding box center [157, 477] width 115 height 12
click at [112, 475] on span "Triggers" at bounding box center [157, 477] width 115 height 12
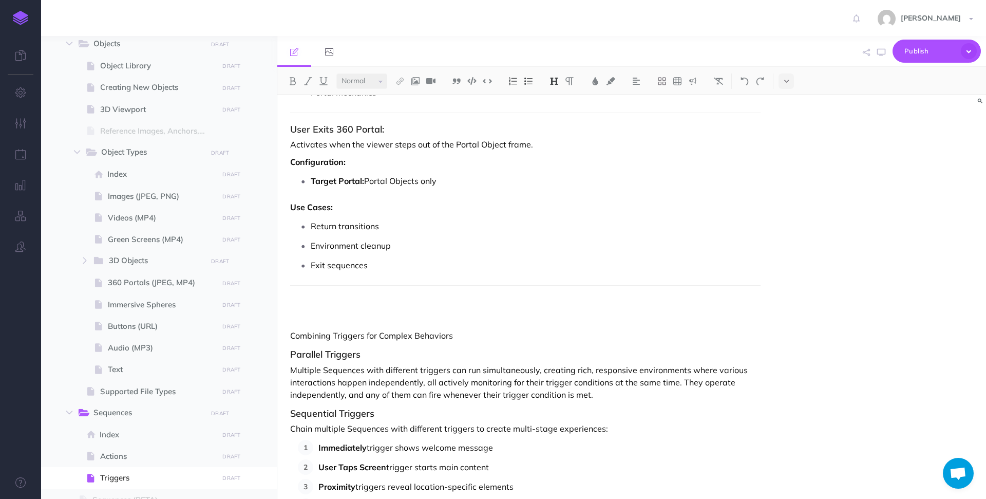
click at [363, 310] on h2 "To enrich screen reader interactions, please activate Accessibility in Grammarl…" at bounding box center [525, 309] width 470 height 25
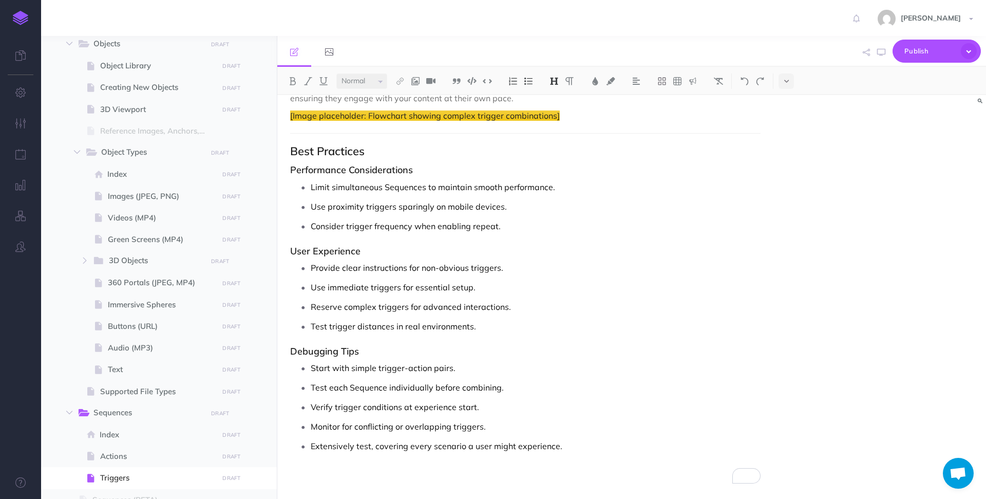
click at [575, 452] on p "Extensively test, covering every scenario a user might experience." at bounding box center [536, 445] width 450 height 15
click at [569, 470] on p "To enrich screen reader interactions, please activate Accessibility in Grammarl…" at bounding box center [525, 472] width 470 height 12
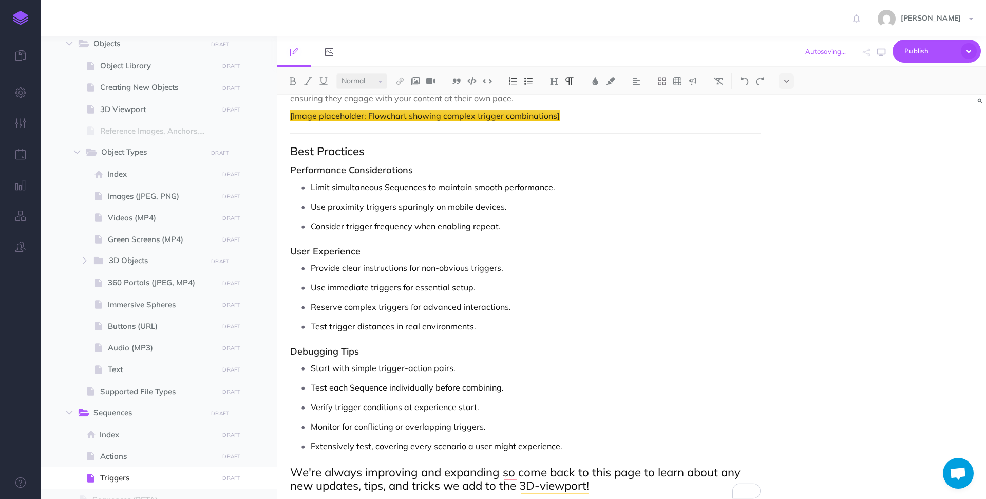
click at [581, 445] on p "Extensively test, covering every scenario a user might experience." at bounding box center [536, 445] width 450 height 15
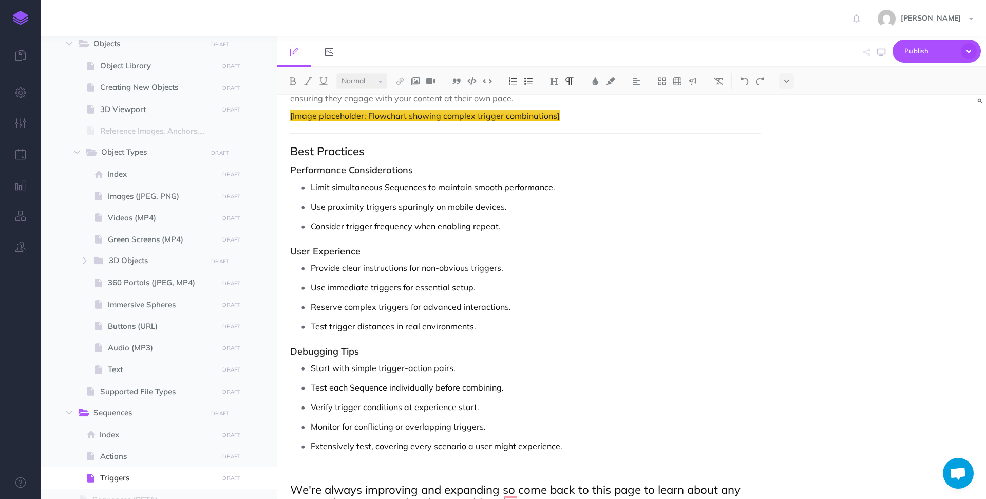
click at [792, 71] on div "Small Normal Large H1 H2 H3 H4" at bounding box center [631, 81] width 709 height 28
click at [791, 82] on button at bounding box center [785, 80] width 15 height 15
click at [786, 111] on img at bounding box center [786, 114] width 9 height 8
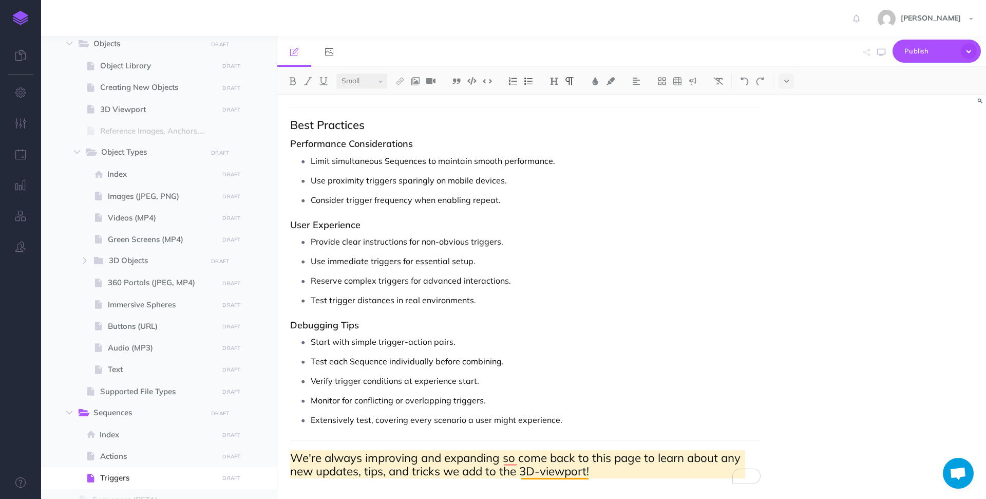
select select "large"
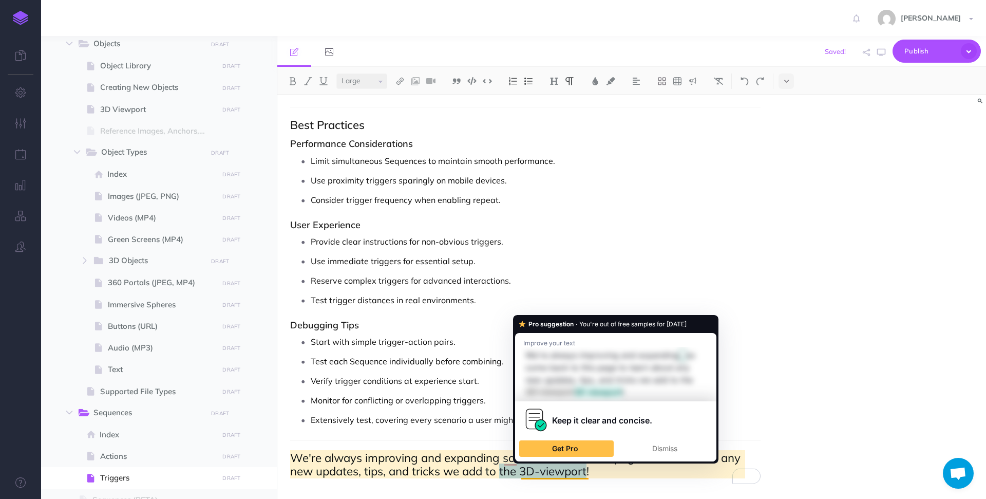
drag, startPoint x: 588, startPoint y: 473, endPoint x: 505, endPoint y: 465, distance: 83.6
click at [503, 471] on span "We're always improving and expanding so come back to this page to learn about a…" at bounding box center [516, 464] width 453 height 28
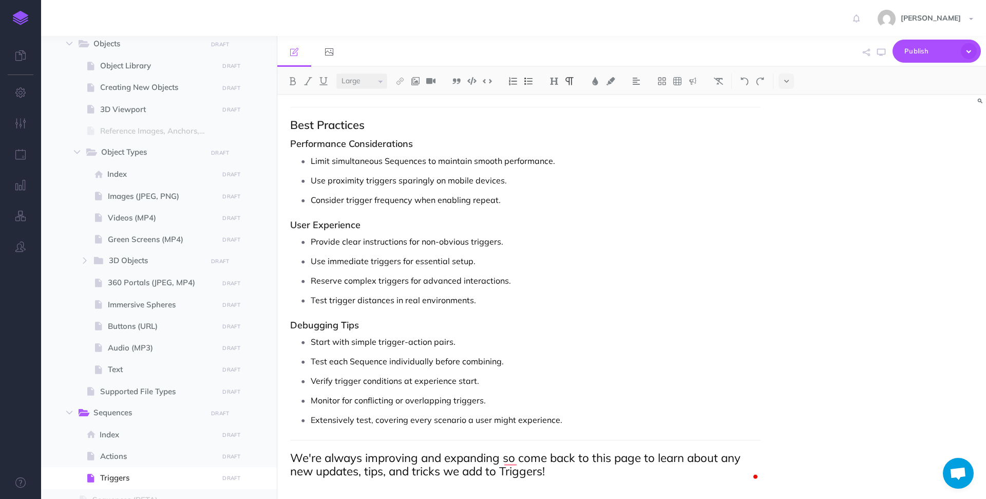
click at [598, 458] on span "We're always improving and expanding so come back to this page to learn about a…" at bounding box center [516, 464] width 453 height 28
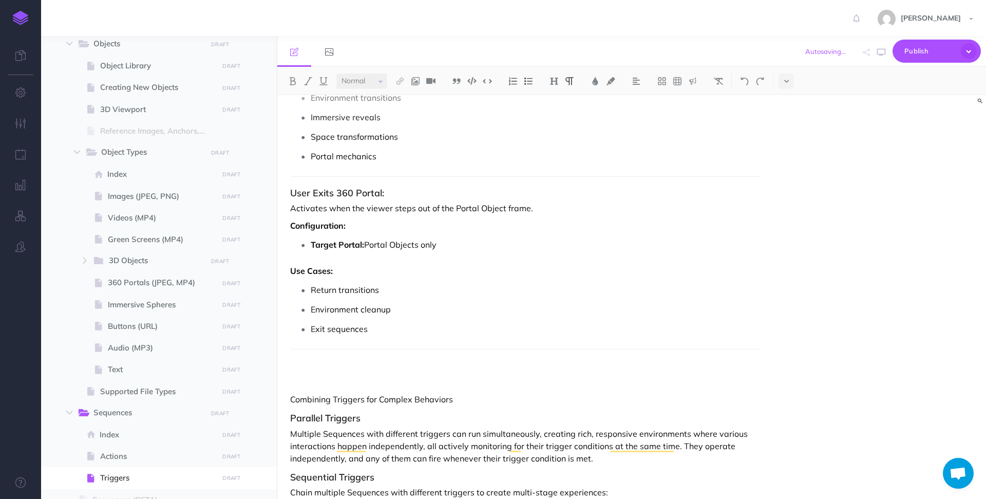
click at [377, 395] on p "Combining Triggers for Complex Behaviors" at bounding box center [525, 399] width 470 height 12
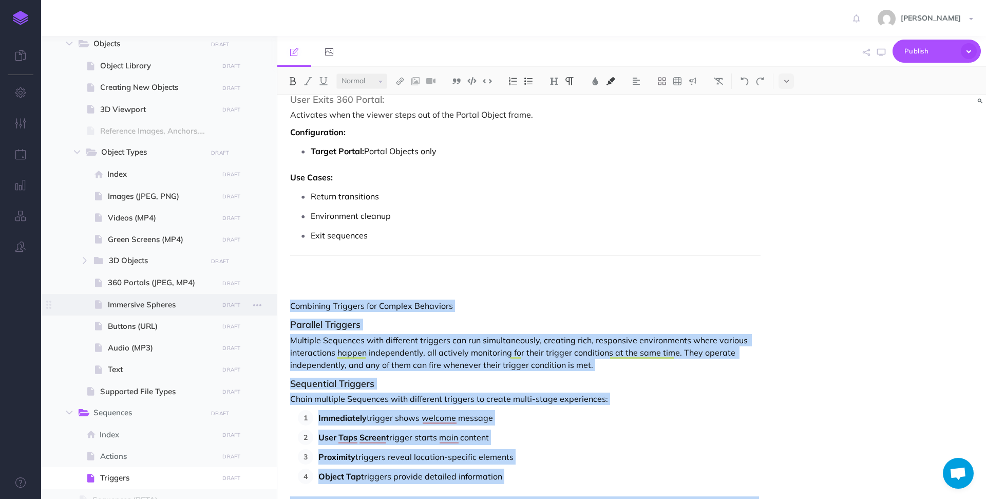
drag, startPoint x: 570, startPoint y: 420, endPoint x: 273, endPoint y: 307, distance: 318.0
click at [273, 307] on div "Hoverlay Guide 2.0 Collapse all Expand all Expand to root folders [URL][DOMAIN_…" at bounding box center [513, 267] width 945 height 463
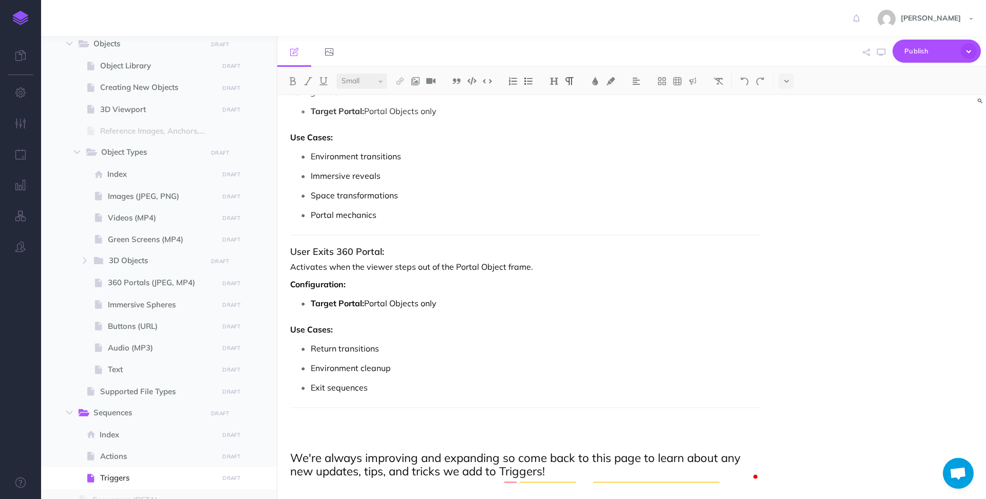
select select "null"
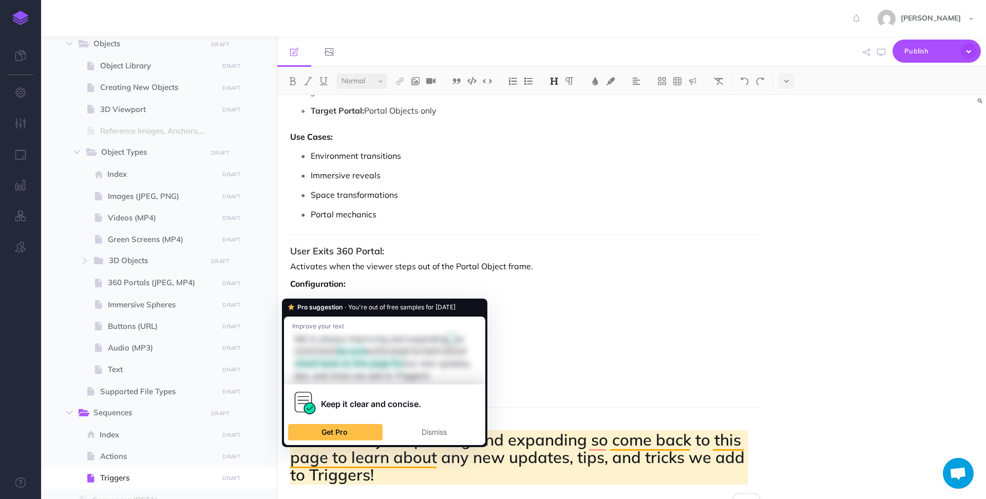
click at [602, 425] on h2 "We're always improving and expanding so come back to this page to learn about a…" at bounding box center [525, 450] width 470 height 65
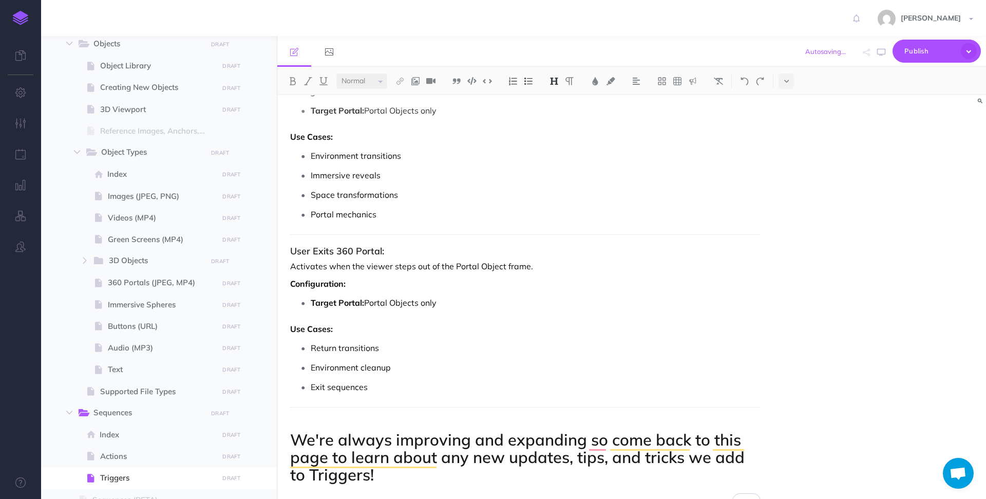
click at [551, 78] on img at bounding box center [553, 81] width 9 height 8
click at [557, 112] on button "H2" at bounding box center [553, 114] width 15 height 15
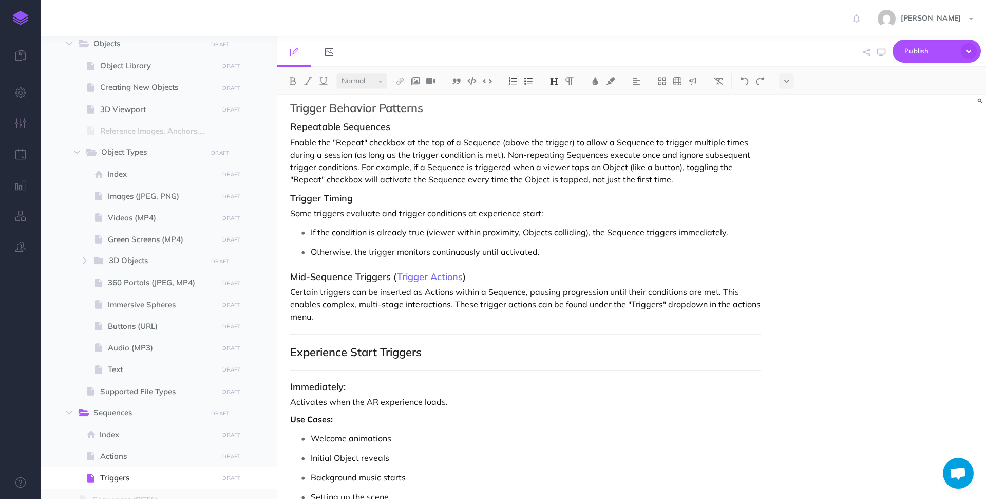
click at [366, 312] on p "Certain triggers can be inserted as Actions within a Sequence, pausing progress…" at bounding box center [525, 303] width 470 height 37
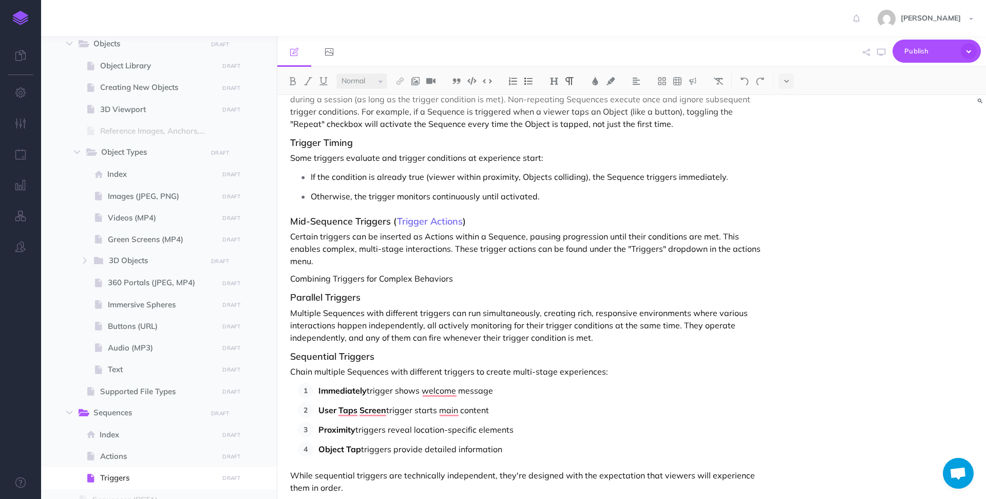
drag, startPoint x: 456, startPoint y: 280, endPoint x: 457, endPoint y: 288, distance: 8.2
click at [457, 280] on p "Combining Triggers for Complex Behaviors" at bounding box center [525, 278] width 470 height 12
click at [557, 74] on button at bounding box center [553, 80] width 15 height 15
click at [557, 113] on button "H2" at bounding box center [553, 114] width 15 height 15
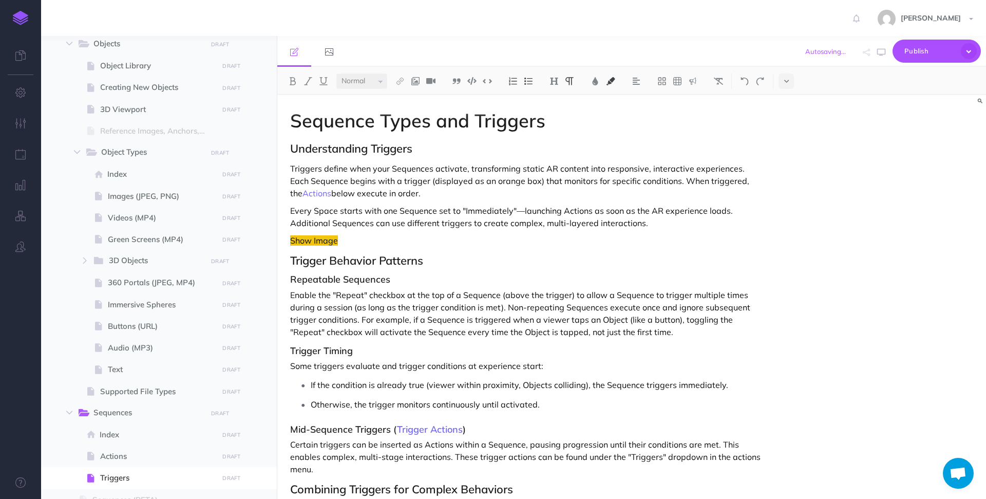
click at [402, 235] on p "Show Image" at bounding box center [525, 240] width 470 height 12
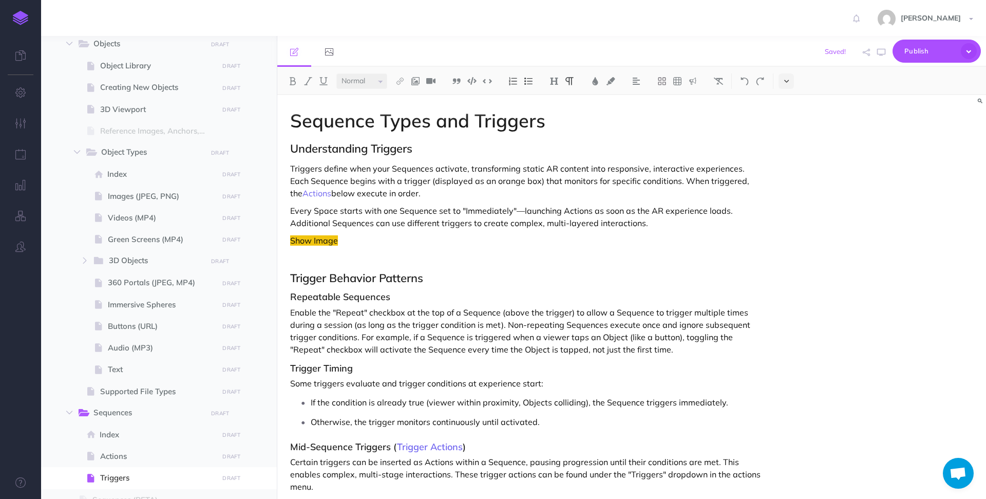
click at [791, 78] on button at bounding box center [785, 80] width 15 height 15
click at [785, 113] on img at bounding box center [786, 114] width 9 height 8
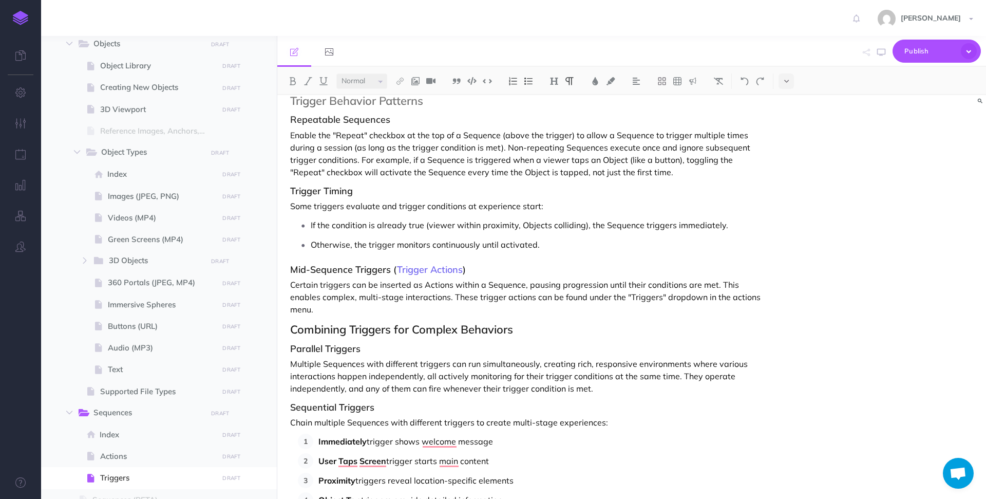
click at [565, 313] on p "Certain triggers can be inserted as Actions within a Sequence, pausing progress…" at bounding box center [525, 296] width 470 height 37
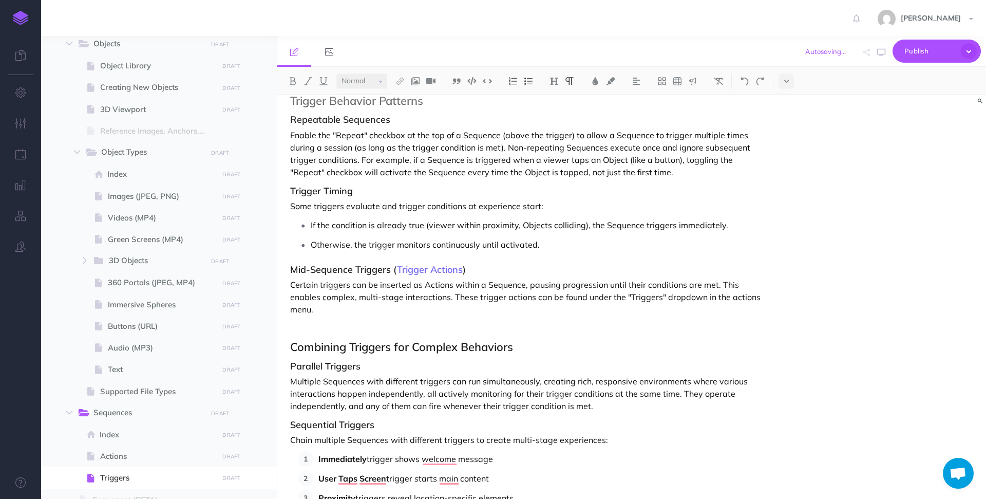
click at [786, 72] on div "Small Normal Large H1 H2 H3 H4" at bounding box center [631, 81] width 709 height 28
click at [786, 80] on icon at bounding box center [786, 81] width 5 height 7
click at [786, 116] on img at bounding box center [786, 114] width 9 height 8
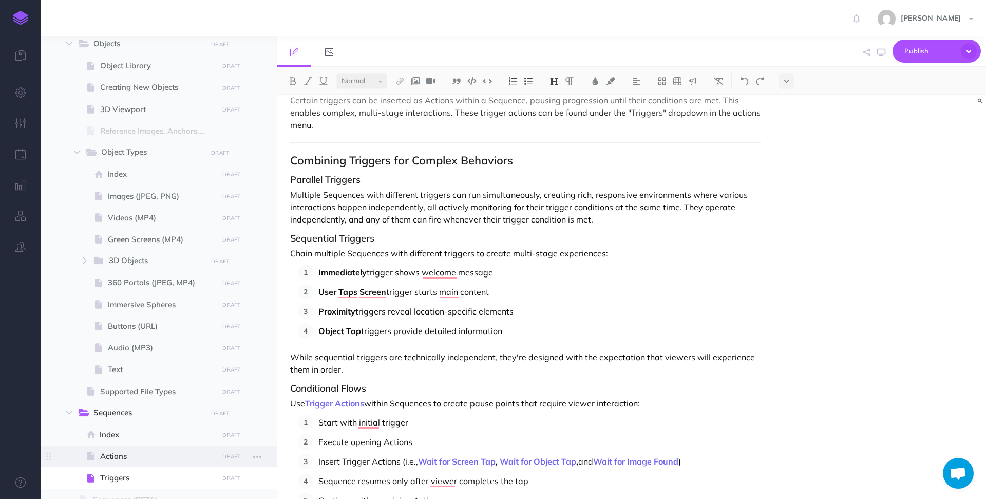
click at [110, 451] on span "Actions" at bounding box center [157, 456] width 115 height 12
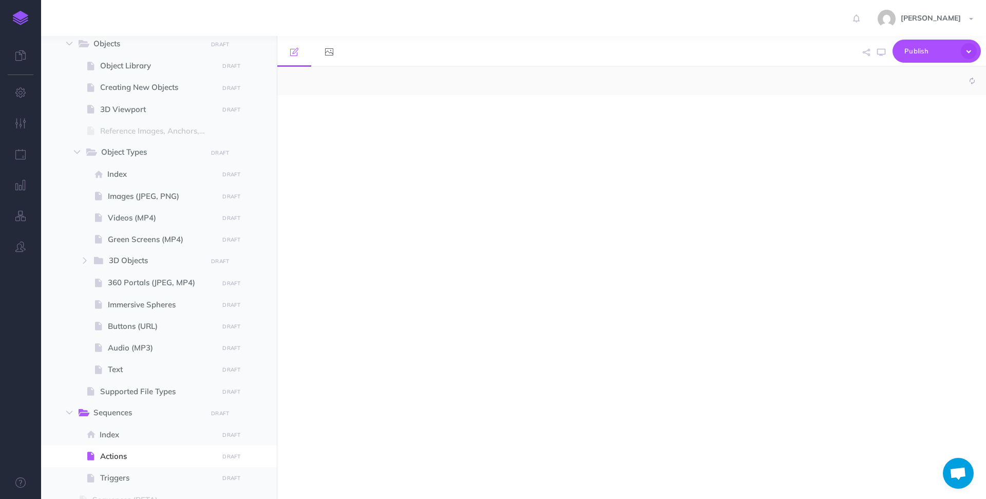
select select "null"
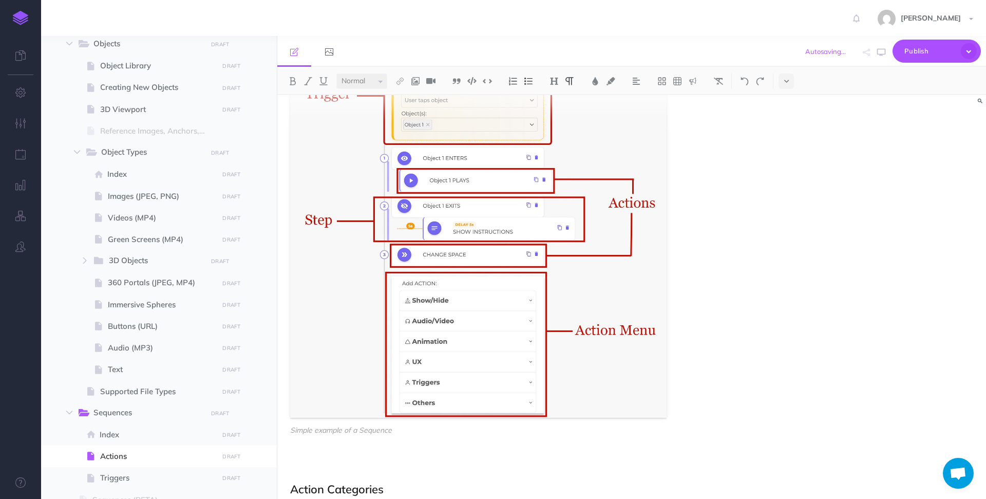
click at [797, 84] on div "Small Normal Large H1 H2 H3 H4" at bounding box center [631, 81] width 709 height 28
click at [788, 86] on button at bounding box center [785, 80] width 15 height 15
click at [788, 113] on img at bounding box center [786, 114] width 9 height 8
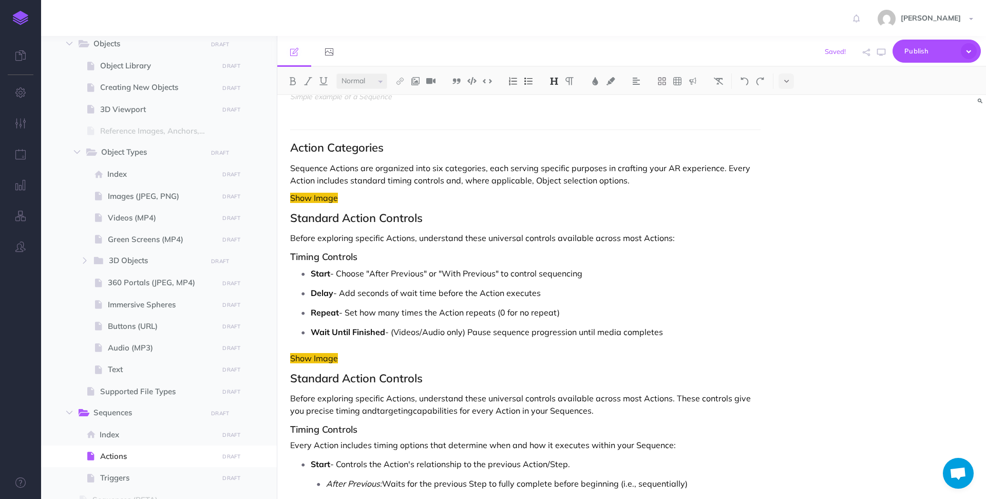
click at [378, 193] on p "Show Image" at bounding box center [525, 198] width 470 height 12
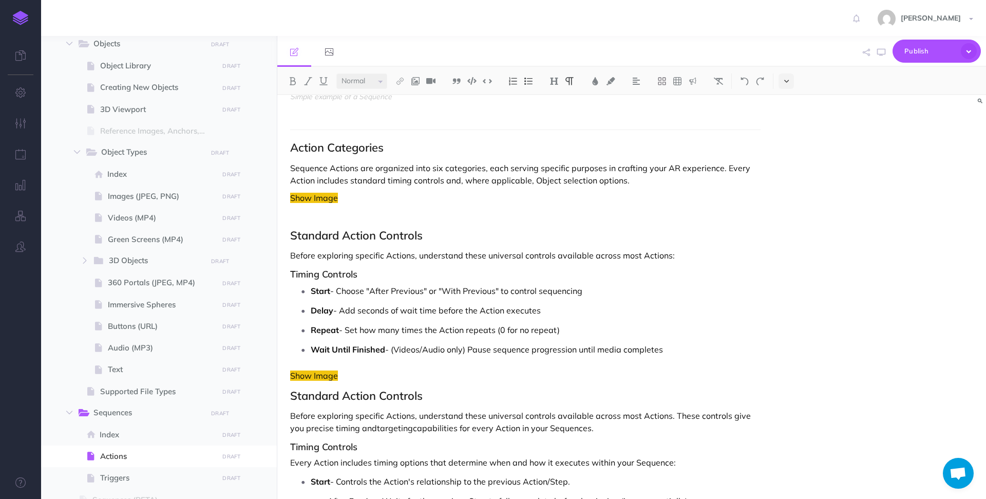
click at [786, 80] on icon at bounding box center [786, 81] width 5 height 7
click at [787, 116] on img at bounding box center [786, 114] width 9 height 8
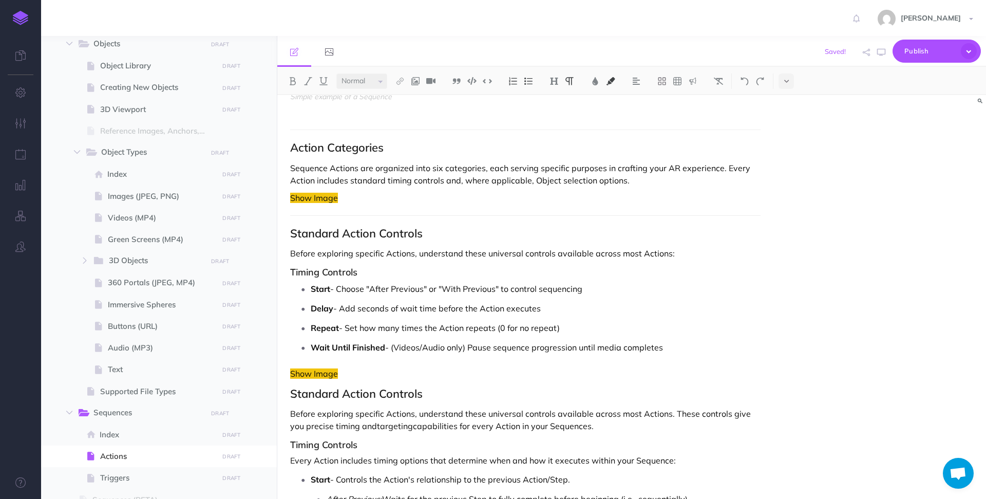
click at [389, 377] on p "Show Image" at bounding box center [525, 373] width 470 height 12
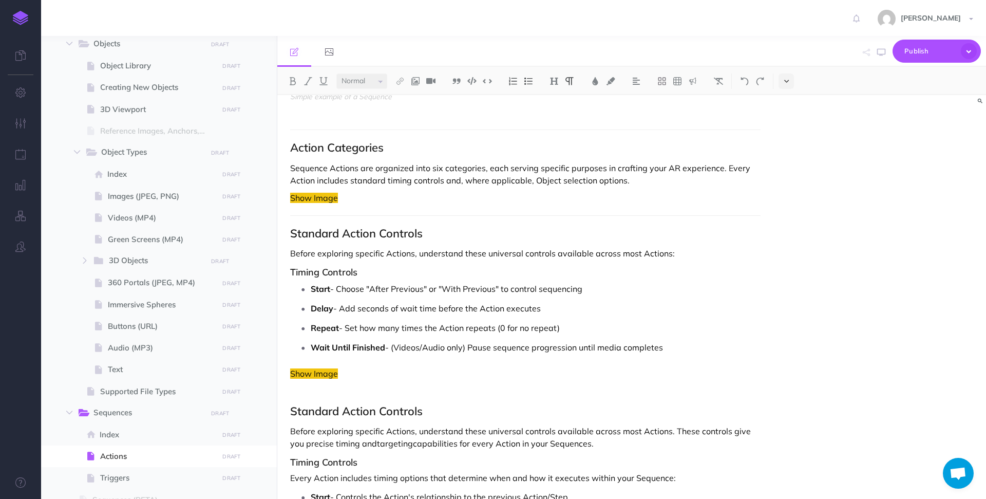
click at [786, 78] on icon at bounding box center [786, 81] width 5 height 7
click at [787, 113] on img at bounding box center [786, 114] width 9 height 8
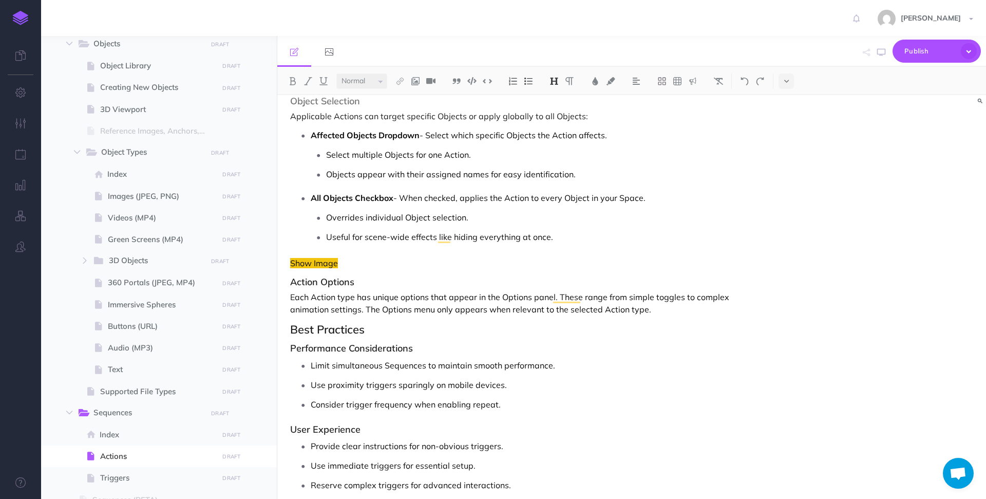
click at [660, 308] on p "Each Action type has unique options that appear in the Options panel. These ran…" at bounding box center [525, 303] width 470 height 25
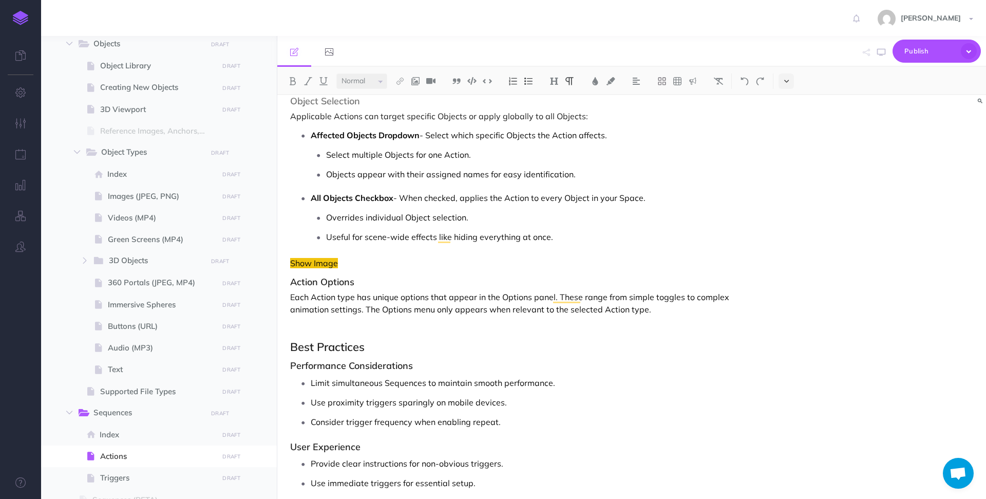
click at [786, 81] on icon at bounding box center [786, 81] width 5 height 7
click at [785, 116] on img at bounding box center [786, 114] width 9 height 8
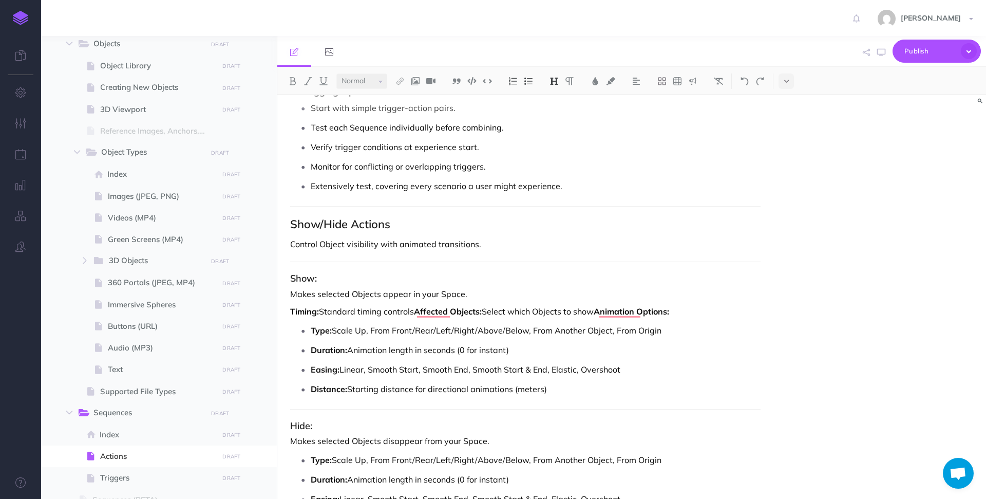
click at [775, 210] on div "Actions Actions are the building blocks of your Sequences —the specific events …" at bounding box center [631, 297] width 709 height 404
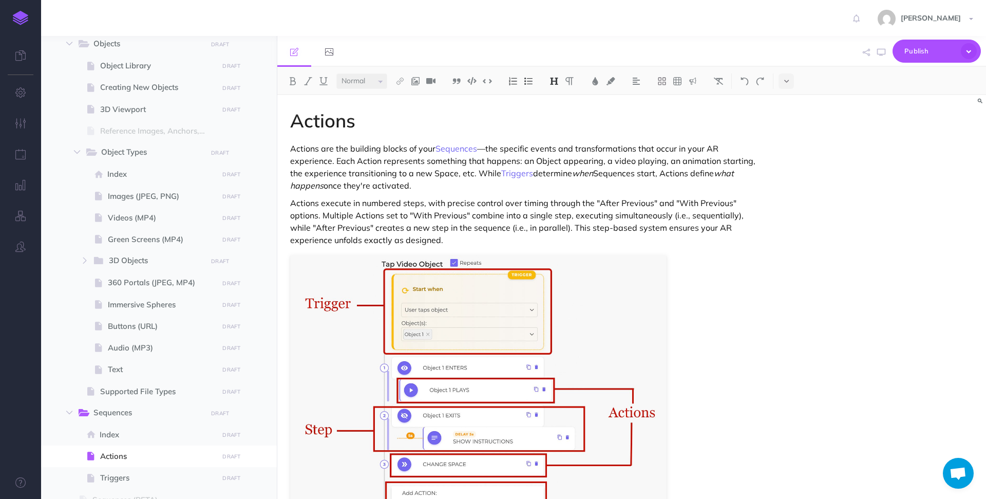
click at [375, 128] on h1 "Actions" at bounding box center [525, 120] width 470 height 21
